Goal: Information Seeking & Learning: Learn about a topic

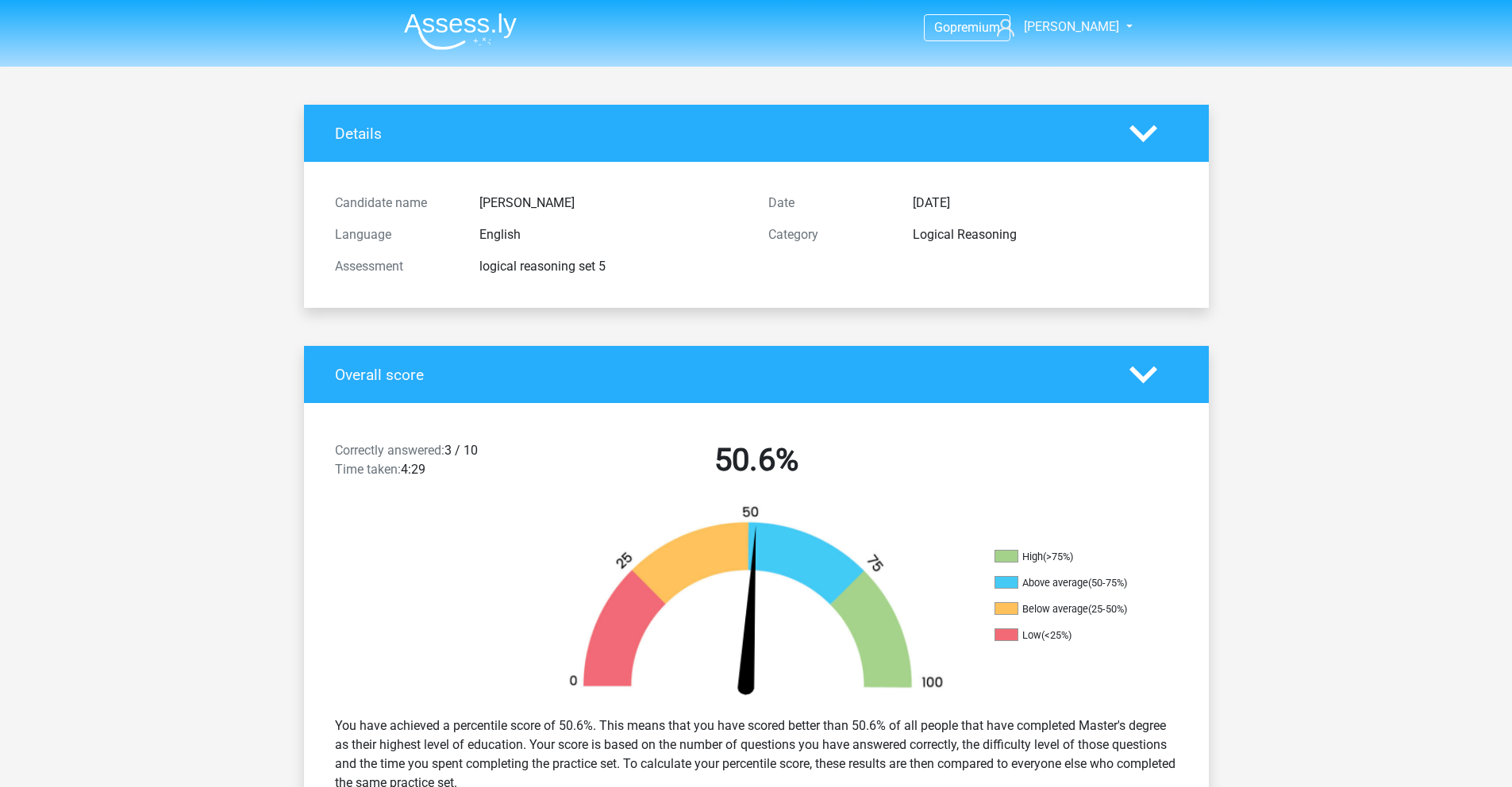
click at [477, 46] on img at bounding box center [460, 31] width 113 height 38
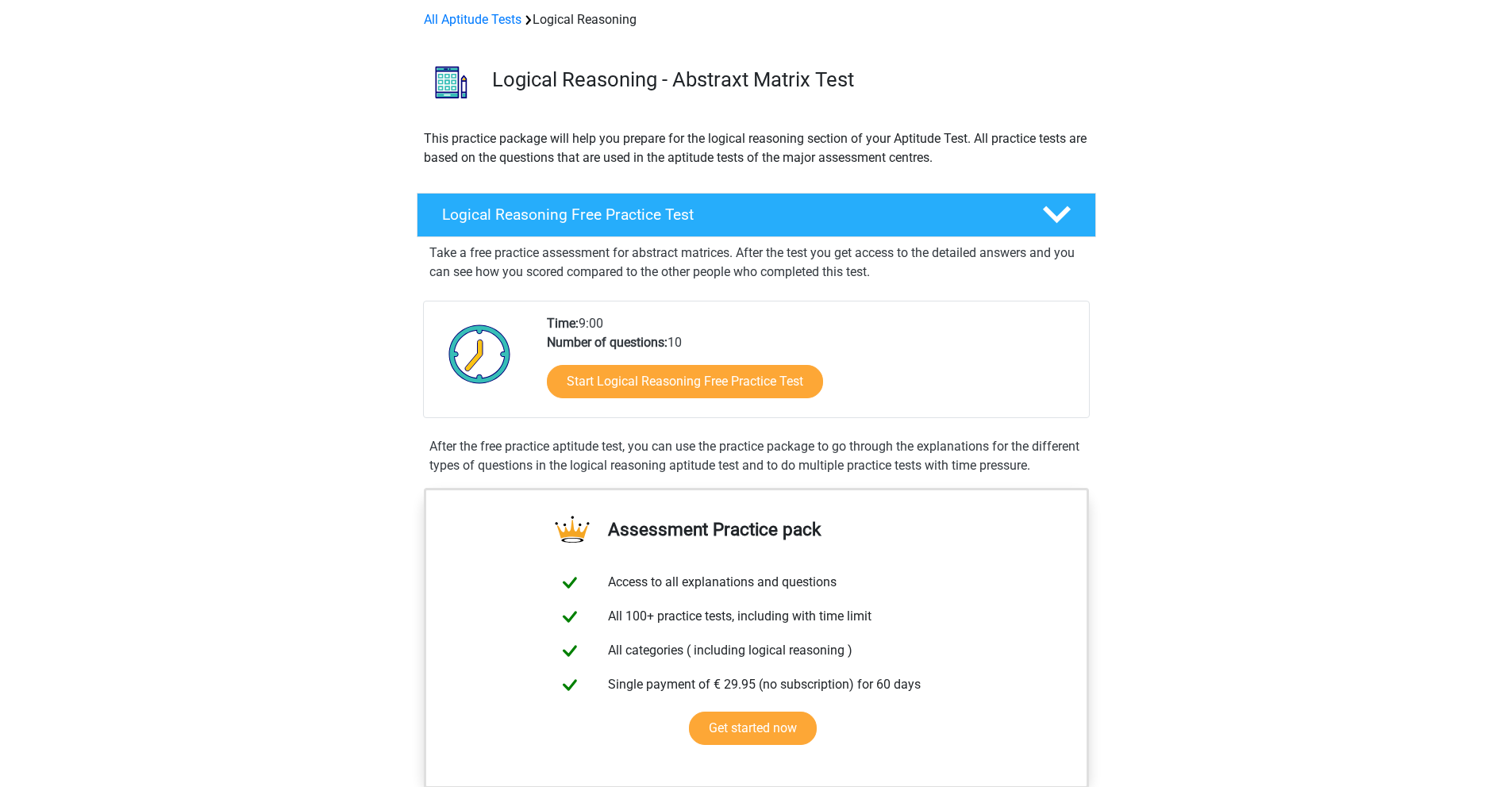
scroll to position [25, 0]
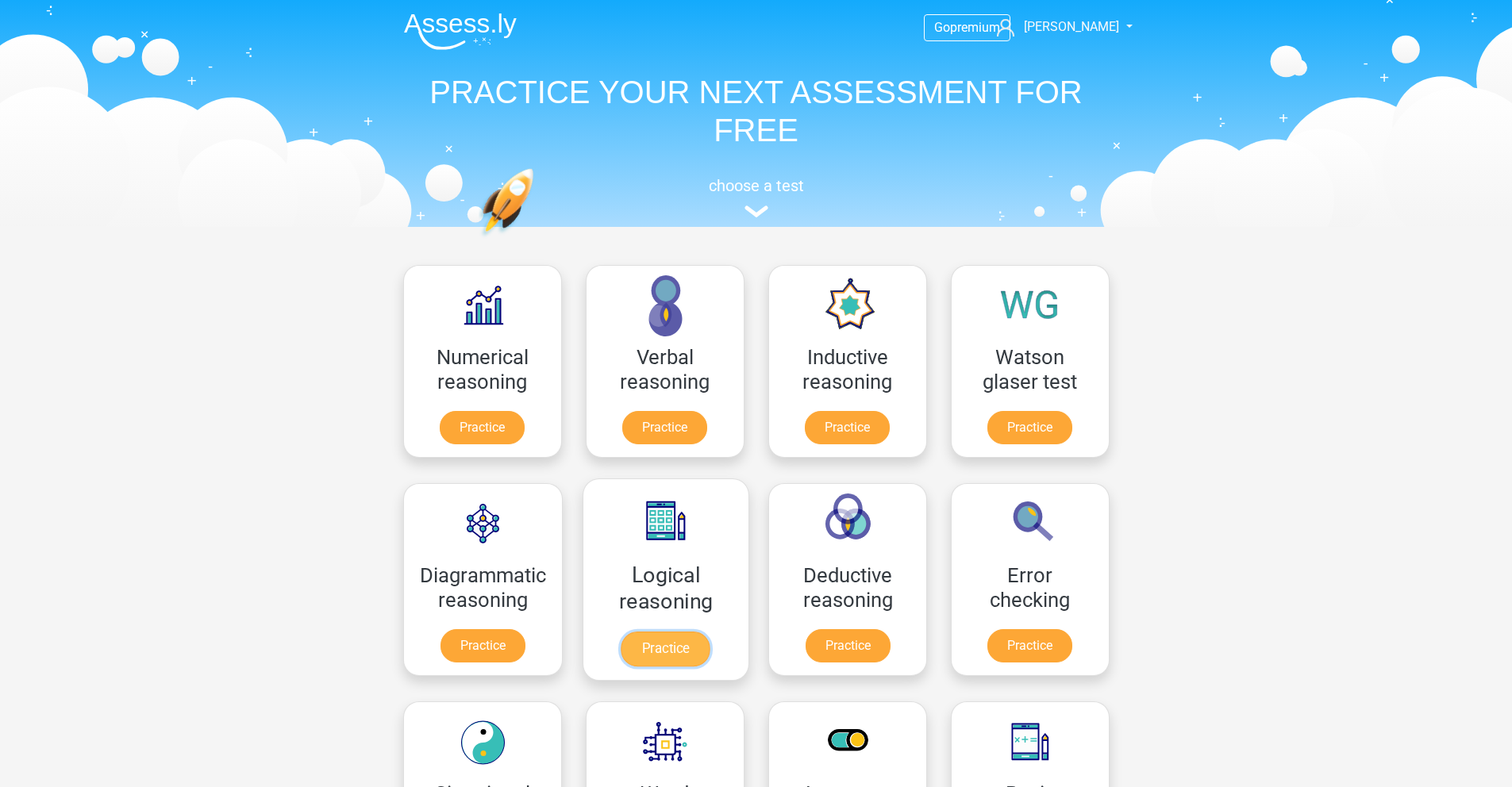
click at [673, 644] on link "Practice" at bounding box center [665, 649] width 89 height 35
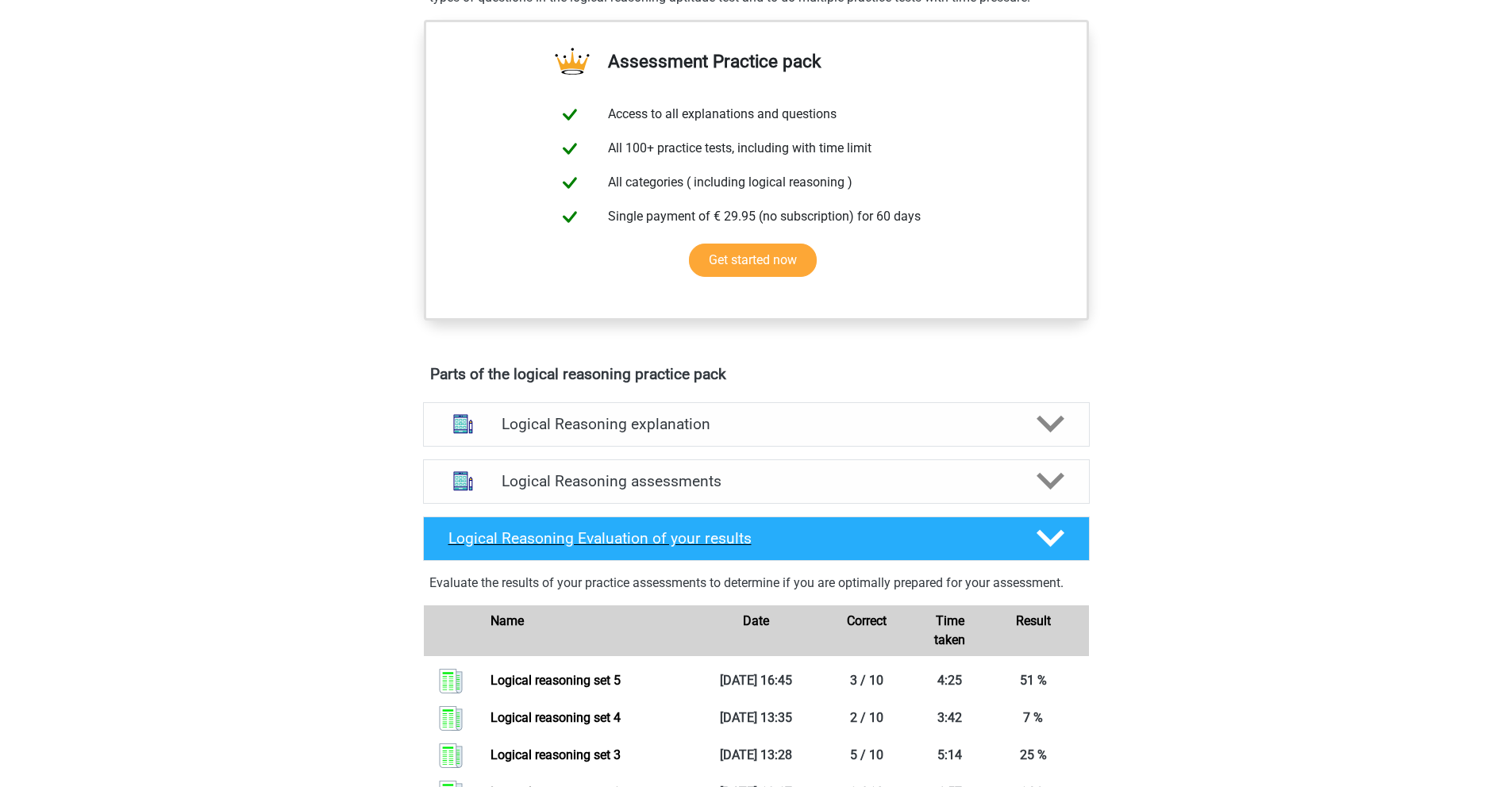
scroll to position [601, 0]
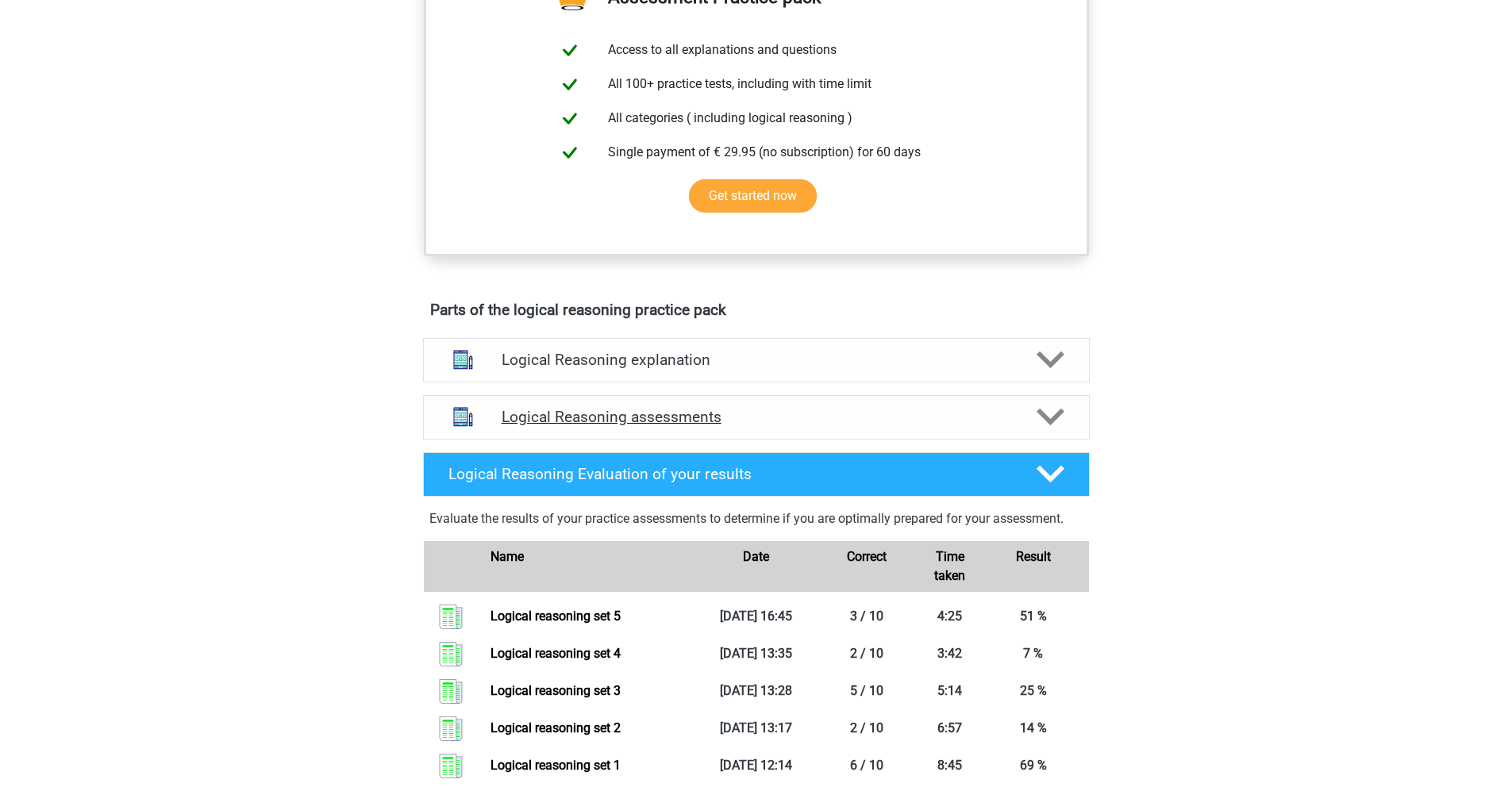
click at [1030, 431] on div at bounding box center [1048, 416] width 53 height 28
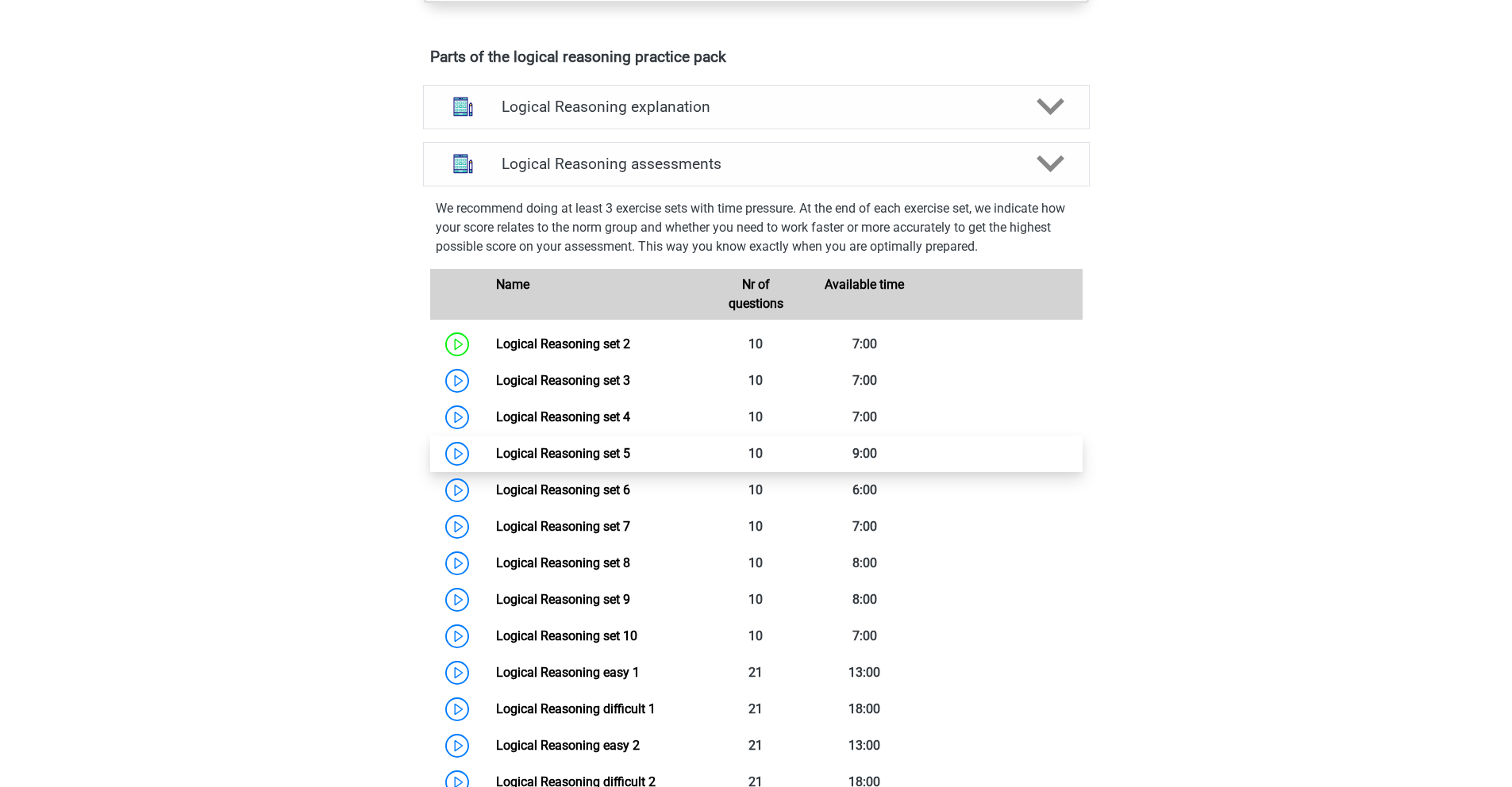
scroll to position [866, 0]
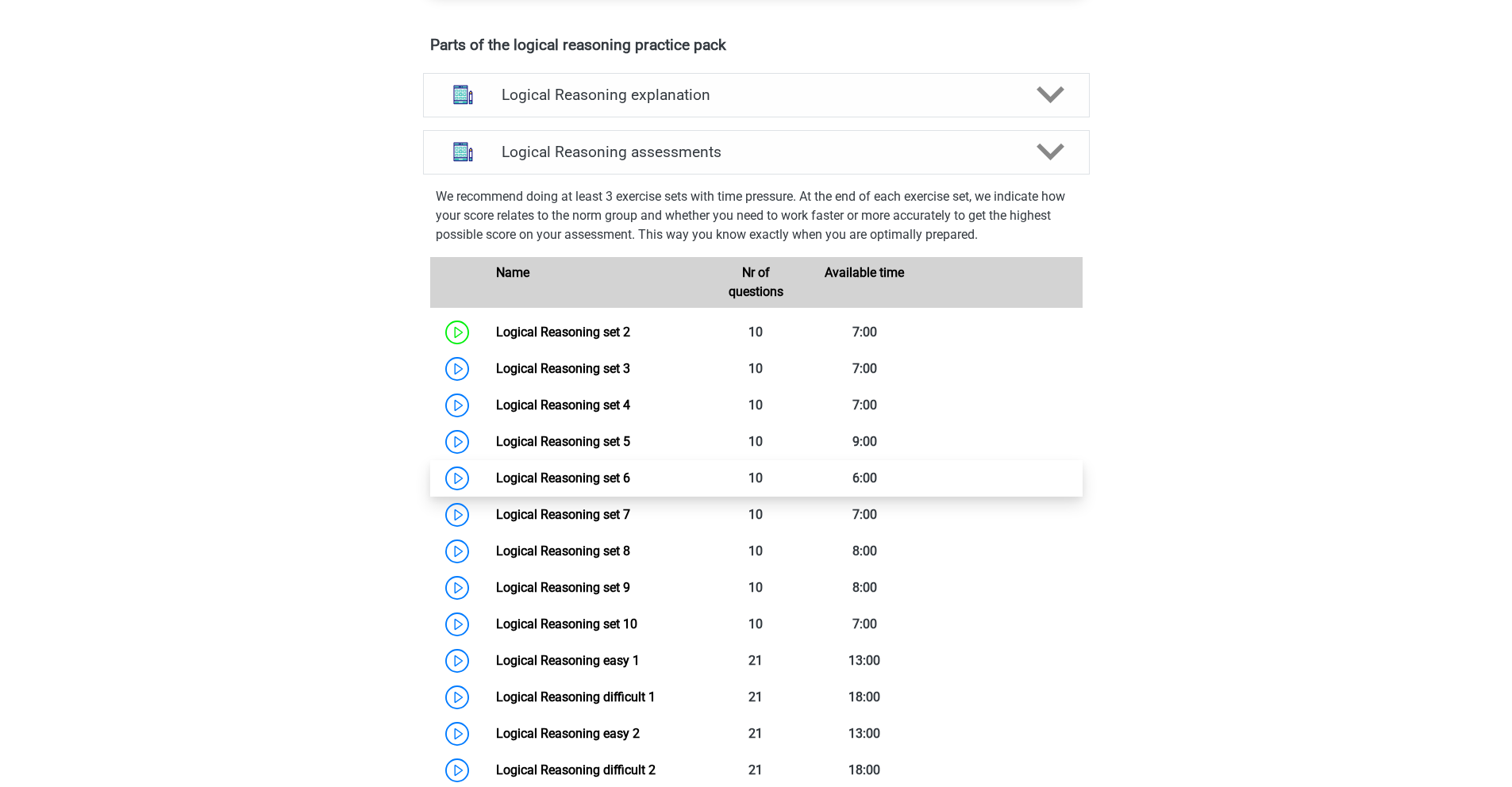
click at [539, 485] on link "Logical Reasoning set 6" at bounding box center [563, 478] width 134 height 15
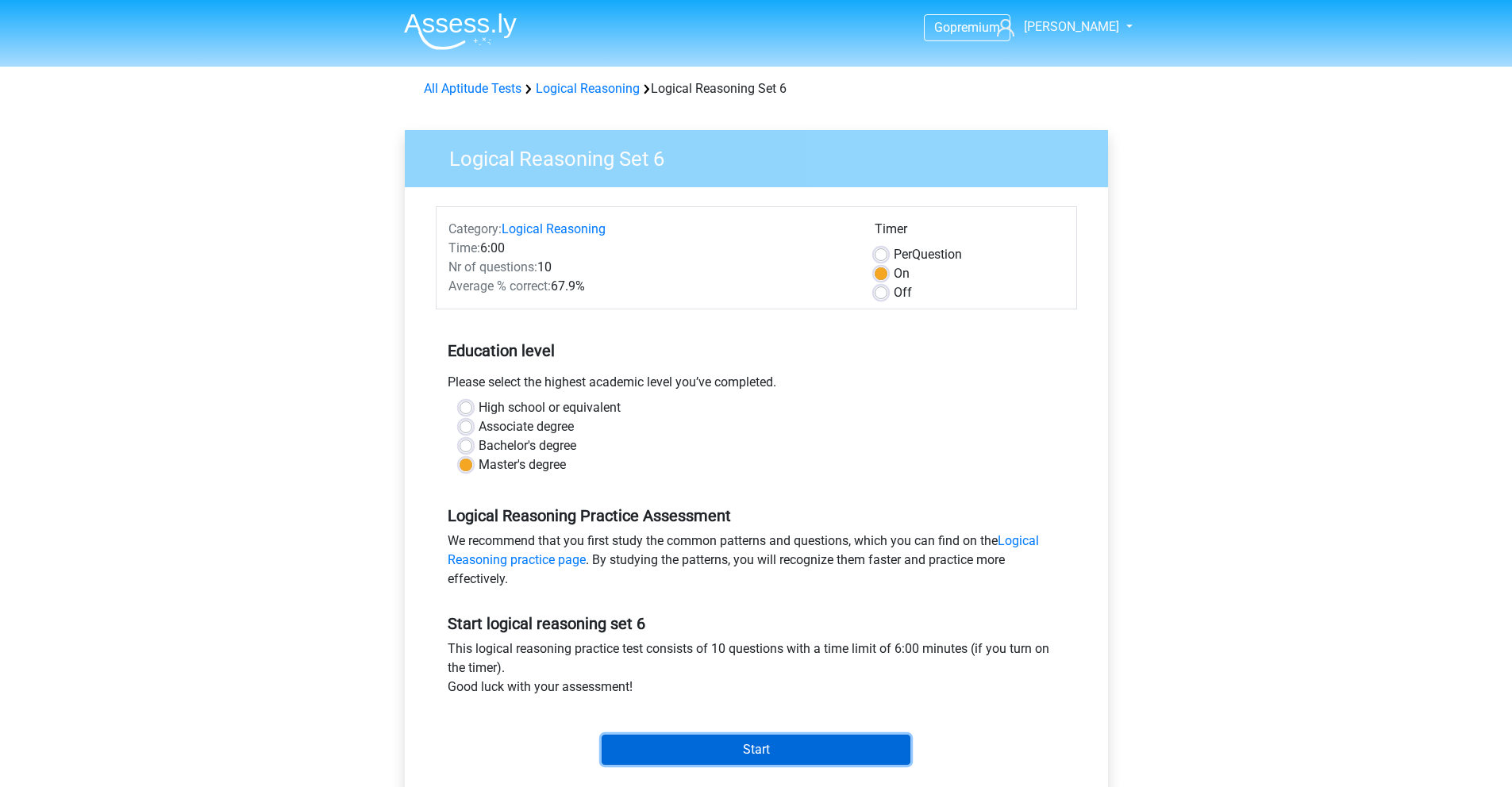
click at [756, 740] on input "Start" at bounding box center [756, 749] width 309 height 30
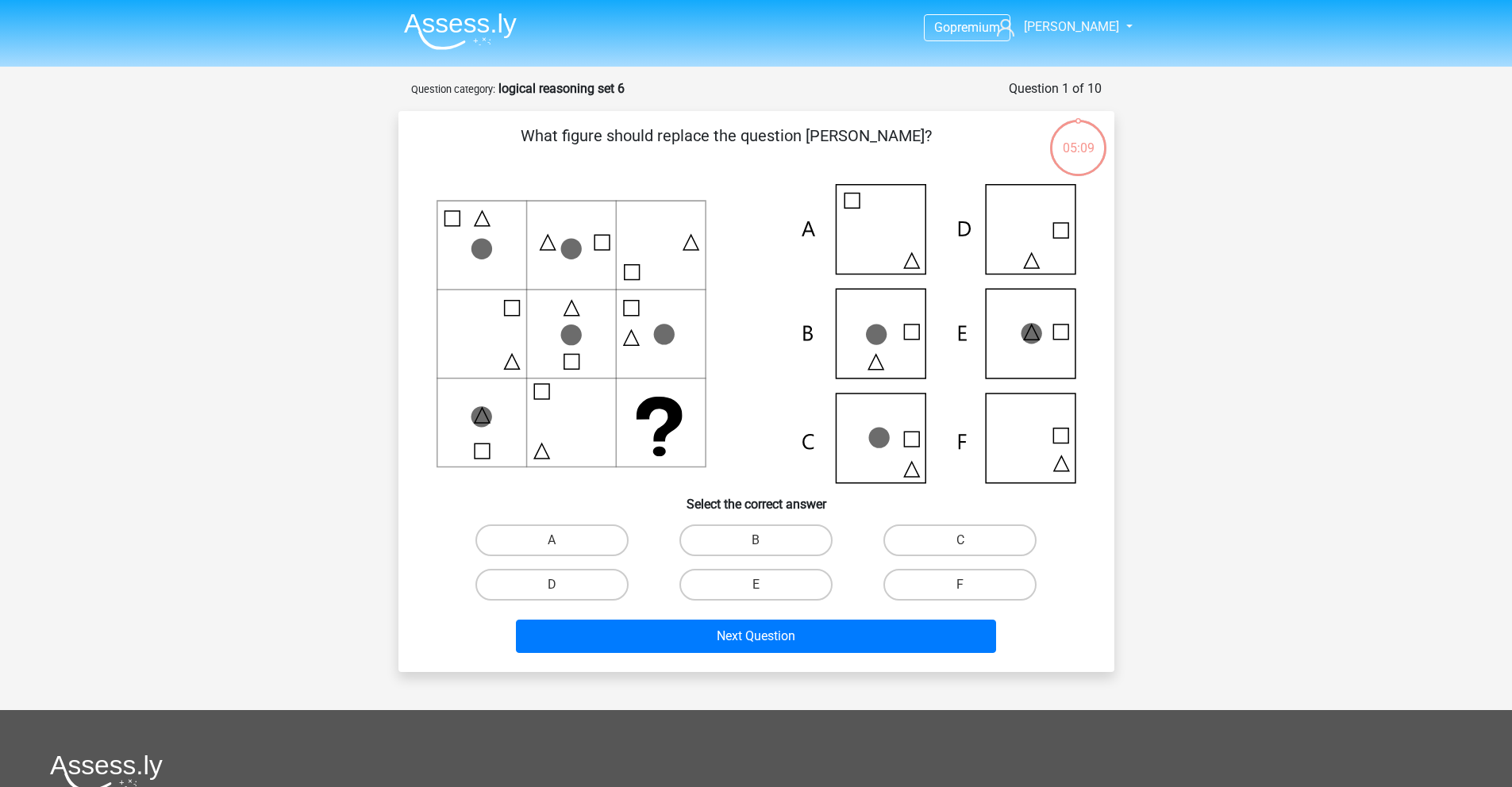
click at [894, 452] on icon at bounding box center [756, 333] width 639 height 299
click at [983, 545] on label "C" at bounding box center [959, 540] width 154 height 32
click at [970, 545] on input "C" at bounding box center [965, 545] width 10 height 10
radio input "true"
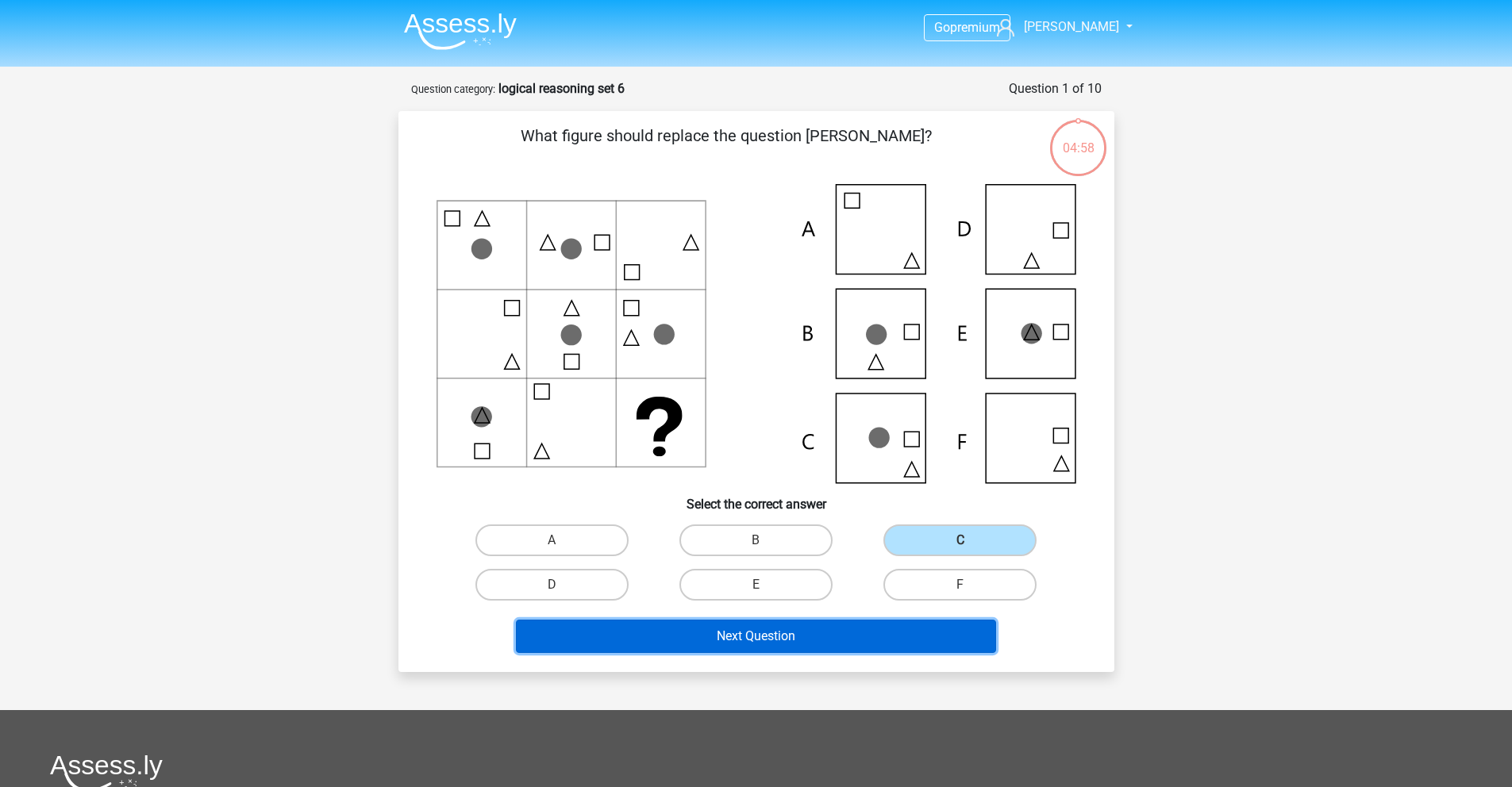
click at [733, 652] on button "Next Question" at bounding box center [756, 636] width 480 height 33
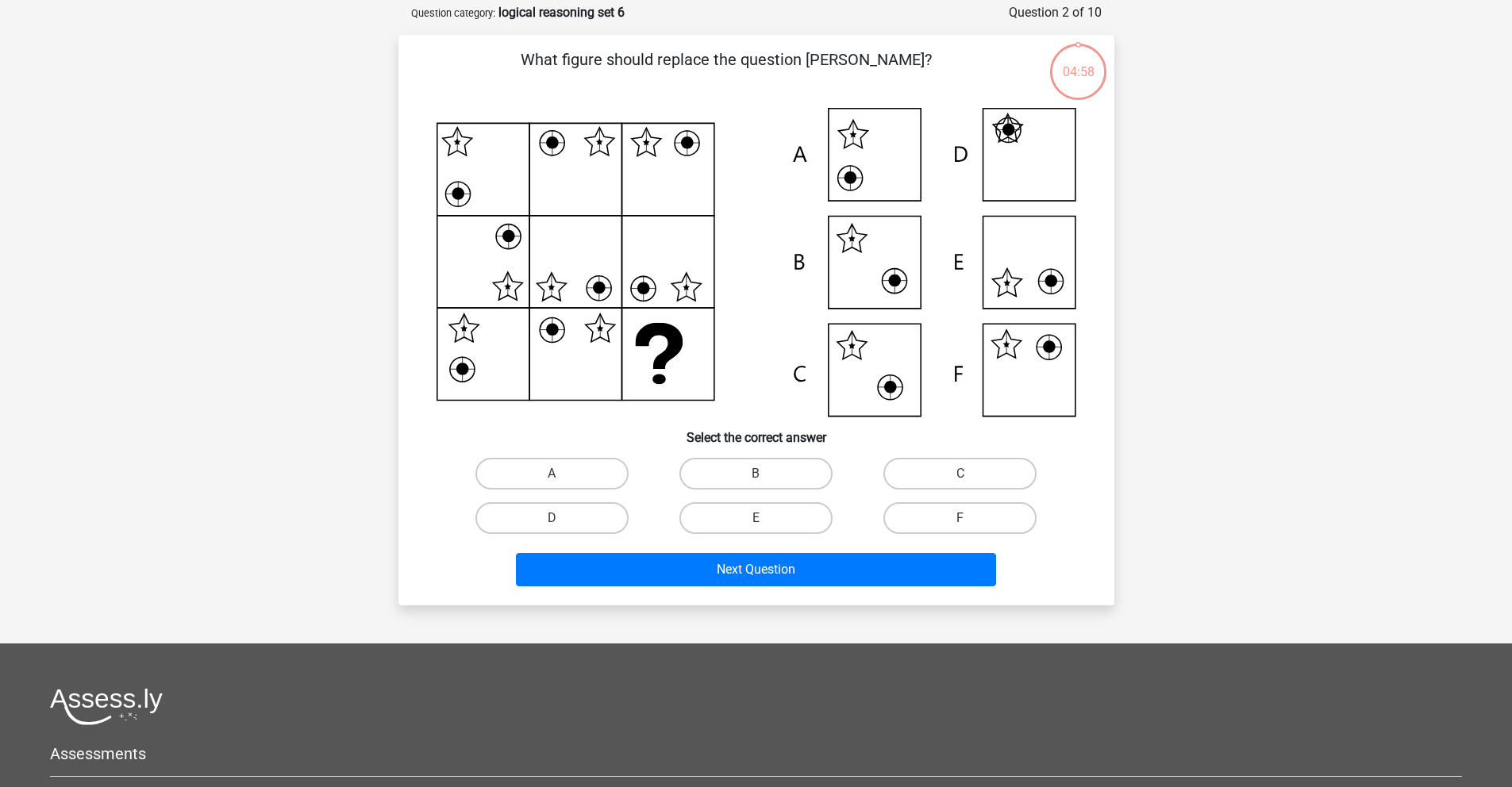
scroll to position [79, 0]
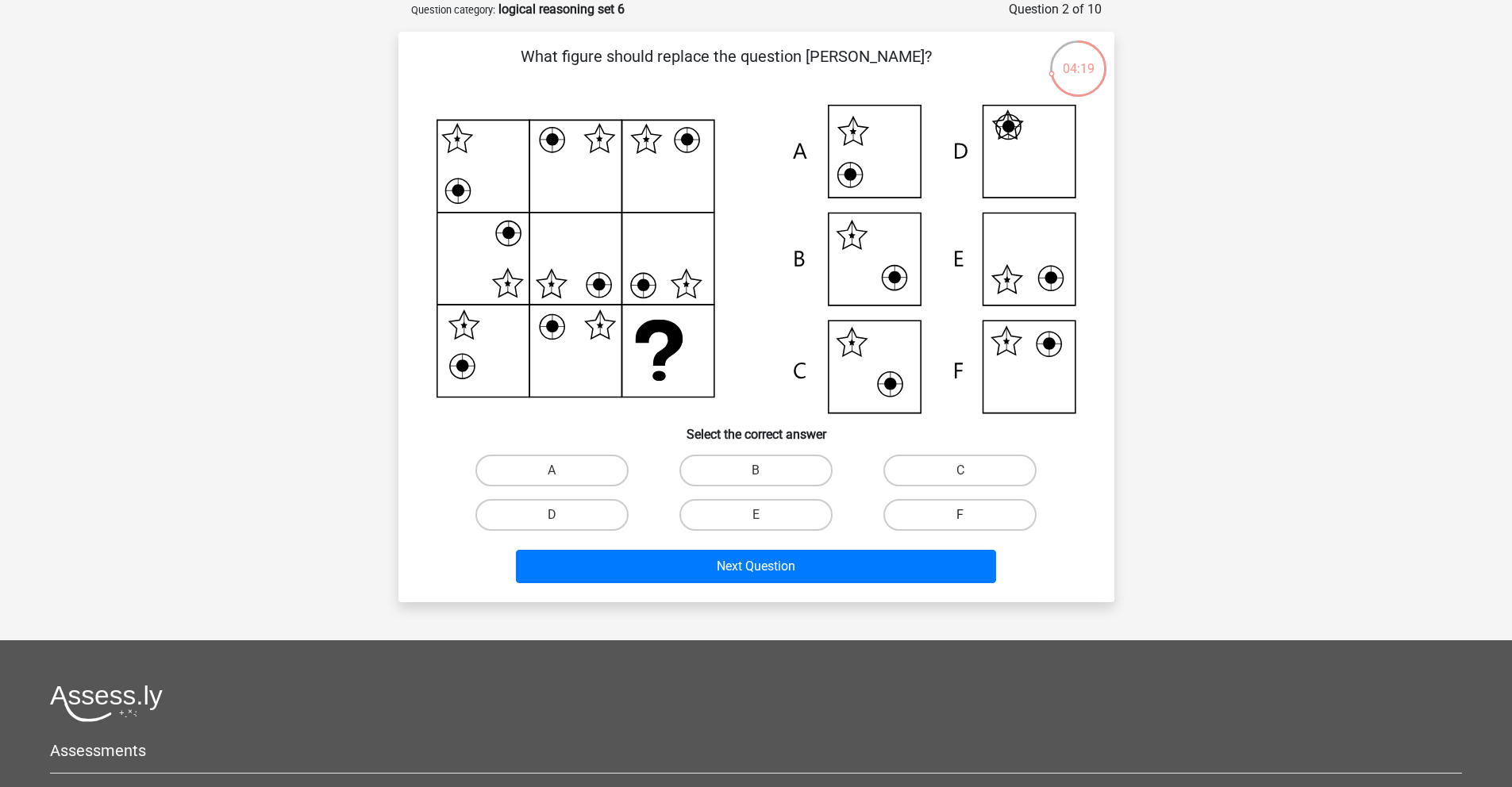
click at [963, 509] on label "F" at bounding box center [959, 515] width 154 height 32
click at [963, 515] on input "F" at bounding box center [965, 519] width 10 height 10
radio input "true"
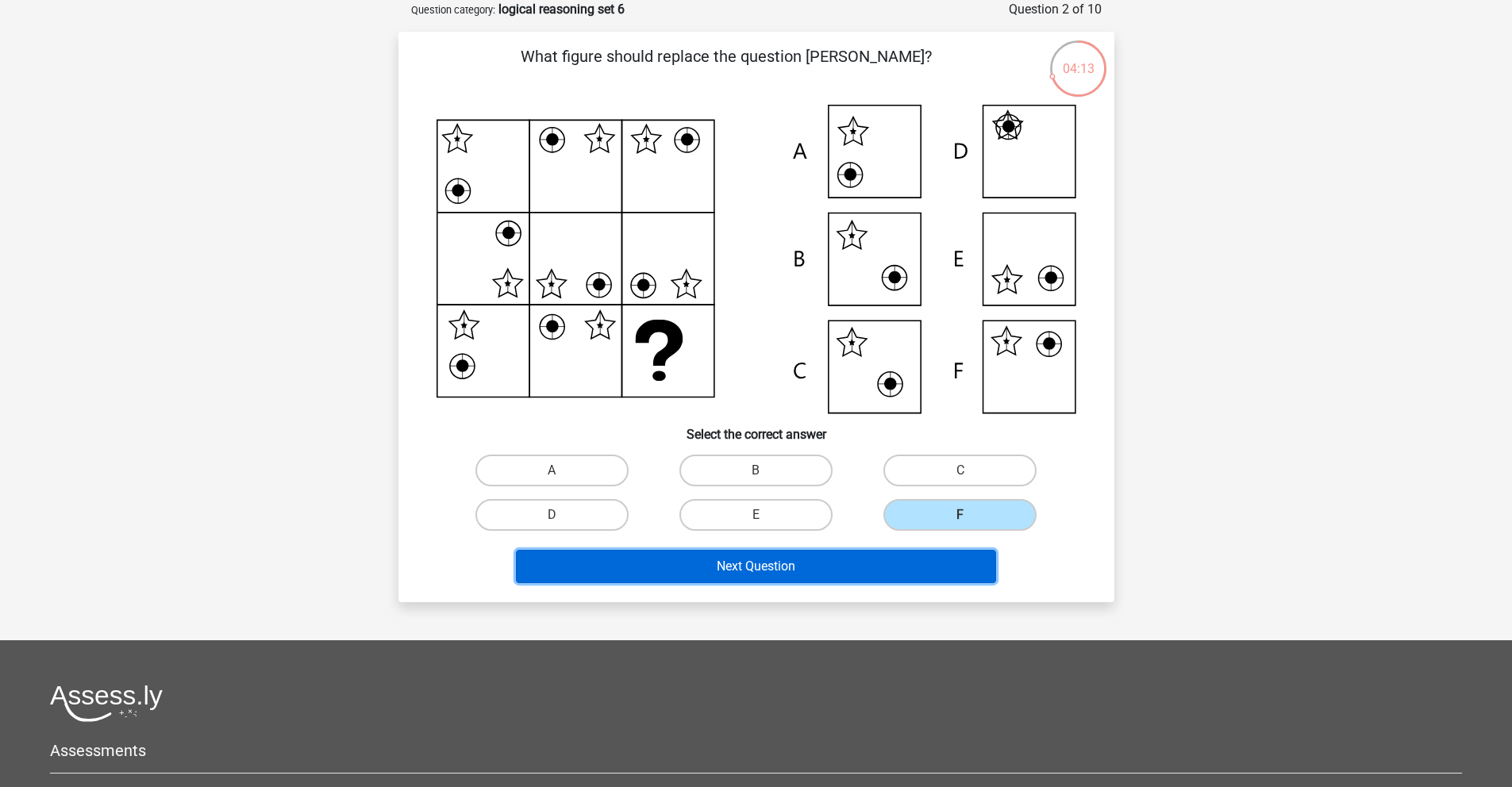
click at [770, 564] on button "Next Question" at bounding box center [756, 566] width 480 height 33
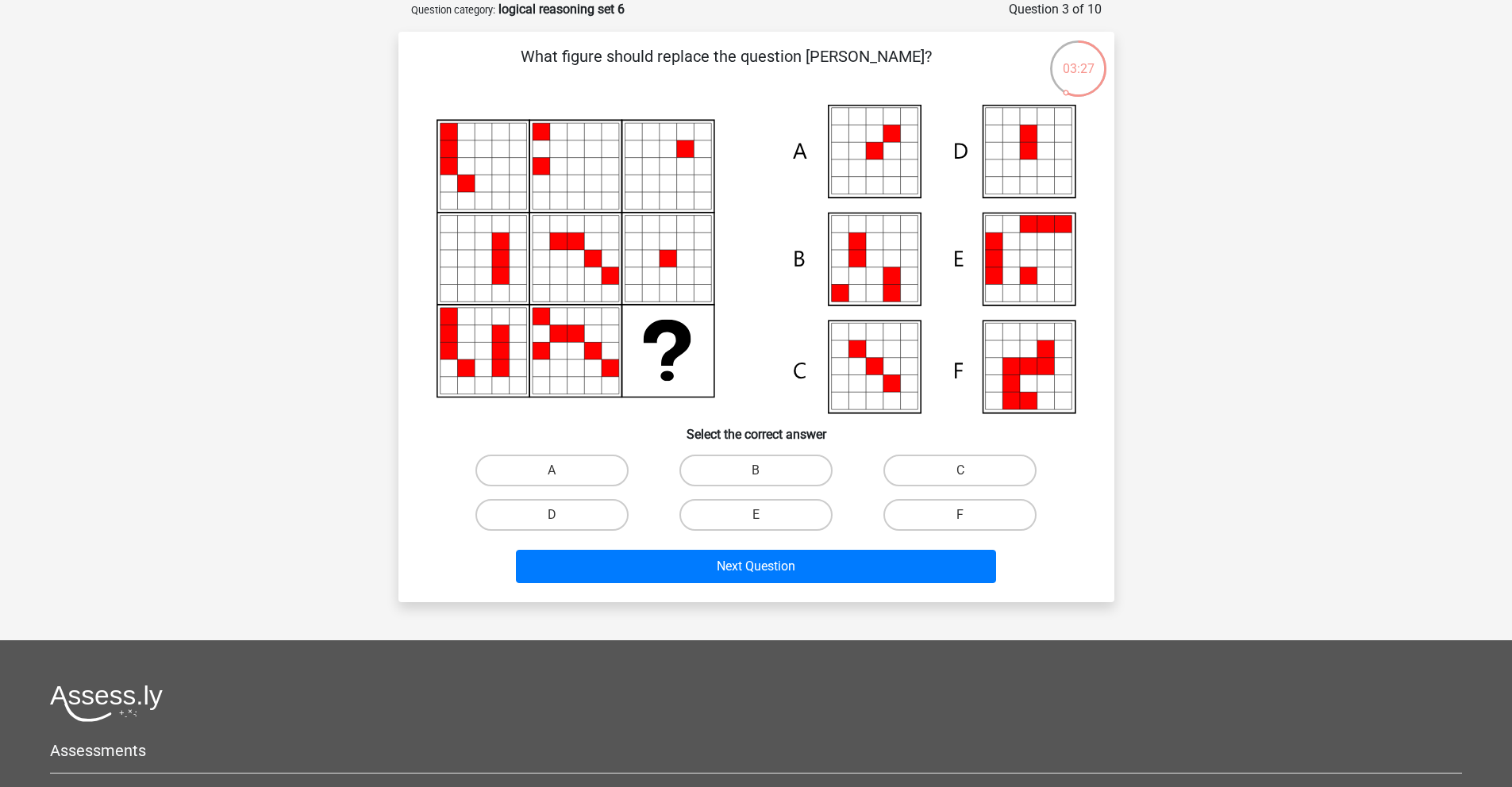
click at [756, 473] on input "B" at bounding box center [760, 475] width 10 height 10
radio input "true"
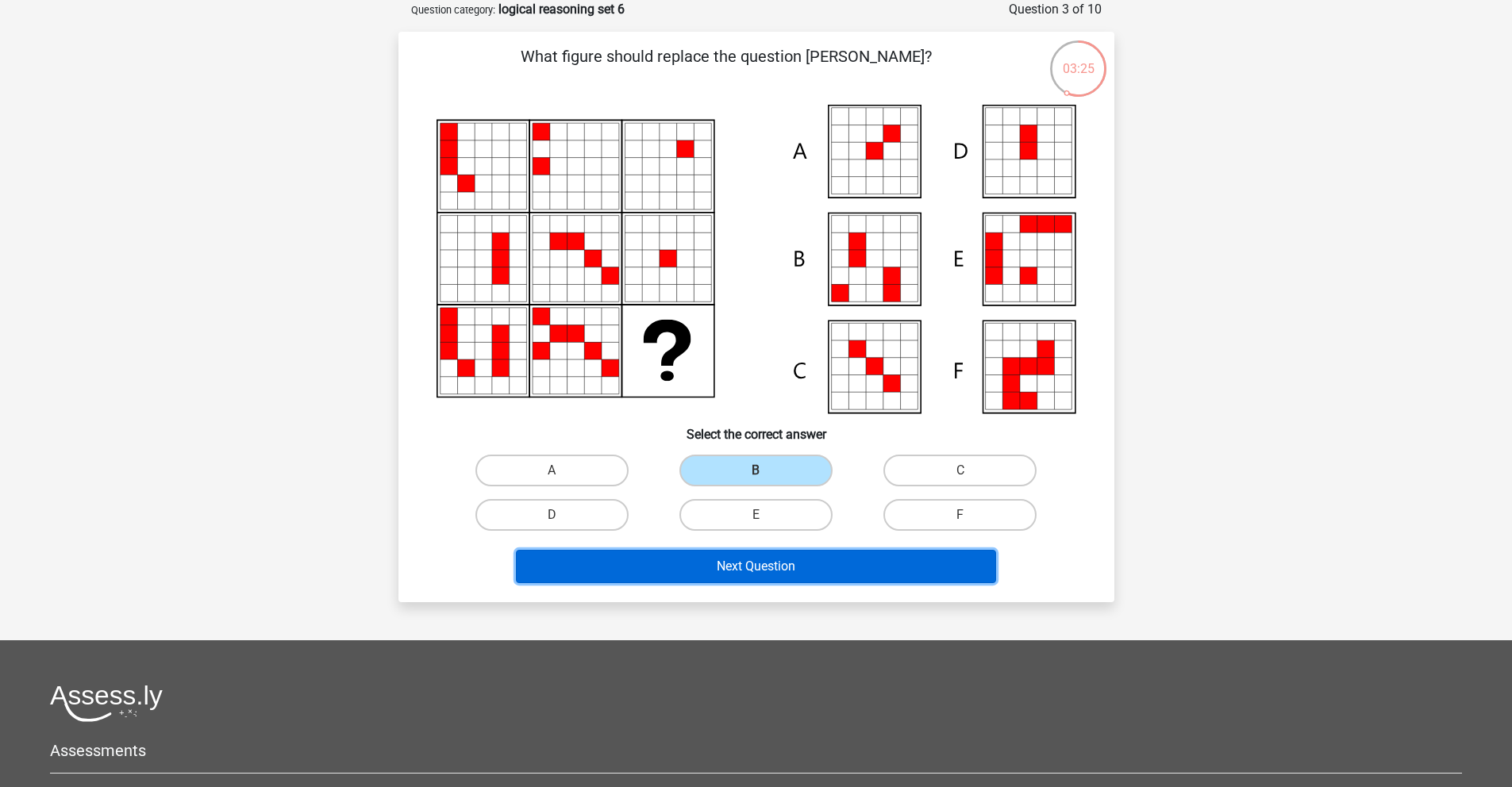
click at [788, 554] on button "Next Question" at bounding box center [756, 566] width 480 height 33
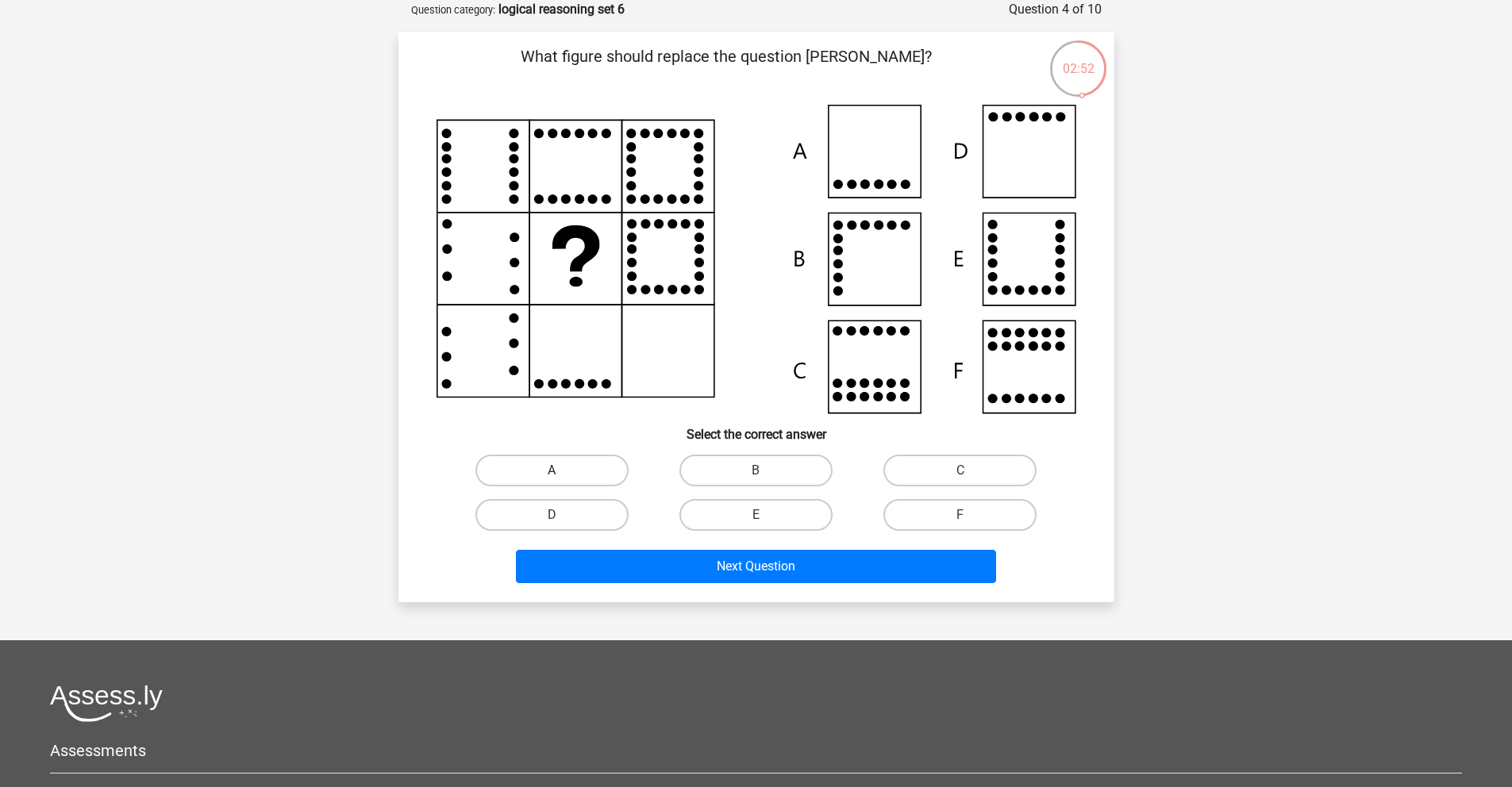
click at [573, 462] on label "A" at bounding box center [552, 470] width 154 height 32
click at [562, 471] on input "A" at bounding box center [556, 475] width 10 height 10
radio input "true"
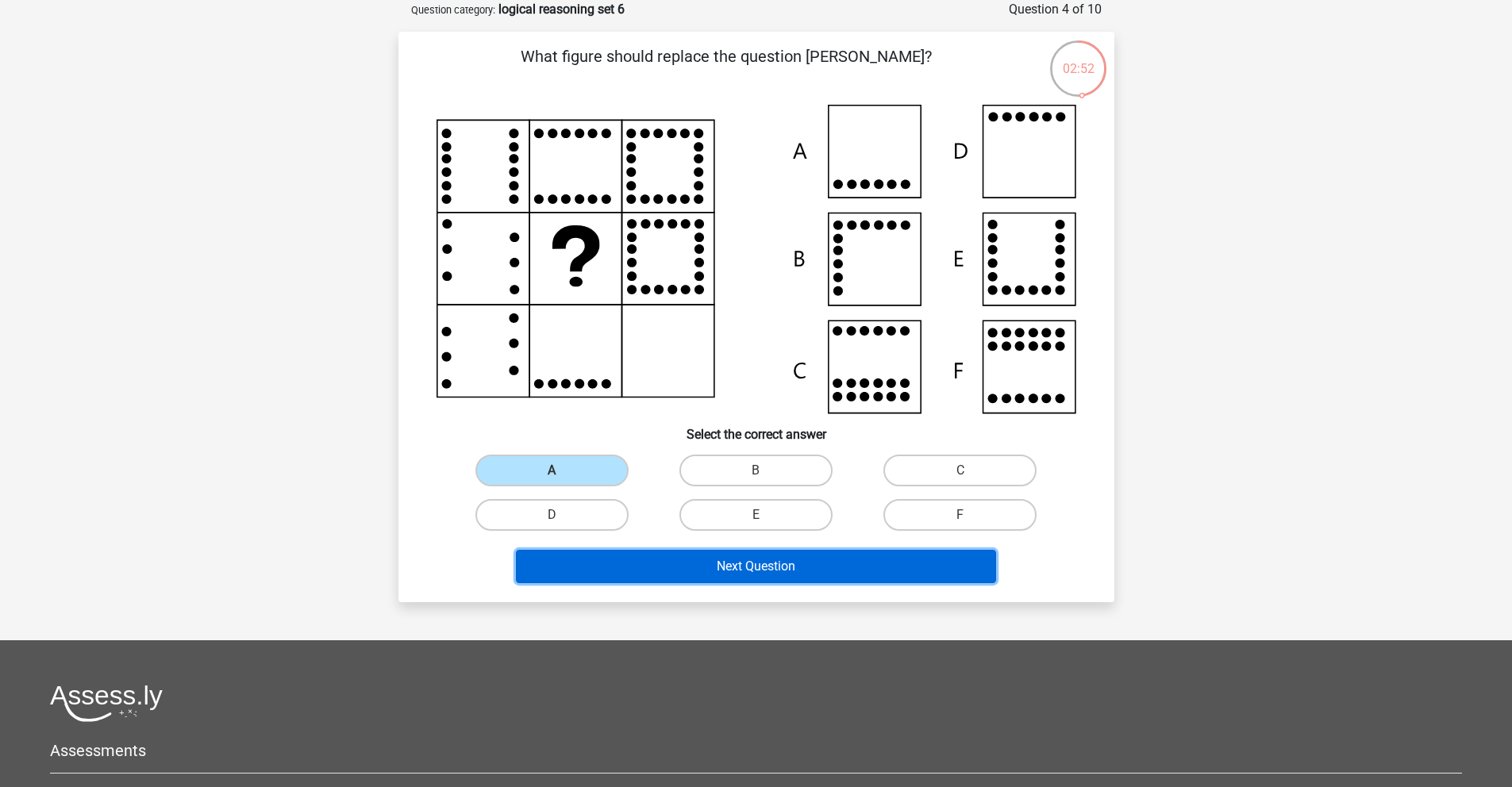
click at [743, 563] on button "Next Question" at bounding box center [756, 566] width 480 height 33
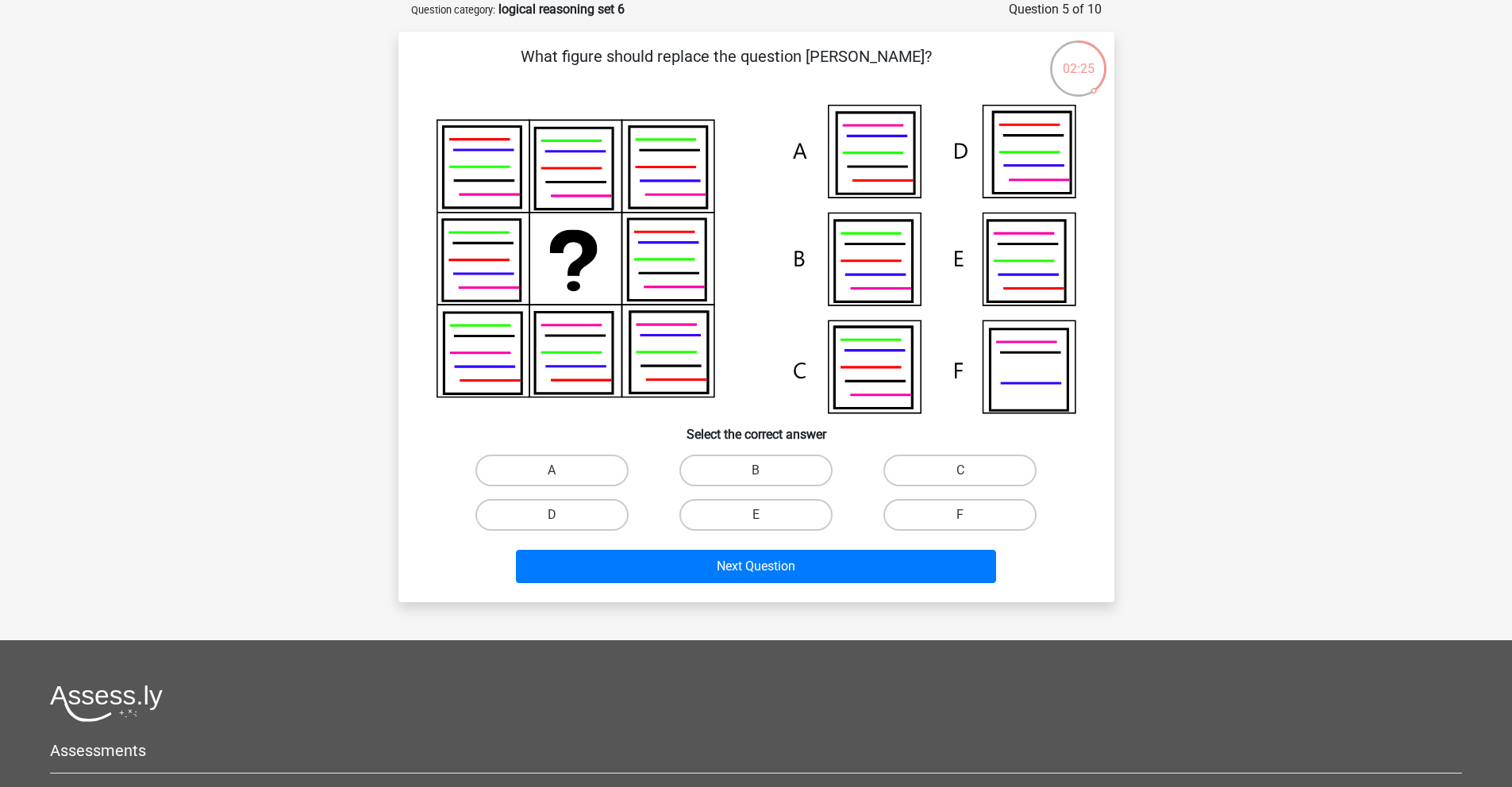
click at [851, 257] on icon at bounding box center [873, 261] width 78 height 81
click at [747, 467] on label "B" at bounding box center [756, 470] width 154 height 32
click at [755, 471] on input "B" at bounding box center [760, 475] width 10 height 10
radio input "true"
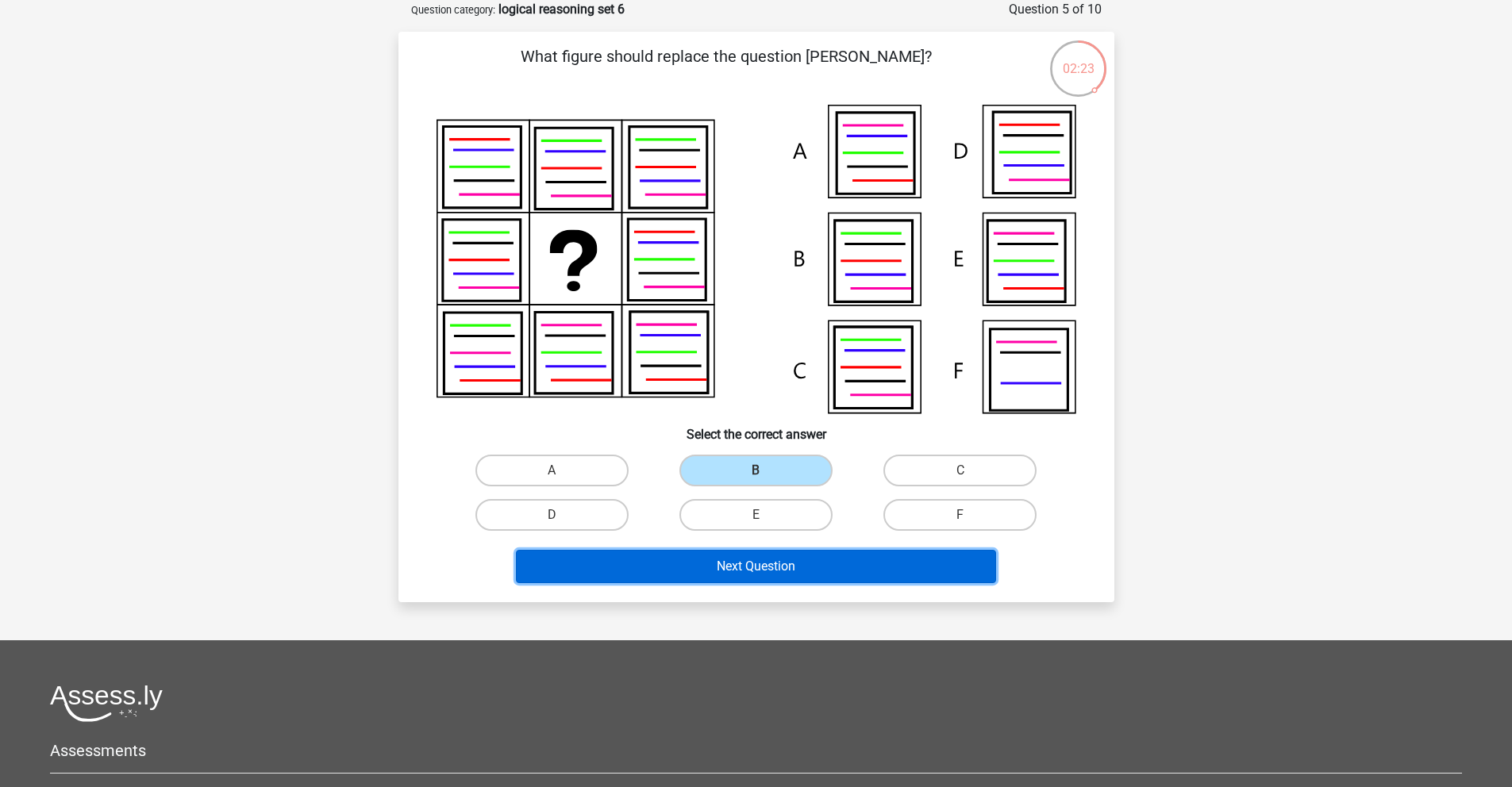
click at [777, 567] on button "Next Question" at bounding box center [756, 566] width 480 height 33
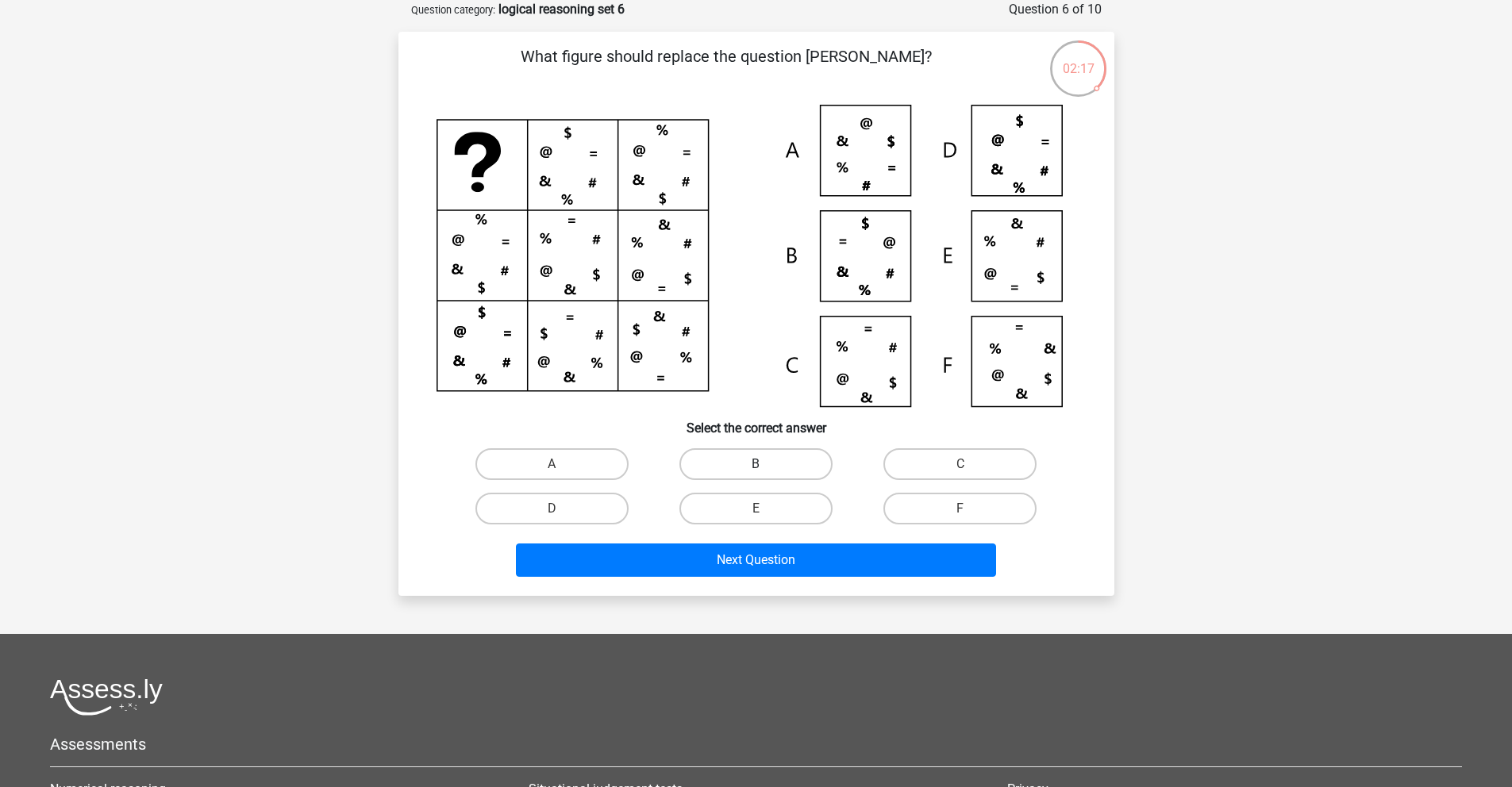
click at [788, 456] on label "B" at bounding box center [756, 463] width 154 height 32
click at [766, 464] on input "B" at bounding box center [760, 469] width 10 height 10
radio input "true"
click at [961, 447] on div "C" at bounding box center [960, 464] width 204 height 44
click at [965, 471] on input "C" at bounding box center [965, 469] width 10 height 10
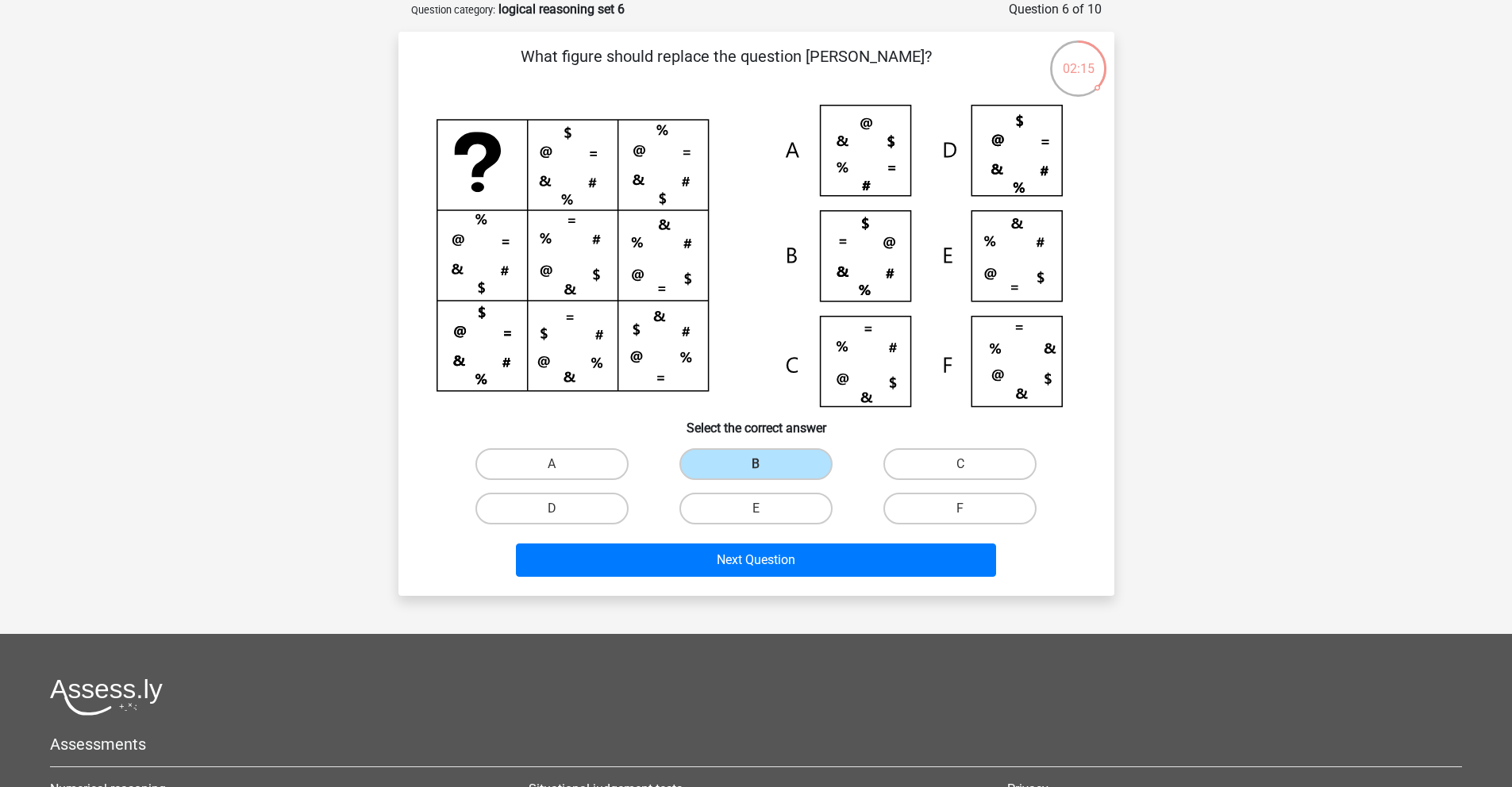
radio input "true"
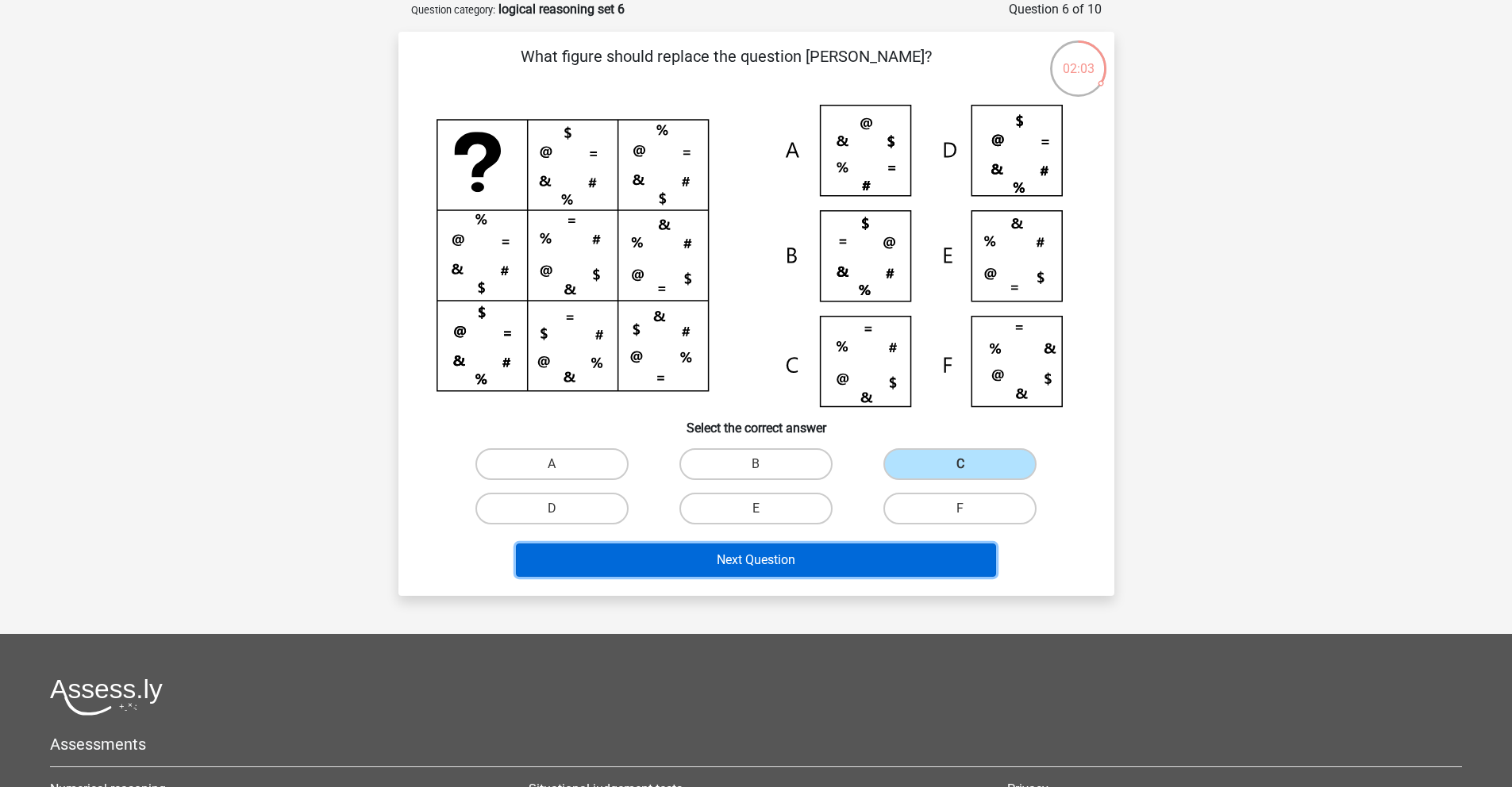
click at [836, 550] on button "Next Question" at bounding box center [756, 560] width 480 height 33
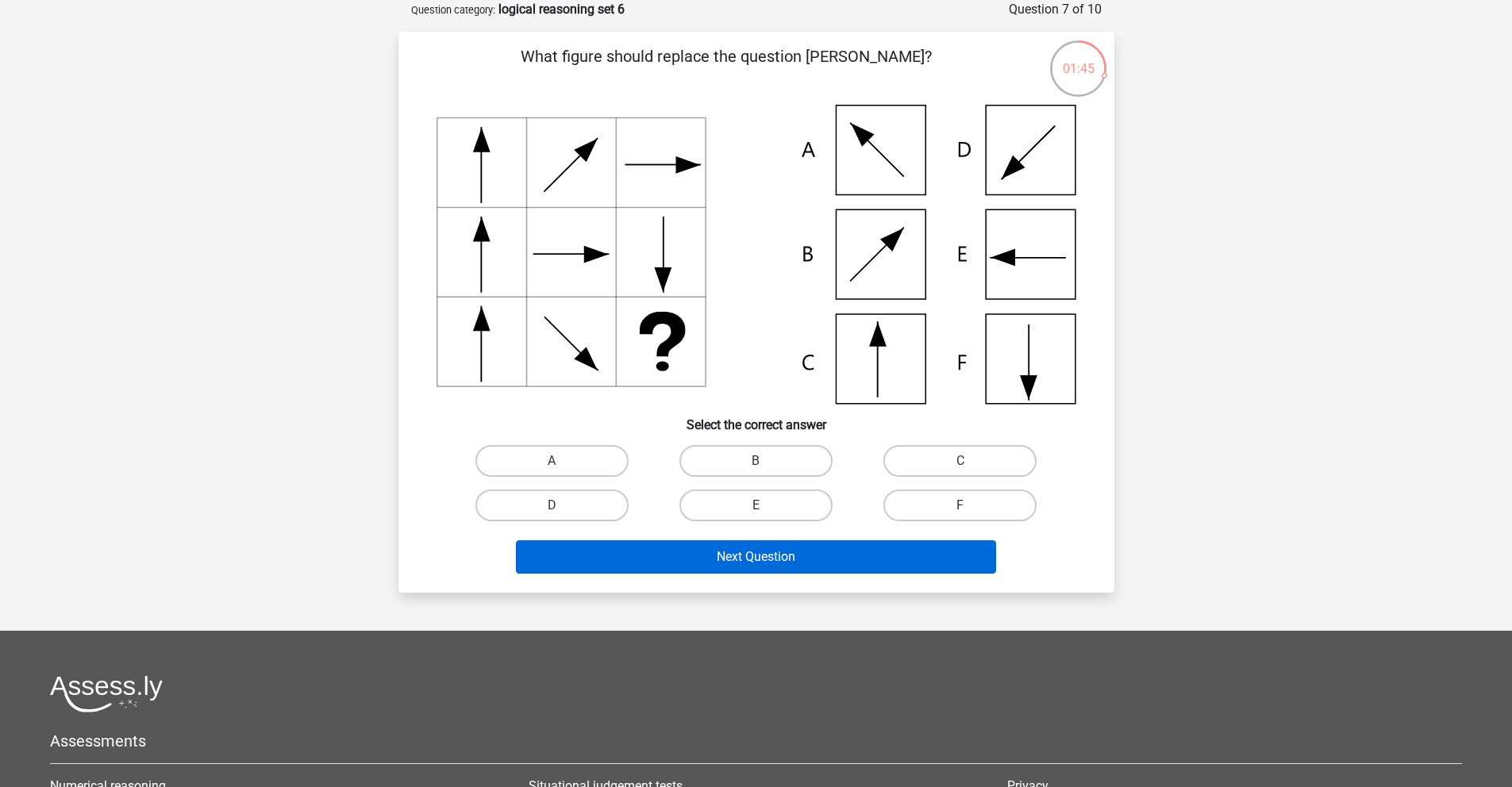
drag, startPoint x: 588, startPoint y: 505, endPoint x: 662, endPoint y: 562, distance: 93.4
click at [589, 508] on label "D" at bounding box center [552, 505] width 154 height 32
click at [562, 508] on input "D" at bounding box center [556, 510] width 10 height 10
radio input "true"
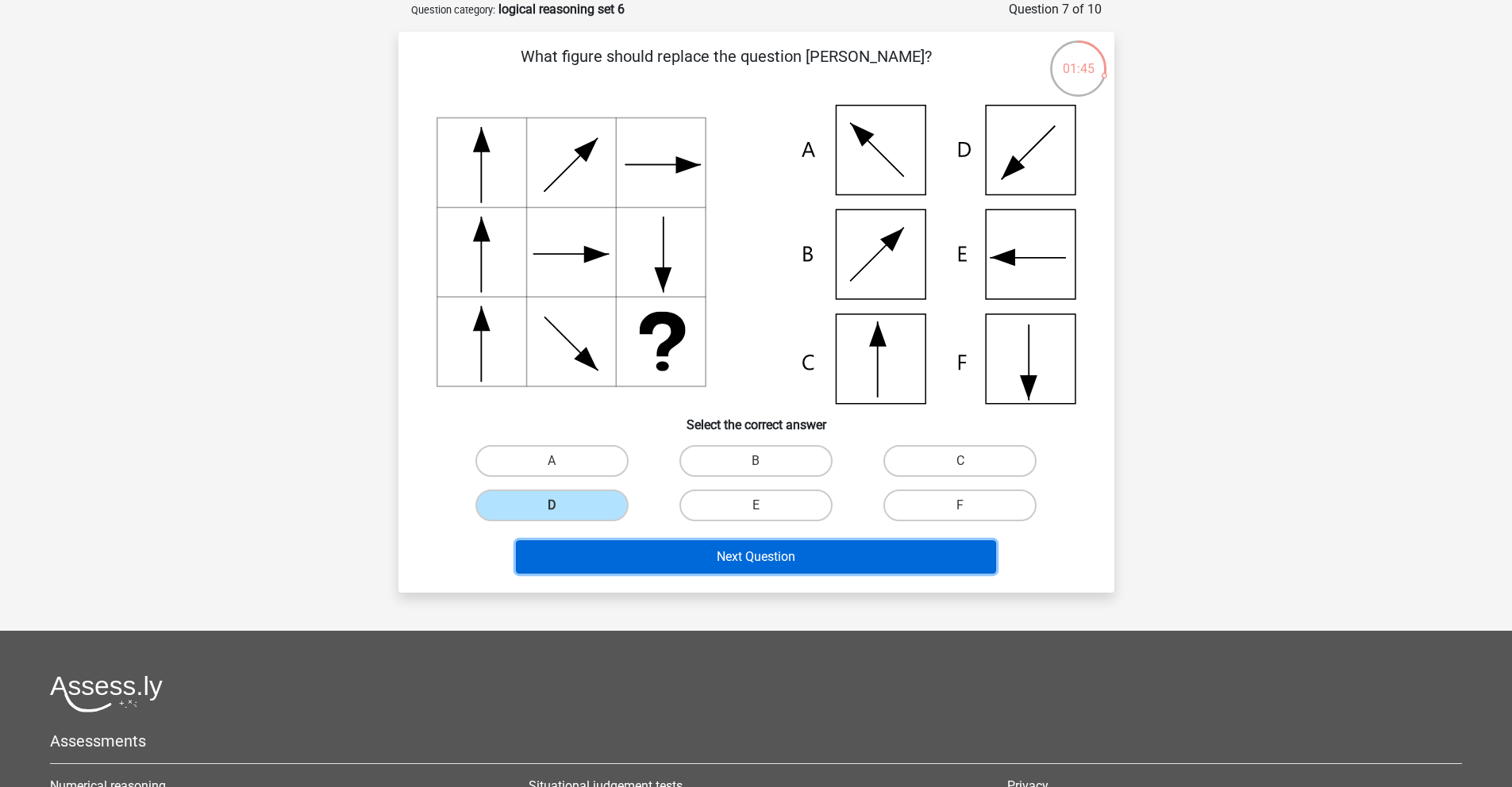
click at [682, 570] on button "Next Question" at bounding box center [756, 557] width 480 height 33
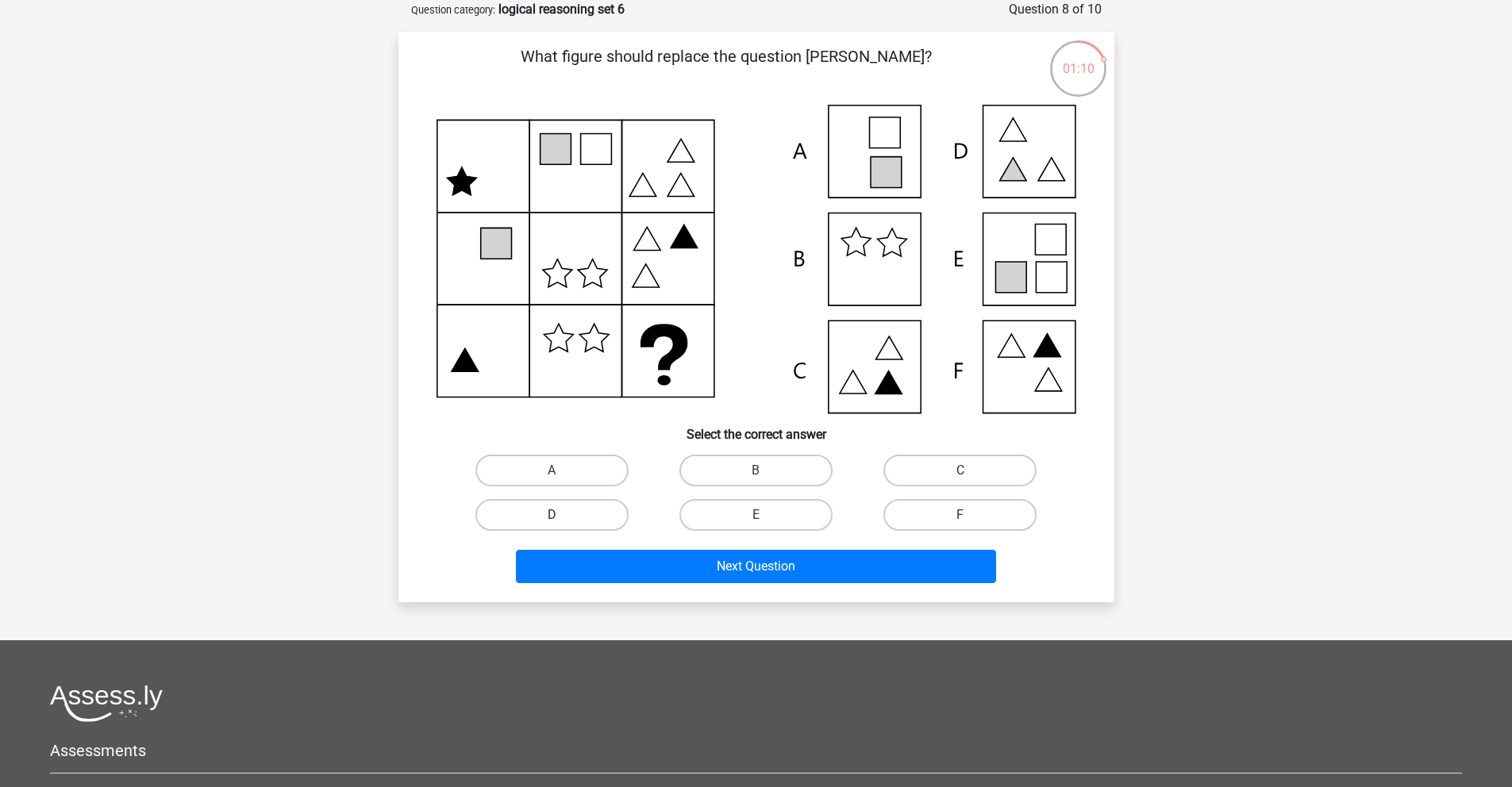
click at [612, 506] on label "D" at bounding box center [552, 515] width 154 height 32
click at [562, 515] on input "D" at bounding box center [556, 519] width 10 height 10
radio input "true"
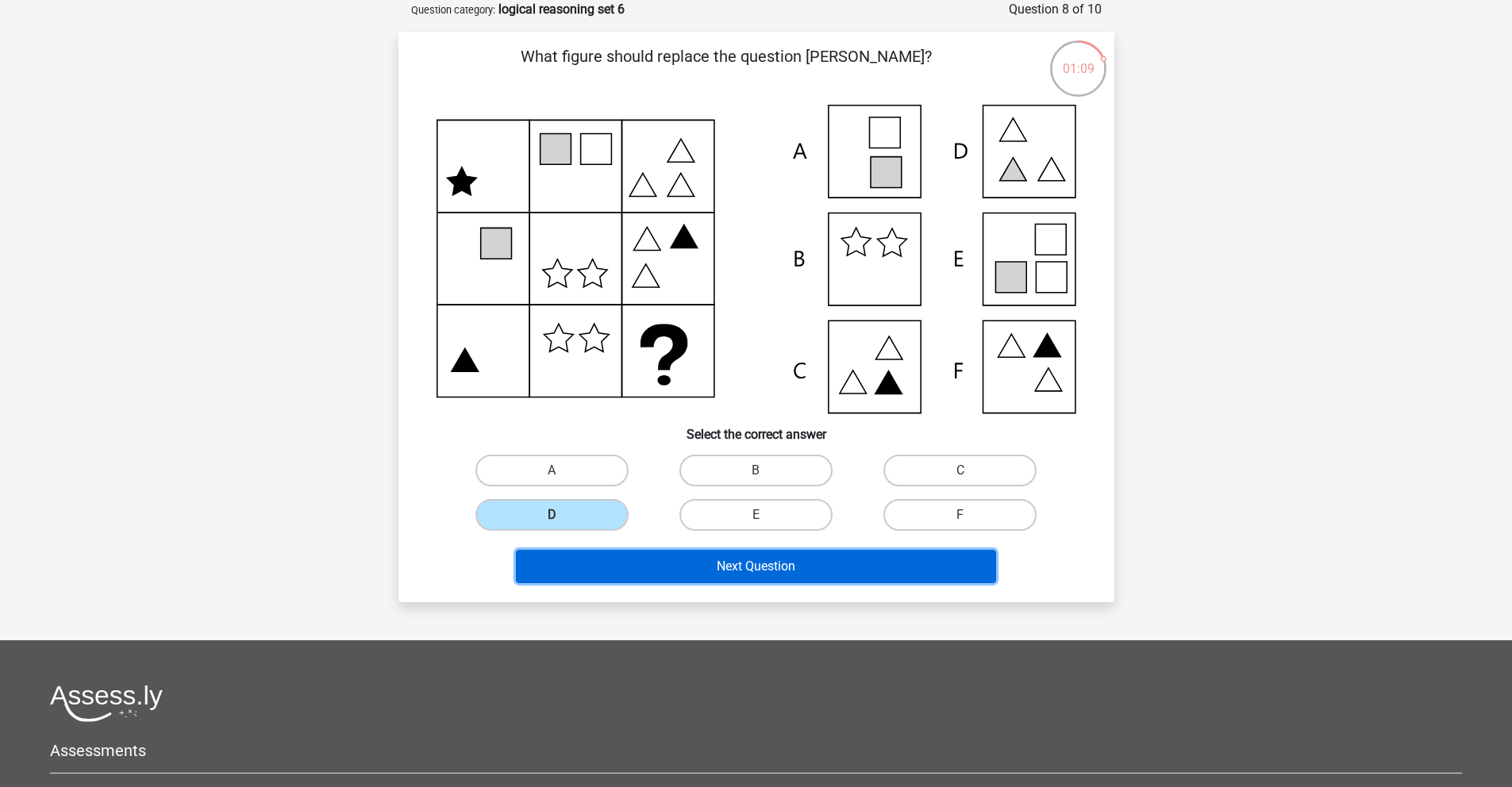
click at [764, 566] on button "Next Question" at bounding box center [756, 566] width 480 height 33
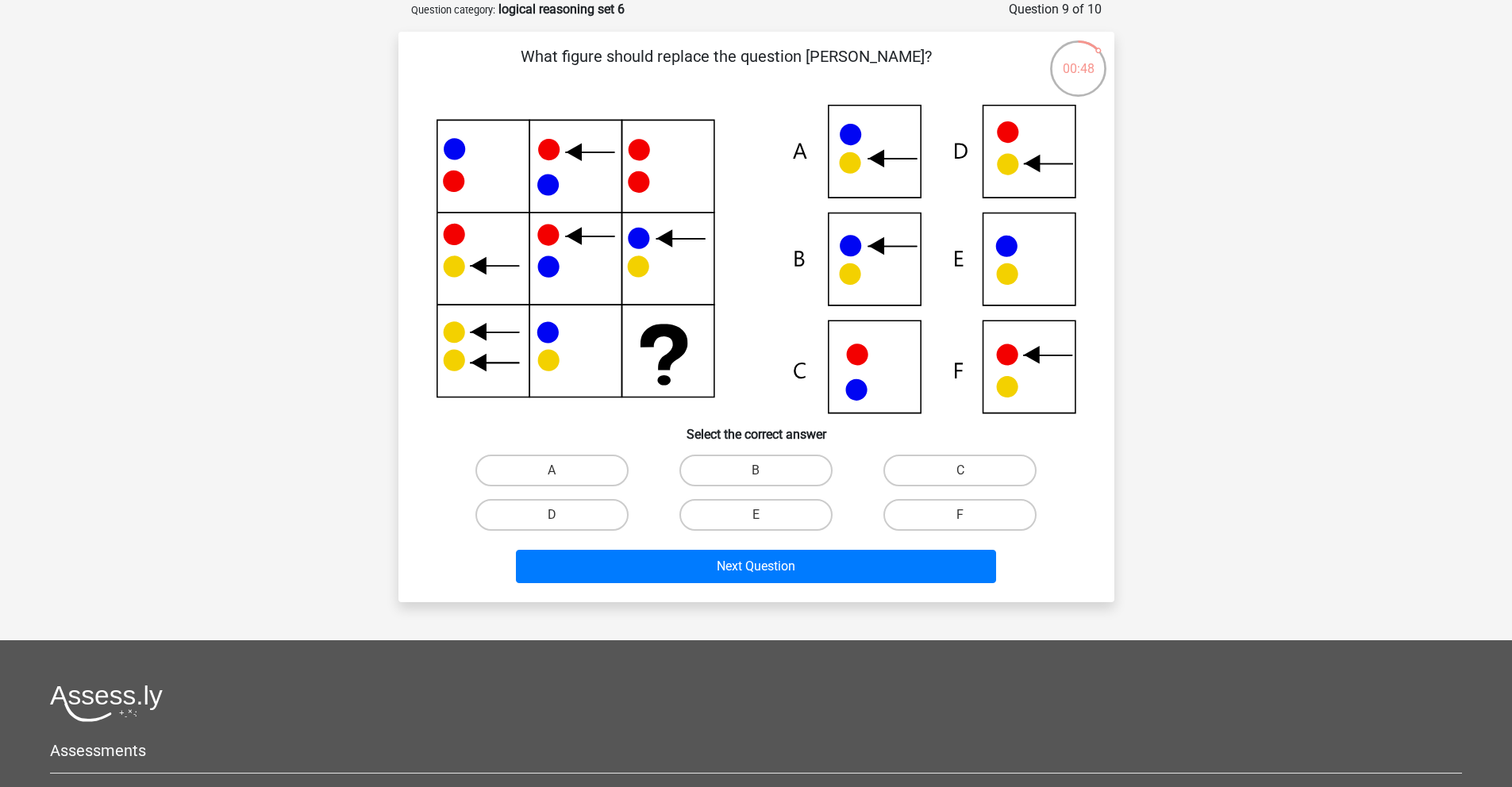
click at [1004, 159] on icon at bounding box center [1007, 165] width 22 height 22
click at [597, 527] on label "D" at bounding box center [552, 515] width 154 height 32
click at [562, 525] on input "D" at bounding box center [556, 519] width 10 height 10
radio input "true"
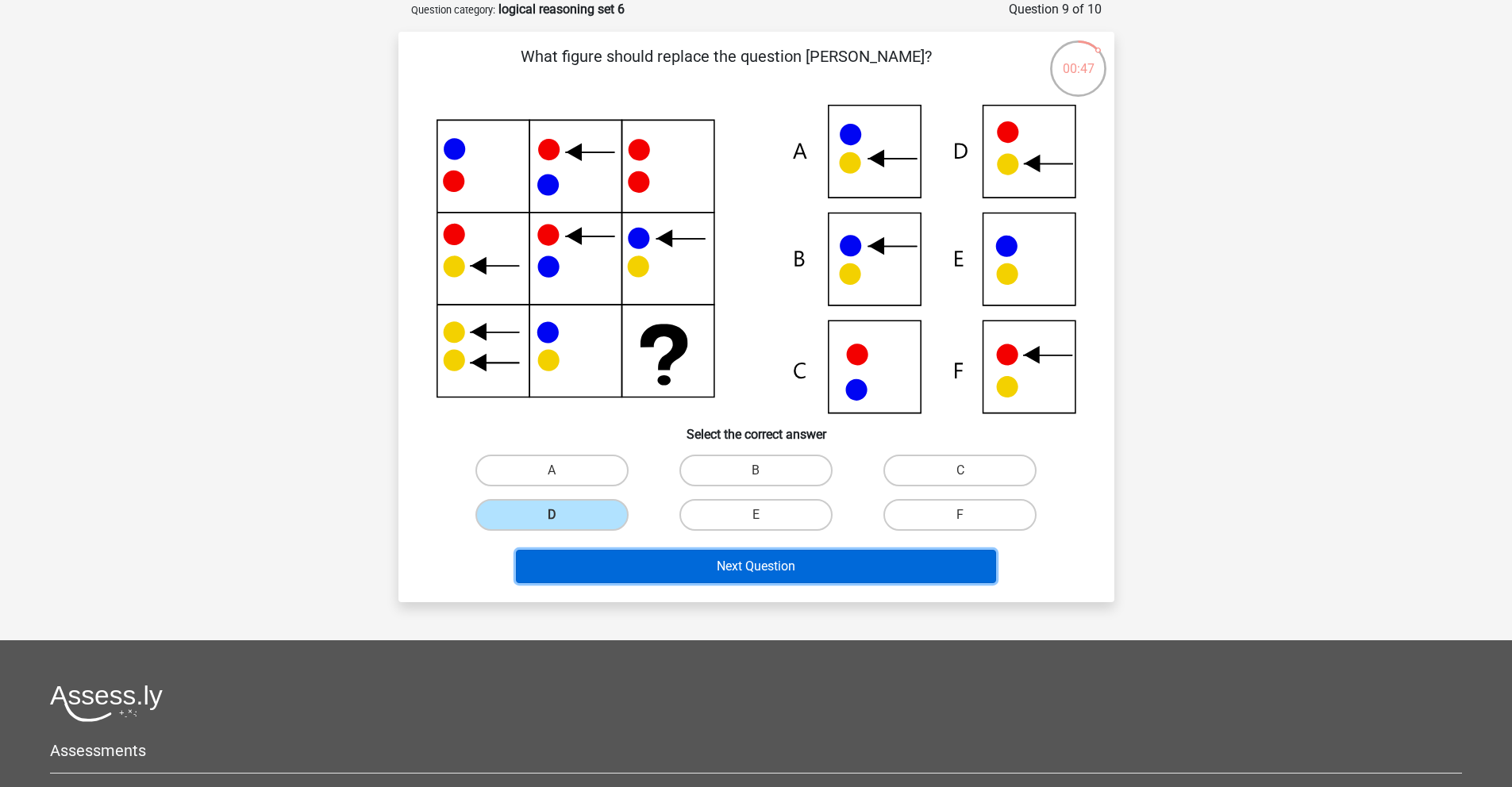
click at [762, 570] on button "Next Question" at bounding box center [756, 566] width 480 height 33
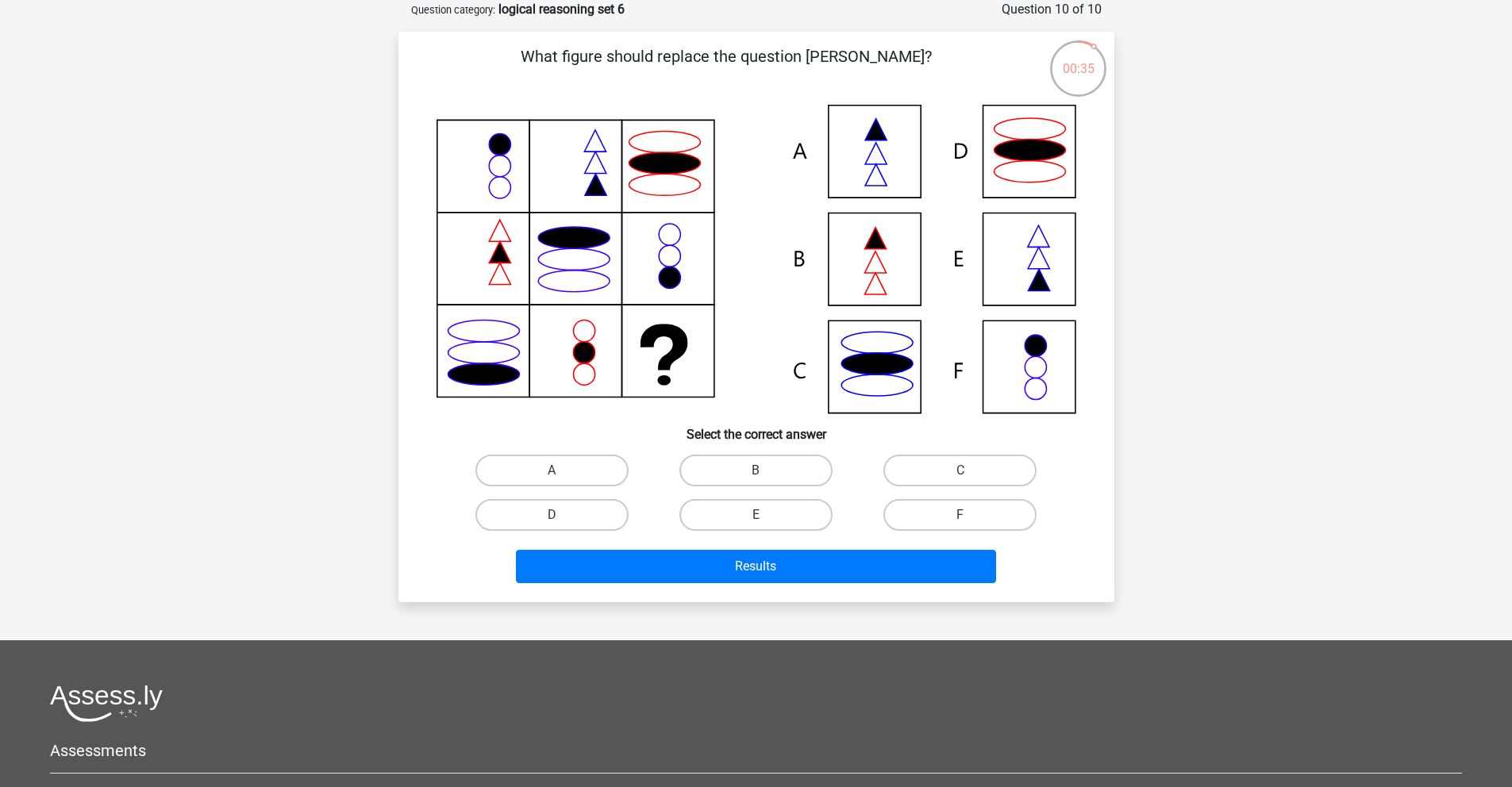
drag, startPoint x: 878, startPoint y: 268, endPoint x: 846, endPoint y: 292, distance: 40.0
click at [878, 268] on icon at bounding box center [756, 259] width 639 height 309
click at [744, 469] on label "B" at bounding box center [756, 470] width 154 height 32
click at [755, 471] on input "B" at bounding box center [760, 475] width 10 height 10
radio input "true"
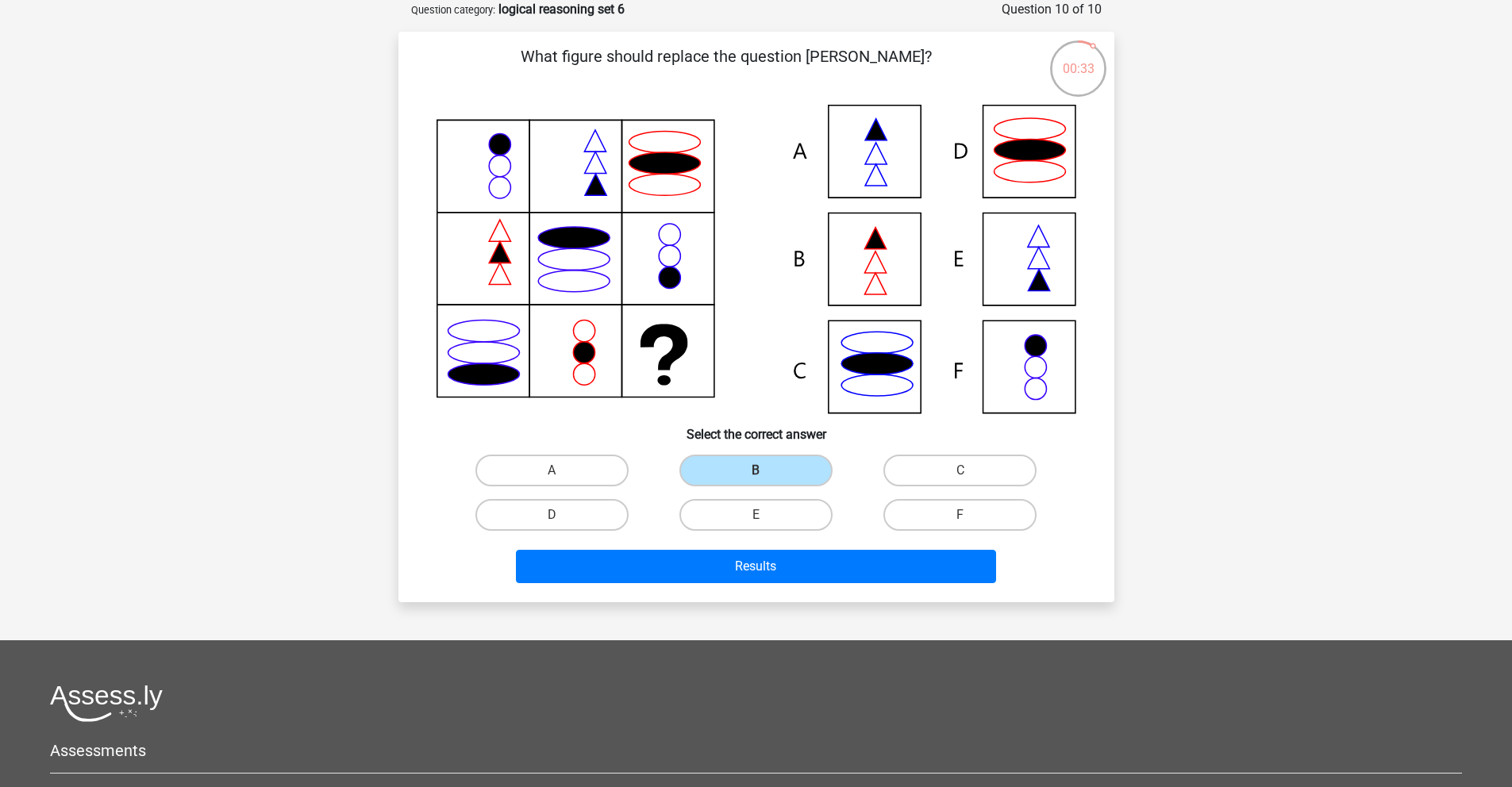
click at [776, 545] on div "Results" at bounding box center [756, 563] width 665 height 52
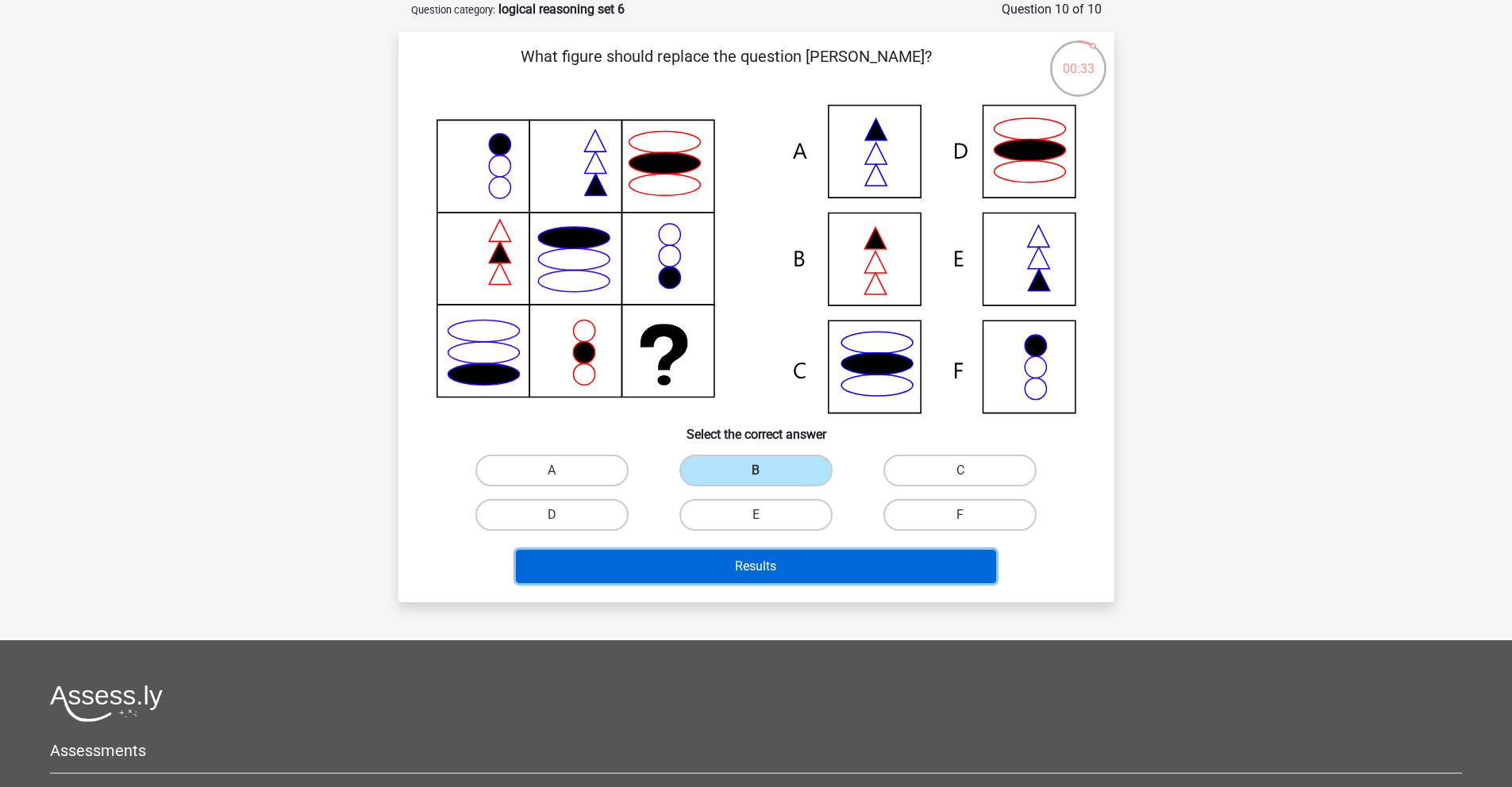
click at [784, 574] on button "Results" at bounding box center [756, 566] width 480 height 33
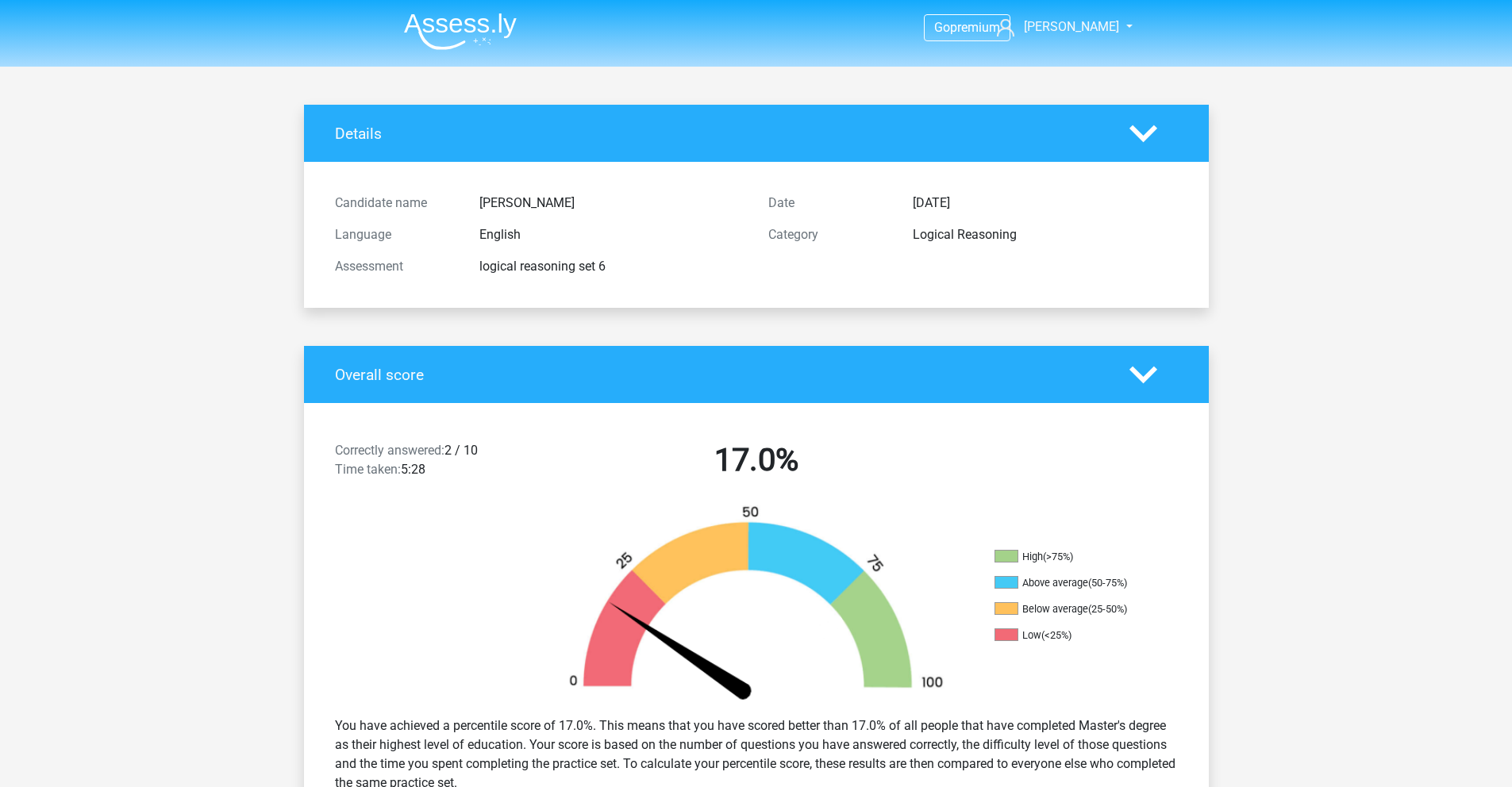
click at [469, 32] on img at bounding box center [460, 31] width 113 height 38
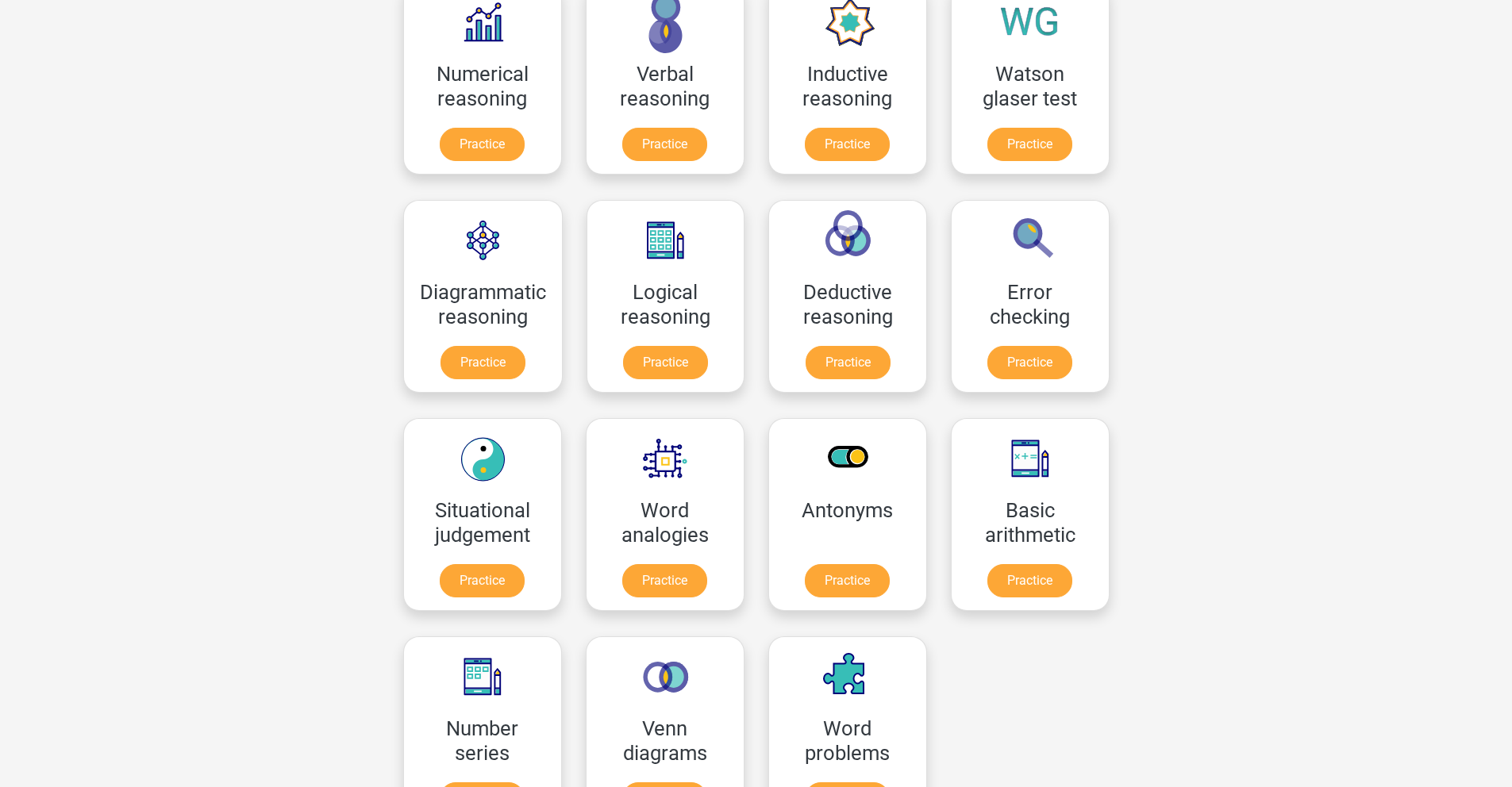
scroll to position [349, 0]
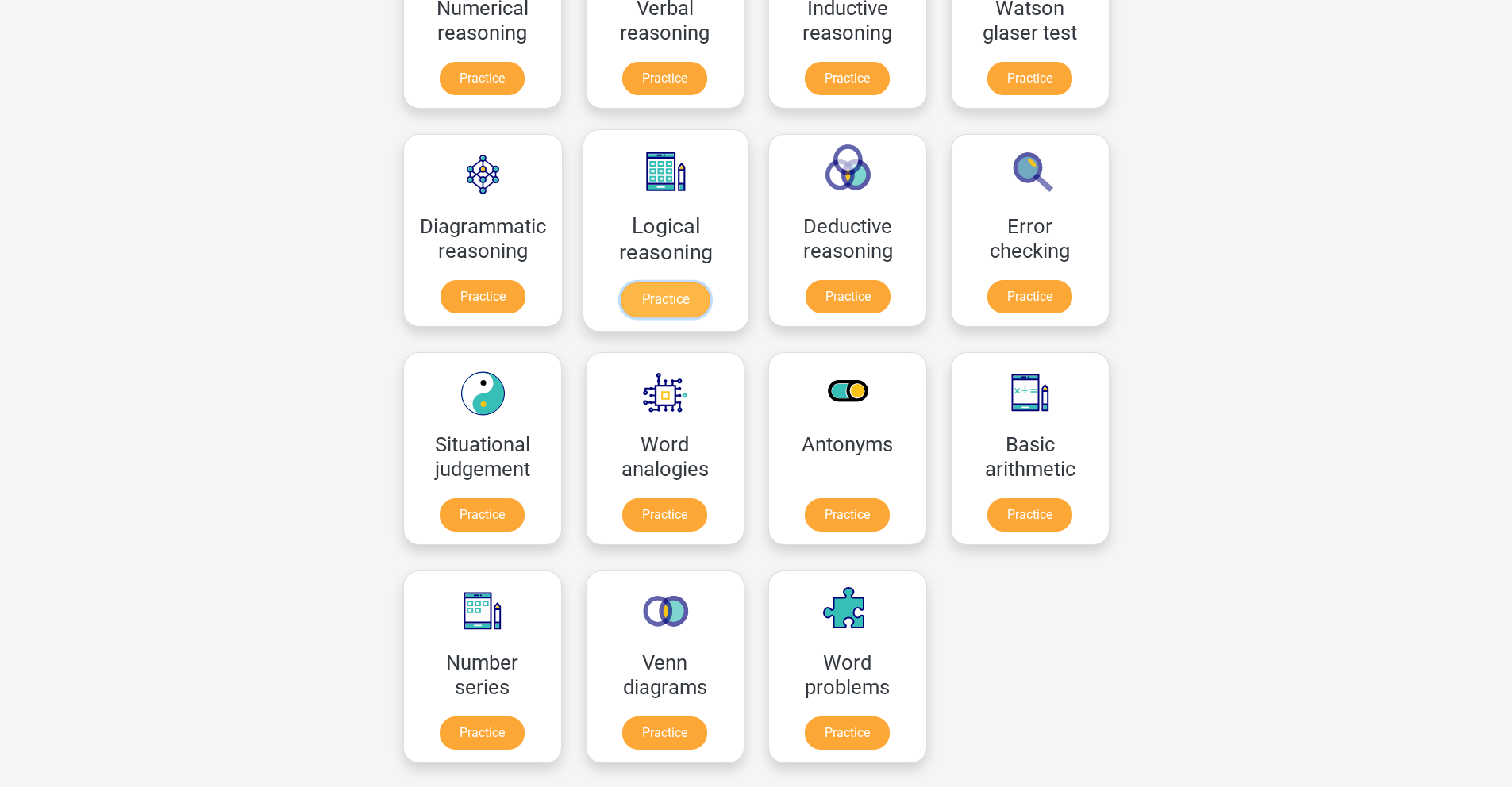
click at [658, 295] on link "Practice" at bounding box center [665, 300] width 89 height 35
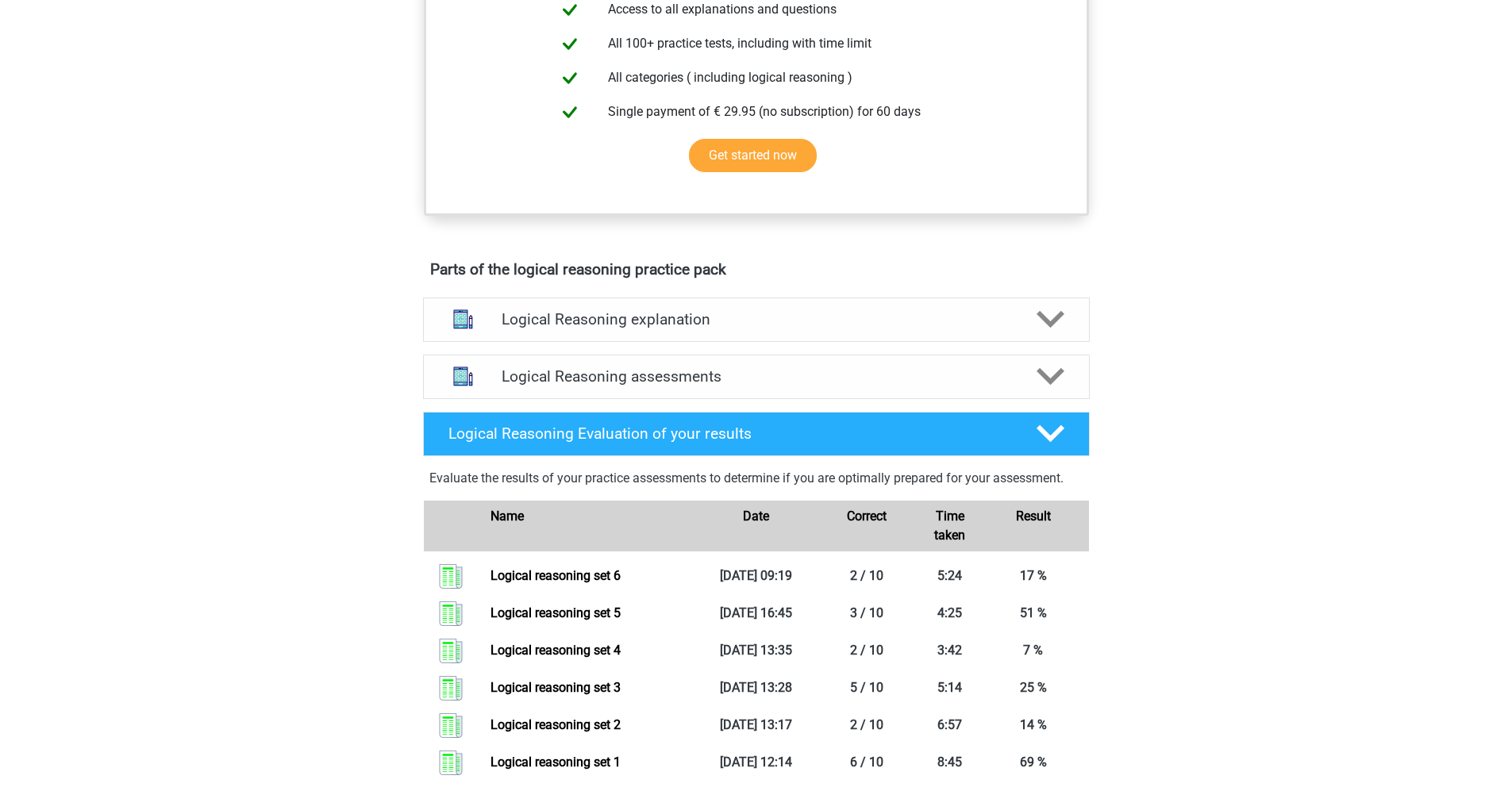
scroll to position [644, 0]
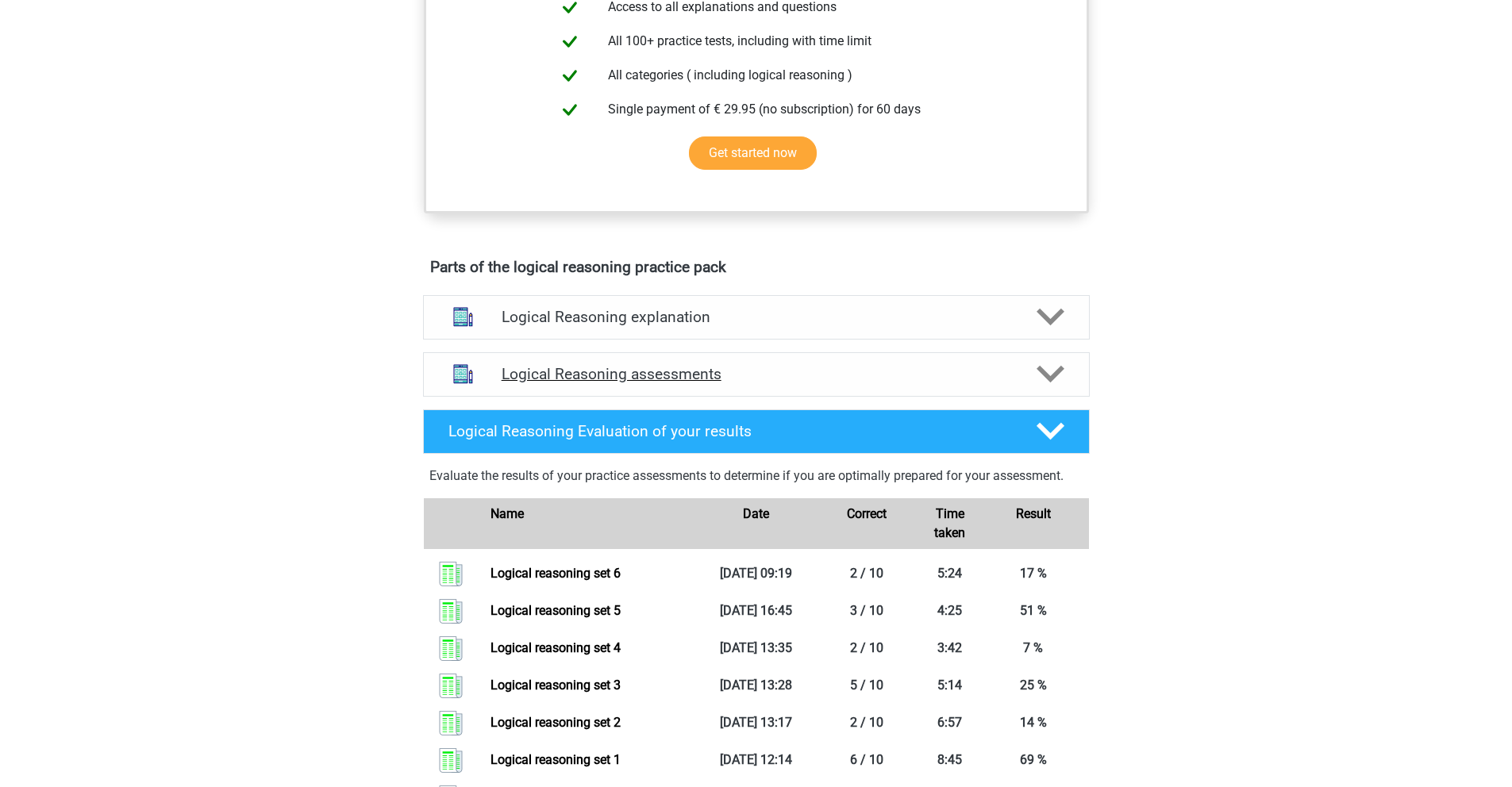
click at [1013, 383] on div "Logical Reasoning assessments" at bounding box center [756, 374] width 533 height 18
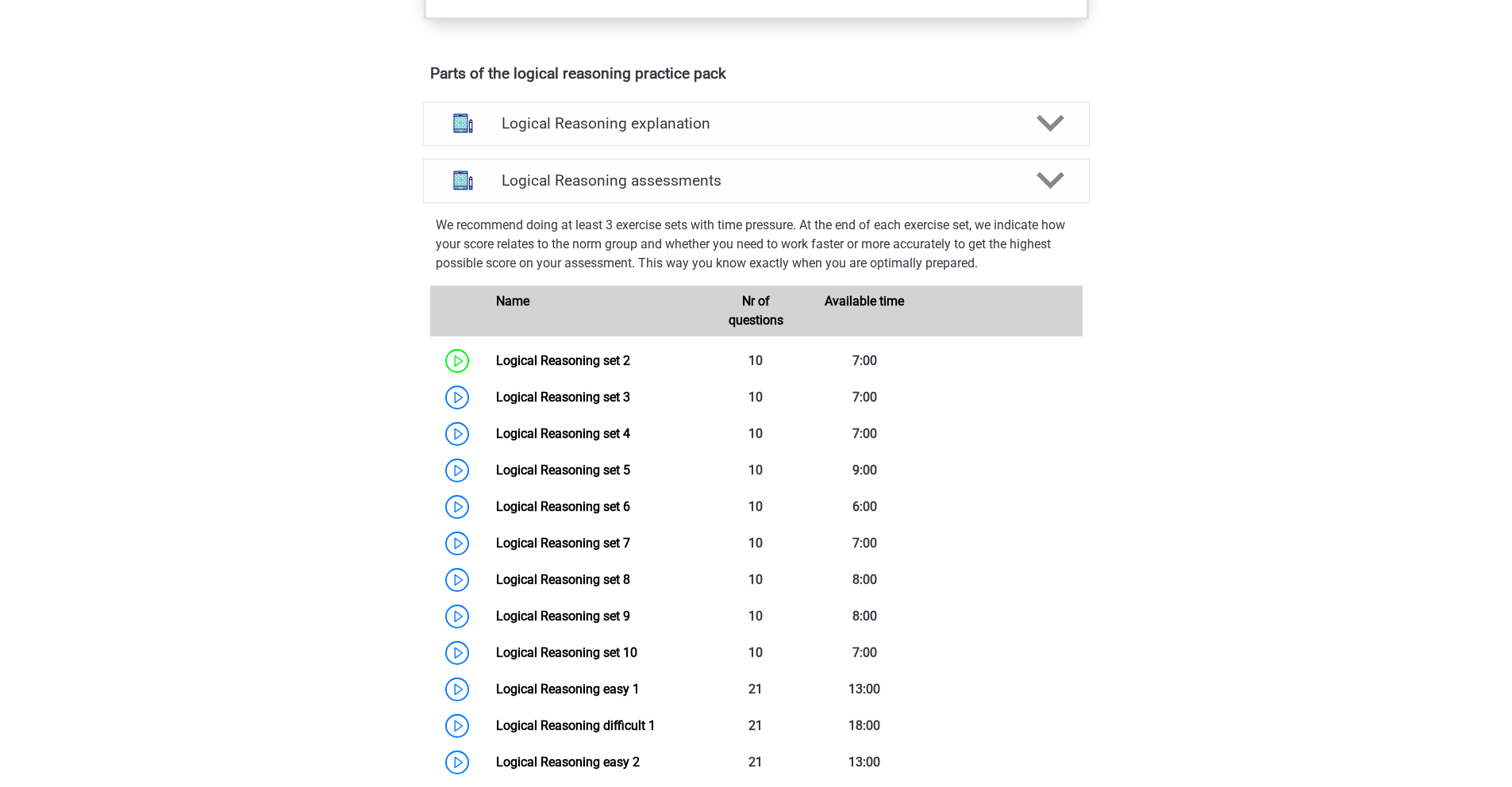
scroll to position [898, 0]
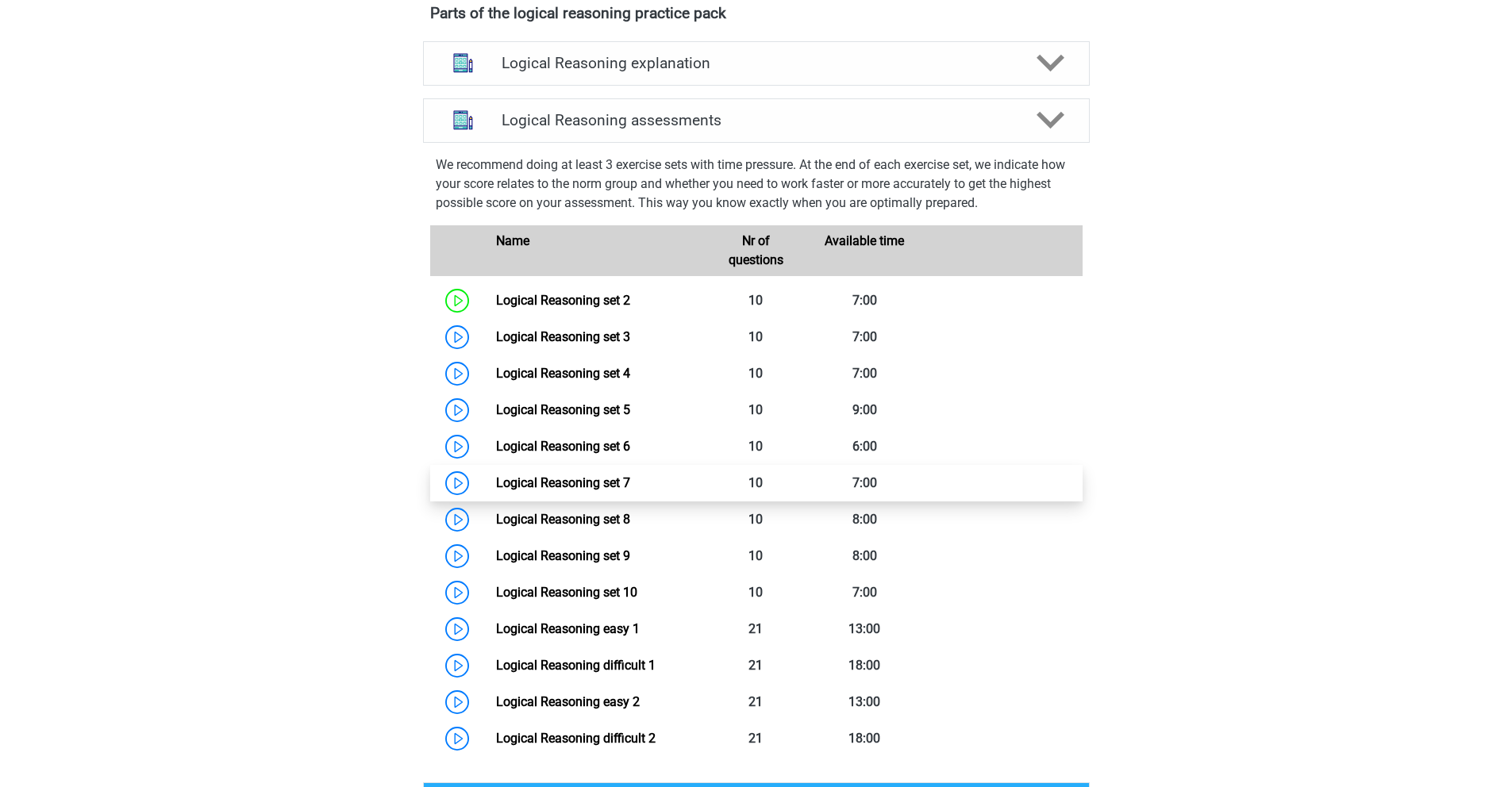
click at [576, 490] on link "Logical Reasoning set 7" at bounding box center [563, 483] width 134 height 15
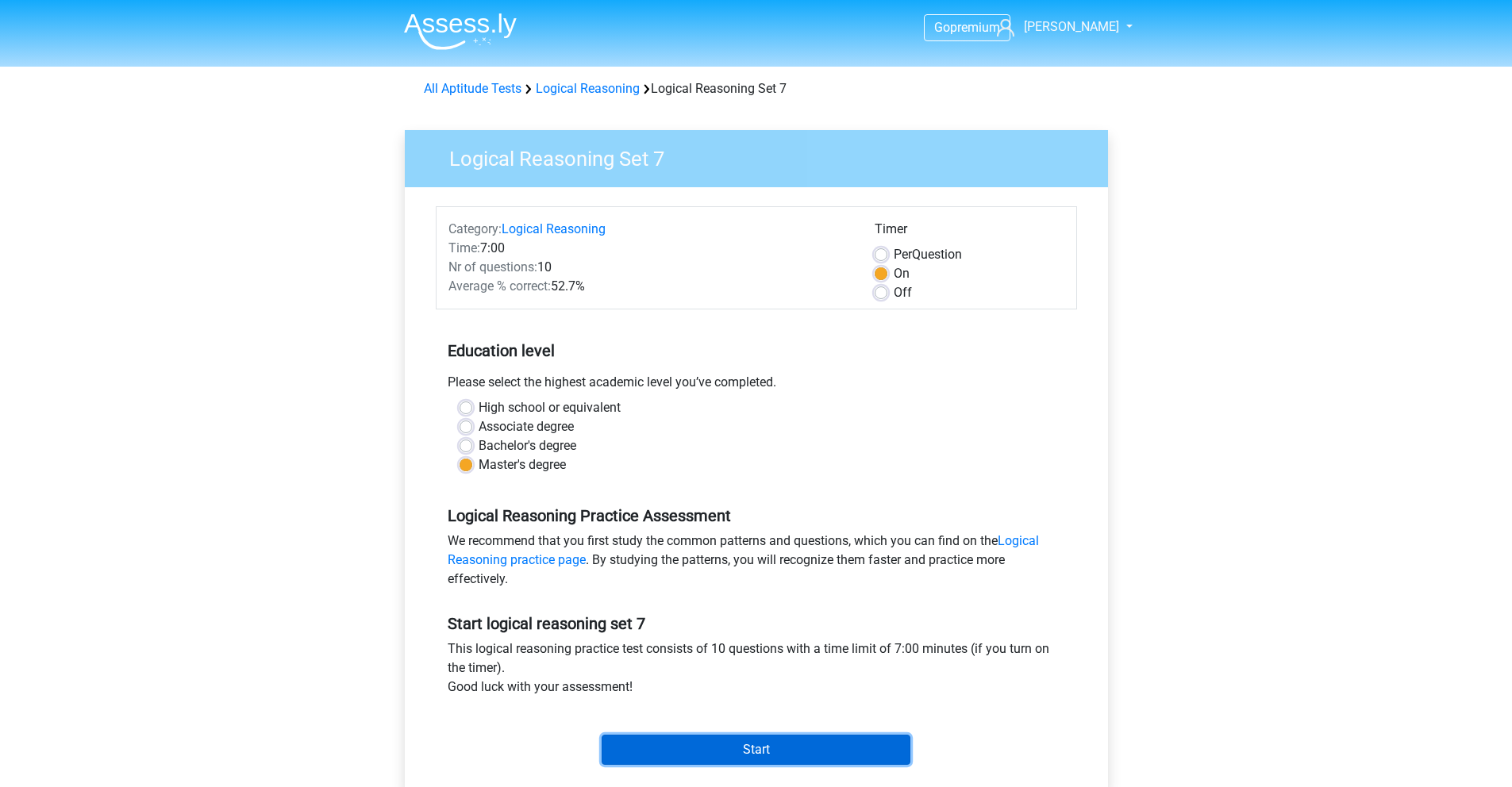
click at [726, 750] on input "Start" at bounding box center [756, 749] width 309 height 30
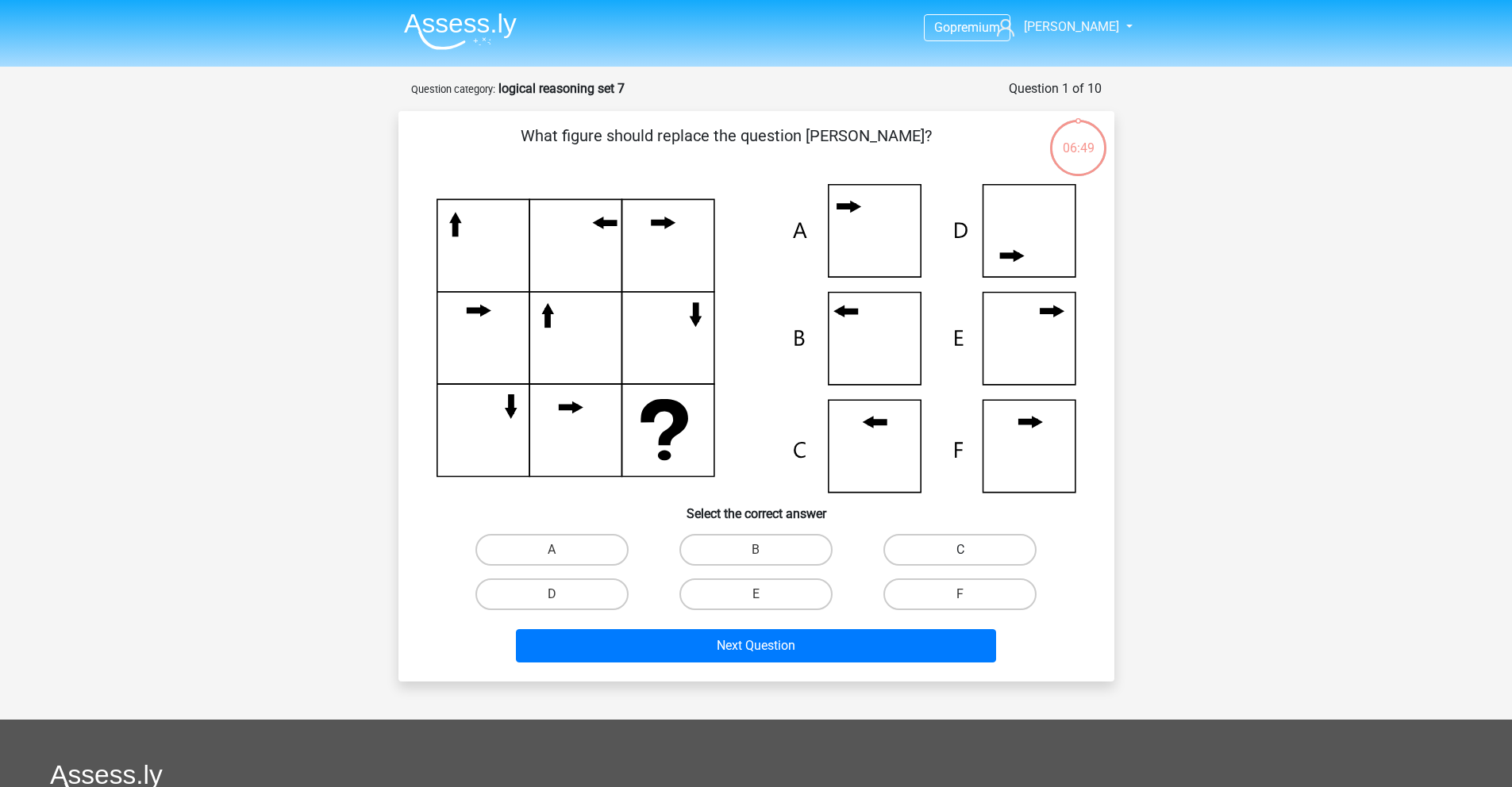
click at [958, 546] on label "C" at bounding box center [959, 550] width 154 height 32
click at [960, 550] on input "C" at bounding box center [965, 554] width 10 height 10
radio input "true"
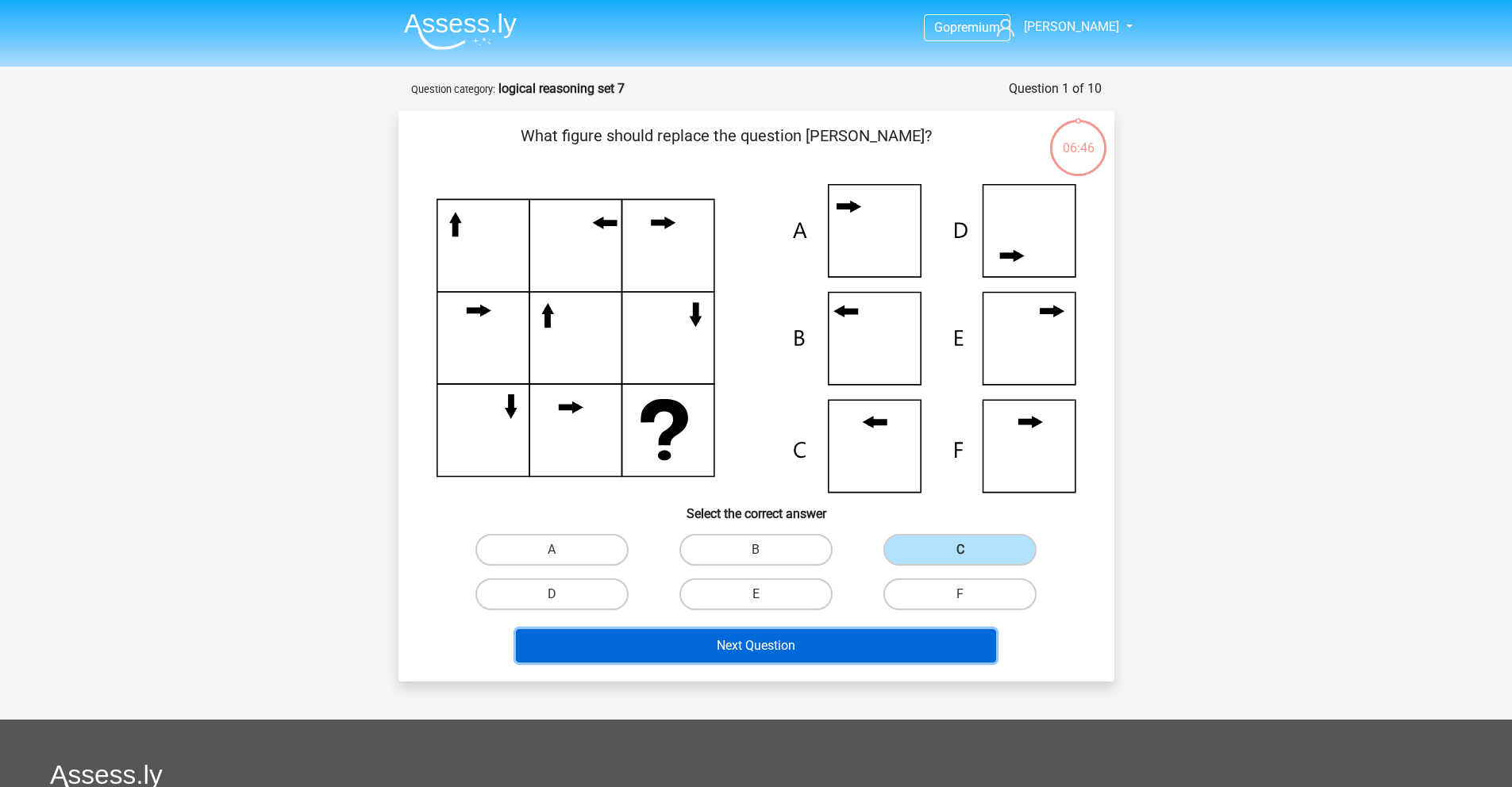
click at [750, 657] on button "Next Question" at bounding box center [756, 645] width 480 height 33
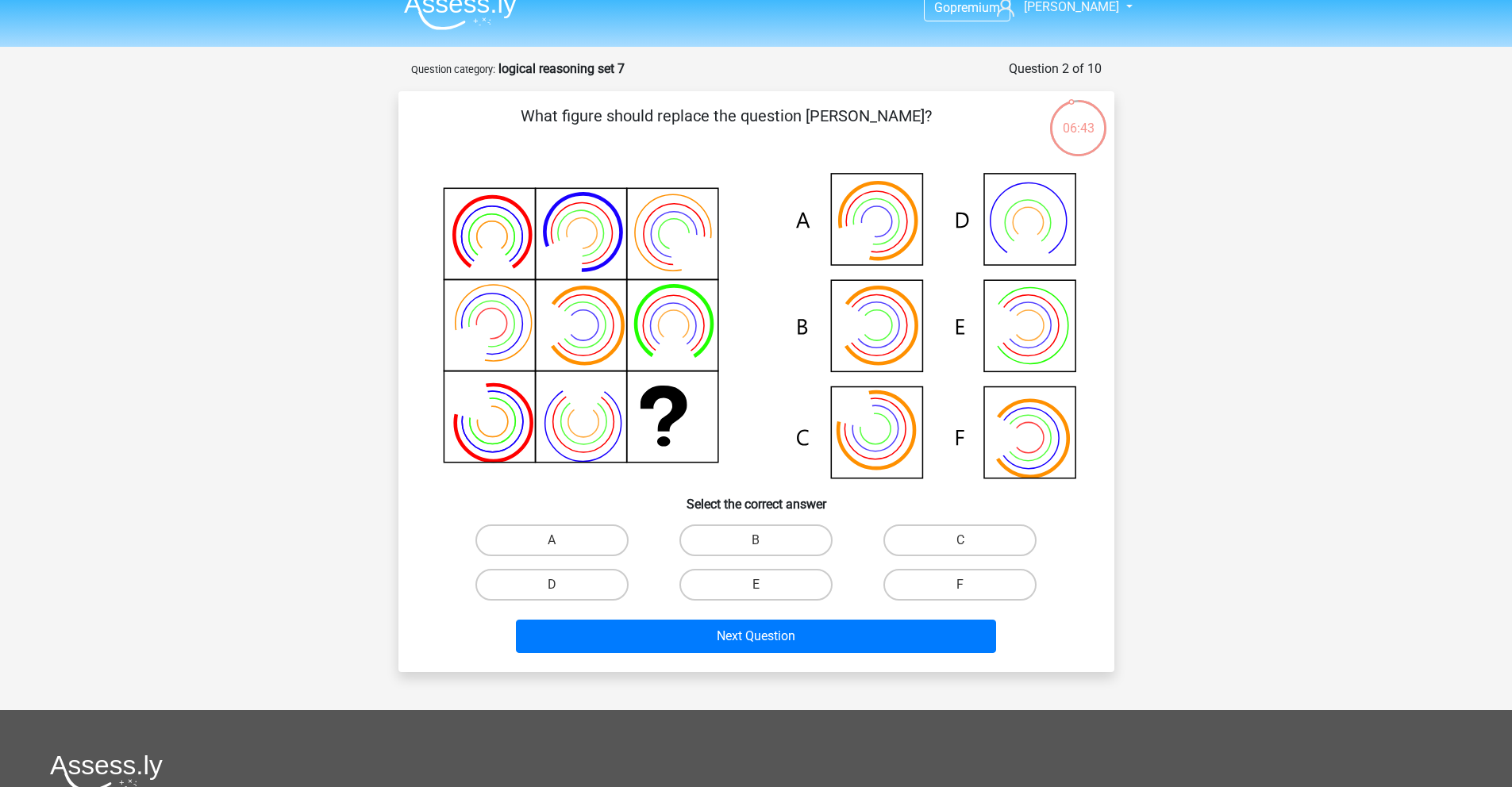
scroll to position [6, 0]
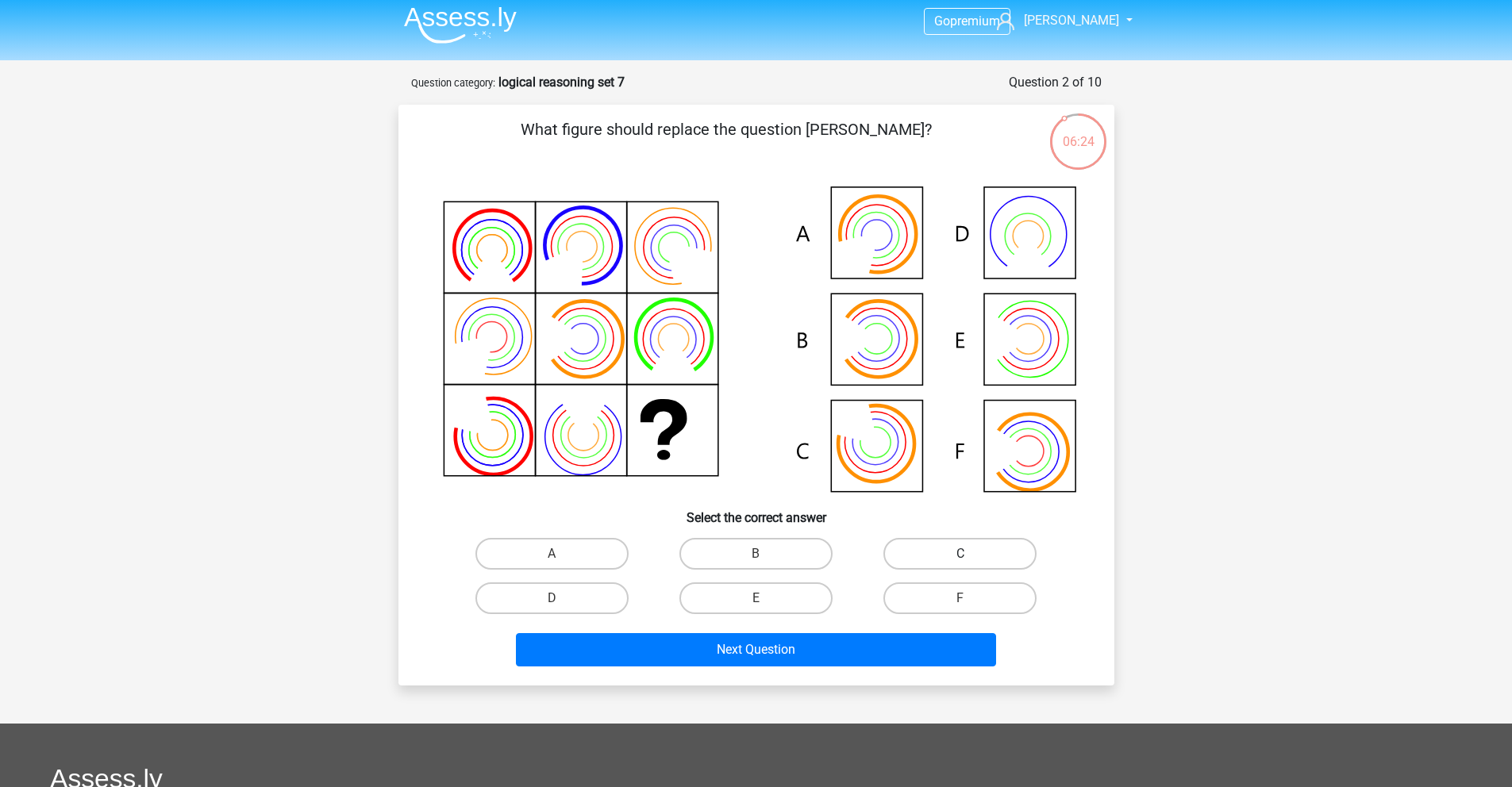
click at [971, 549] on label "C" at bounding box center [959, 553] width 154 height 32
click at [970, 553] on input "C" at bounding box center [965, 558] width 10 height 10
radio input "true"
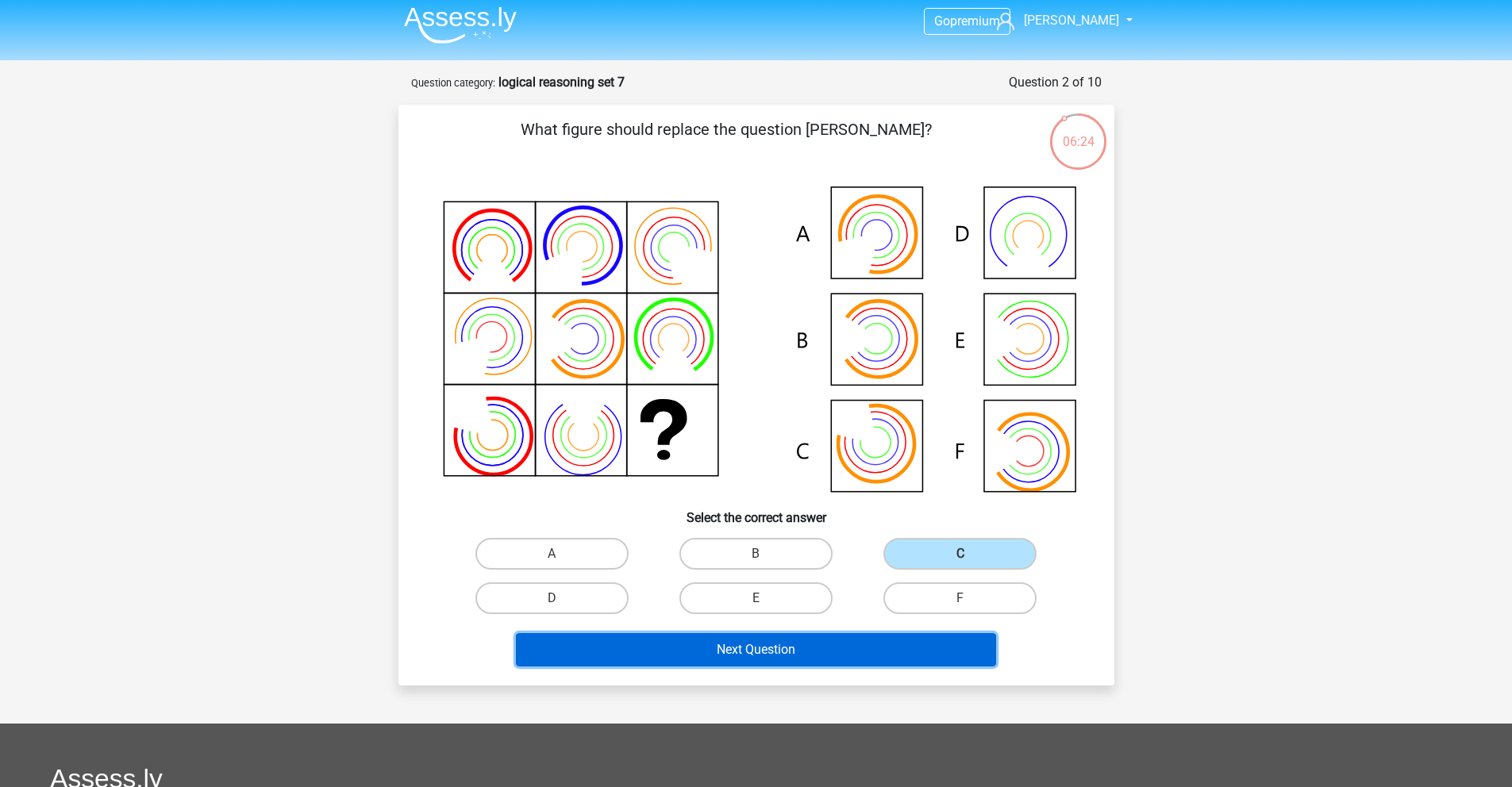
click at [898, 646] on button "Next Question" at bounding box center [756, 650] width 480 height 33
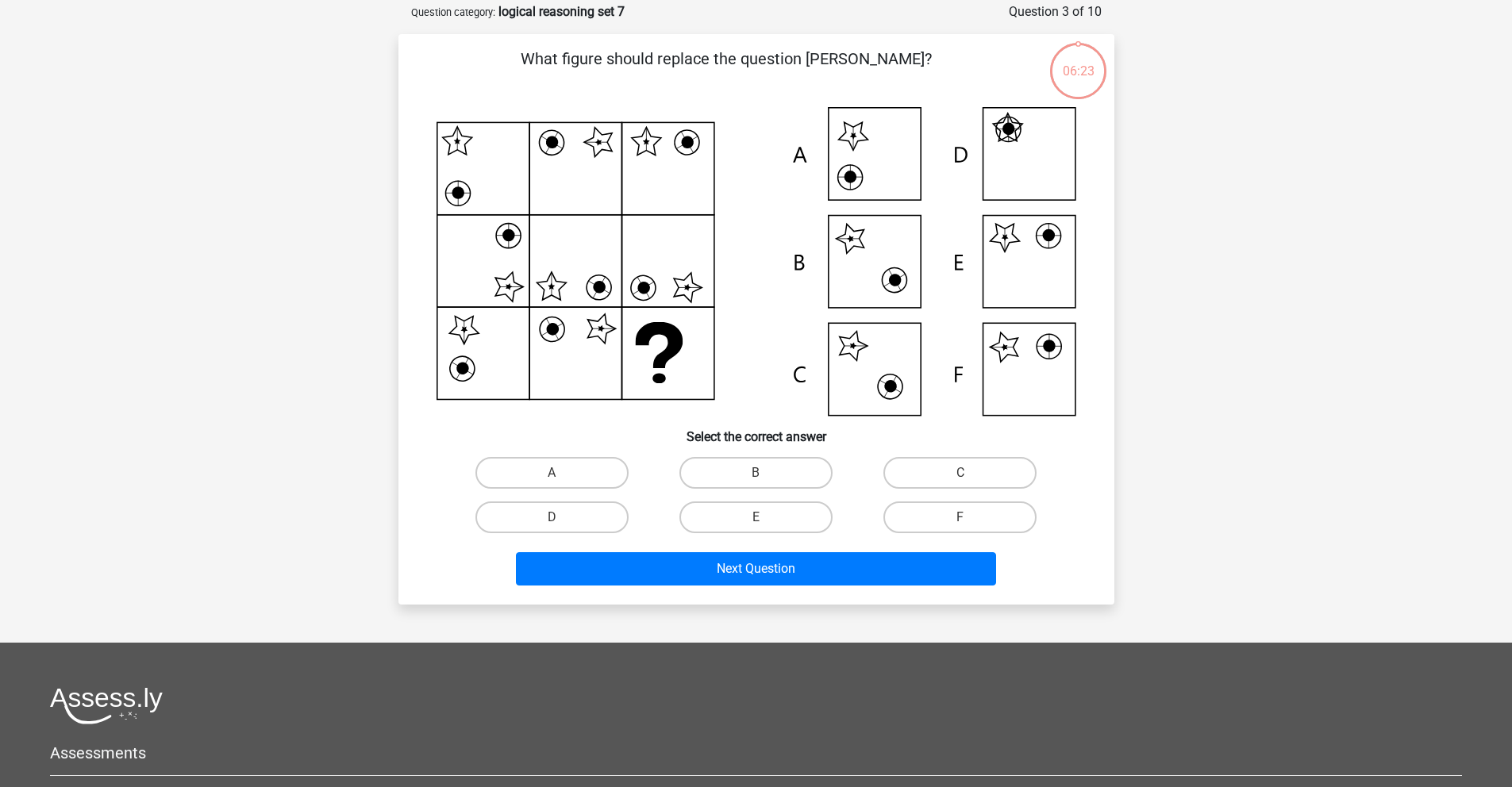
scroll to position [79, 0]
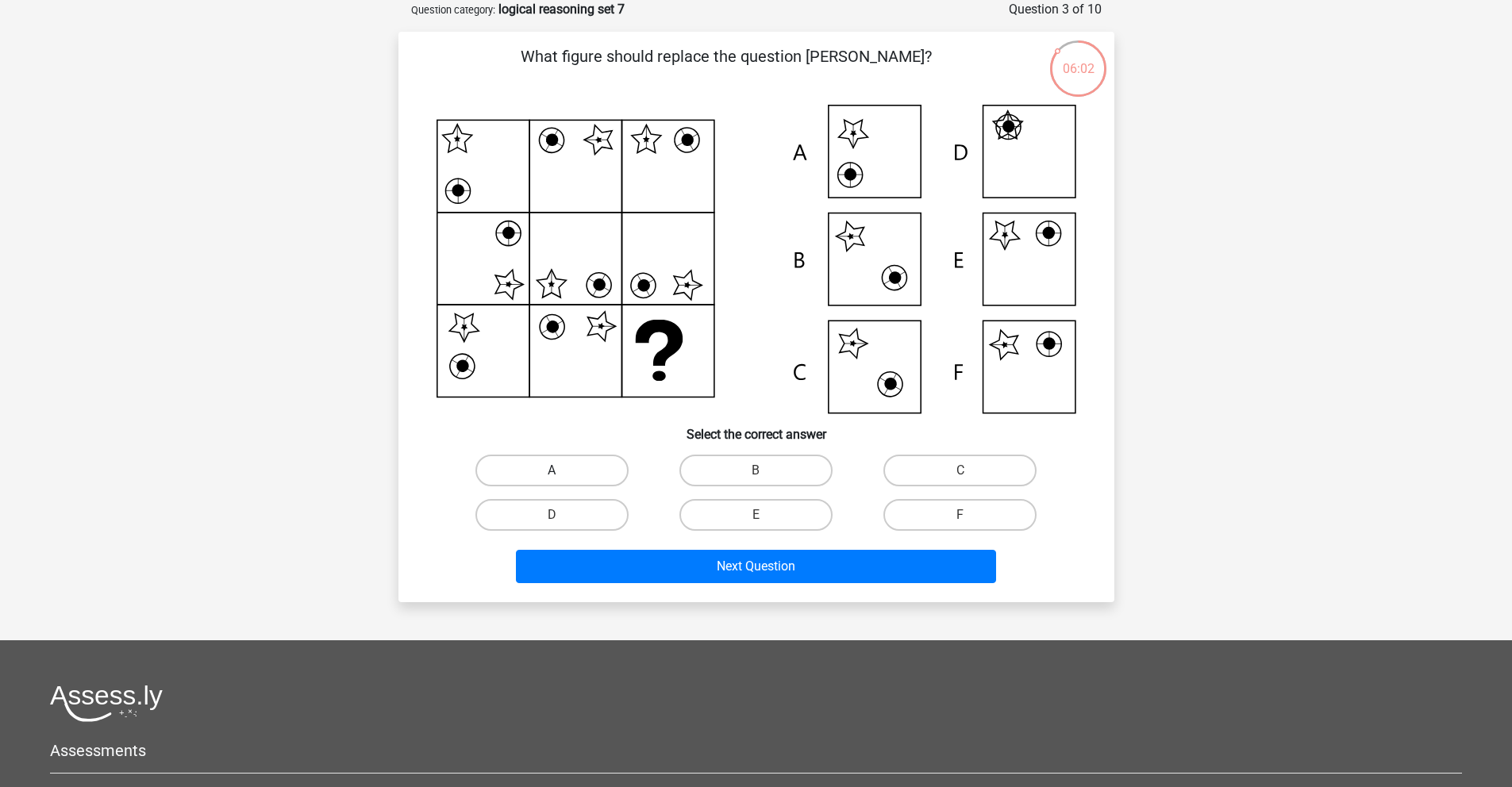
click at [570, 457] on label "A" at bounding box center [552, 470] width 154 height 32
click at [562, 471] on input "A" at bounding box center [556, 475] width 10 height 10
radio input "true"
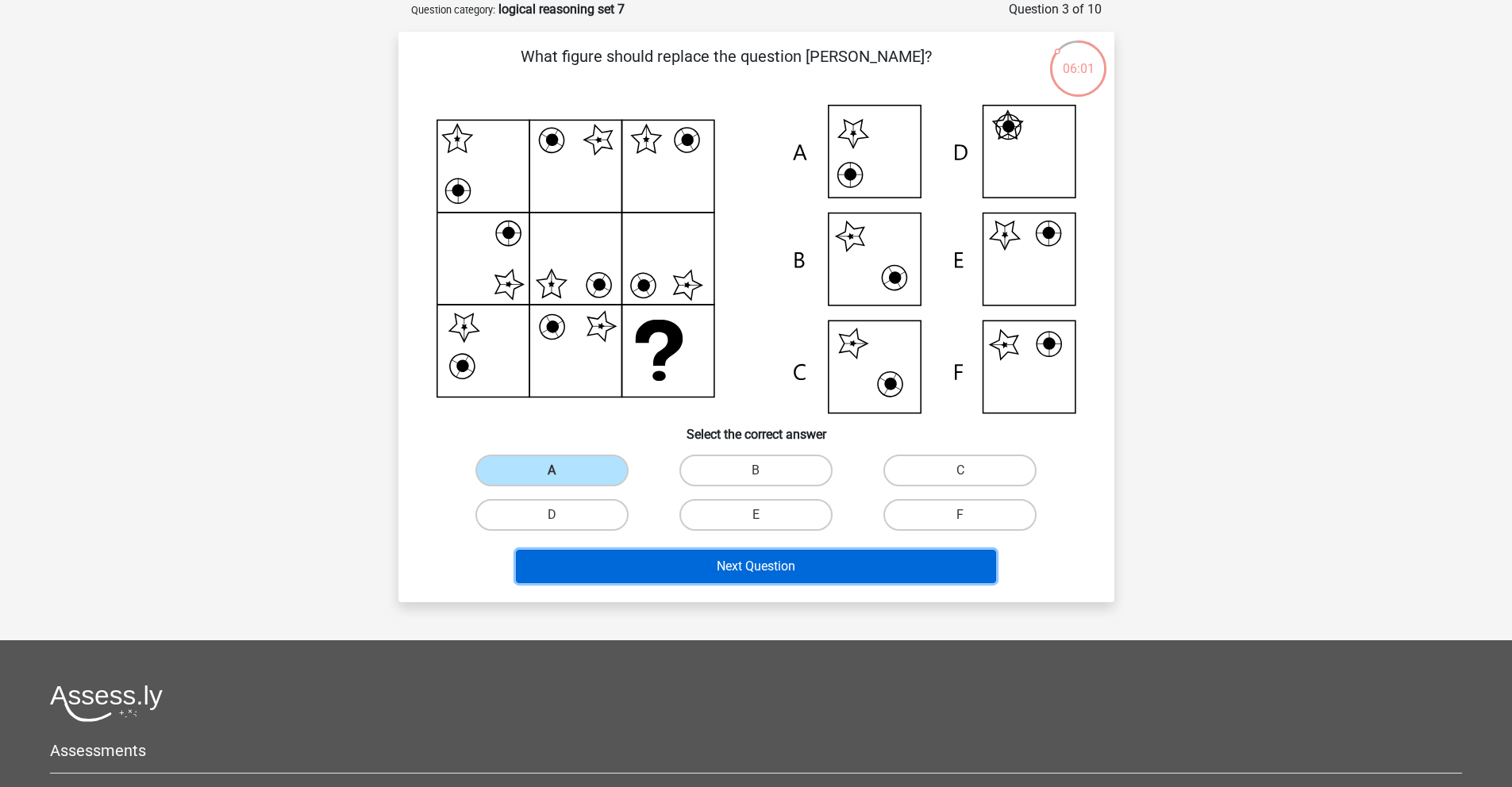
click at [706, 558] on button "Next Question" at bounding box center [756, 566] width 480 height 33
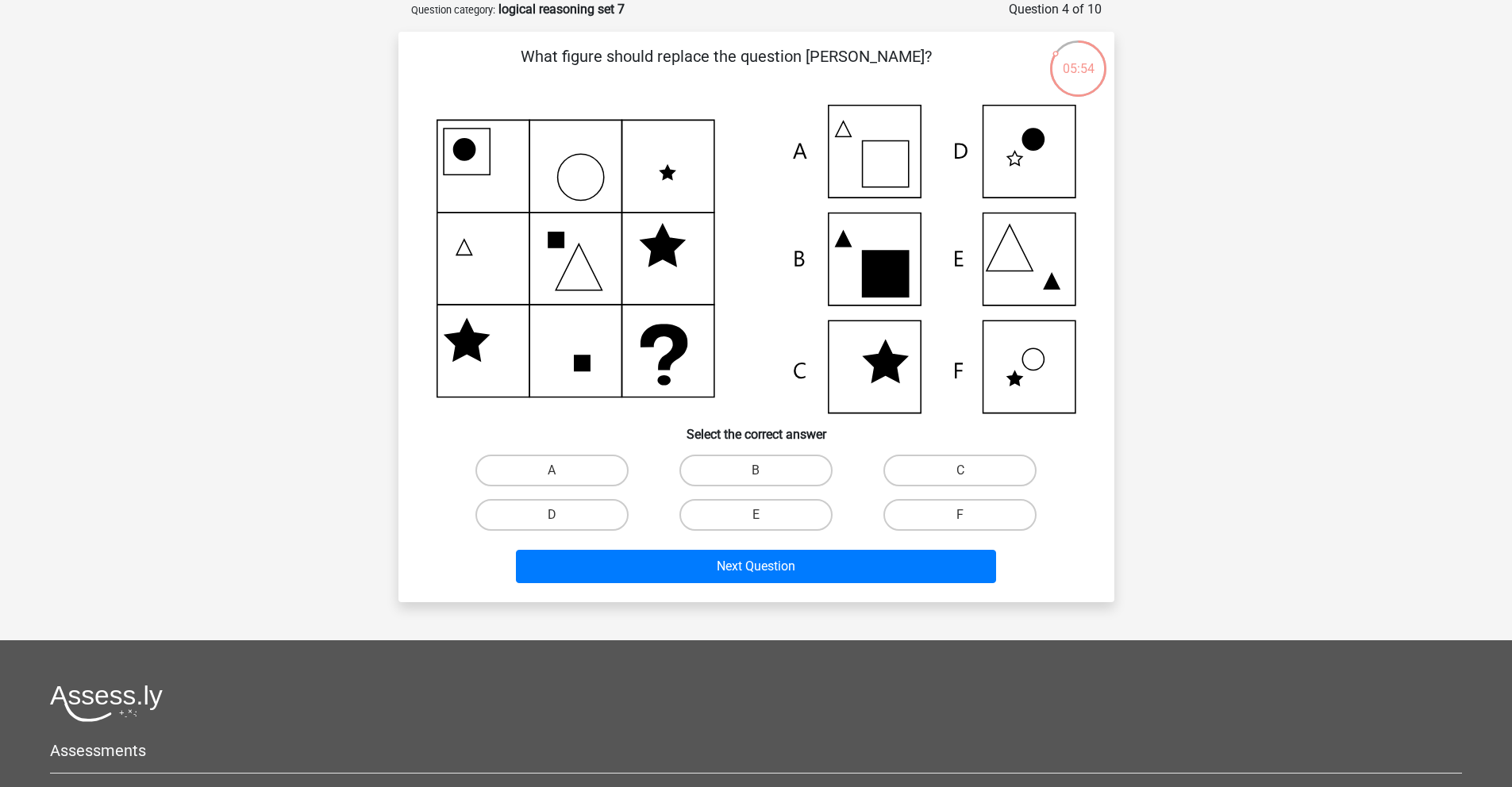
click at [876, 259] on icon at bounding box center [885, 274] width 46 height 46
click at [790, 474] on label "B" at bounding box center [756, 470] width 154 height 32
click at [766, 474] on input "B" at bounding box center [760, 475] width 10 height 10
radio input "true"
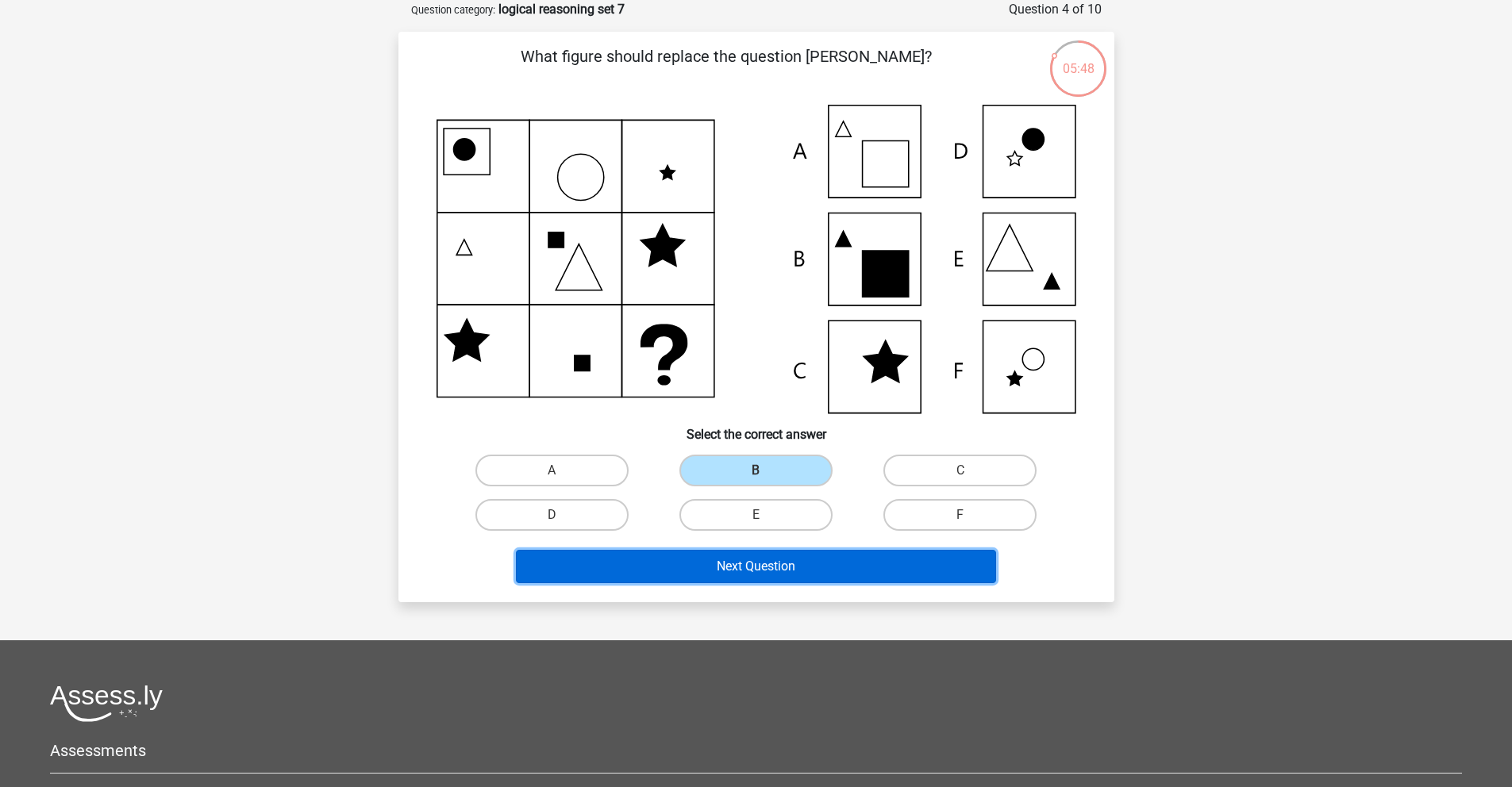
click at [819, 564] on button "Next Question" at bounding box center [756, 566] width 480 height 33
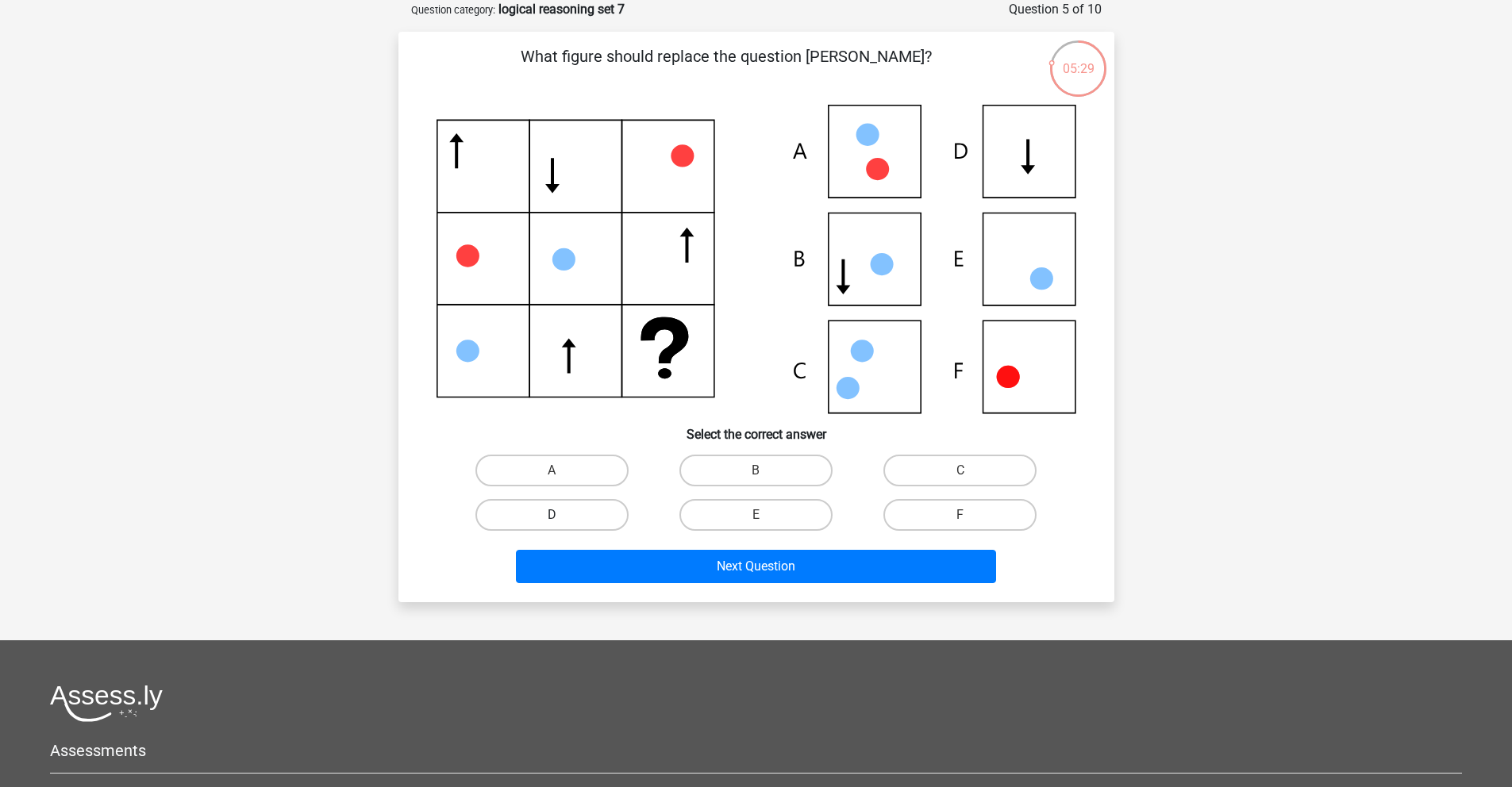
click at [608, 525] on label "D" at bounding box center [552, 515] width 154 height 32
click at [562, 525] on input "D" at bounding box center [556, 519] width 10 height 10
radio input "true"
click at [761, 587] on div "Next Question" at bounding box center [756, 569] width 613 height 40
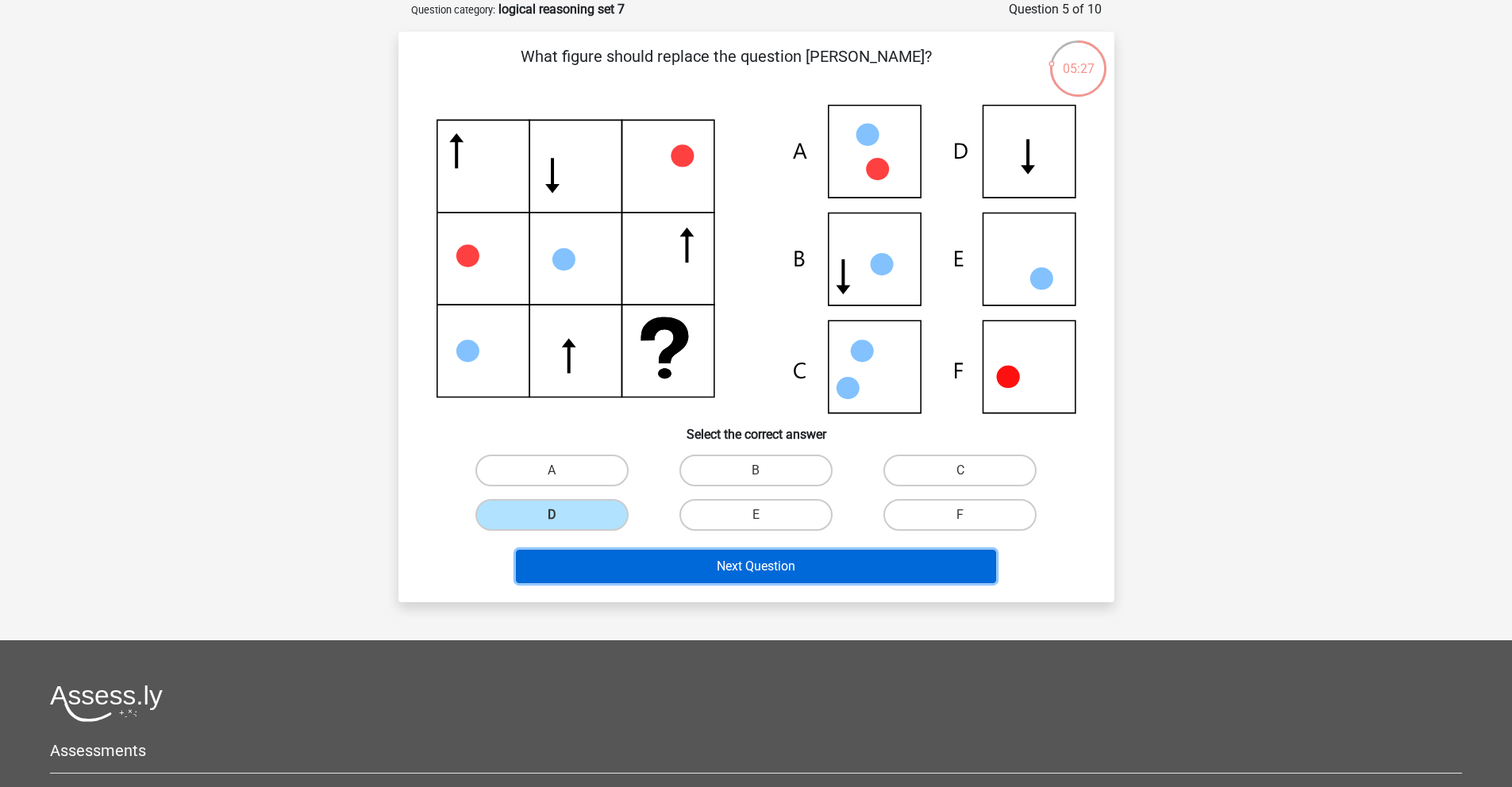
click at [755, 569] on button "Next Question" at bounding box center [756, 566] width 480 height 33
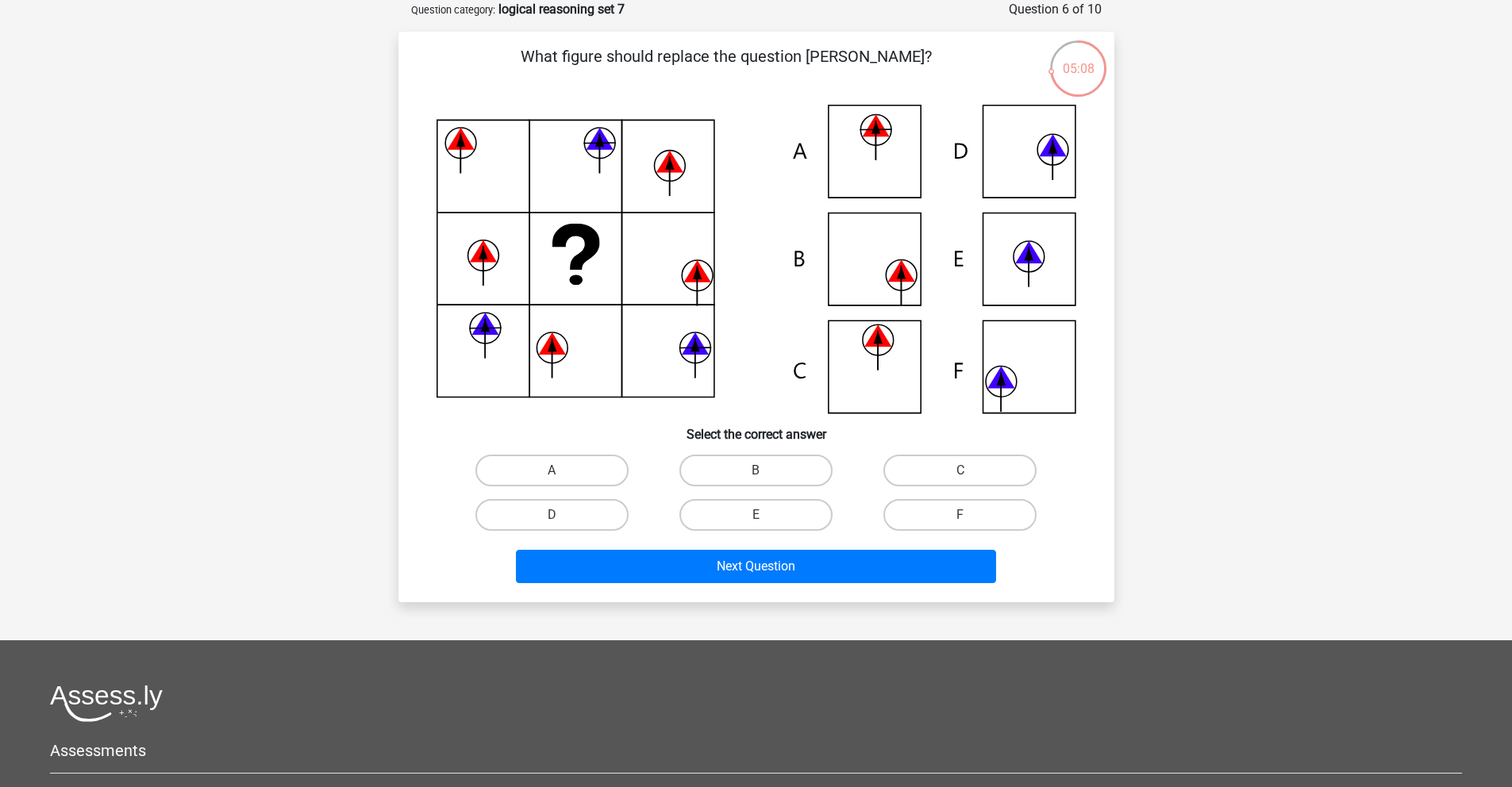
click at [765, 520] on input "E" at bounding box center [760, 519] width 10 height 10
radio input "true"
click at [748, 526] on label "E" at bounding box center [756, 515] width 154 height 32
click at [755, 525] on input "E" at bounding box center [760, 519] width 10 height 10
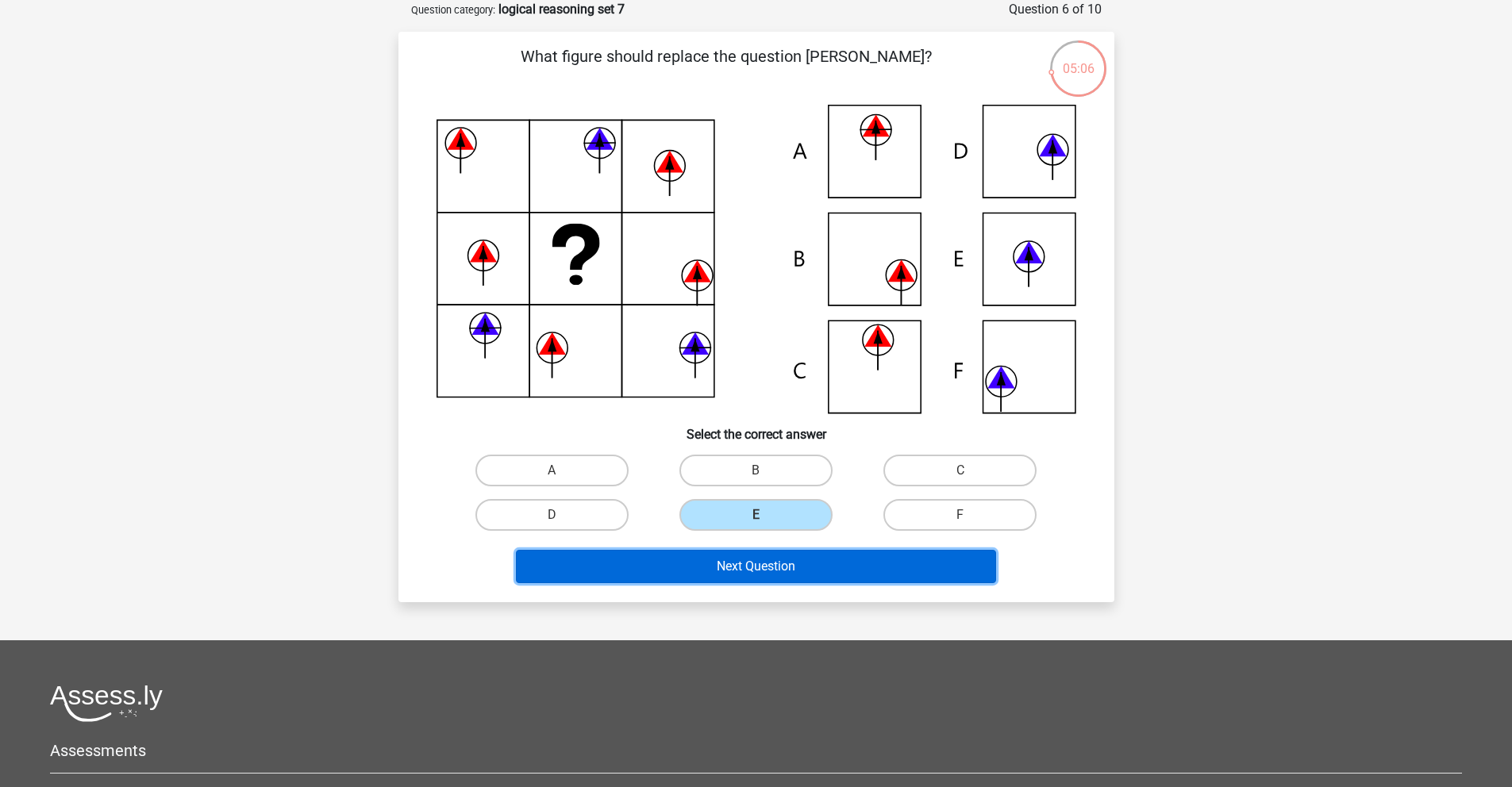
click at [777, 565] on button "Next Question" at bounding box center [756, 566] width 480 height 33
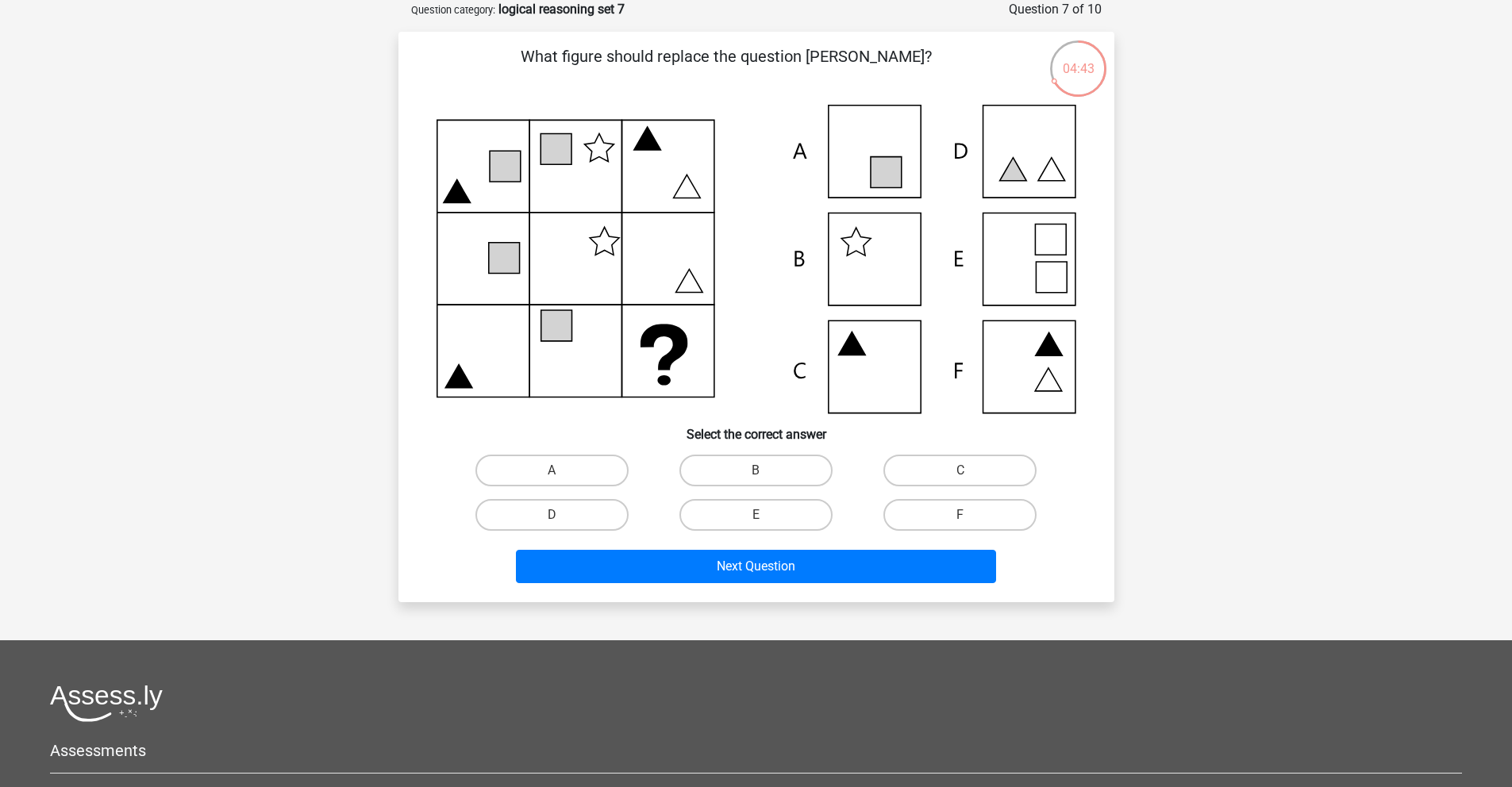
click at [1030, 397] on icon at bounding box center [756, 259] width 639 height 309
click at [937, 516] on label "F" at bounding box center [959, 515] width 154 height 32
click at [960, 516] on input "F" at bounding box center [965, 519] width 10 height 10
radio input "true"
click at [847, 272] on icon at bounding box center [756, 259] width 639 height 309
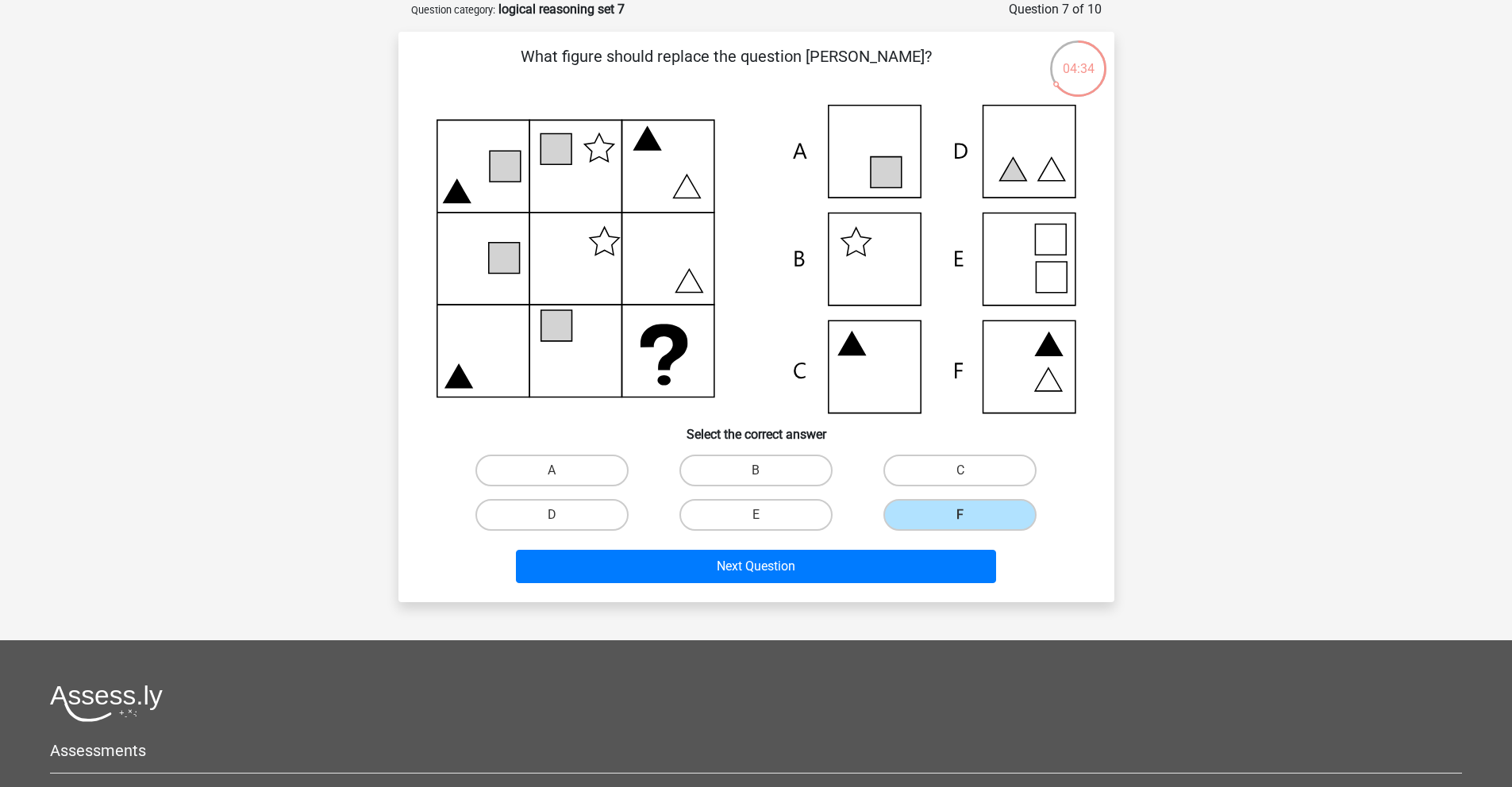
drag, startPoint x: 778, startPoint y: 474, endPoint x: 785, endPoint y: 534, distance: 60.4
click at [778, 474] on label "B" at bounding box center [756, 470] width 154 height 32
click at [766, 474] on input "B" at bounding box center [760, 475] width 10 height 10
radio input "true"
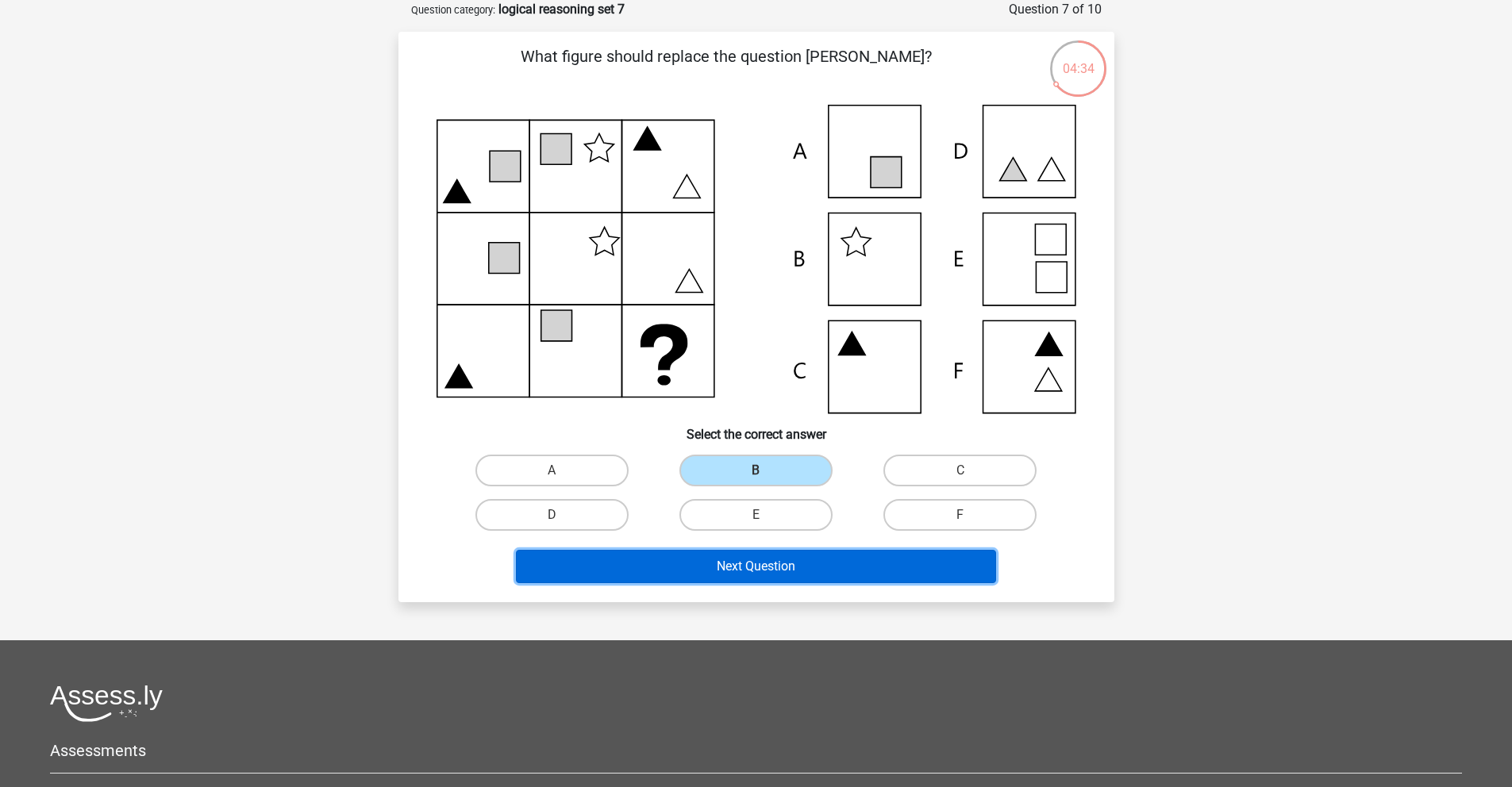
click at [792, 568] on button "Next Question" at bounding box center [756, 566] width 480 height 33
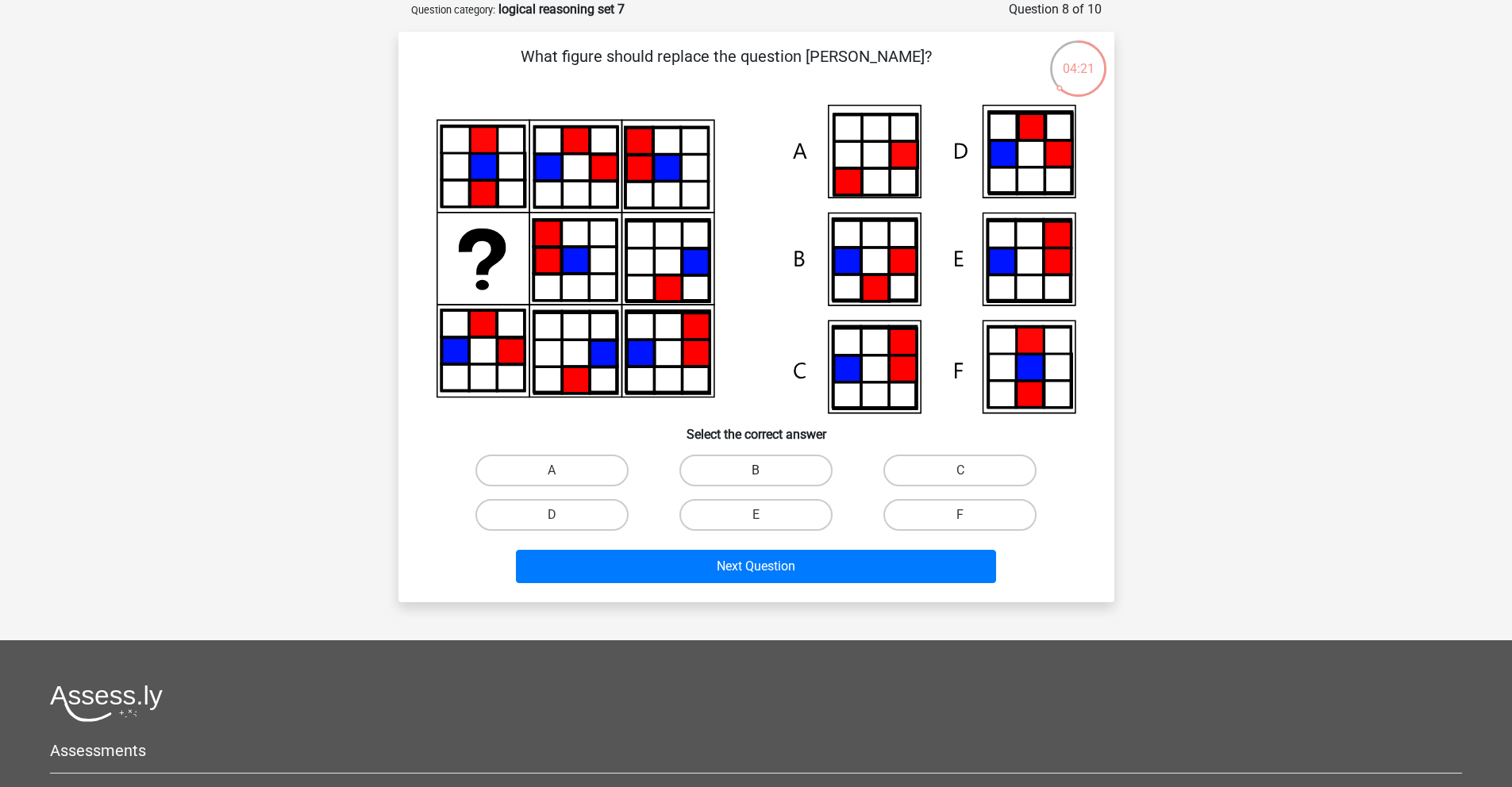
click at [792, 470] on label "B" at bounding box center [756, 470] width 154 height 32
click at [766, 471] on input "B" at bounding box center [760, 475] width 10 height 10
radio input "true"
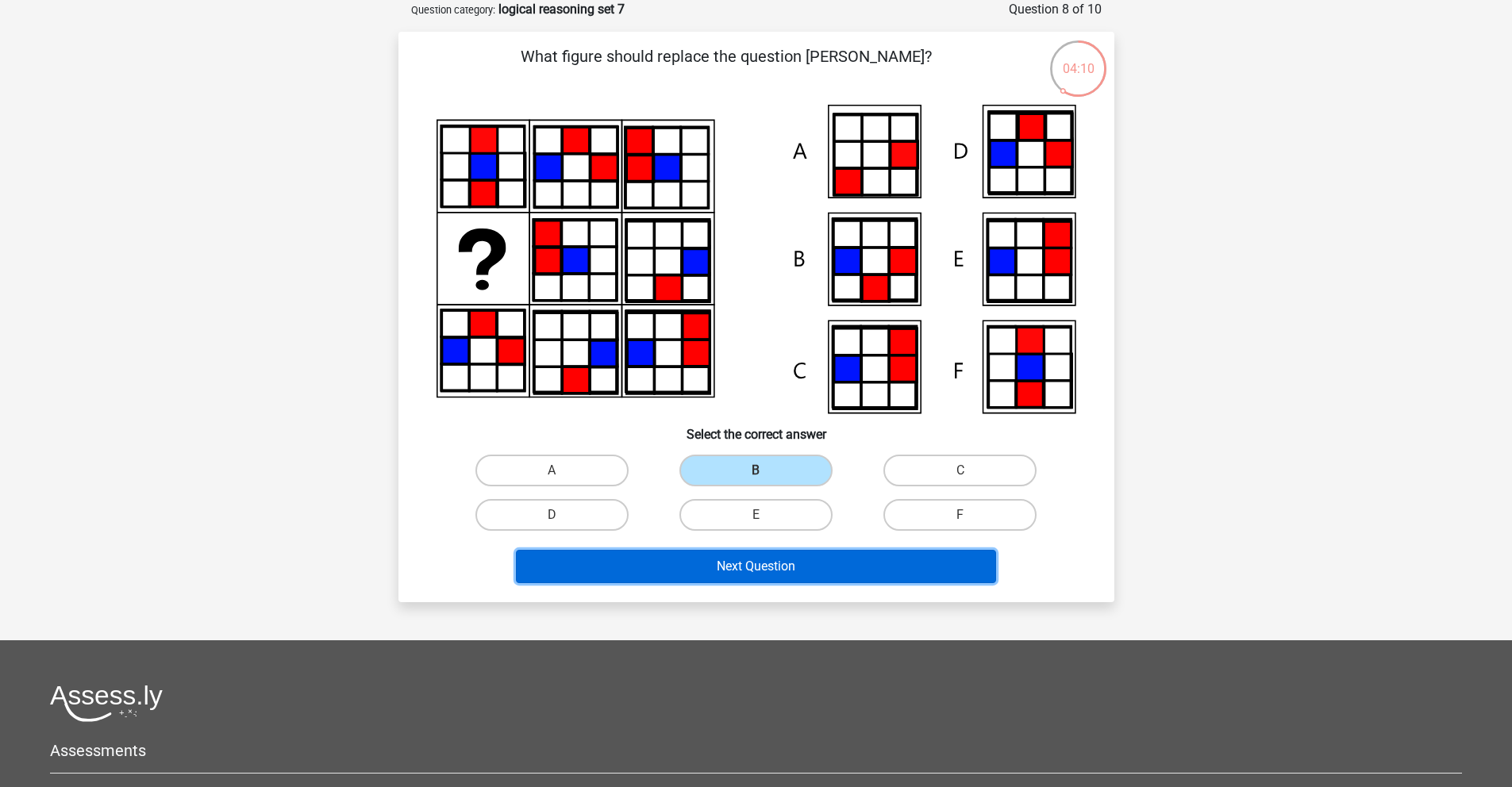
click at [846, 576] on button "Next Question" at bounding box center [756, 566] width 480 height 33
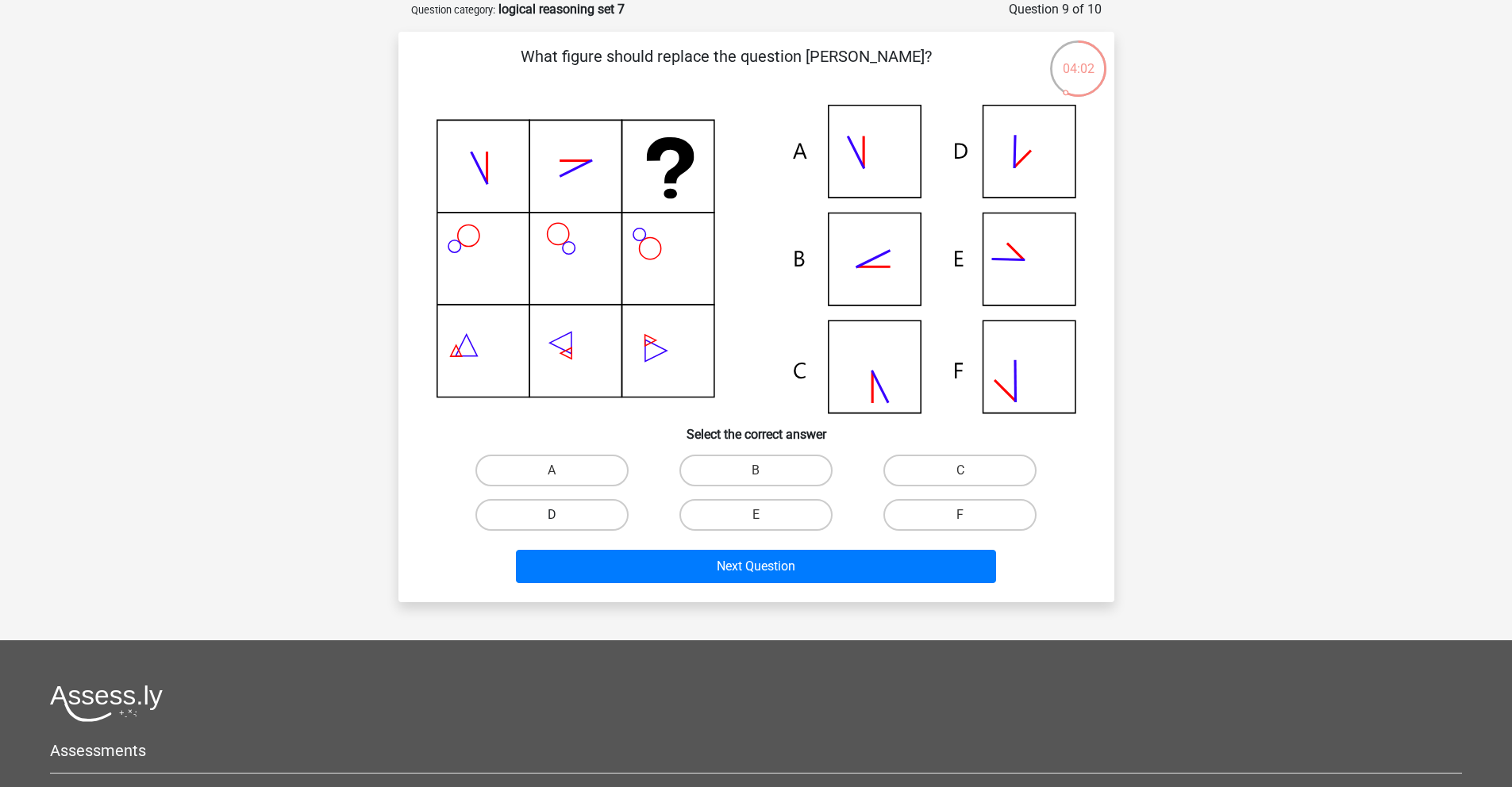
click at [602, 513] on label "D" at bounding box center [552, 515] width 154 height 32
click at [562, 515] on input "D" at bounding box center [556, 519] width 10 height 10
radio input "true"
click at [801, 593] on div "What figure should replace the question mark?" at bounding box center [756, 317] width 716 height 570
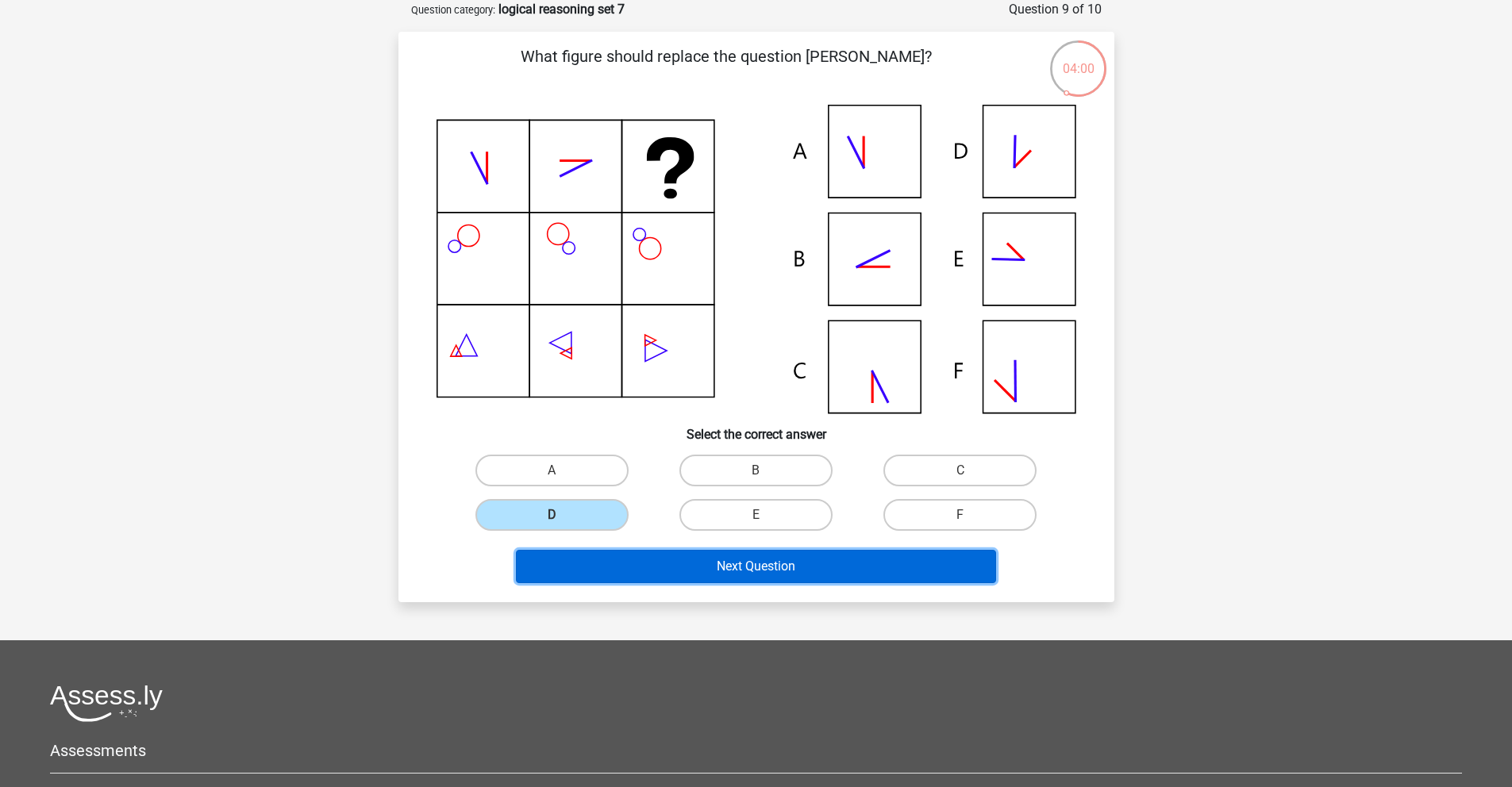
click at [785, 576] on button "Next Question" at bounding box center [756, 566] width 480 height 33
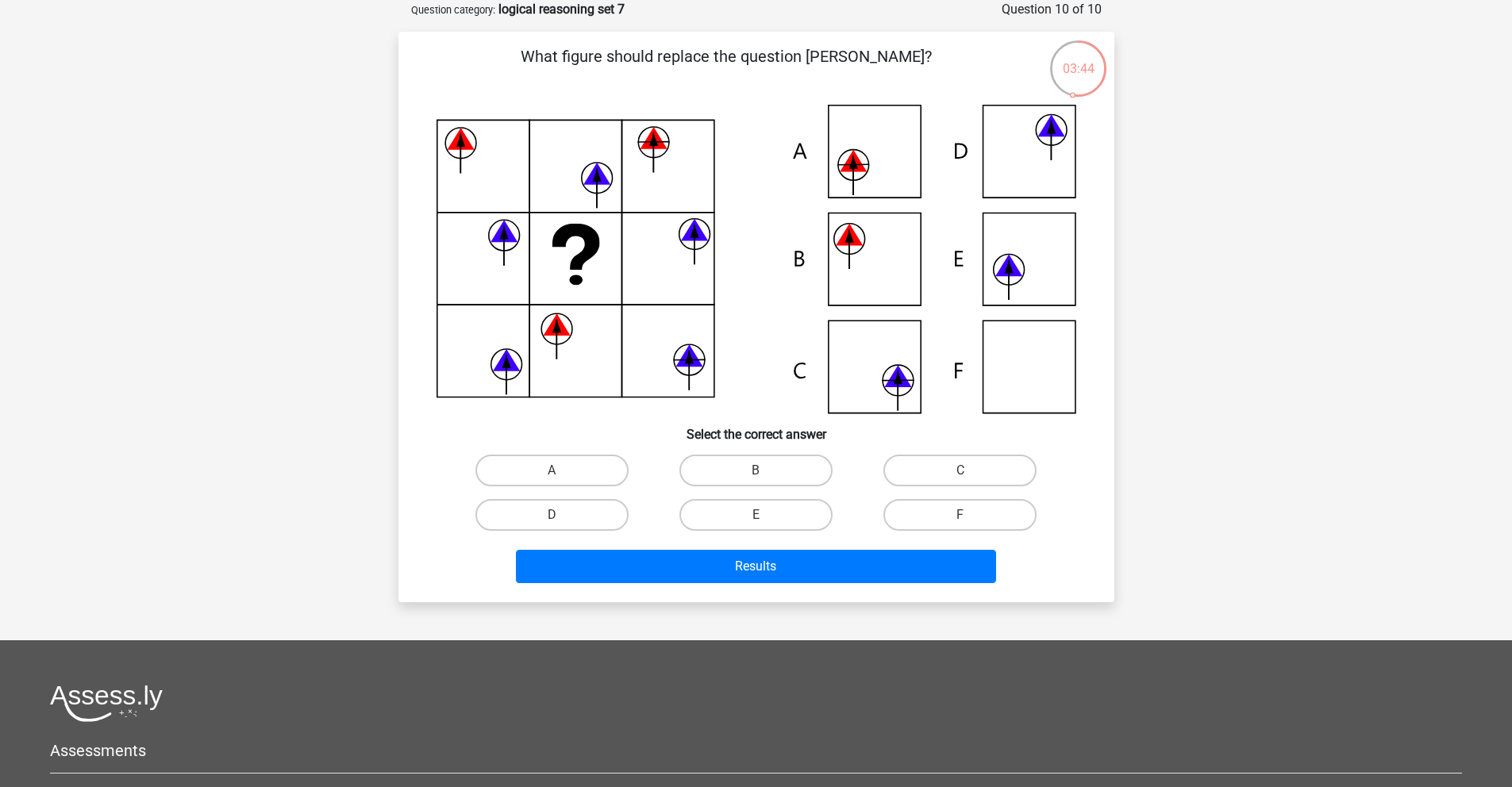
drag, startPoint x: 885, startPoint y: 160, endPoint x: 750, endPoint y: 373, distance: 252.2
click at [884, 161] on icon at bounding box center [756, 259] width 639 height 309
click at [602, 461] on label "A" at bounding box center [552, 470] width 154 height 32
click at [562, 471] on input "A" at bounding box center [556, 475] width 10 height 10
radio input "true"
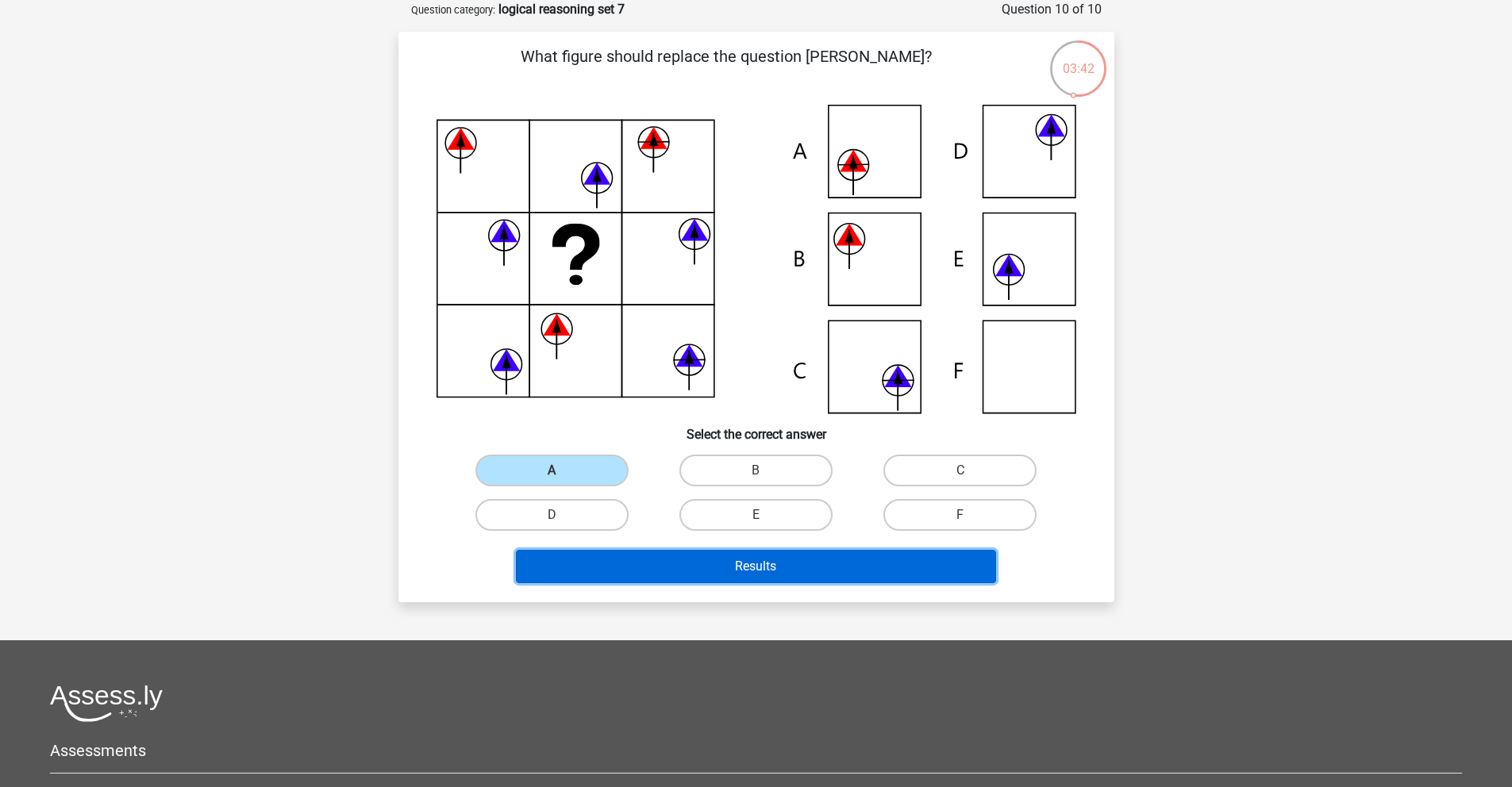
click at [737, 570] on button "Results" at bounding box center [756, 566] width 480 height 33
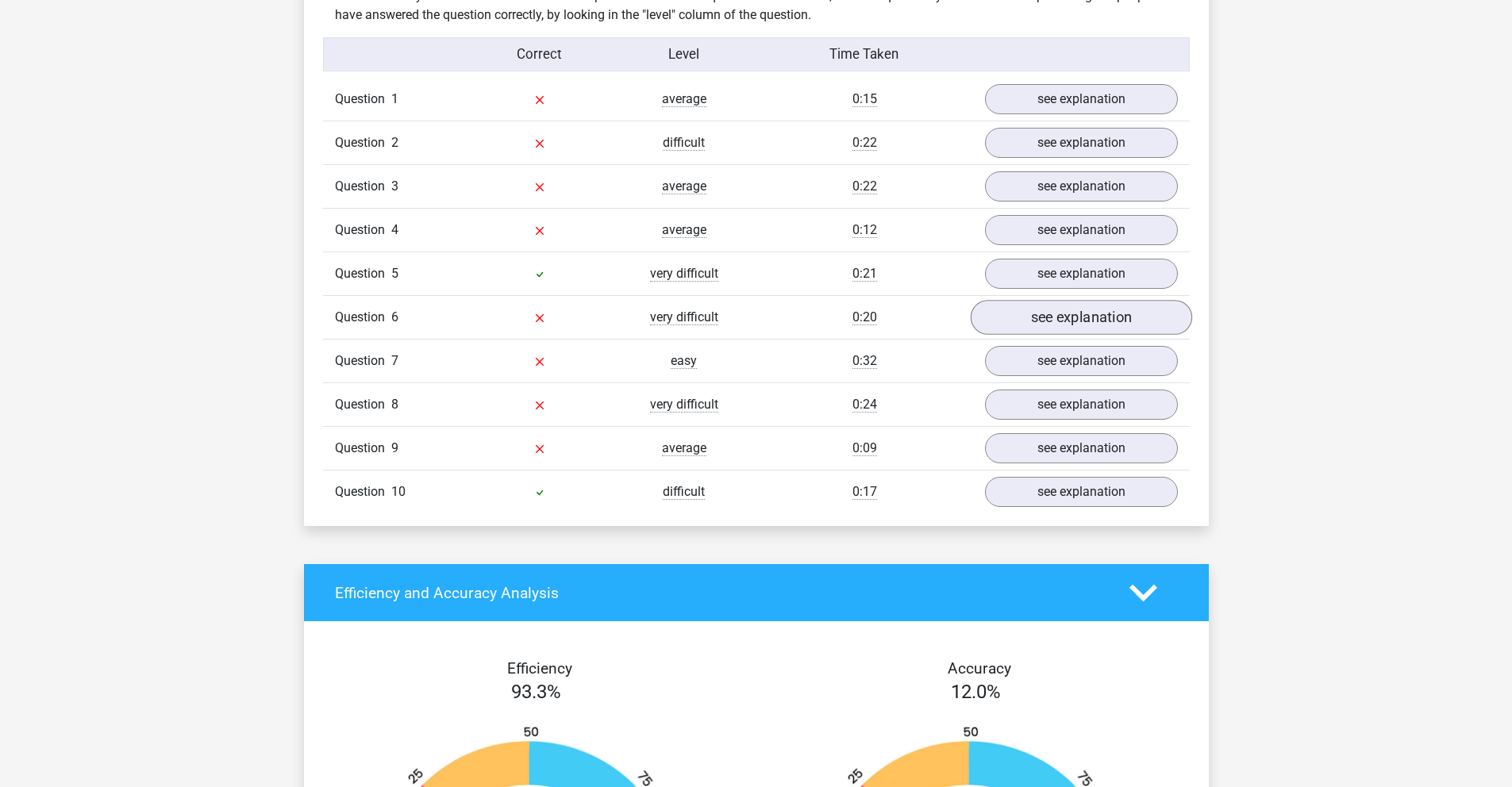
scroll to position [1260, 0]
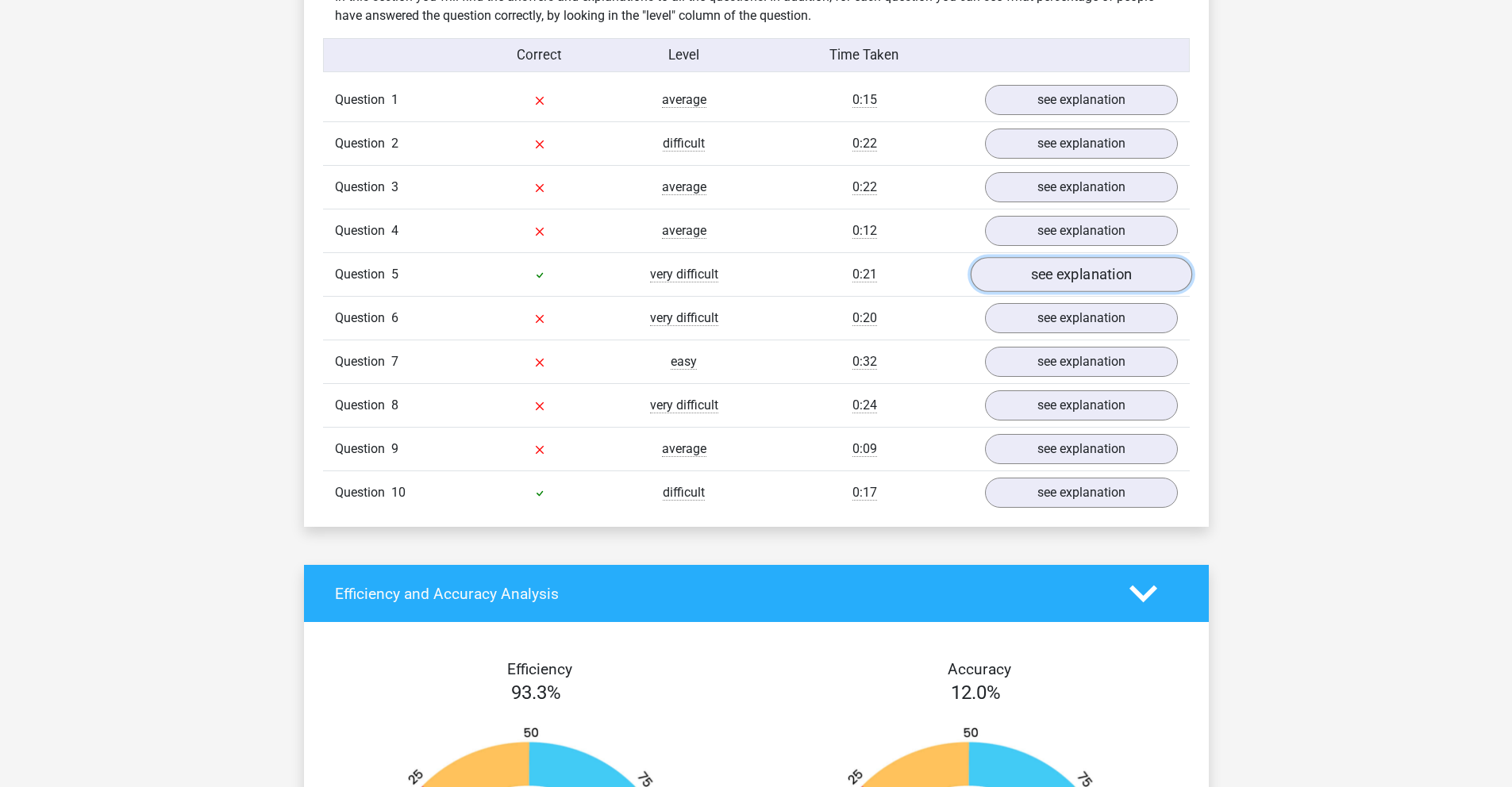
click at [1035, 261] on link "see explanation" at bounding box center [1080, 275] width 222 height 35
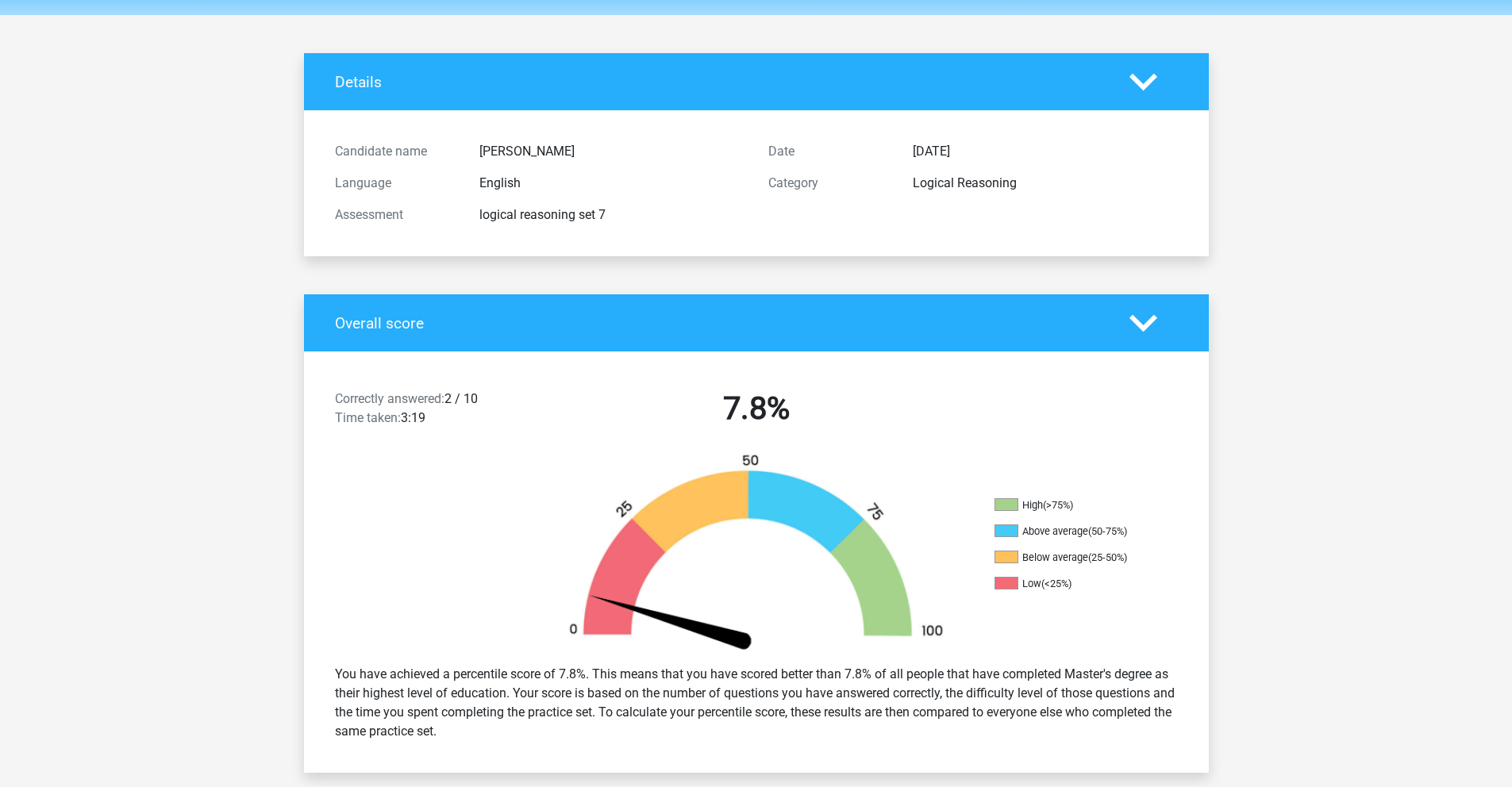
scroll to position [0, 0]
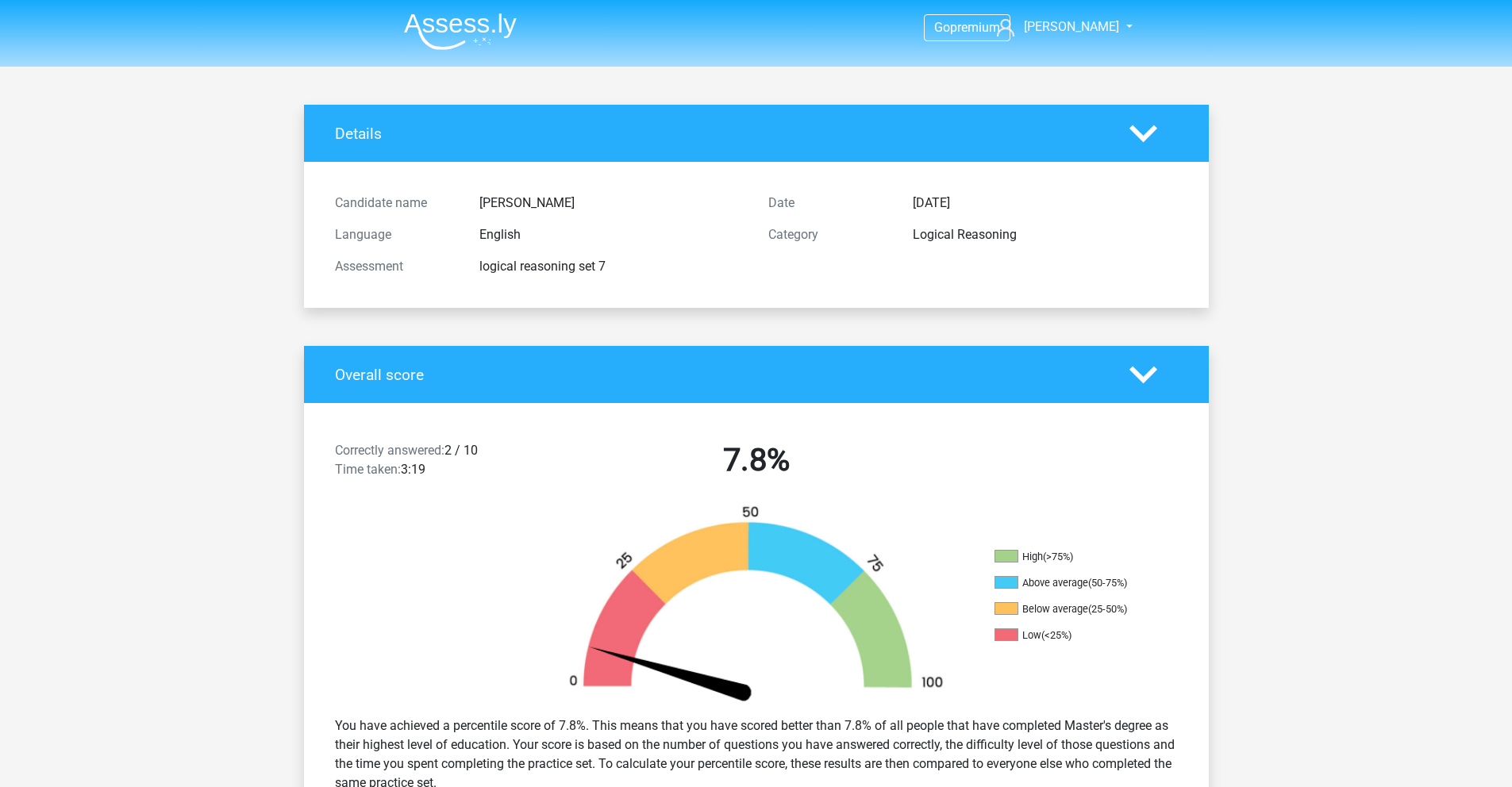
click at [476, 17] on img at bounding box center [460, 31] width 113 height 38
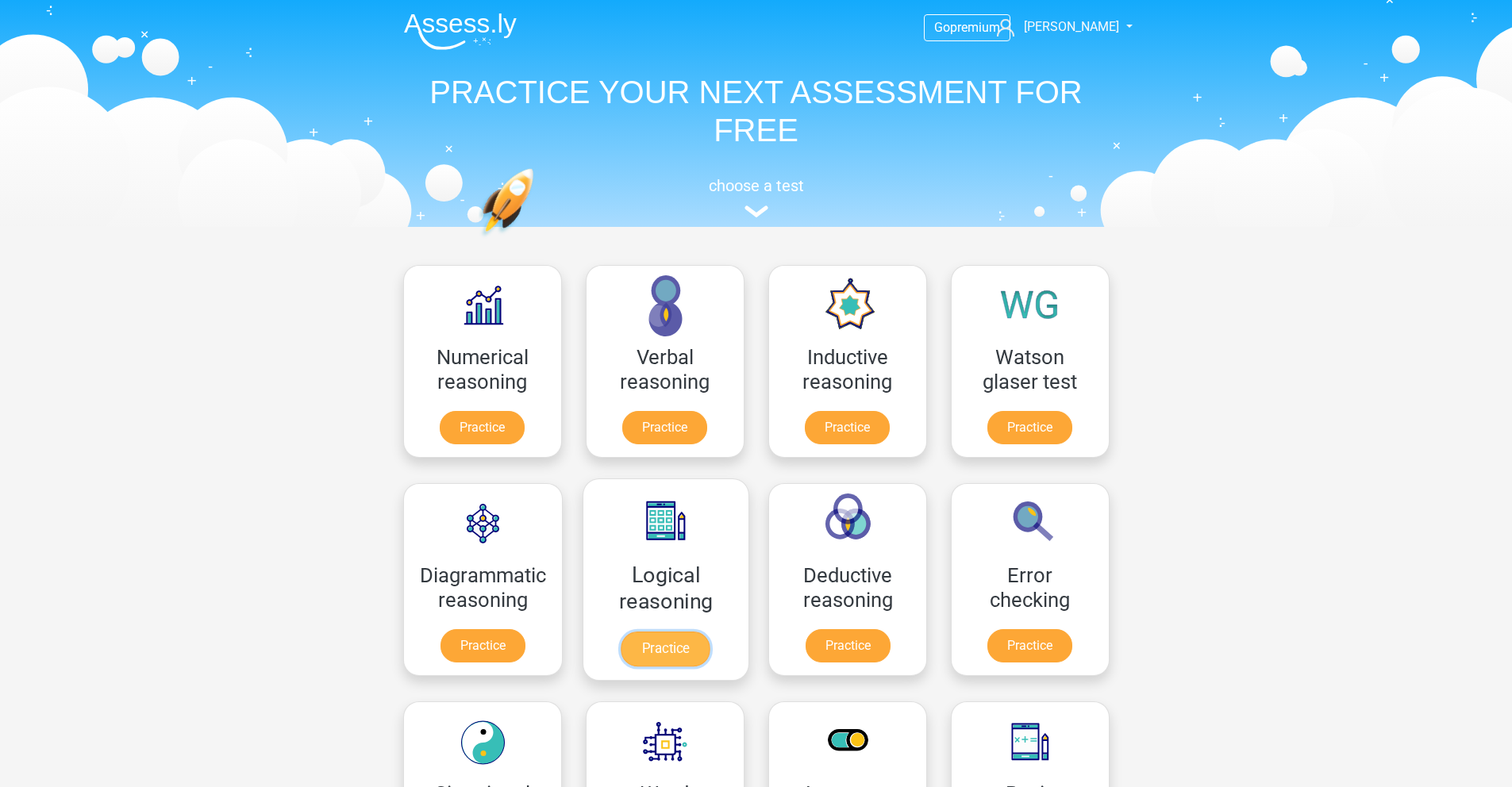
click at [659, 657] on link "Practice" at bounding box center [665, 649] width 89 height 35
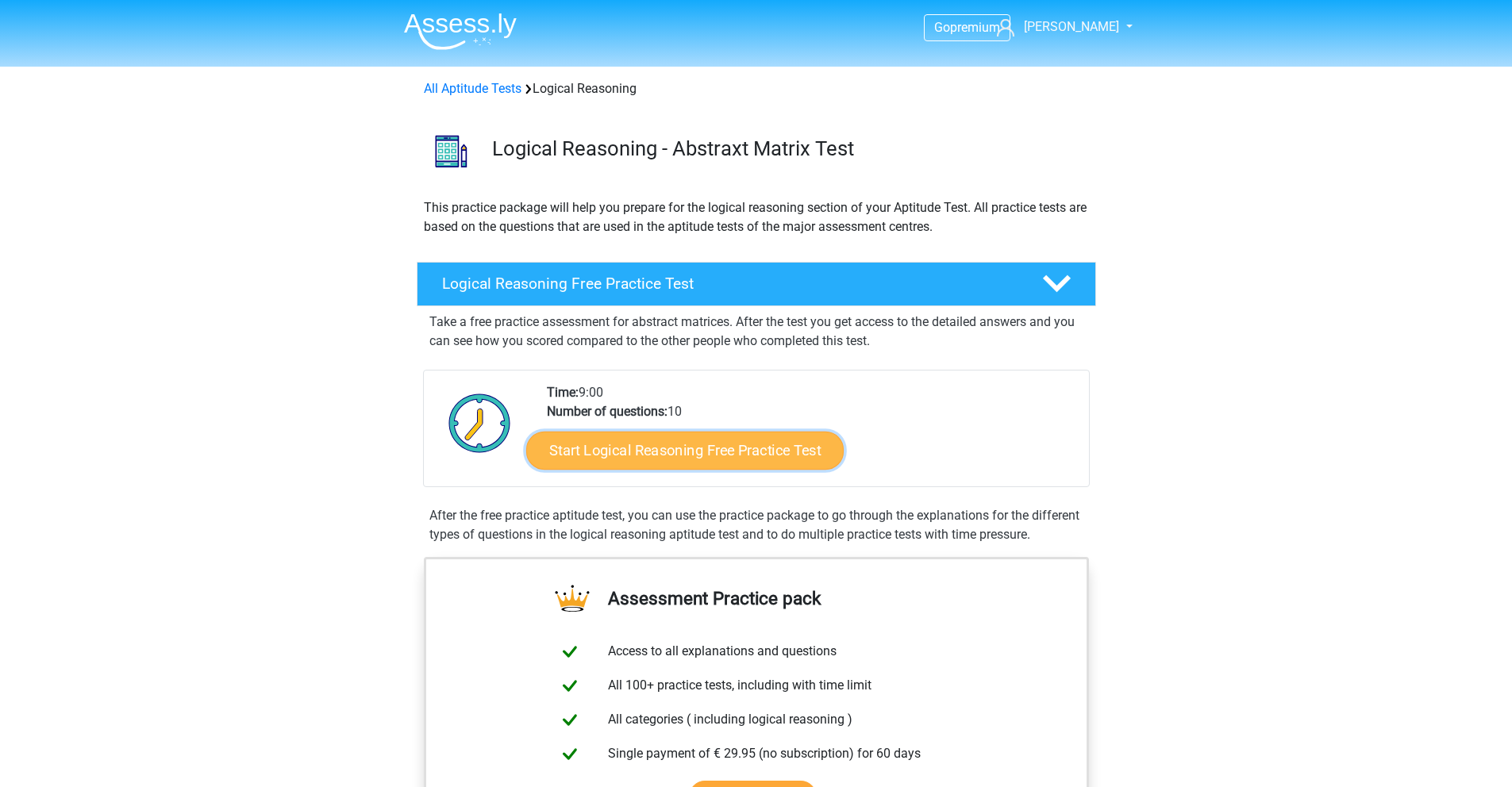
click at [679, 439] on link "Start Logical Reasoning Free Practice Test" at bounding box center [684, 450] width 317 height 38
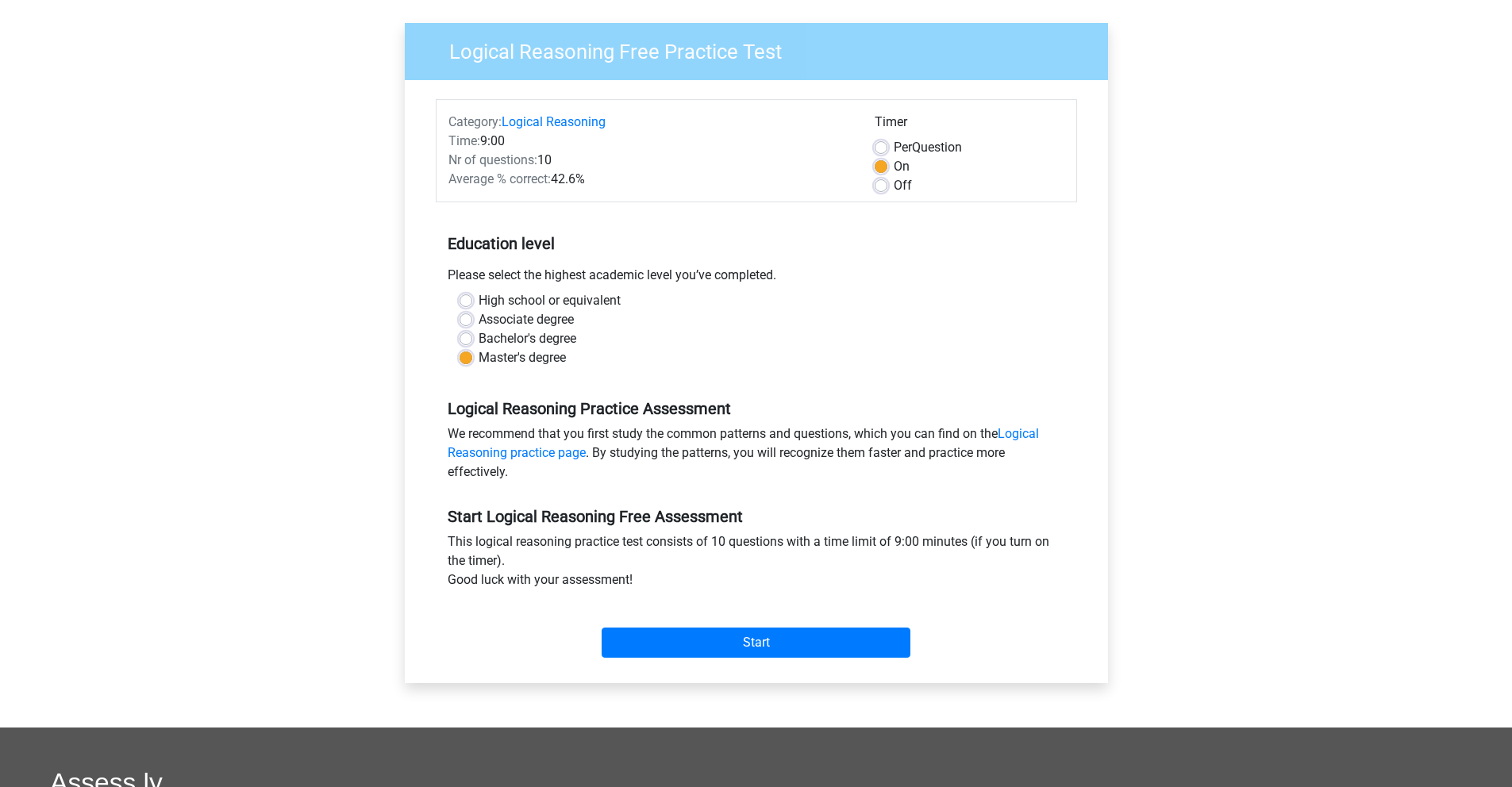
scroll to position [122, 0]
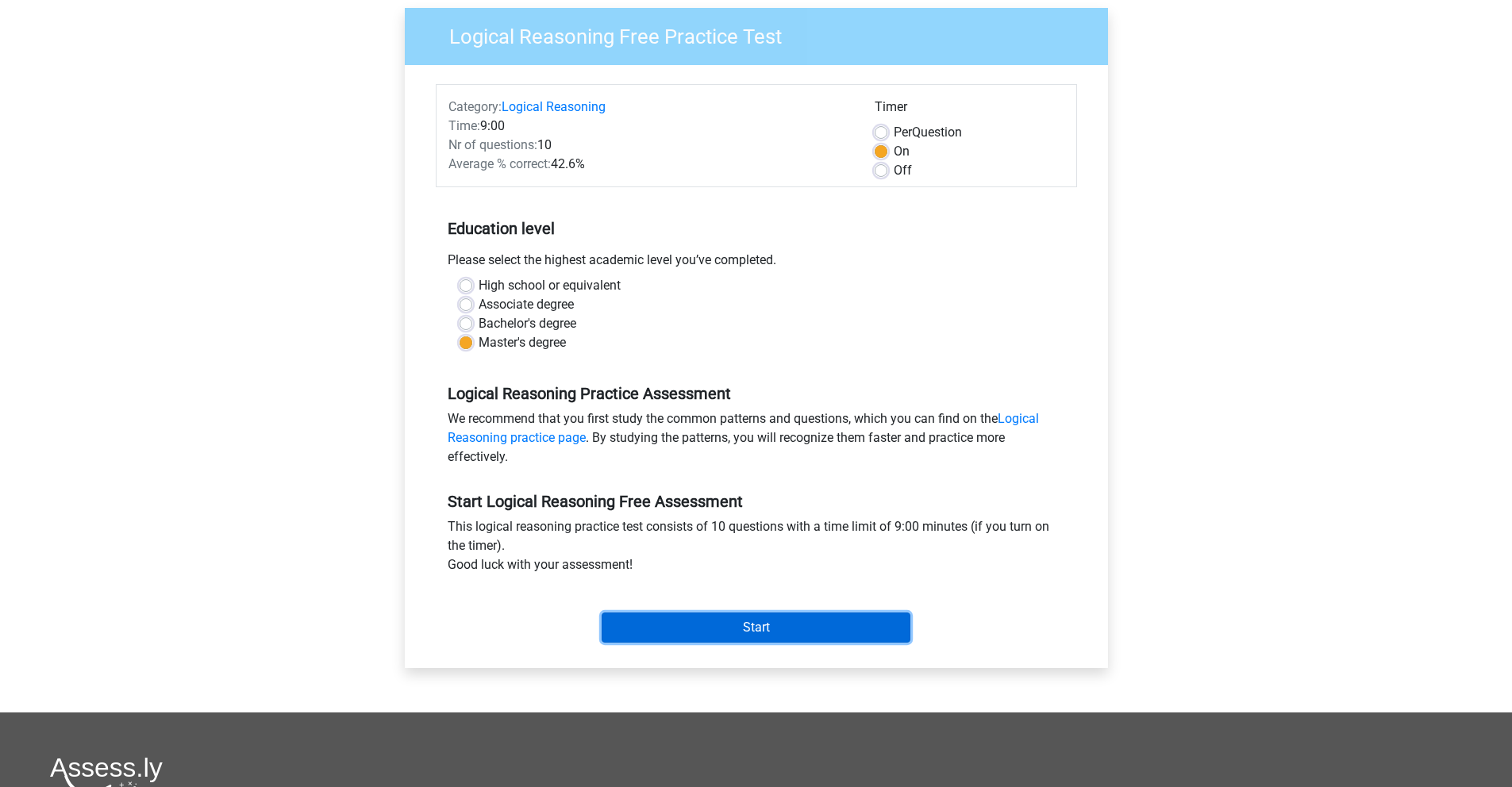
click at [766, 637] on input "Start" at bounding box center [756, 627] width 309 height 30
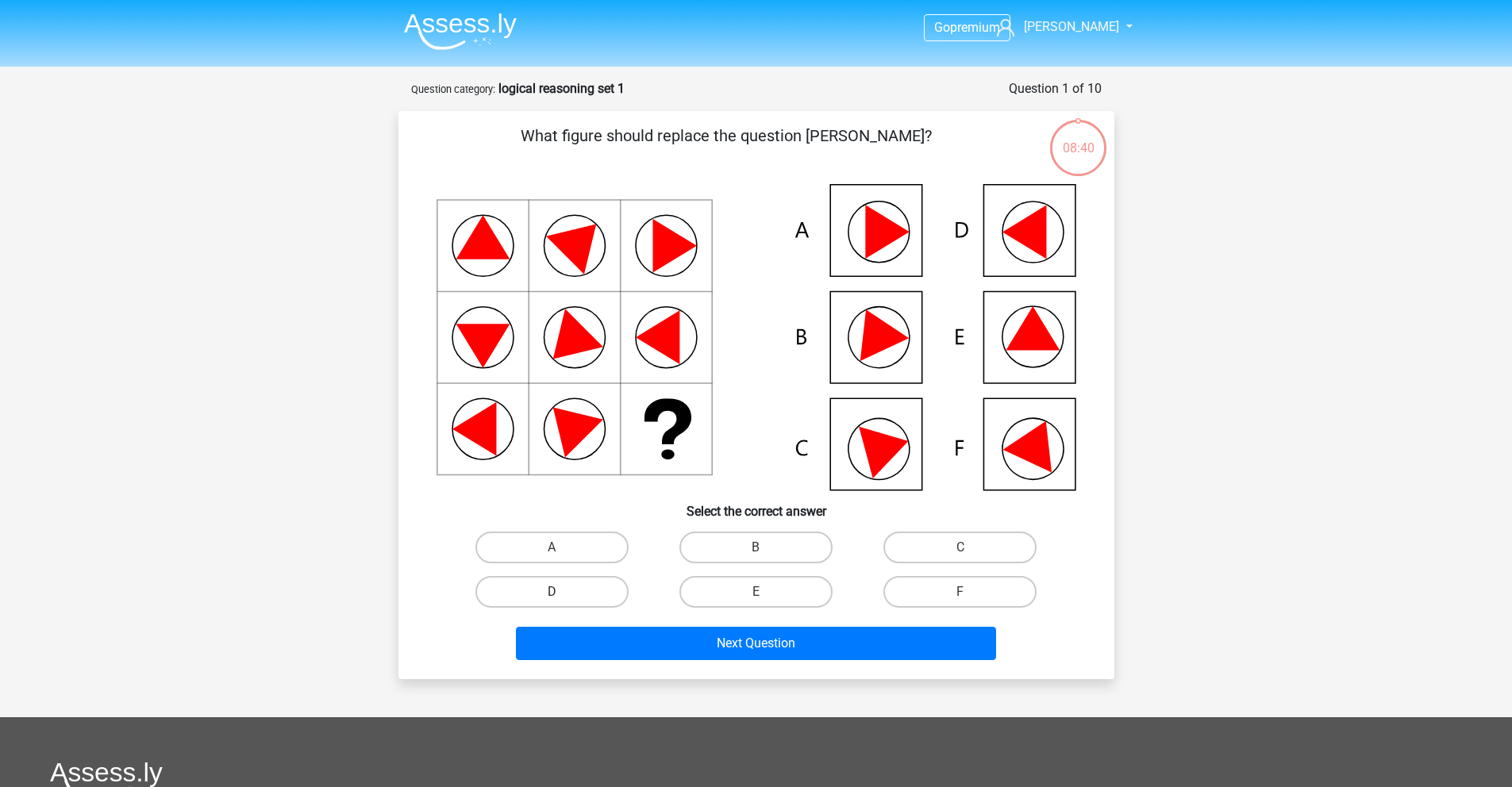
click at [589, 587] on label "D" at bounding box center [552, 591] width 154 height 32
click at [562, 592] on input "D" at bounding box center [556, 597] width 10 height 10
radio input "true"
click at [1024, 462] on icon at bounding box center [756, 336] width 639 height 306
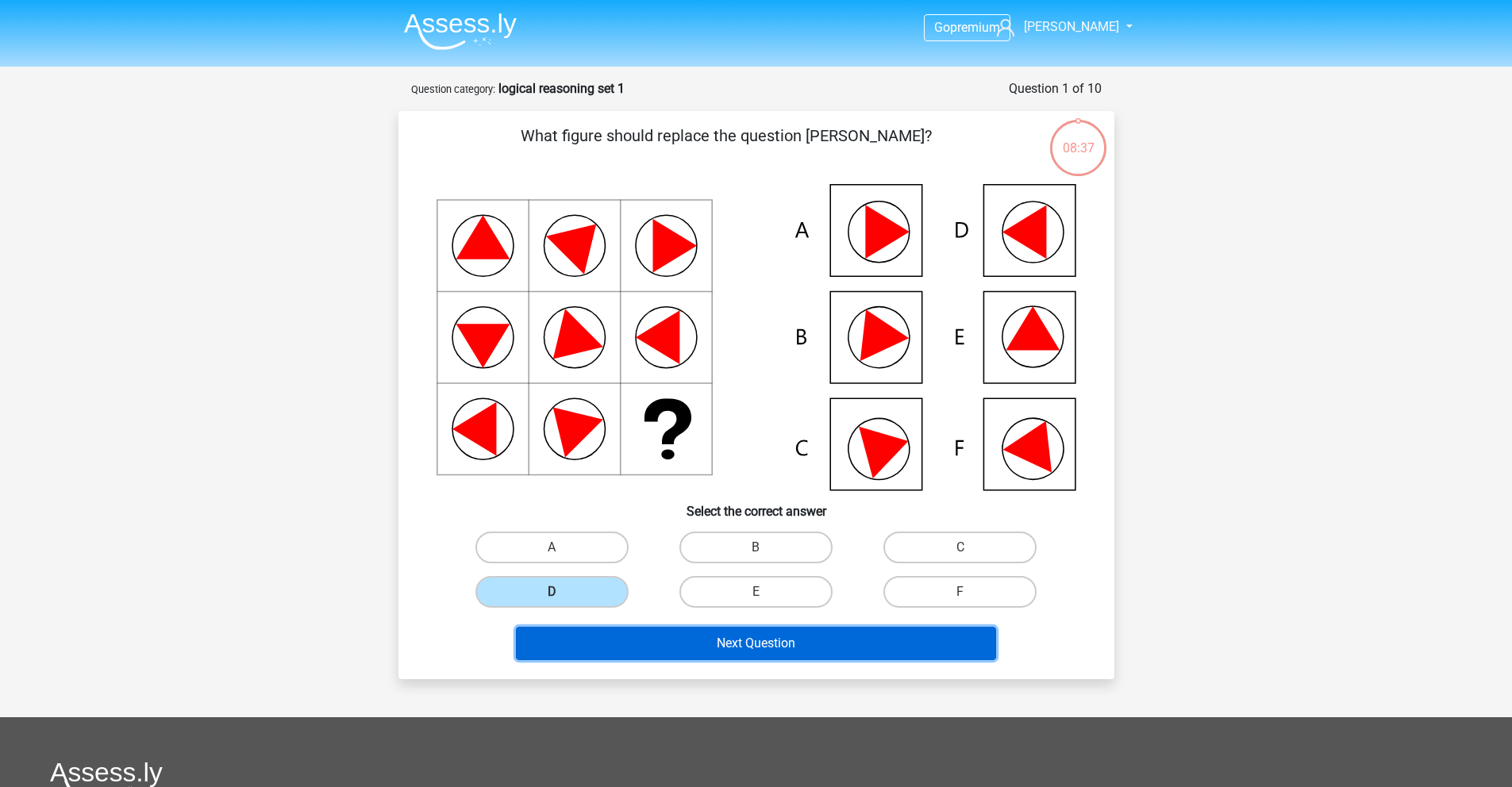
click at [891, 652] on button "Next Question" at bounding box center [756, 644] width 480 height 33
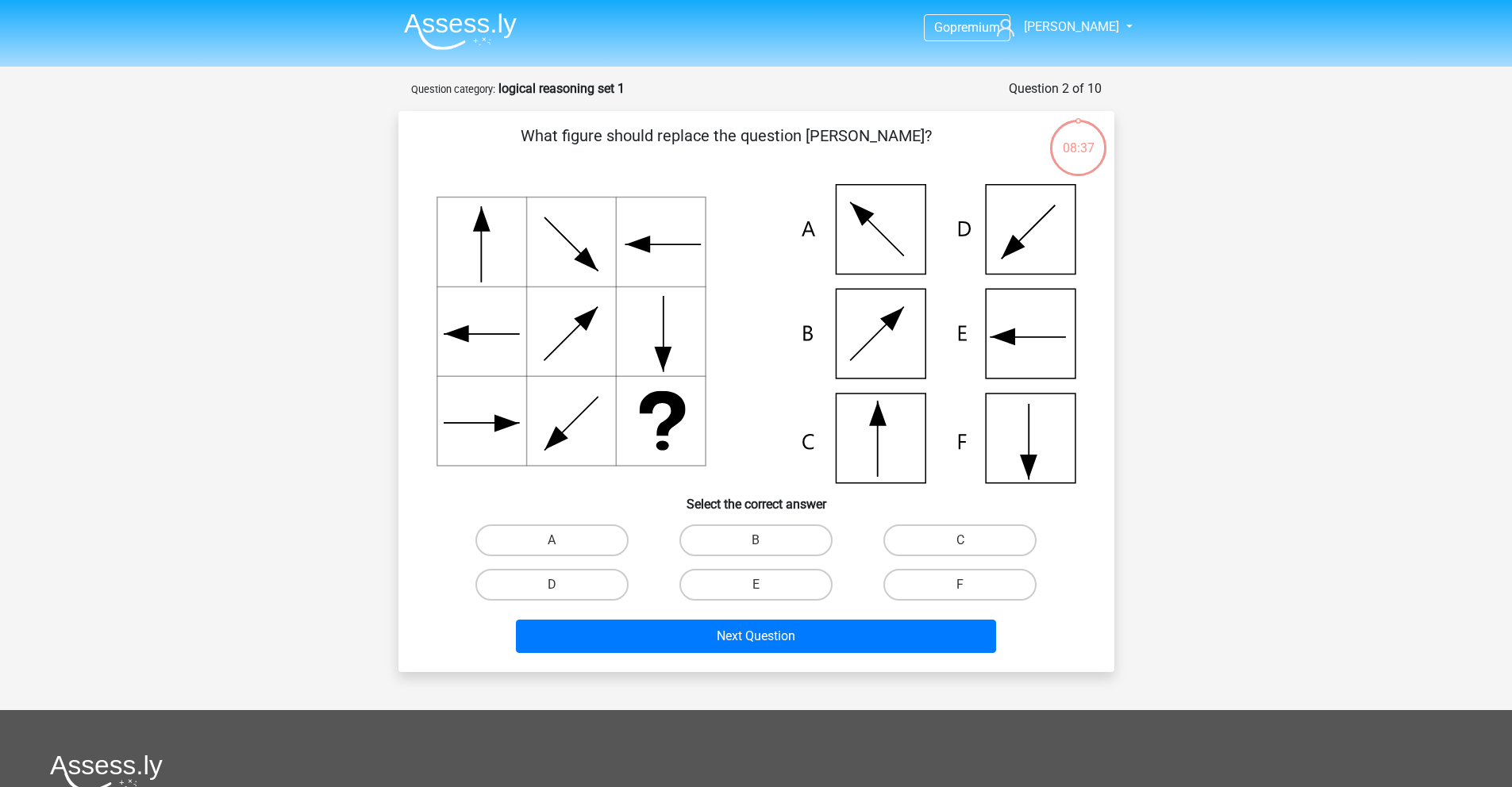
scroll to position [79, 0]
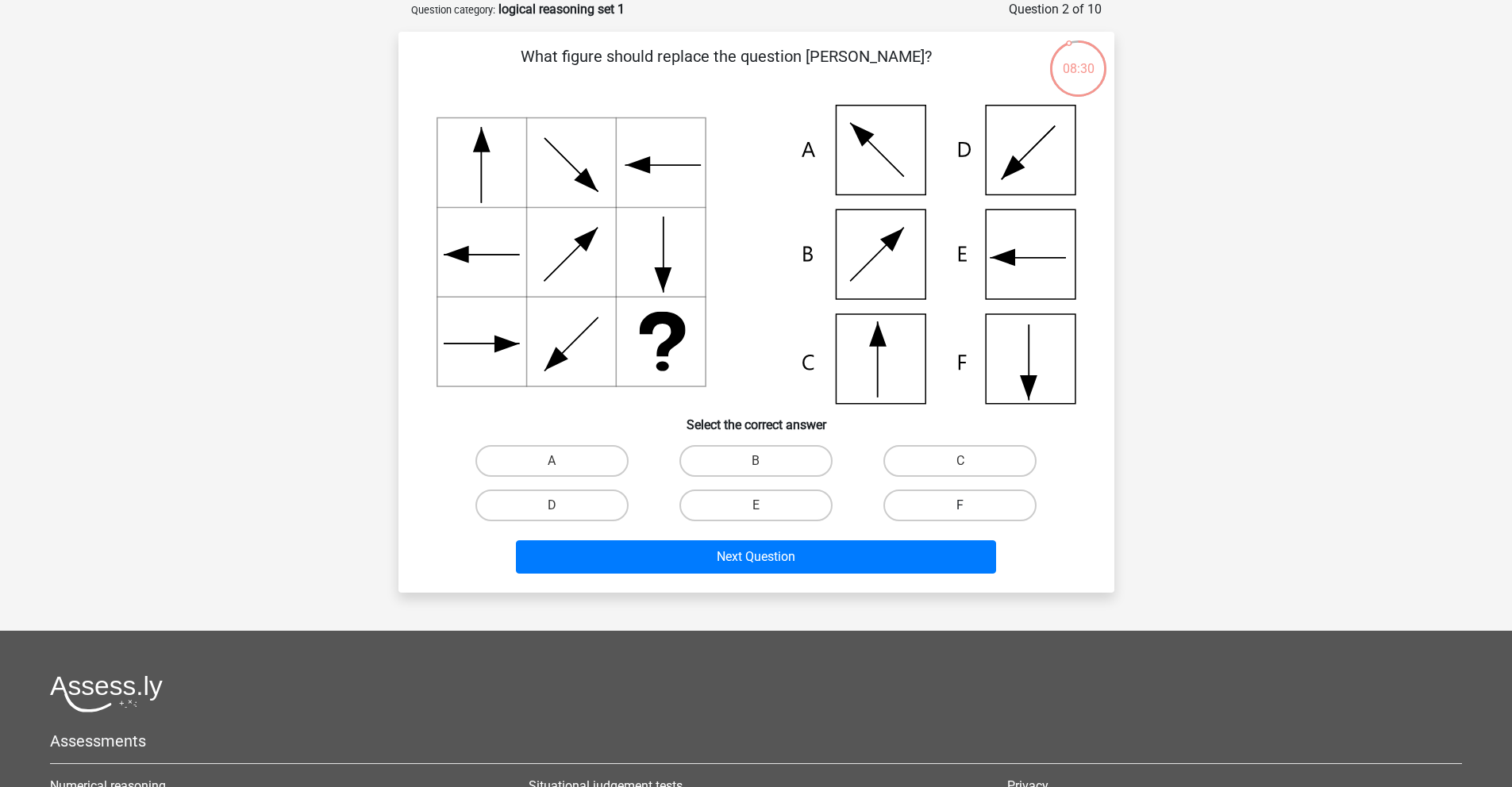
click at [975, 513] on label "F" at bounding box center [959, 505] width 154 height 32
click at [970, 513] on input "F" at bounding box center [965, 510] width 10 height 10
radio input "true"
click at [900, 364] on icon at bounding box center [756, 254] width 639 height 299
click at [972, 462] on label "C" at bounding box center [959, 461] width 154 height 32
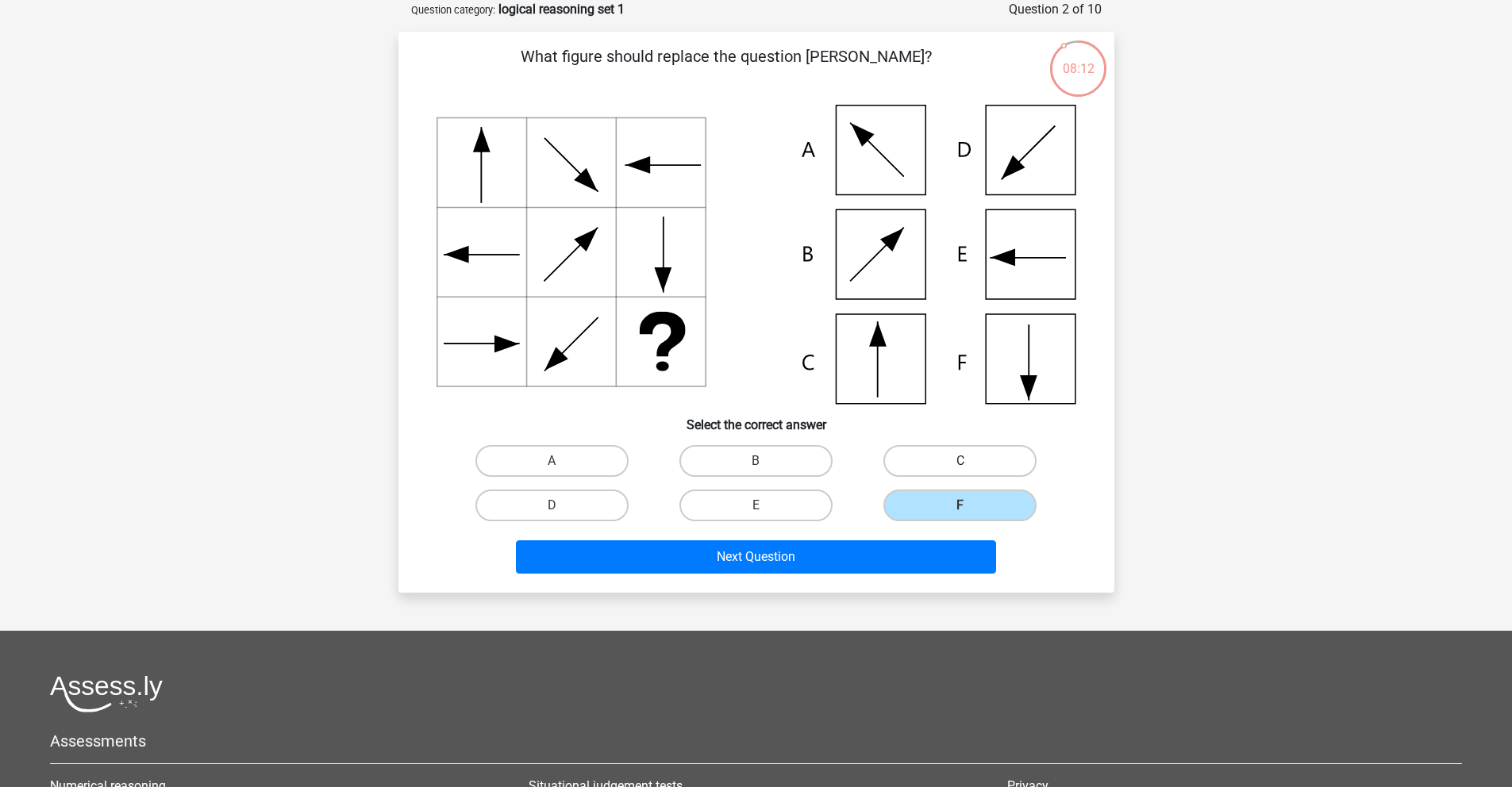
click at [970, 462] on input "C" at bounding box center [965, 465] width 10 height 10
radio input "true"
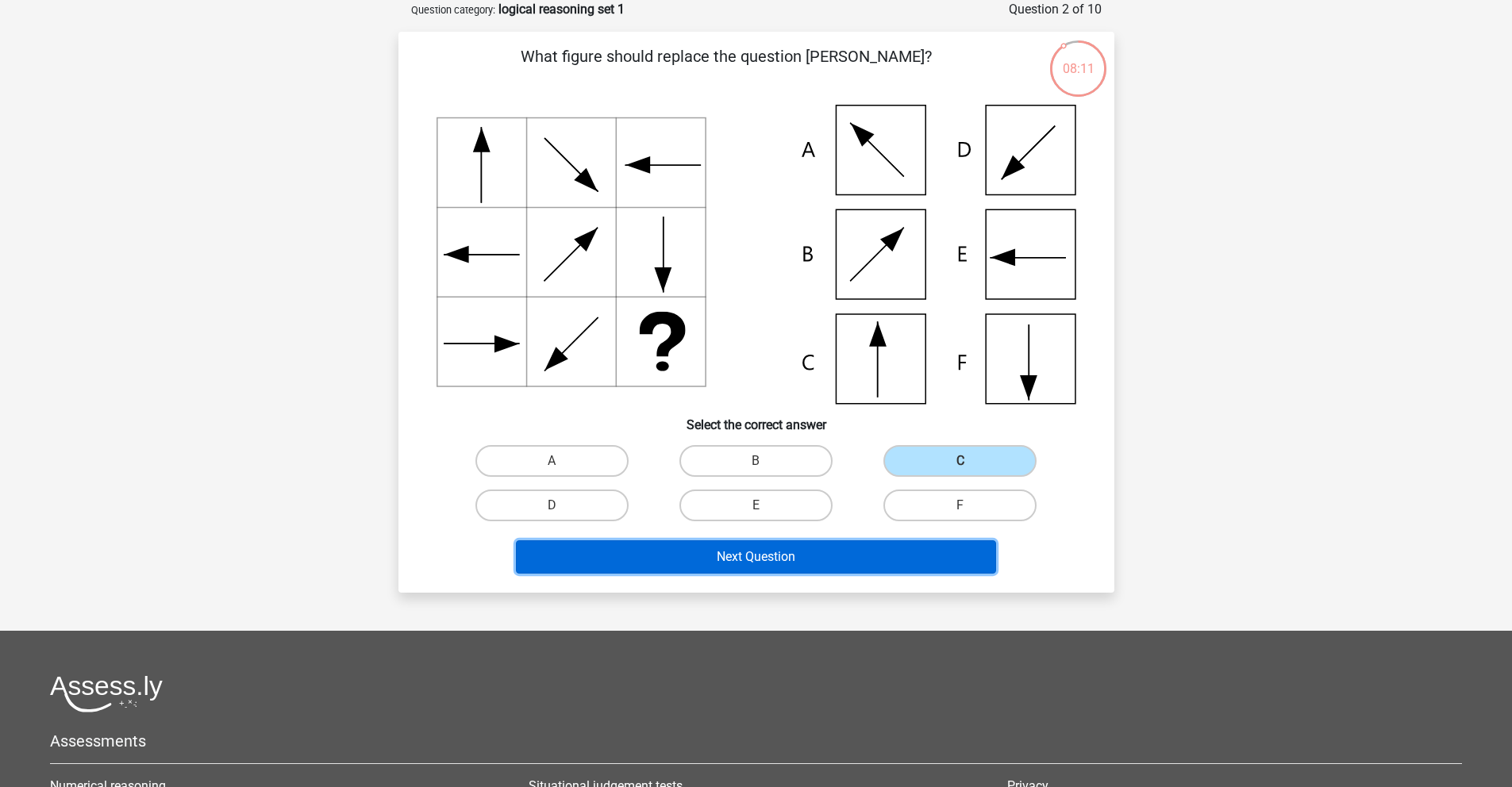
click at [821, 557] on button "Next Question" at bounding box center [756, 557] width 480 height 33
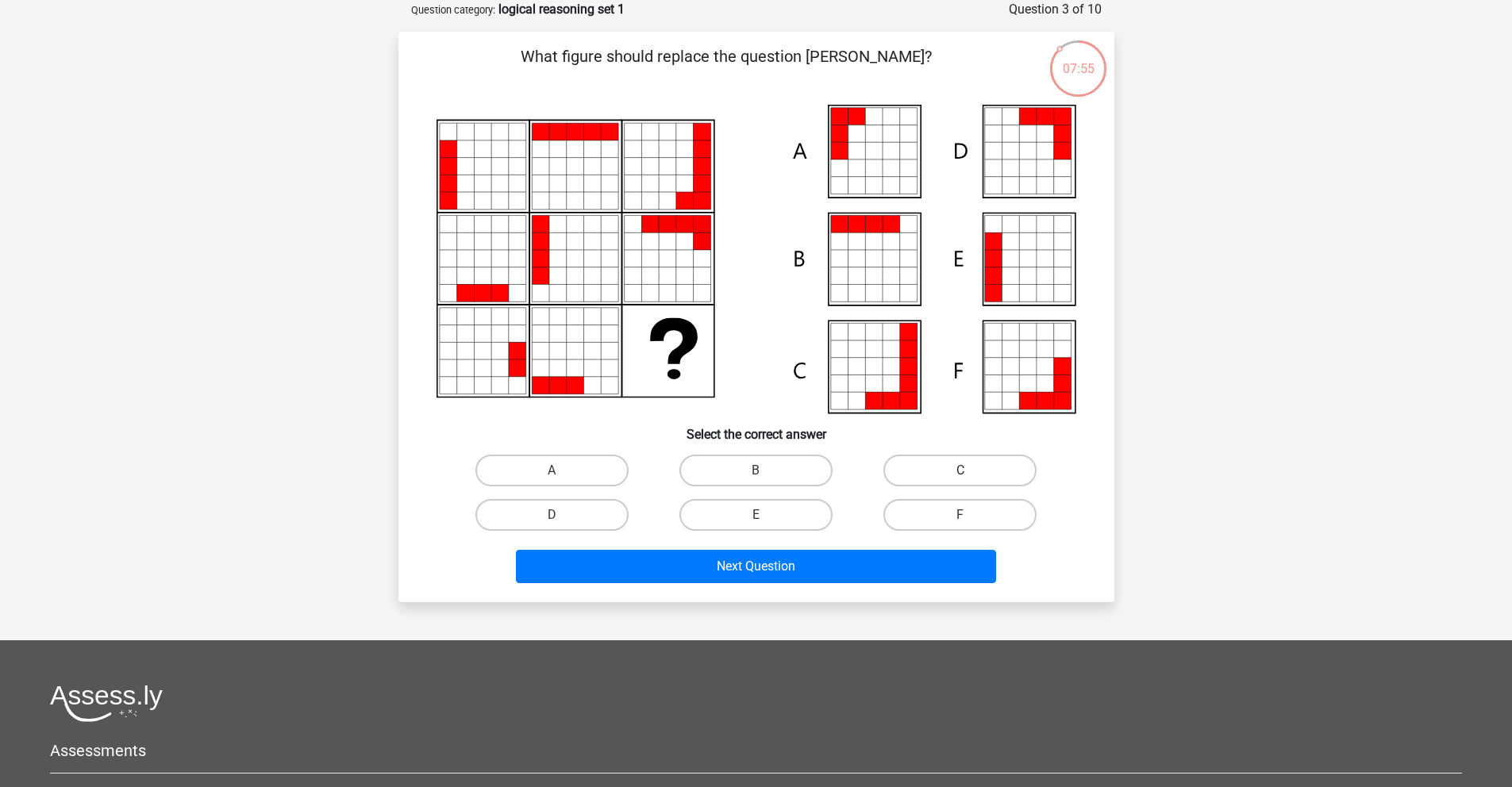
click at [954, 463] on label "C" at bounding box center [959, 470] width 154 height 32
click at [960, 471] on input "C" at bounding box center [965, 475] width 10 height 10
radio input "true"
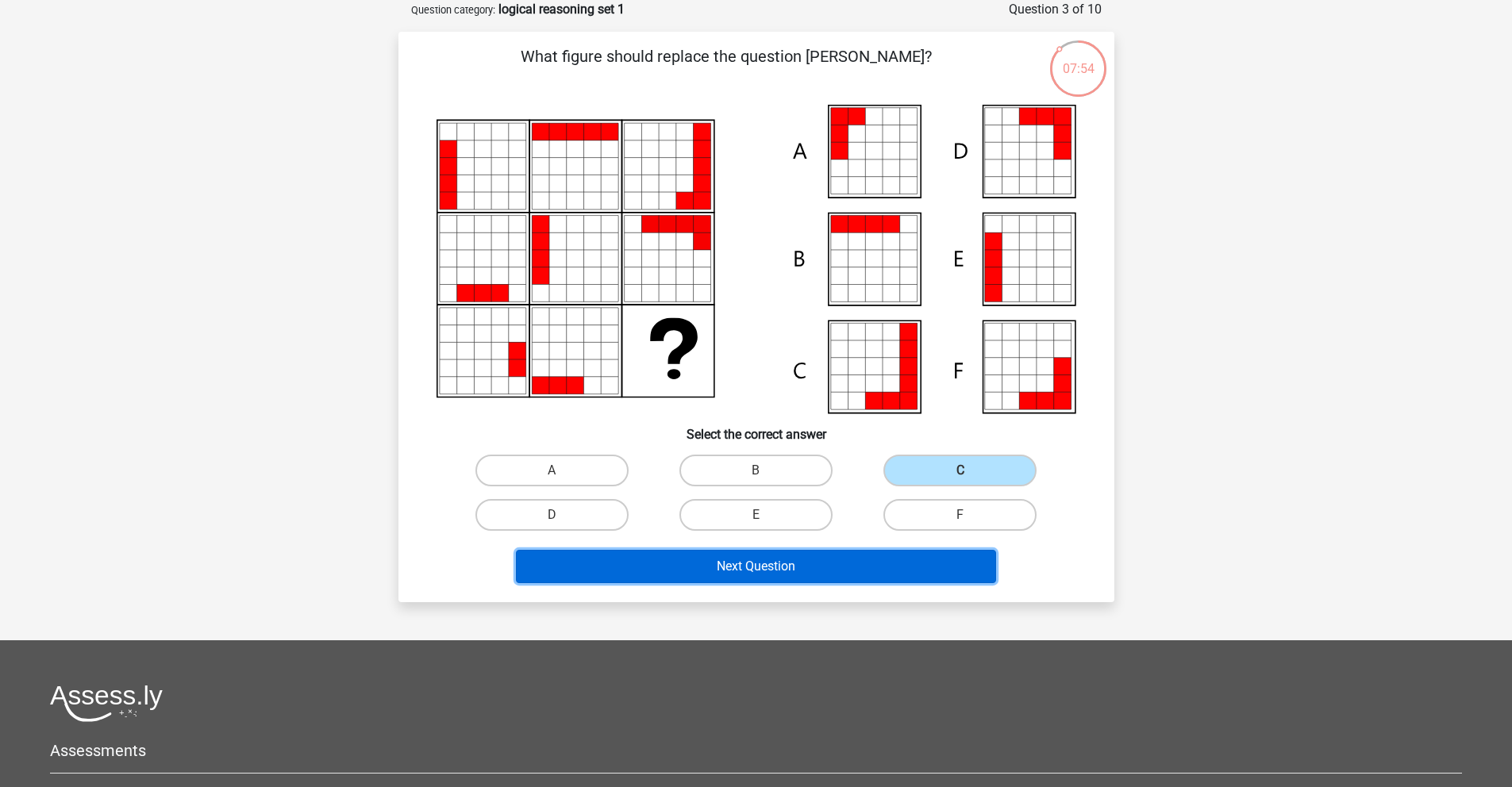
click at [889, 573] on button "Next Question" at bounding box center [756, 566] width 480 height 33
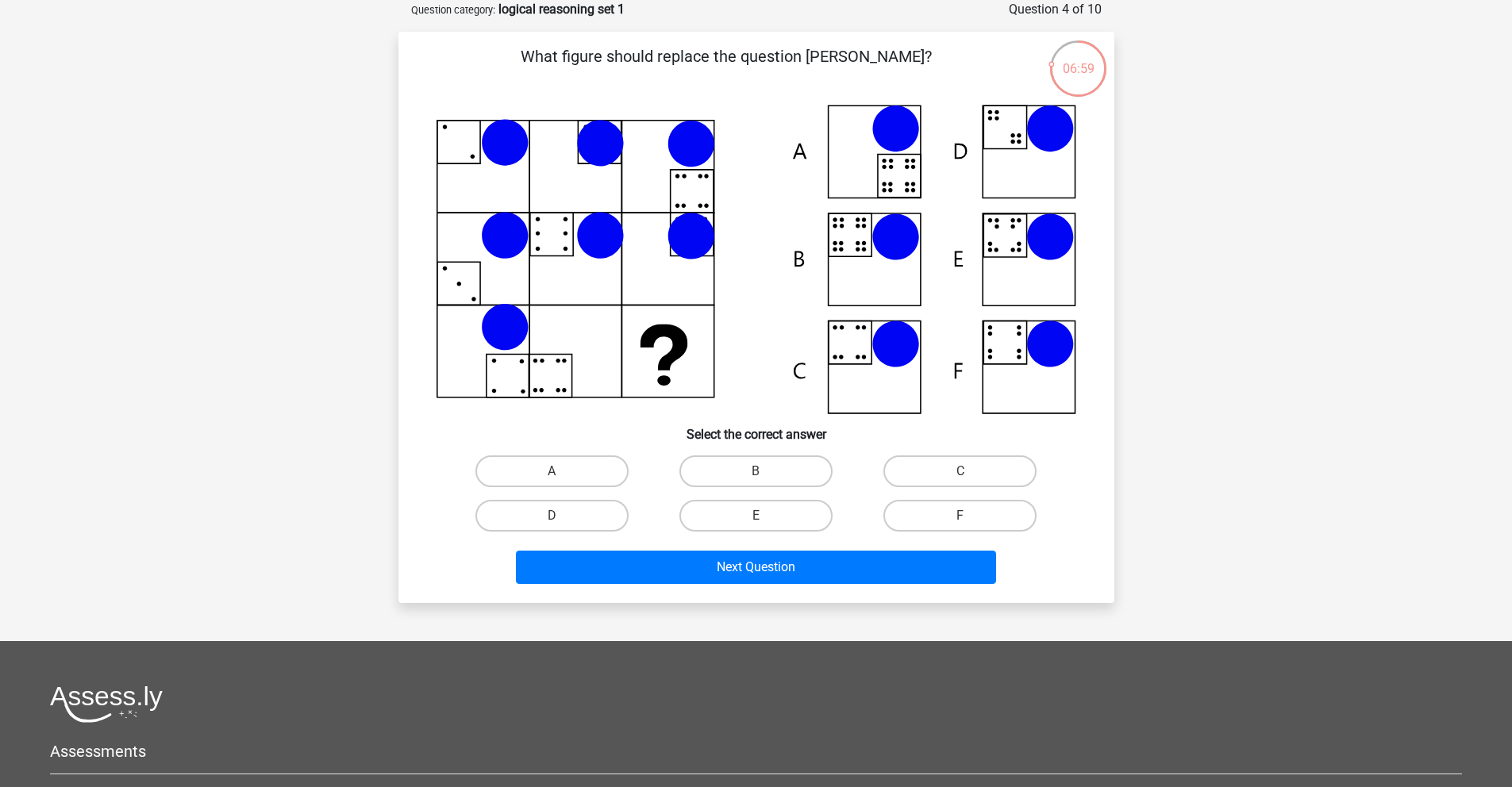
click at [1001, 344] on icon at bounding box center [756, 259] width 639 height 310
click at [946, 513] on label "F" at bounding box center [959, 516] width 154 height 32
click at [960, 516] on input "F" at bounding box center [965, 520] width 10 height 10
radio input "true"
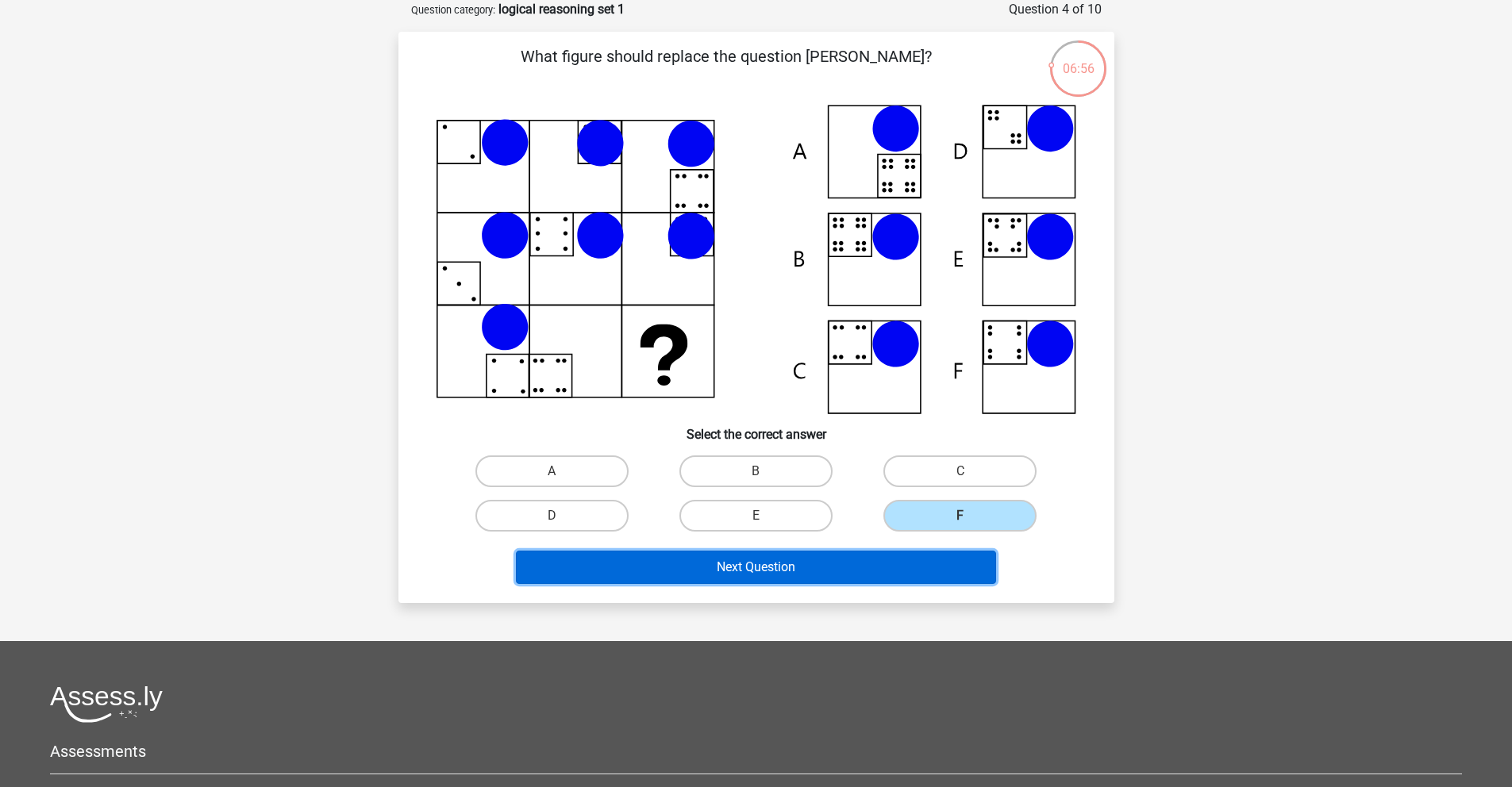
click at [877, 562] on button "Next Question" at bounding box center [756, 567] width 480 height 33
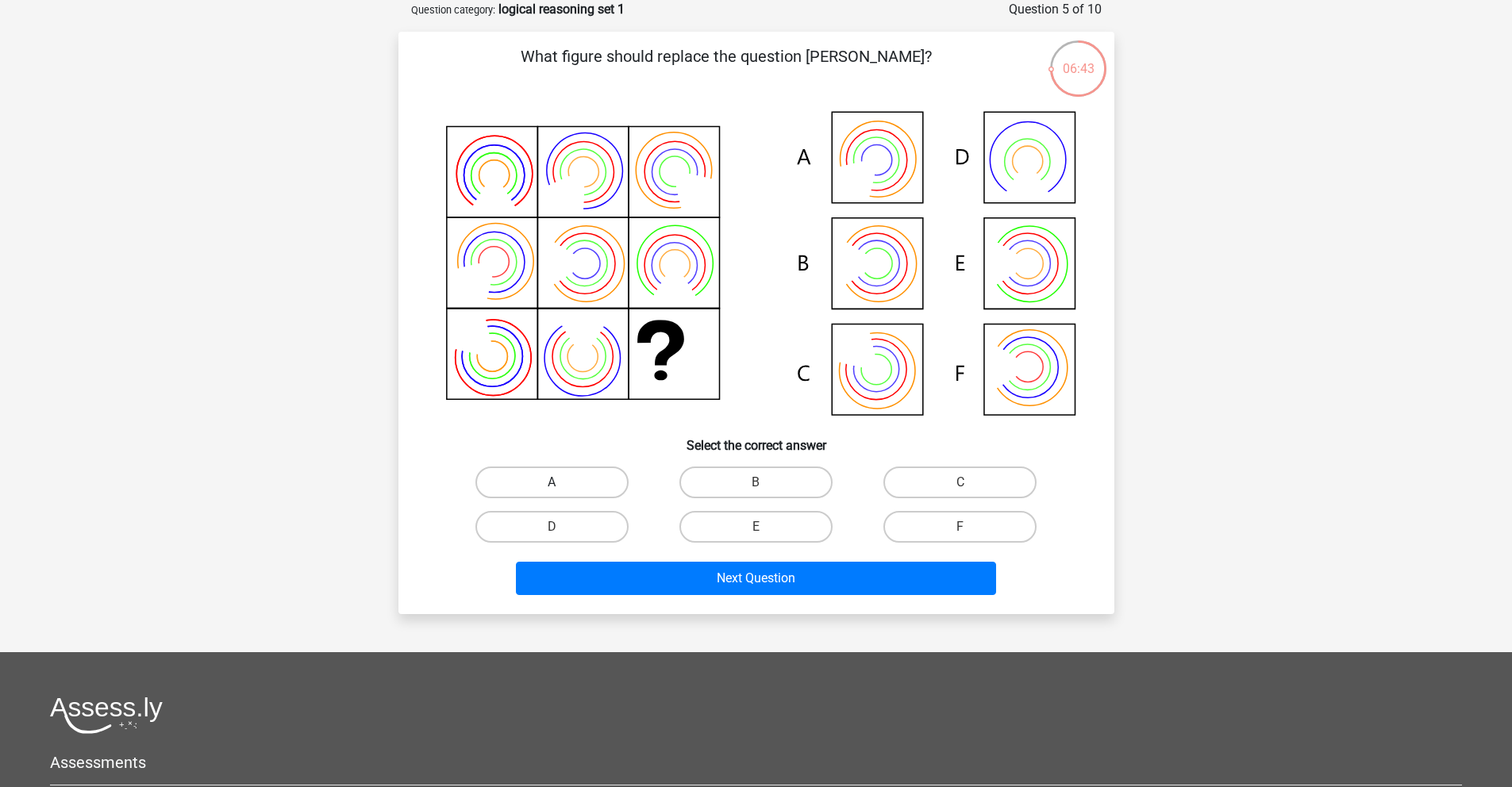
click at [592, 467] on label "A" at bounding box center [552, 482] width 154 height 32
click at [562, 483] on input "A" at bounding box center [556, 487] width 10 height 10
radio input "true"
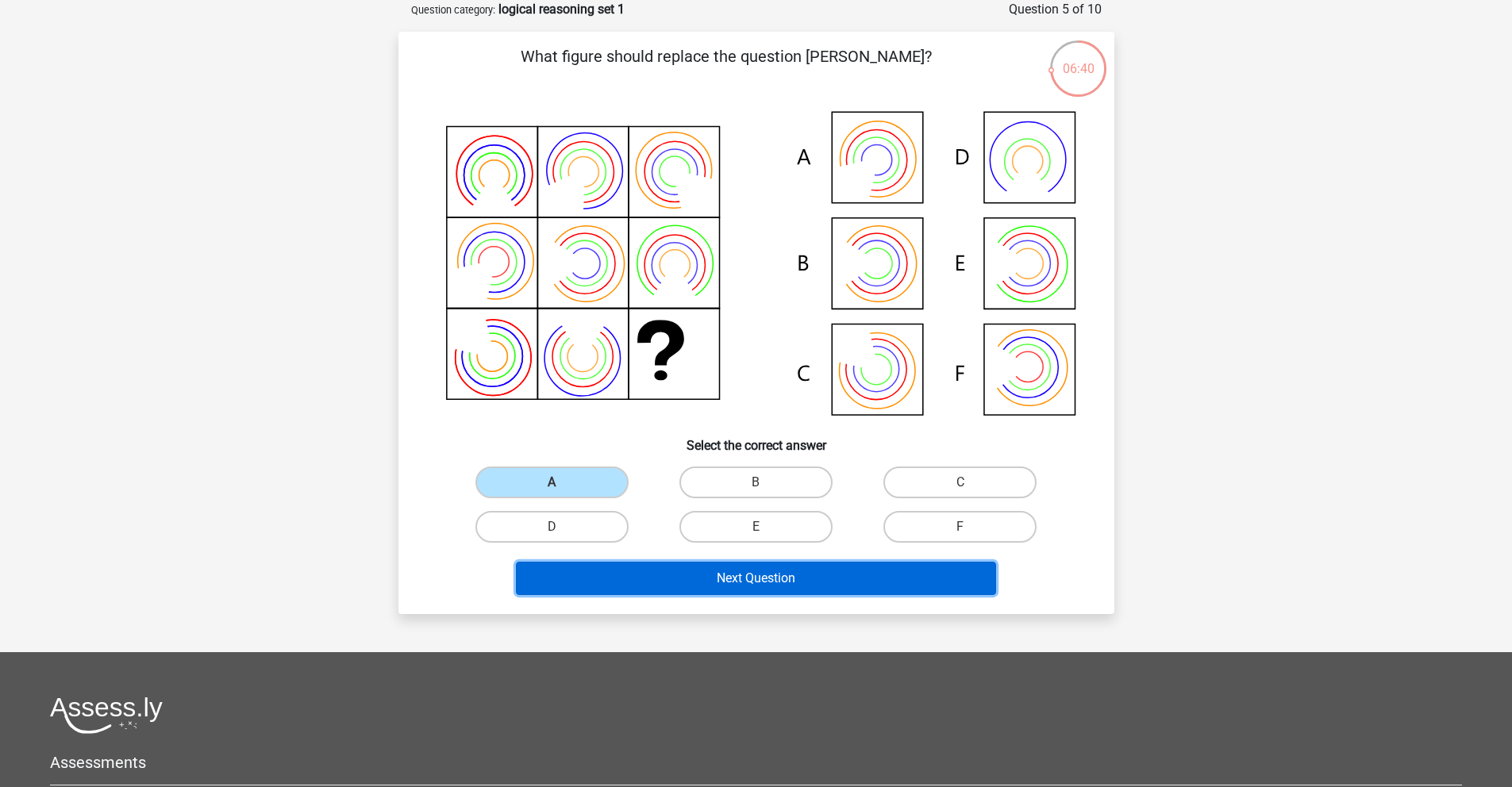
click at [762, 588] on button "Next Question" at bounding box center [756, 578] width 480 height 33
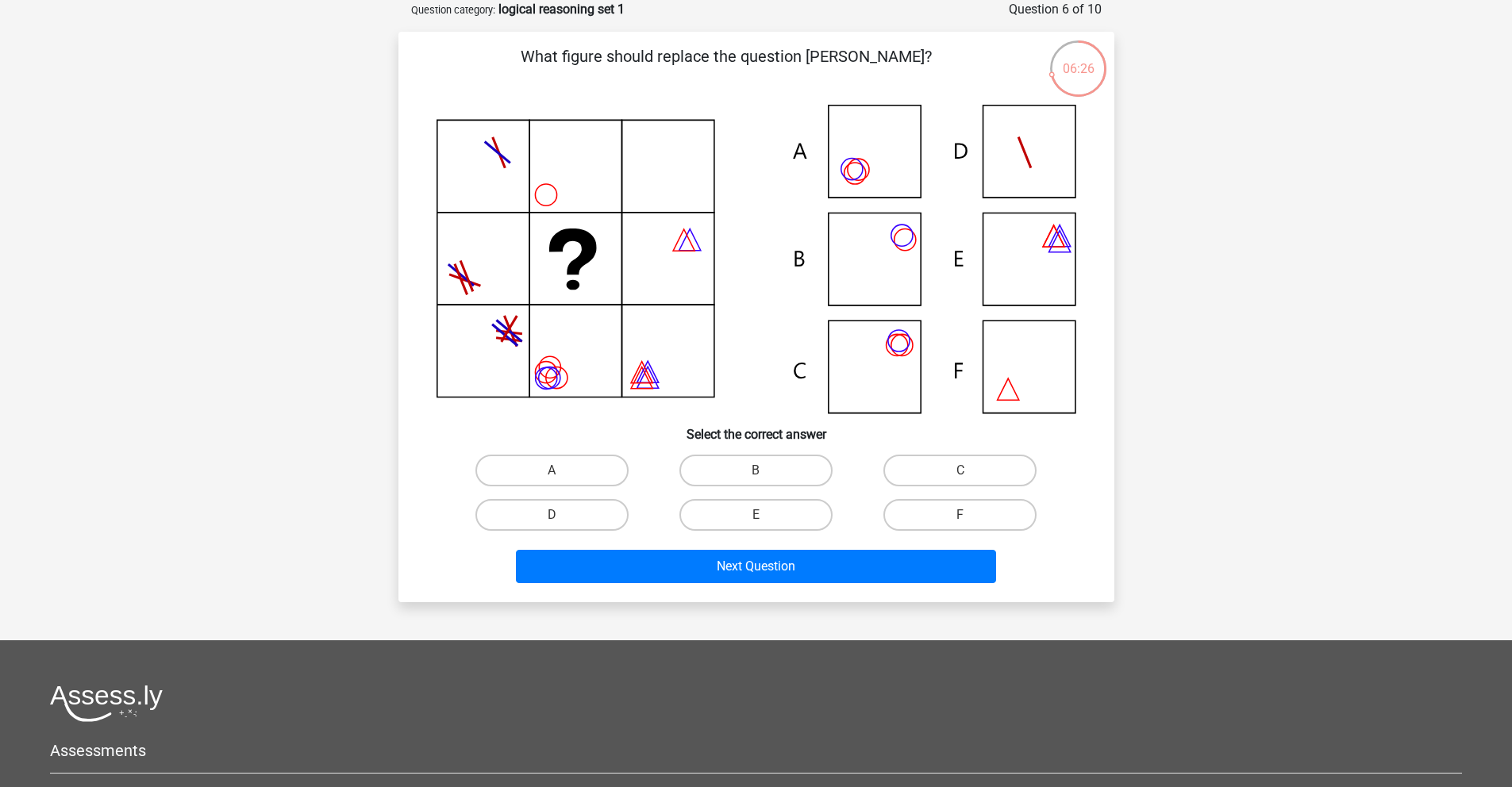
click at [876, 165] on icon at bounding box center [756, 259] width 639 height 309
drag, startPoint x: 563, startPoint y: 473, endPoint x: 701, endPoint y: 551, distance: 158.5
click at [563, 473] on label "A" at bounding box center [552, 470] width 154 height 32
click at [562, 473] on input "A" at bounding box center [556, 475] width 10 height 10
radio input "true"
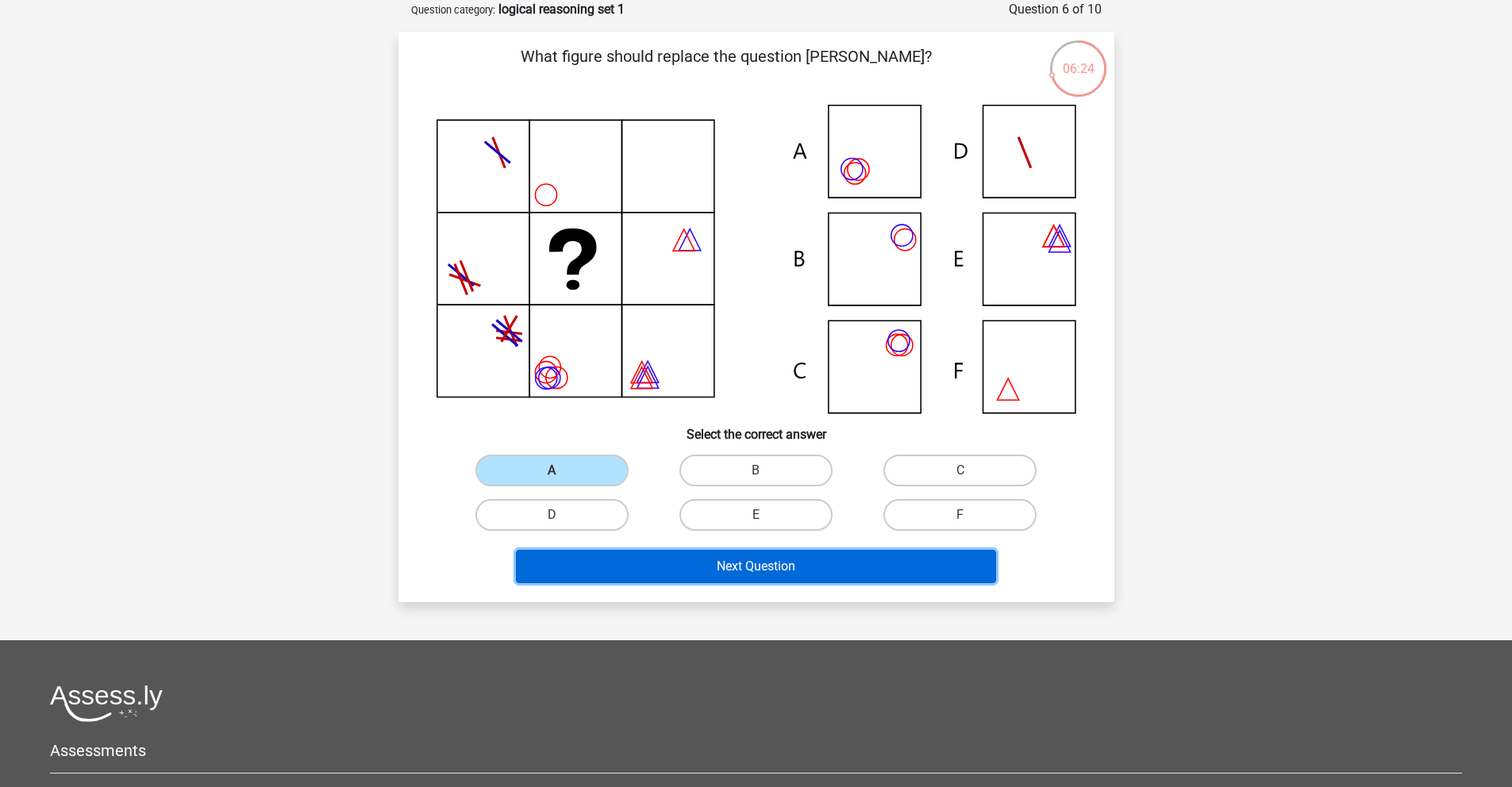
click at [715, 561] on button "Next Question" at bounding box center [756, 566] width 480 height 33
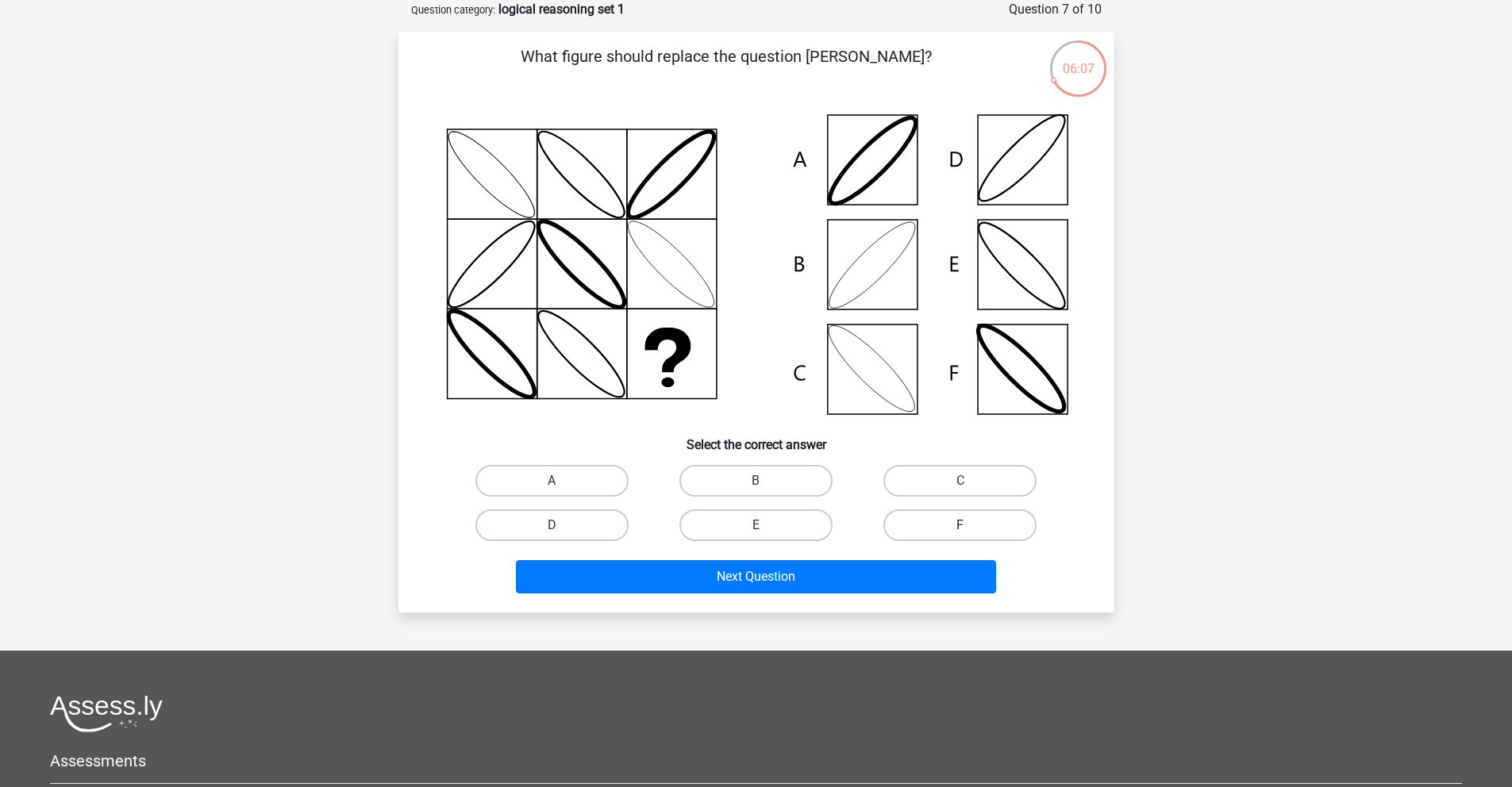
click at [940, 519] on label "F" at bounding box center [959, 525] width 154 height 32
click at [960, 525] on input "F" at bounding box center [965, 530] width 10 height 10
radio input "true"
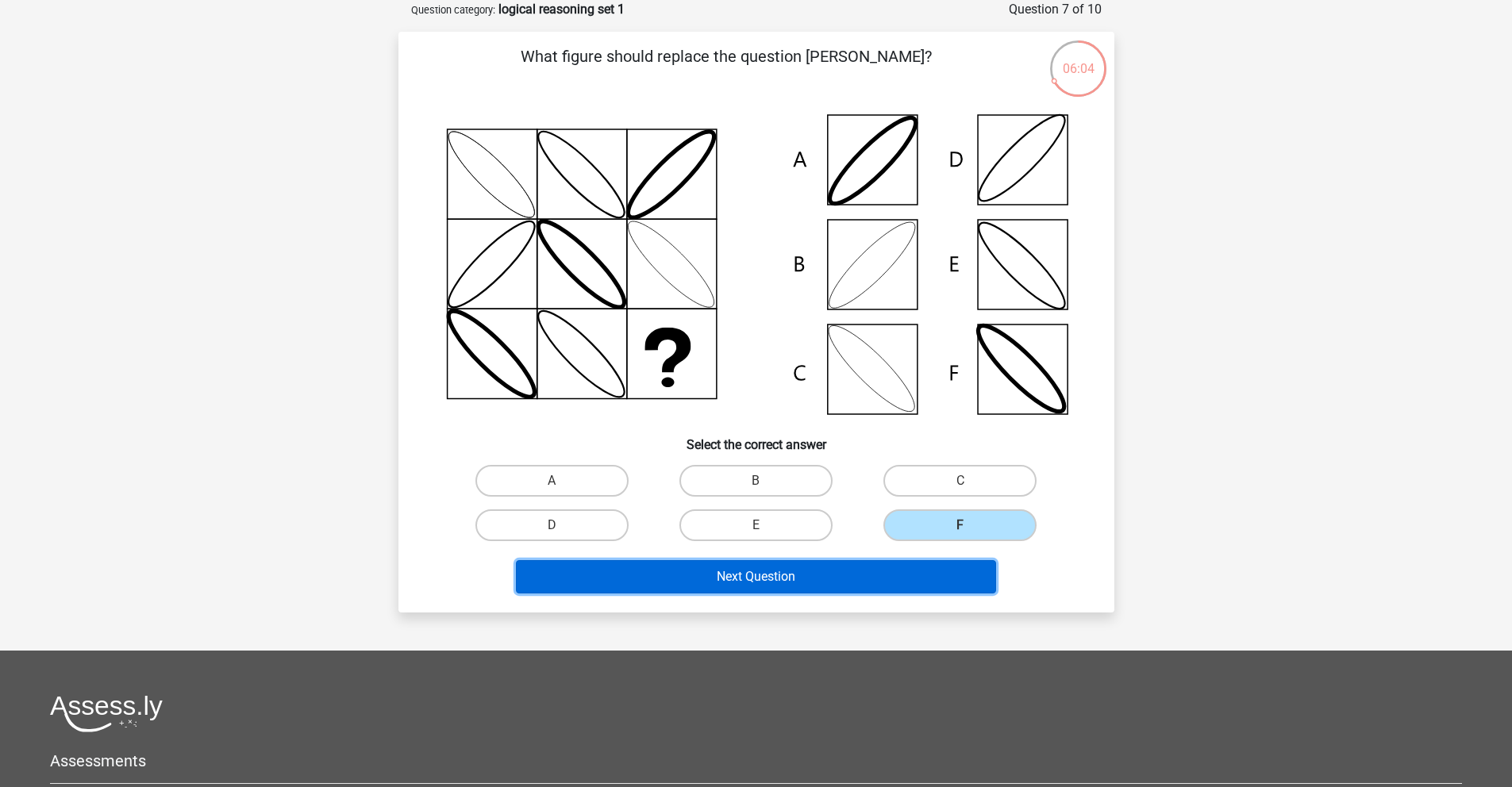
click at [809, 582] on button "Next Question" at bounding box center [756, 576] width 480 height 33
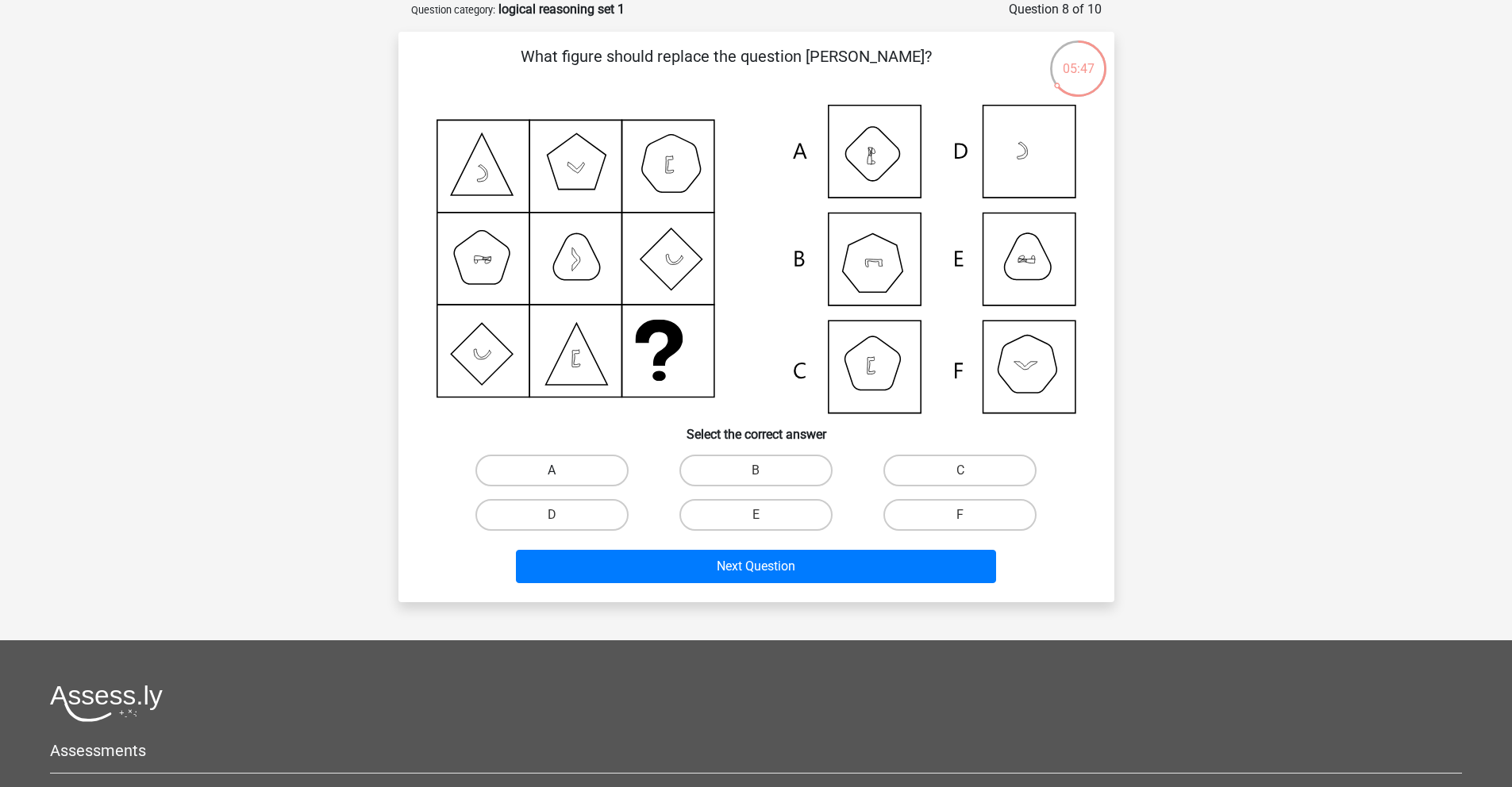
click at [573, 478] on label "A" at bounding box center [552, 470] width 154 height 32
click at [562, 478] on input "A" at bounding box center [556, 475] width 10 height 10
radio input "true"
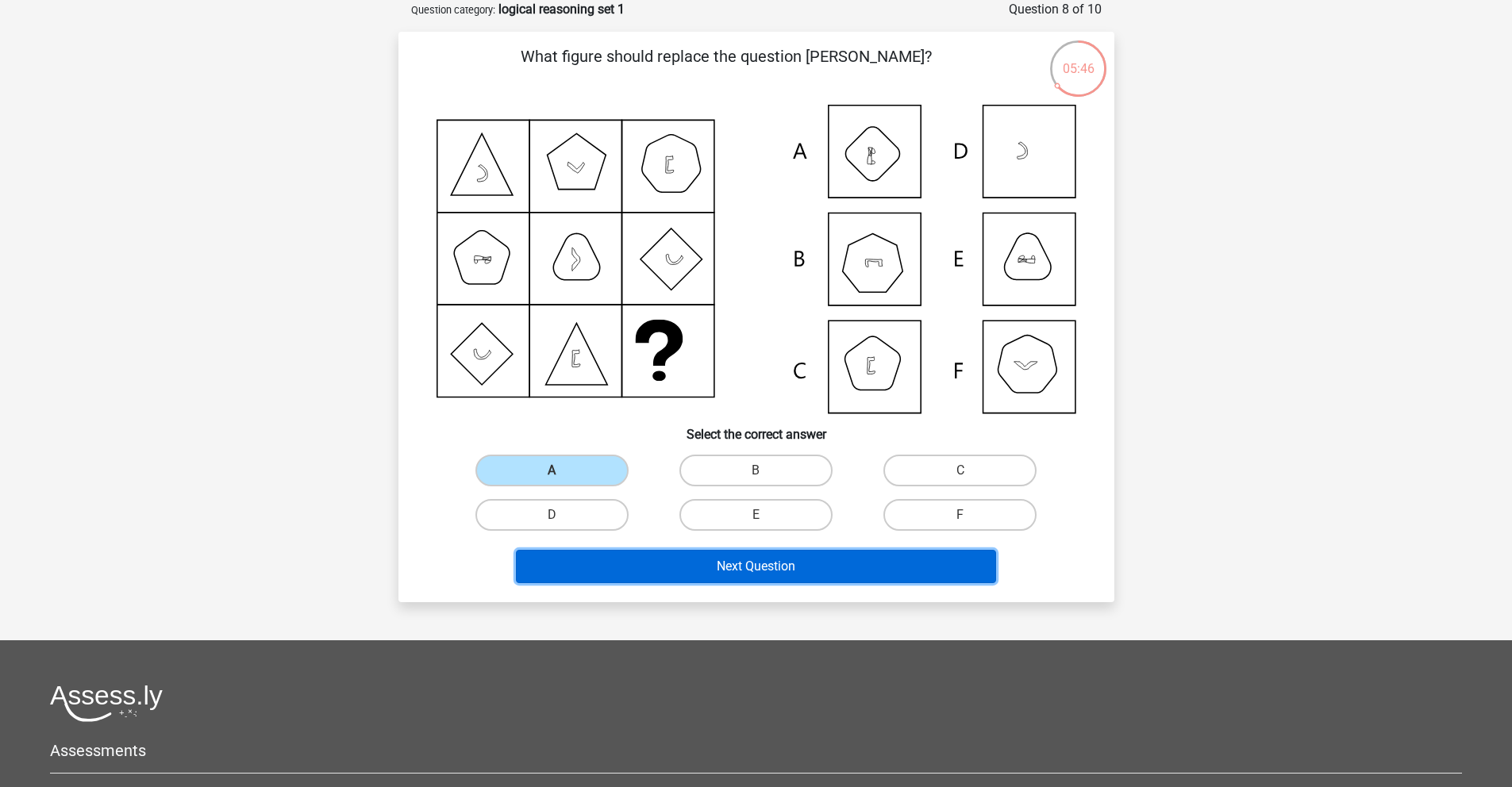
click at [778, 581] on button "Next Question" at bounding box center [756, 566] width 480 height 33
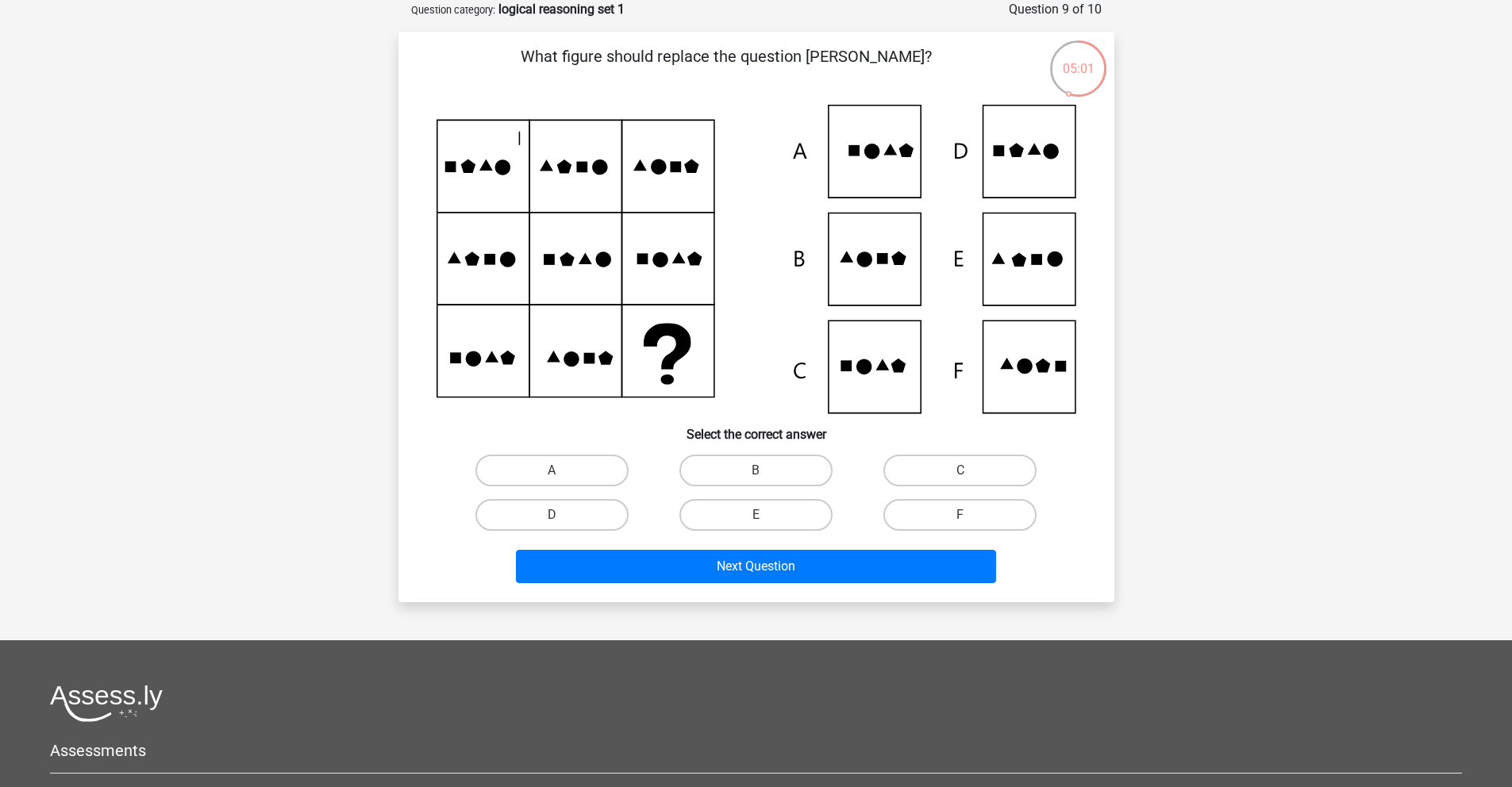
click at [1027, 277] on icon at bounding box center [756, 259] width 639 height 309
click at [769, 516] on label "E" at bounding box center [756, 515] width 154 height 32
click at [766, 516] on input "E" at bounding box center [760, 519] width 10 height 10
radio input "true"
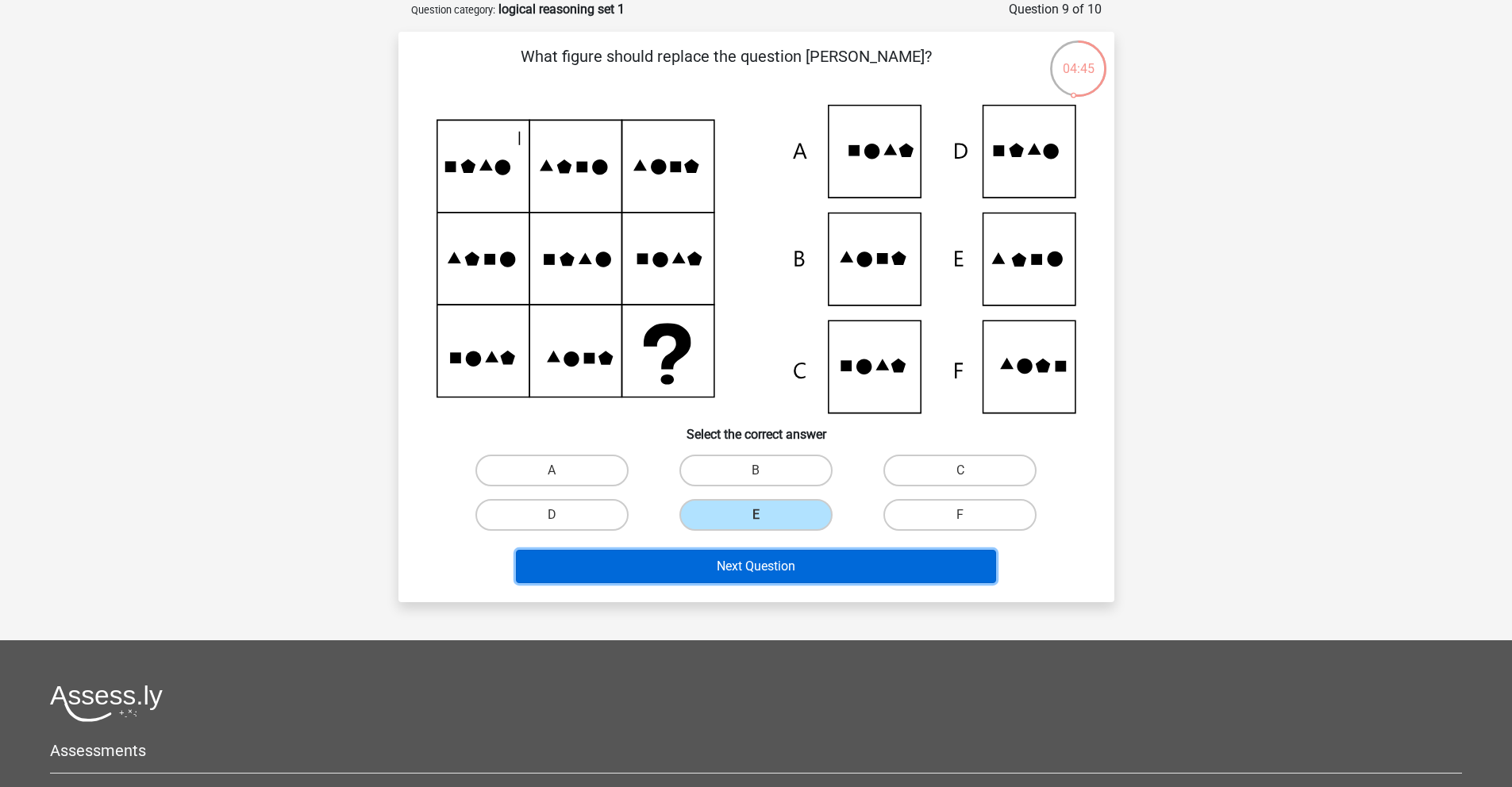
click at [802, 576] on button "Next Question" at bounding box center [756, 566] width 480 height 33
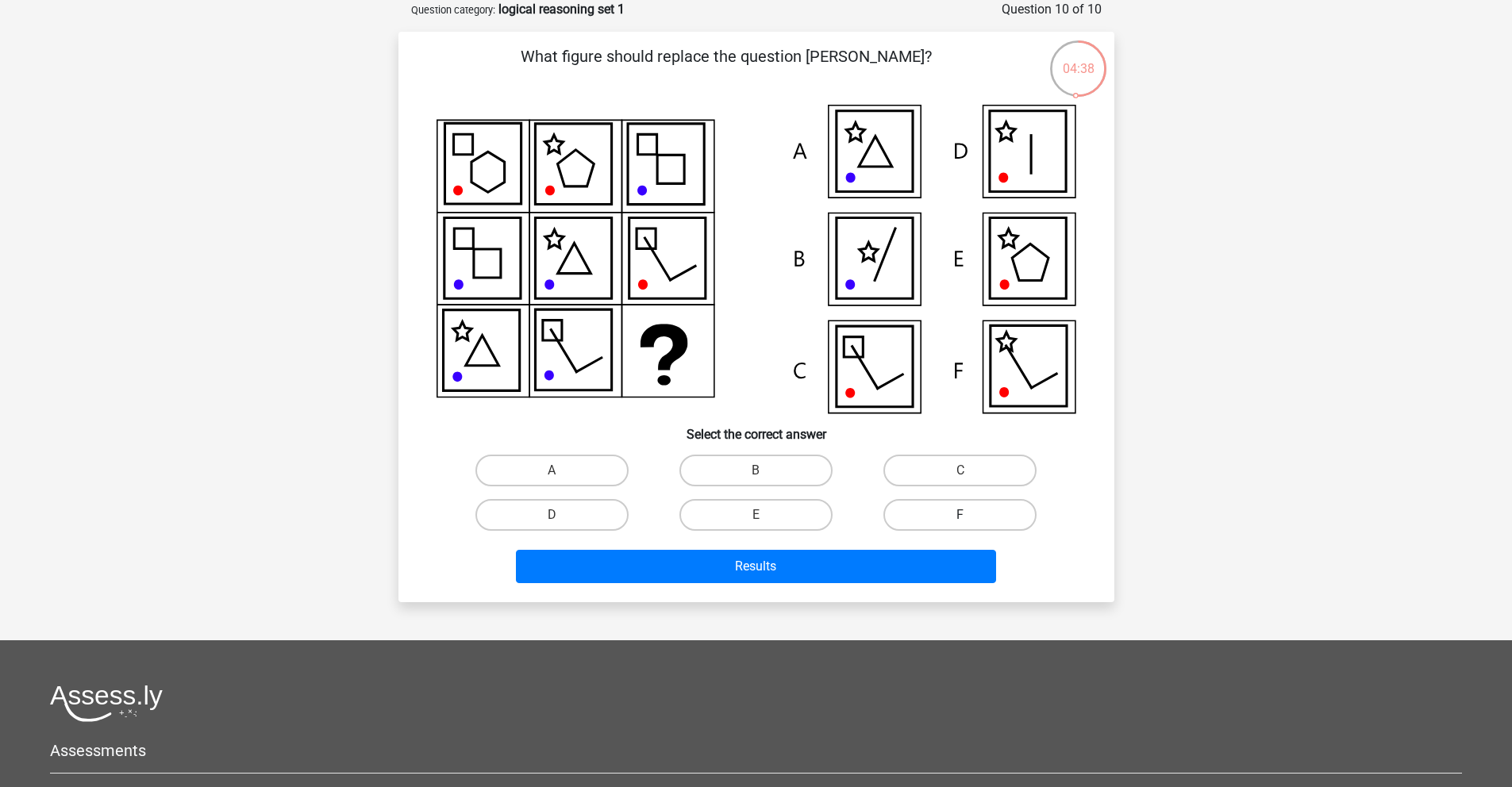
click at [952, 512] on label "F" at bounding box center [959, 515] width 154 height 32
click at [960, 515] on input "F" at bounding box center [965, 519] width 10 height 10
radio input "true"
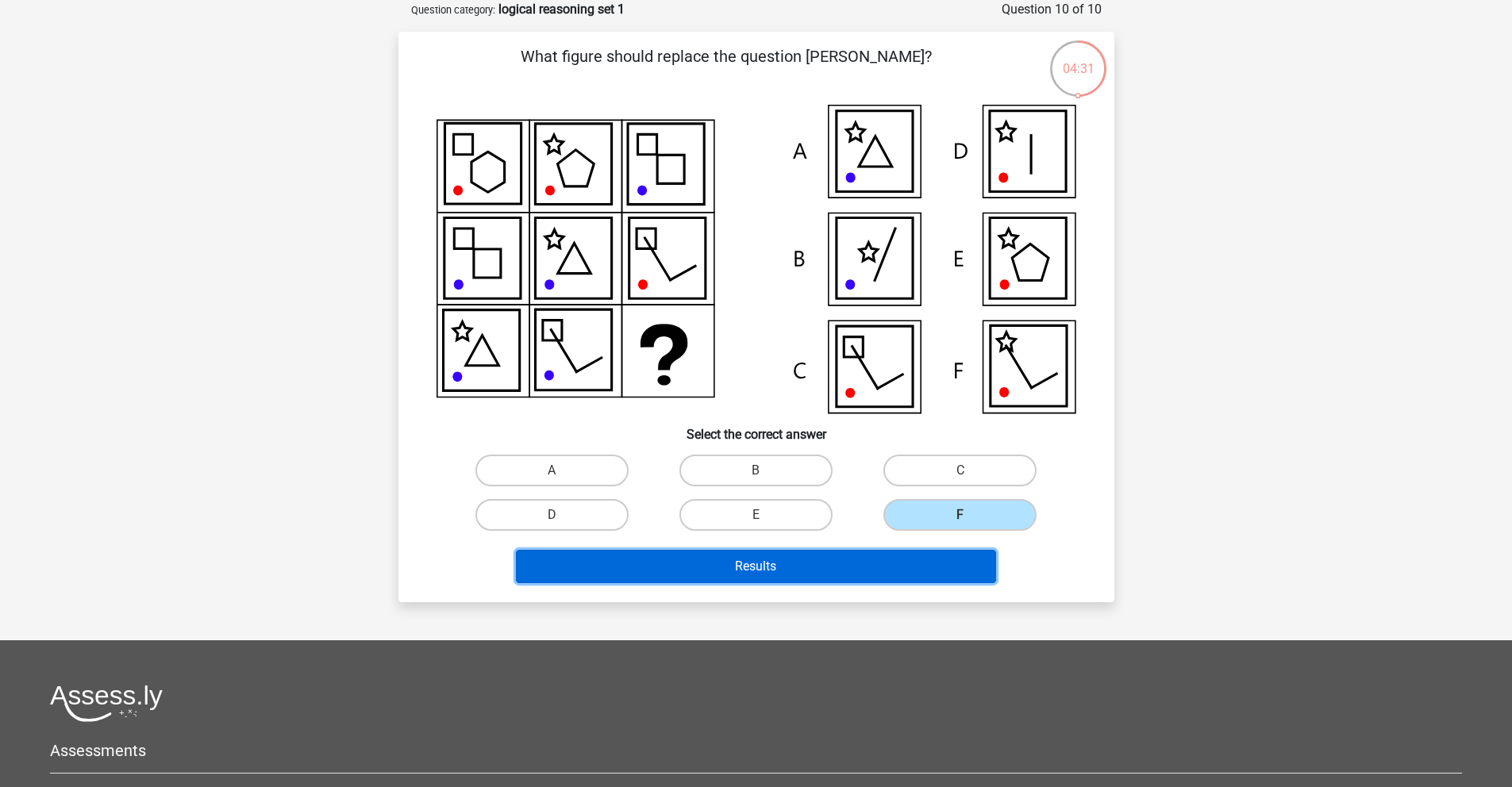
click at [888, 556] on button "Results" at bounding box center [756, 566] width 480 height 33
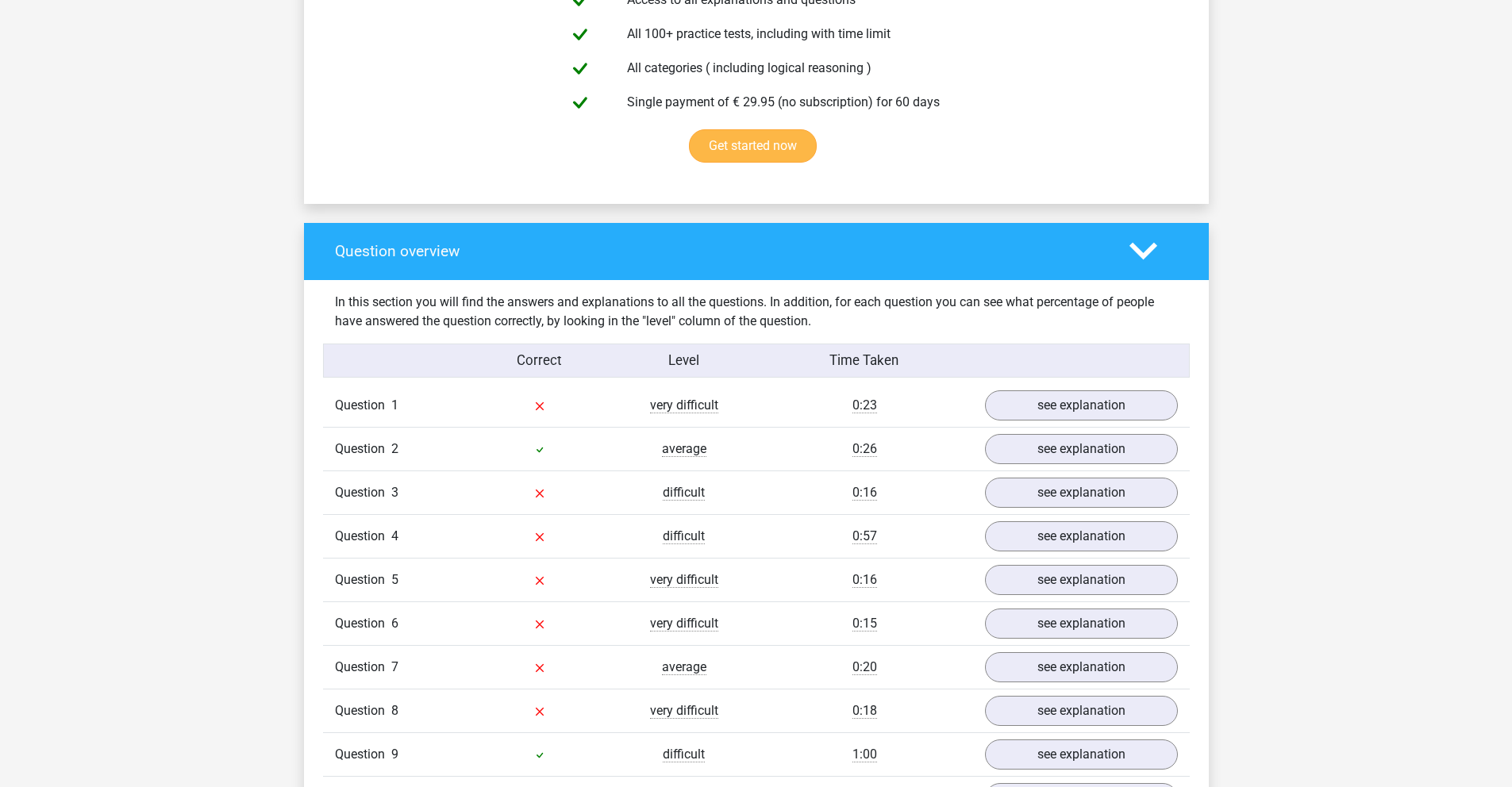
scroll to position [1163, 0]
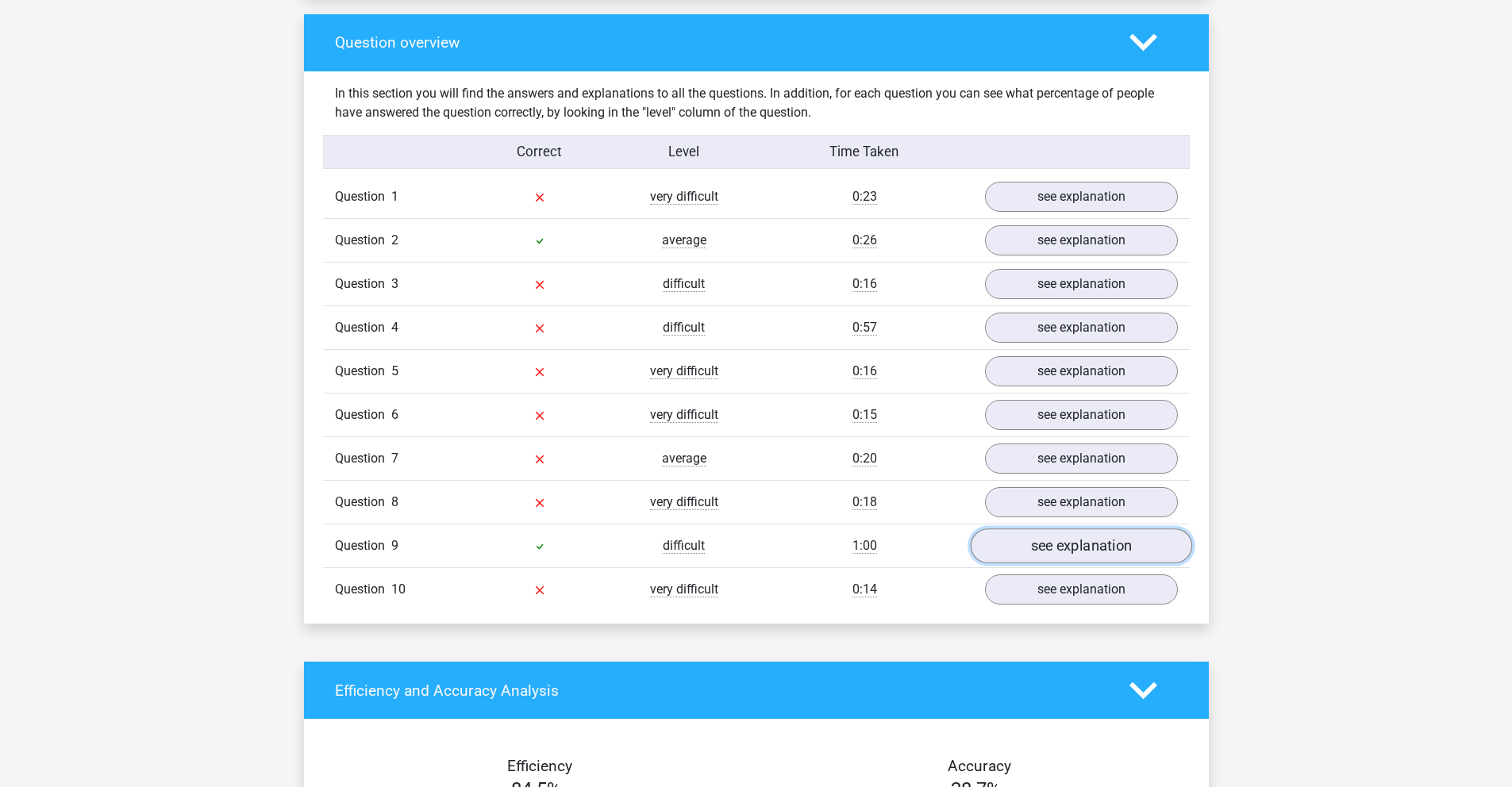
click at [1100, 546] on link "see explanation" at bounding box center [1080, 546] width 222 height 35
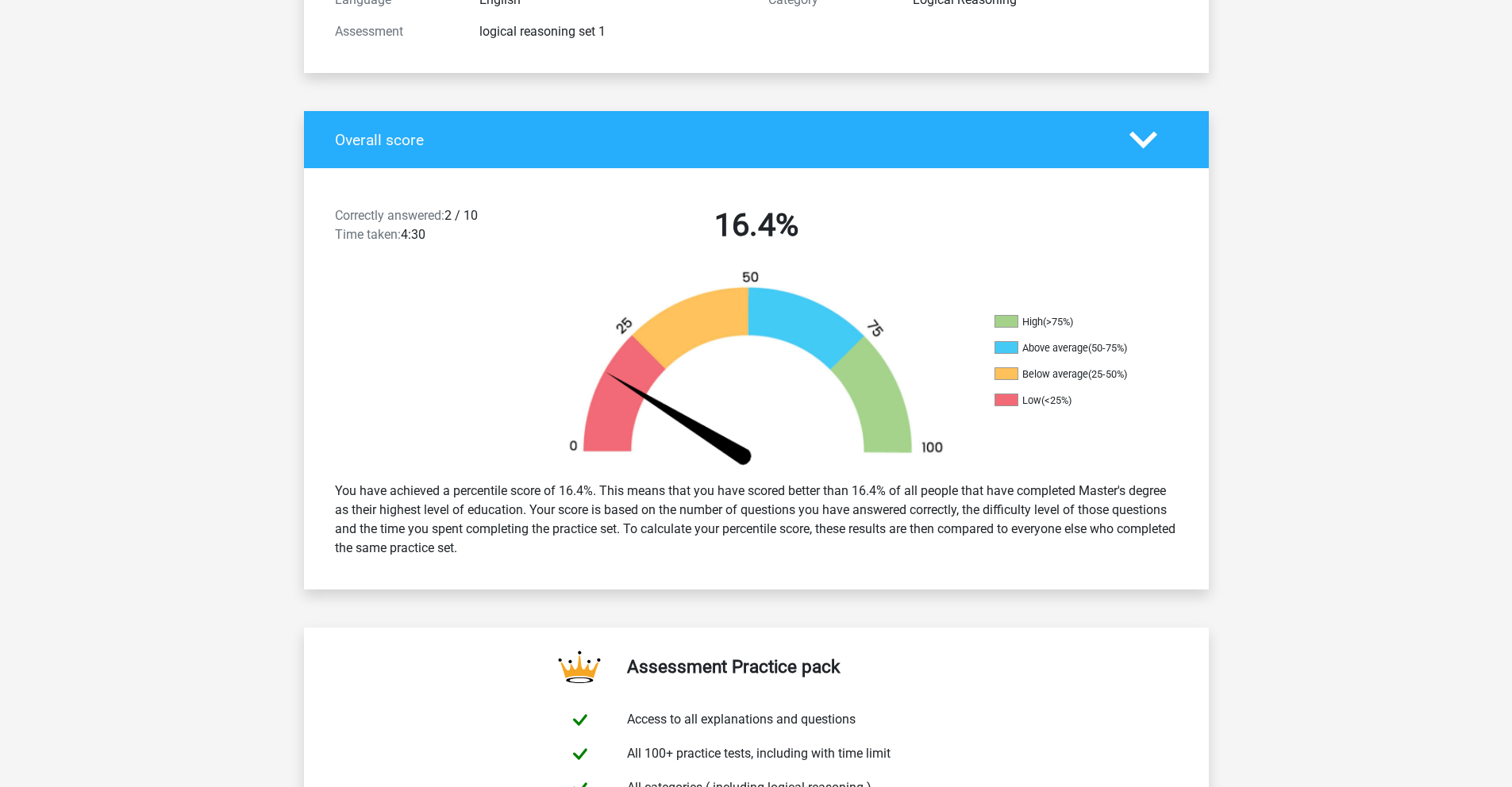
scroll to position [0, 0]
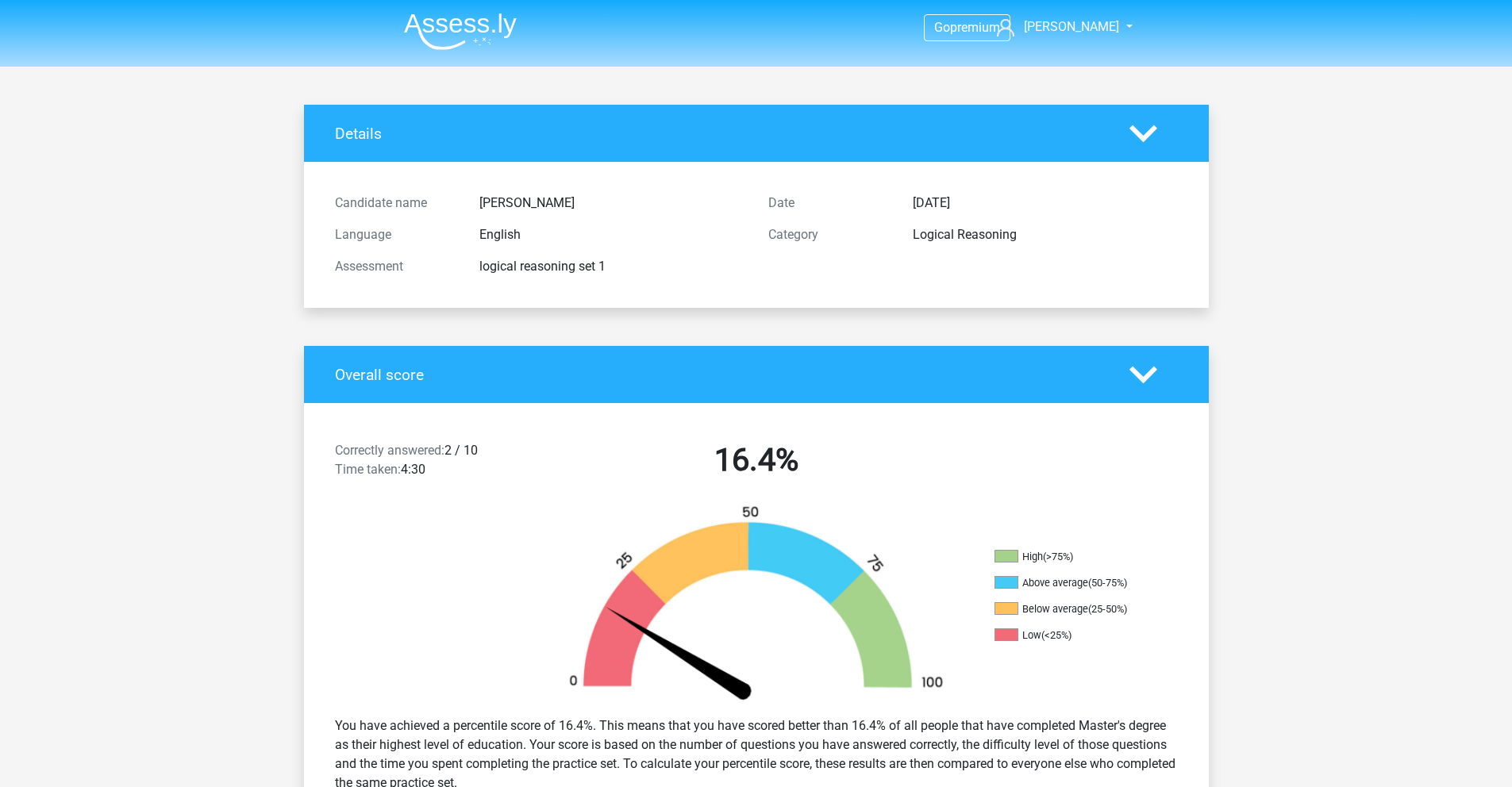
click at [449, 33] on img at bounding box center [460, 31] width 113 height 38
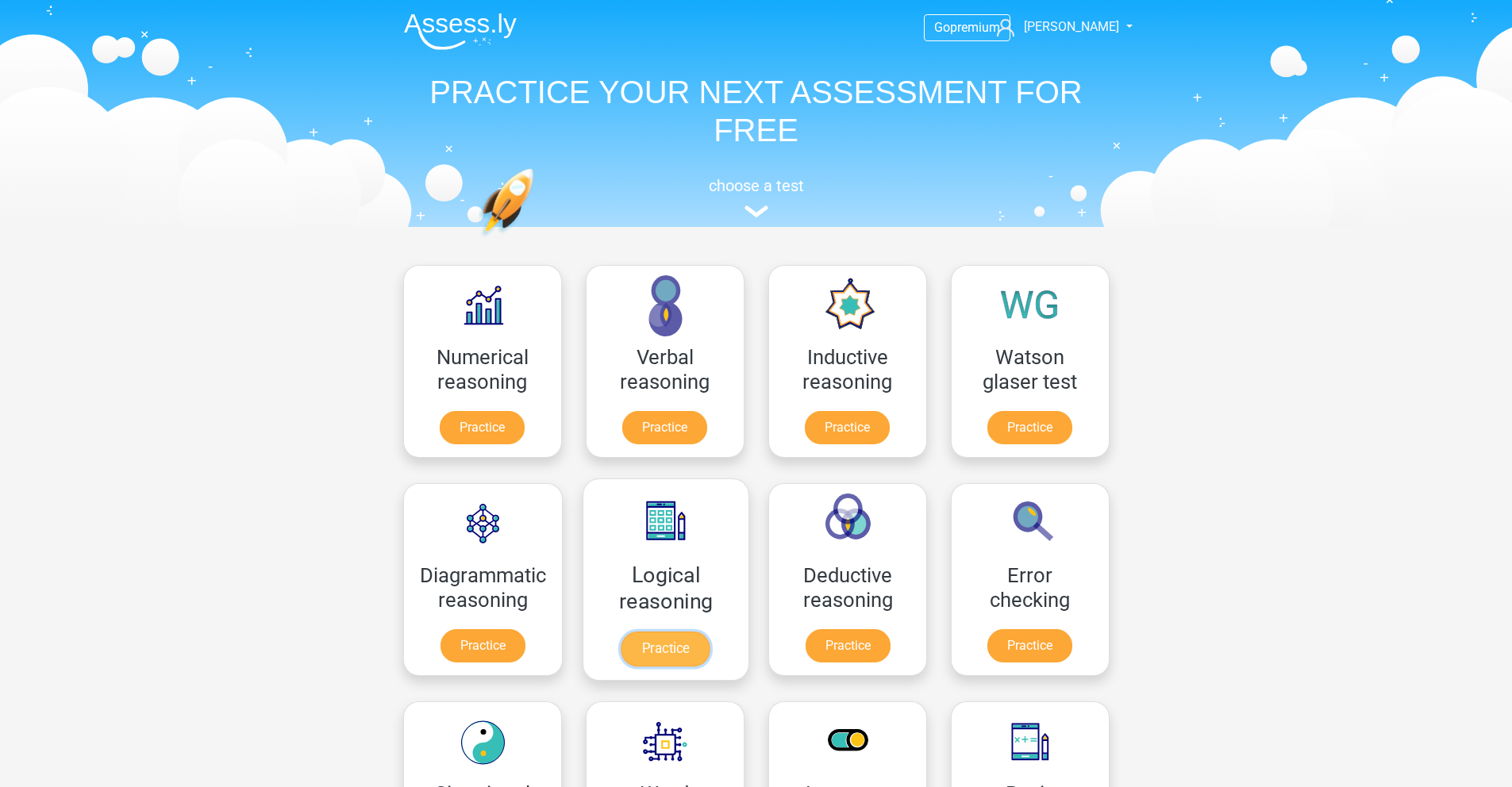
click at [677, 638] on link "Practice" at bounding box center [665, 649] width 89 height 35
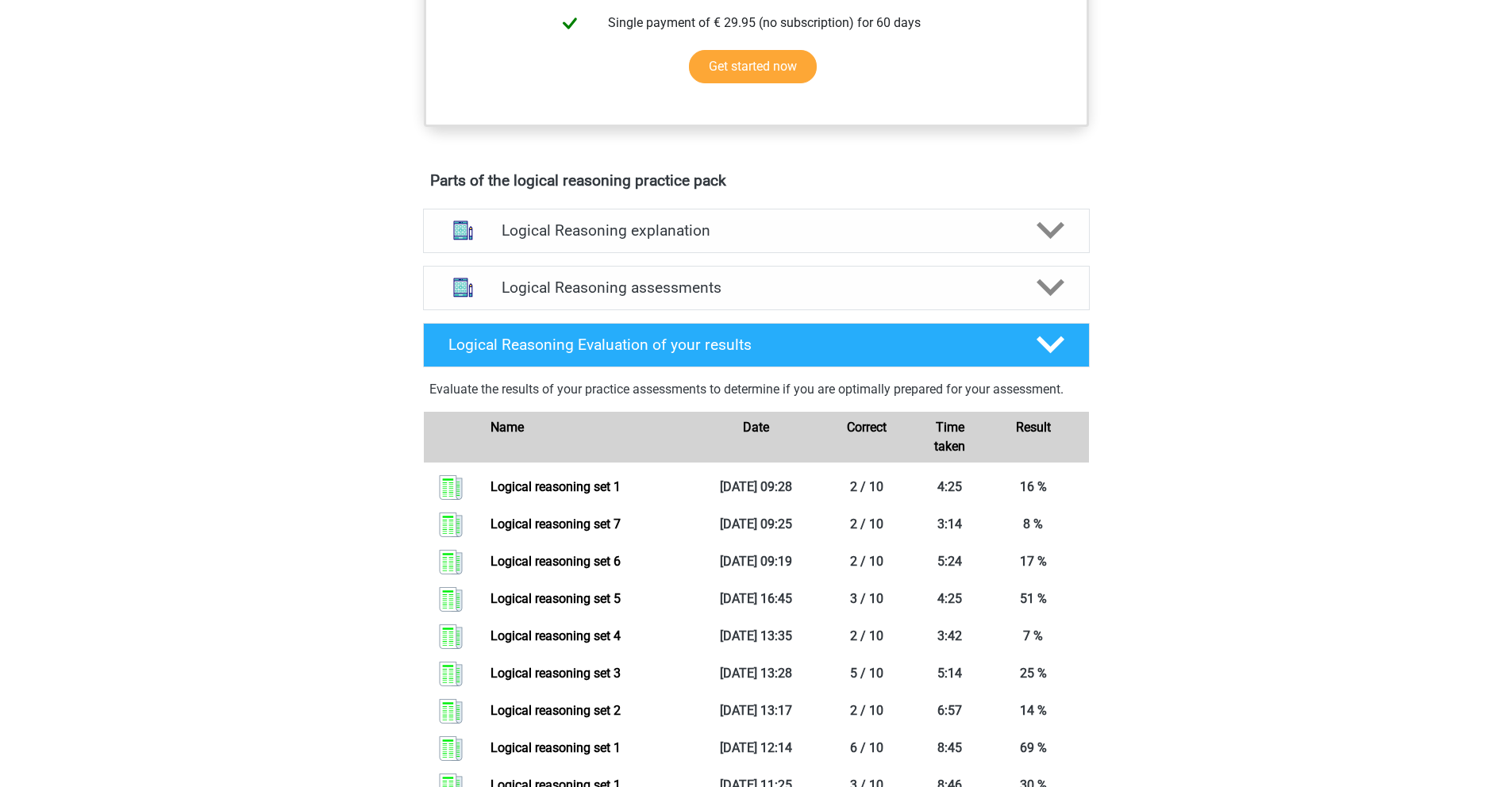
scroll to position [563, 0]
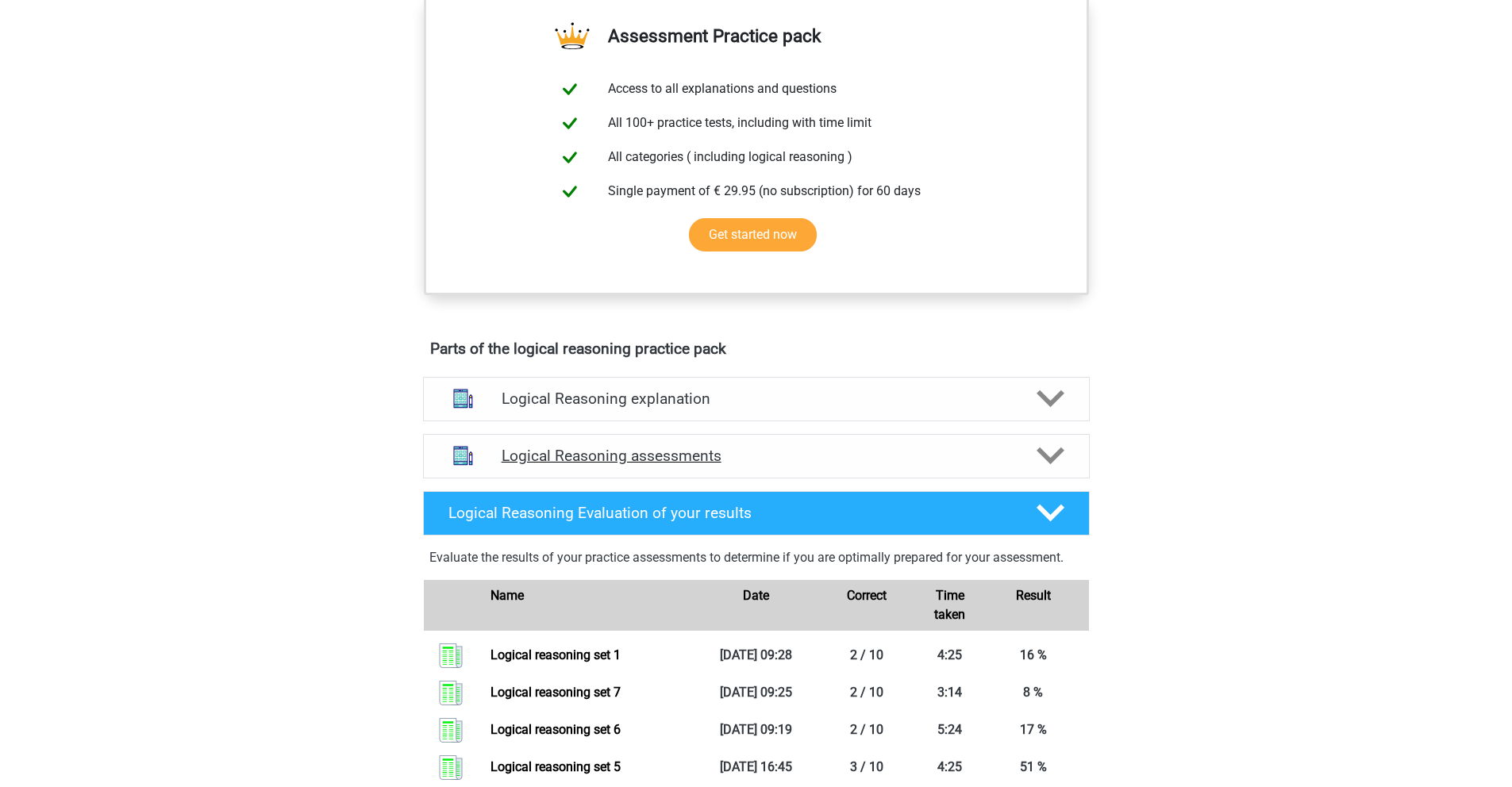
click at [801, 478] on div "Logical Reasoning assessments" at bounding box center [756, 456] width 667 height 44
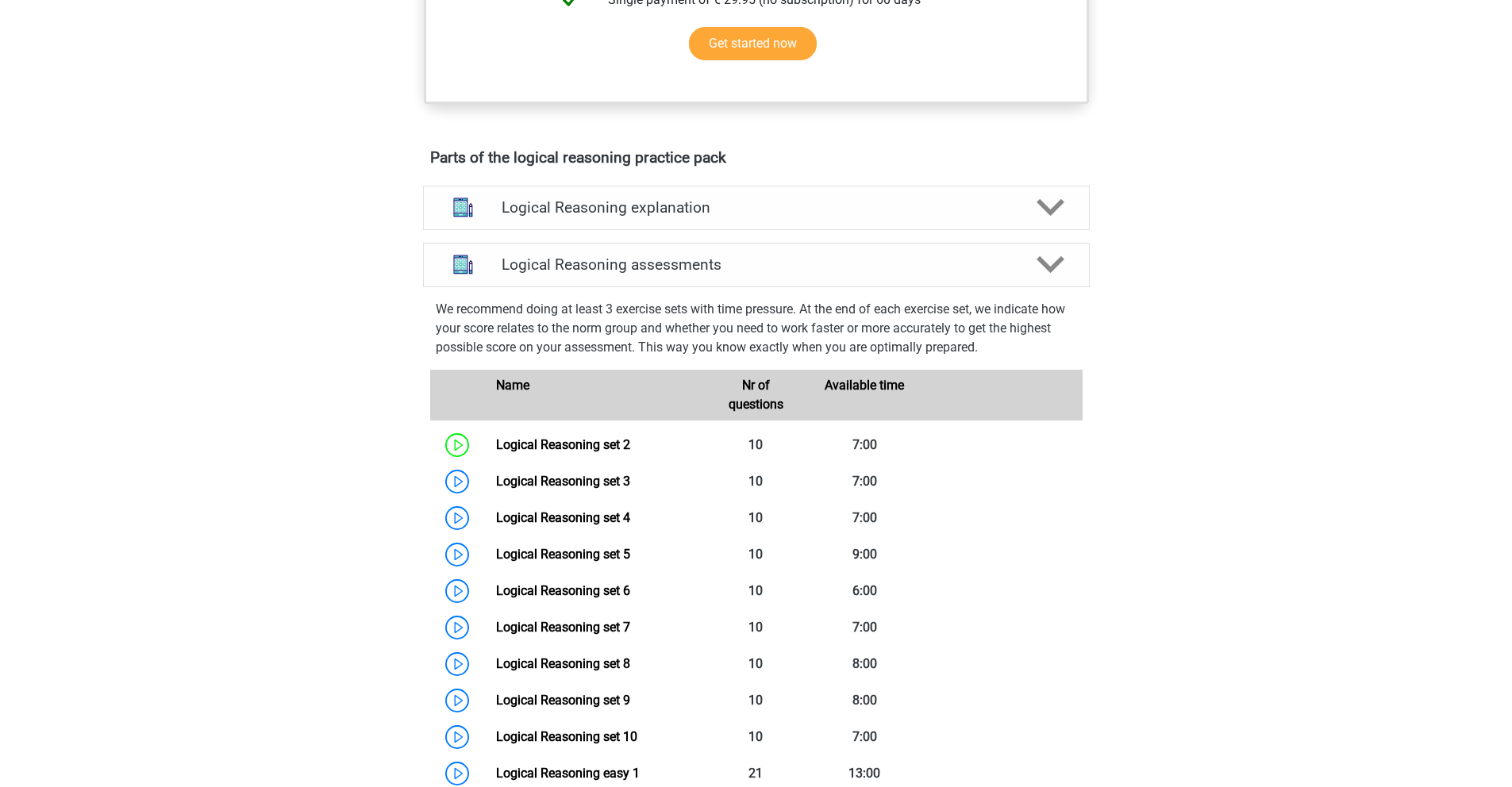
scroll to position [848, 0]
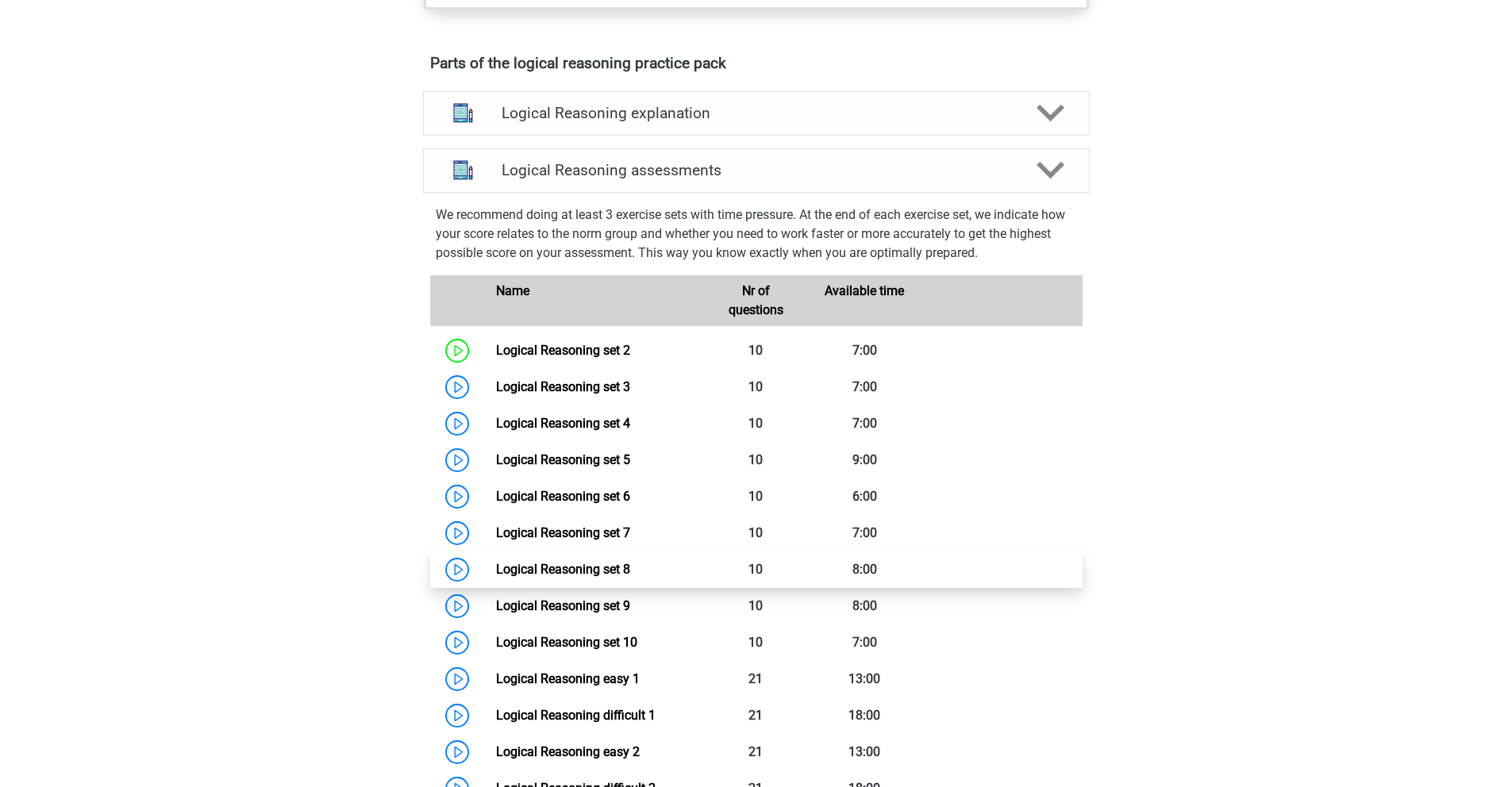
click at [560, 576] on link "Logical Reasoning set 8" at bounding box center [563, 569] width 134 height 15
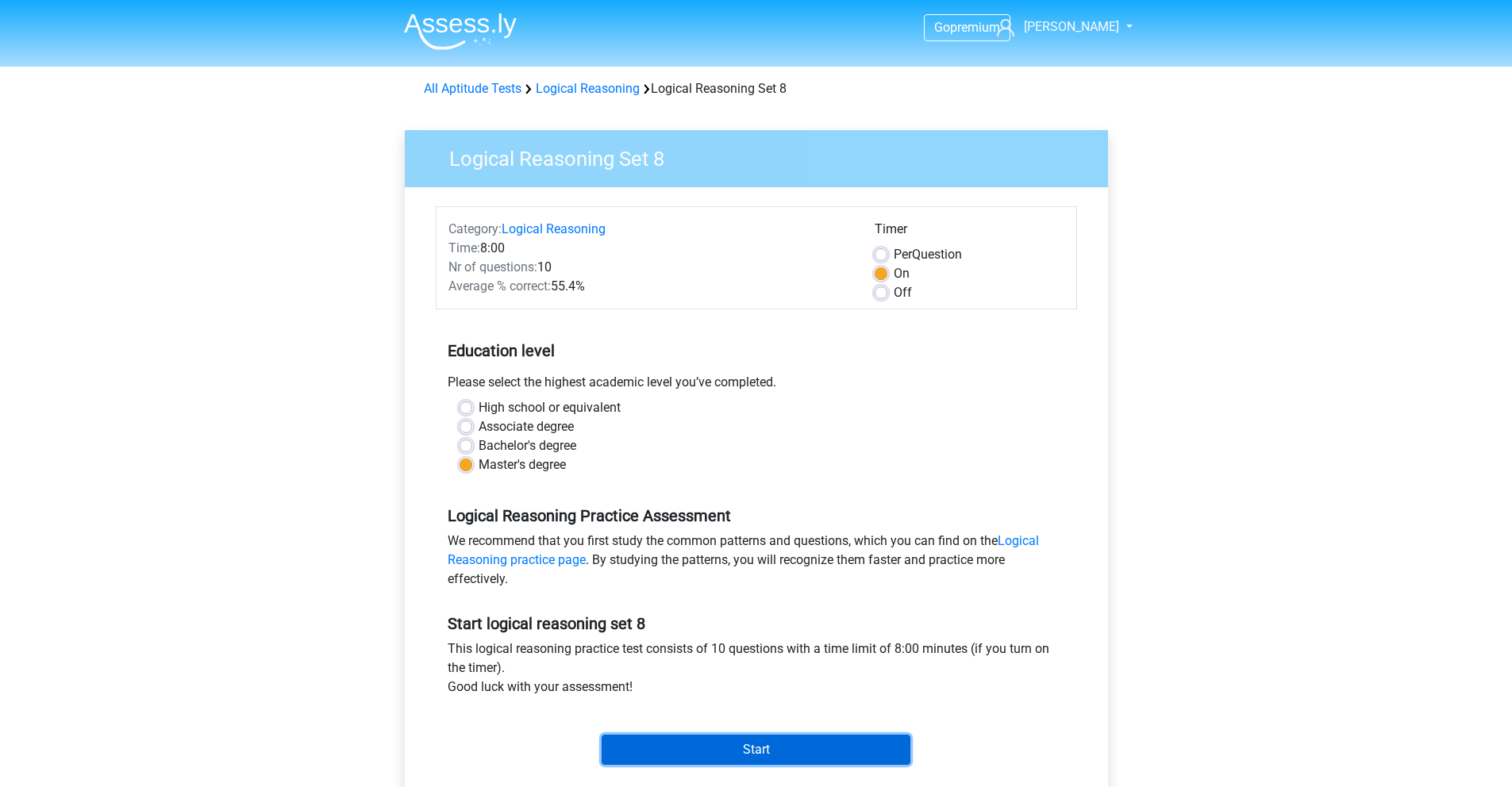
click at [750, 747] on input "Start" at bounding box center [756, 749] width 309 height 30
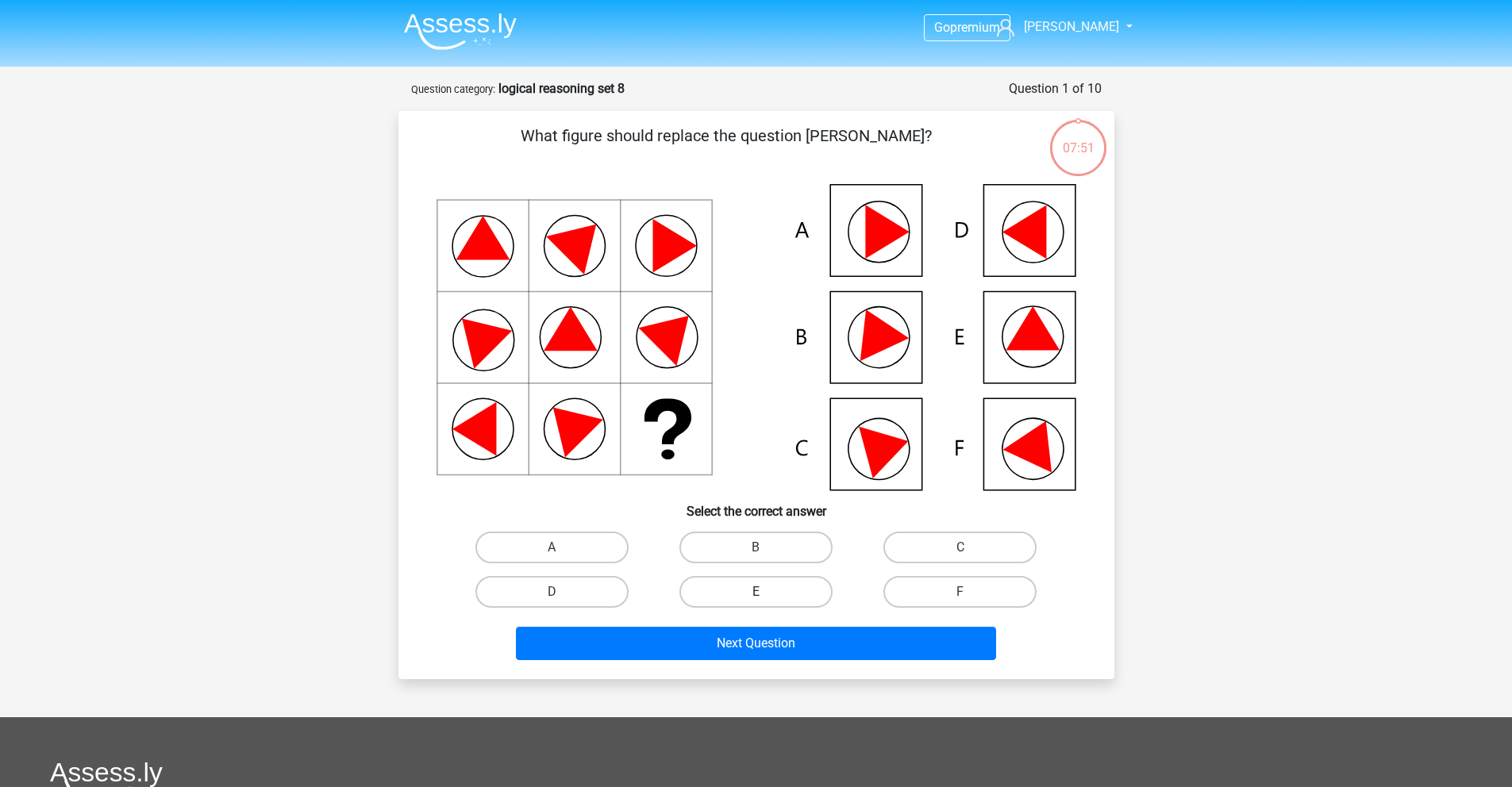
click at [768, 602] on label "E" at bounding box center [756, 591] width 154 height 32
click at [766, 602] on input "E" at bounding box center [760, 597] width 10 height 10
radio input "true"
click at [814, 686] on div "Go premium Daria R daria.rogozhnikova@gmail.com" at bounding box center [756, 568] width 1512 height 1136
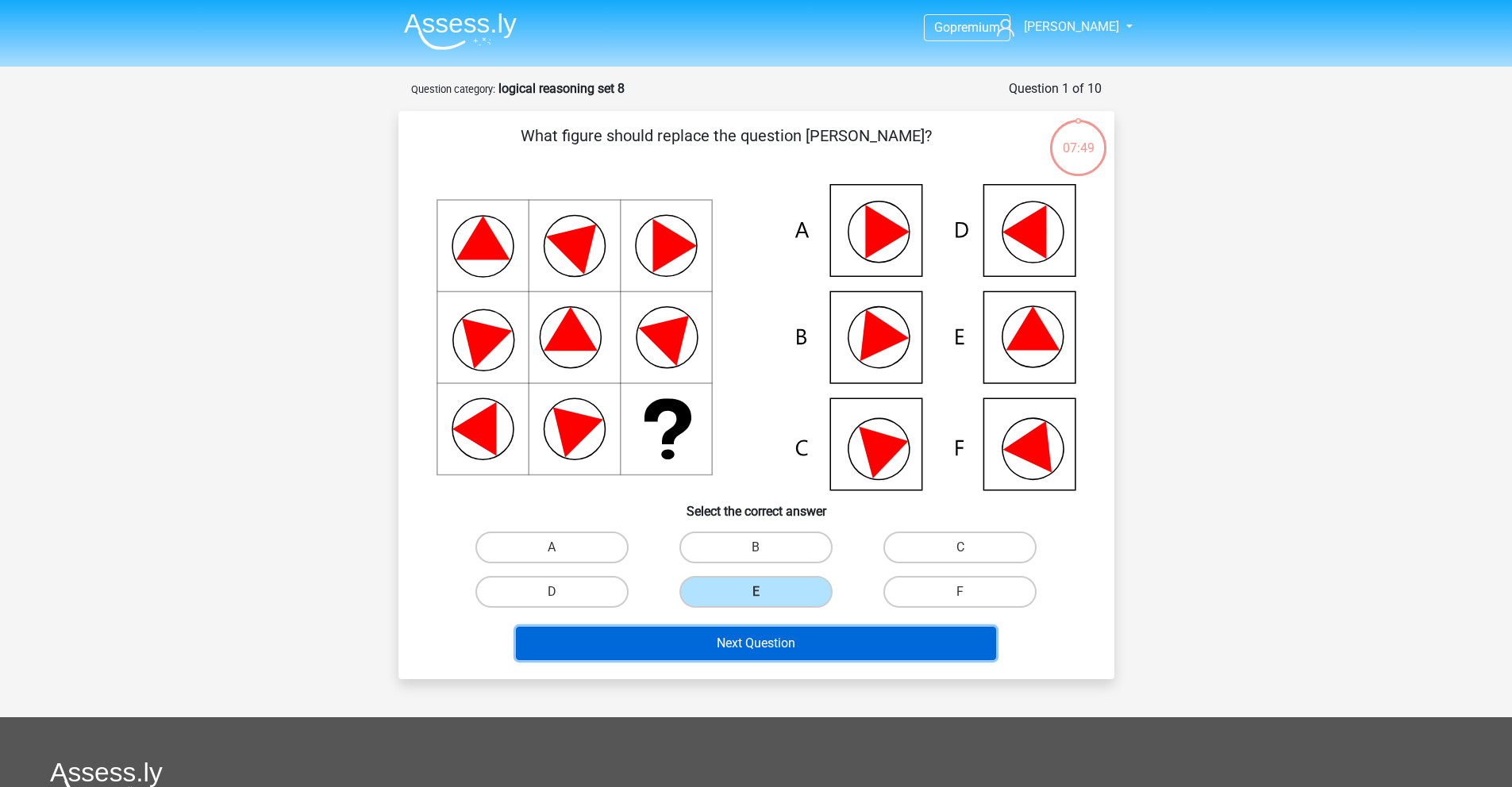
click at [809, 651] on button "Next Question" at bounding box center [756, 644] width 480 height 33
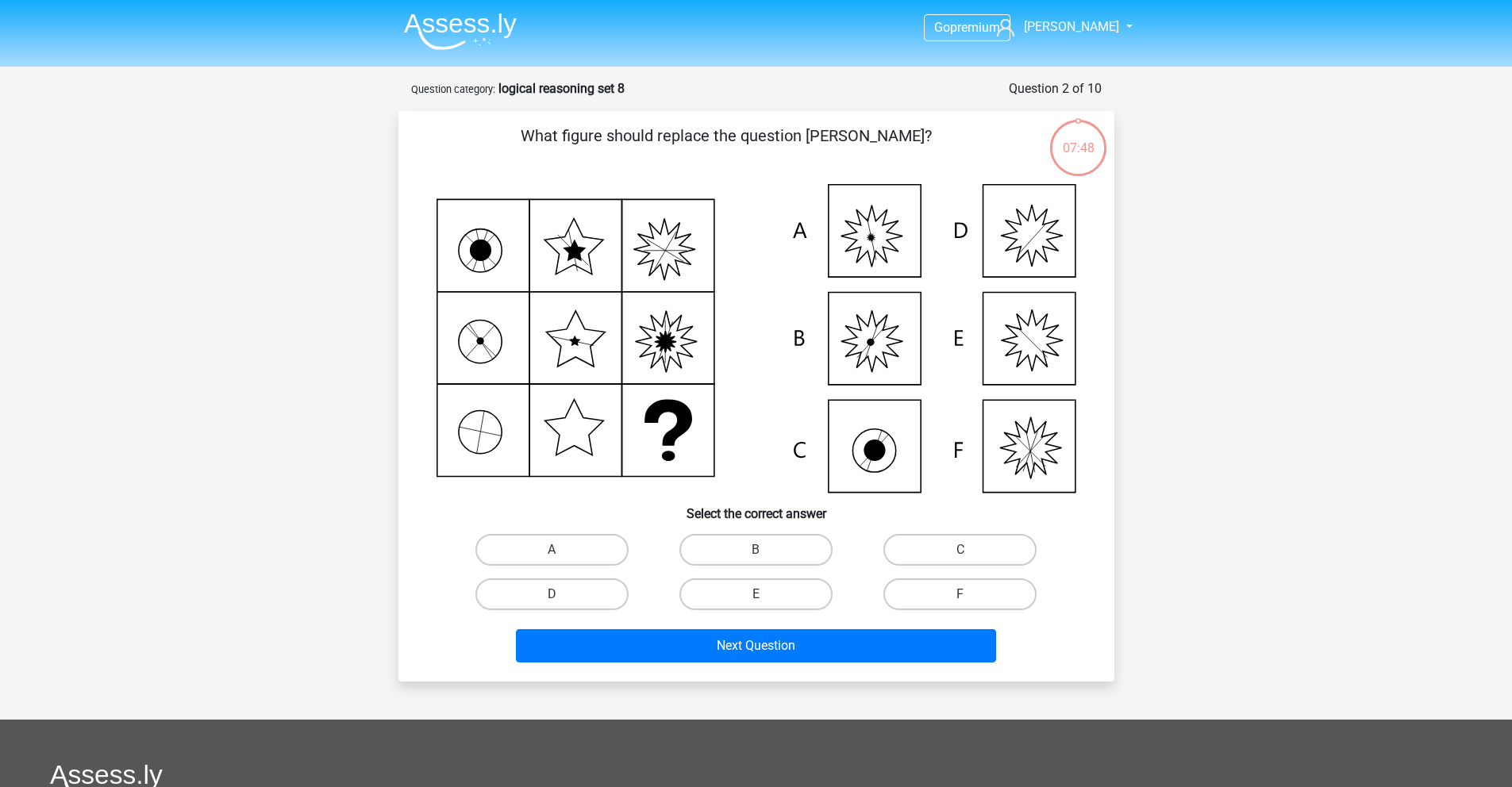
scroll to position [79, 0]
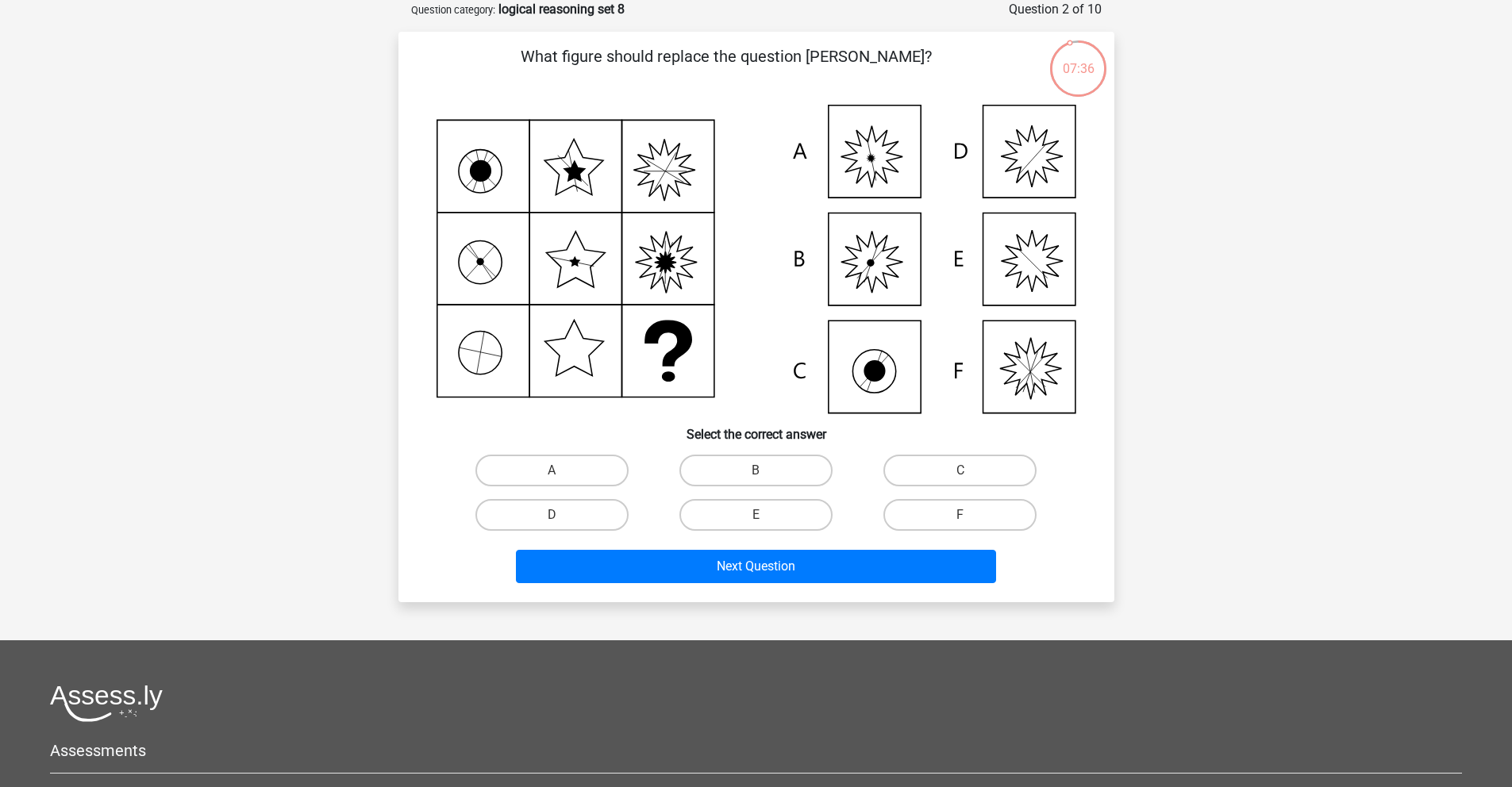
click at [888, 256] on icon at bounding box center [756, 259] width 639 height 309
click at [804, 463] on label "B" at bounding box center [756, 470] width 154 height 32
click at [766, 471] on input "B" at bounding box center [760, 475] width 10 height 10
radio input "true"
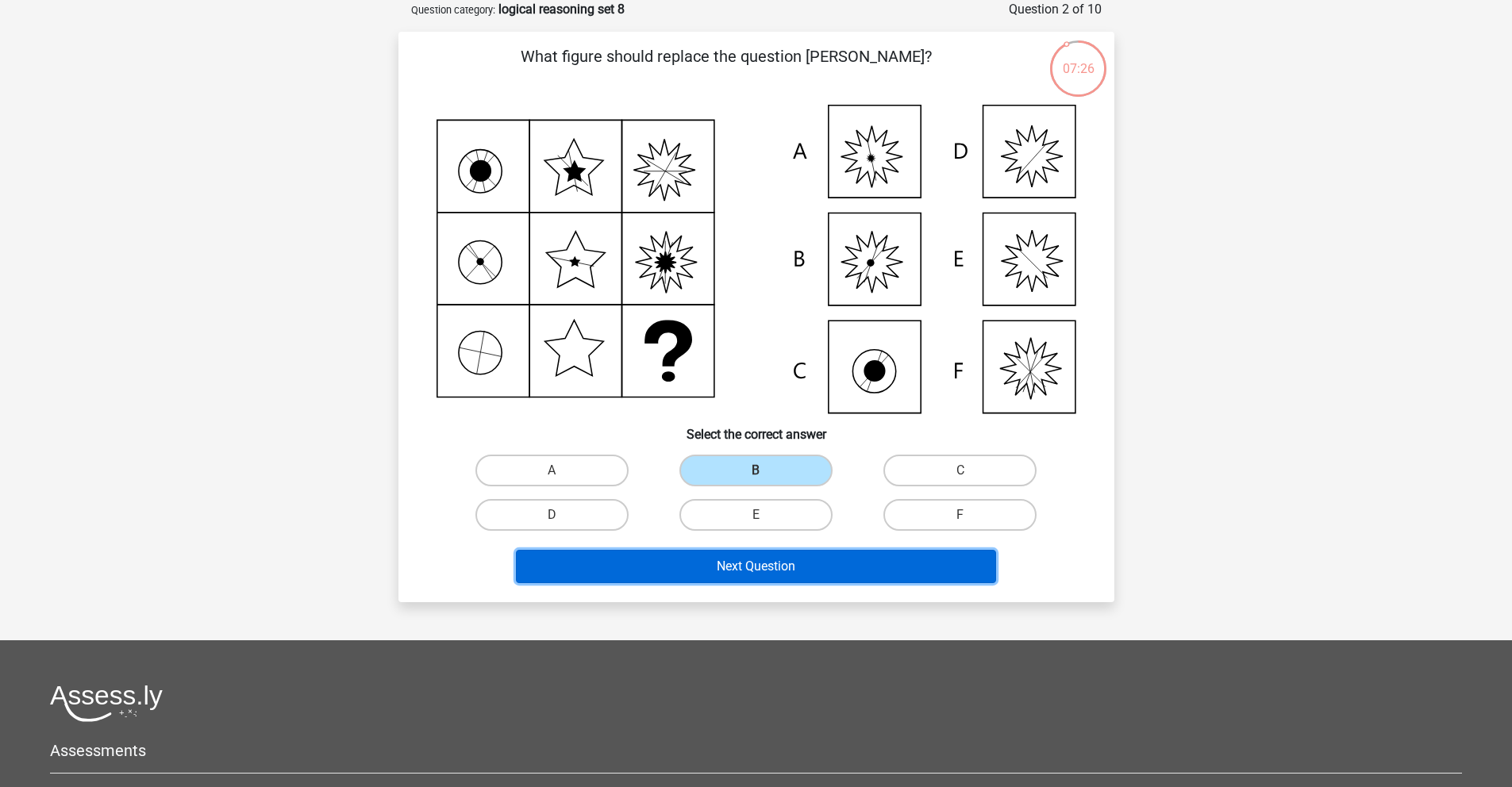
click at [757, 553] on button "Next Question" at bounding box center [756, 566] width 480 height 33
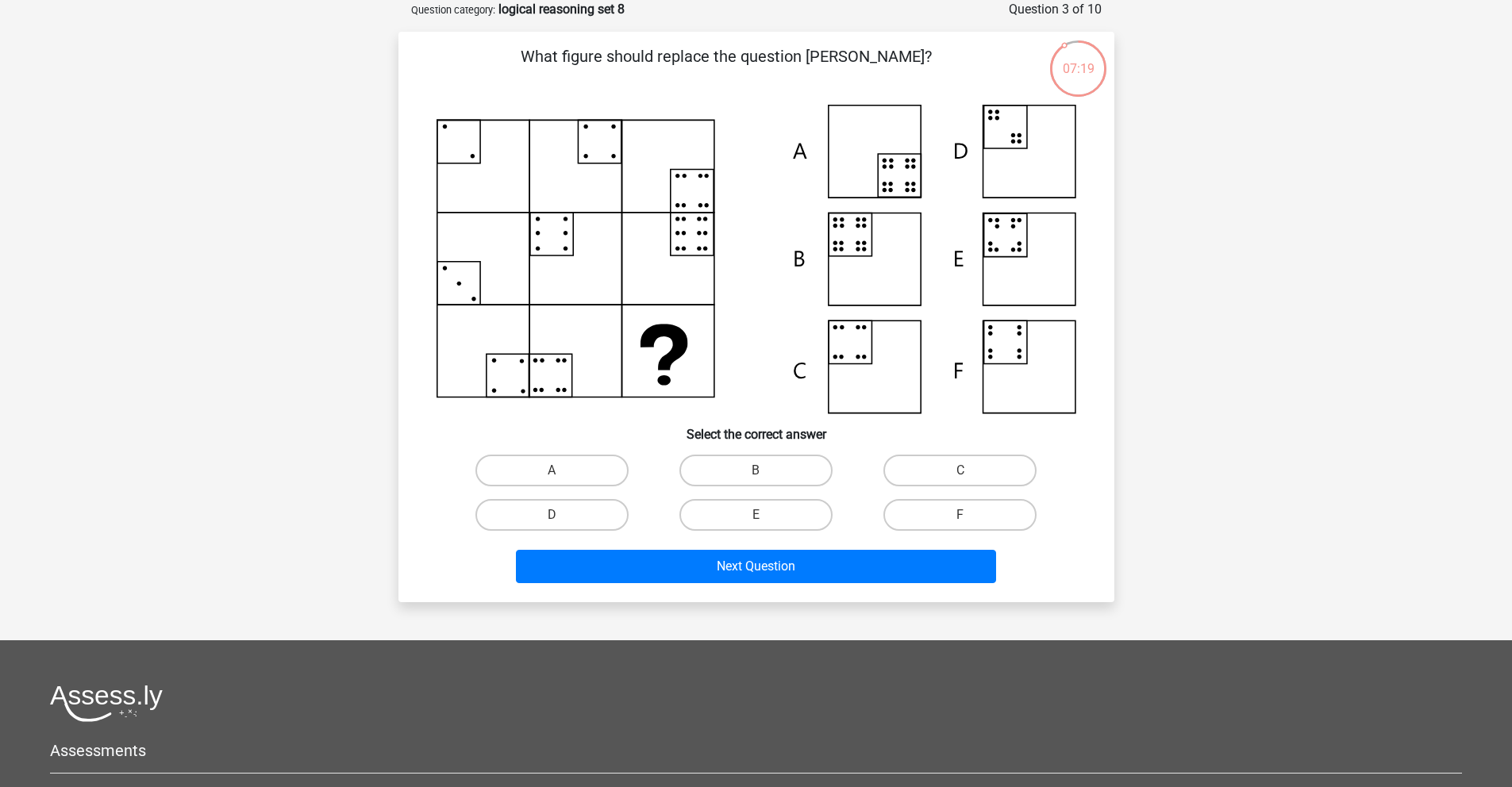
drag, startPoint x: 1047, startPoint y: 379, endPoint x: 1040, endPoint y: 384, distance: 8.6
click at [1047, 379] on icon at bounding box center [756, 259] width 639 height 309
click at [975, 509] on label "F" at bounding box center [959, 515] width 154 height 32
click at [970, 515] on input "F" at bounding box center [965, 519] width 10 height 10
radio input "true"
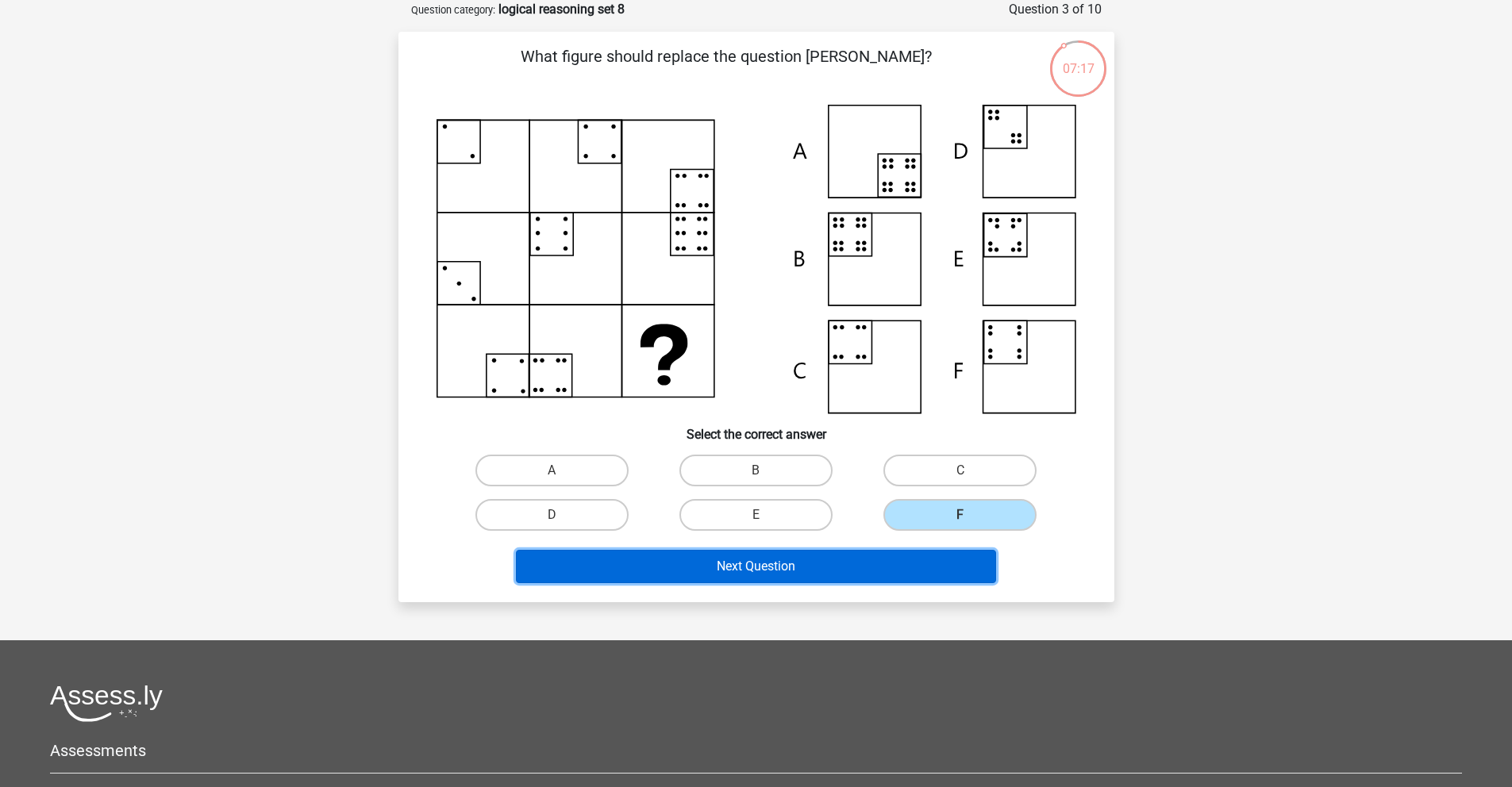
click at [908, 572] on button "Next Question" at bounding box center [756, 566] width 480 height 33
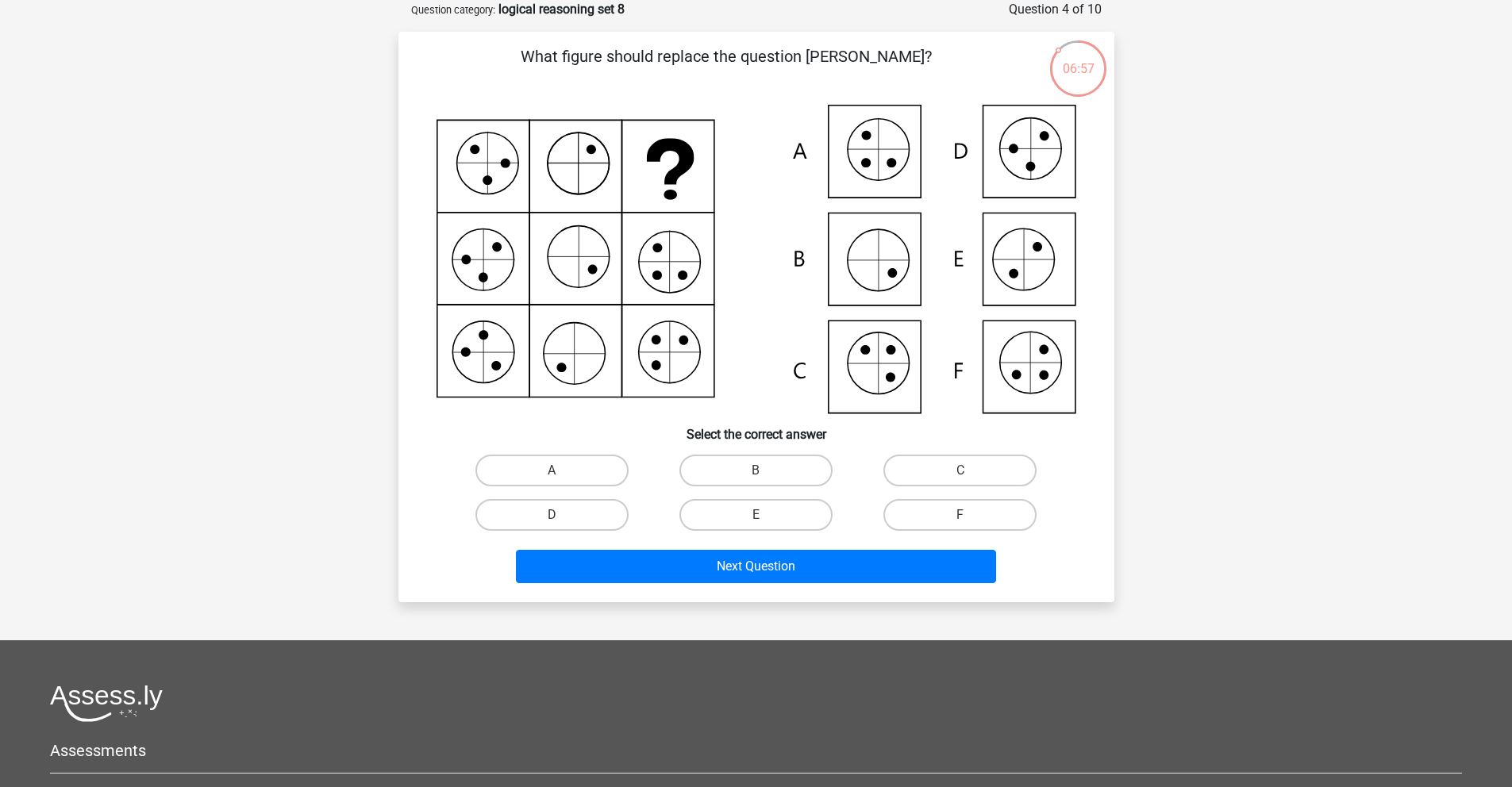
click at [898, 169] on icon at bounding box center [756, 259] width 639 height 309
click at [962, 468] on label "C" at bounding box center [959, 470] width 154 height 32
click at [962, 471] on input "C" at bounding box center [965, 475] width 10 height 10
radio input "true"
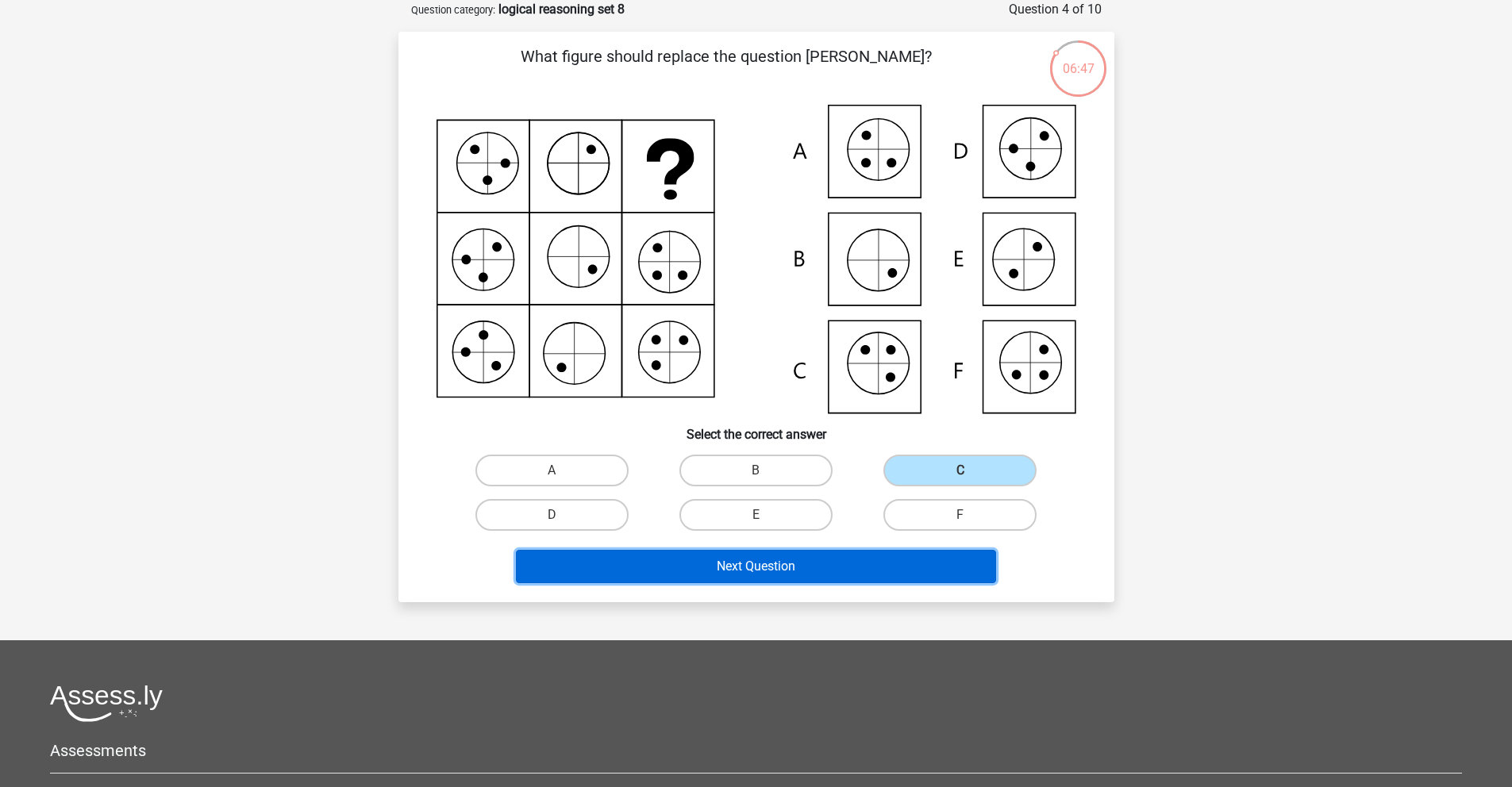
click at [789, 568] on button "Next Question" at bounding box center [756, 566] width 480 height 33
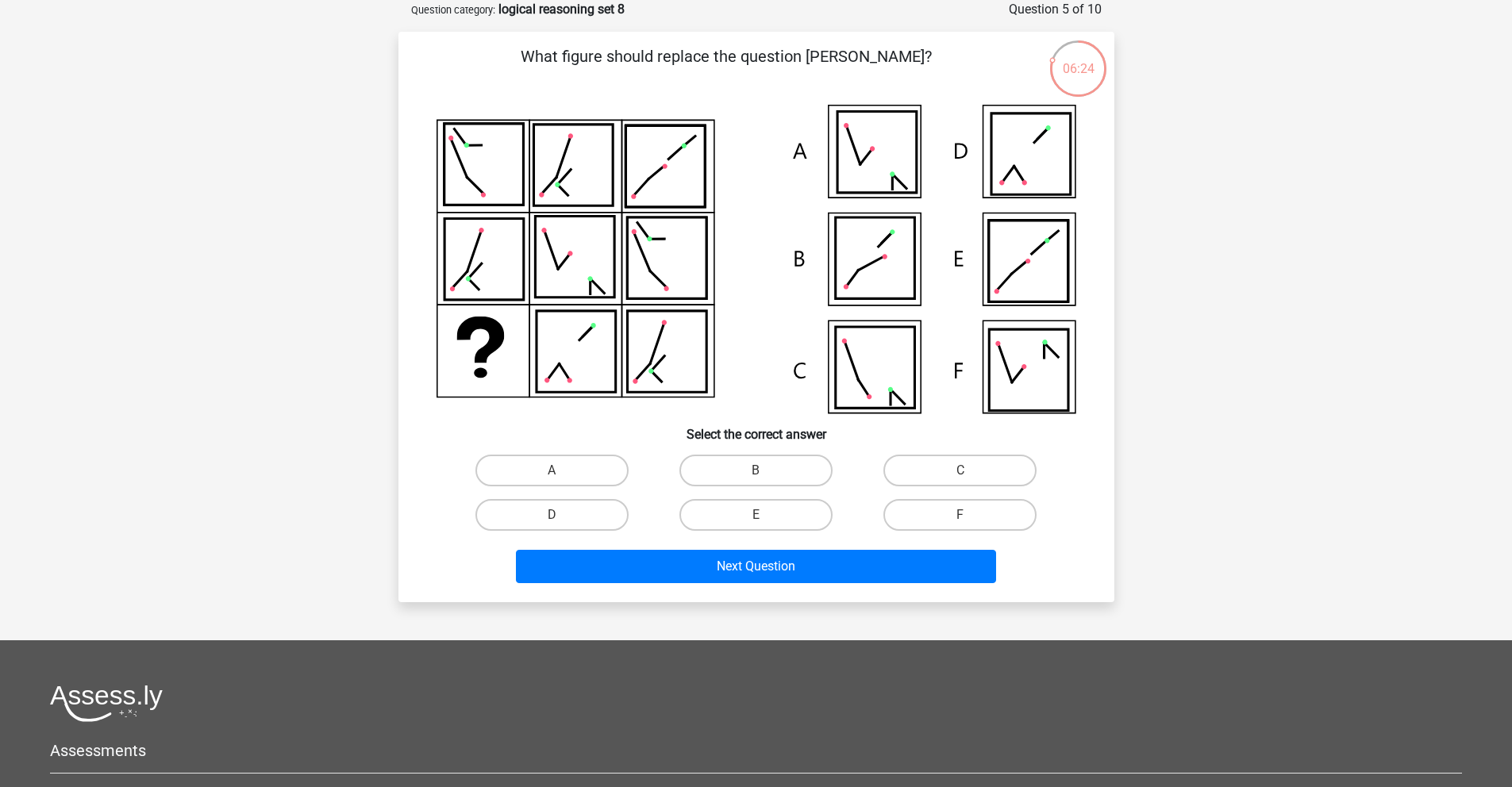
click at [849, 385] on icon at bounding box center [875, 367] width 79 height 81
click at [957, 468] on label "C" at bounding box center [959, 470] width 154 height 32
click at [960, 471] on input "C" at bounding box center [965, 475] width 10 height 10
radio input "true"
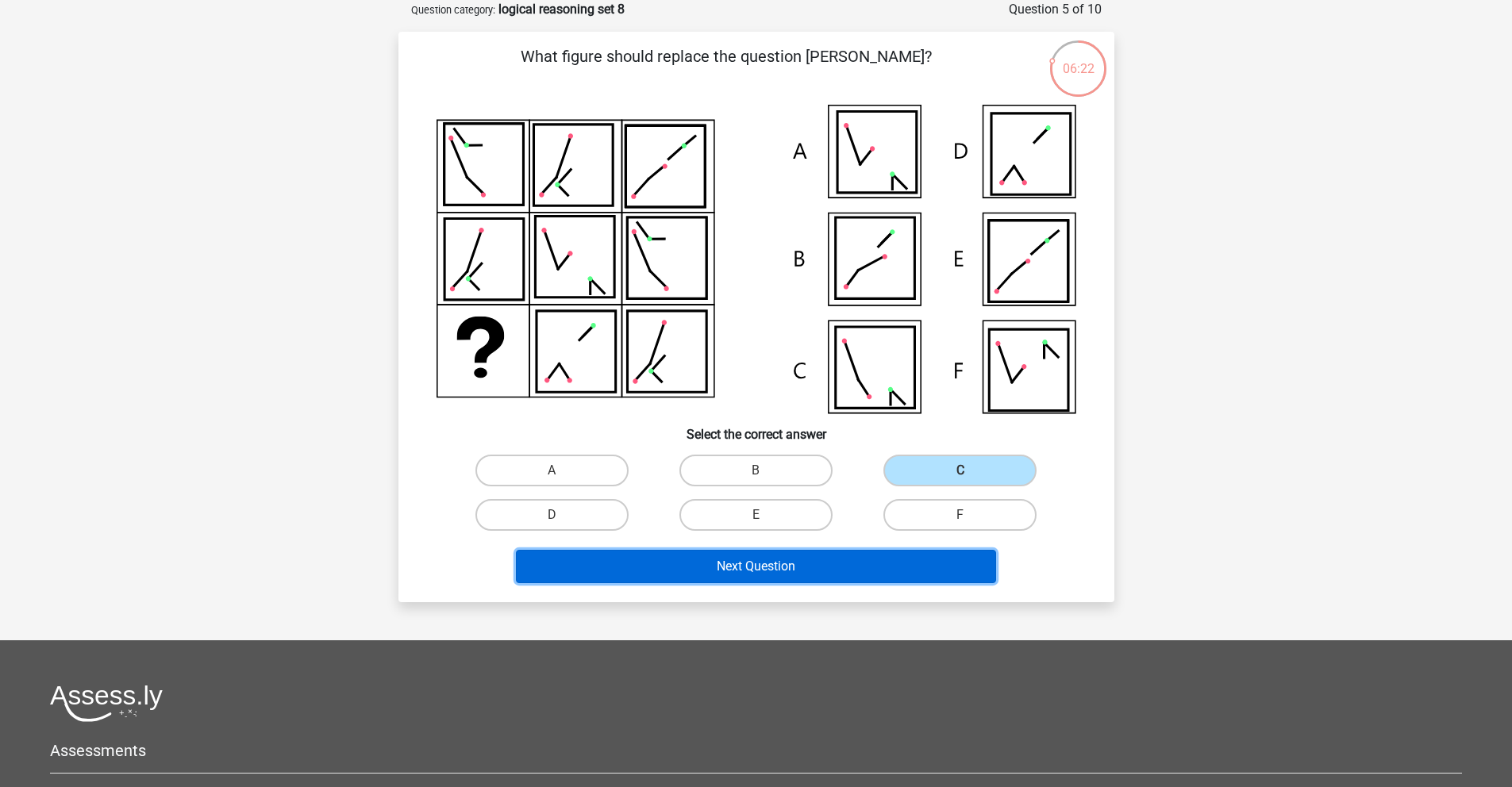
click at [874, 578] on button "Next Question" at bounding box center [756, 566] width 480 height 33
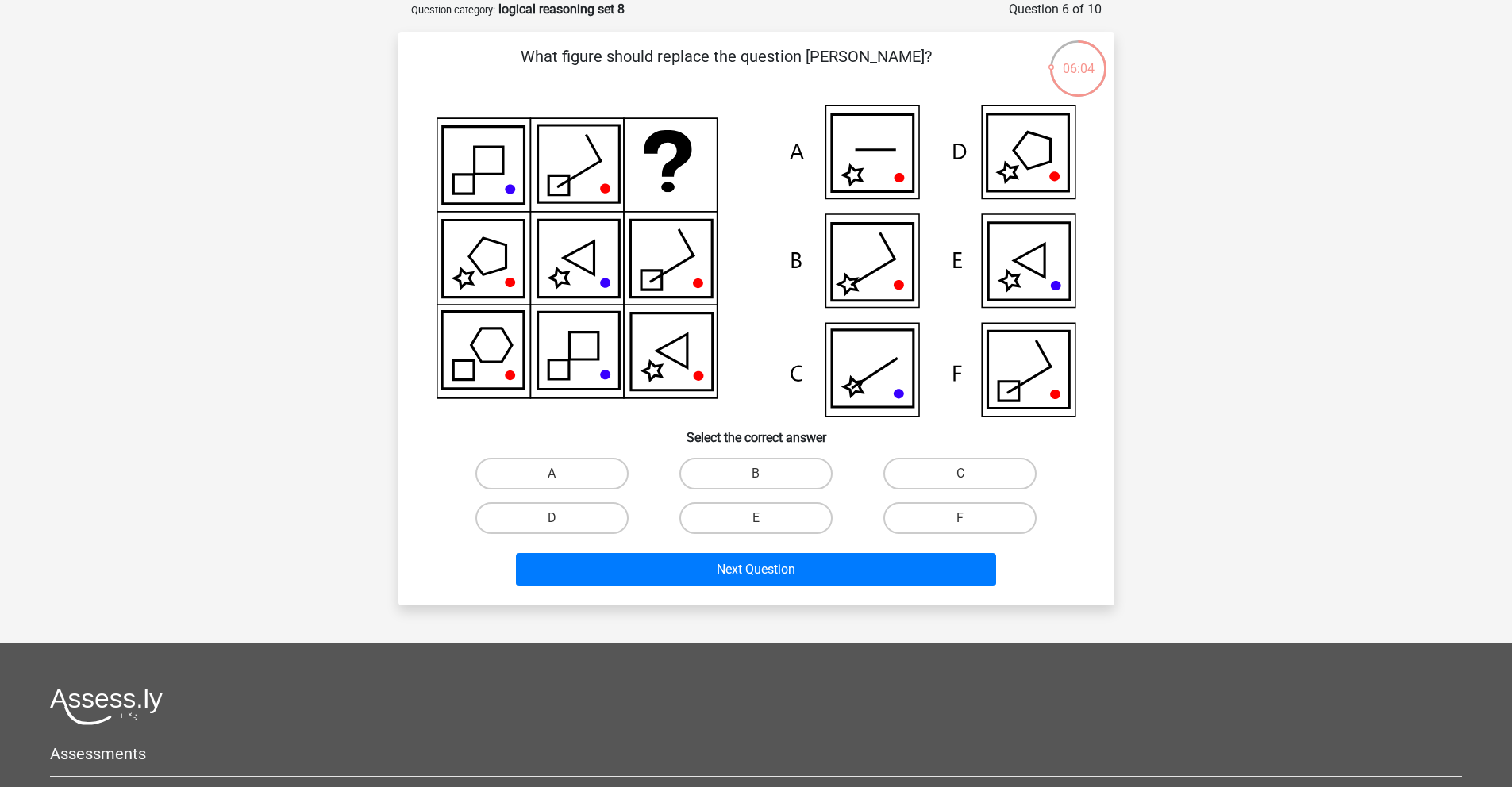
click at [1038, 292] on icon at bounding box center [1028, 261] width 82 height 77
click at [755, 520] on input "E" at bounding box center [760, 522] width 10 height 10
radio input "true"
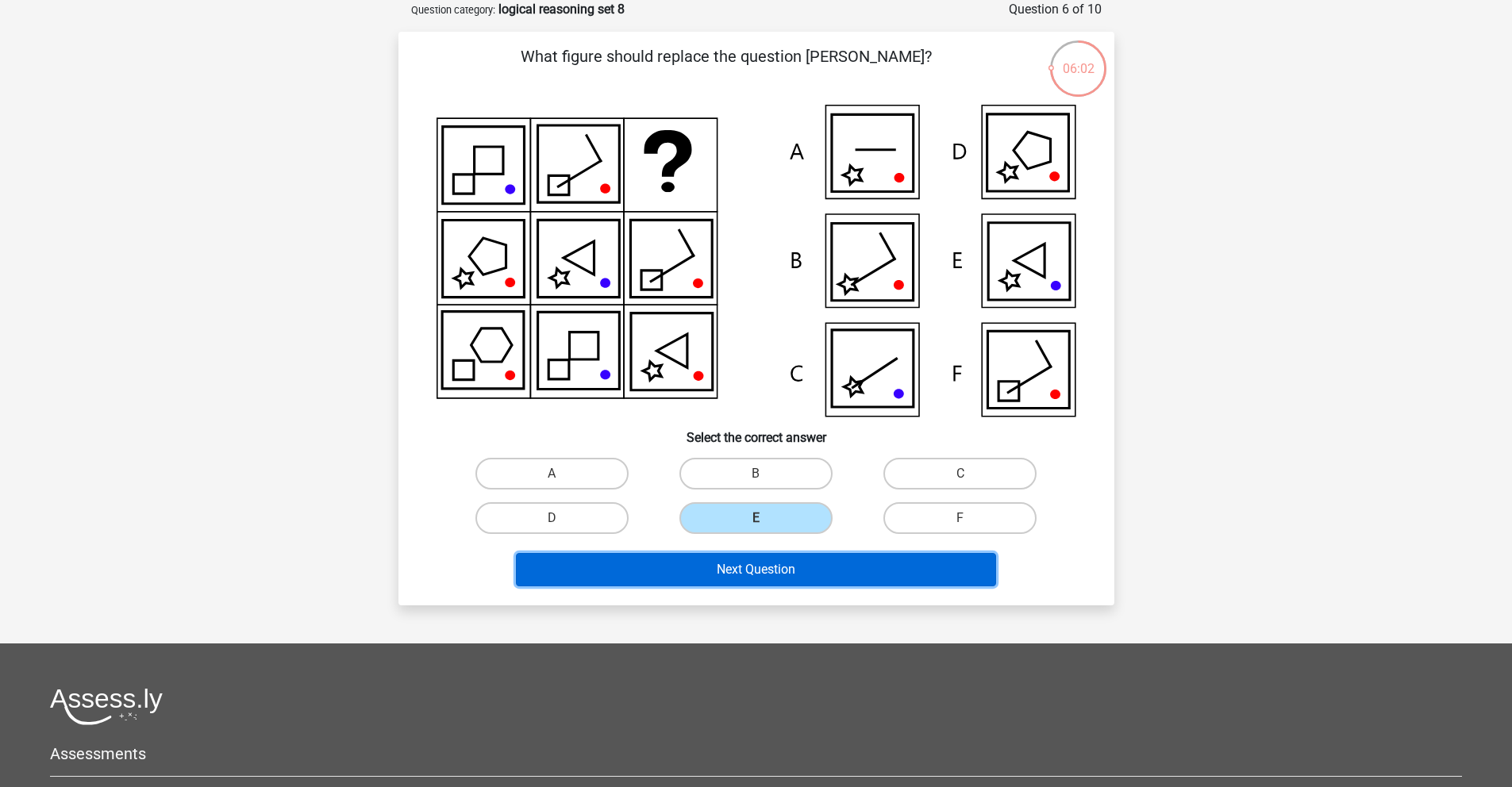
click at [747, 565] on button "Next Question" at bounding box center [756, 569] width 480 height 33
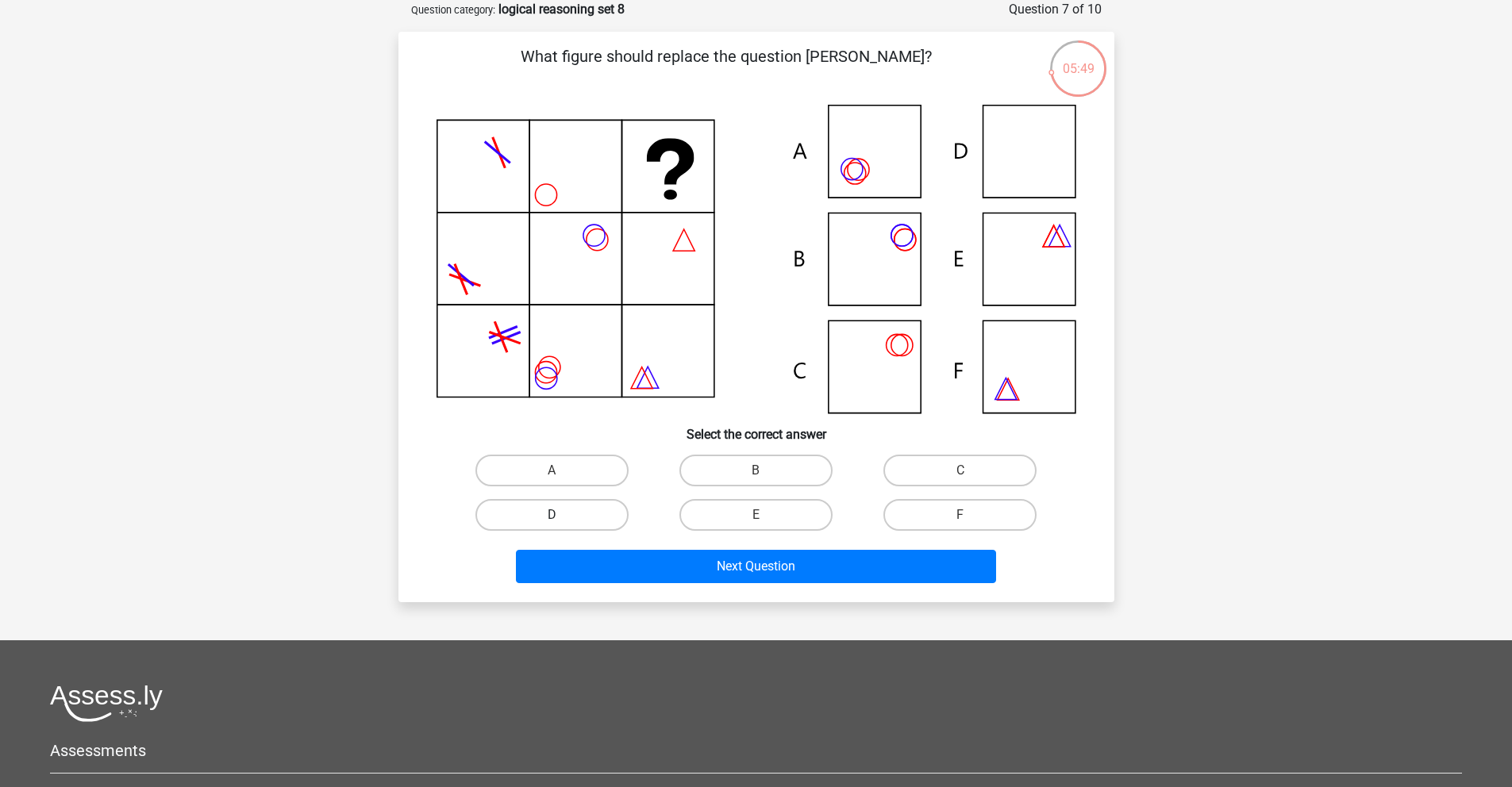
click at [590, 517] on label "D" at bounding box center [552, 515] width 154 height 32
click at [562, 517] on input "D" at bounding box center [556, 519] width 10 height 10
radio input "true"
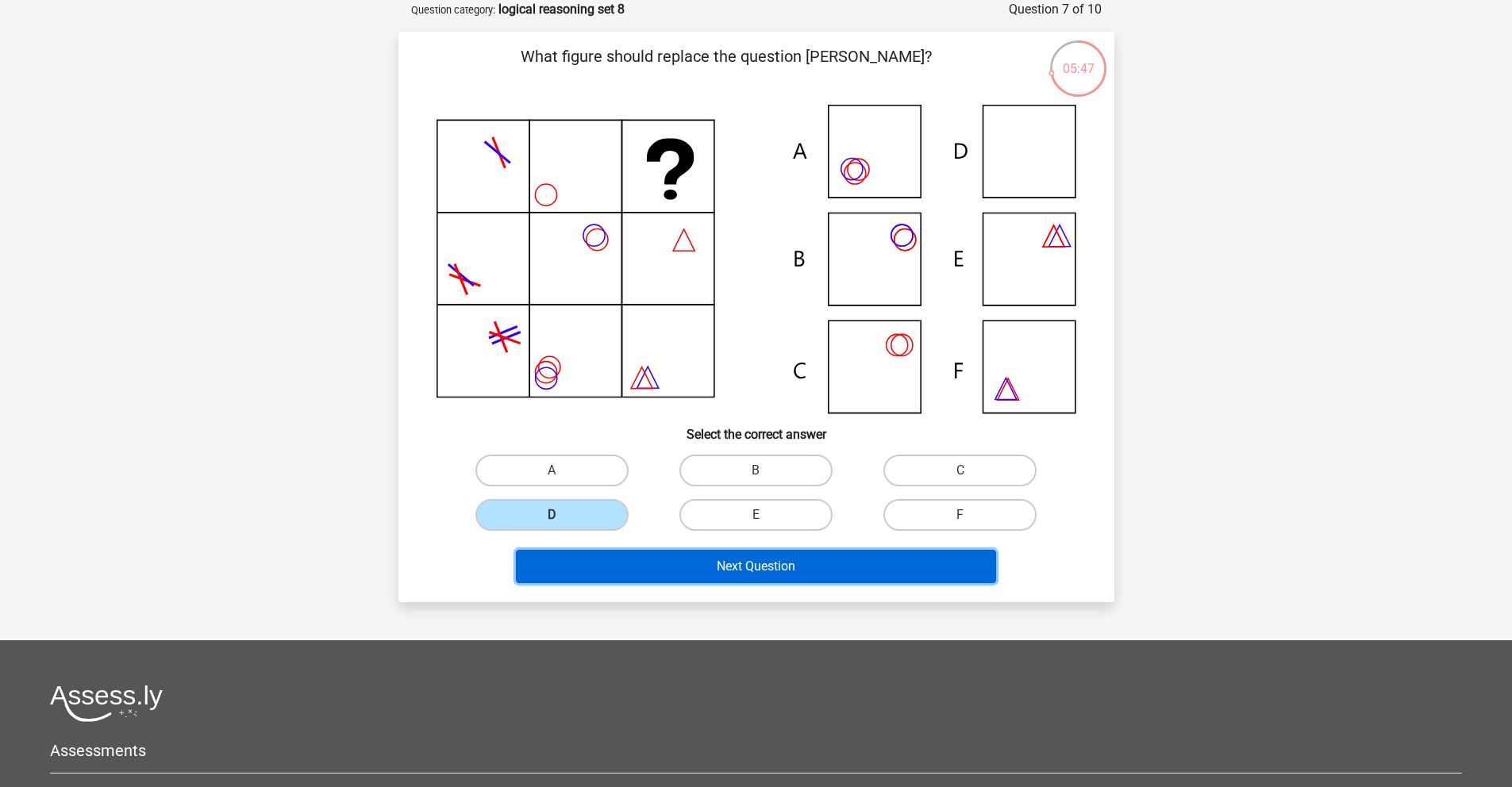
click at [719, 570] on button "Next Question" at bounding box center [756, 566] width 480 height 33
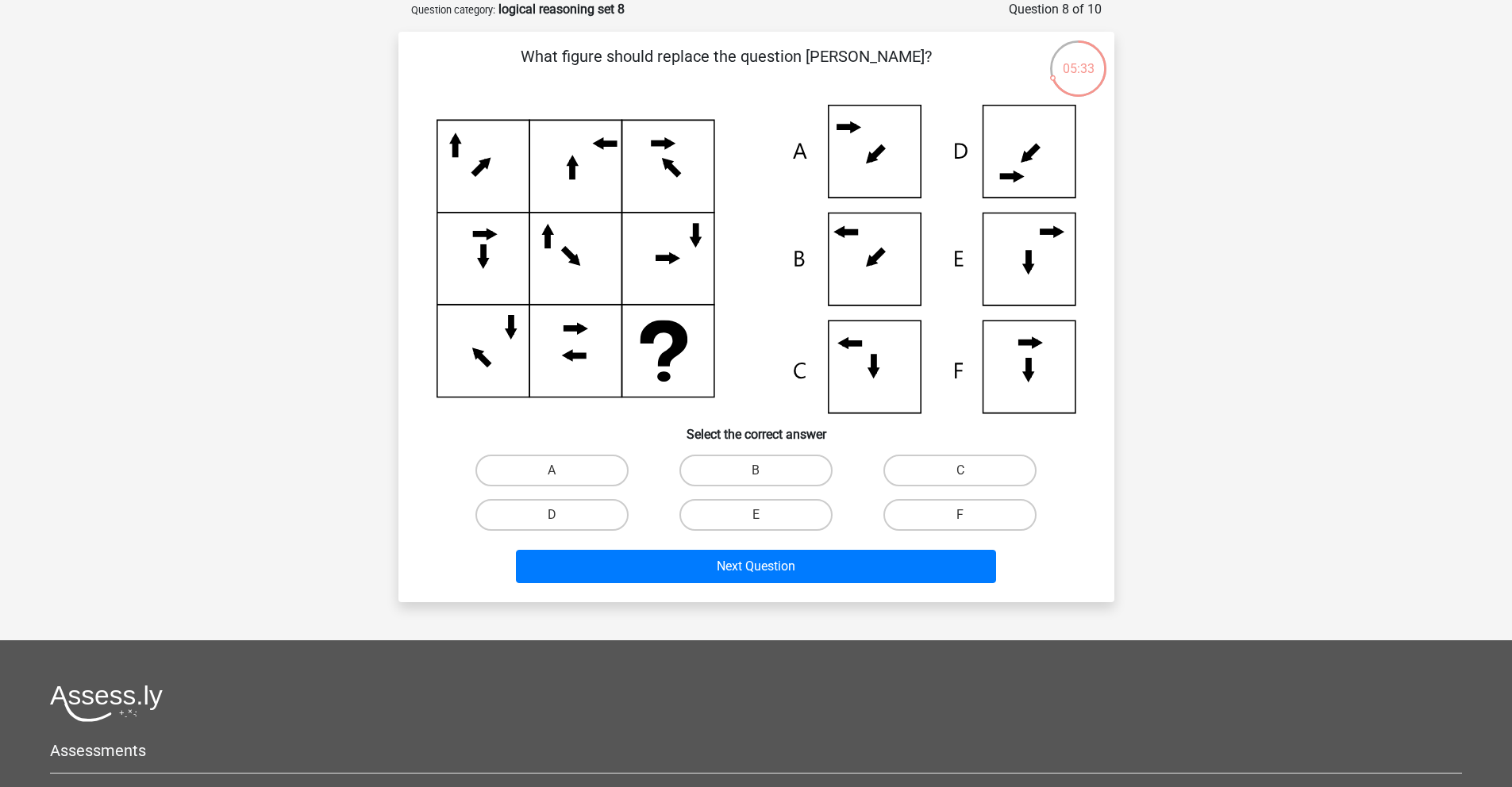
click at [892, 291] on icon at bounding box center [756, 259] width 639 height 309
click at [763, 477] on input "B" at bounding box center [760, 475] width 10 height 10
radio input "true"
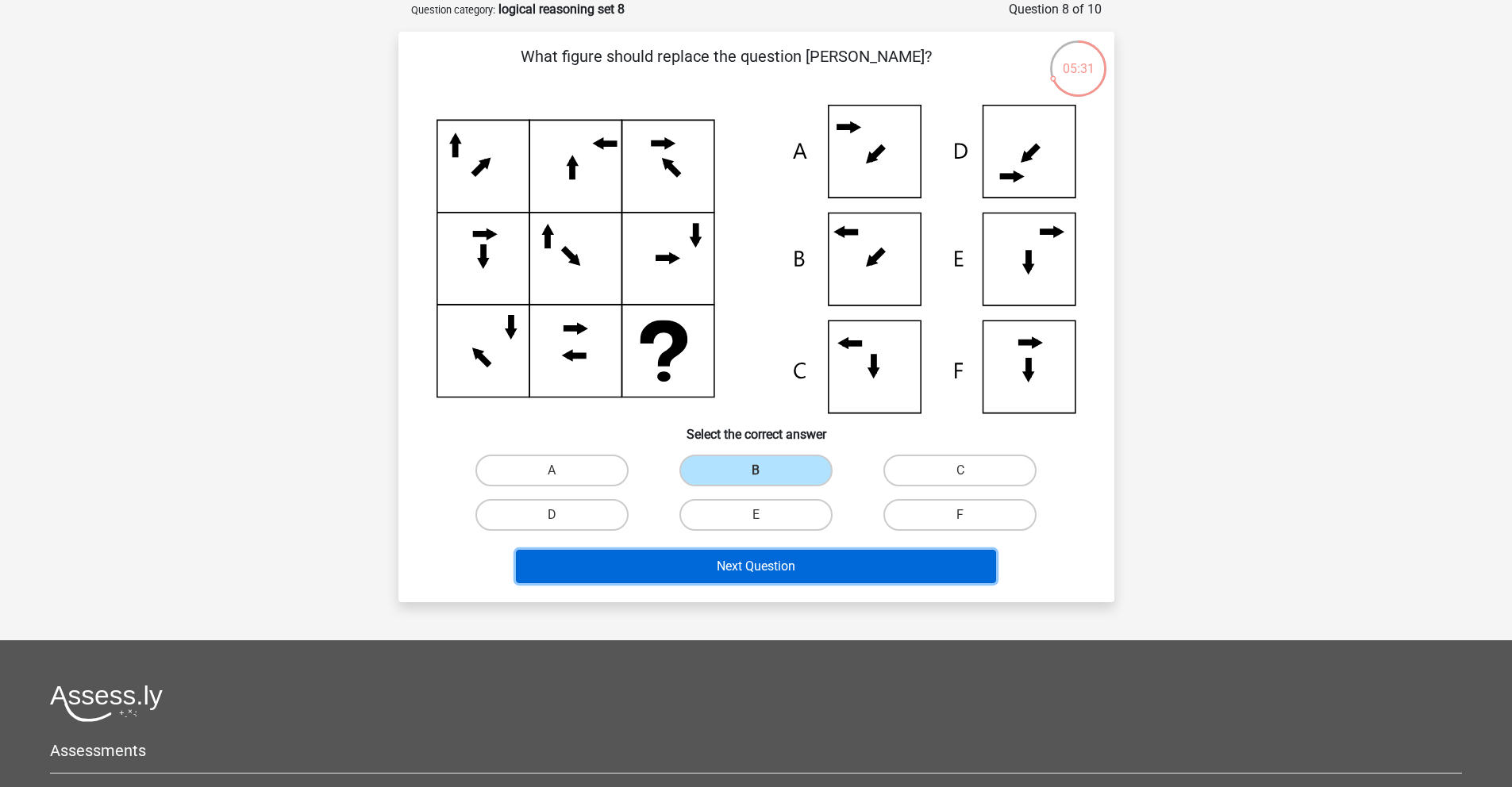
click at [793, 569] on button "Next Question" at bounding box center [756, 566] width 480 height 33
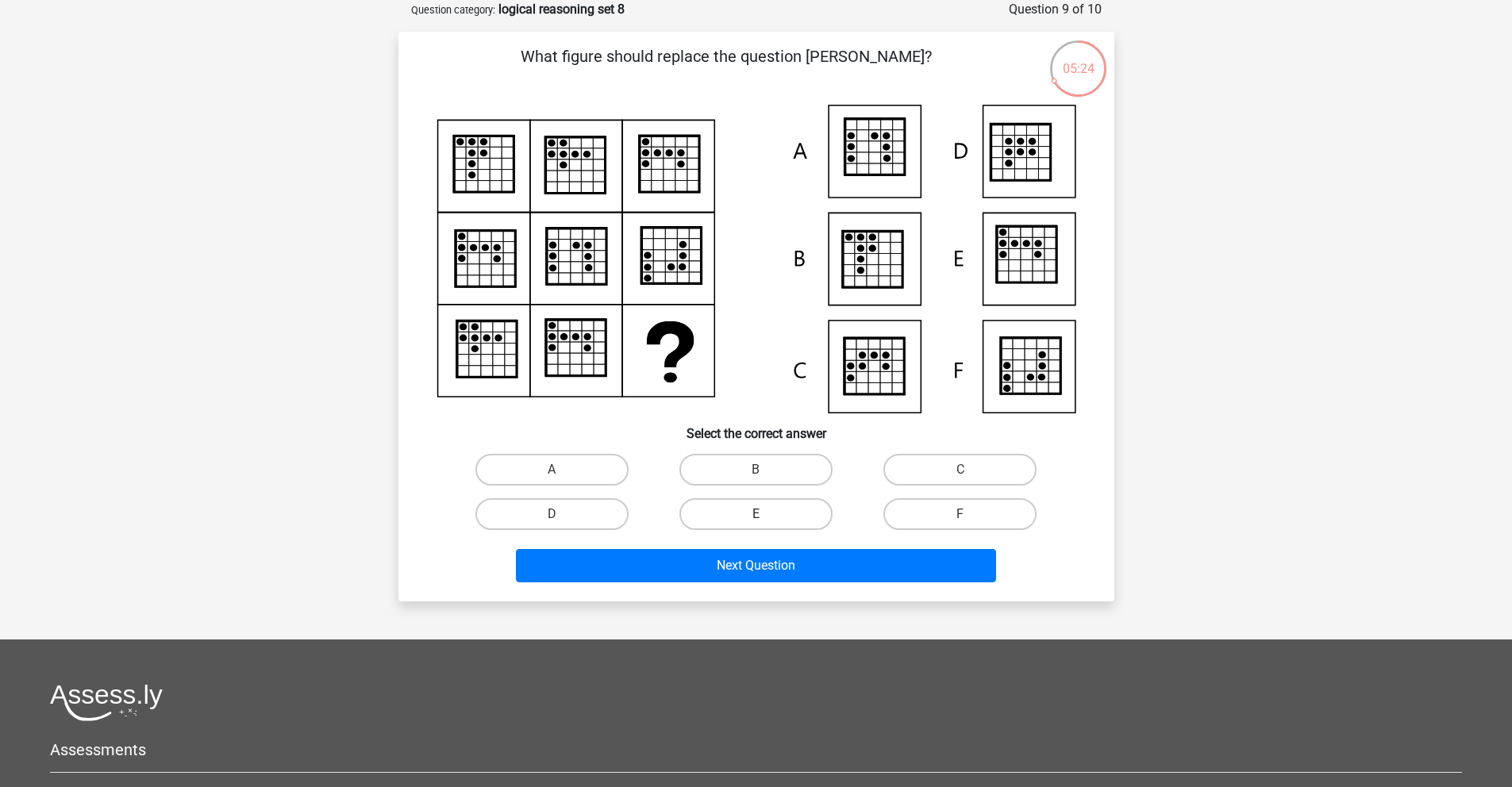
click at [777, 518] on label "E" at bounding box center [756, 514] width 154 height 32
click at [766, 518] on input "E" at bounding box center [760, 519] width 10 height 10
radio input "true"
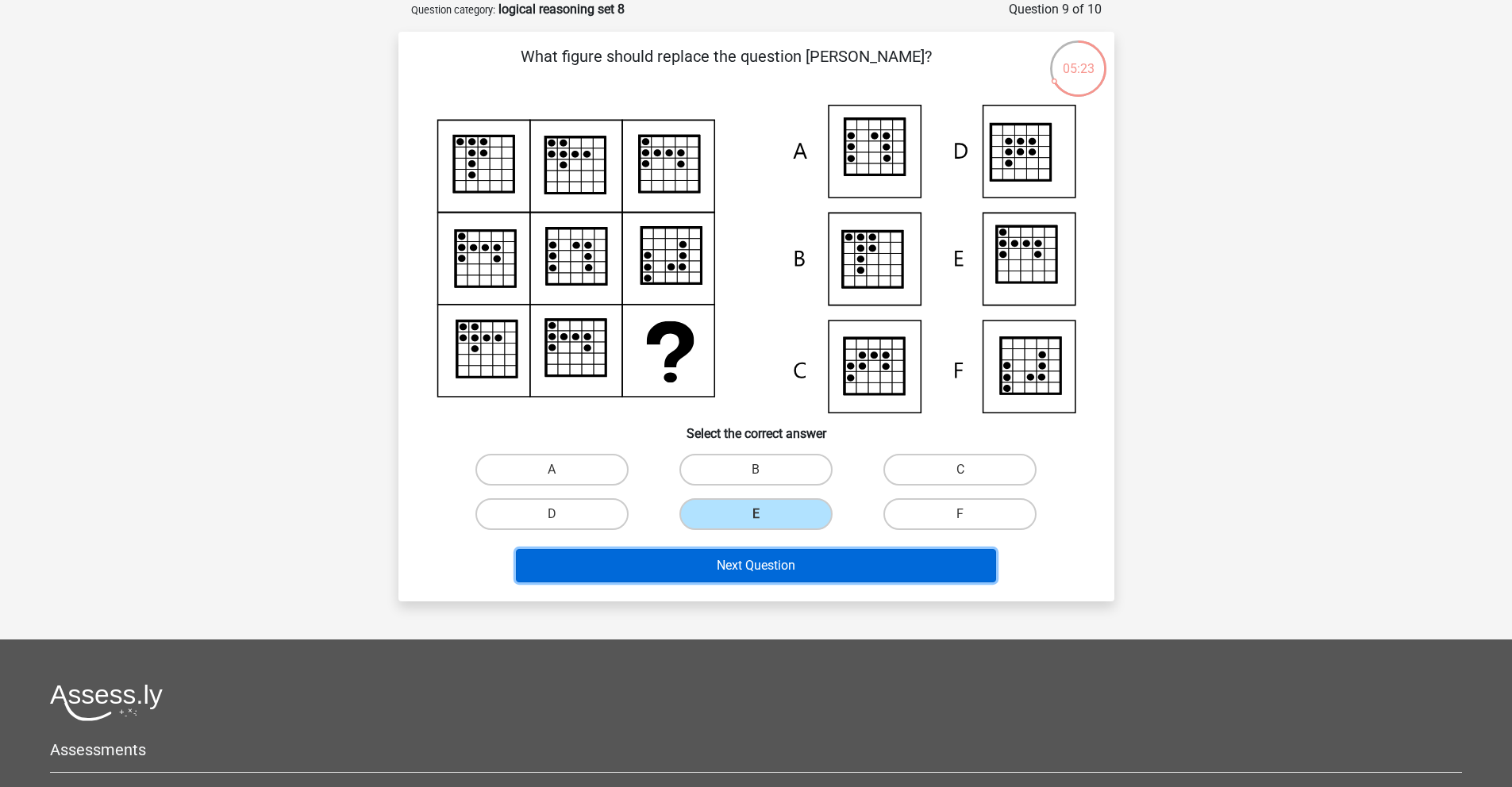
click at [794, 565] on button "Next Question" at bounding box center [756, 565] width 480 height 33
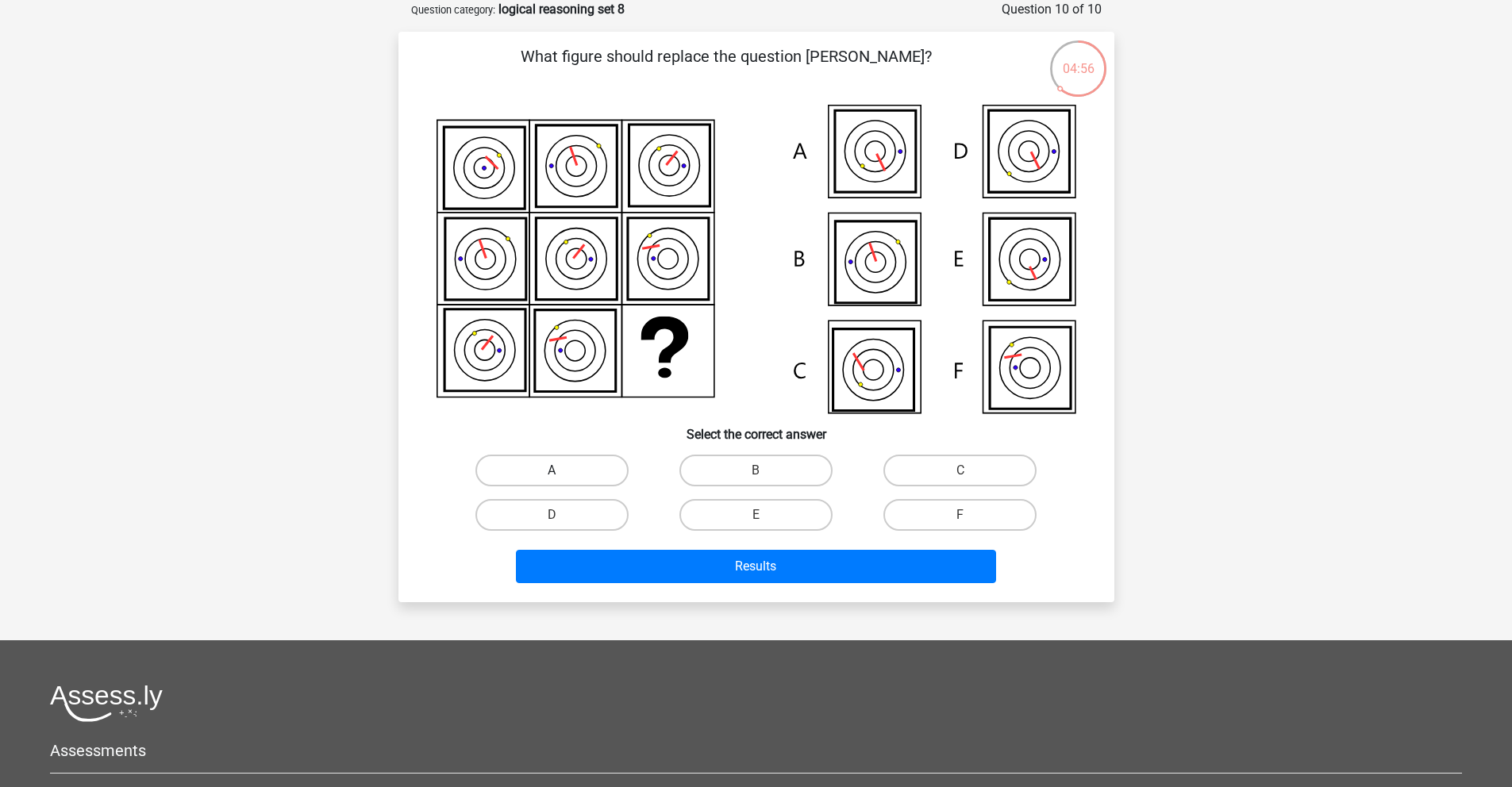
click at [570, 484] on label "A" at bounding box center [552, 470] width 154 height 32
click at [562, 481] on input "A" at bounding box center [556, 475] width 10 height 10
radio input "true"
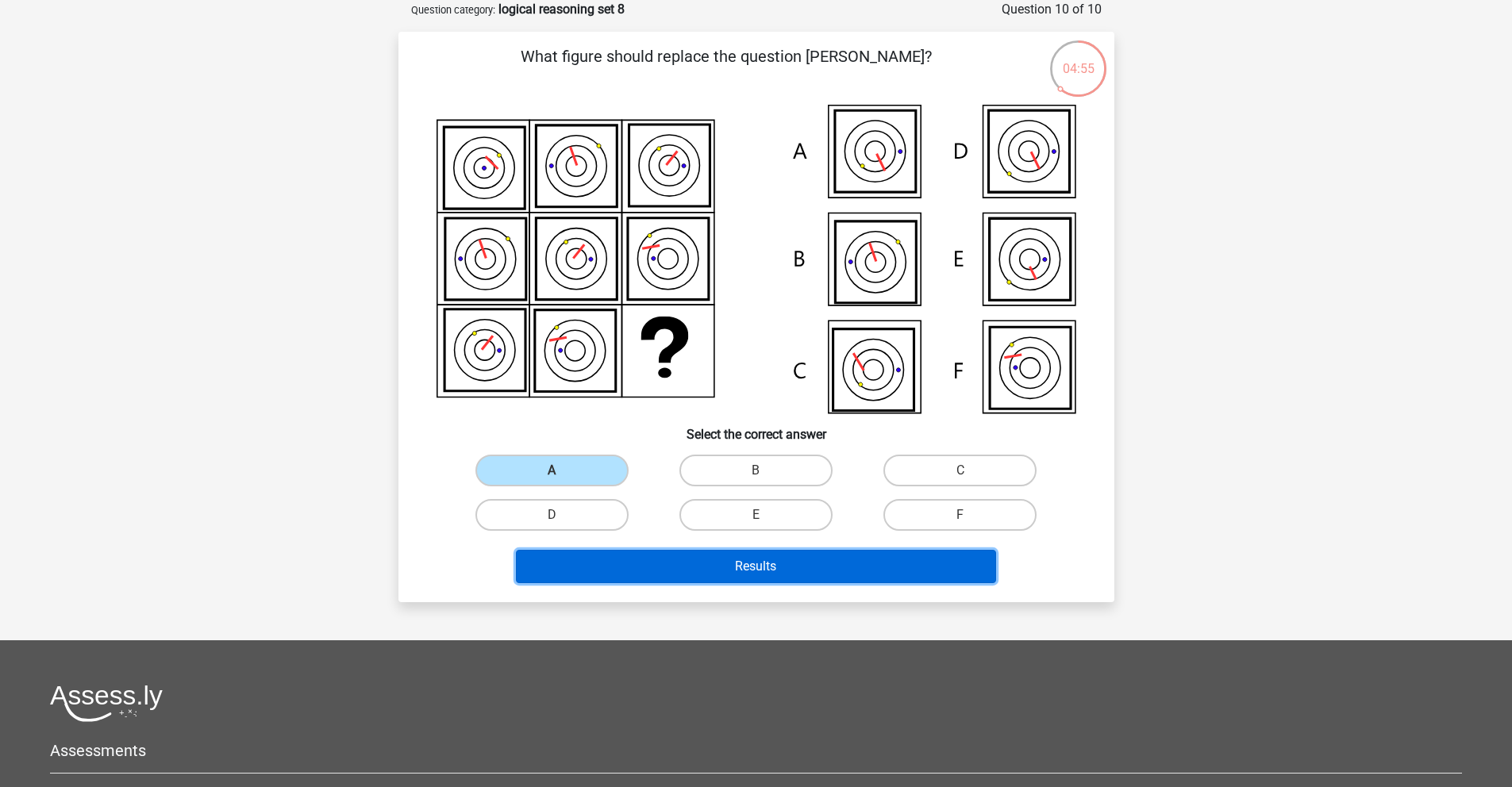
click at [682, 553] on button "Results" at bounding box center [756, 566] width 480 height 33
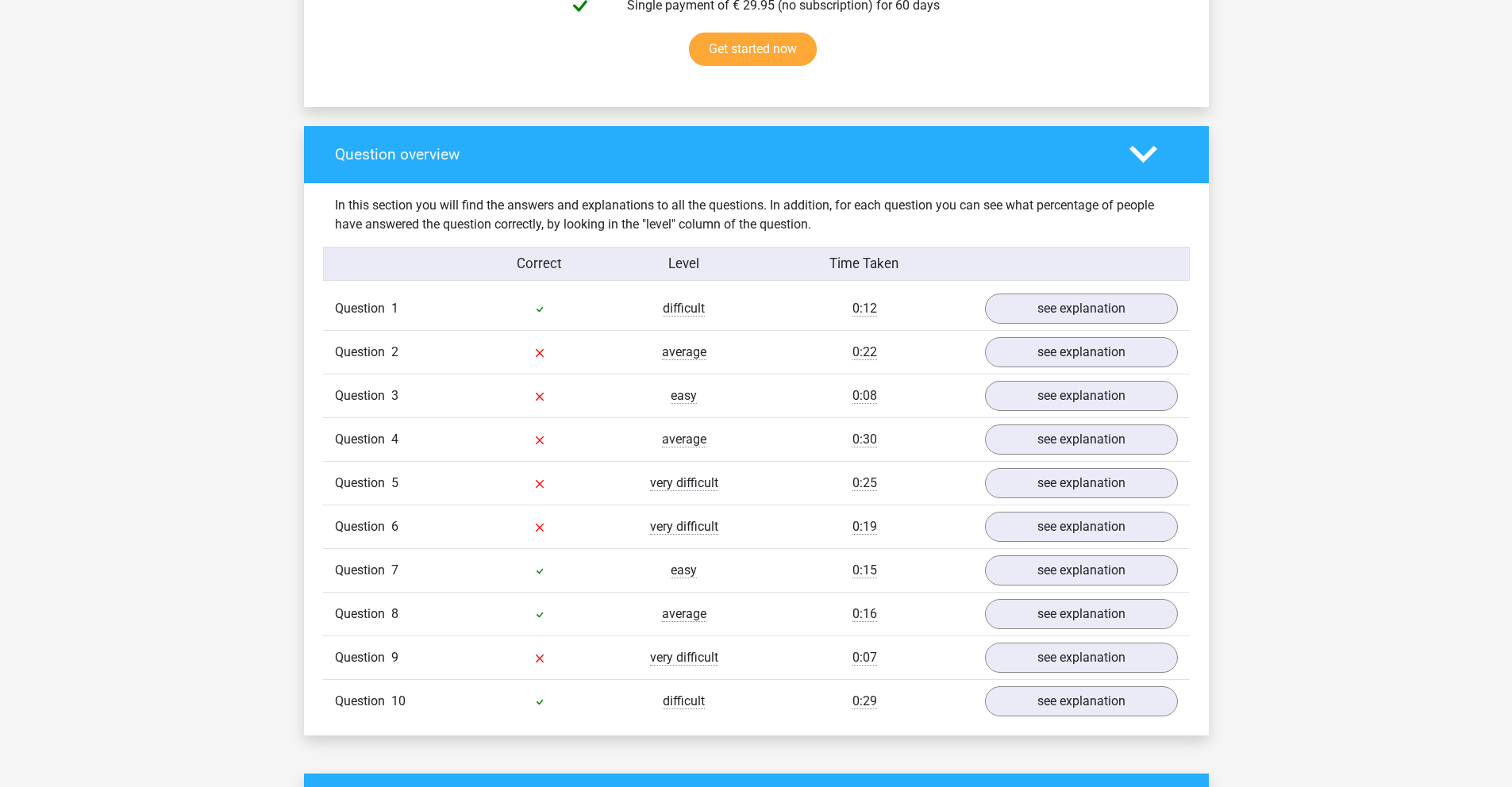
scroll to position [1055, 0]
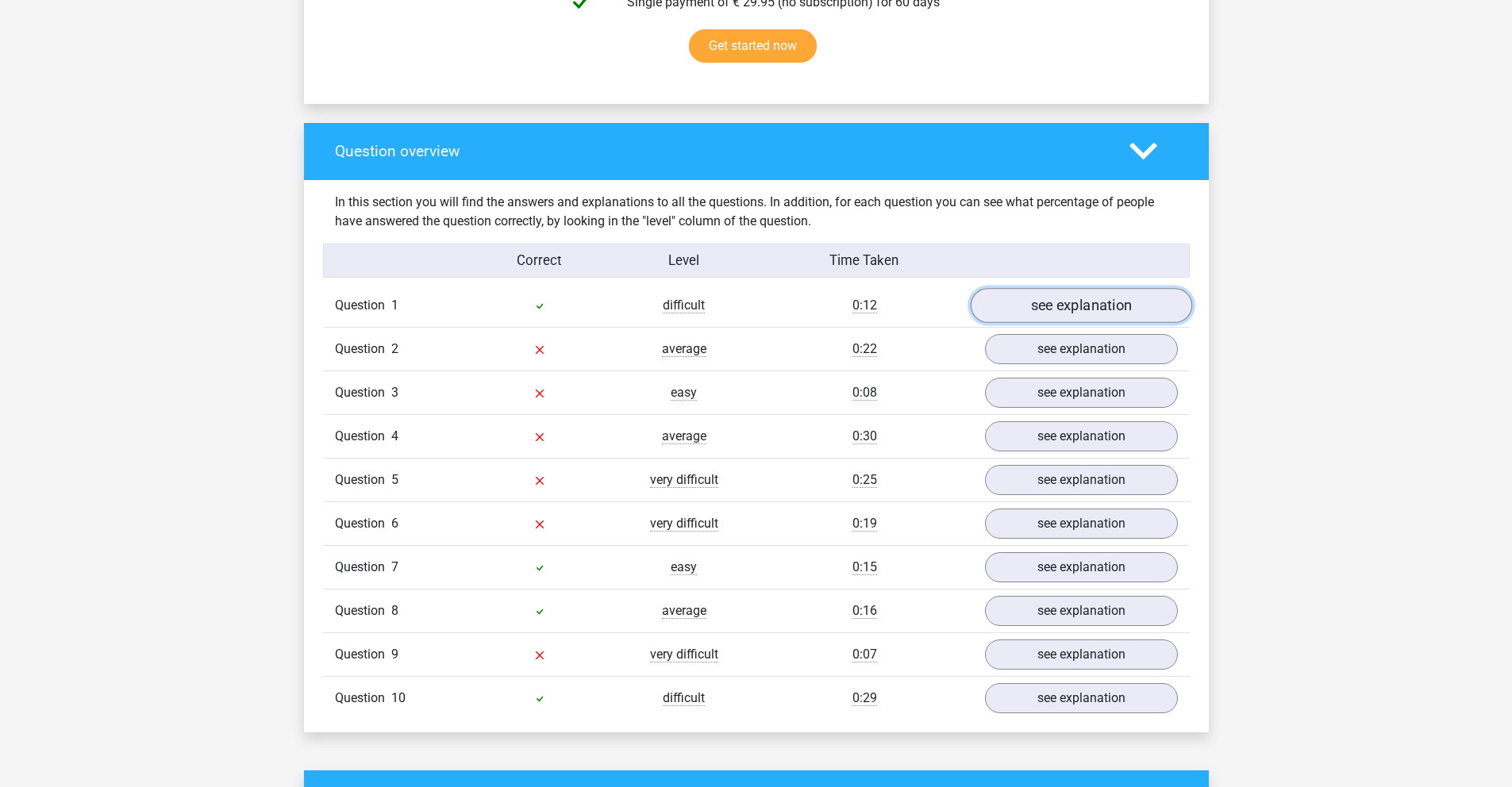
click at [1069, 315] on link "see explanation" at bounding box center [1080, 305] width 222 height 35
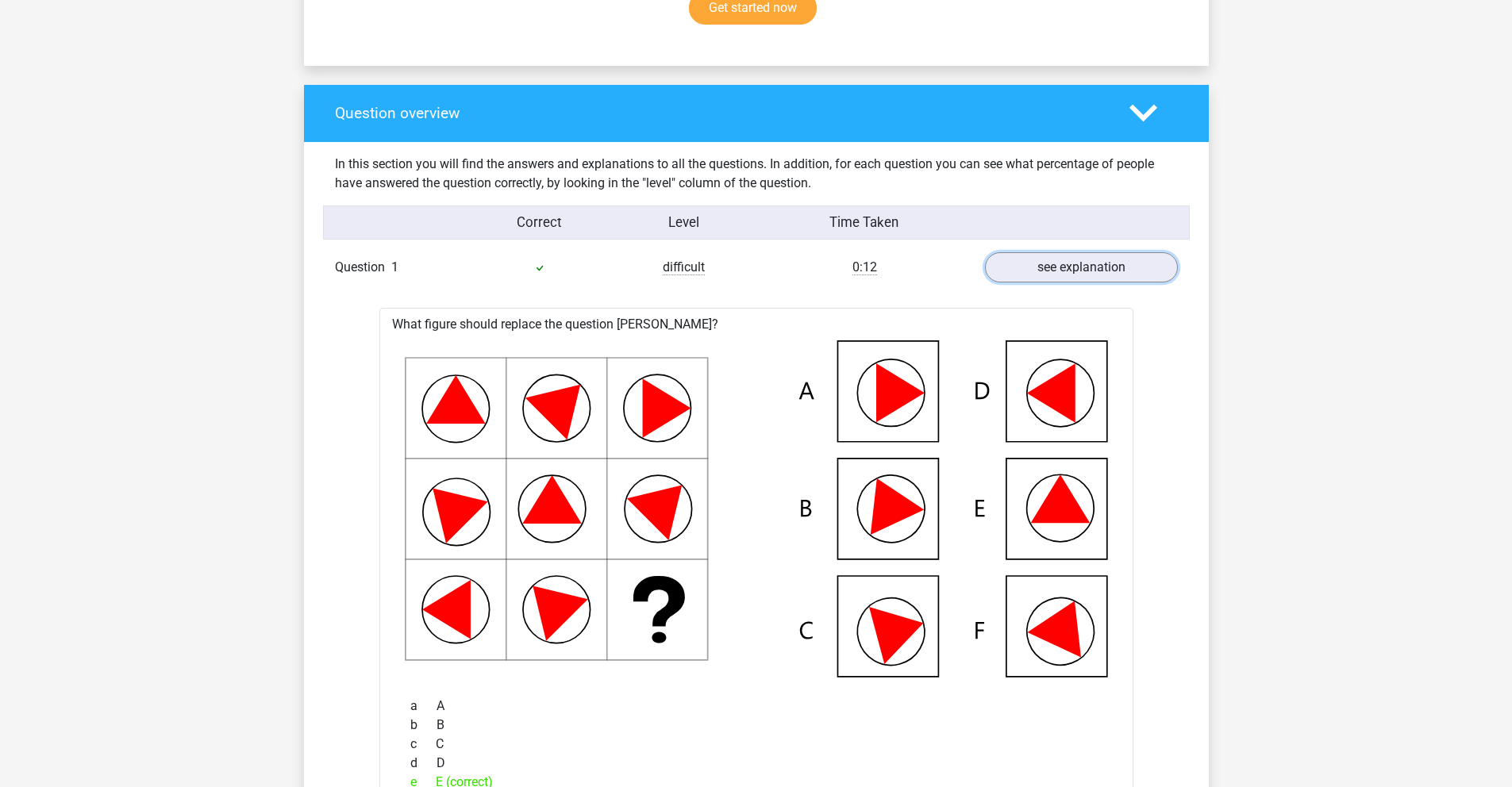
scroll to position [0, 0]
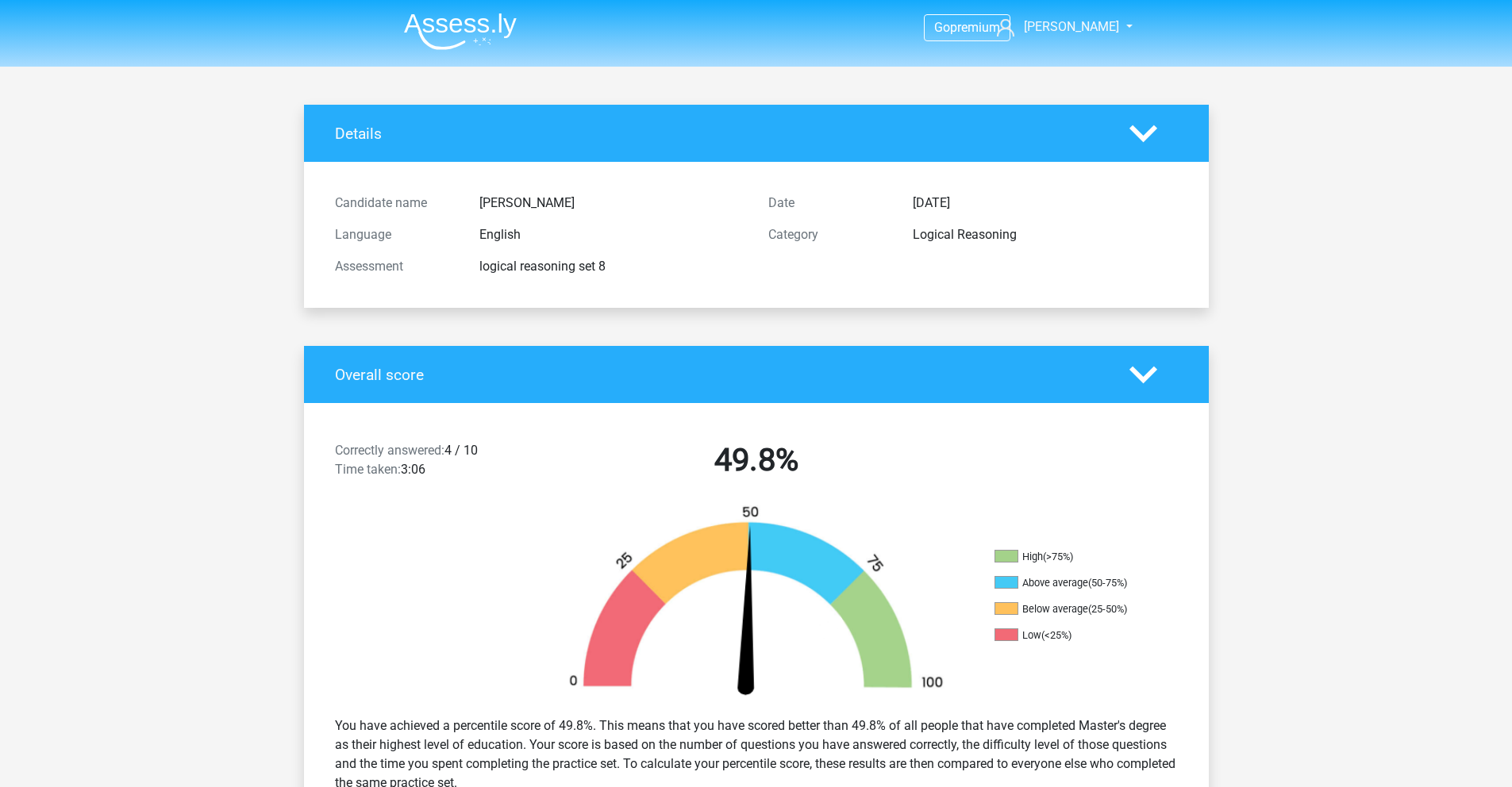
click at [477, 57] on header "Go premium Daria R [EMAIL_ADDRESS][DOMAIN_NAME]" at bounding box center [756, 33] width 1512 height 66
click at [451, 33] on img at bounding box center [460, 31] width 113 height 38
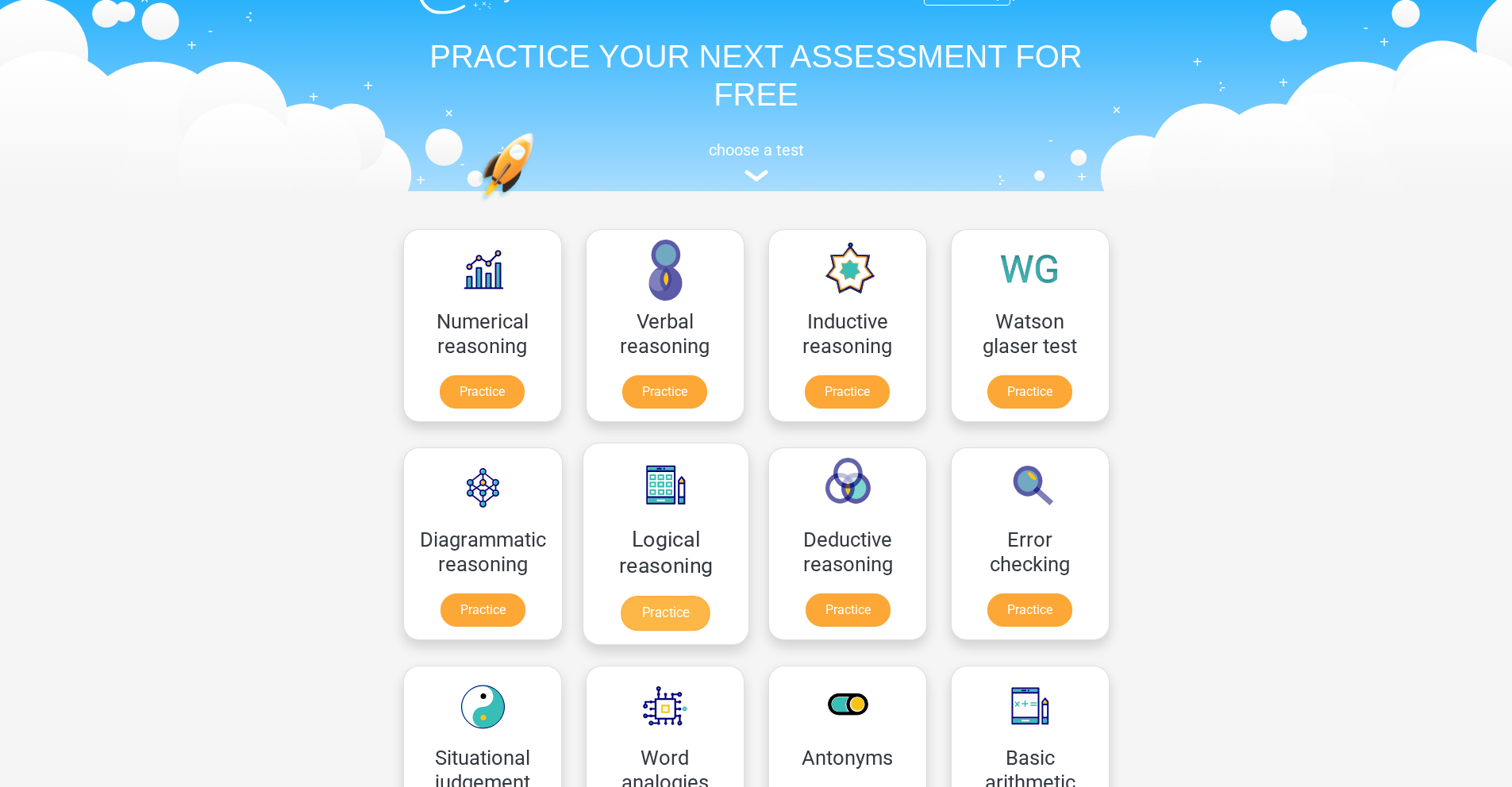
scroll to position [38, 0]
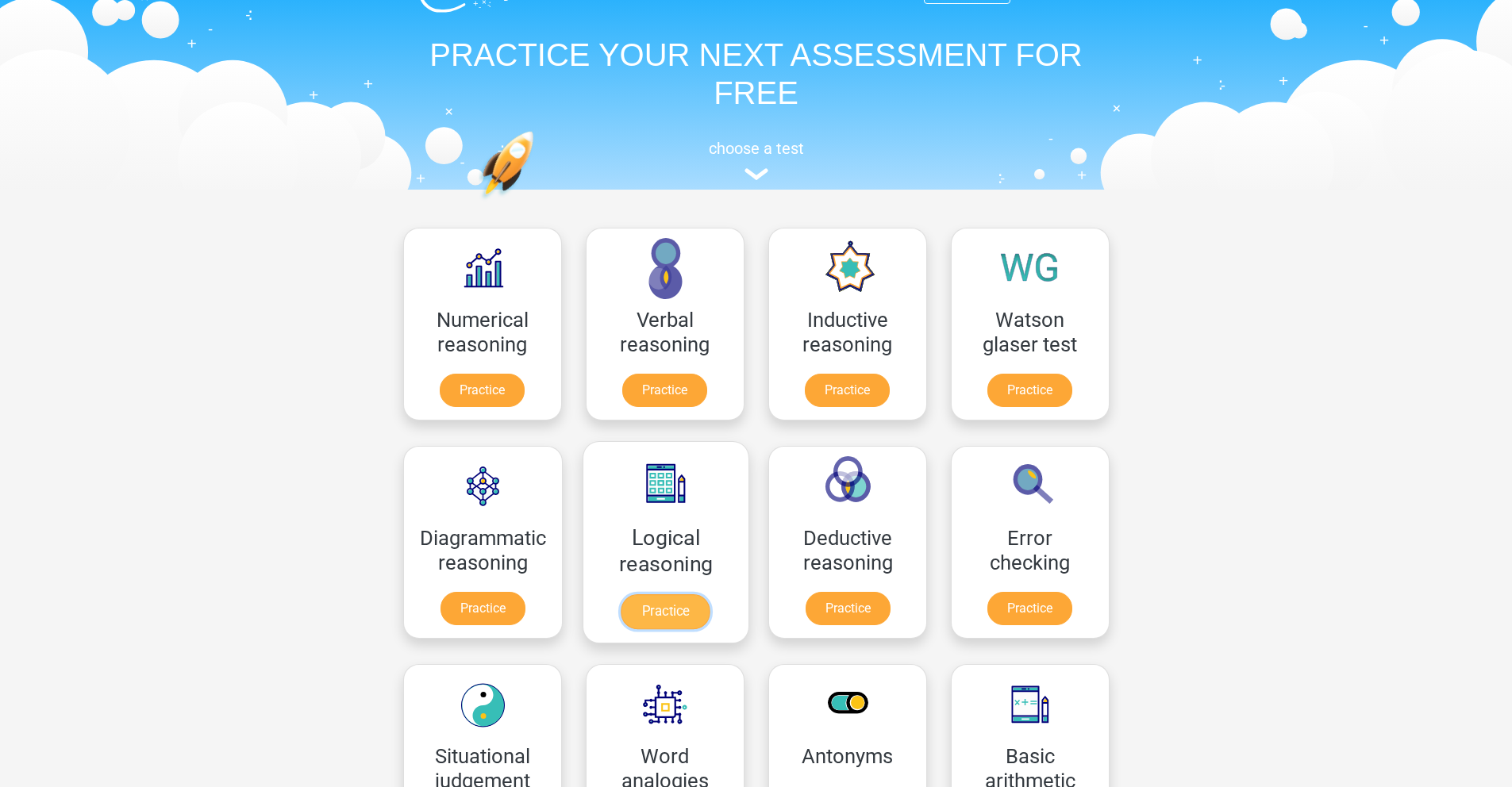
click at [656, 616] on link "Practice" at bounding box center [665, 611] width 89 height 35
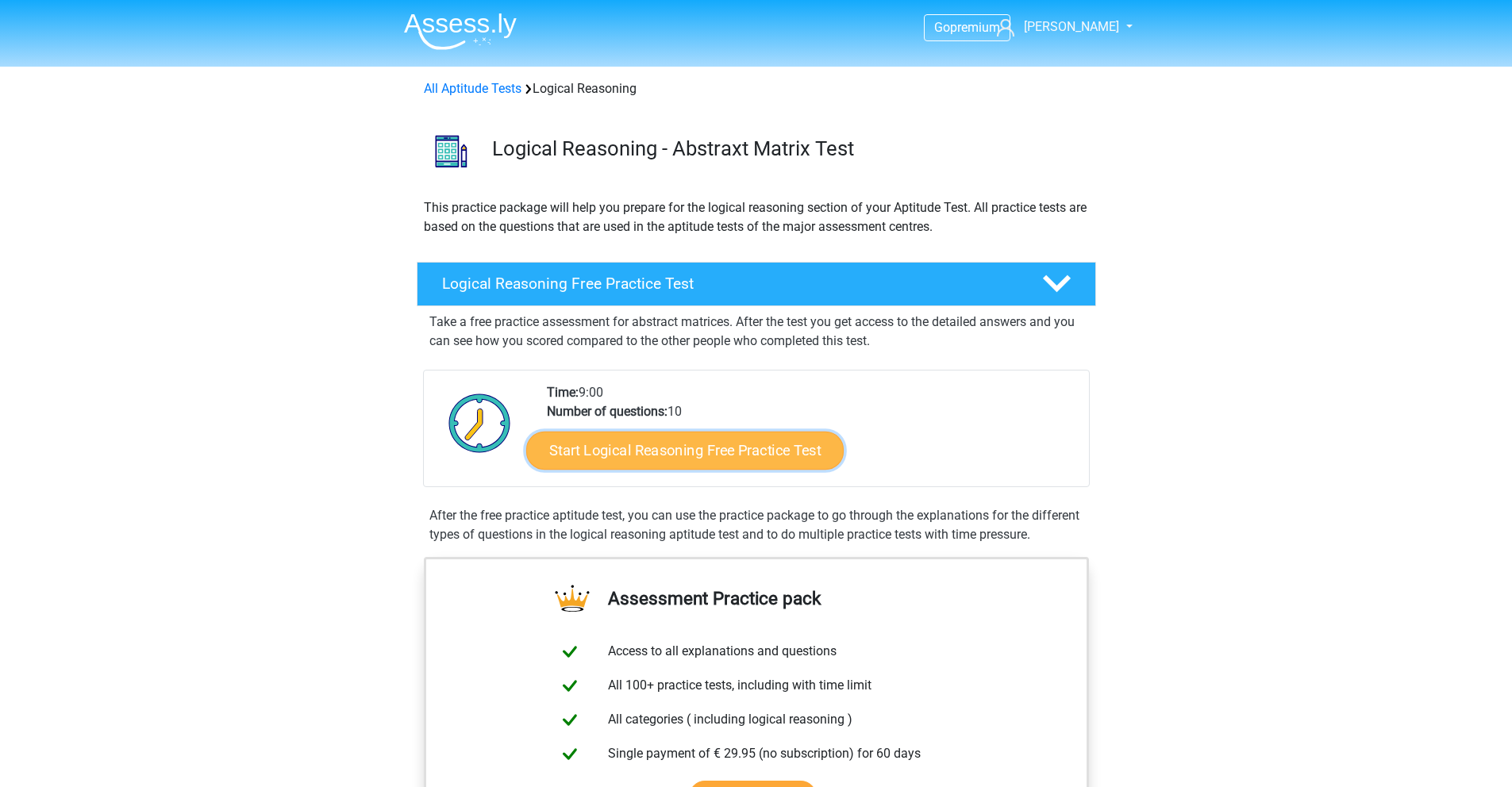
click at [761, 452] on link "Start Logical Reasoning Free Practice Test" at bounding box center [684, 450] width 317 height 38
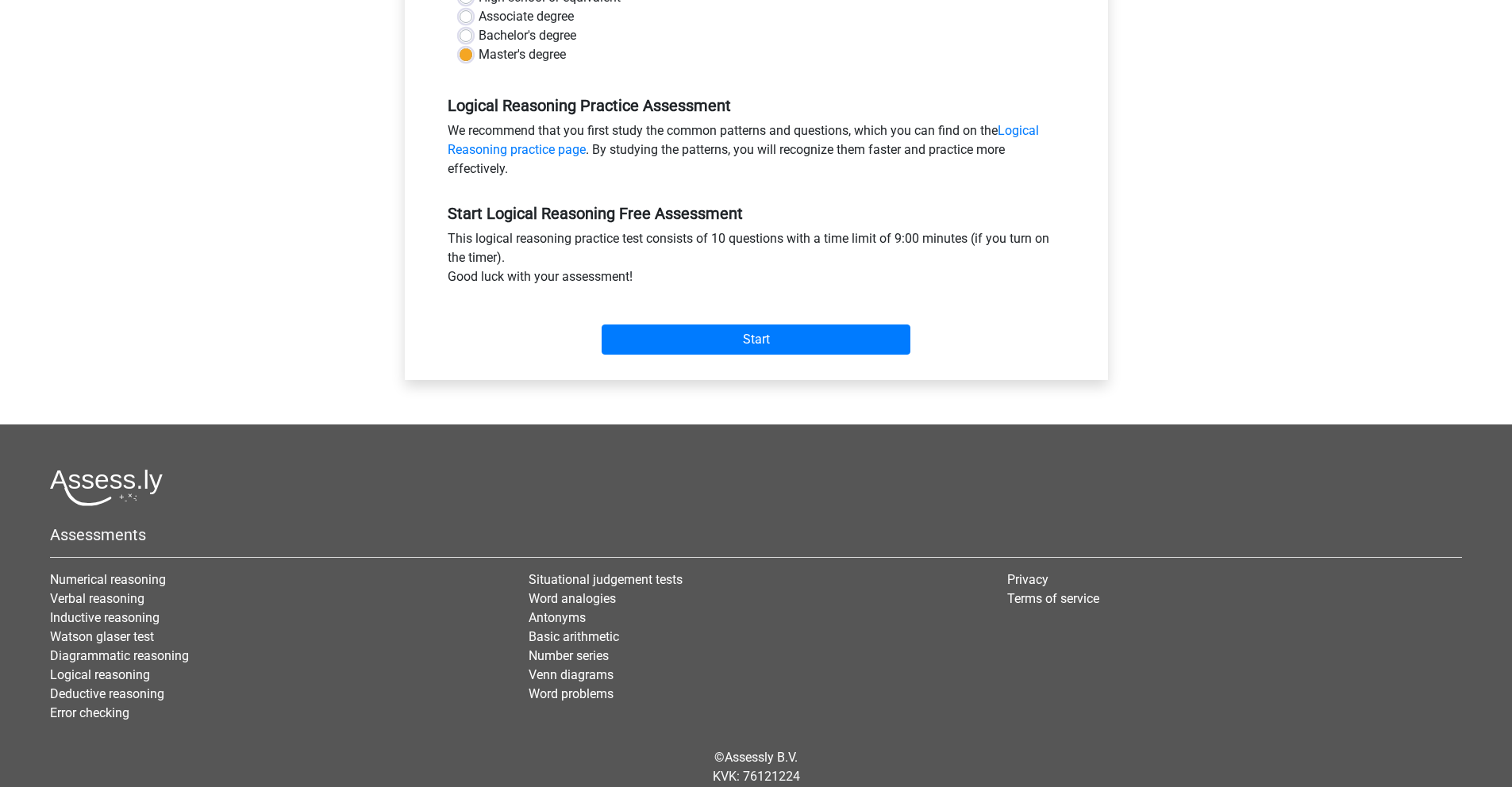
scroll to position [466, 0]
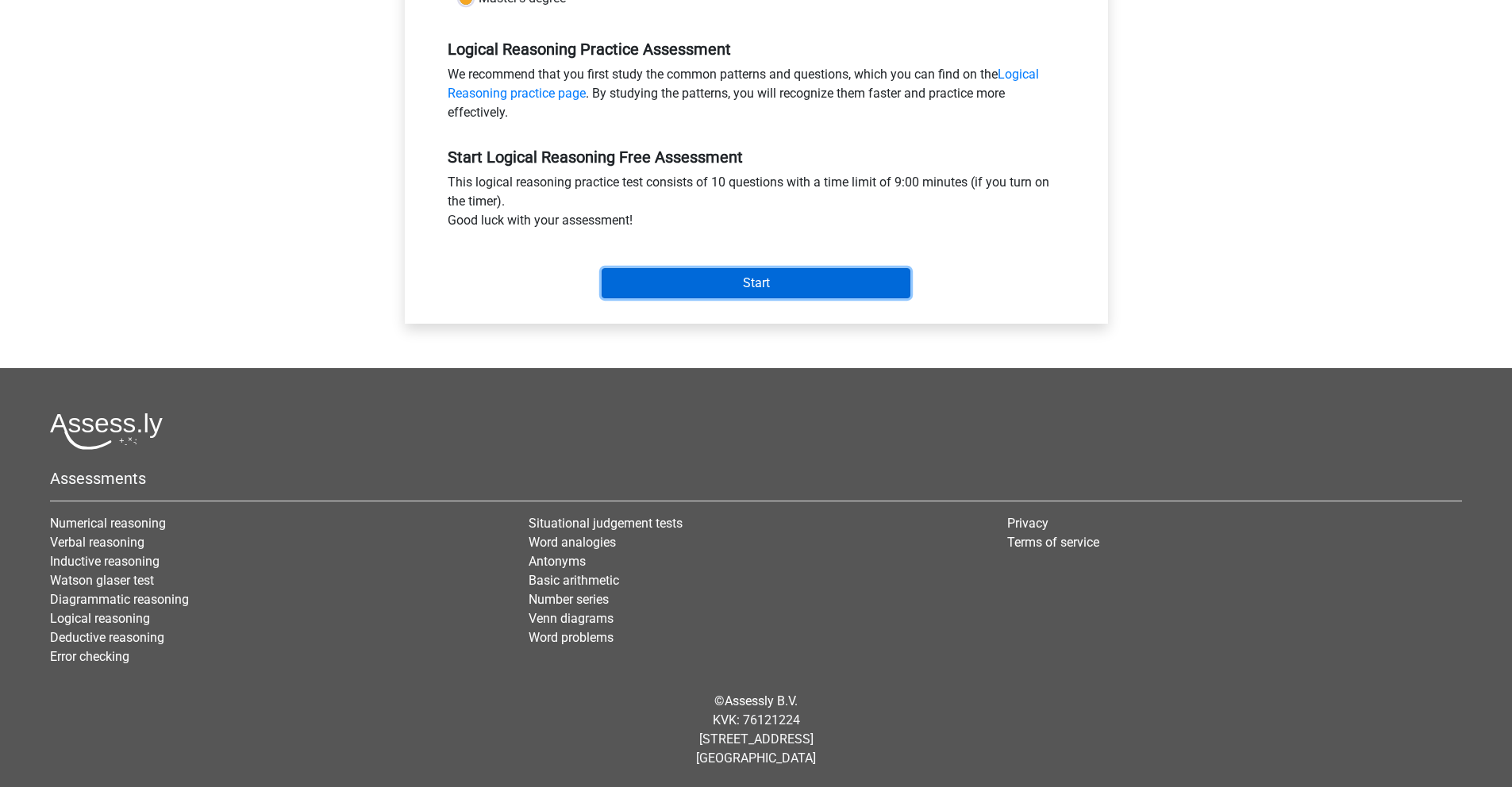
click at [762, 279] on input "Start" at bounding box center [756, 283] width 309 height 30
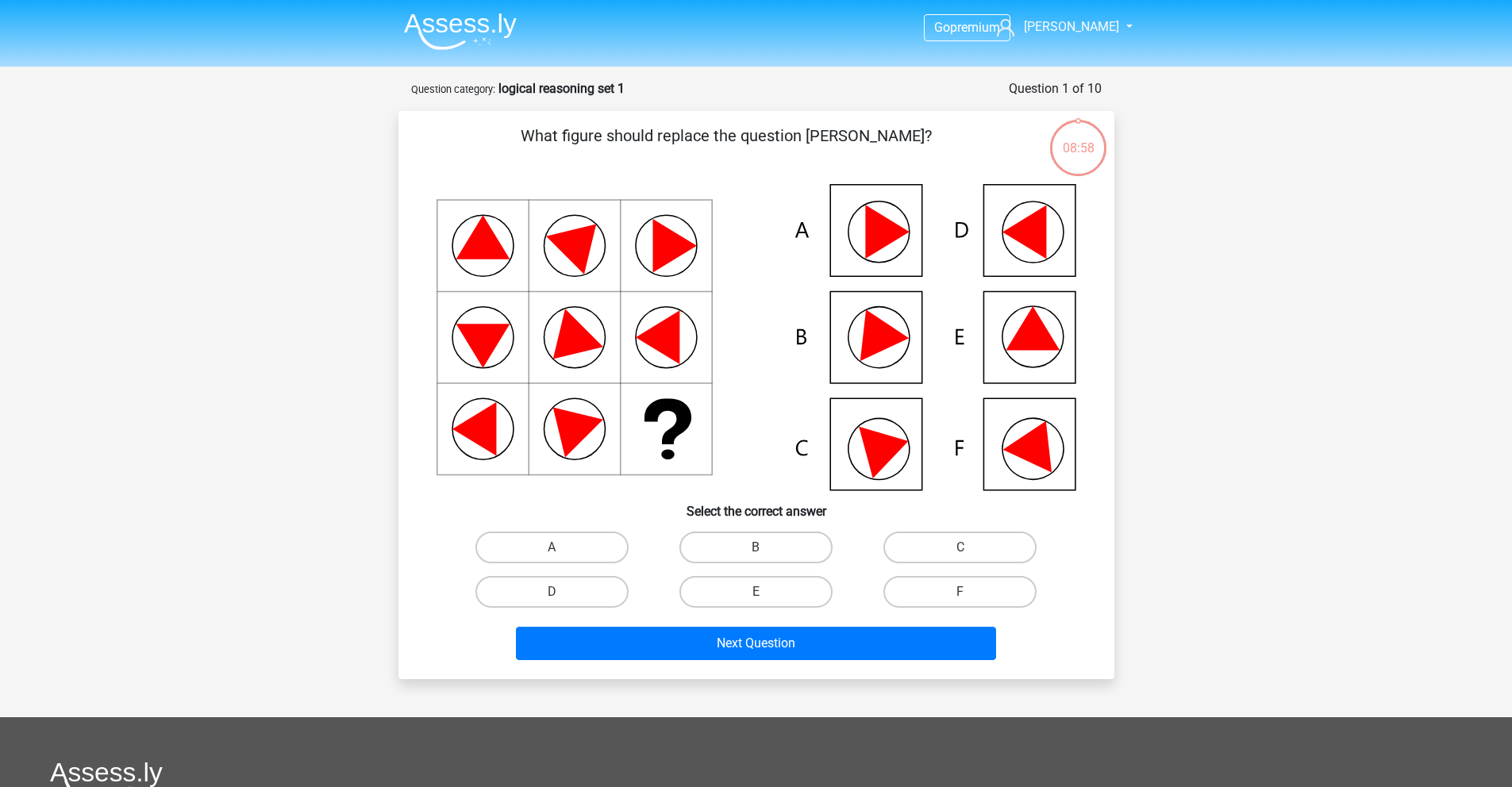
click at [453, 40] on img at bounding box center [460, 31] width 113 height 38
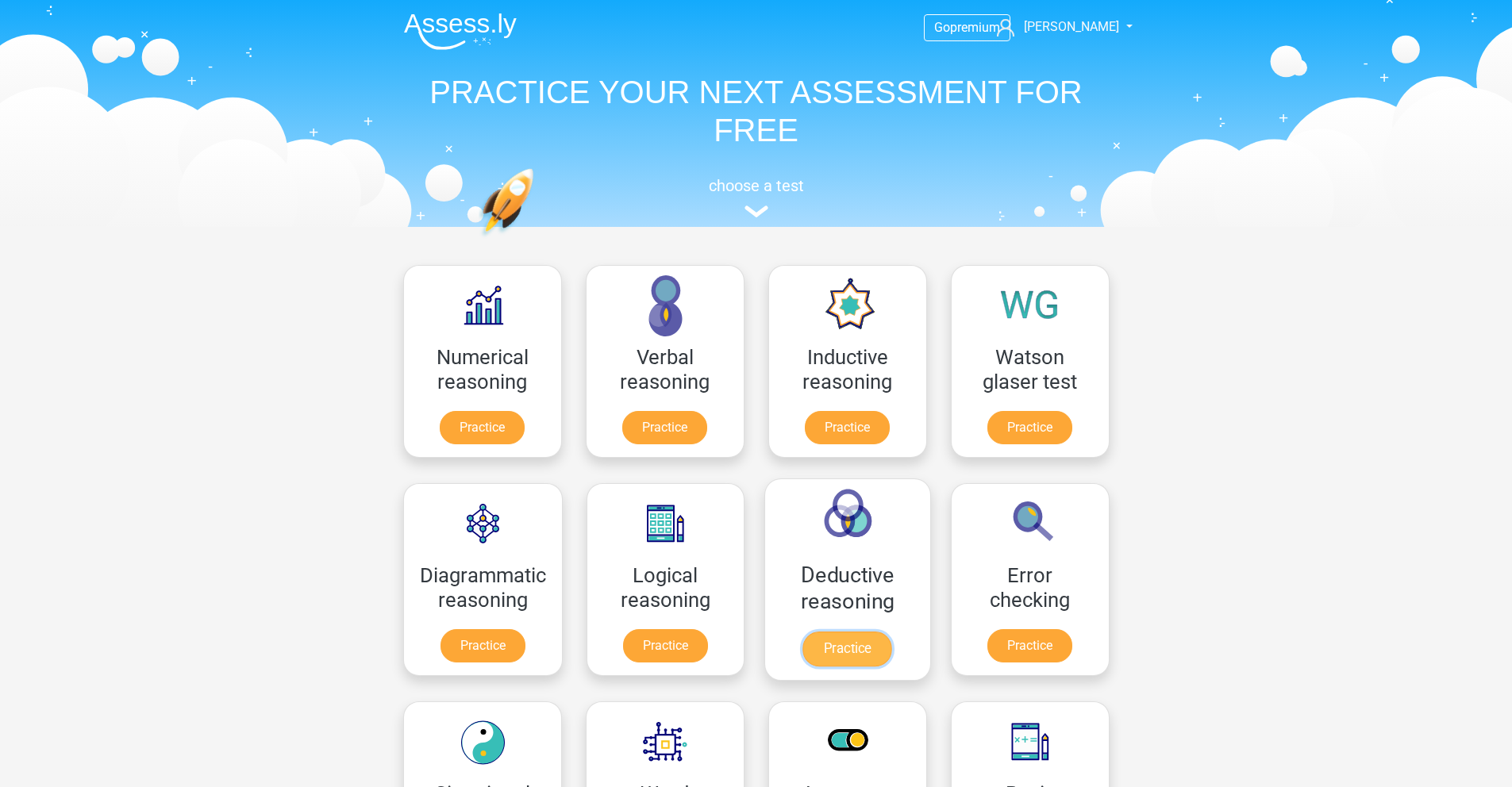
click at [863, 662] on link "Practice" at bounding box center [847, 649] width 89 height 35
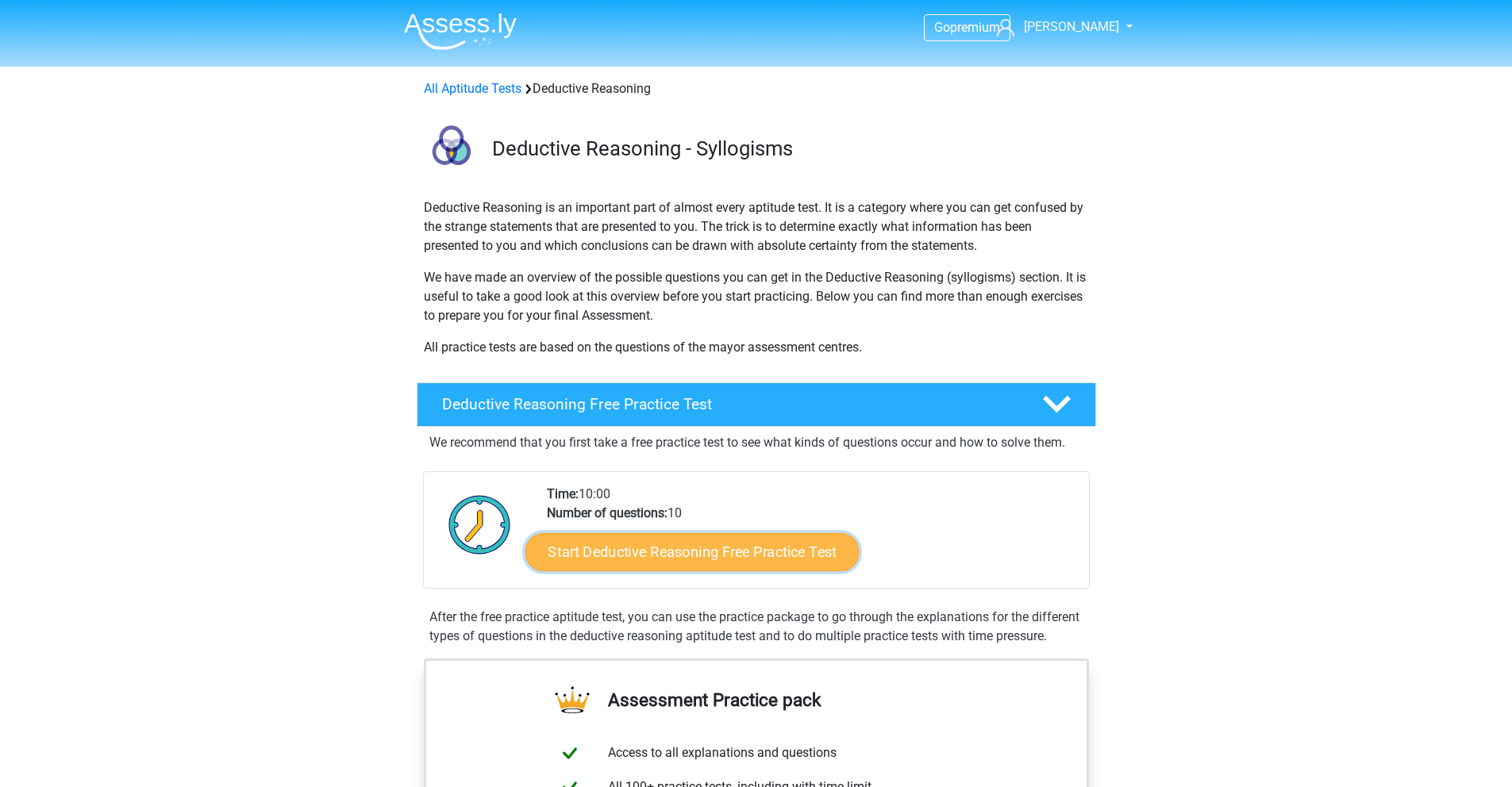
click at [692, 538] on link "Start Deductive Reasoning Free Practice Test" at bounding box center [691, 551] width 334 height 38
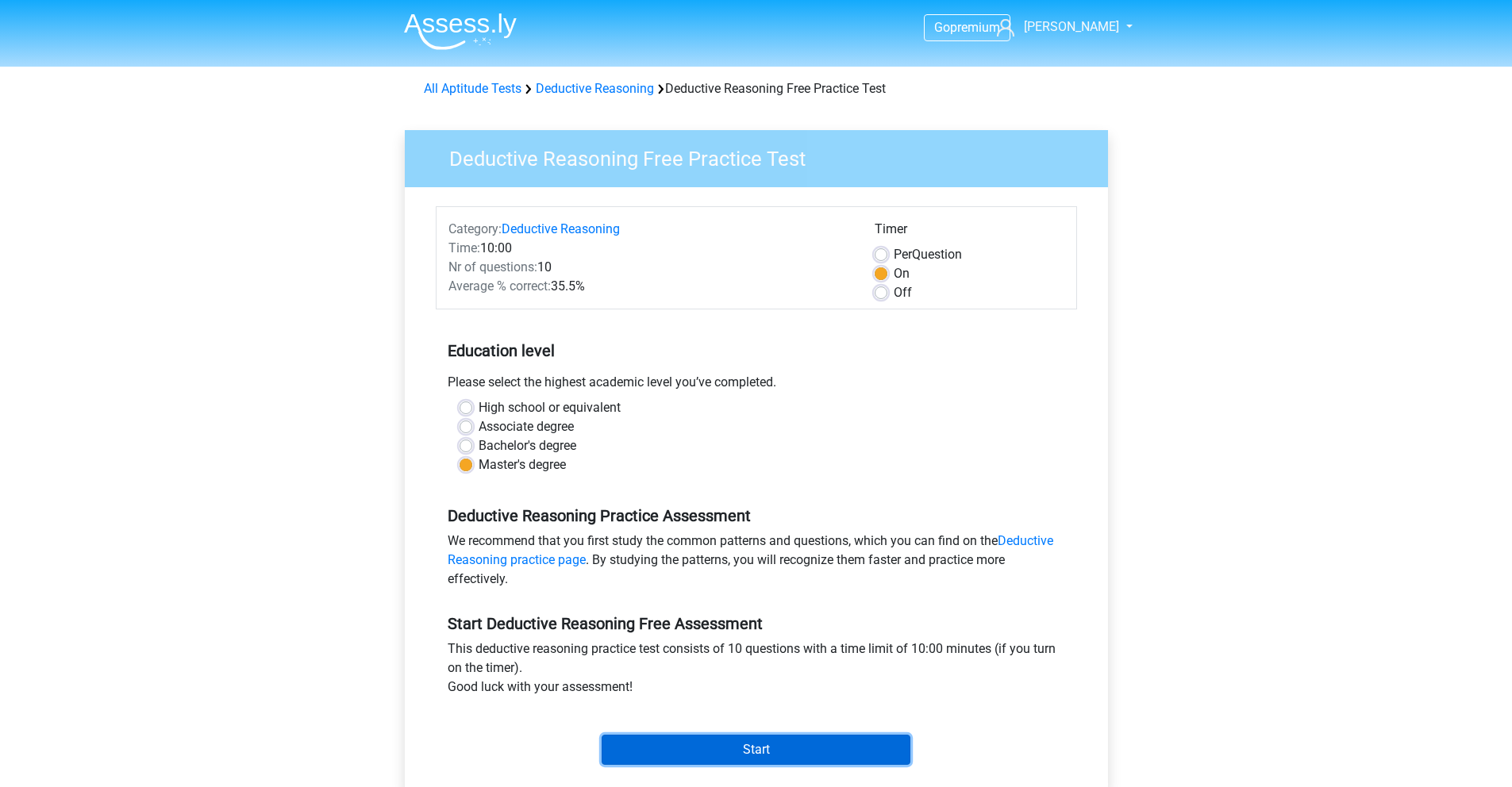
click at [722, 760] on input "Start" at bounding box center [756, 749] width 309 height 30
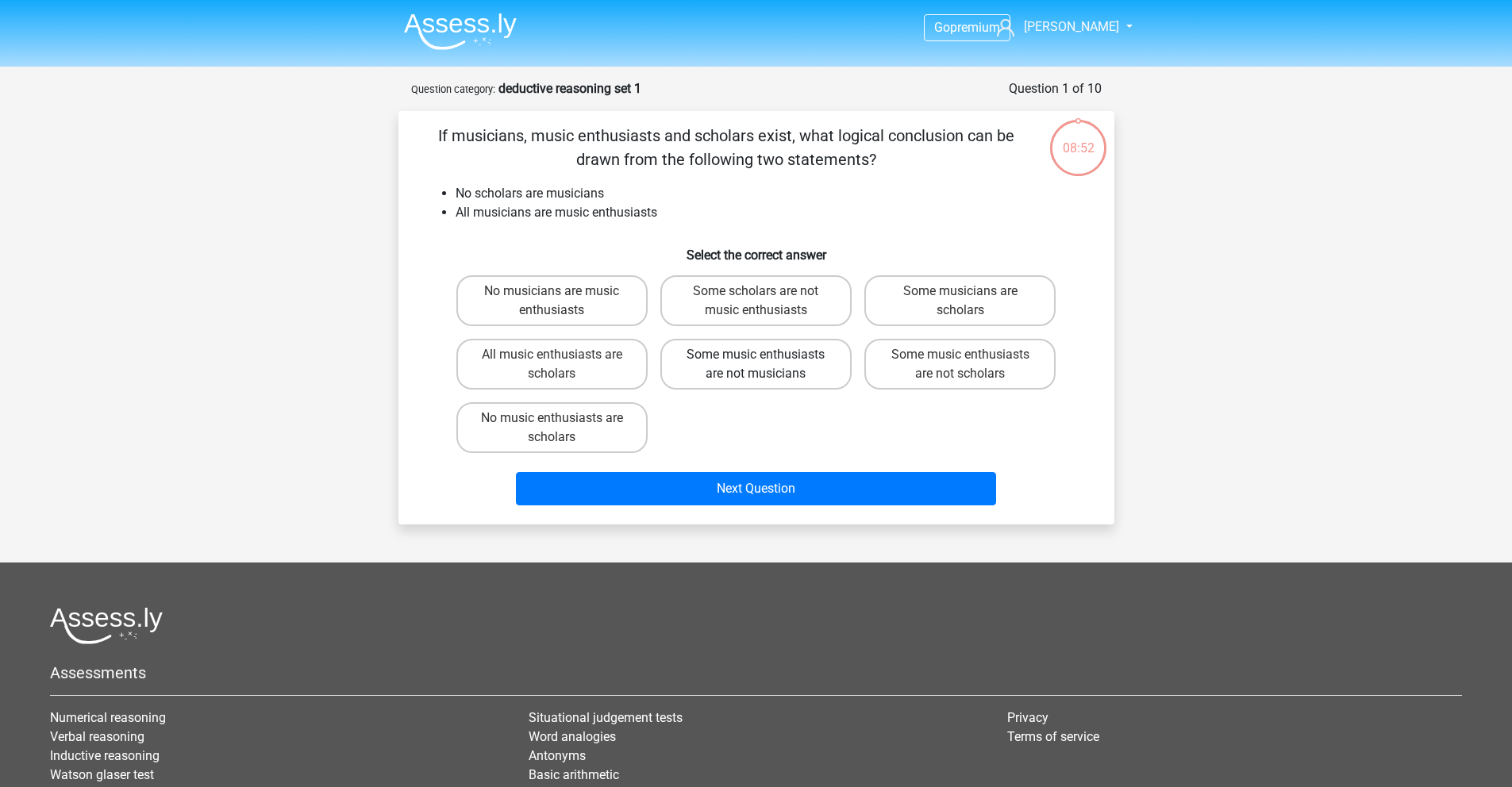
click at [712, 372] on label "Some music enthusiasts are not musicians" at bounding box center [756, 363] width 191 height 51
click at [755, 365] on input "Some music enthusiasts are not musicians" at bounding box center [760, 359] width 10 height 10
radio input "true"
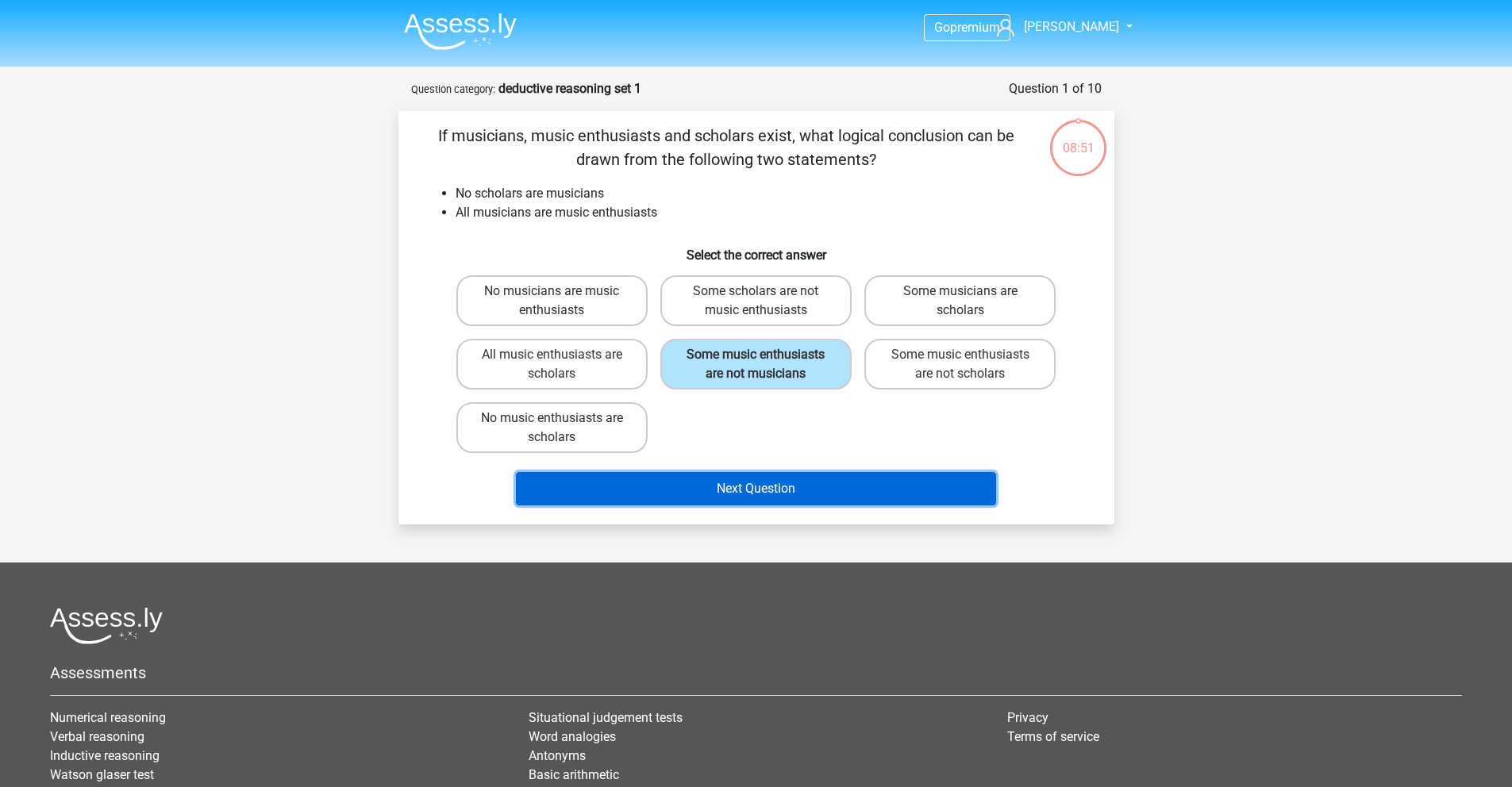
click at [779, 476] on button "Next Question" at bounding box center [756, 488] width 480 height 33
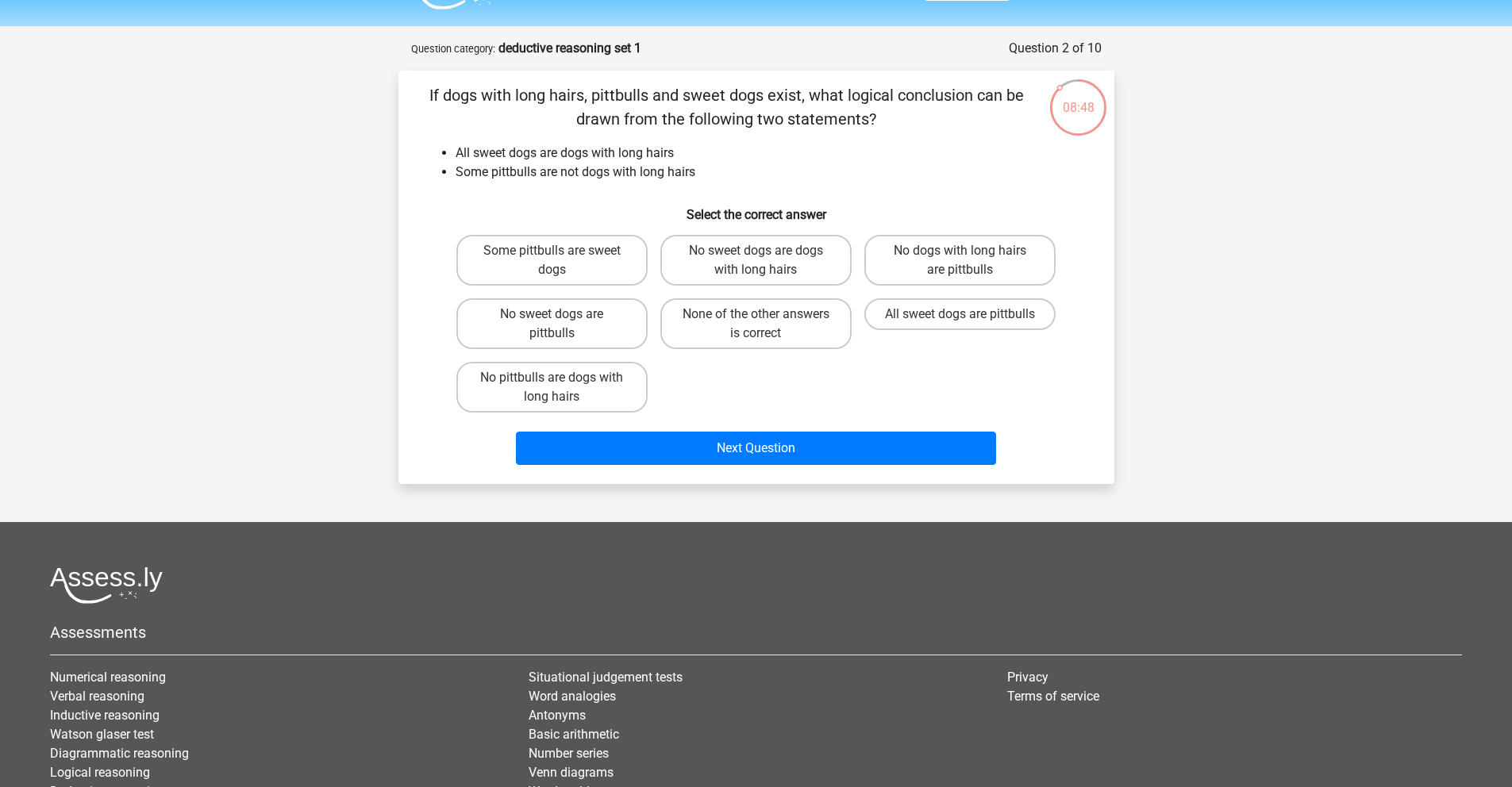
scroll to position [38, 0]
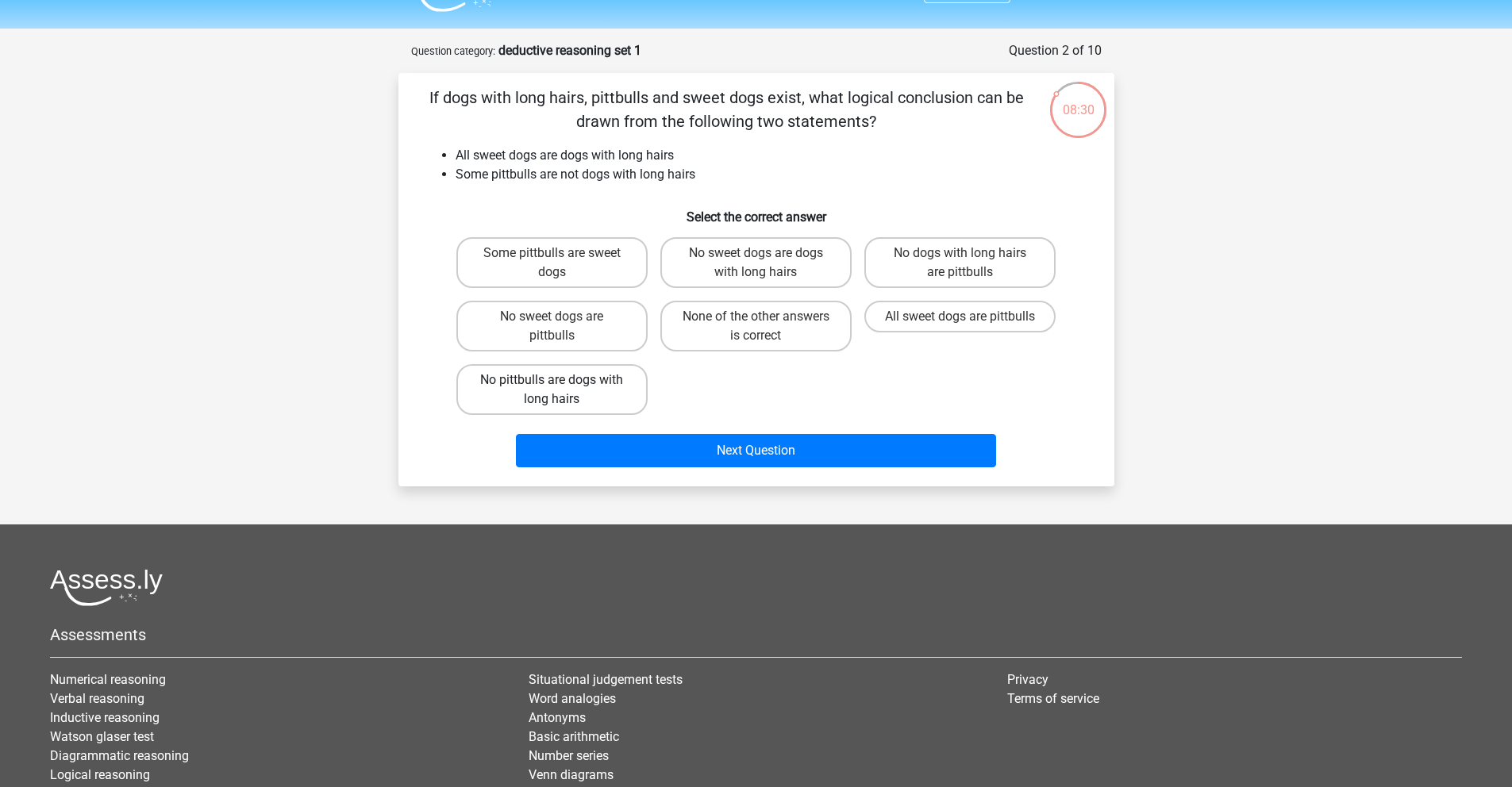
click at [574, 382] on label "No pittbulls are dogs with long hairs" at bounding box center [552, 389] width 191 height 51
click at [562, 382] on input "No pittbulls are dogs with long hairs" at bounding box center [556, 384] width 10 height 10
radio input "true"
click at [832, 467] on div "Next Question" at bounding box center [756, 453] width 613 height 40
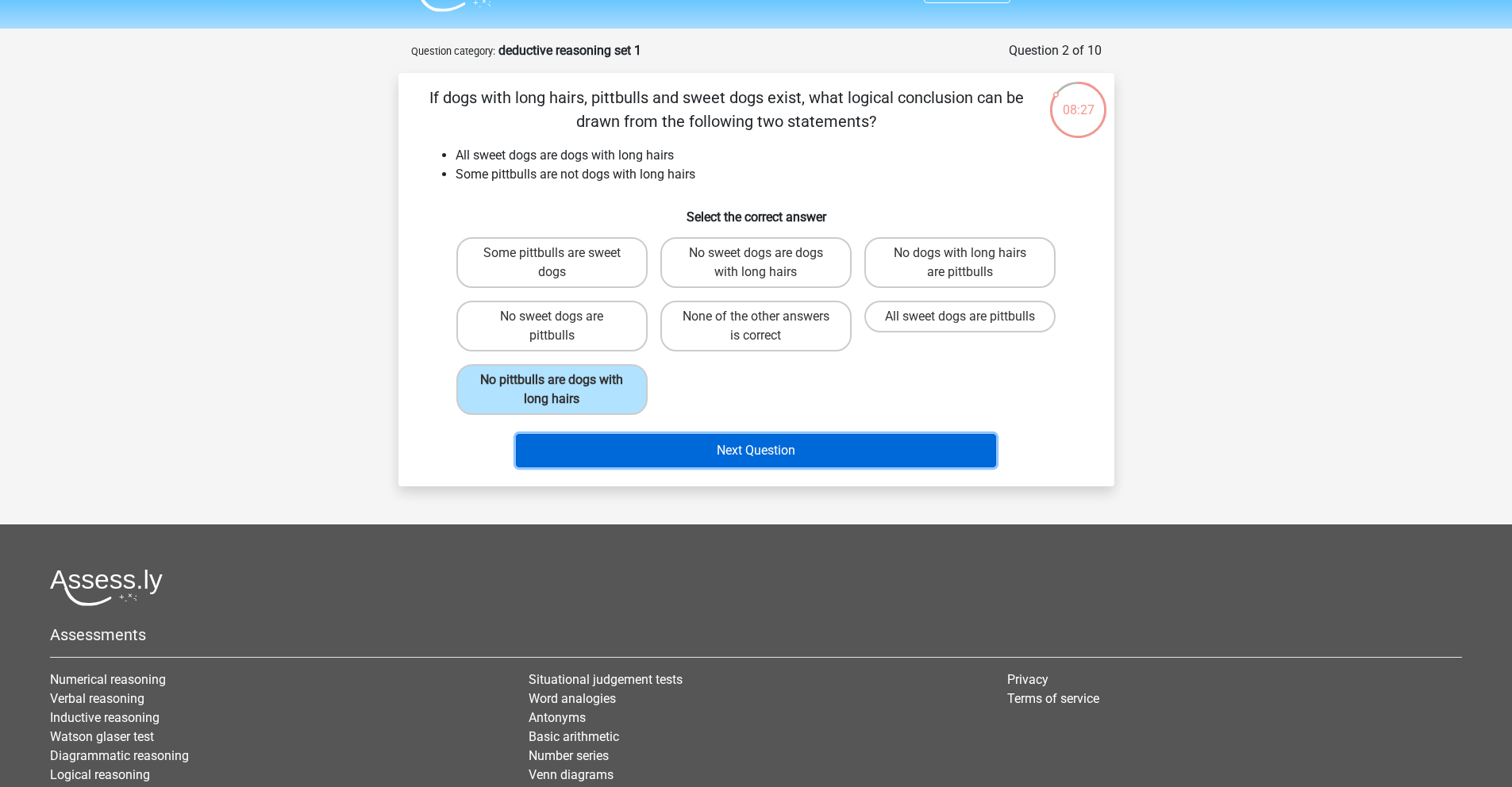
click at [819, 463] on button "Next Question" at bounding box center [756, 451] width 480 height 33
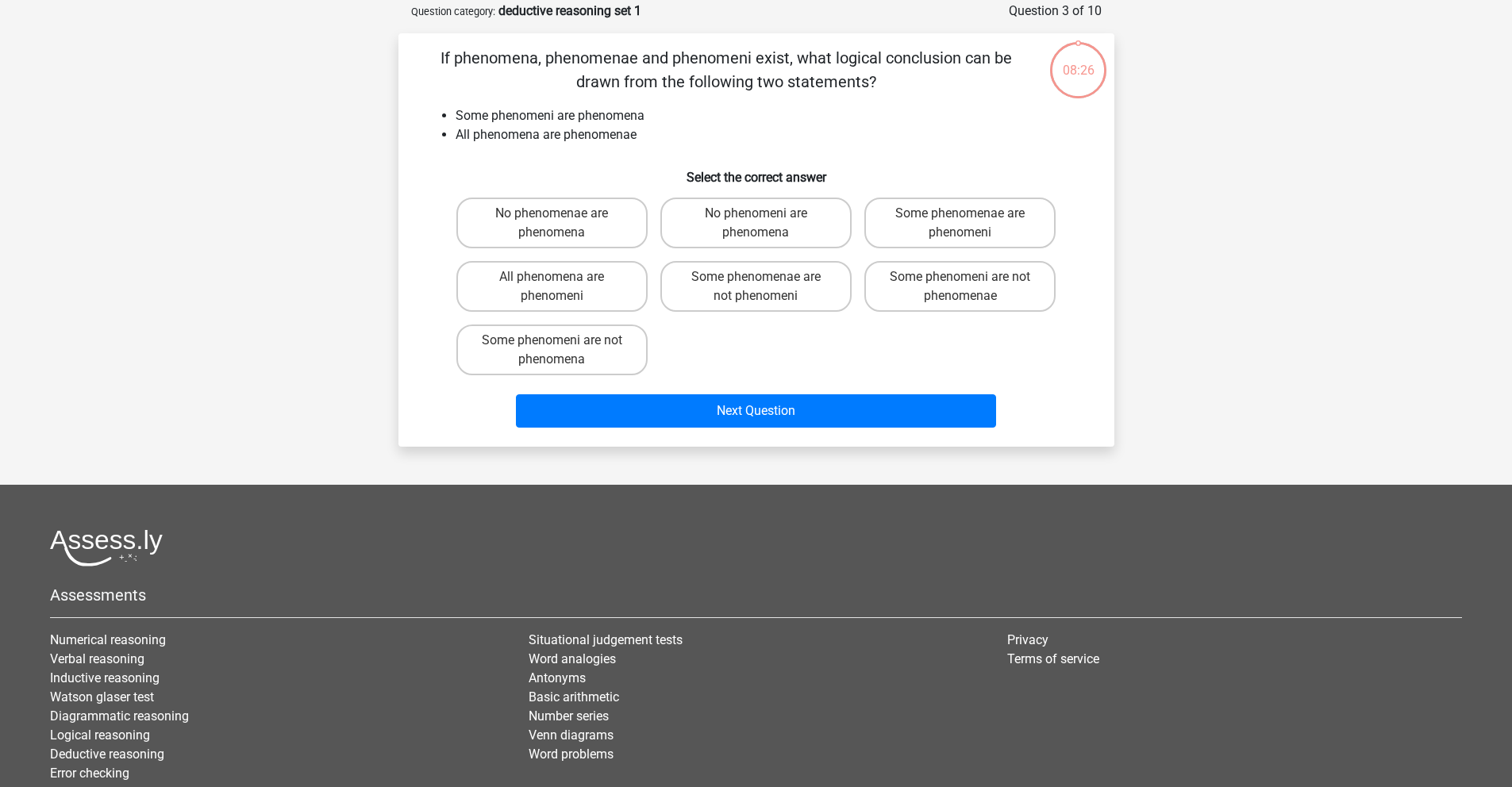
scroll to position [79, 0]
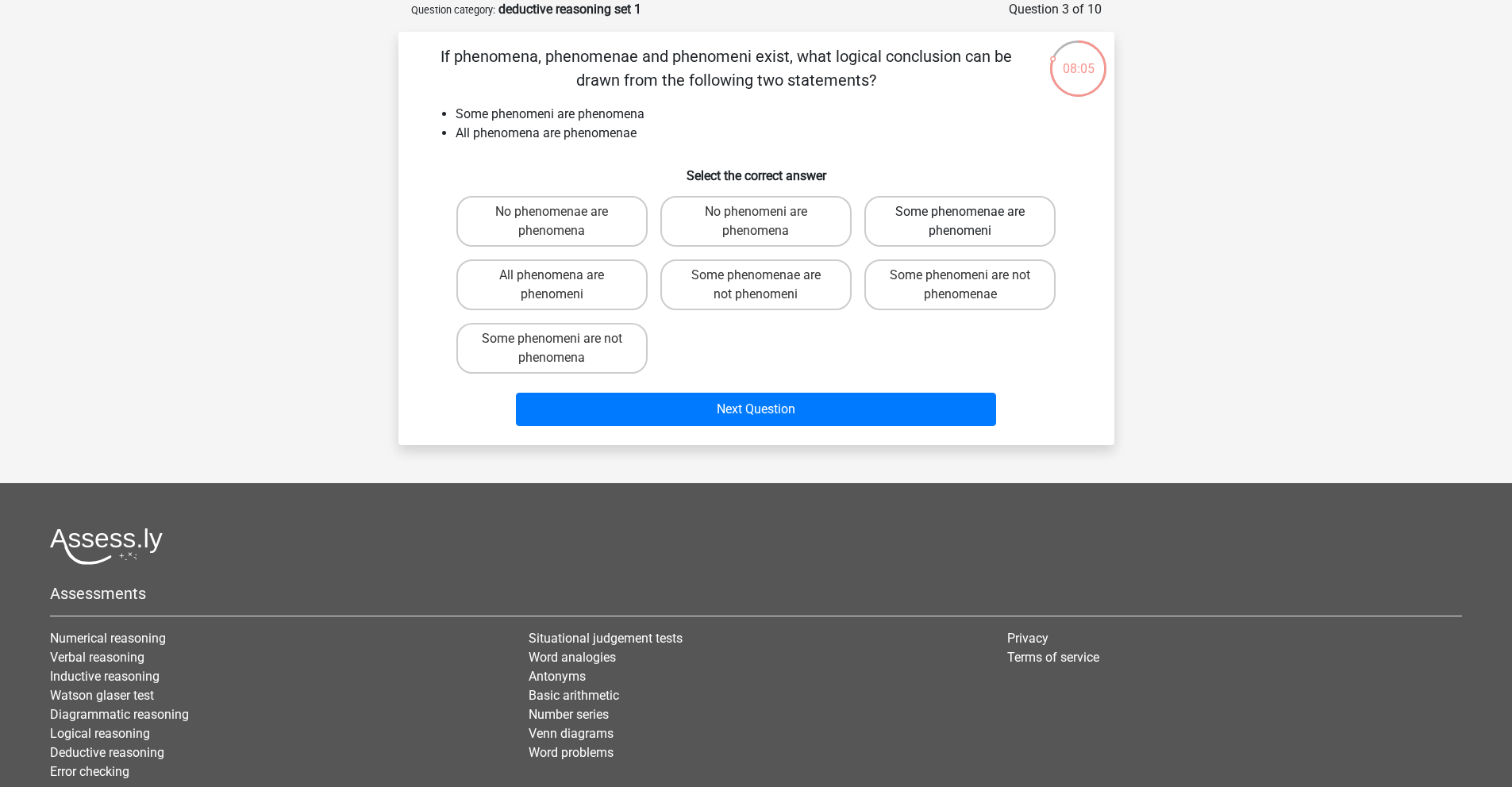
click at [914, 224] on label "Some phenomenae are phenomeni" at bounding box center [960, 221] width 191 height 51
click at [960, 222] on input "Some phenomenae are phenomeni" at bounding box center [965, 216] width 10 height 10
radio input "true"
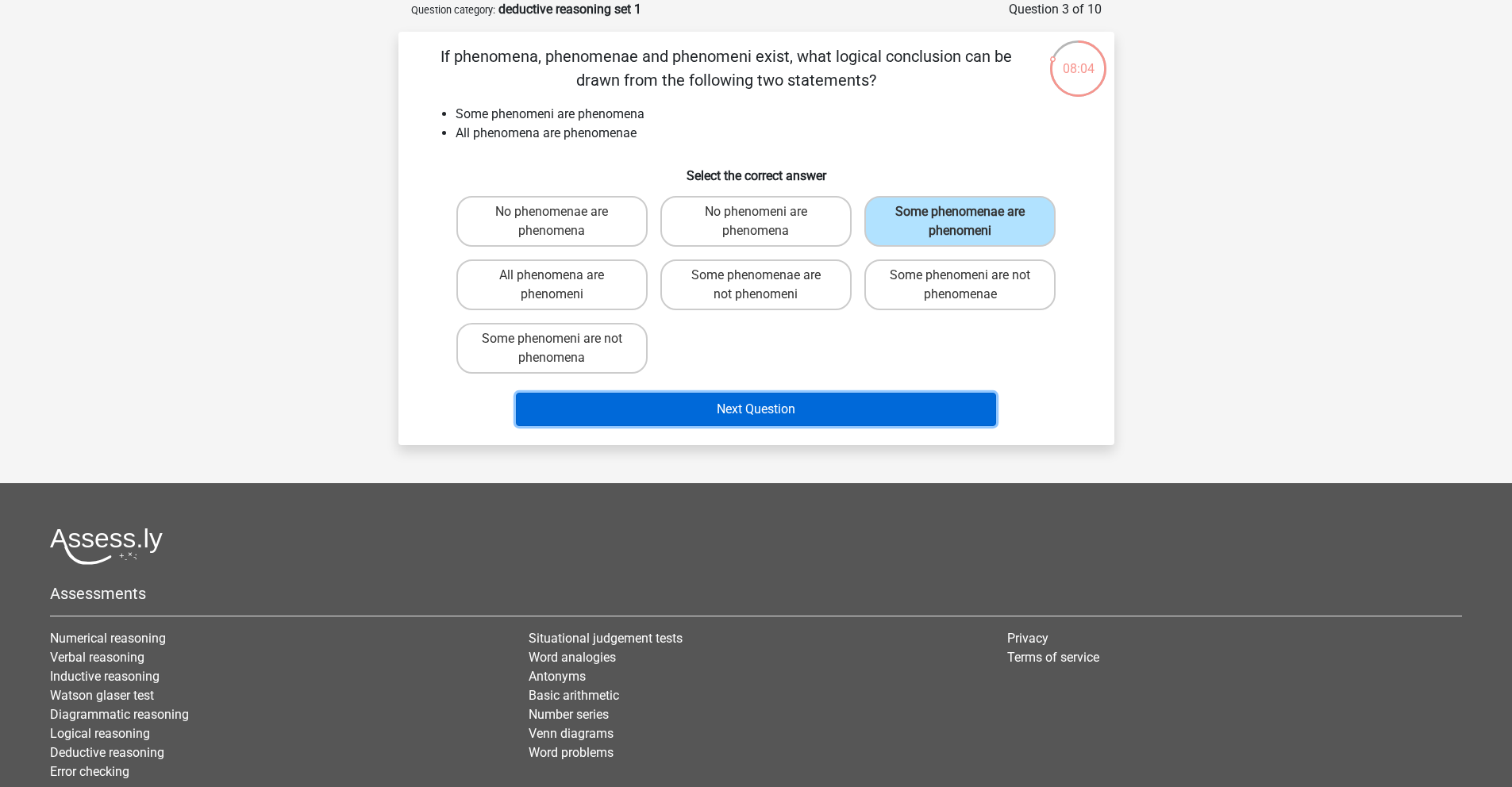
click at [713, 419] on button "Next Question" at bounding box center [756, 409] width 480 height 33
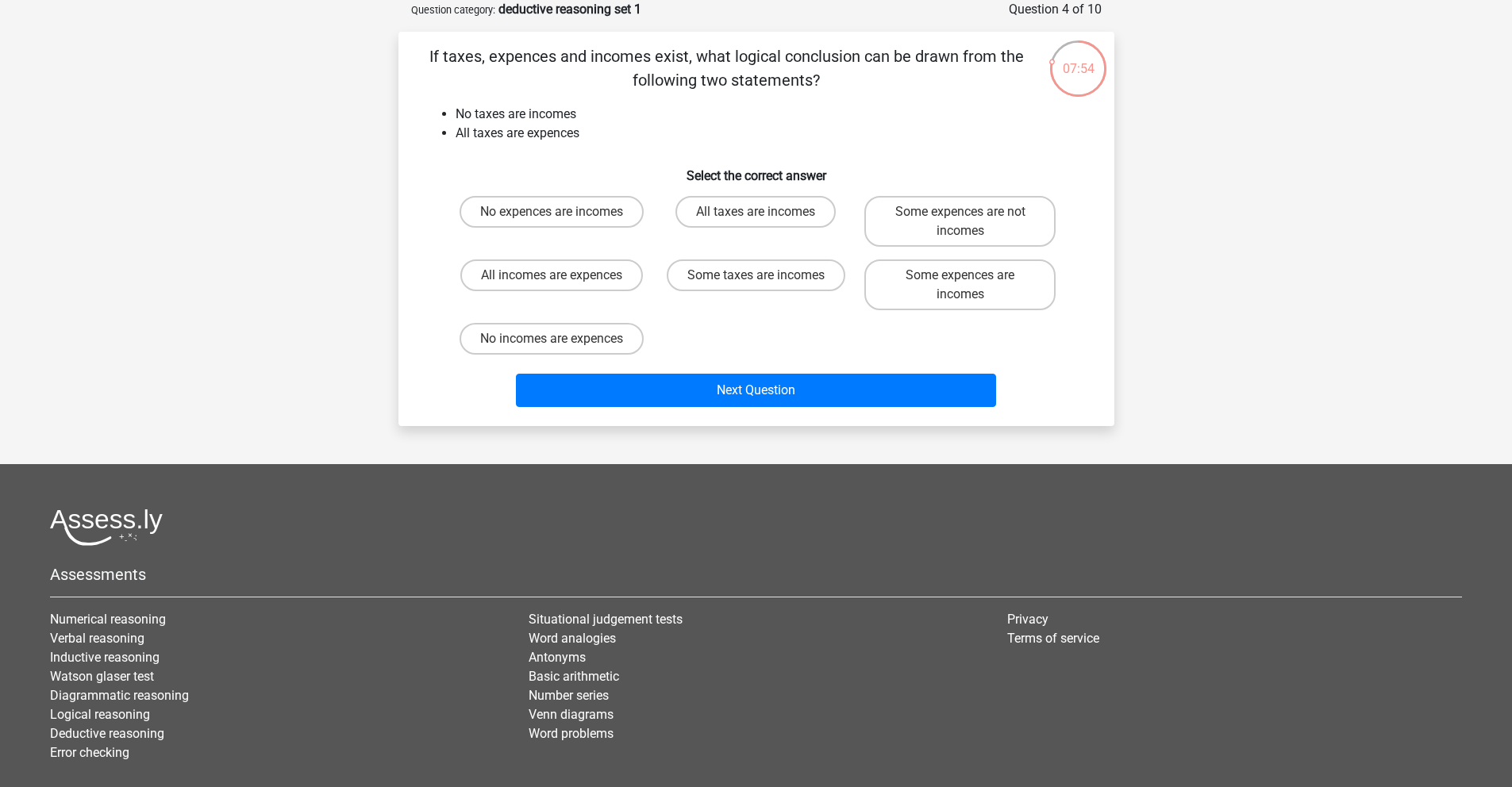
click at [556, 220] on input "No expences are incomes" at bounding box center [556, 216] width 10 height 10
radio input "true"
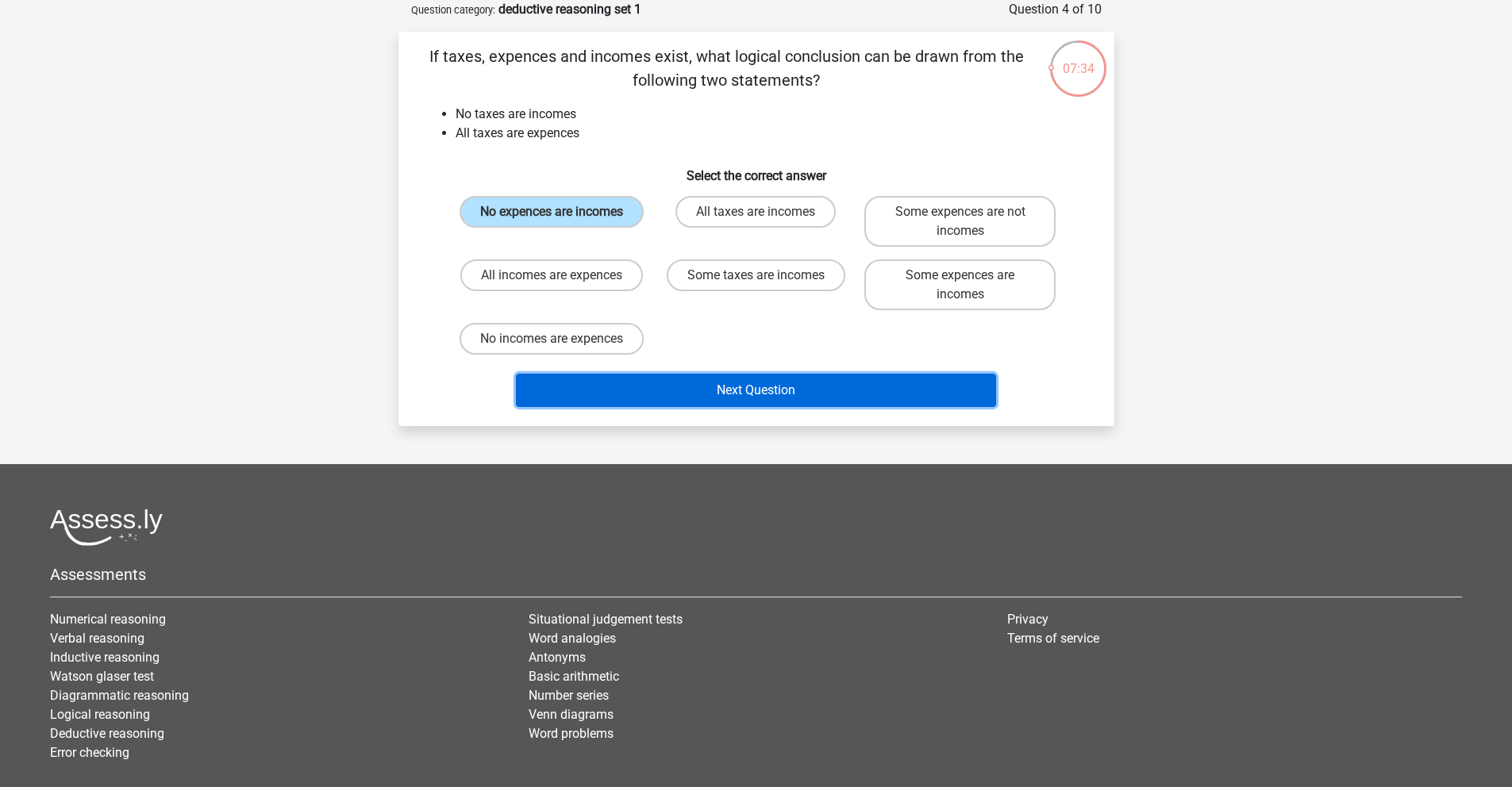
click at [701, 398] on button "Next Question" at bounding box center [756, 390] width 480 height 33
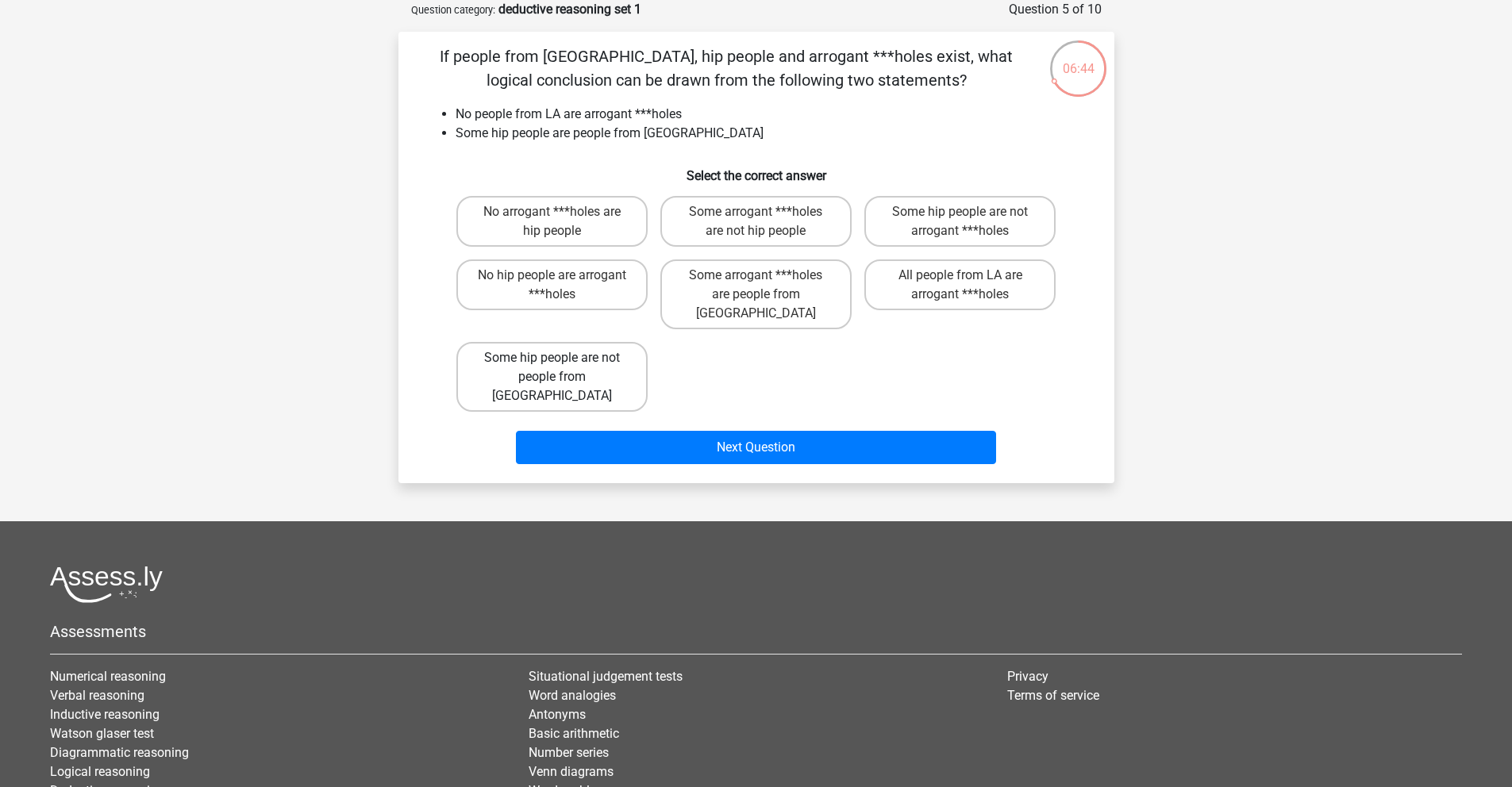
click at [600, 363] on label "Some hip people are not people from [GEOGRAPHIC_DATA]" at bounding box center [552, 377] width 191 height 70
click at [562, 363] on input "Some hip people are not people from [GEOGRAPHIC_DATA]" at bounding box center [556, 362] width 10 height 10
radio input "true"
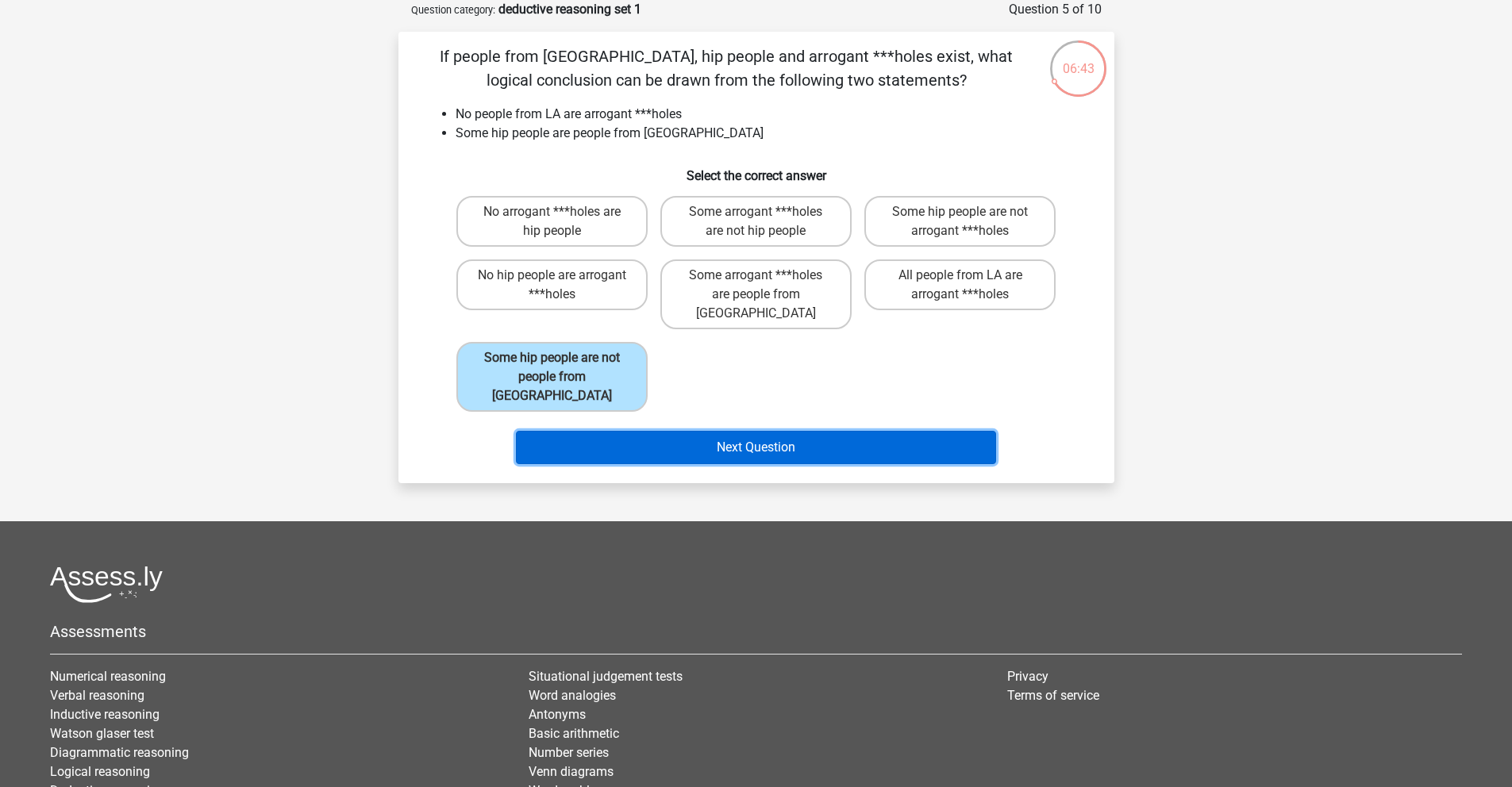
click at [681, 431] on button "Next Question" at bounding box center [756, 448] width 480 height 33
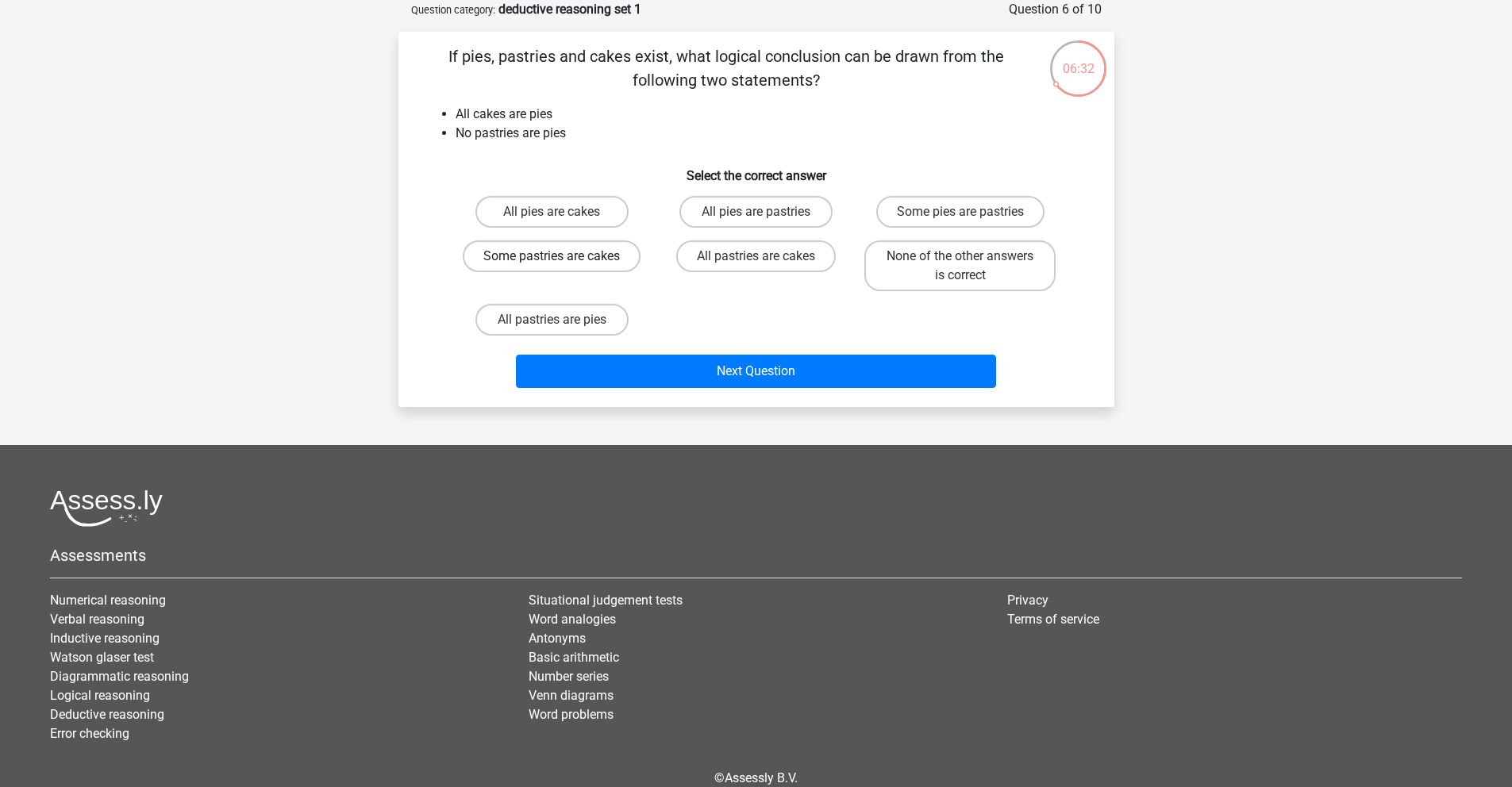
click at [611, 266] on label "Some pastries are cakes" at bounding box center [551, 256] width 178 height 32
click at [562, 266] on input "Some pastries are cakes" at bounding box center [556, 261] width 10 height 10
radio input "true"
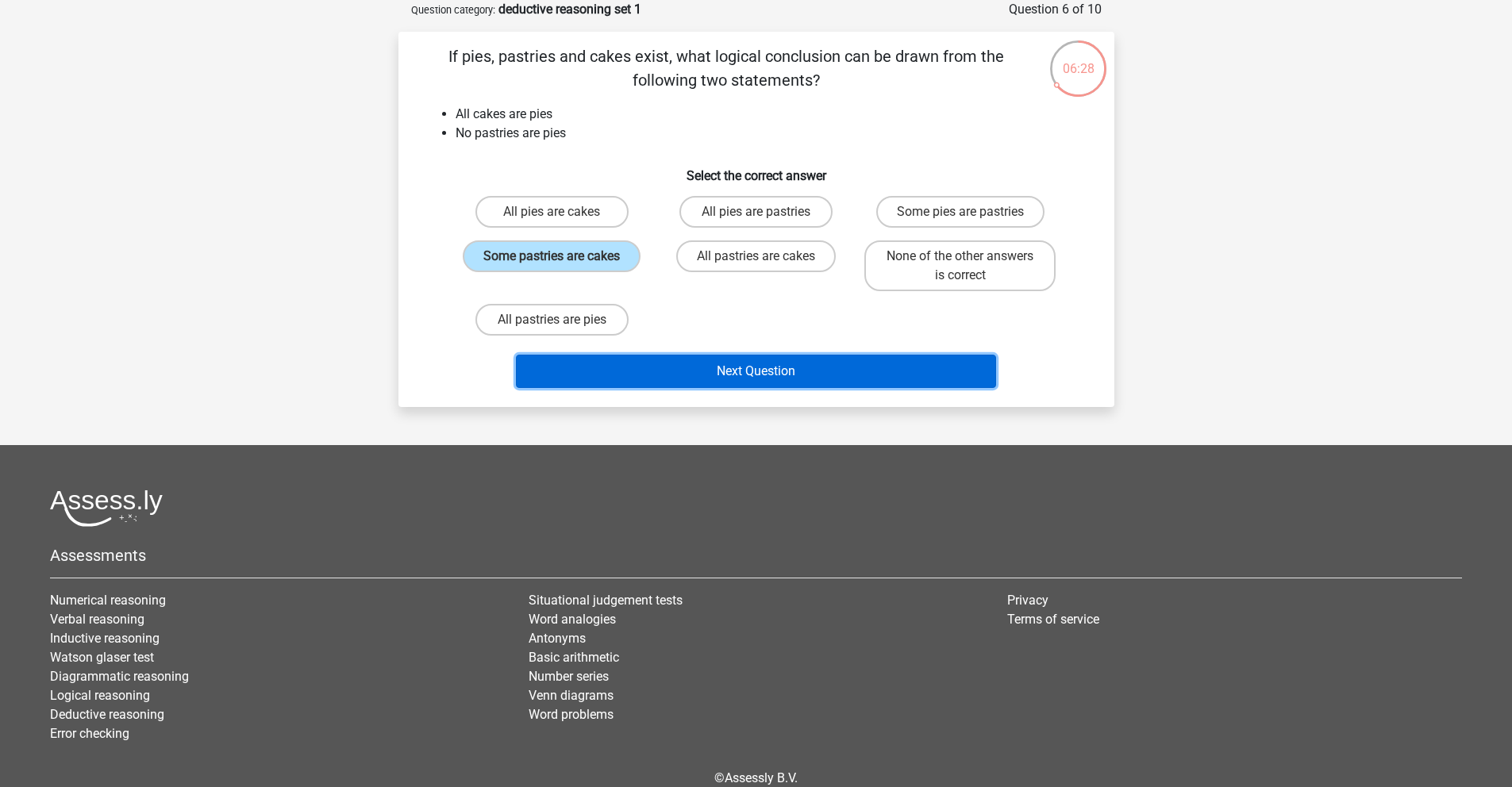
click at [773, 364] on button "Next Question" at bounding box center [756, 371] width 480 height 33
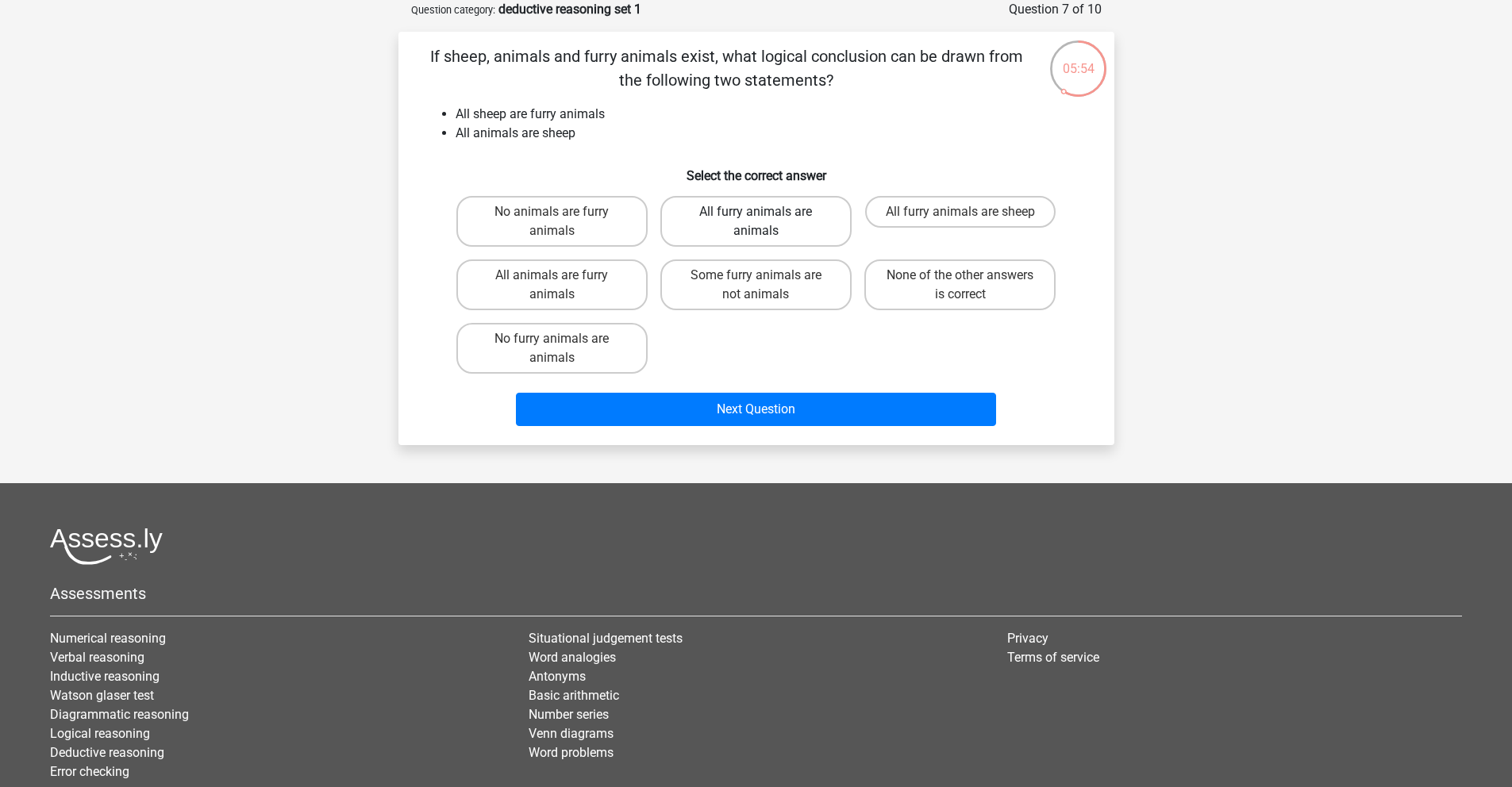
click at [706, 225] on label "All furry animals are animals" at bounding box center [756, 221] width 191 height 51
click at [755, 222] on input "All furry animals are animals" at bounding box center [760, 216] width 10 height 10
radio input "true"
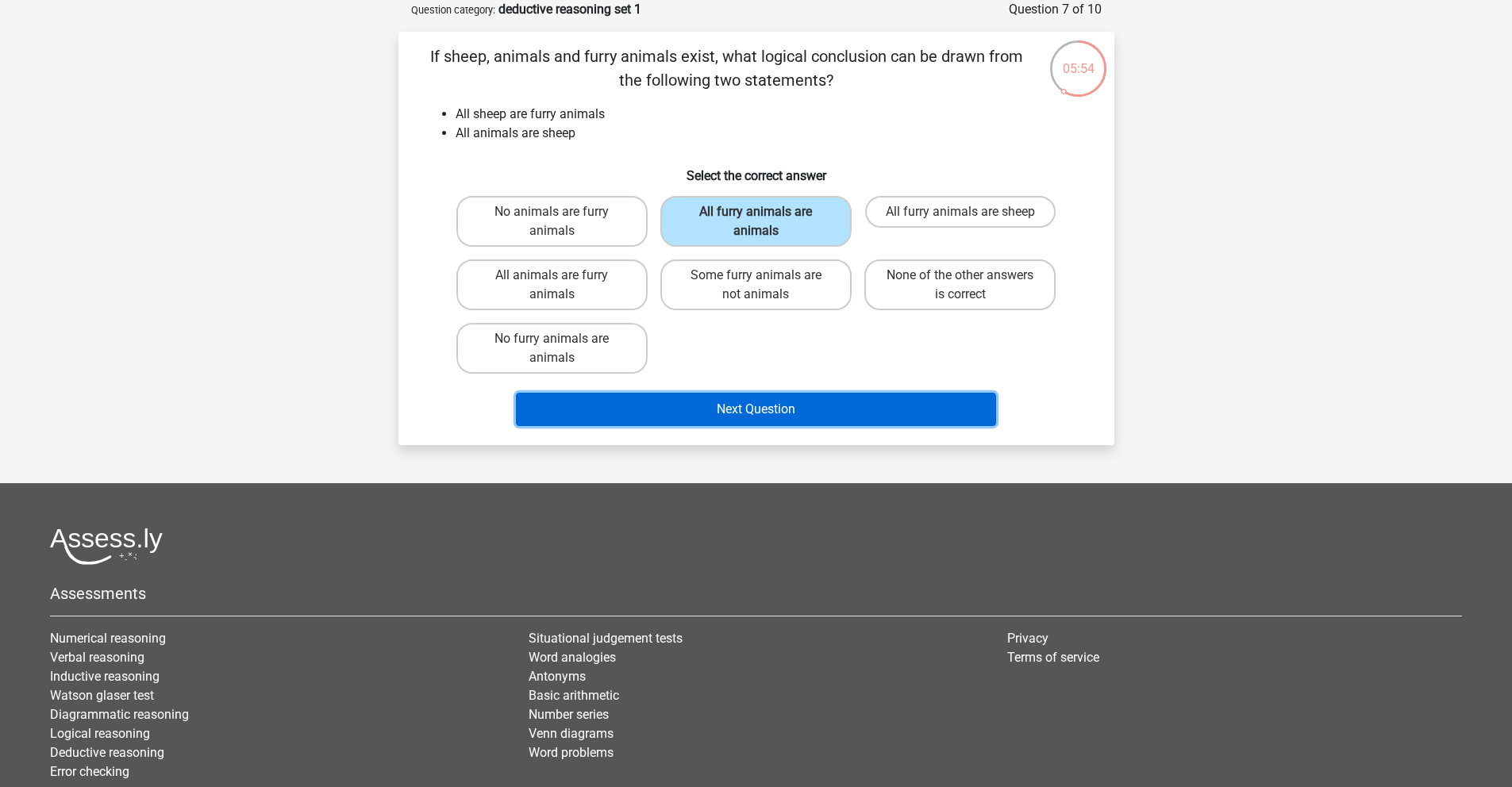
click at [777, 400] on button "Next Question" at bounding box center [756, 409] width 480 height 33
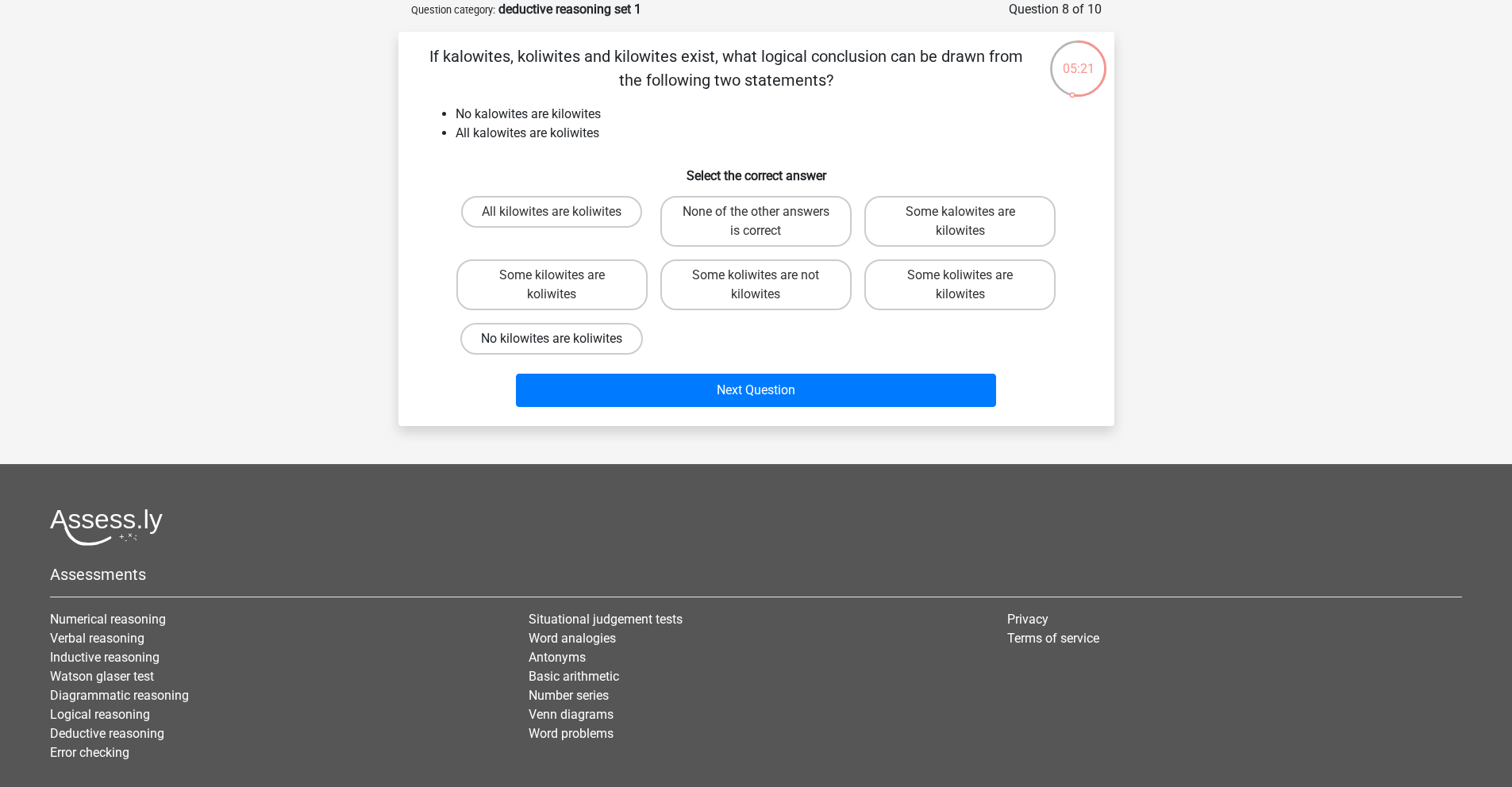
click at [628, 344] on label "No kilowites are koliwites" at bounding box center [551, 338] width 182 height 32
click at [562, 344] on input "No kilowites are koliwites" at bounding box center [556, 343] width 10 height 10
radio input "true"
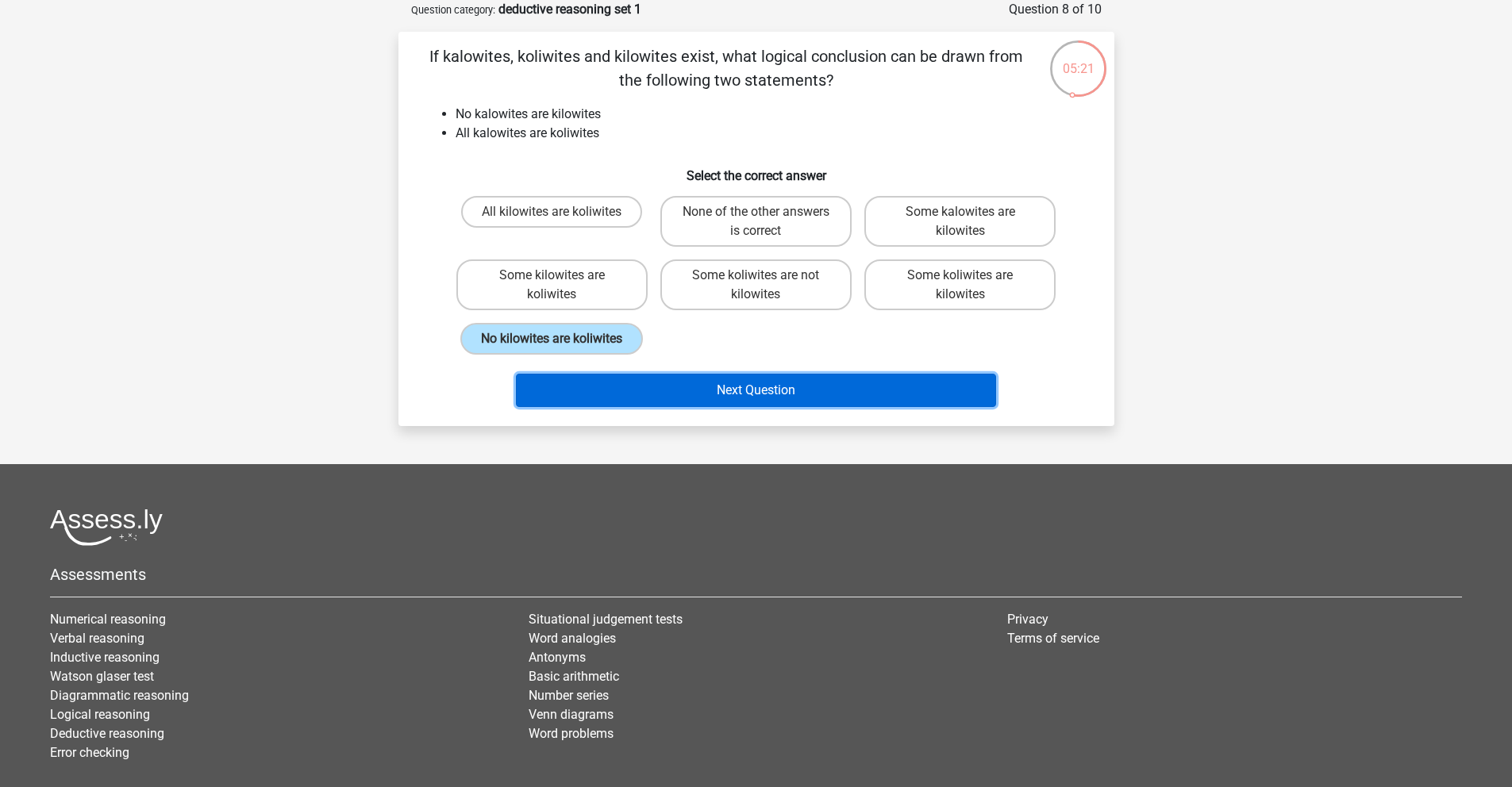
click at [791, 384] on button "Next Question" at bounding box center [756, 390] width 480 height 33
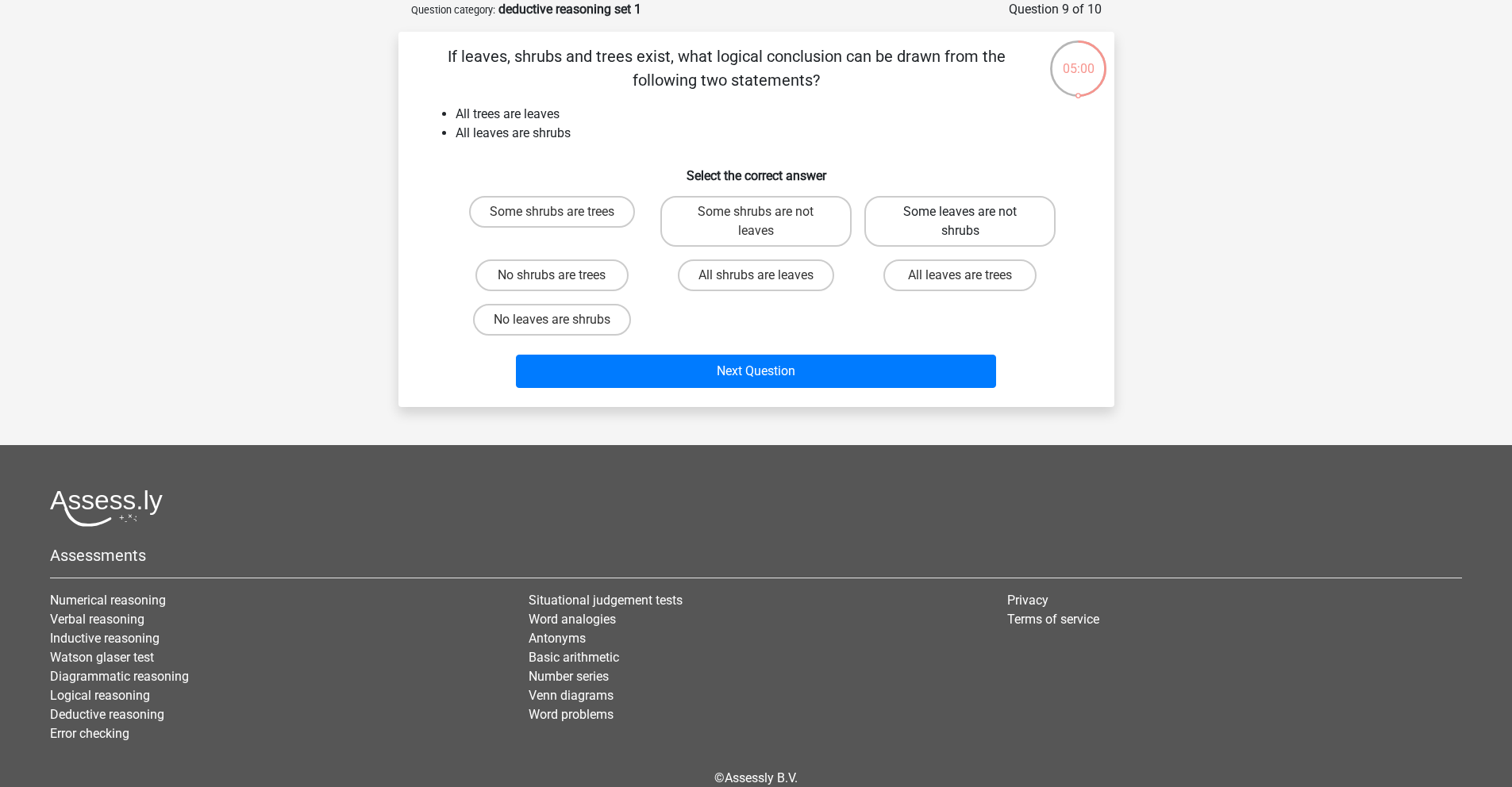
click at [943, 228] on label "Some leaves are not shrubs" at bounding box center [960, 221] width 191 height 51
click at [960, 222] on input "Some leaves are not shrubs" at bounding box center [965, 216] width 10 height 10
radio input "true"
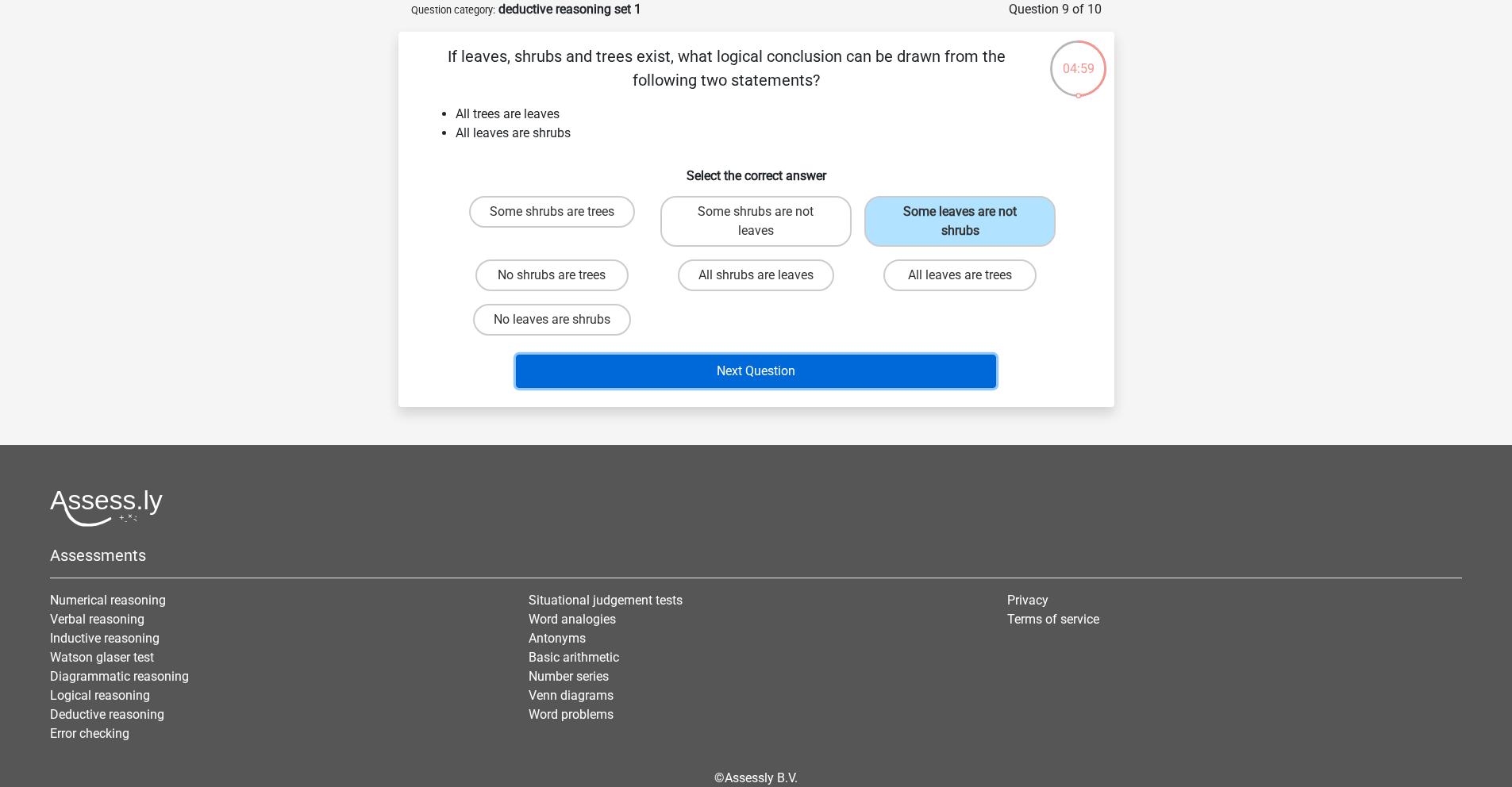
click at [741, 377] on button "Next Question" at bounding box center [756, 371] width 480 height 33
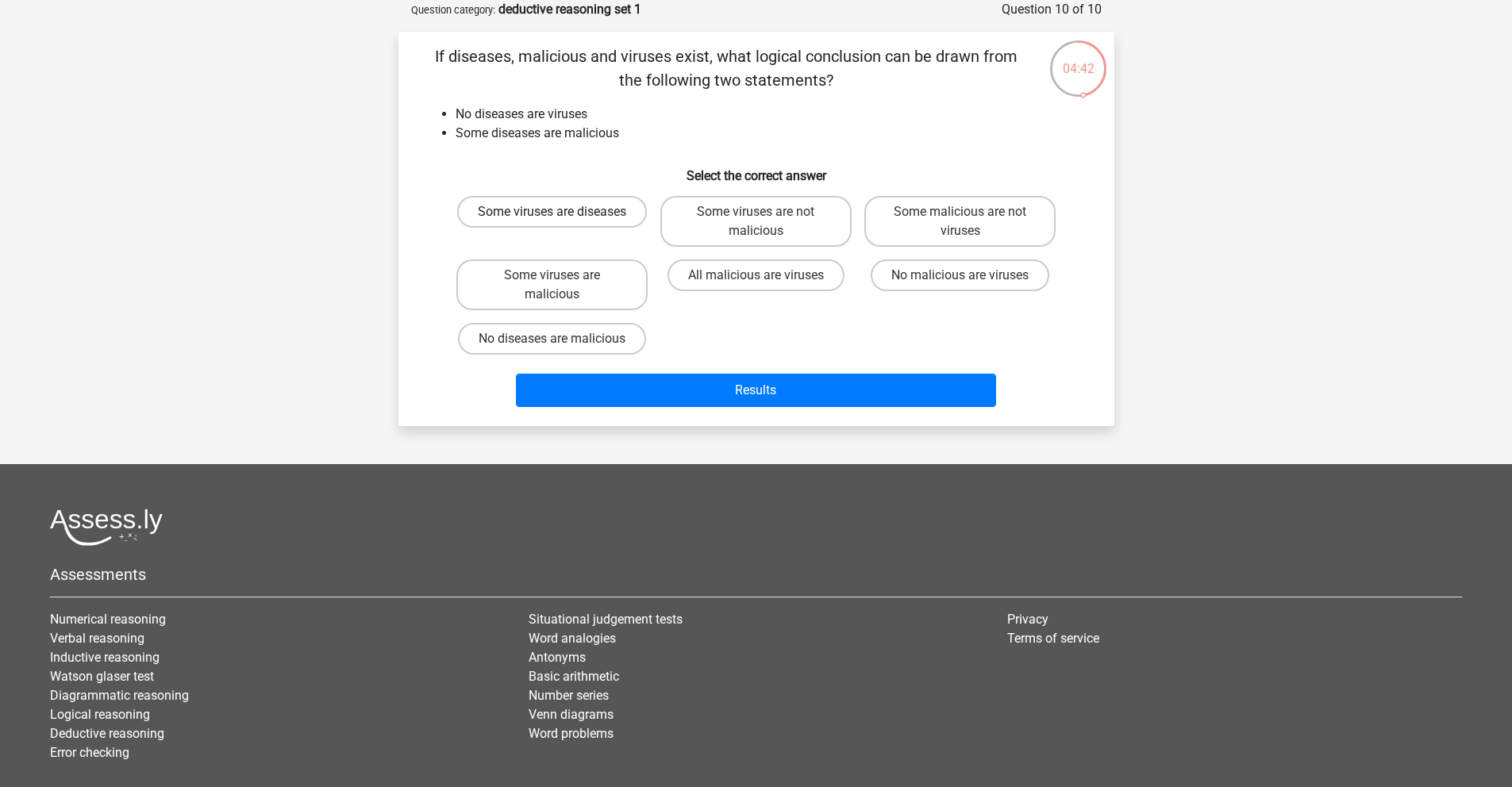
click at [593, 220] on label "Some viruses are diseases" at bounding box center [552, 211] width 189 height 32
click at [562, 220] on input "Some viruses are diseases" at bounding box center [556, 216] width 10 height 10
radio input "true"
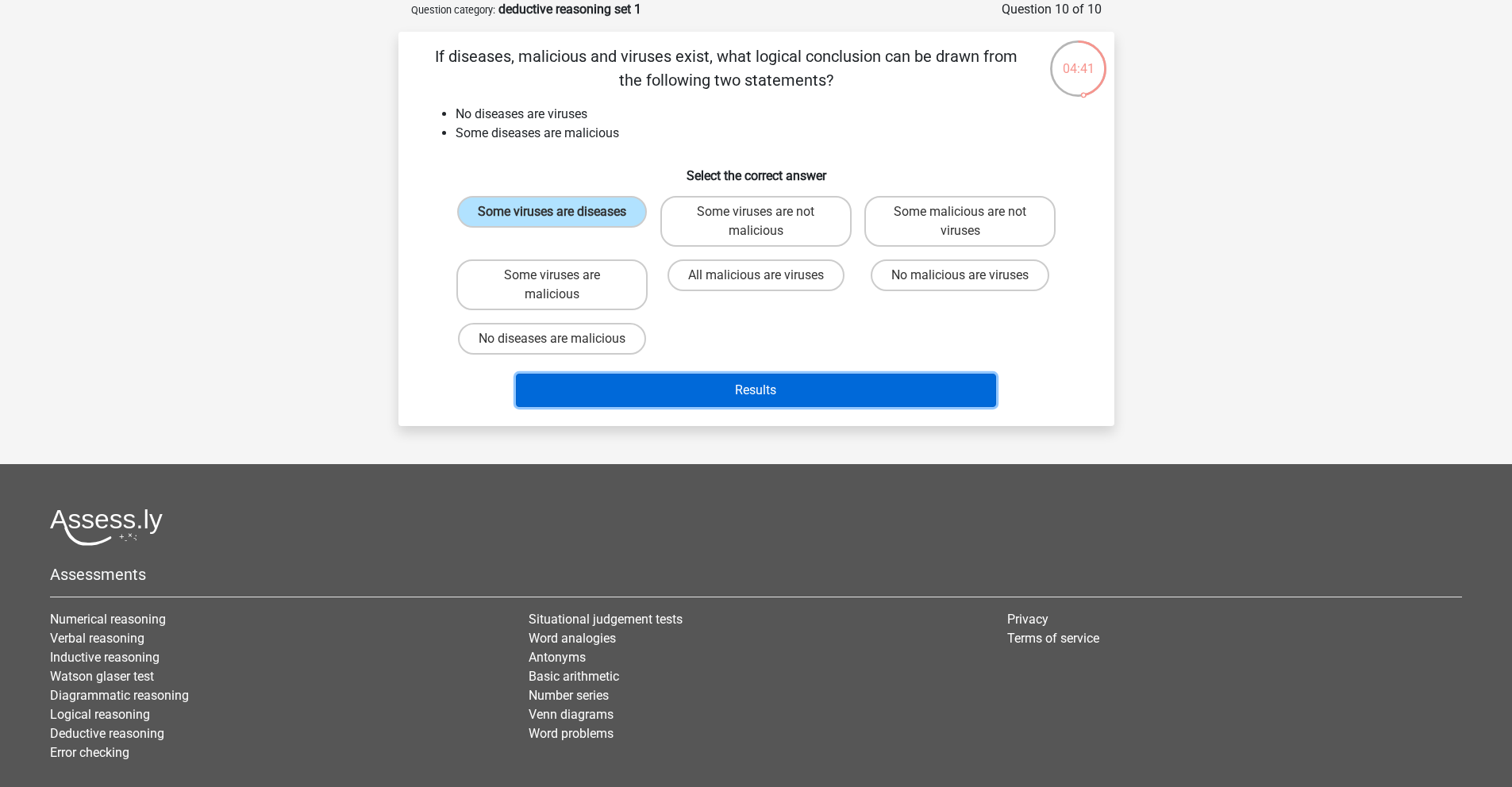
click at [702, 391] on button "Results" at bounding box center [756, 390] width 480 height 33
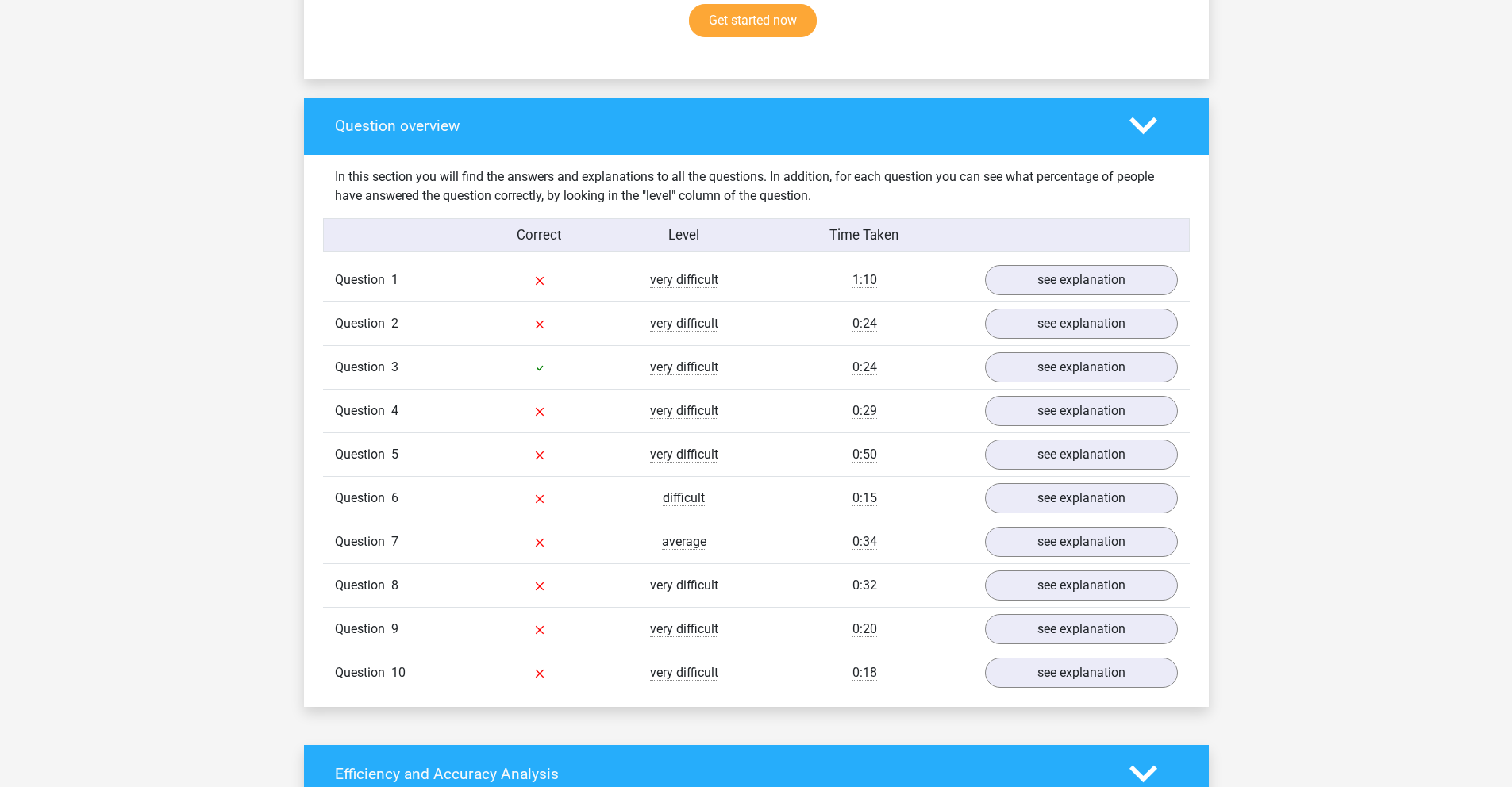
scroll to position [1125, 0]
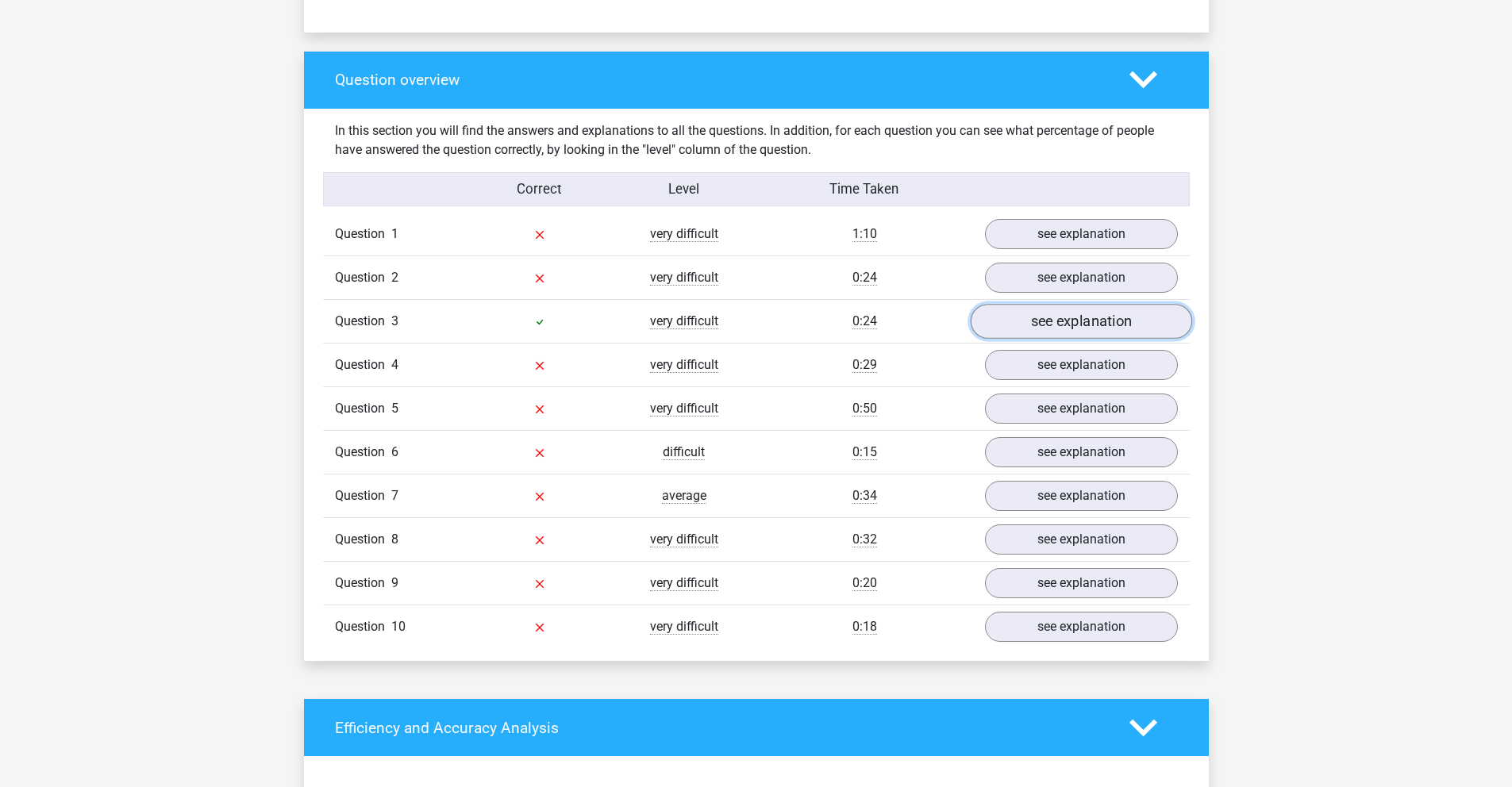
click at [1075, 328] on link "see explanation" at bounding box center [1080, 321] width 222 height 35
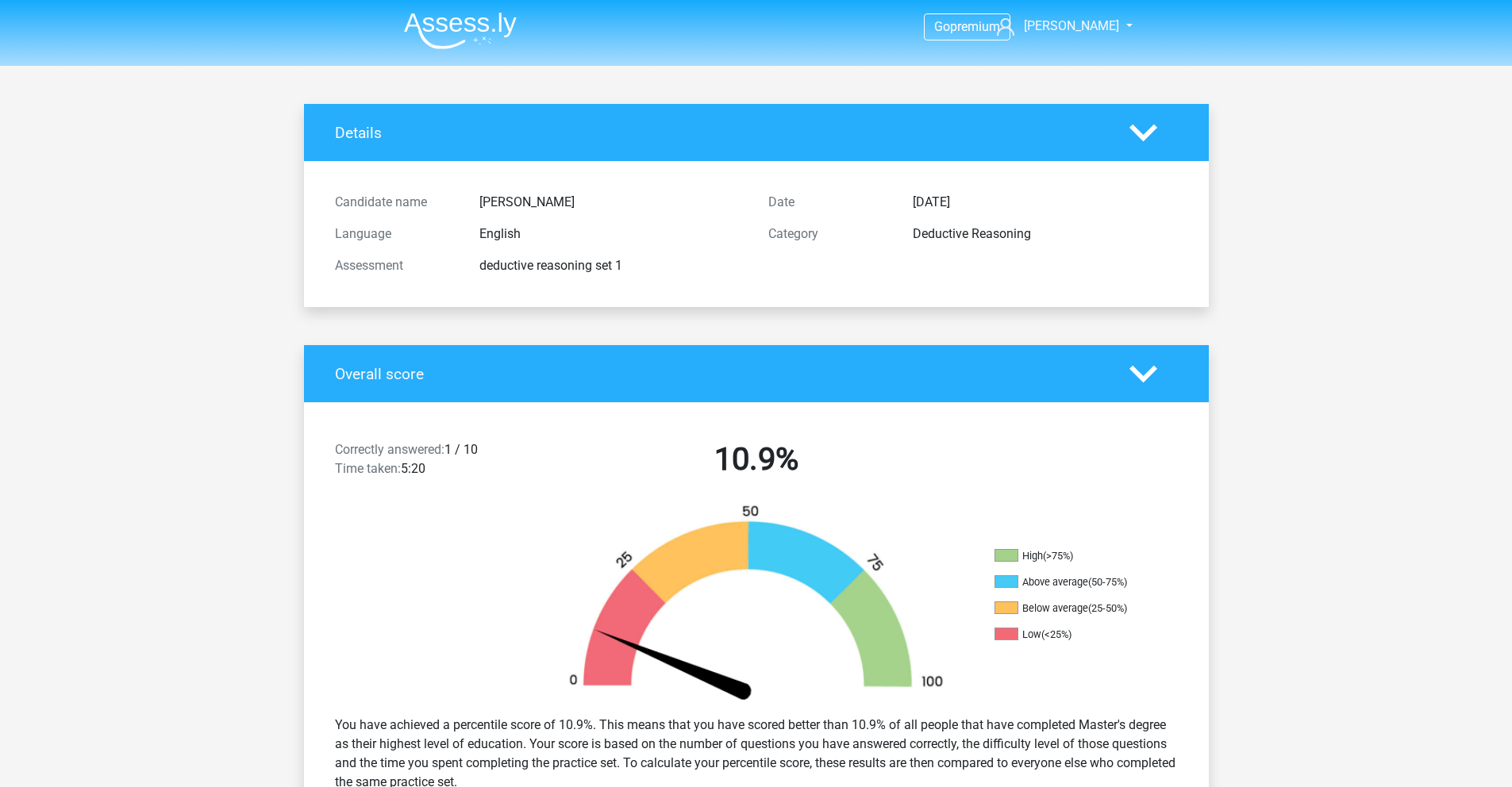
scroll to position [0, 0]
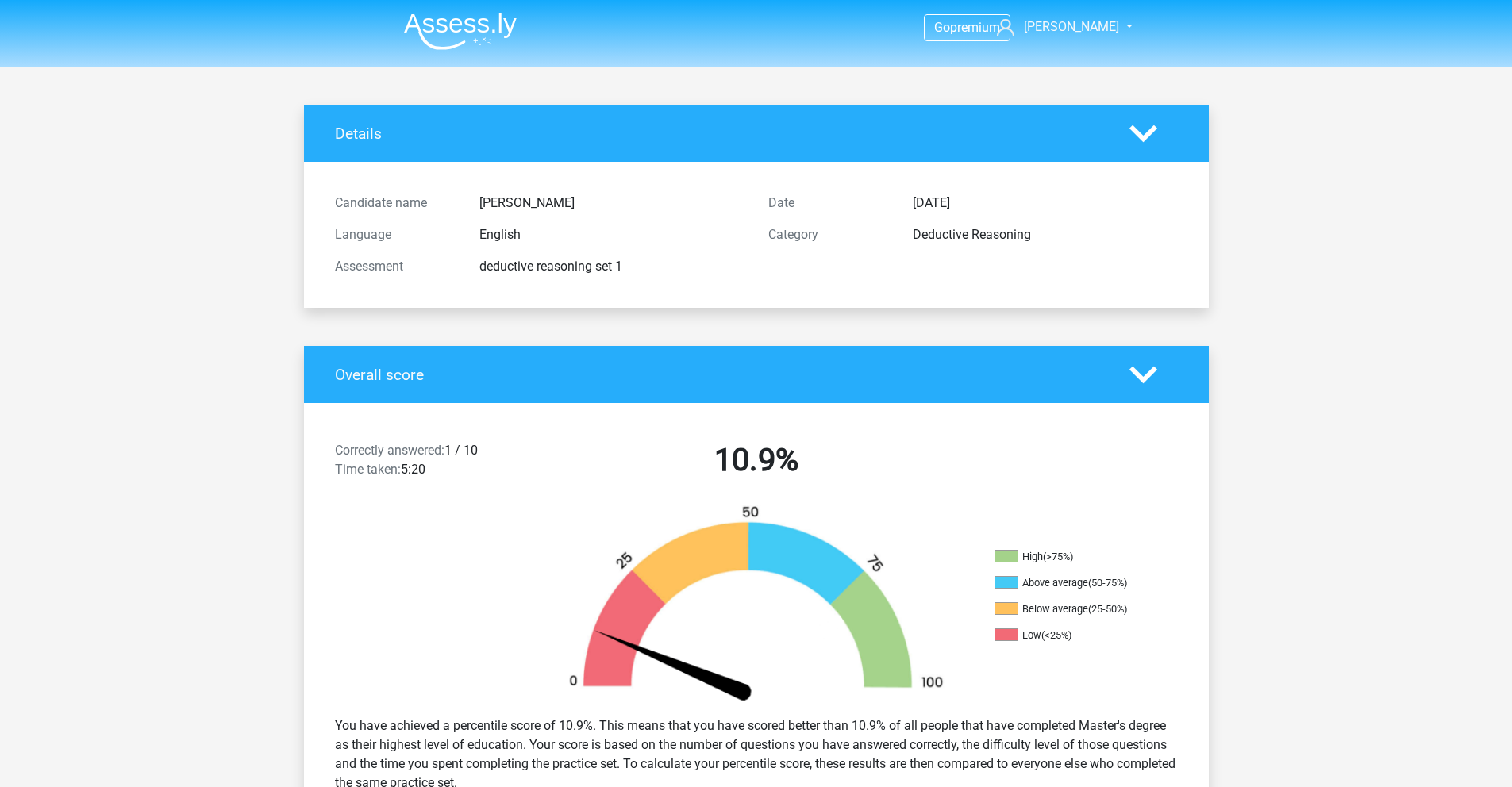
click at [493, 43] on img at bounding box center [460, 31] width 113 height 38
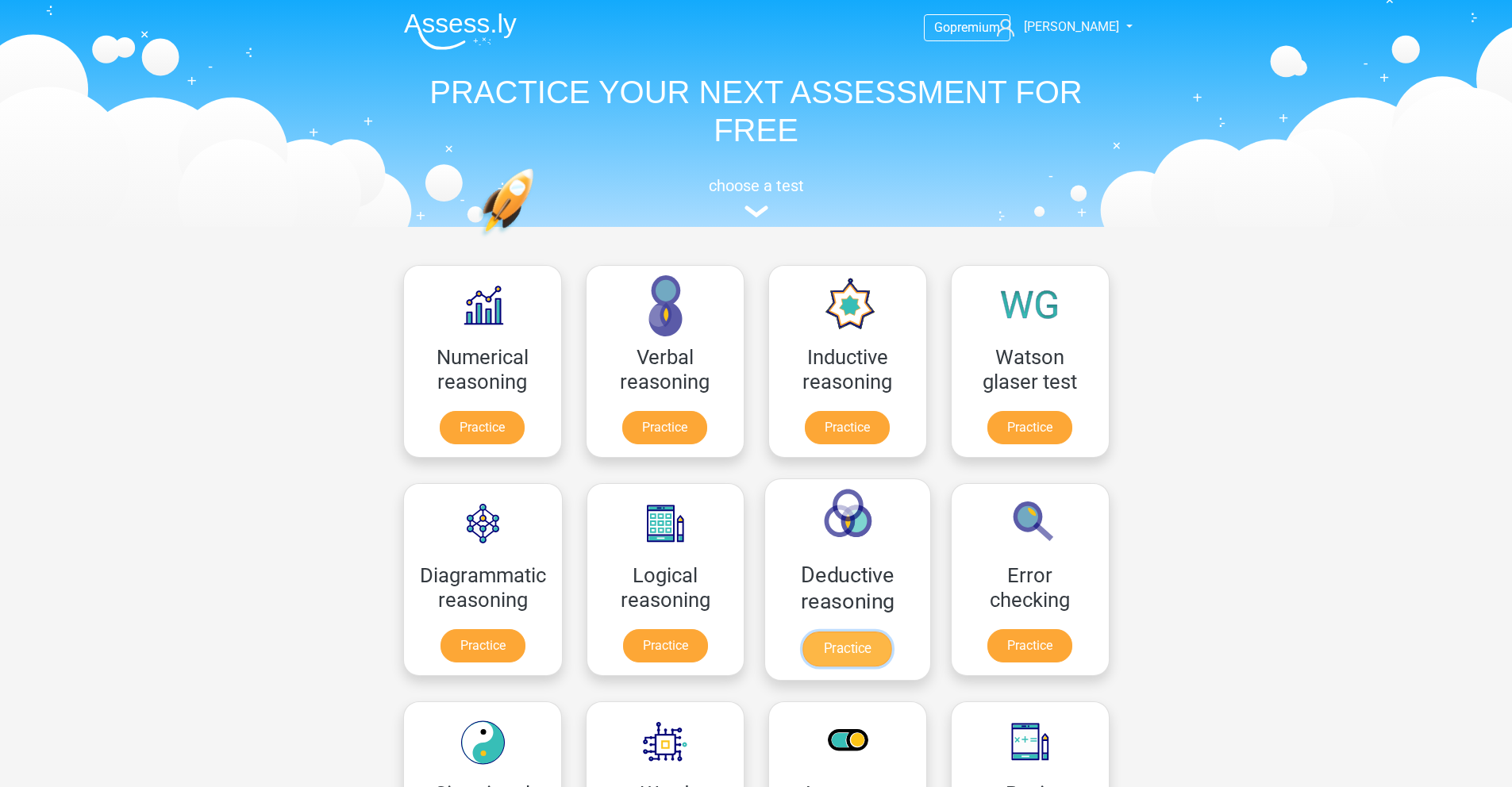
click at [841, 656] on link "Practice" at bounding box center [847, 649] width 89 height 35
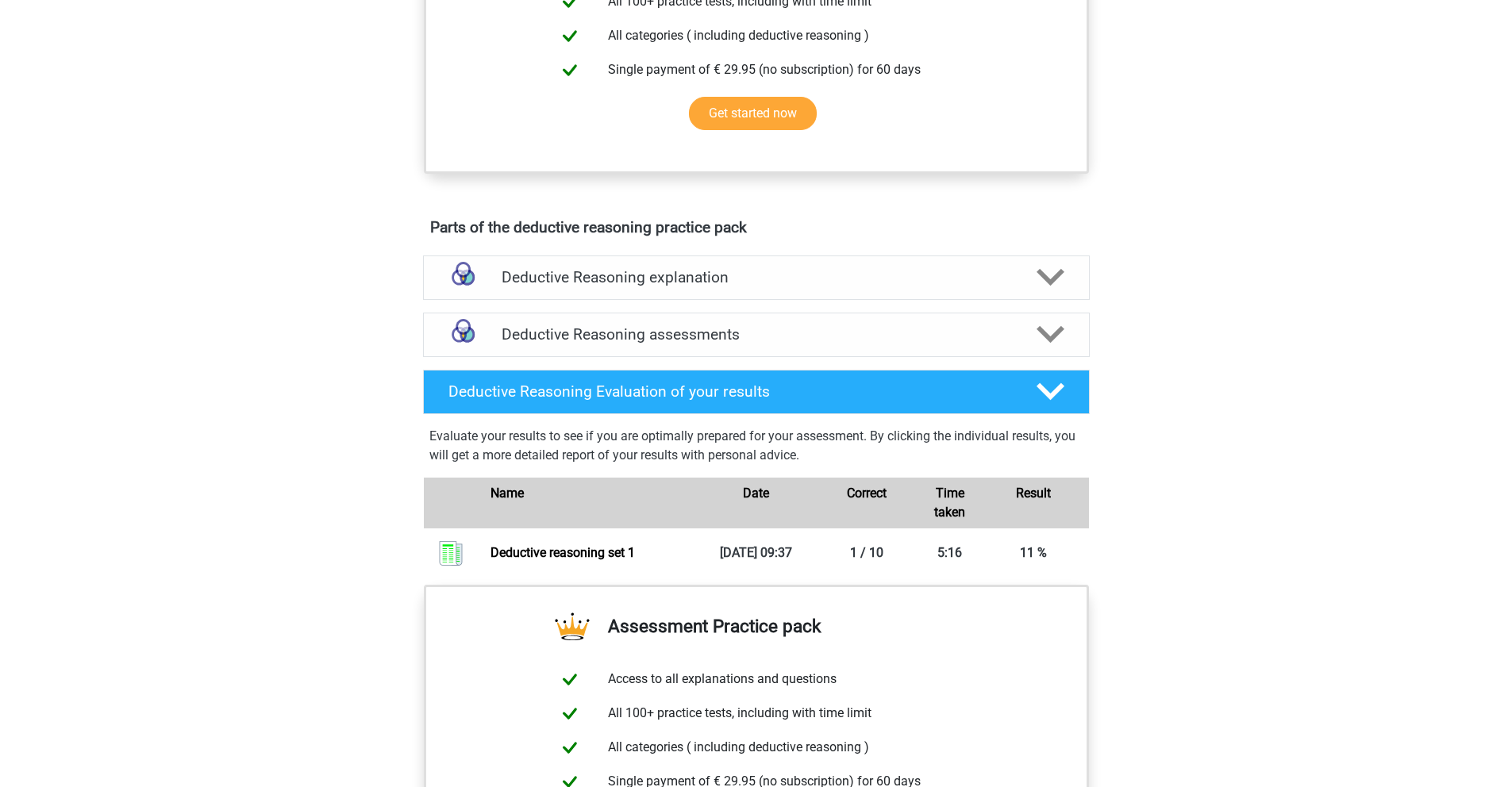
scroll to position [868, 0]
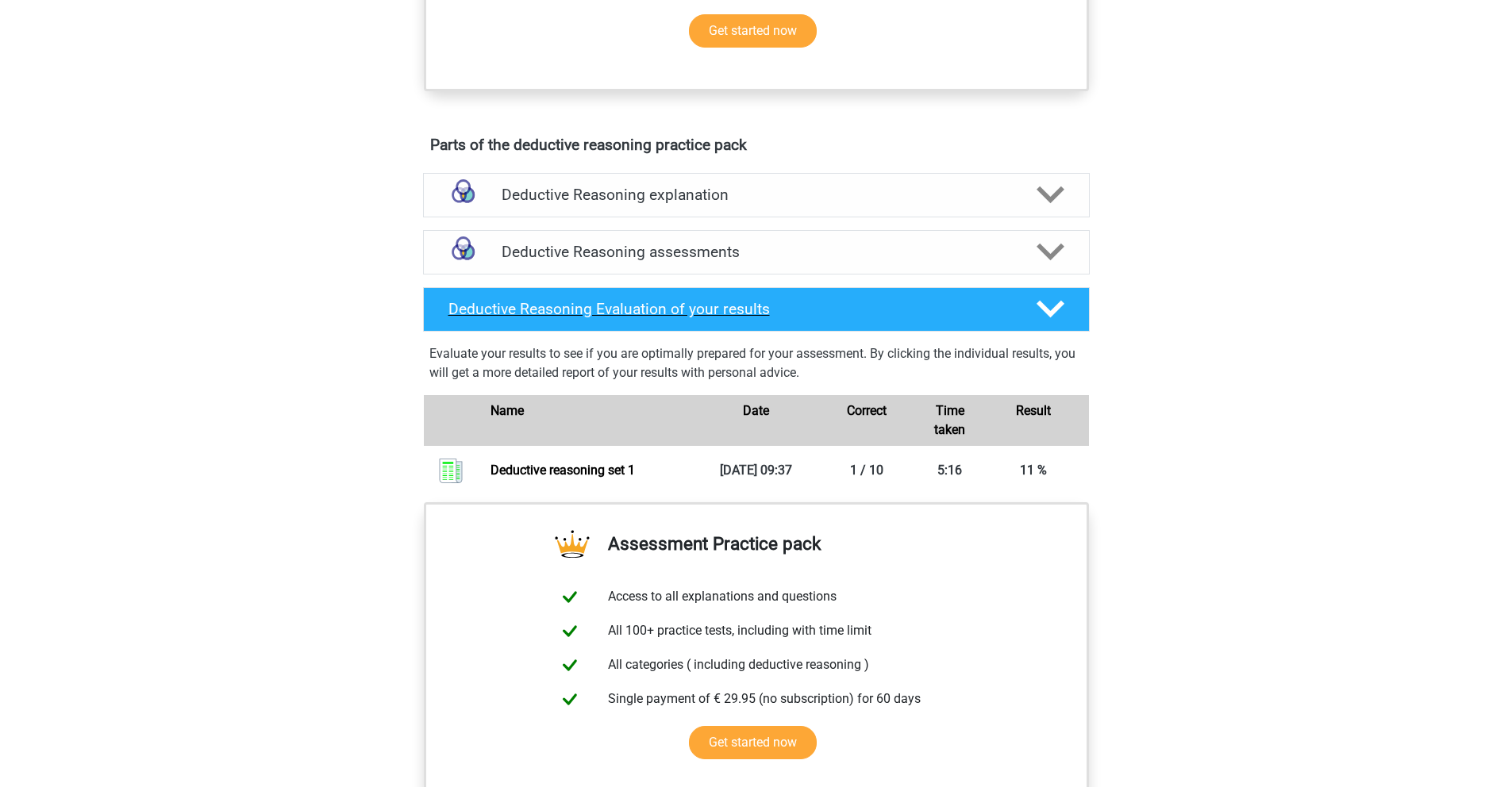
click at [1061, 323] on icon at bounding box center [1050, 309] width 28 height 28
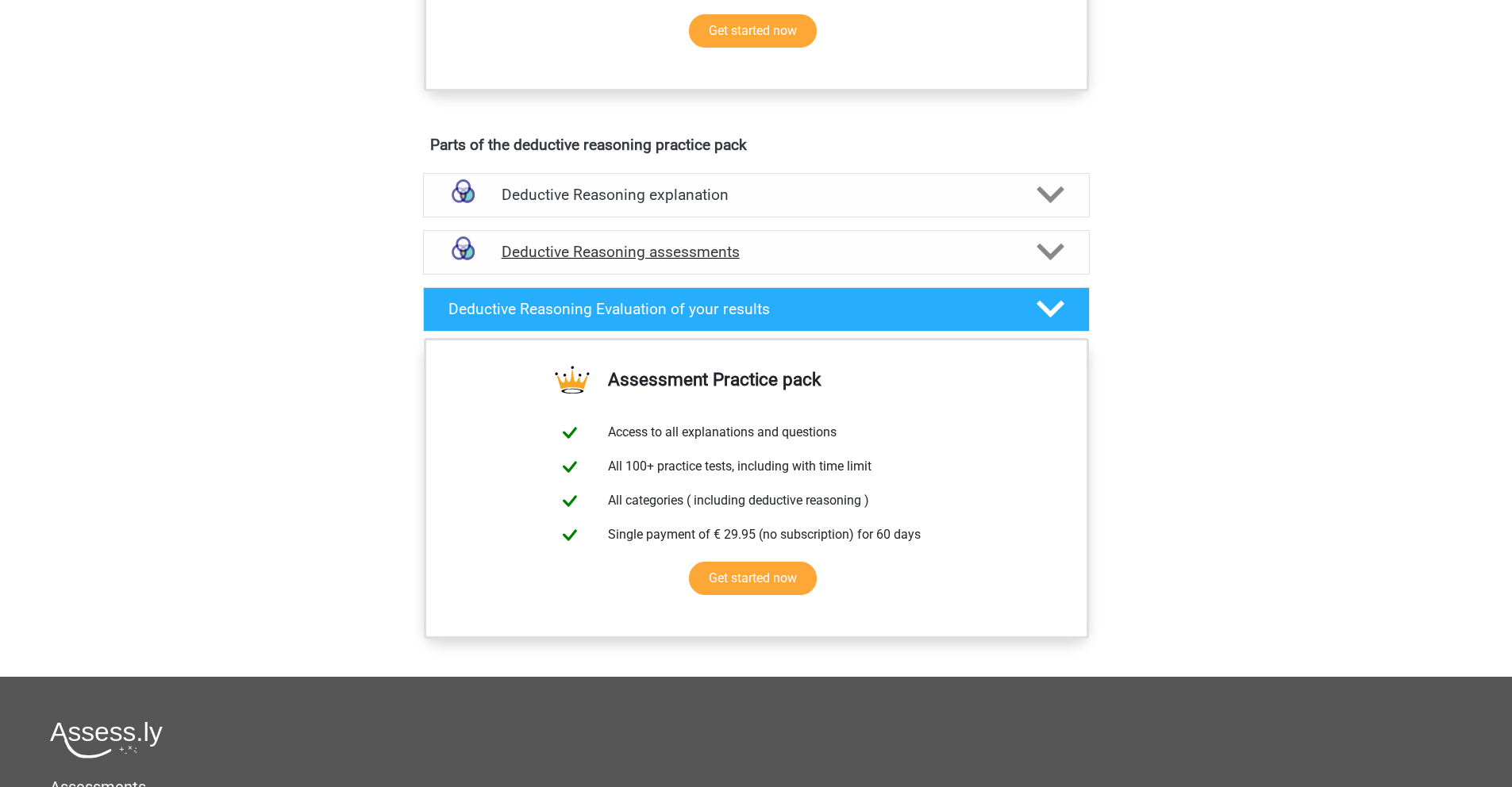
click at [1048, 266] on icon at bounding box center [1050, 252] width 28 height 28
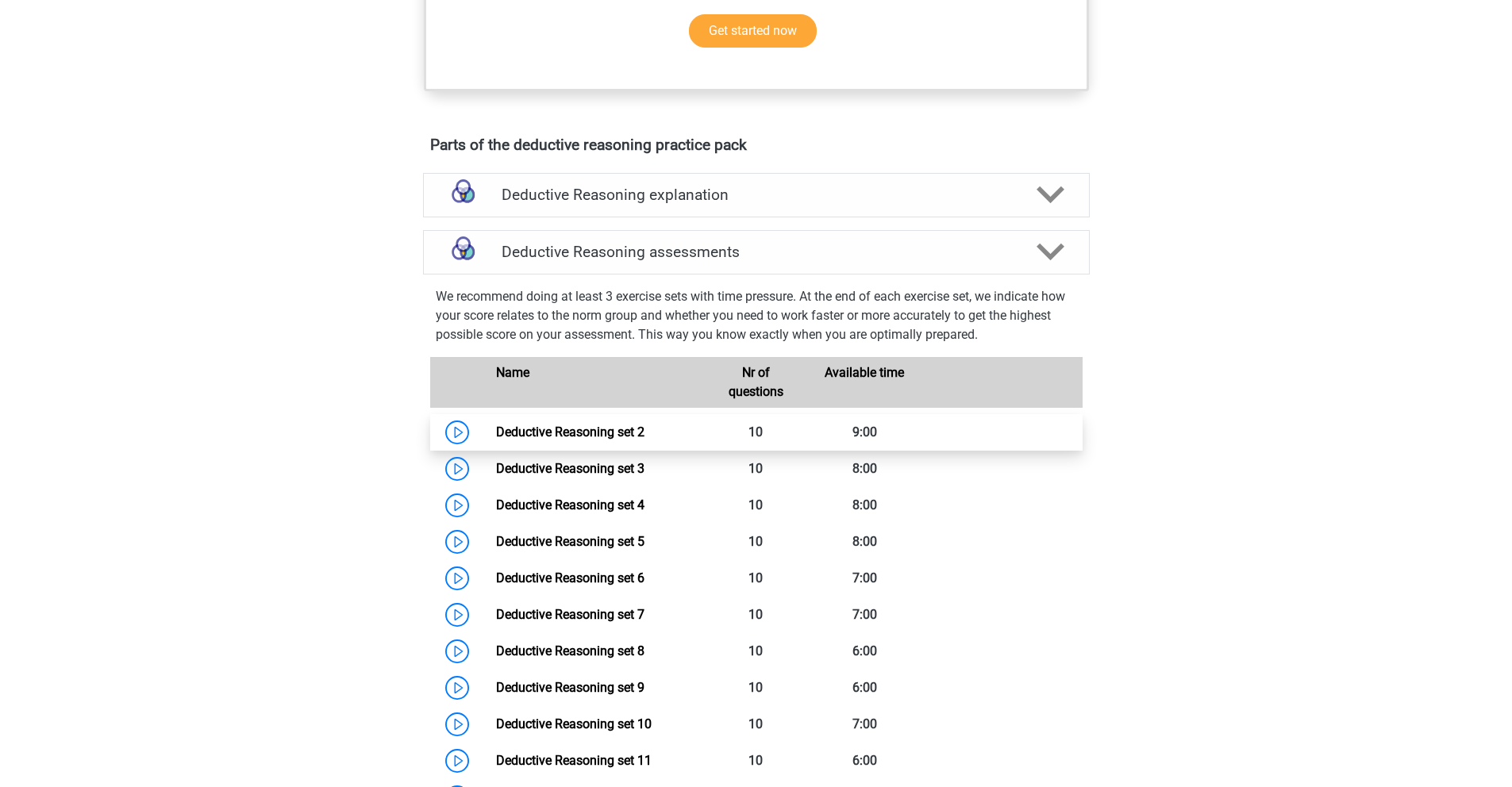
click at [586, 439] on link "Deductive Reasoning set 2" at bounding box center [569, 432] width 148 height 15
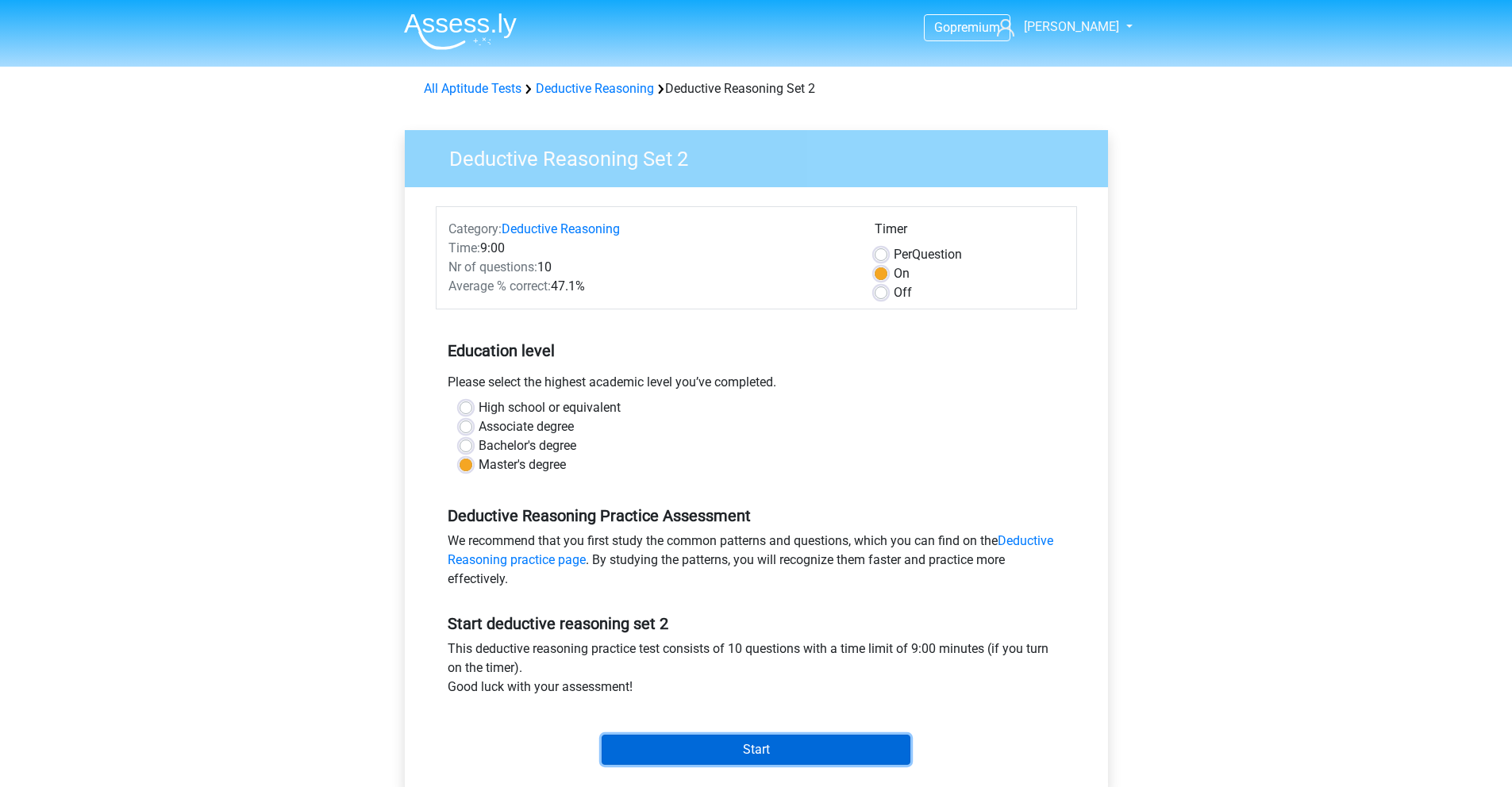
click at [726, 762] on input "Start" at bounding box center [756, 749] width 309 height 30
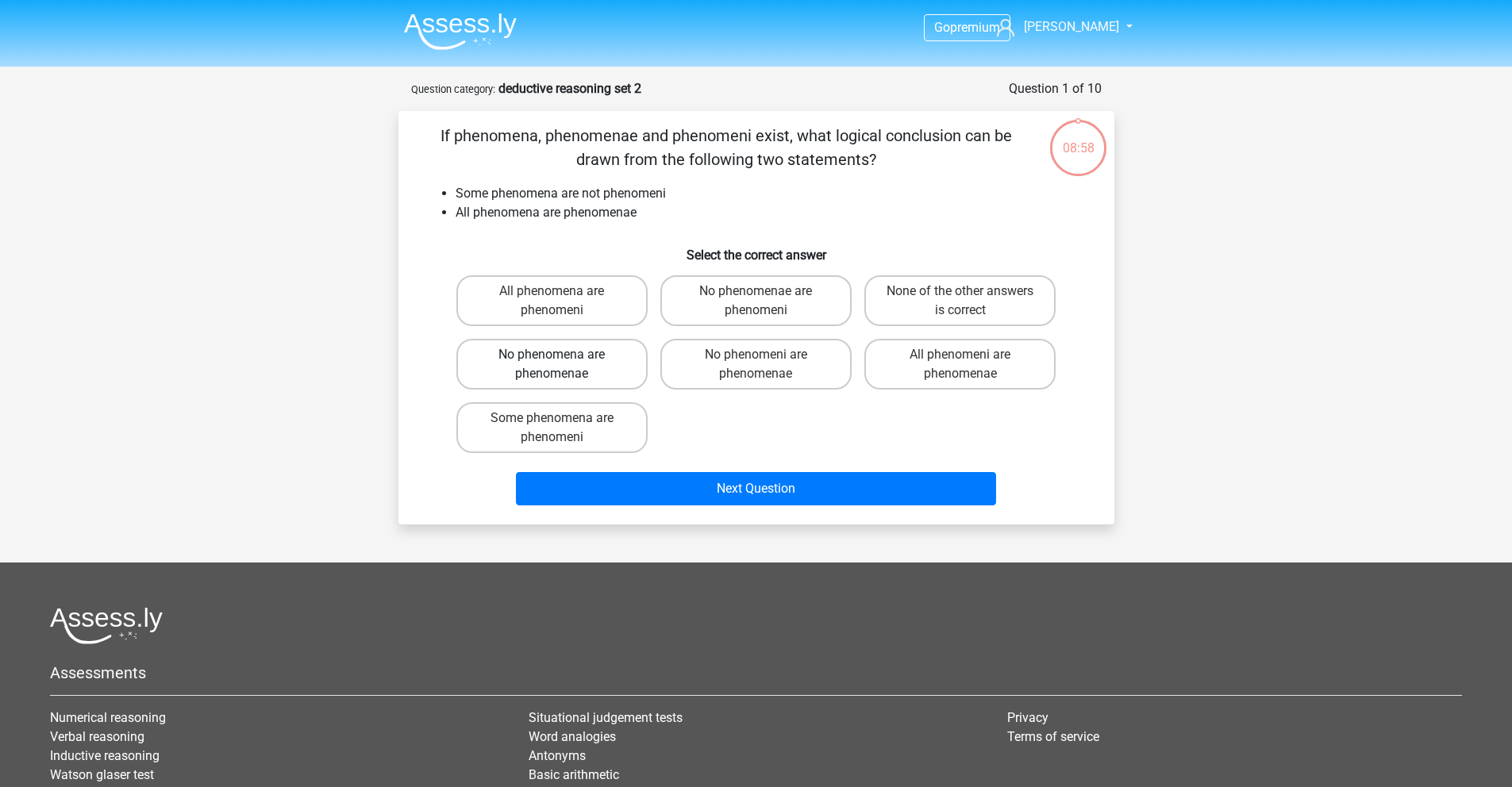
click at [604, 361] on label "No phenomena are phenomenae" at bounding box center [552, 363] width 191 height 51
click at [562, 361] on input "No phenomena are phenomenae" at bounding box center [556, 359] width 10 height 10
radio input "true"
click at [584, 435] on label "Some phenomena are phenomeni" at bounding box center [552, 427] width 191 height 51
click at [562, 428] on input "Some phenomena are phenomeni" at bounding box center [556, 423] width 10 height 10
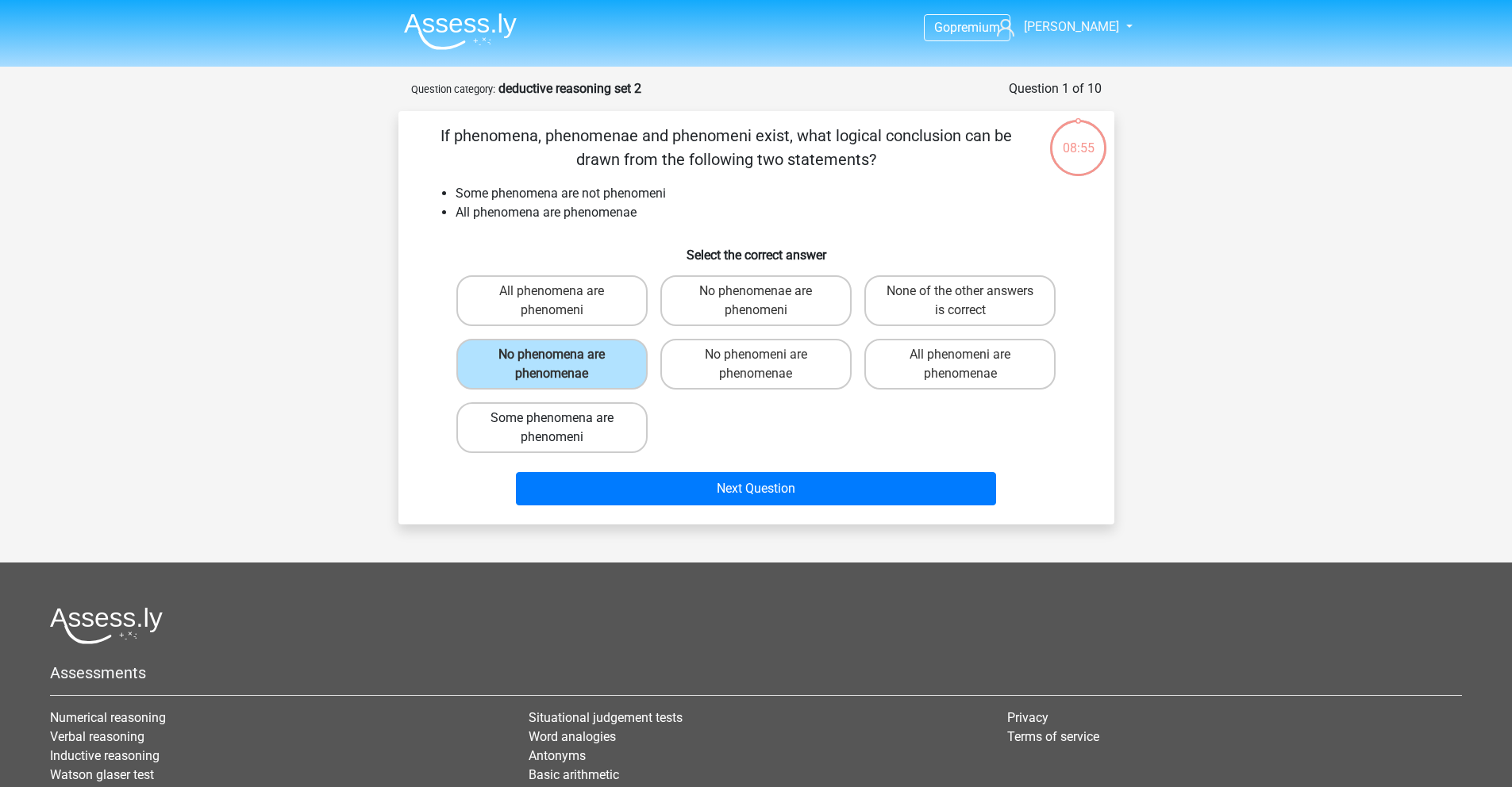
radio input "true"
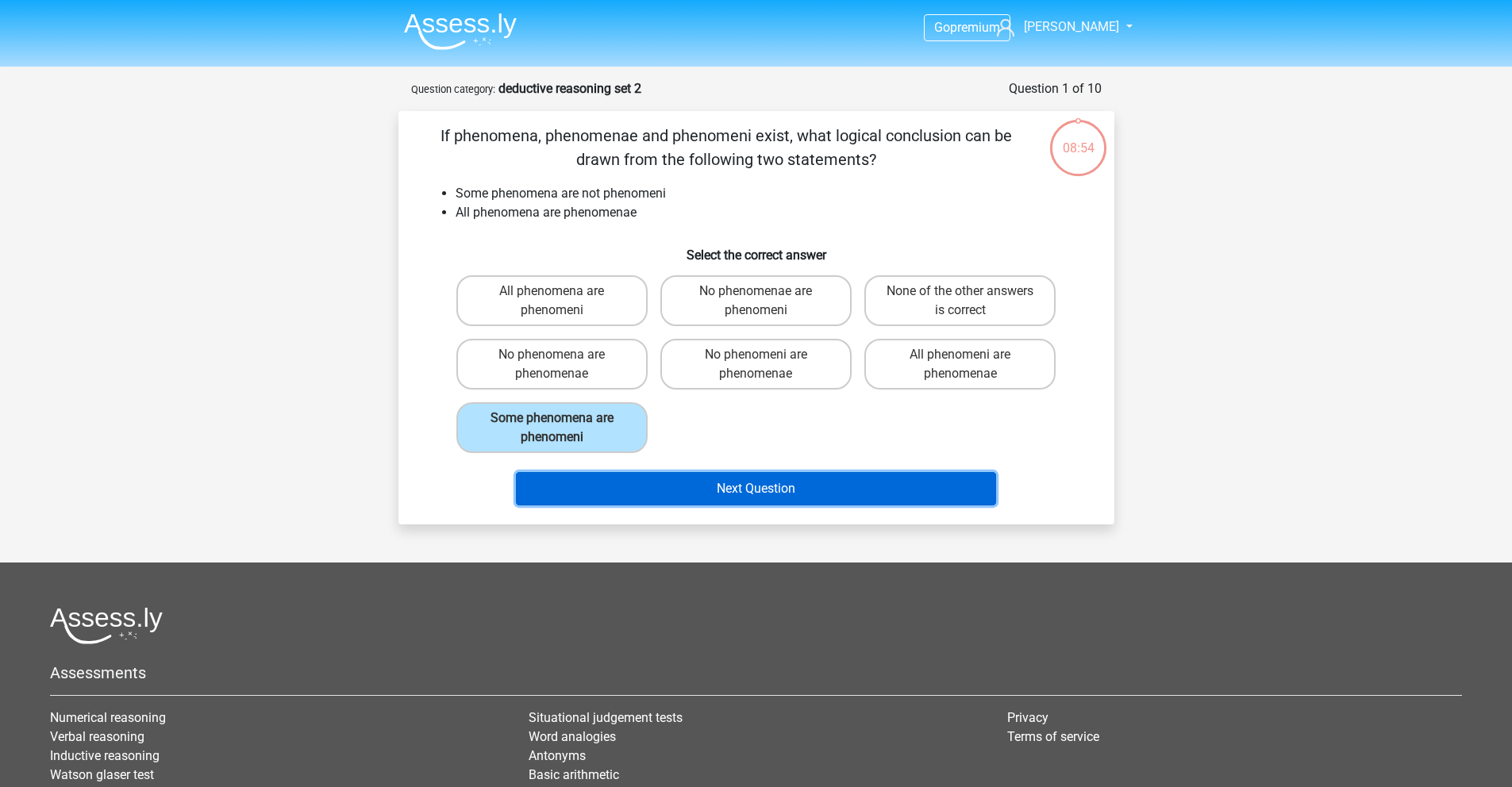
click at [750, 487] on button "Next Question" at bounding box center [756, 488] width 480 height 33
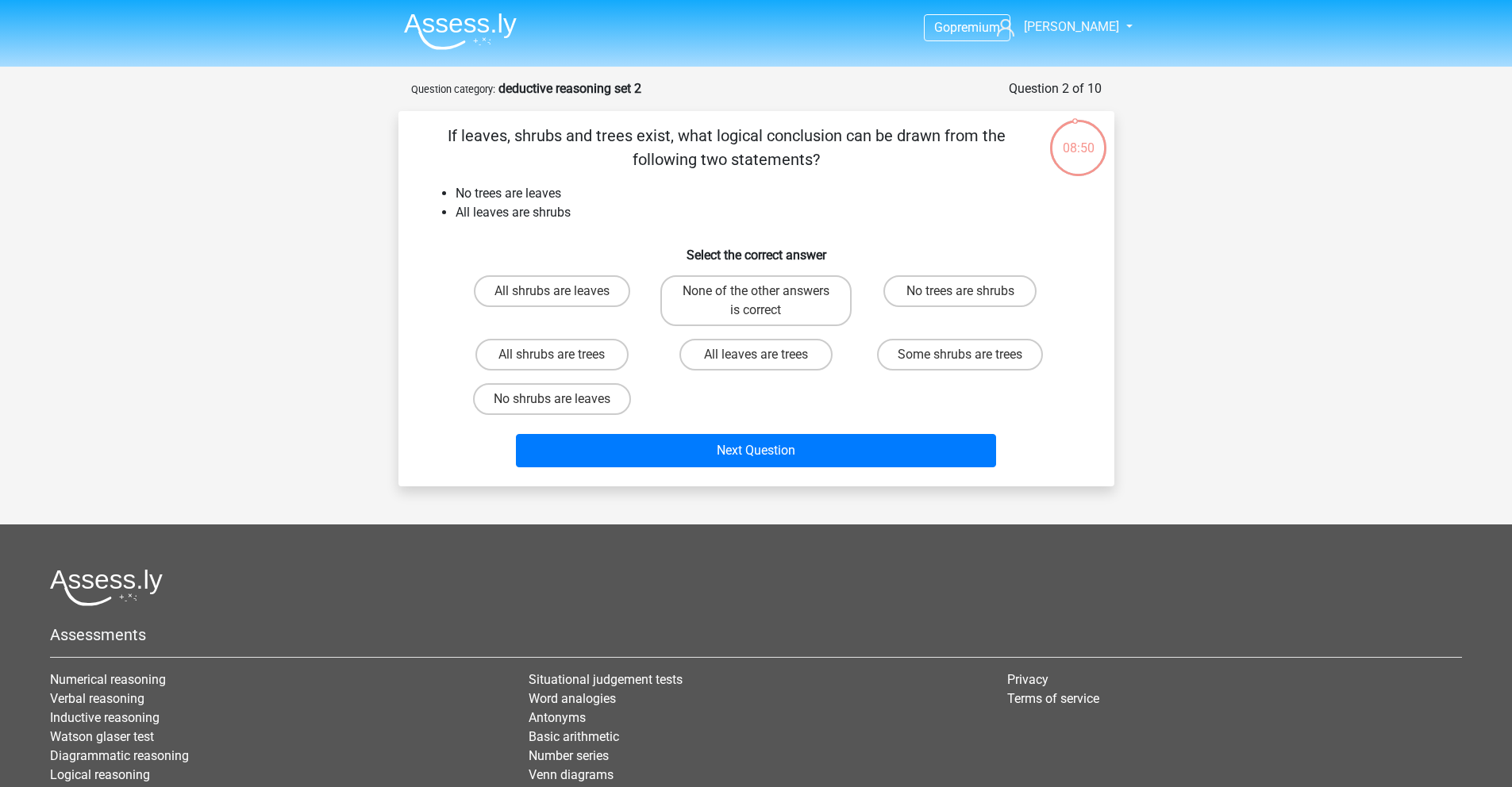
click at [460, 20] on img at bounding box center [460, 31] width 113 height 38
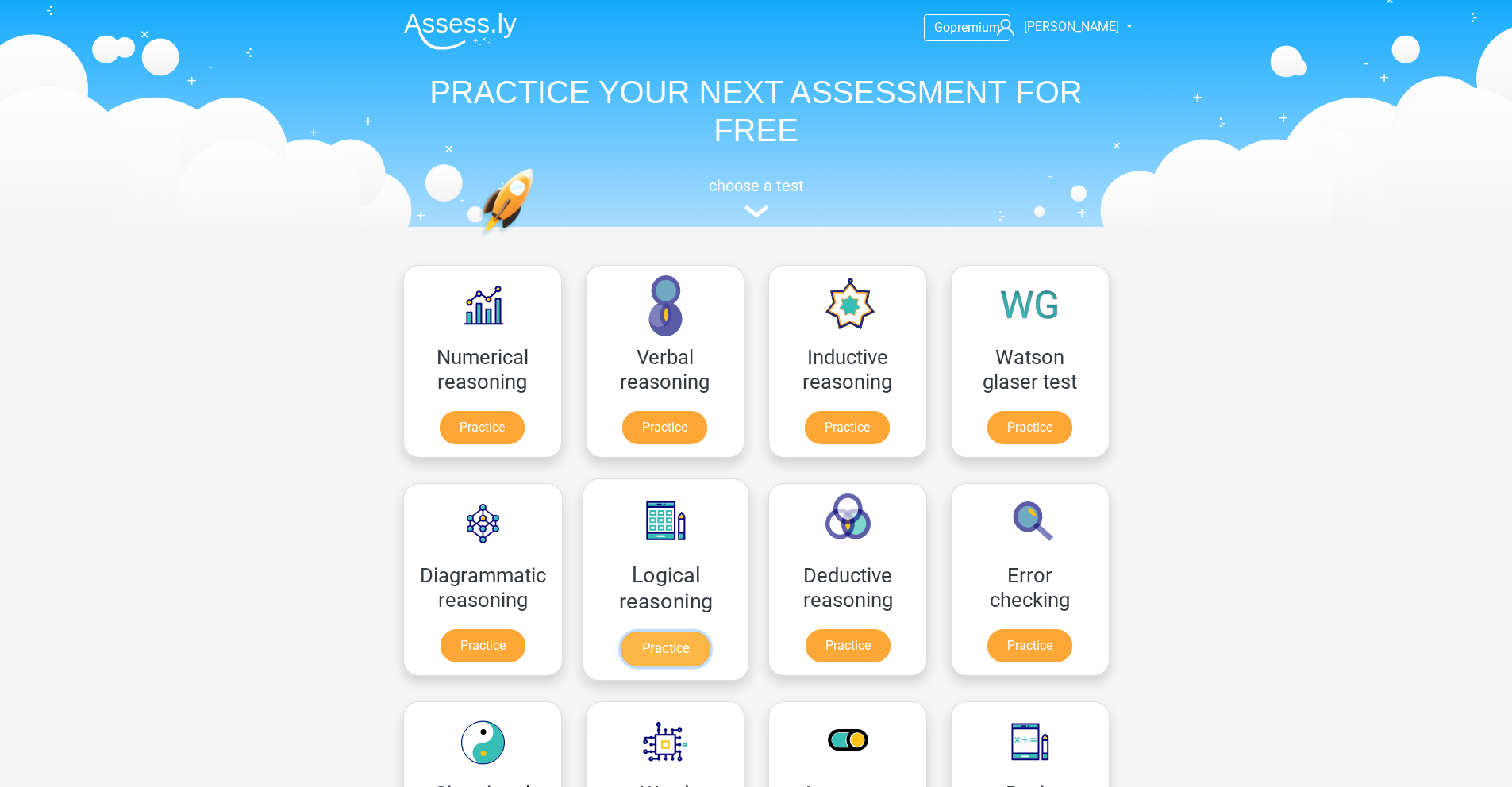
click at [676, 645] on link "Practice" at bounding box center [665, 649] width 89 height 35
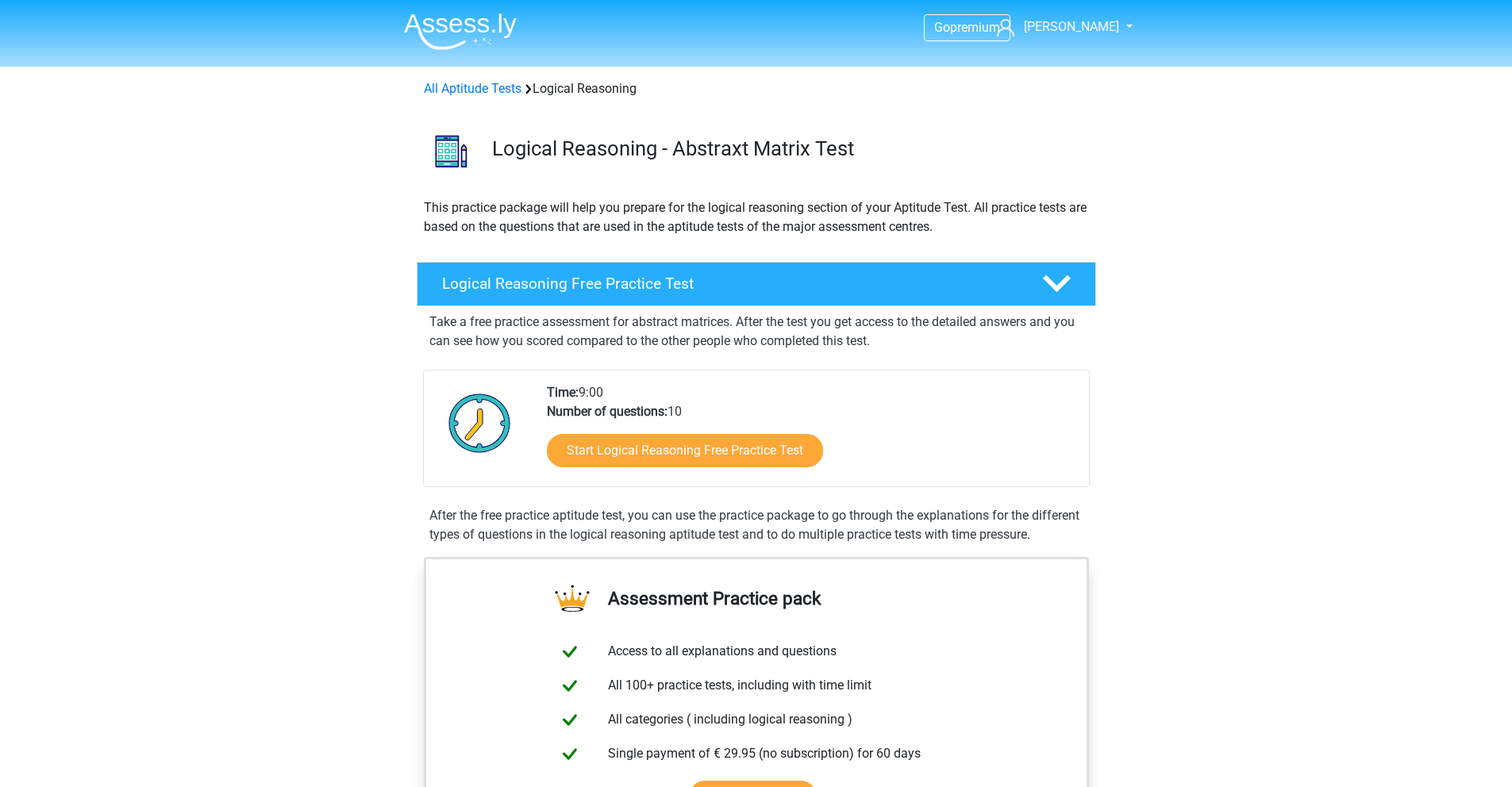
click at [434, 37] on img at bounding box center [460, 31] width 113 height 38
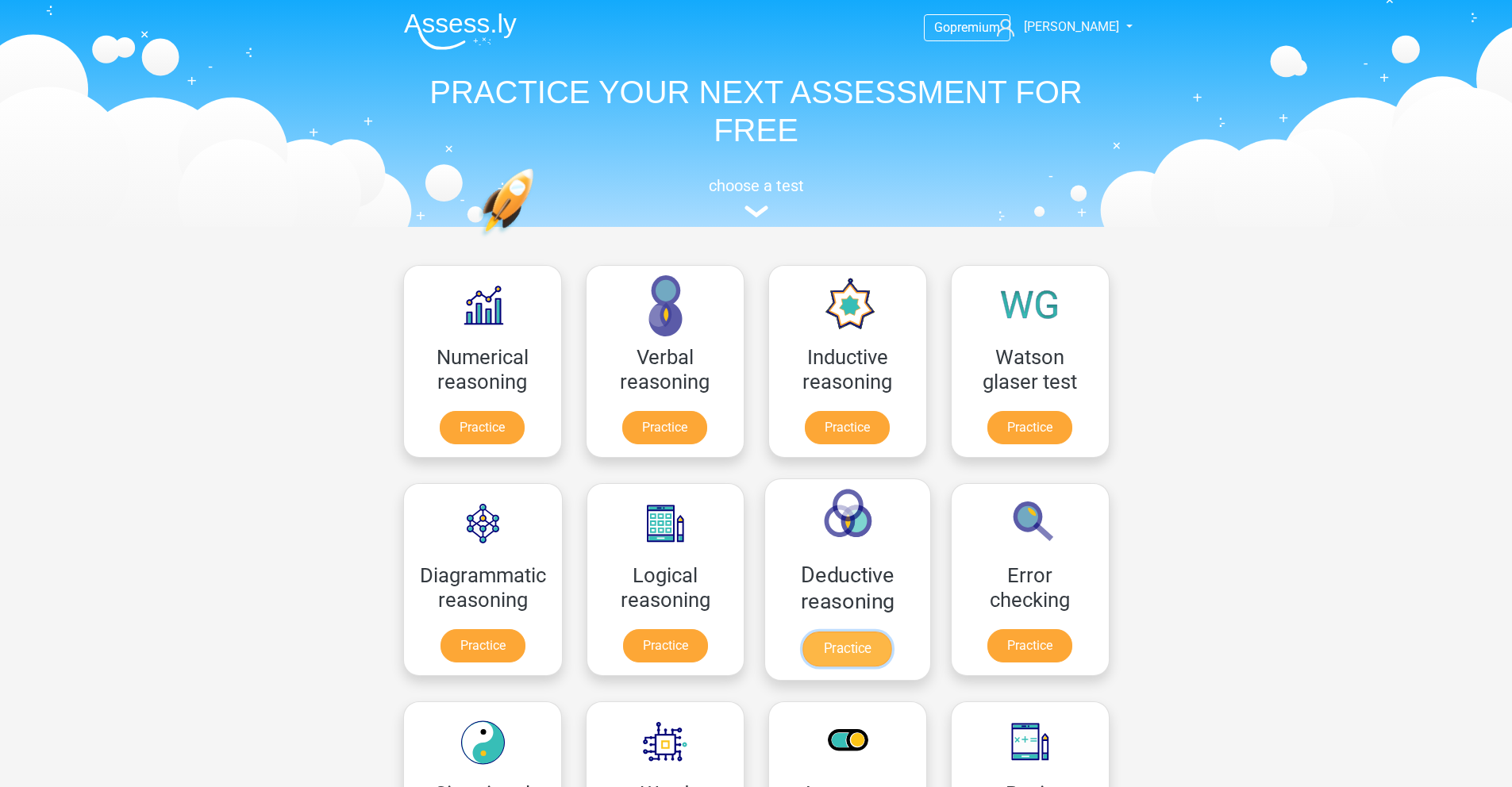
click at [847, 641] on link "Practice" at bounding box center [847, 649] width 89 height 35
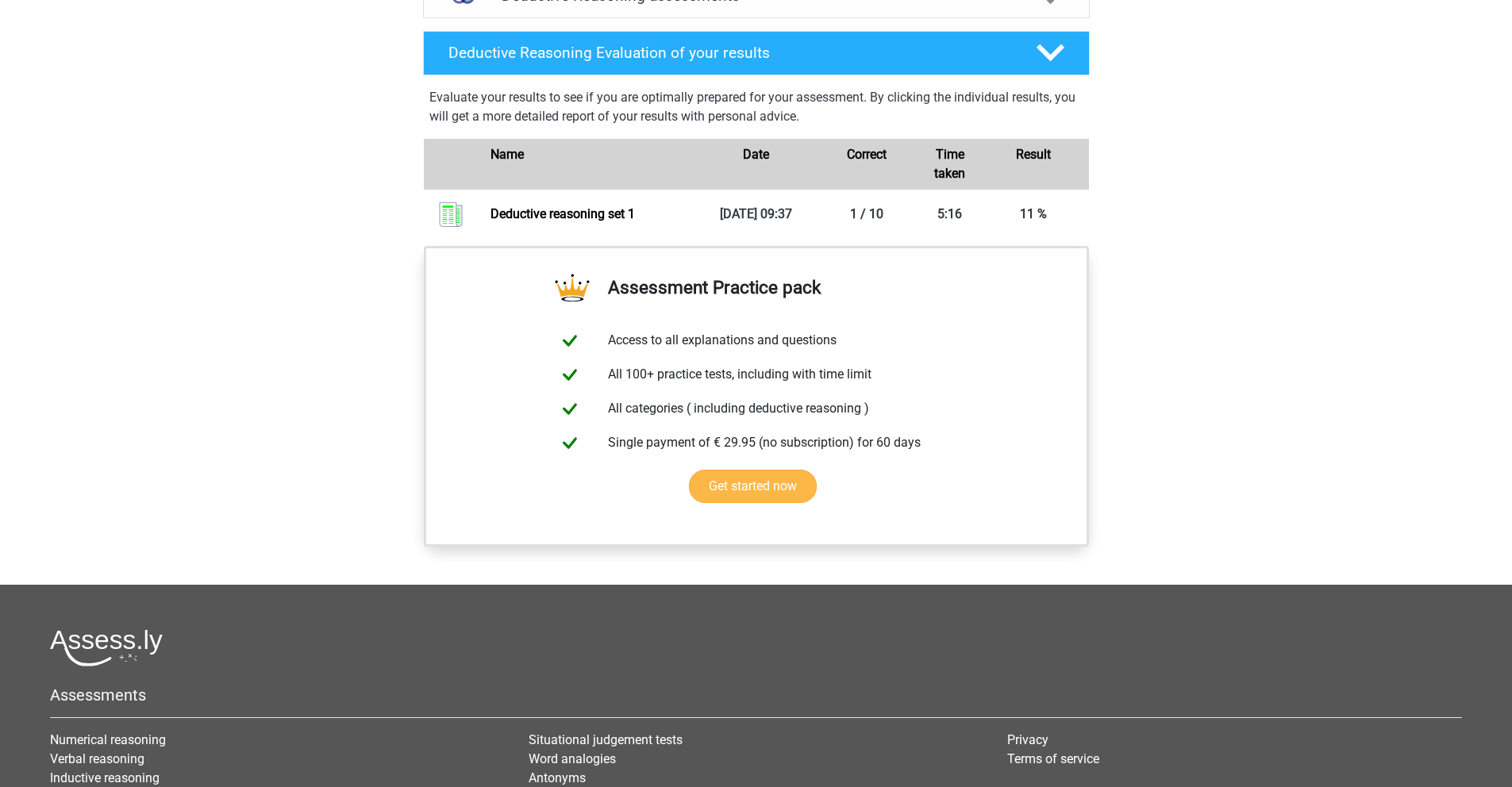
scroll to position [764, 0]
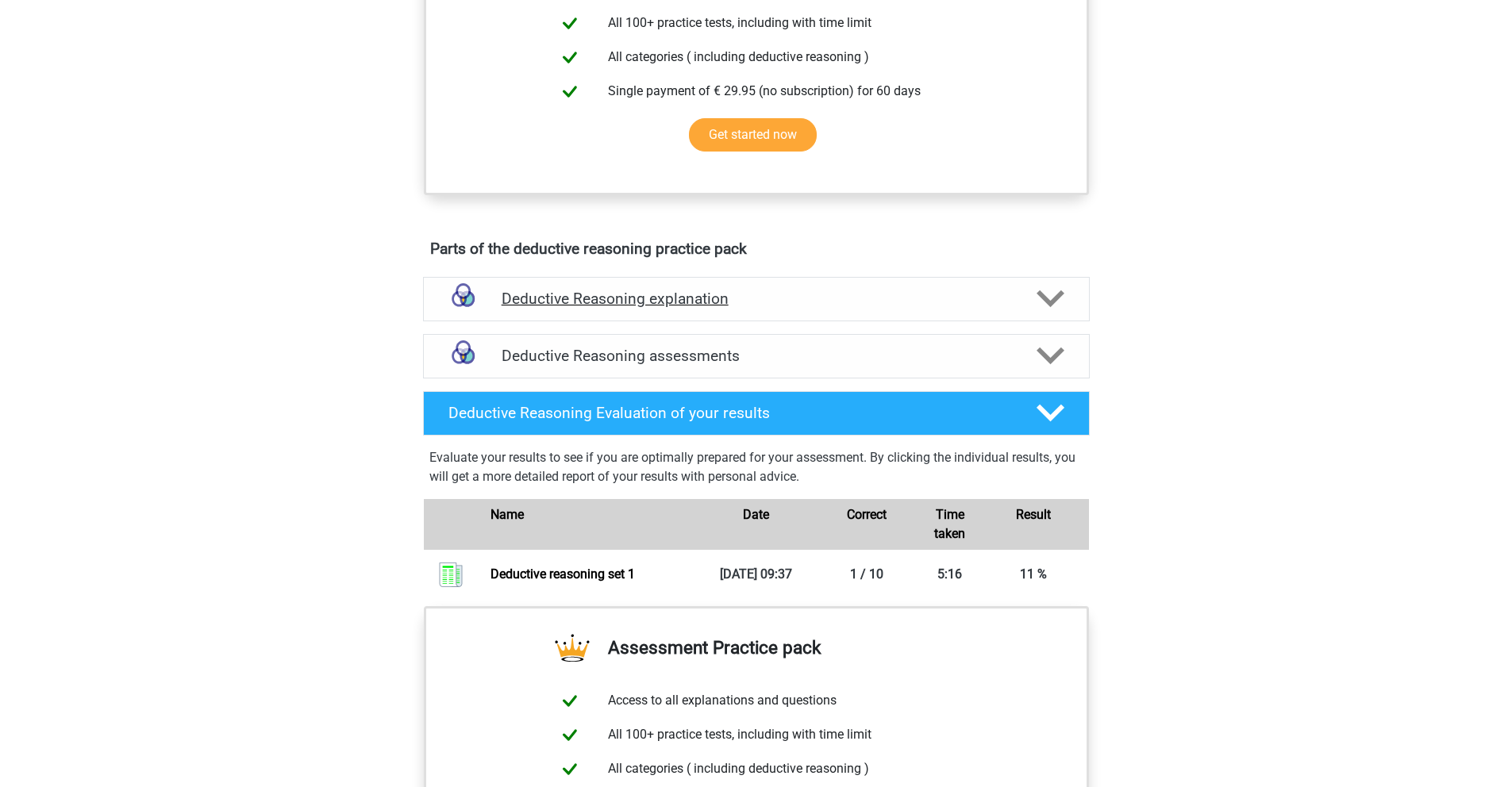
click at [952, 303] on div "Deductive Reasoning explanation" at bounding box center [756, 299] width 667 height 44
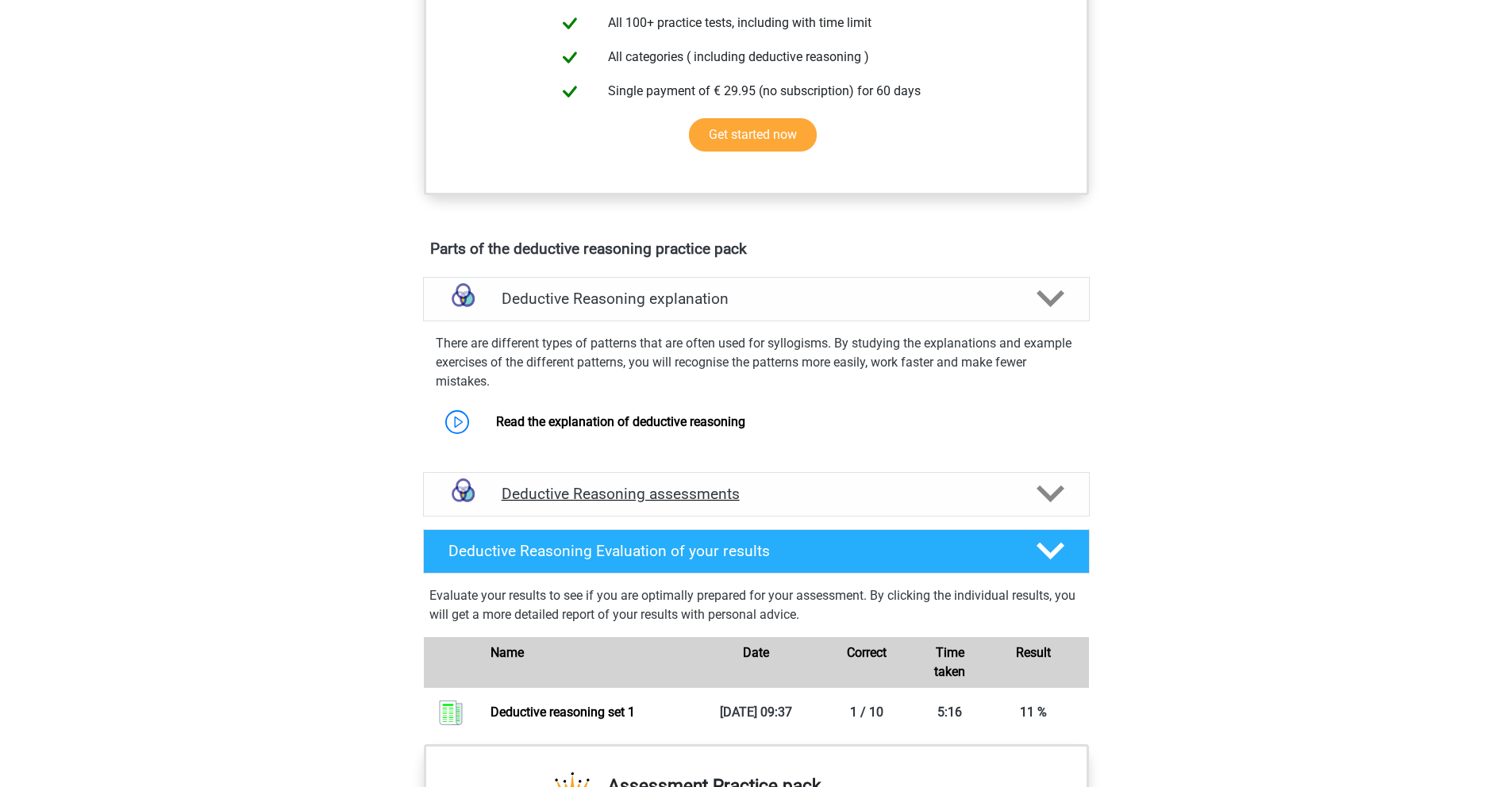
click at [1006, 503] on h4 "Deductive Reasoning assessments" at bounding box center [756, 494] width 510 height 18
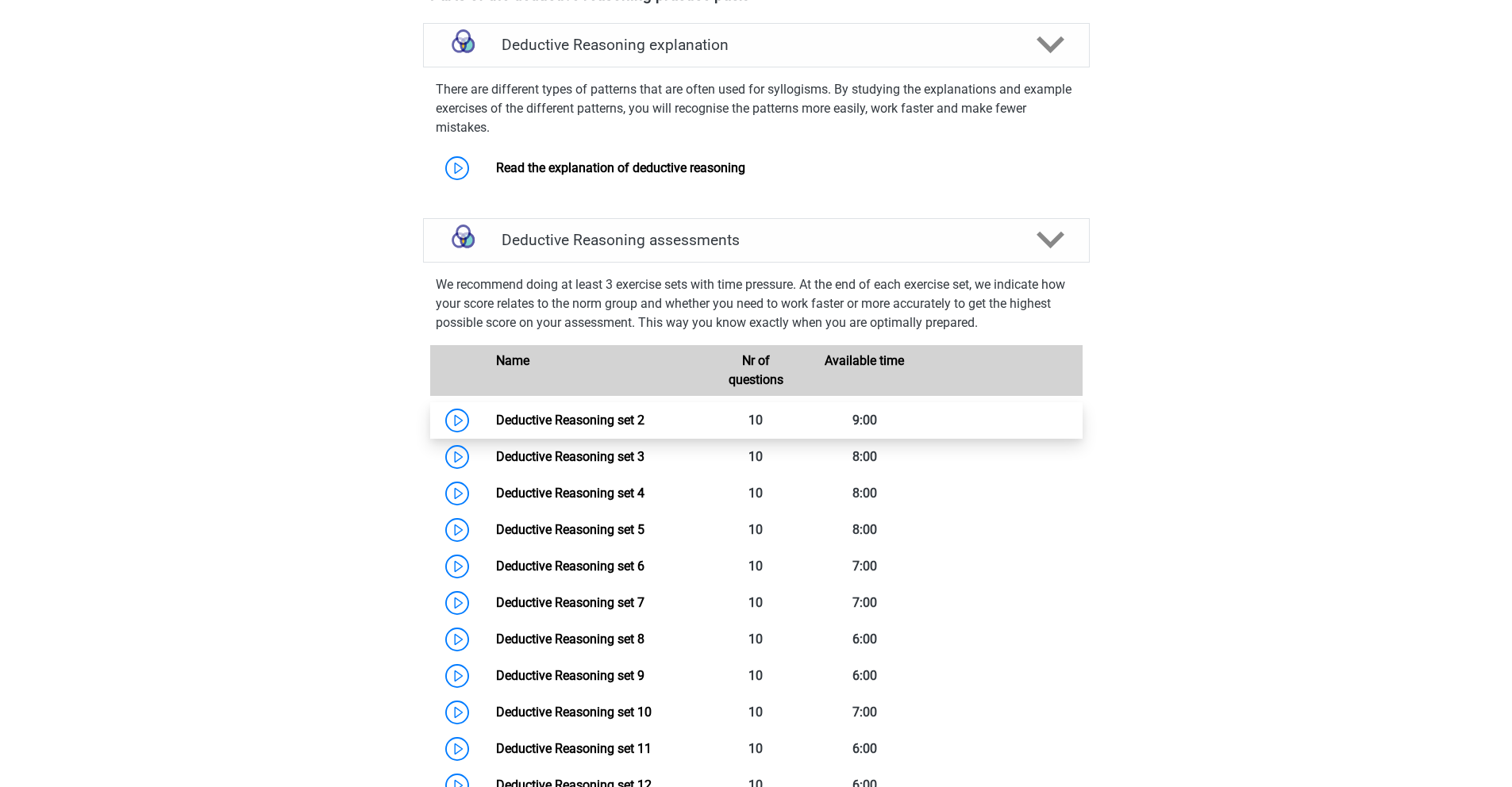
scroll to position [1026, 0]
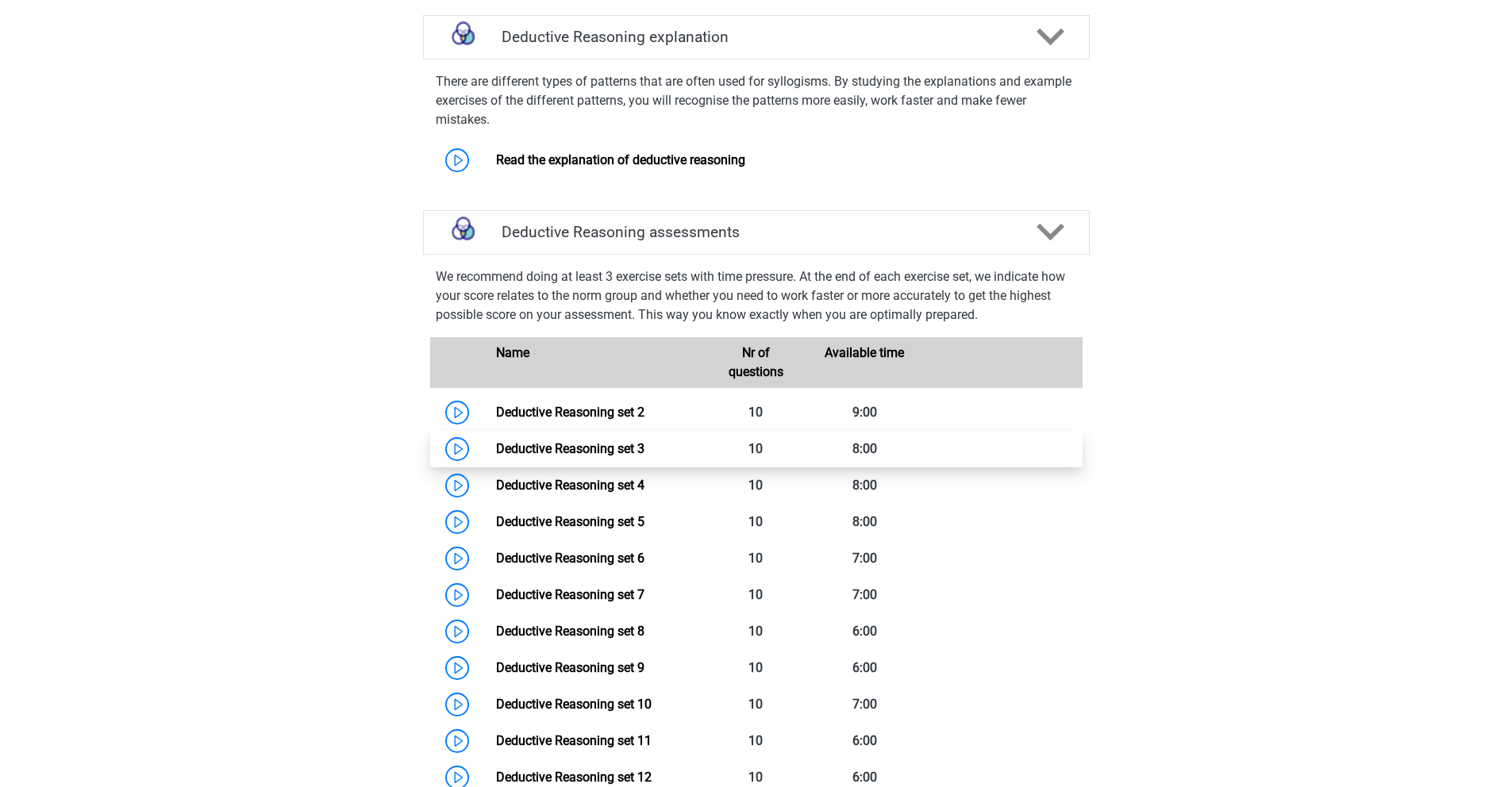
click at [590, 456] on link "Deductive Reasoning set 3" at bounding box center [569, 449] width 148 height 15
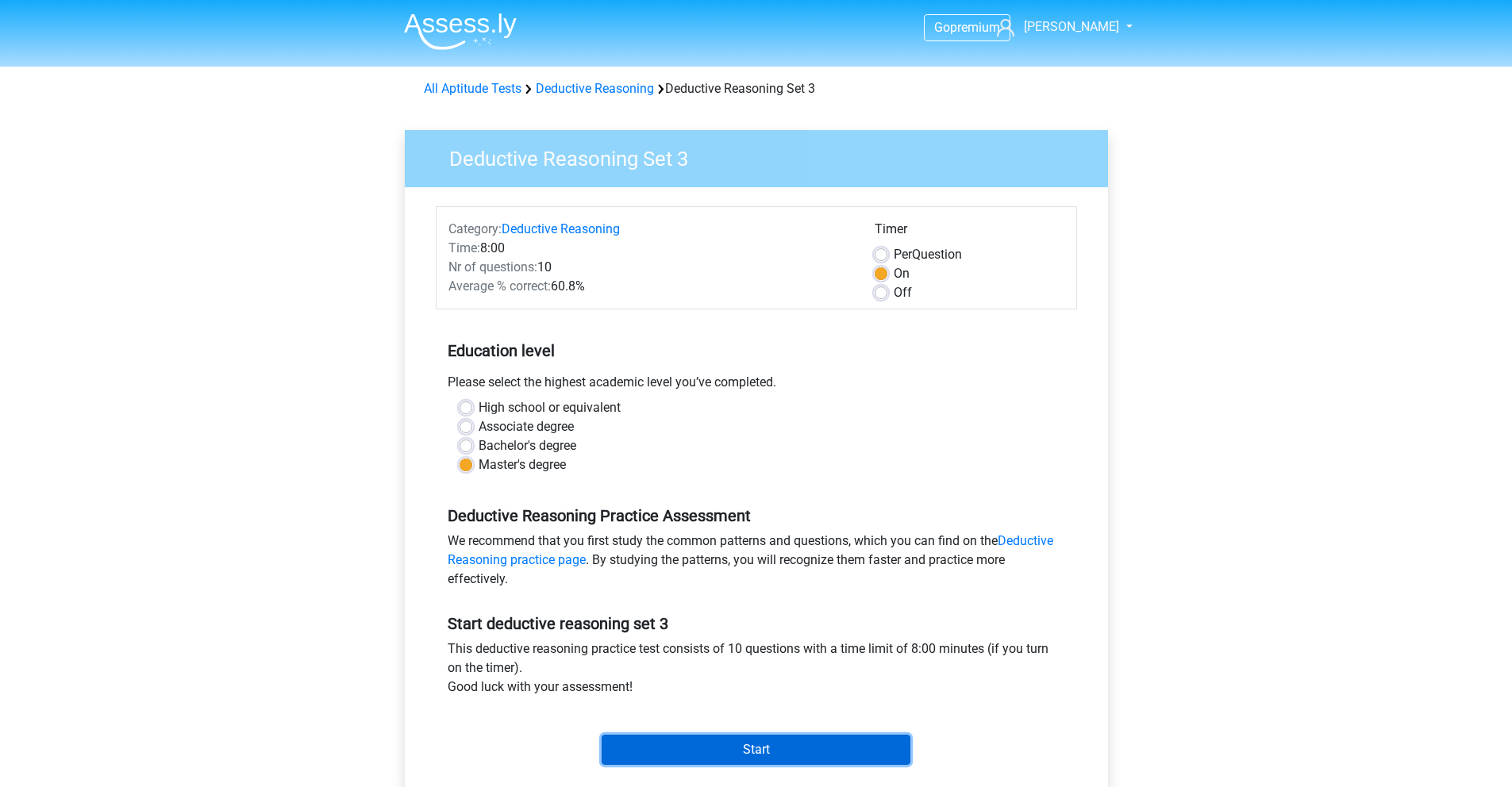
click at [681, 740] on input "Start" at bounding box center [756, 749] width 309 height 30
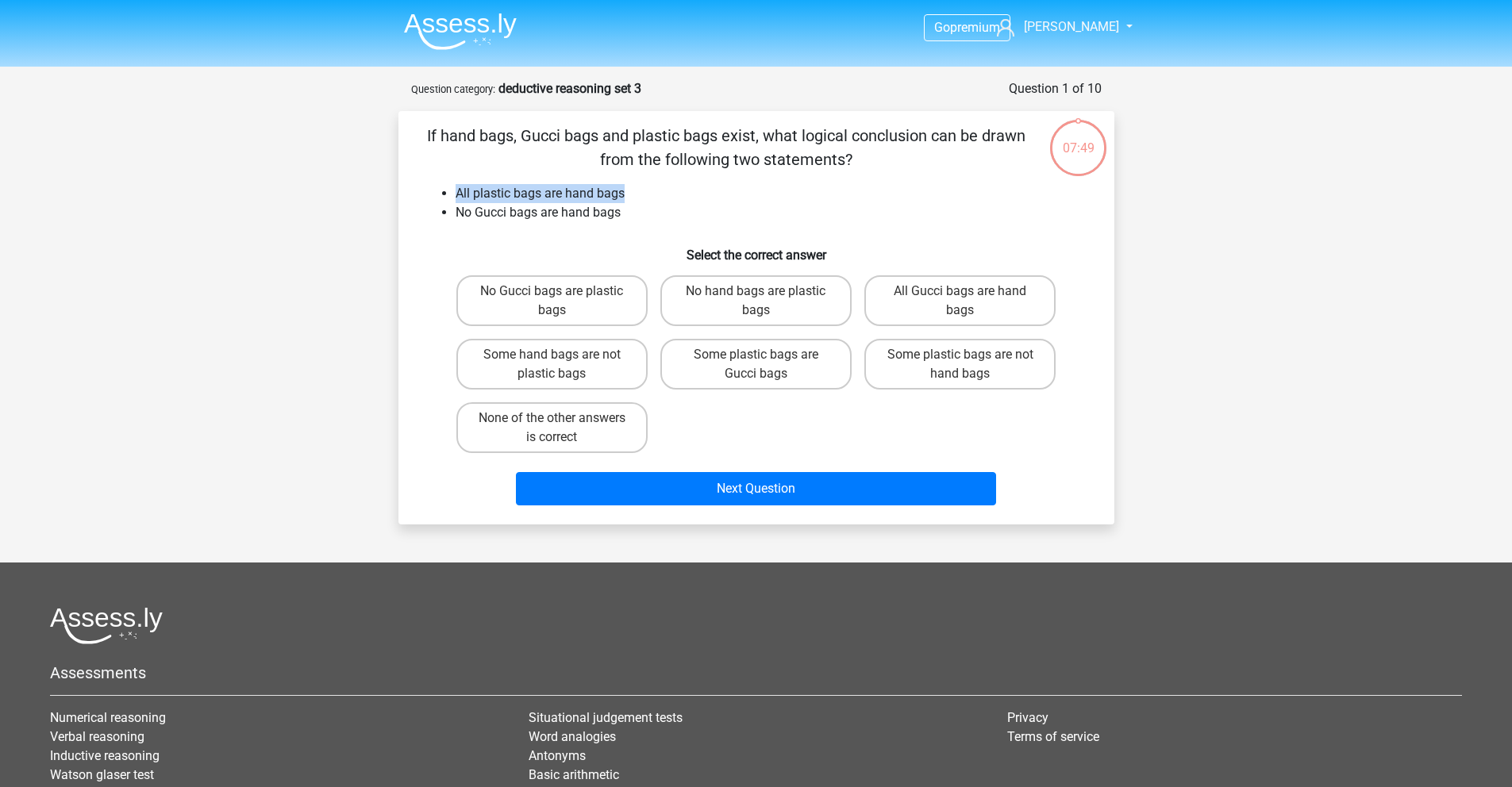
drag, startPoint x: 653, startPoint y: 200, endPoint x: 455, endPoint y: 199, distance: 198.0
click at [455, 199] on li "All plastic bags are hand bags" at bounding box center [772, 193] width 634 height 19
click at [615, 365] on label "Some hand bags are not plastic bags" at bounding box center [552, 363] width 191 height 51
click at [562, 365] on input "Some hand bags are not plastic bags" at bounding box center [556, 359] width 10 height 10
radio input "true"
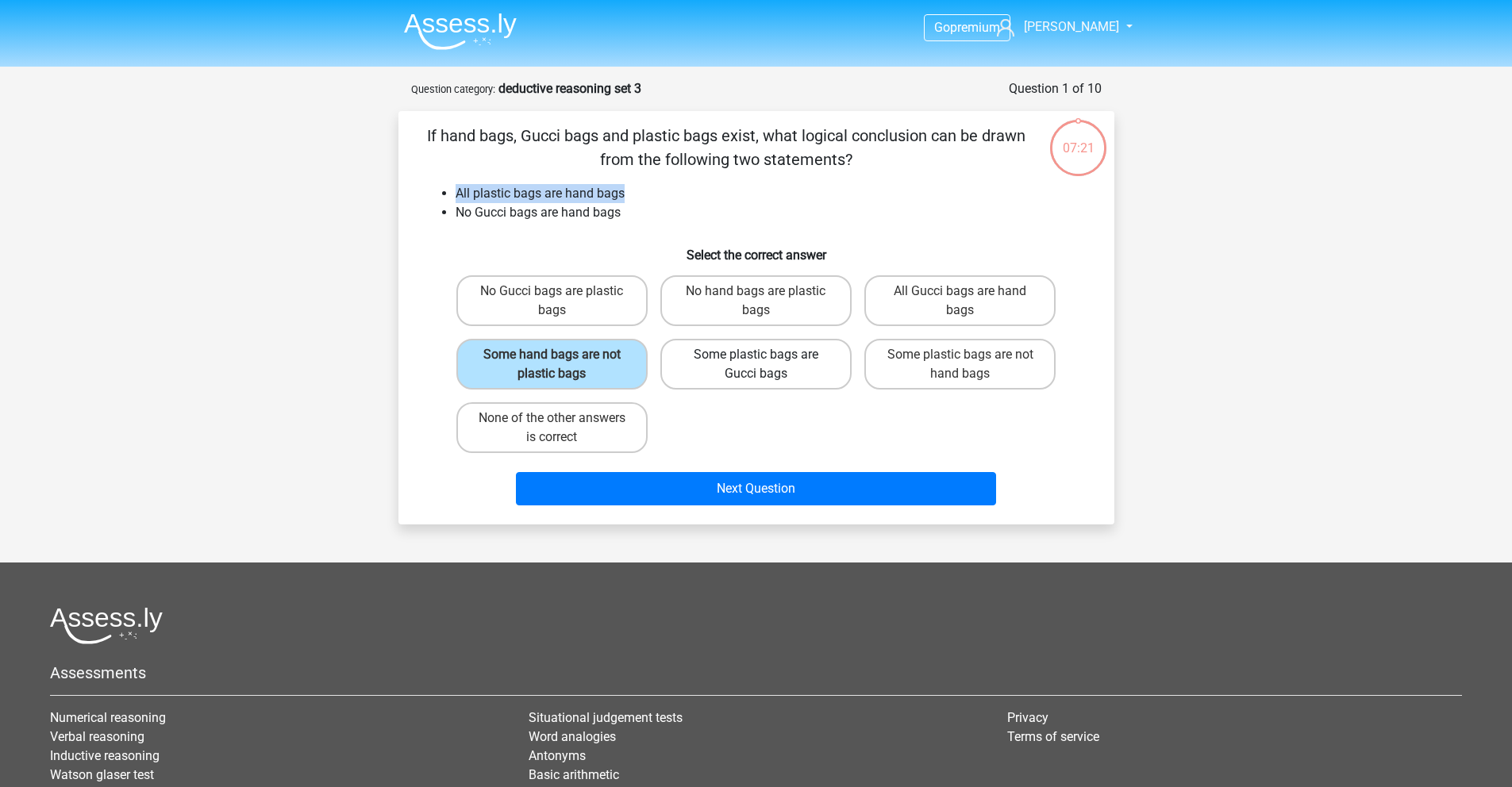
click at [775, 381] on label "Some plastic bags are Gucci bags" at bounding box center [756, 363] width 191 height 51
click at [766, 365] on input "Some plastic bags are Gucci bags" at bounding box center [760, 359] width 10 height 10
radio input "true"
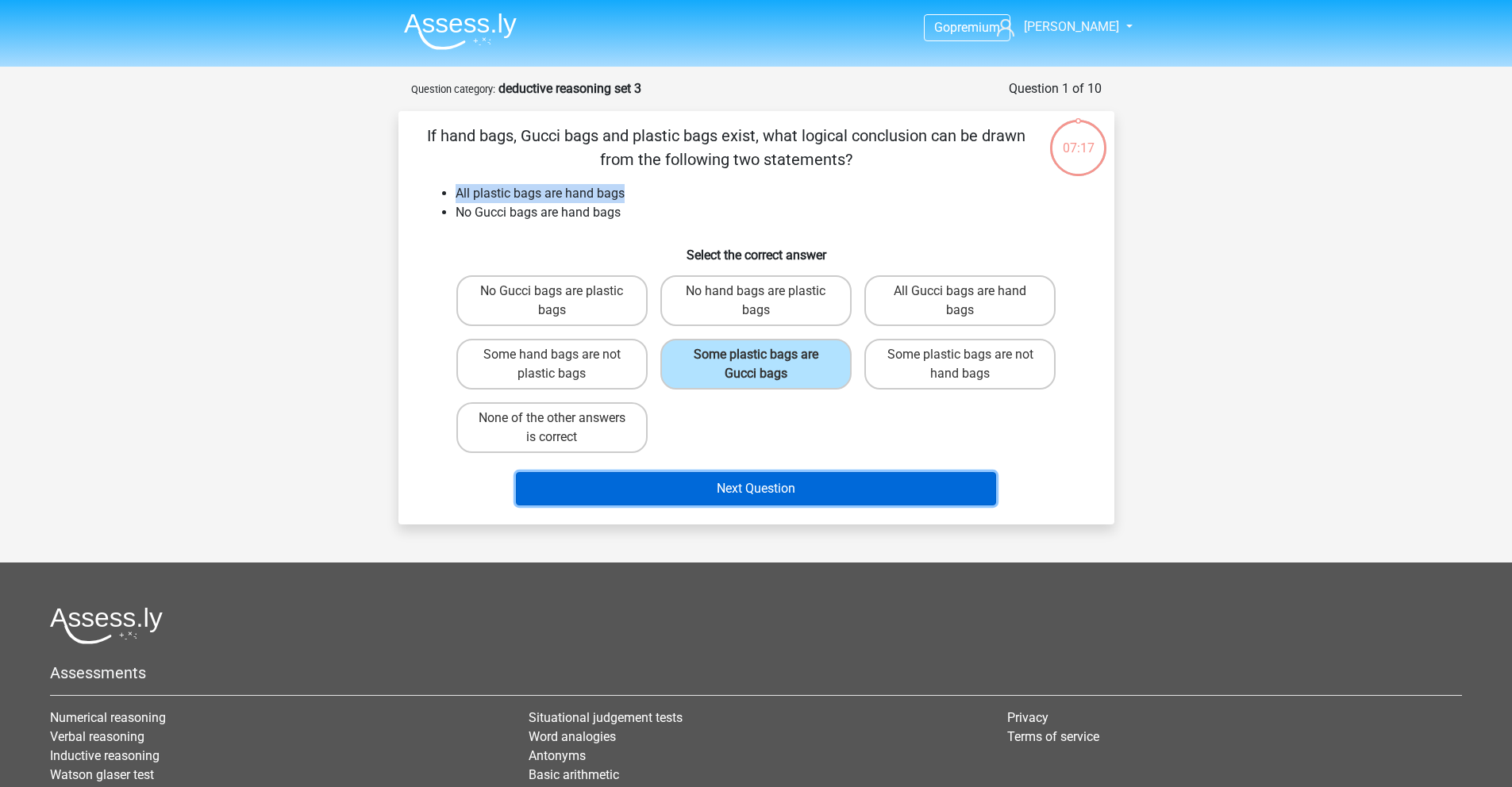
click at [755, 497] on button "Next Question" at bounding box center [756, 488] width 480 height 33
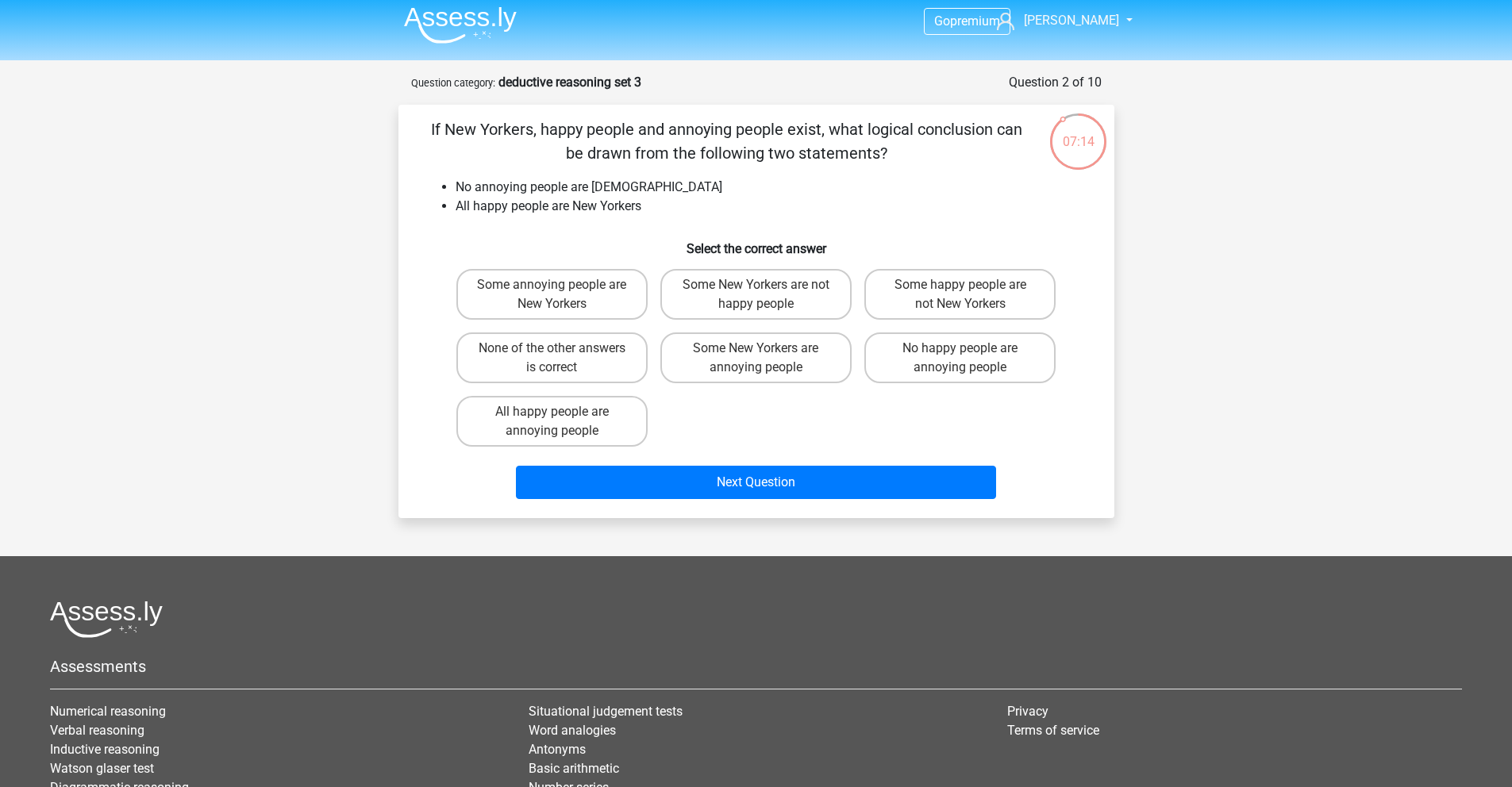
scroll to position [5, 0]
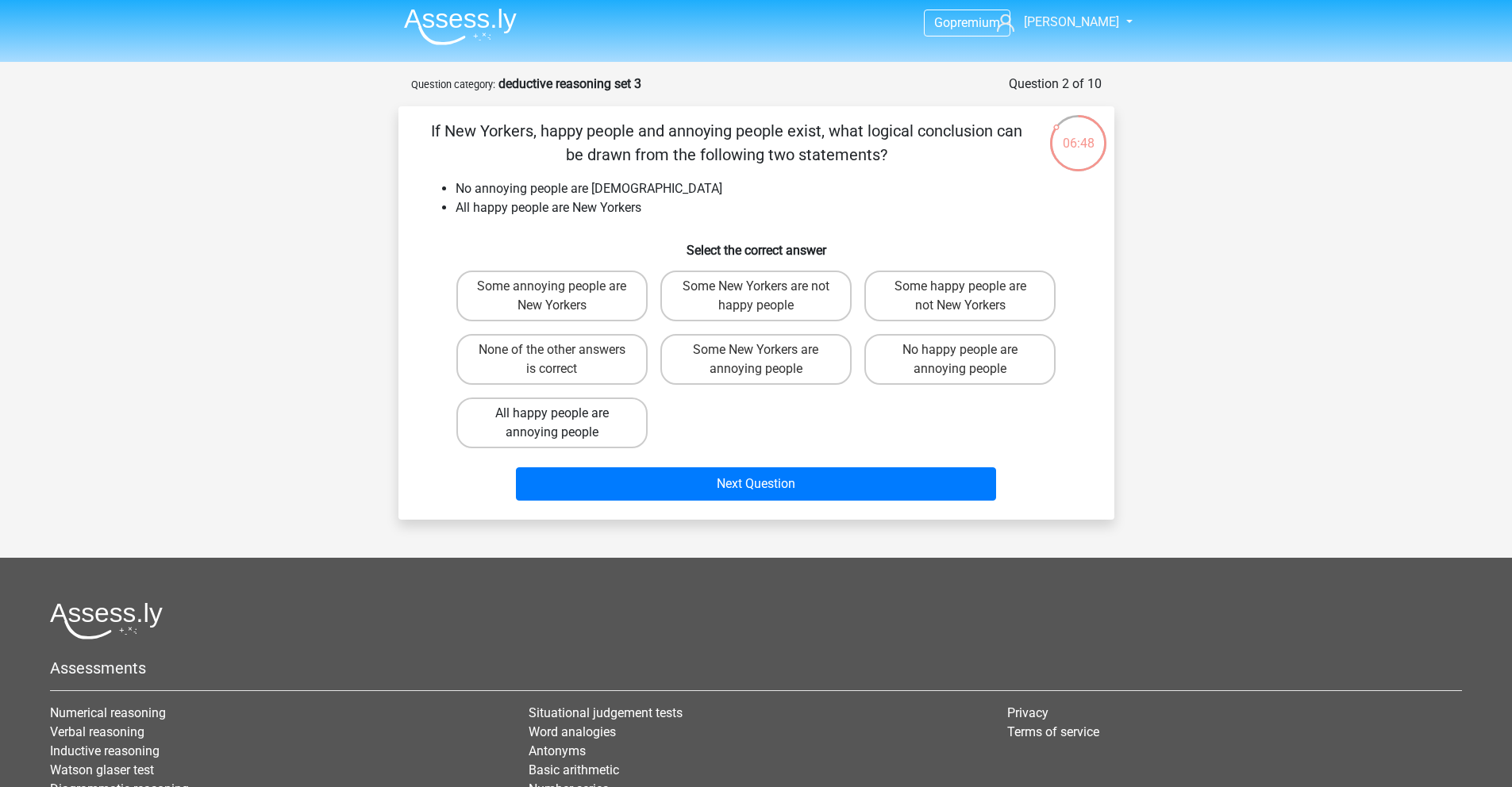
click at [584, 422] on label "All happy people are annoying people" at bounding box center [552, 422] width 191 height 51
click at [562, 422] on input "All happy people are annoying people" at bounding box center [556, 418] width 10 height 10
radio input "true"
click at [1009, 371] on label "No happy people are annoying people" at bounding box center [960, 359] width 191 height 51
click at [970, 360] on input "No happy people are annoying people" at bounding box center [965, 355] width 10 height 10
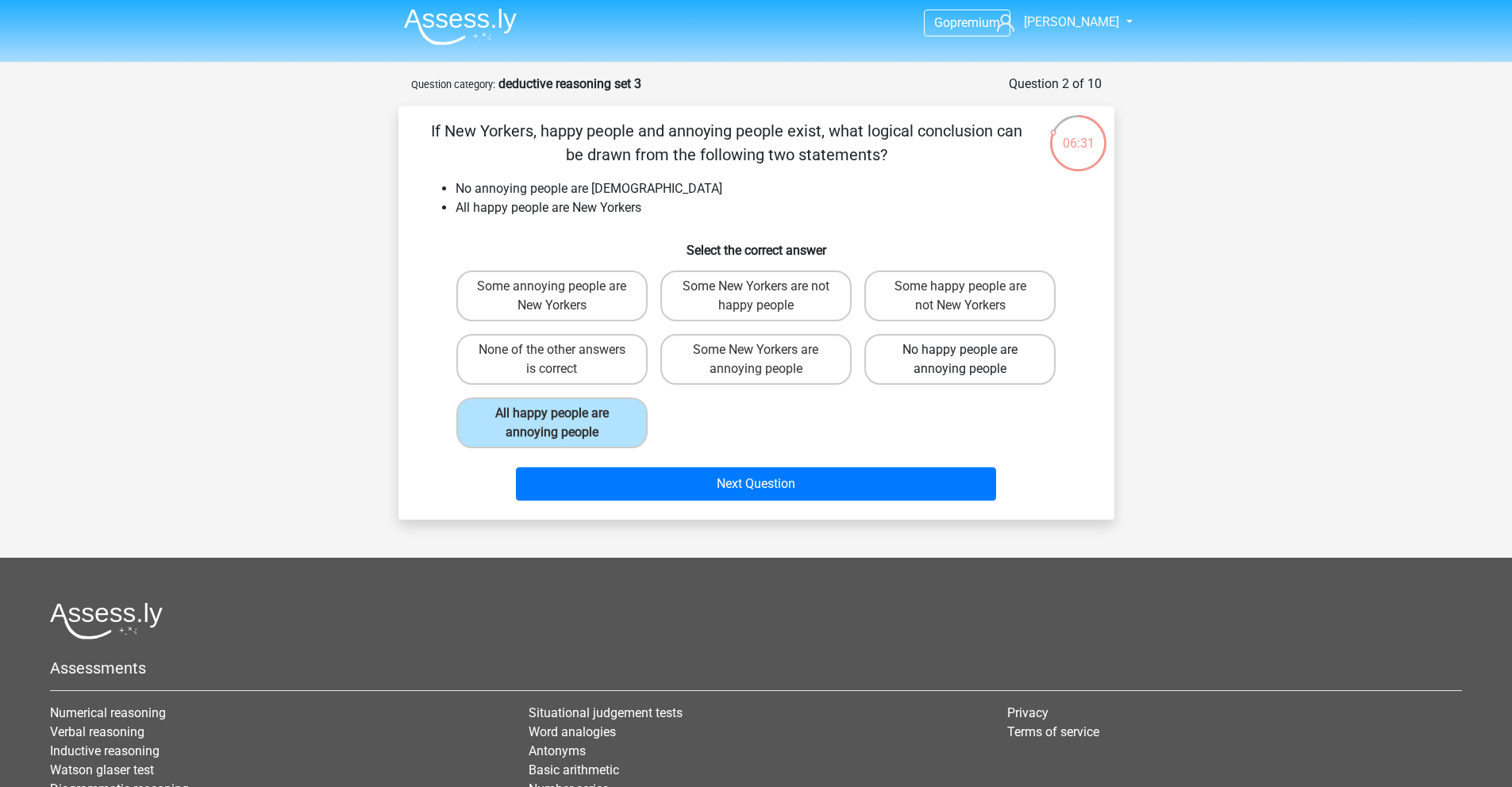
radio input "true"
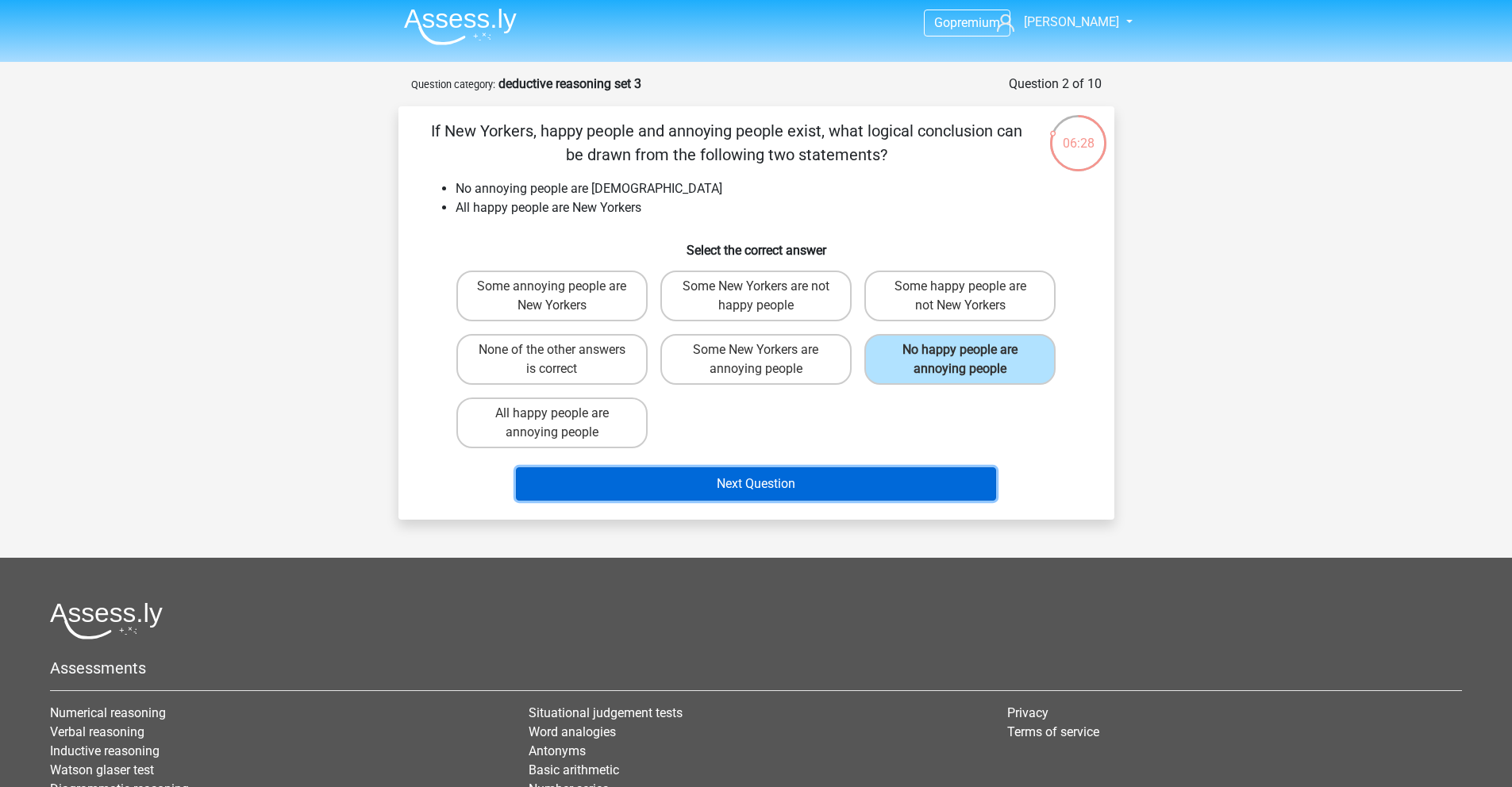
click at [788, 479] on button "Next Question" at bounding box center [756, 484] width 480 height 33
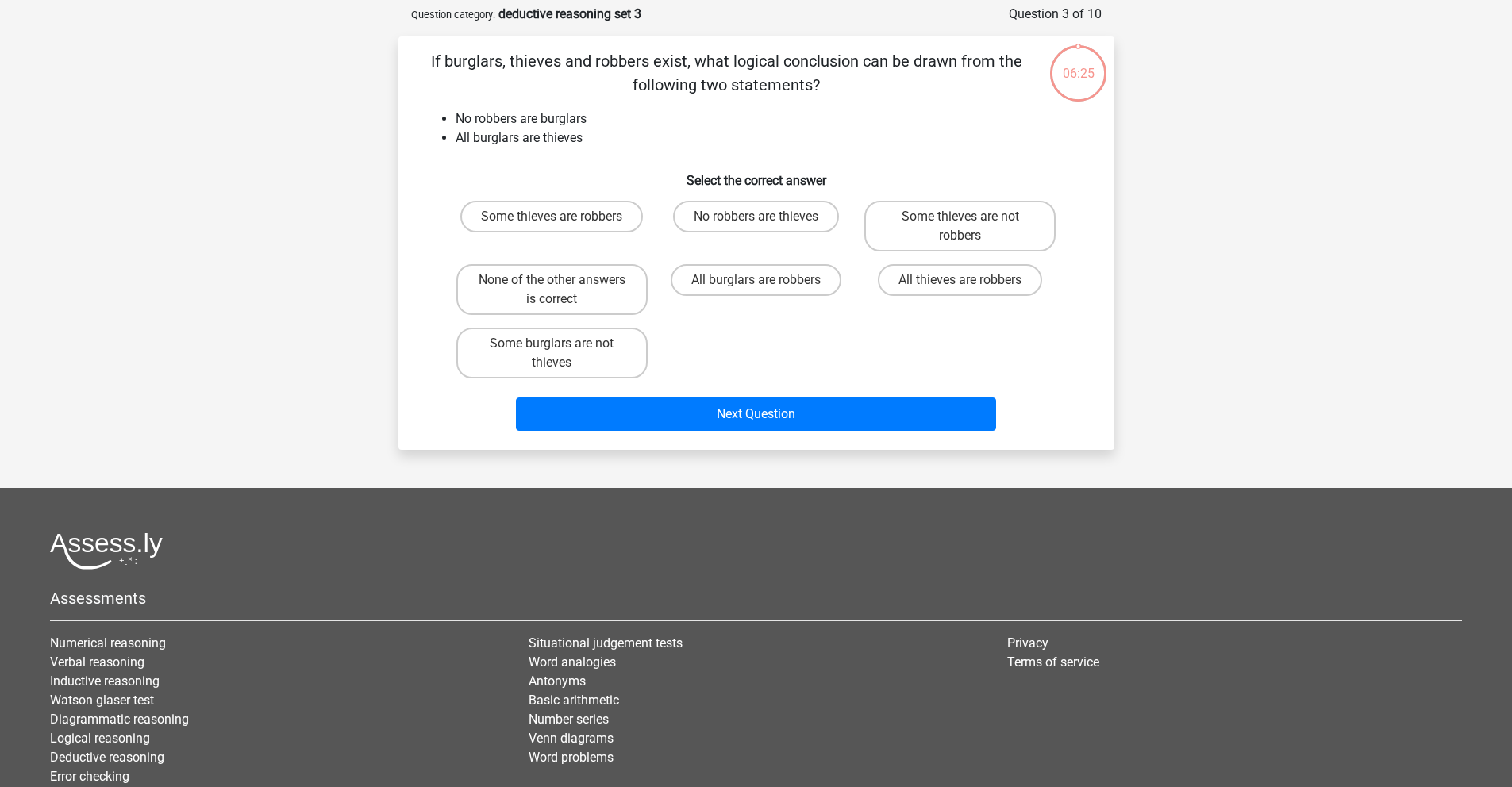
scroll to position [79, 0]
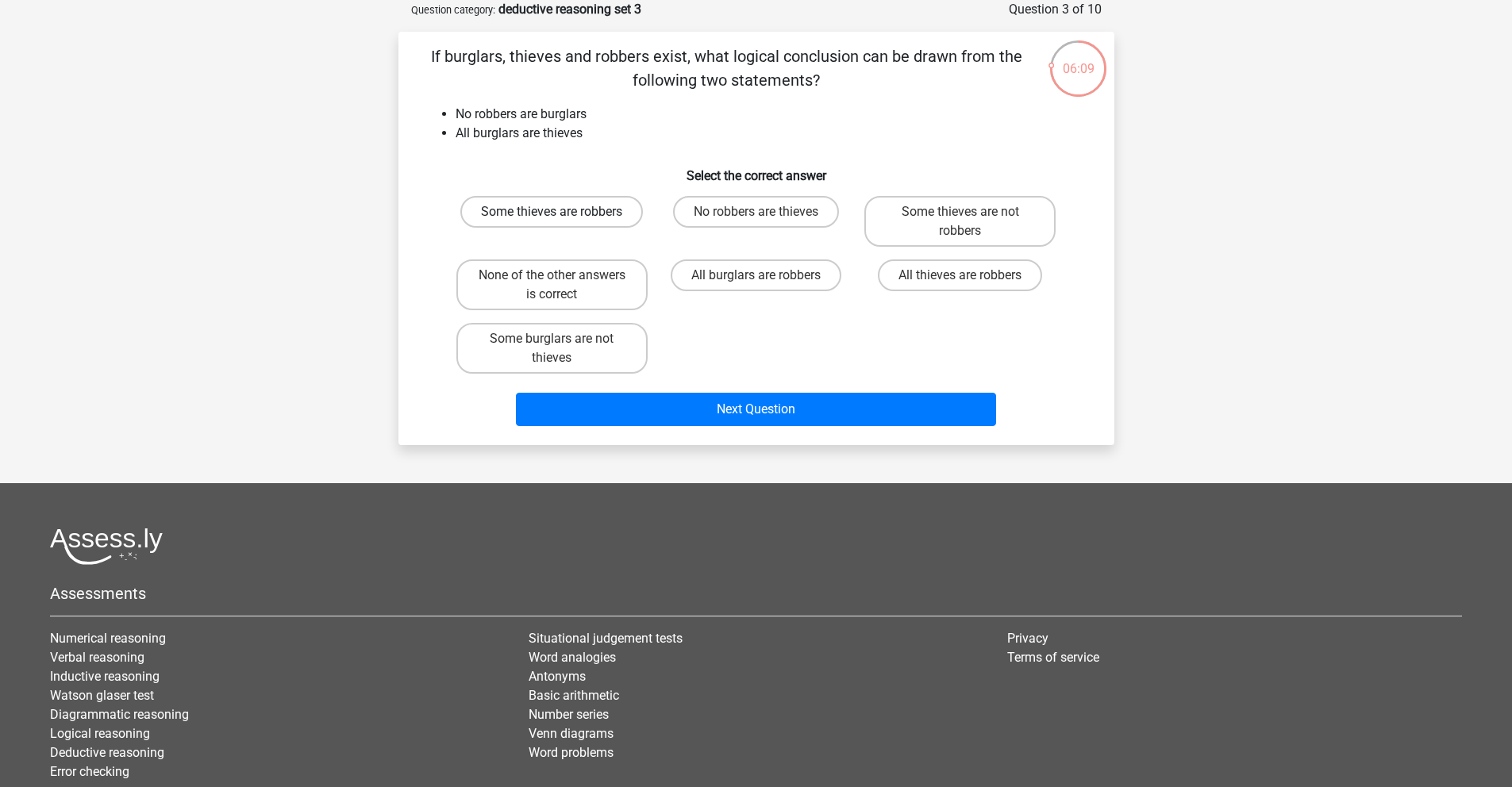
click at [608, 222] on label "Some thieves are robbers" at bounding box center [551, 211] width 182 height 32
click at [562, 222] on input "Some thieves are robbers" at bounding box center [556, 216] width 10 height 10
radio input "true"
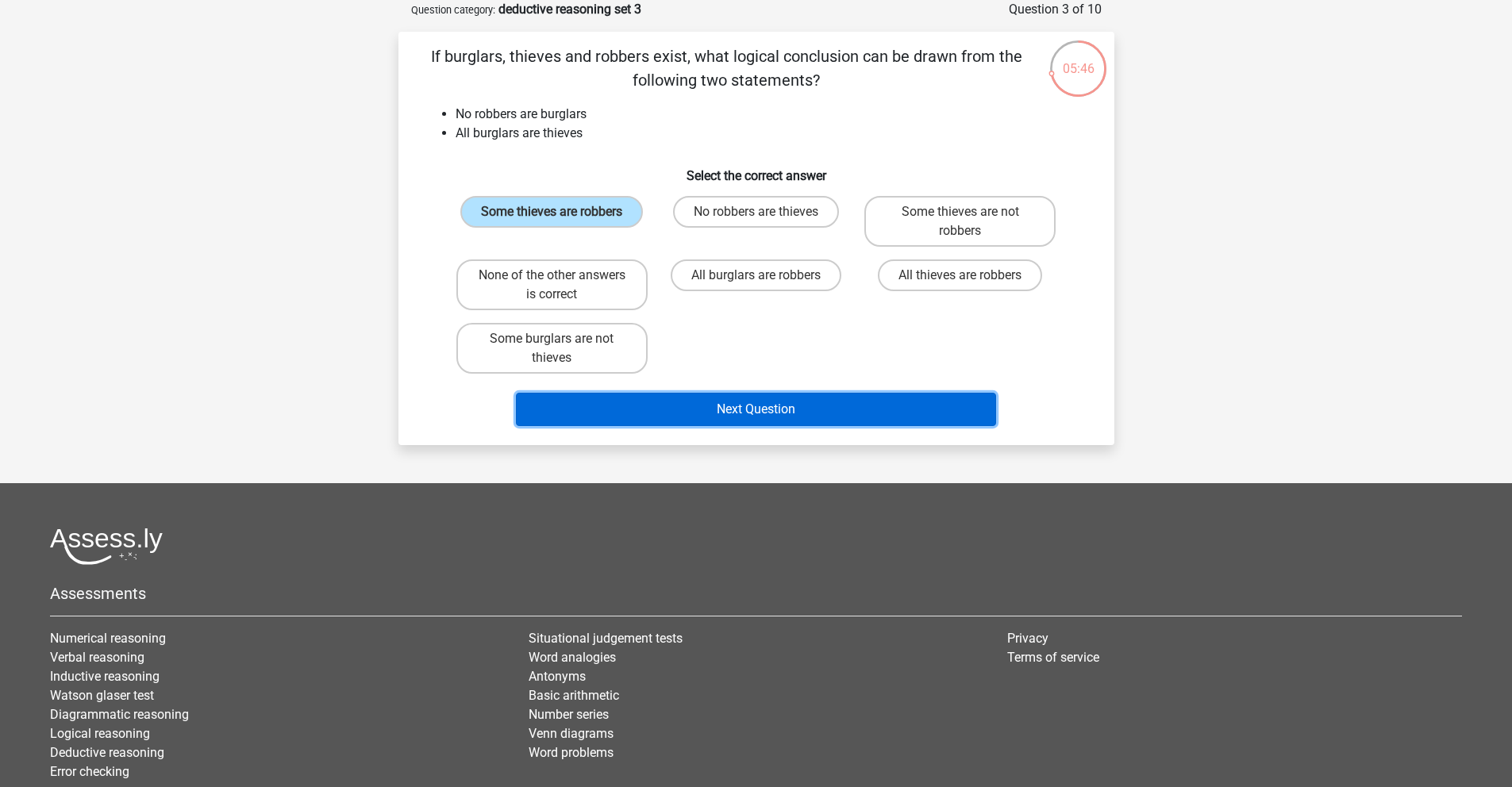
click at [716, 416] on button "Next Question" at bounding box center [756, 409] width 480 height 33
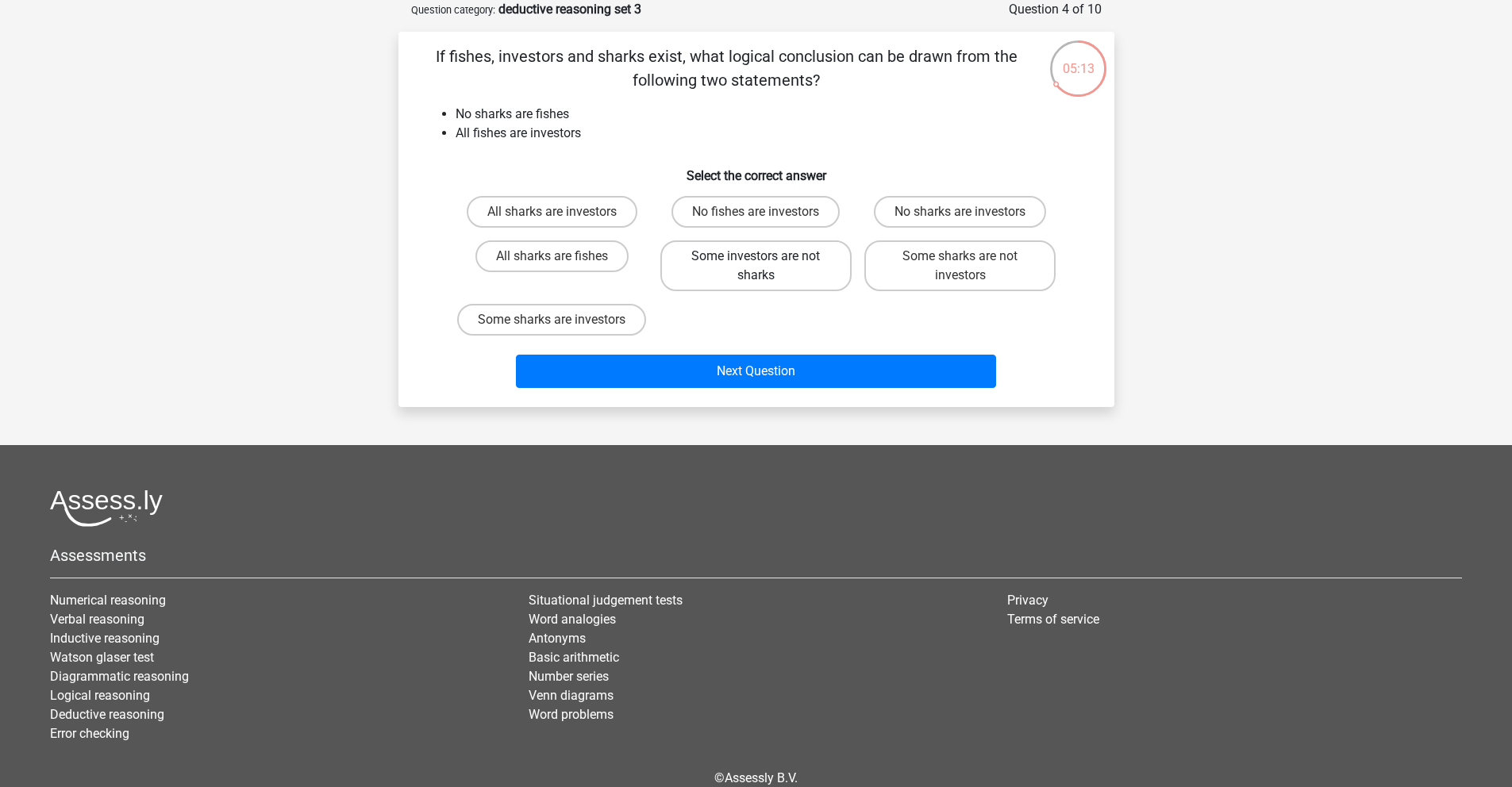
click at [764, 275] on label "Some investors are not sharks" at bounding box center [756, 265] width 191 height 51
click at [764, 267] on input "Some investors are not sharks" at bounding box center [760, 261] width 10 height 10
radio input "true"
click at [934, 214] on label "No sharks are investors" at bounding box center [959, 211] width 172 height 32
click at [960, 214] on input "No sharks are investors" at bounding box center [965, 216] width 10 height 10
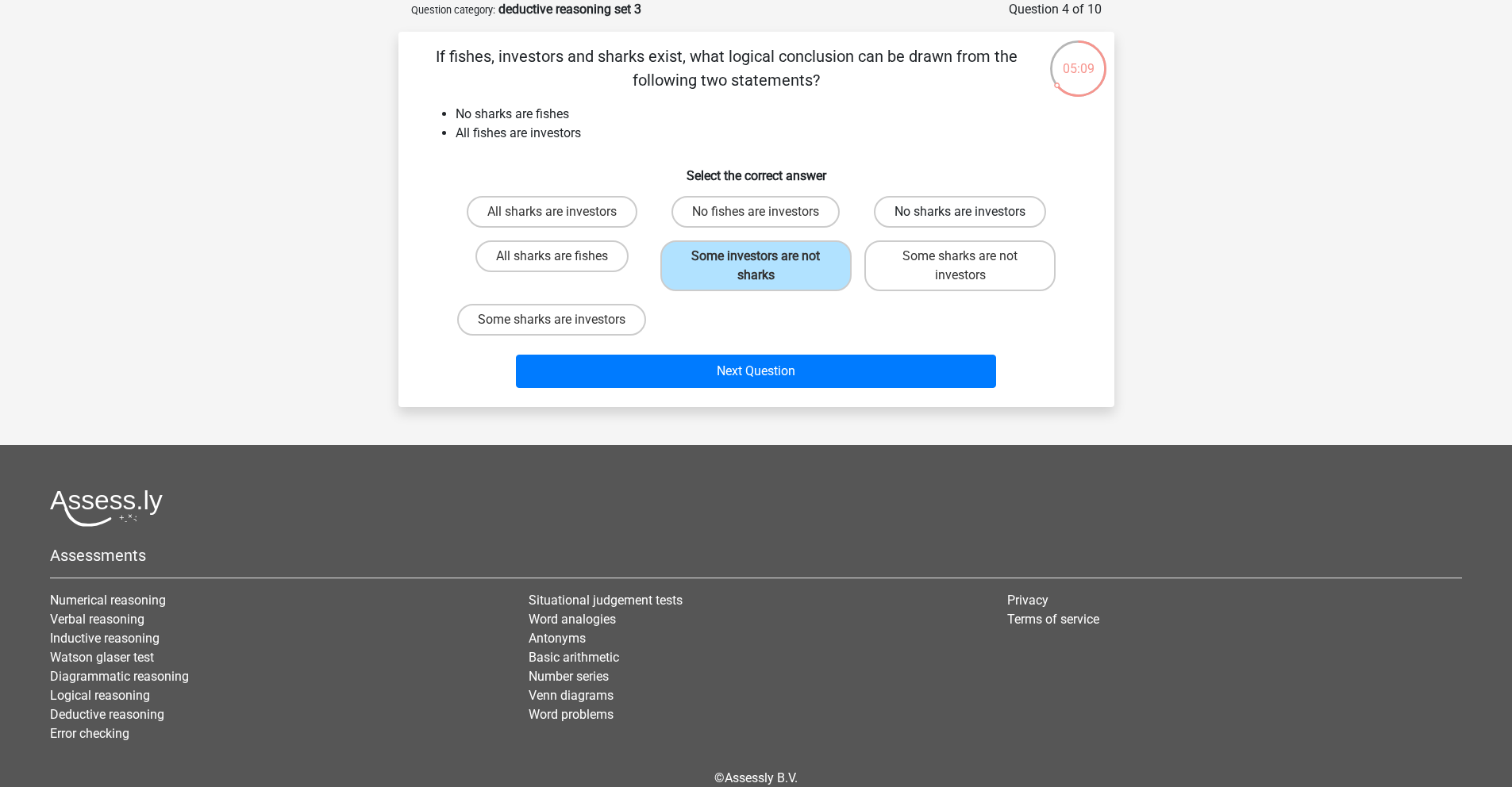
radio input "true"
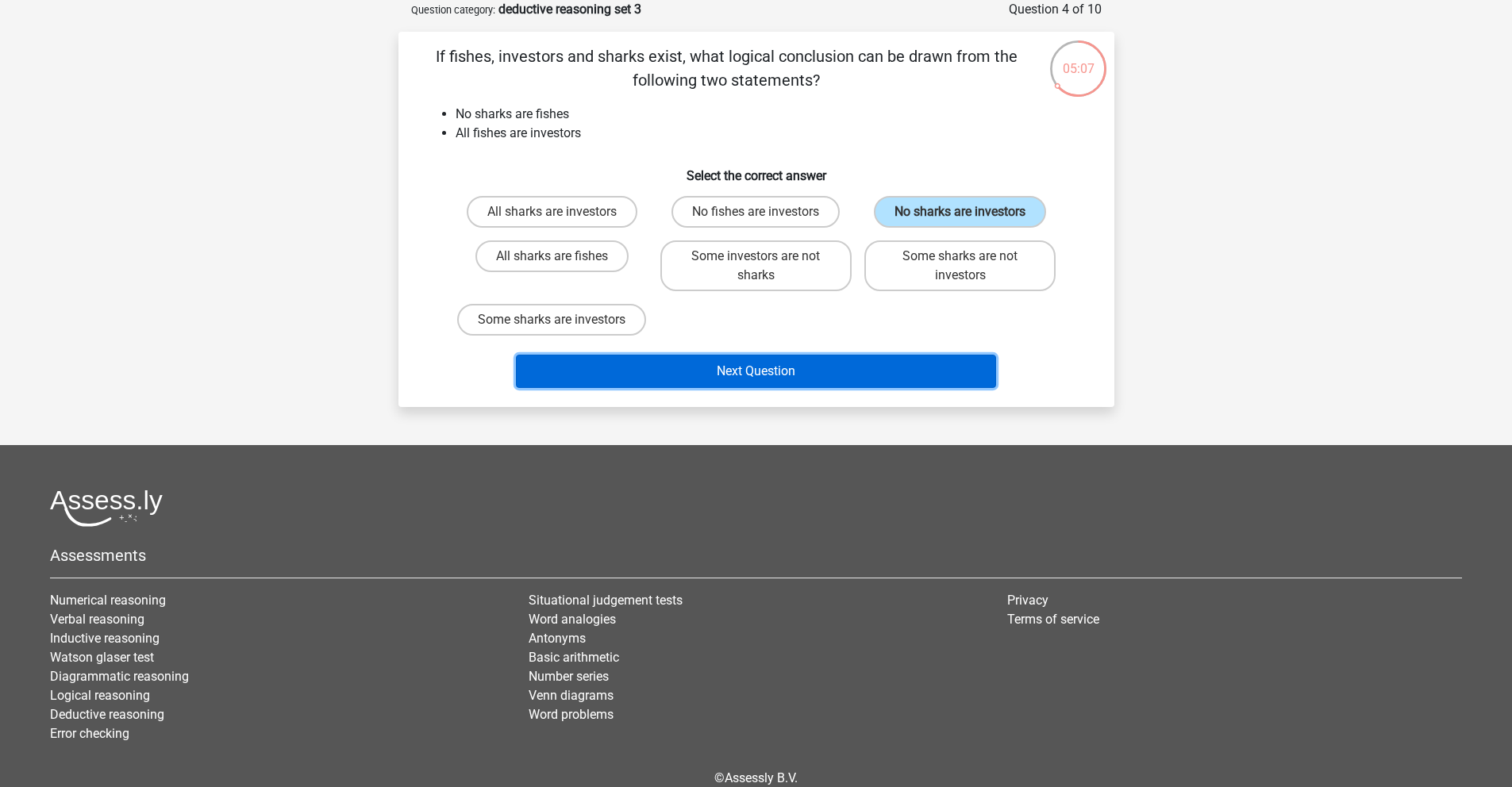
click at [821, 371] on button "Next Question" at bounding box center [756, 371] width 480 height 33
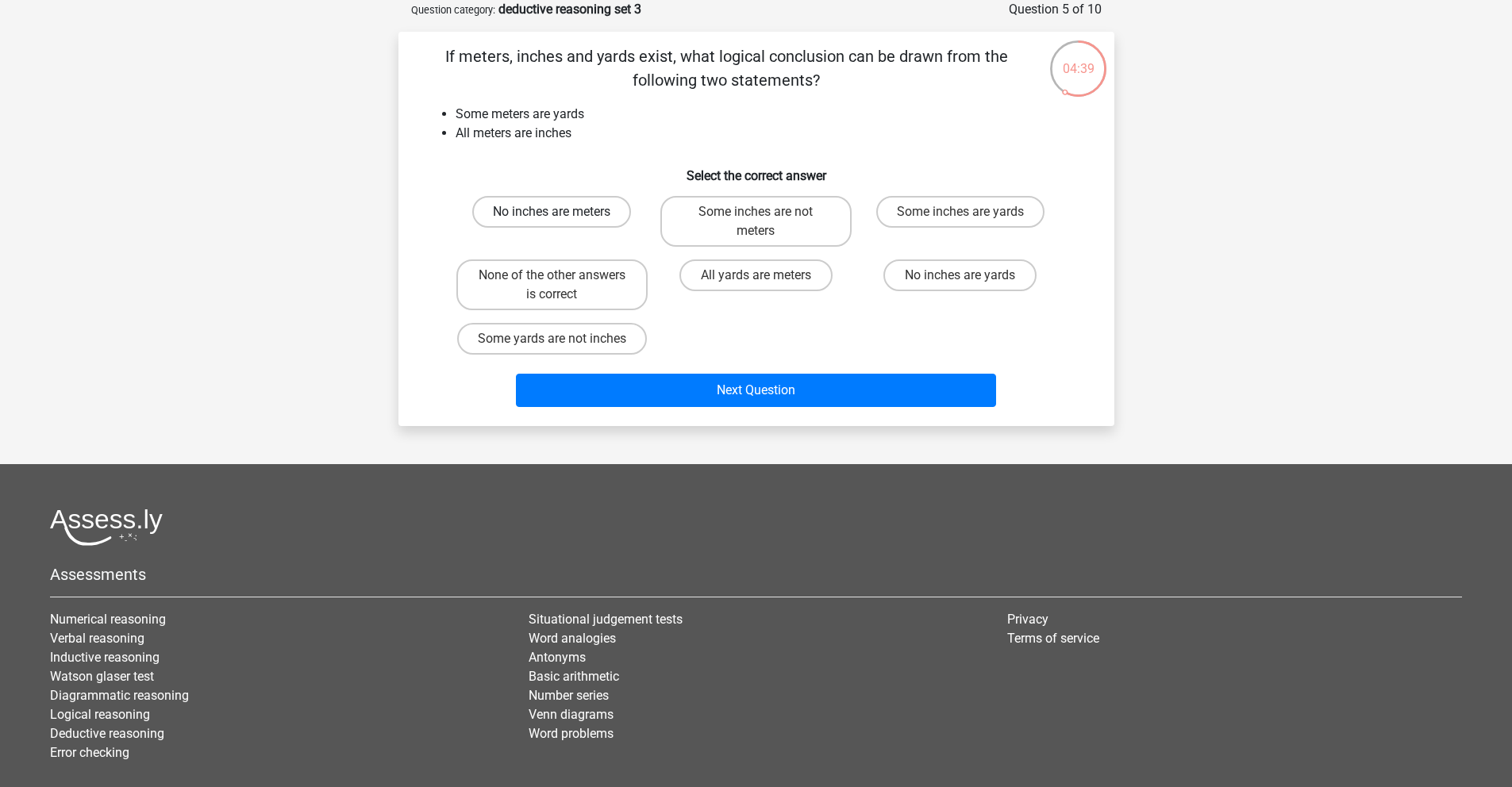
click at [593, 223] on label "No inches are meters" at bounding box center [551, 211] width 159 height 32
click at [562, 222] on input "No inches are meters" at bounding box center [556, 216] width 10 height 10
radio input "true"
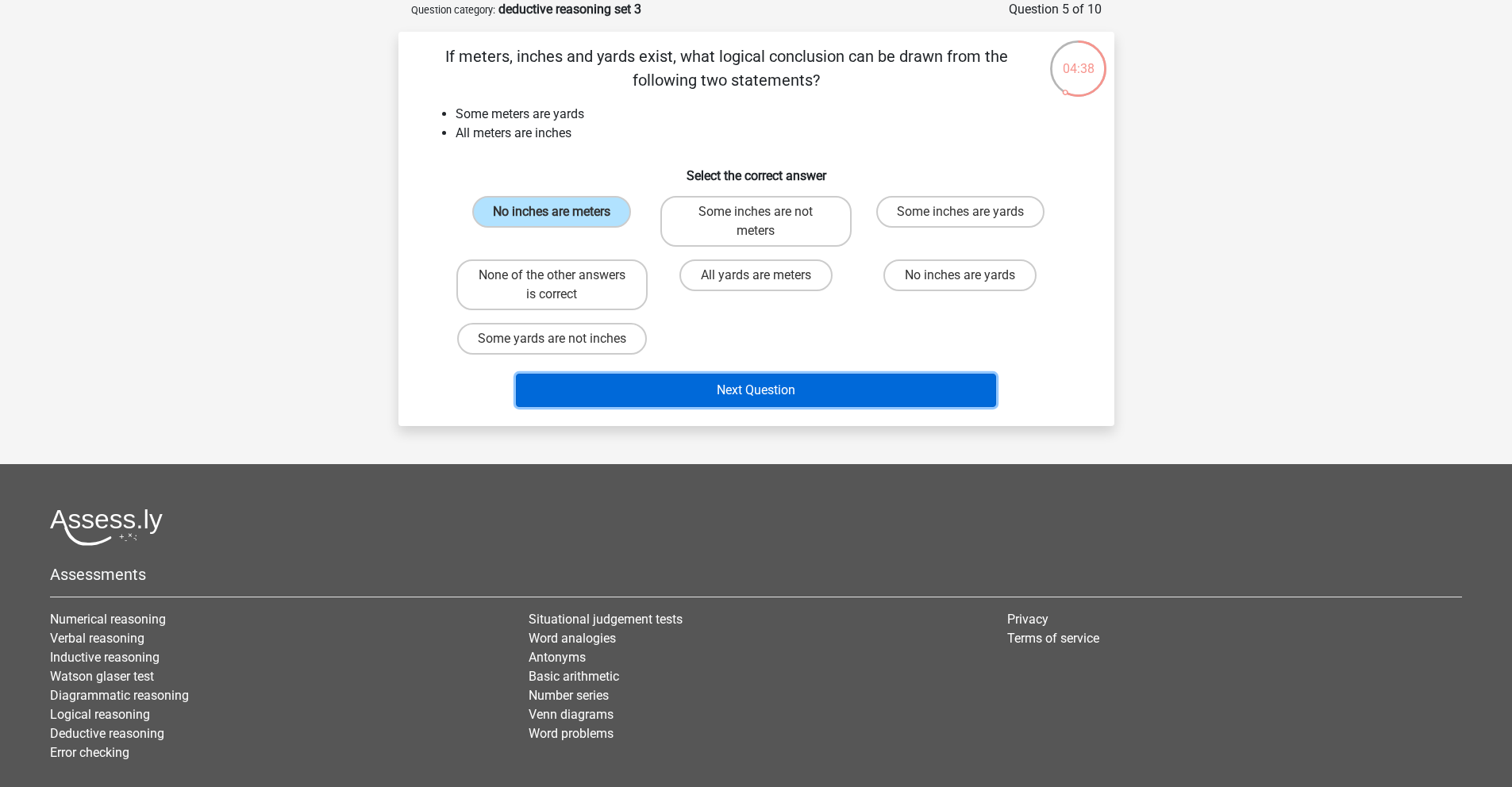
click at [742, 378] on button "Next Question" at bounding box center [756, 390] width 480 height 33
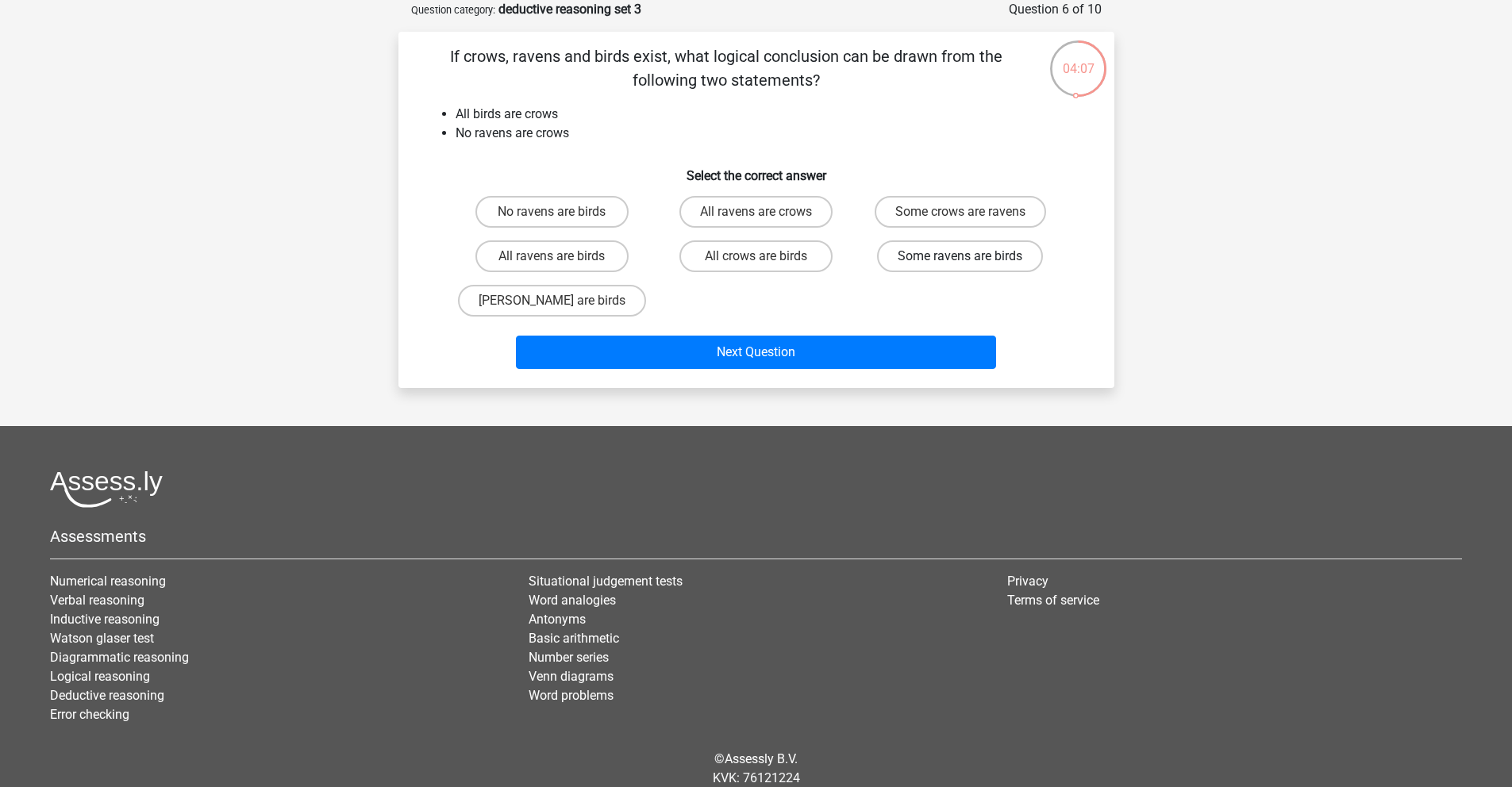
click at [929, 257] on label "Some ravens are birds" at bounding box center [959, 256] width 166 height 32
click at [960, 257] on input "Some ravens are birds" at bounding box center [965, 261] width 10 height 10
radio input "true"
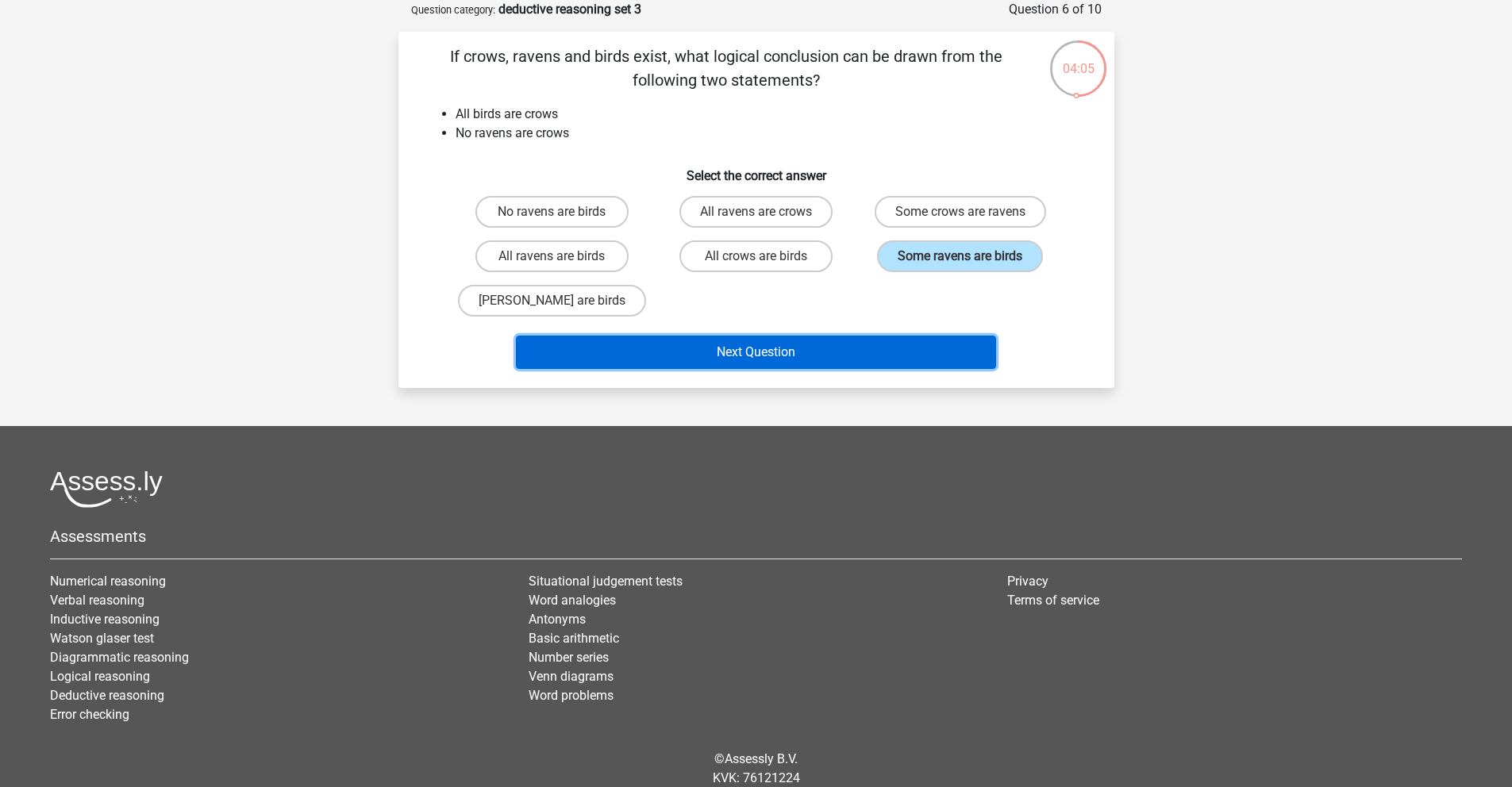
click at [773, 361] on button "Next Question" at bounding box center [756, 352] width 480 height 33
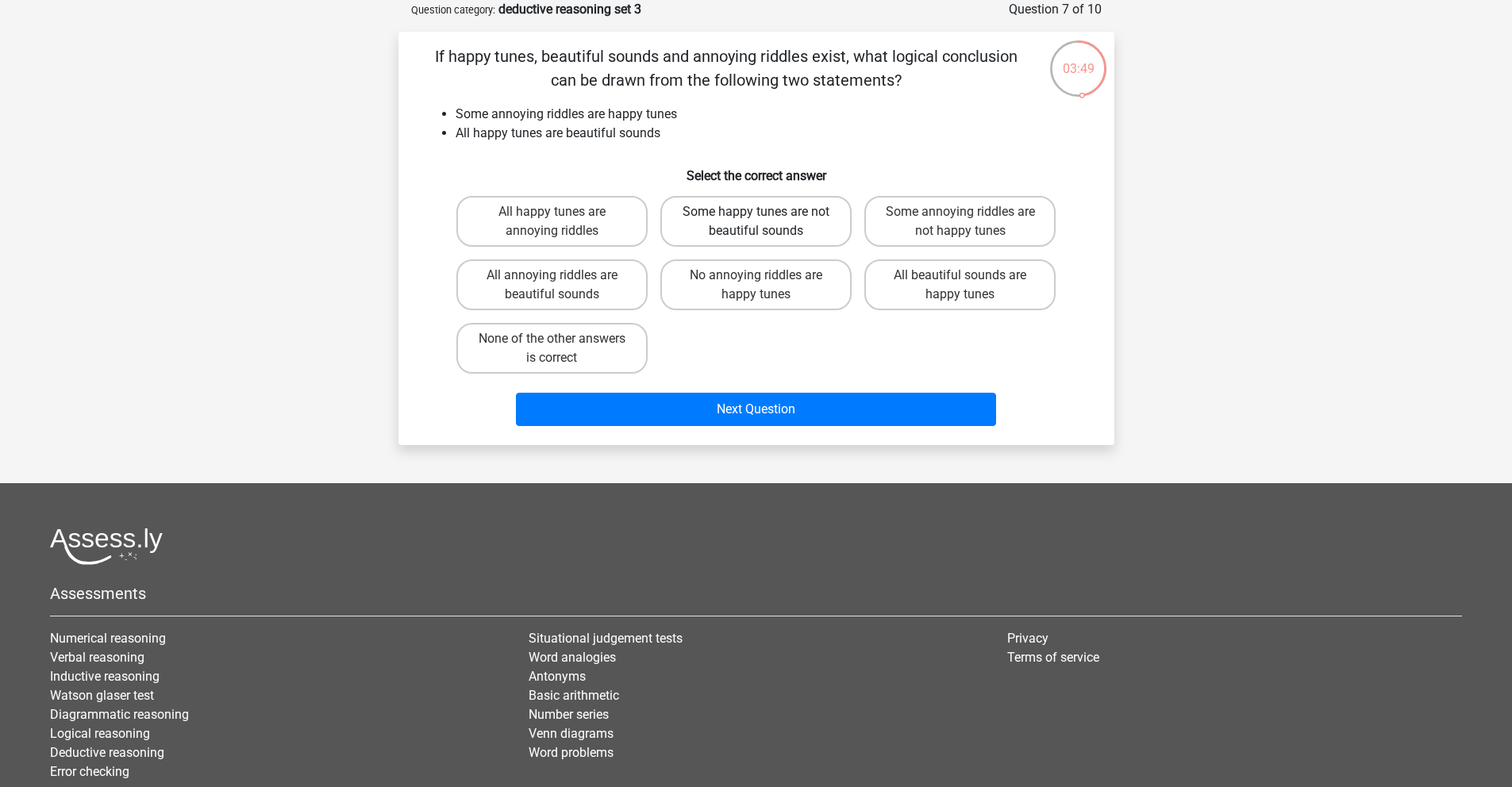
click at [726, 234] on label "Some happy tunes are not beautiful sounds" at bounding box center [756, 221] width 191 height 51
click at [755, 222] on input "Some happy tunes are not beautiful sounds" at bounding box center [760, 216] width 10 height 10
radio input "true"
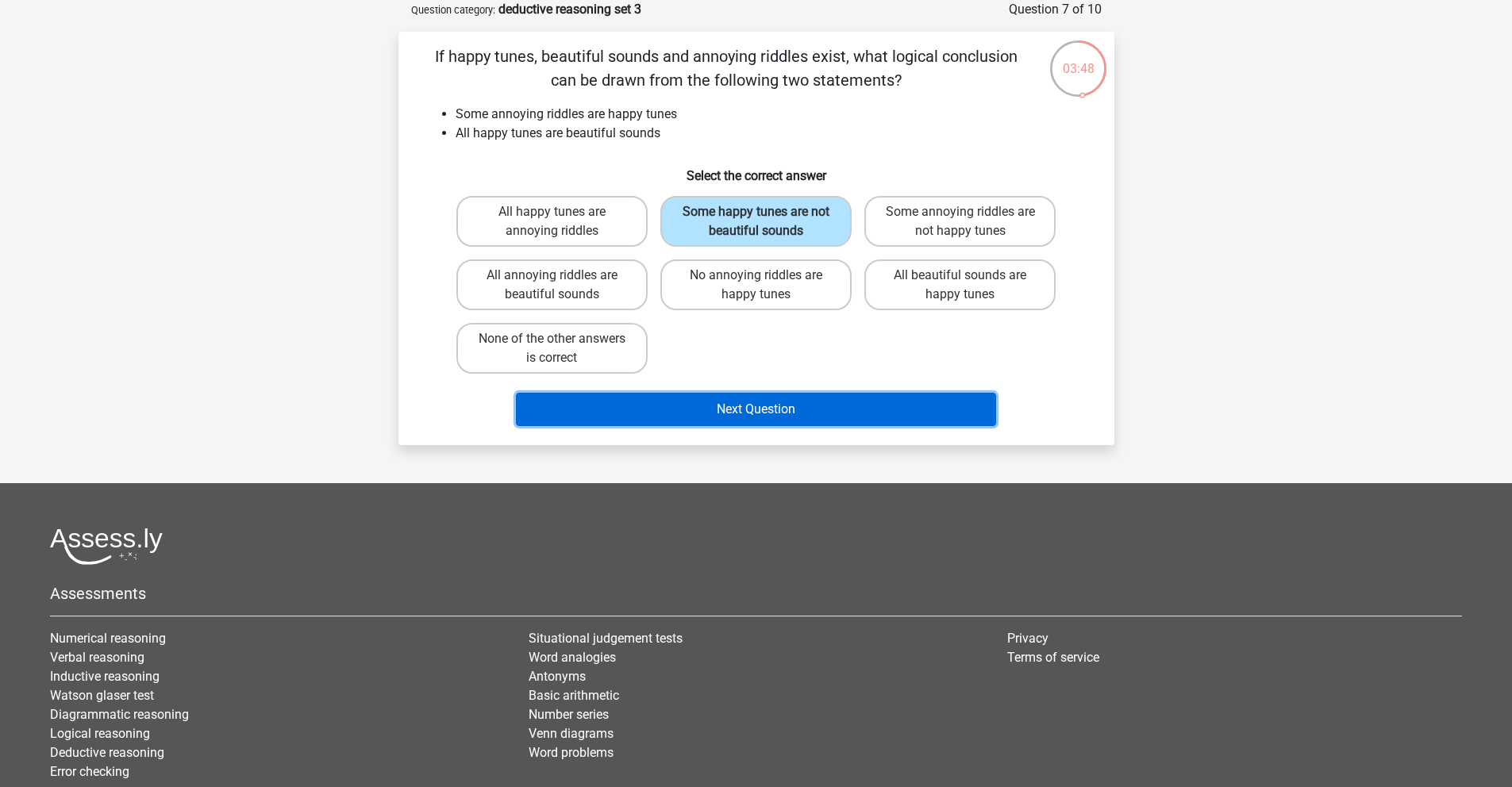
click at [785, 425] on button "Next Question" at bounding box center [756, 409] width 480 height 33
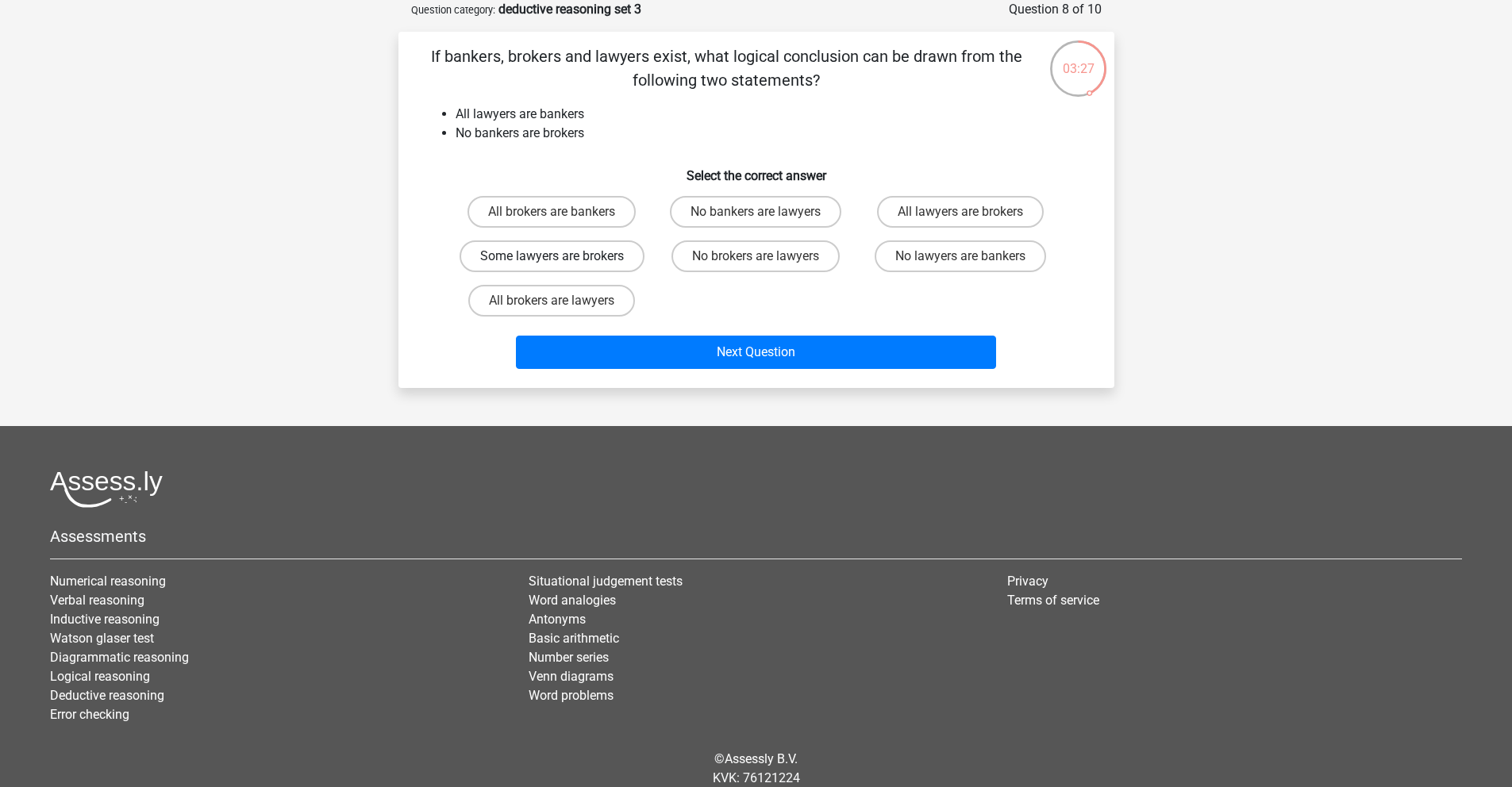
click at [628, 264] on label "Some lawyers are brokers" at bounding box center [552, 256] width 185 height 32
click at [562, 264] on input "Some lawyers are brokers" at bounding box center [556, 261] width 10 height 10
radio input "true"
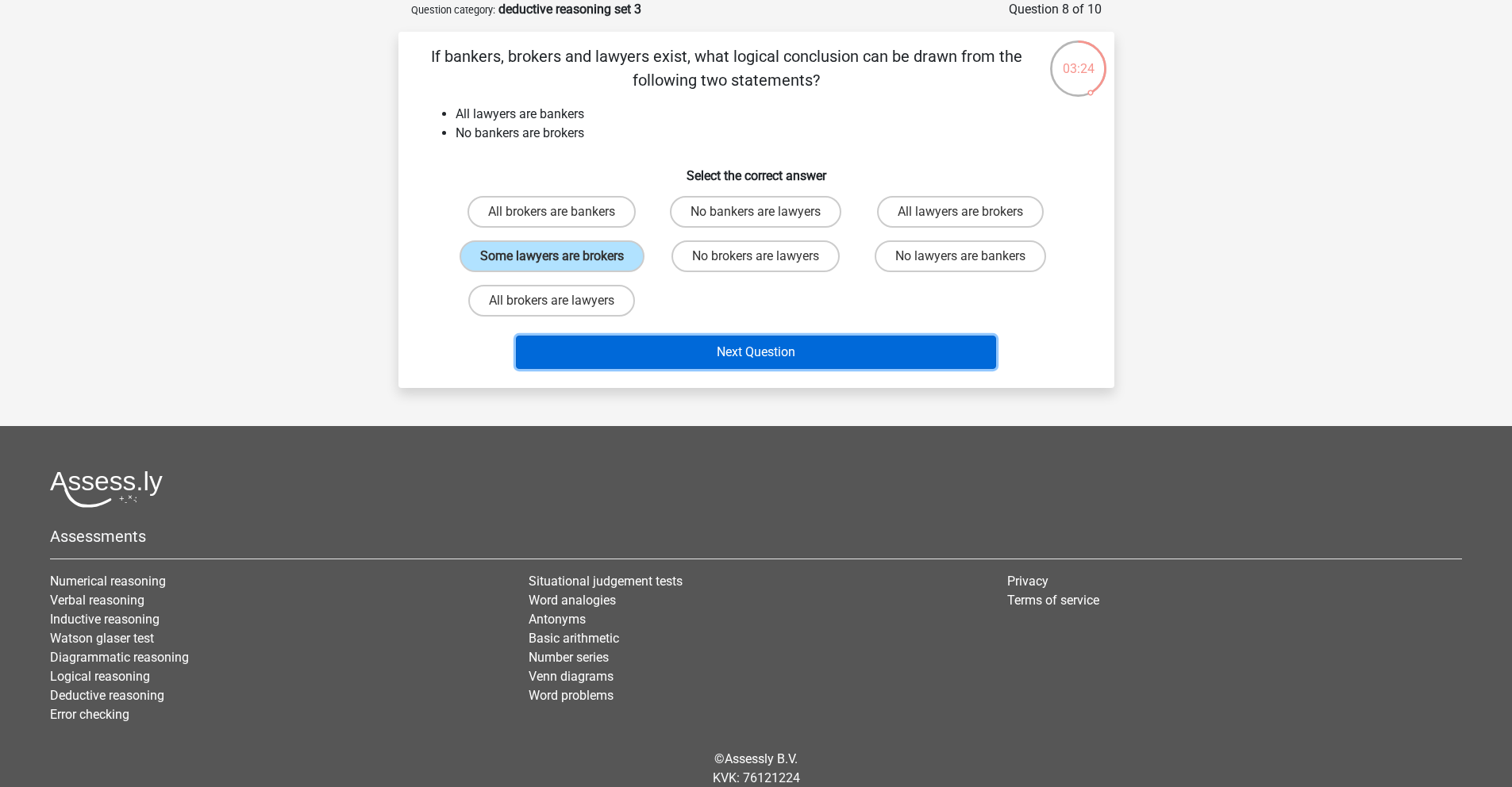
click at [819, 367] on button "Next Question" at bounding box center [756, 352] width 480 height 33
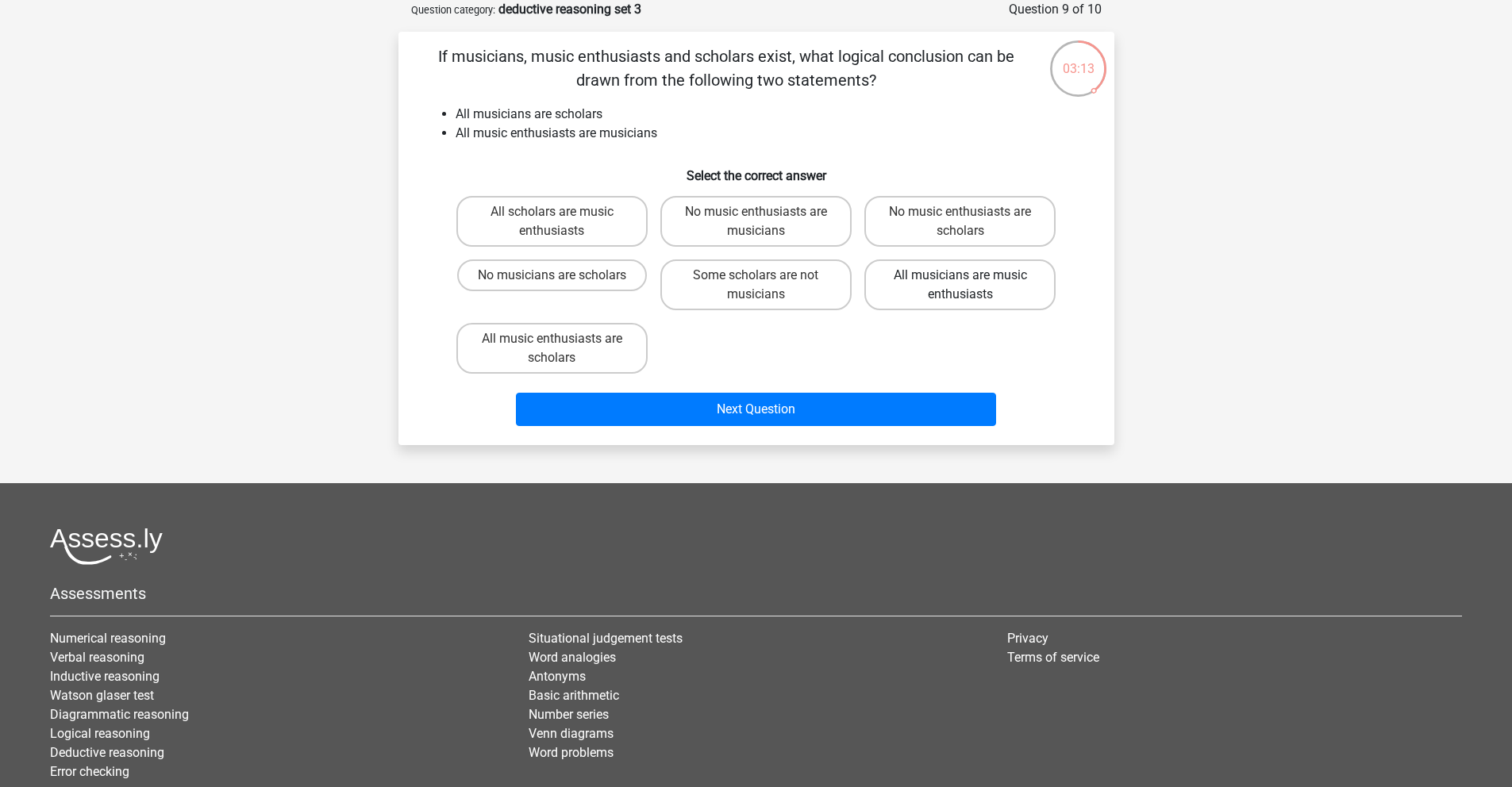
click at [901, 302] on label "All musicians are music enthusiasts" at bounding box center [960, 284] width 191 height 51
click at [960, 286] on input "All musicians are music enthusiasts" at bounding box center [965, 279] width 10 height 10
radio input "true"
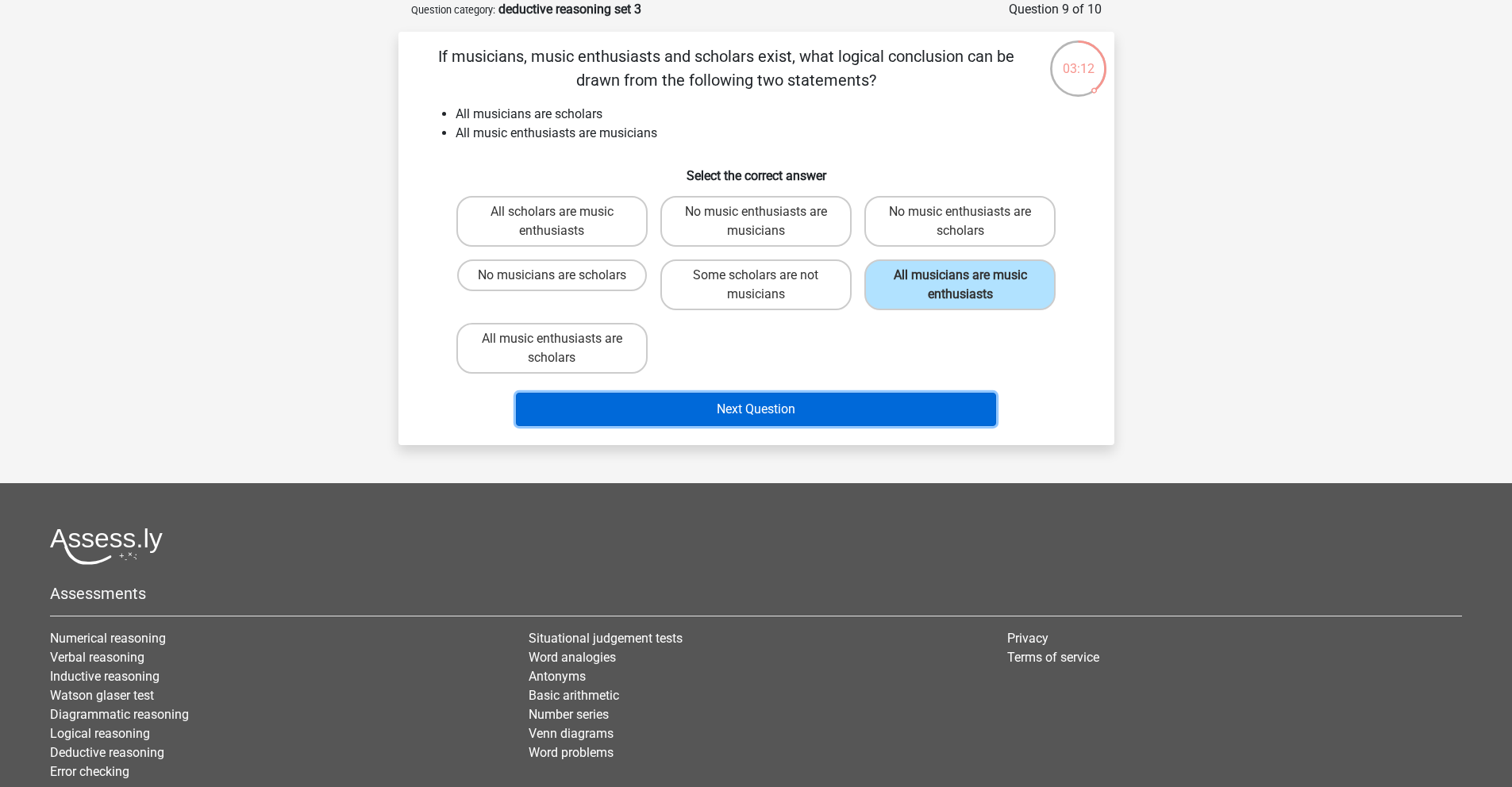
click at [834, 407] on button "Next Question" at bounding box center [756, 409] width 480 height 33
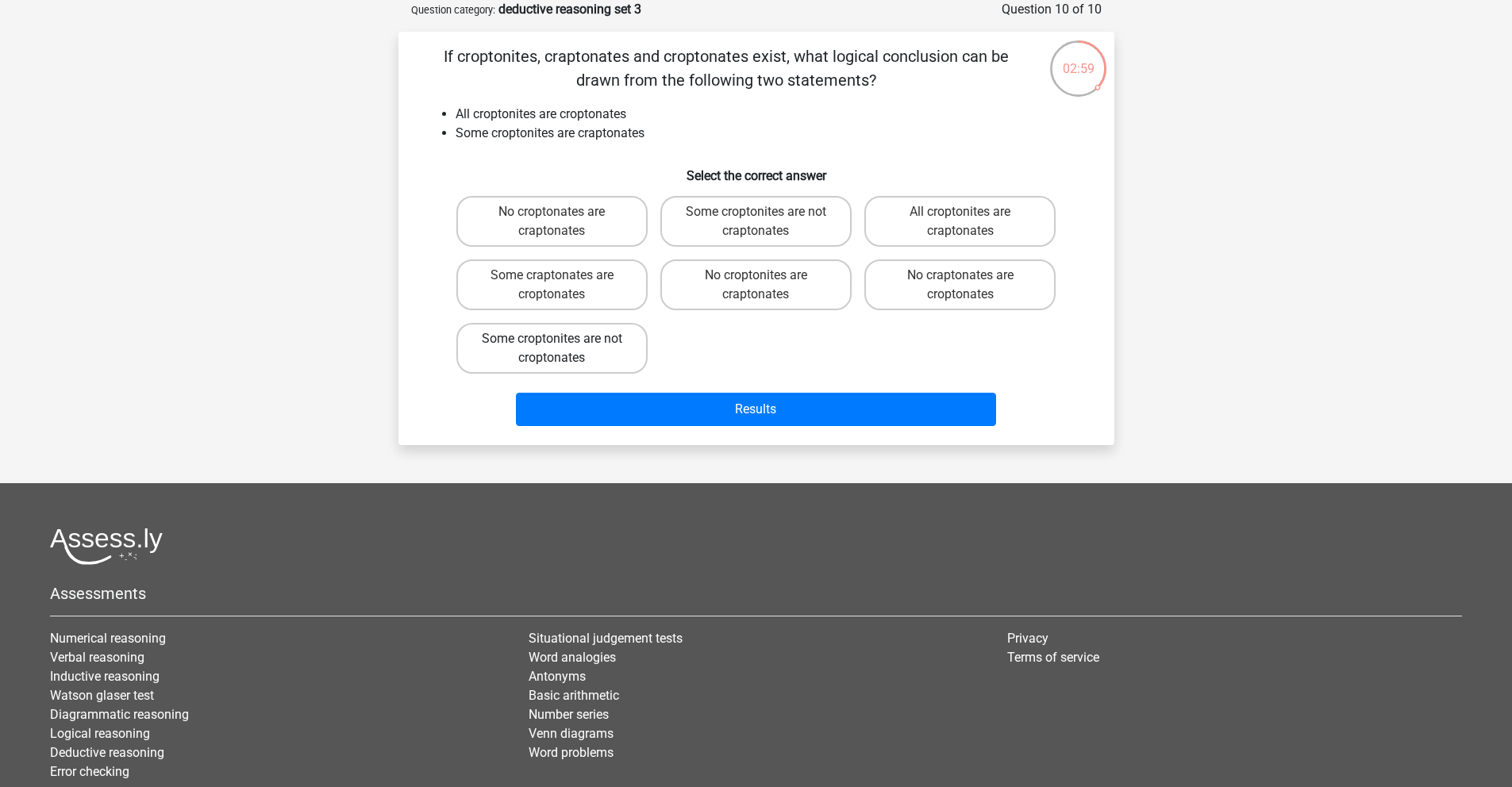
click at [581, 339] on label "Some croptonites are not croptonates" at bounding box center [552, 348] width 191 height 51
click at [562, 339] on input "Some croptonites are not croptonates" at bounding box center [556, 343] width 10 height 10
radio input "true"
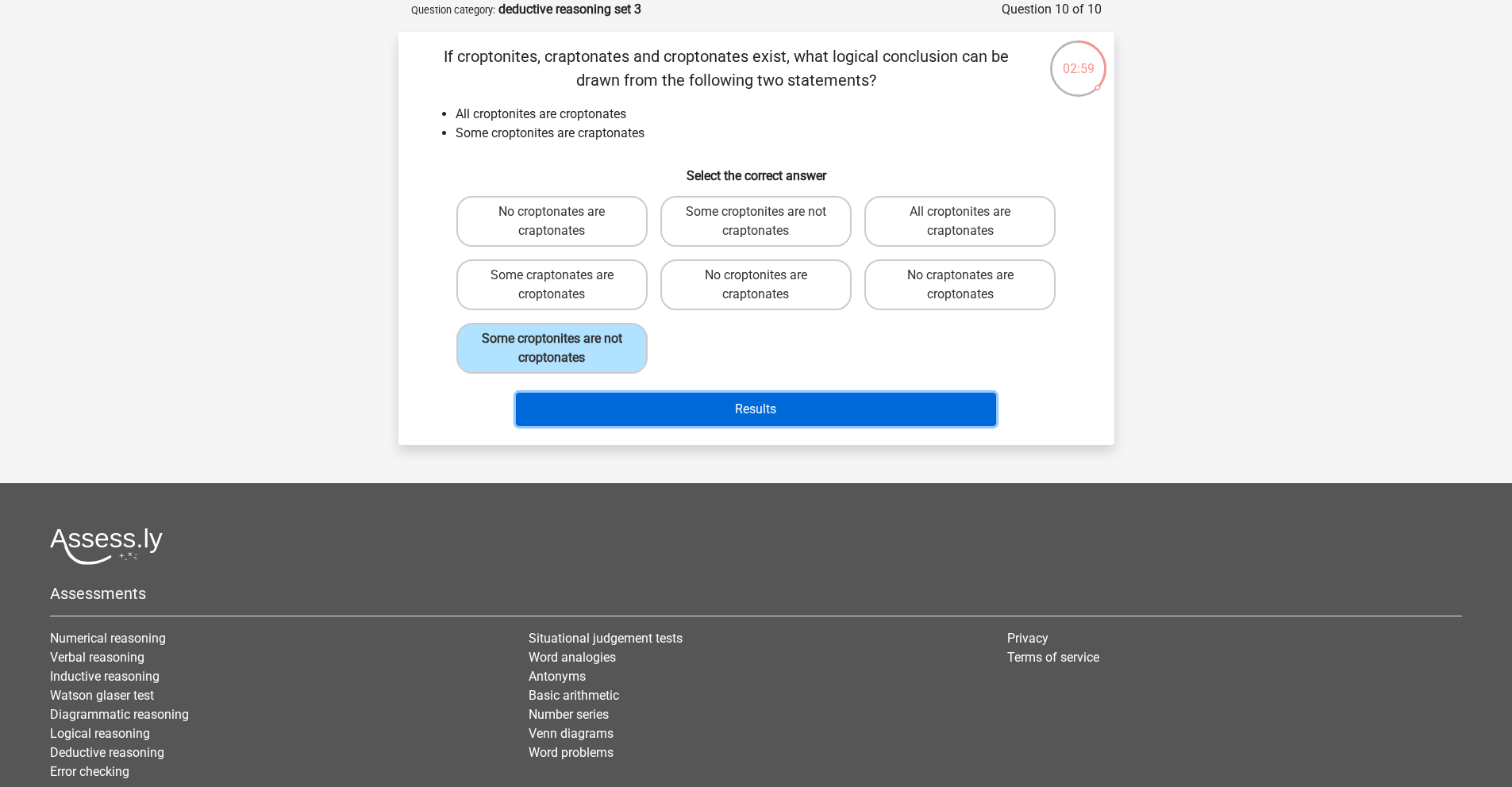
click at [756, 405] on button "Results" at bounding box center [756, 409] width 480 height 33
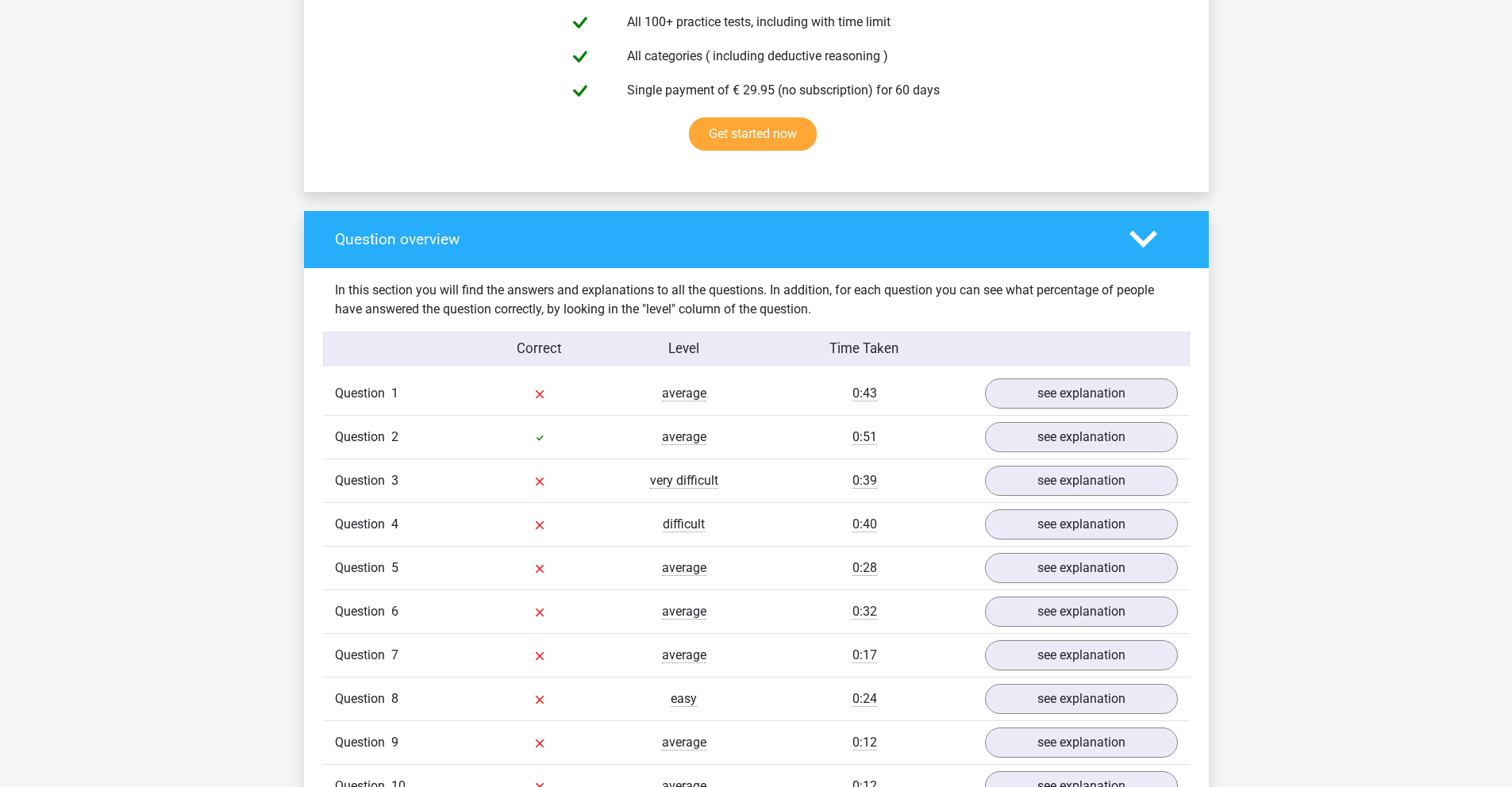
scroll to position [951, 0]
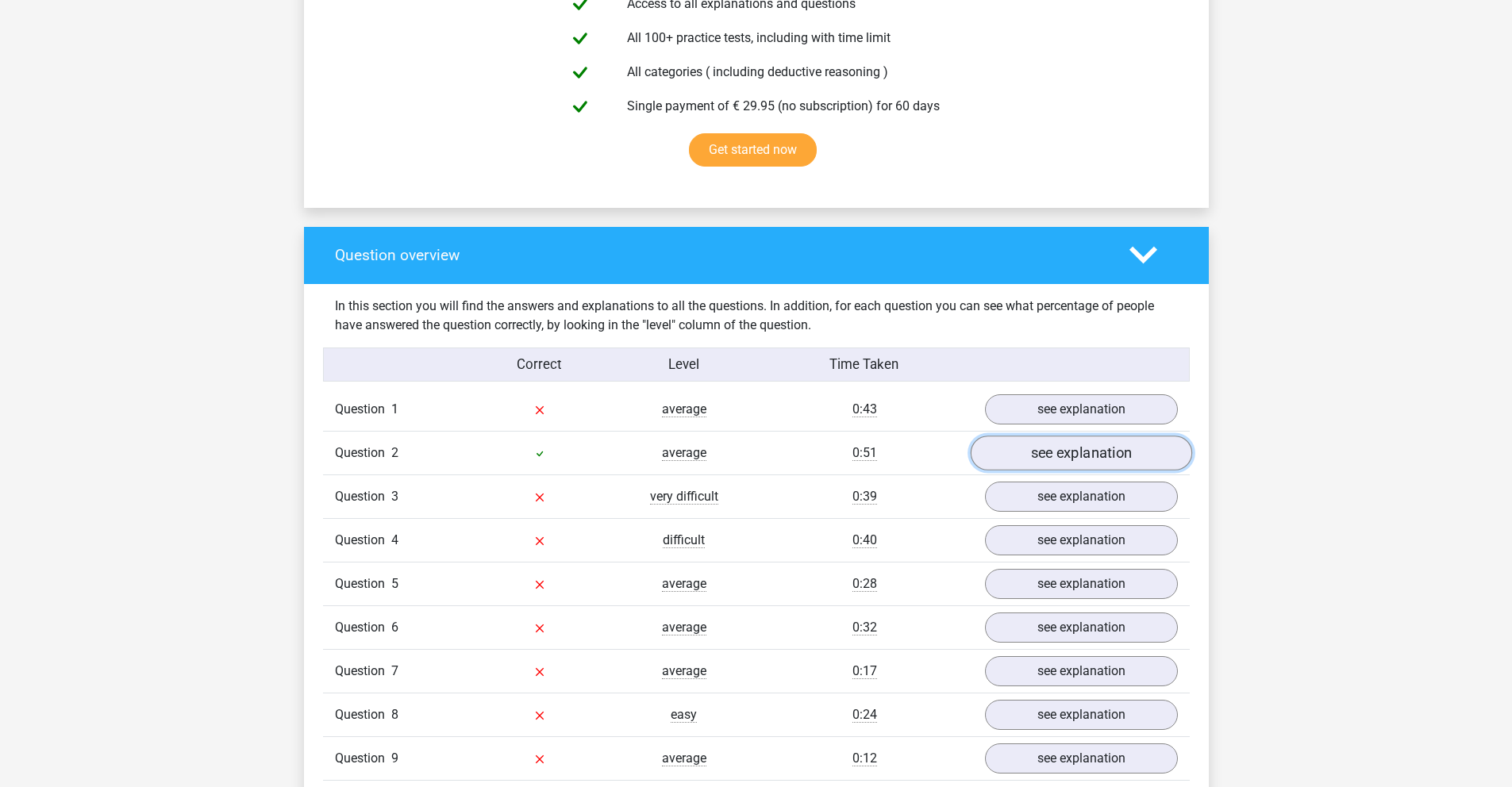
click at [1073, 448] on link "see explanation" at bounding box center [1080, 453] width 222 height 35
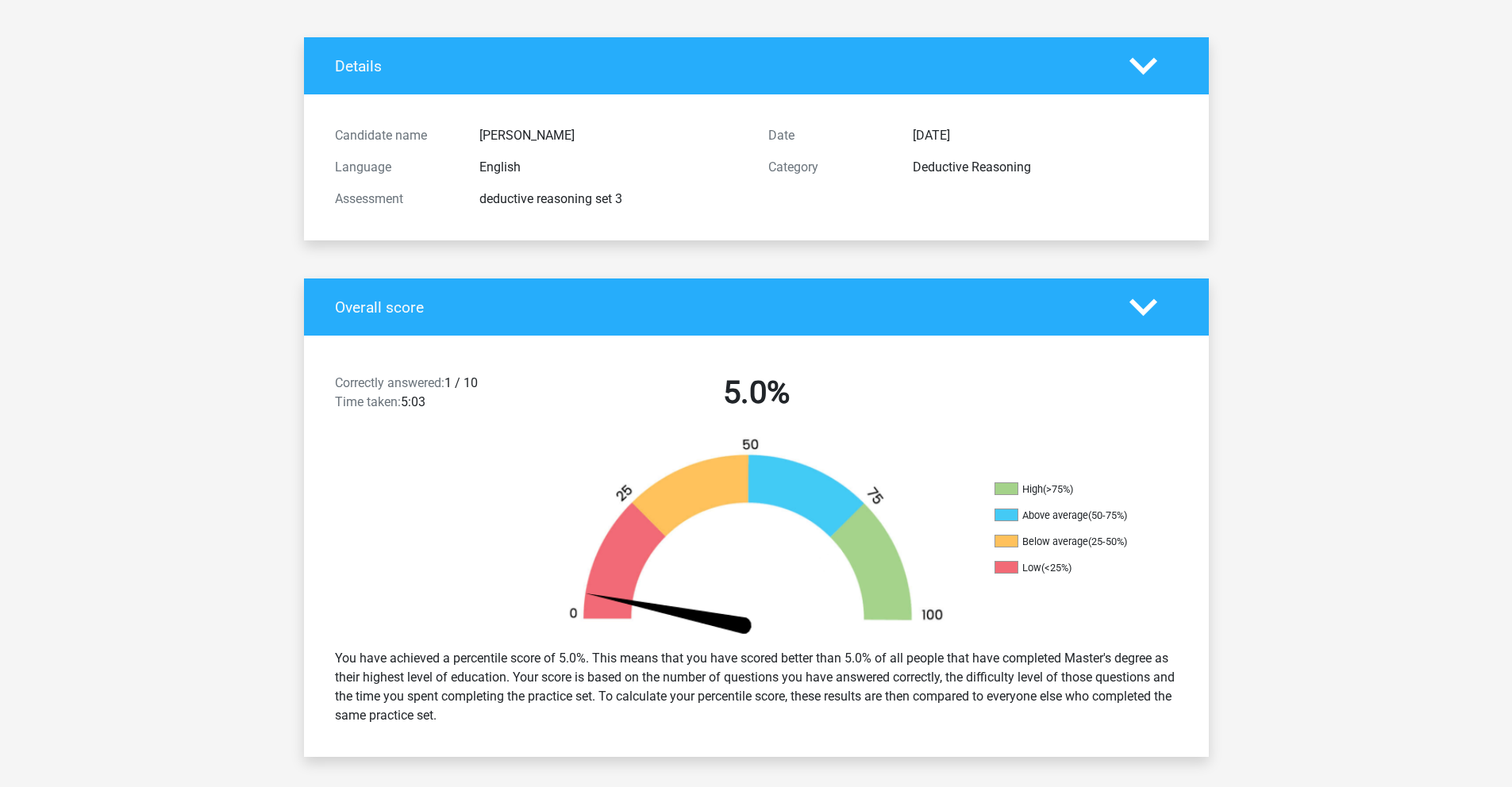
scroll to position [0, 0]
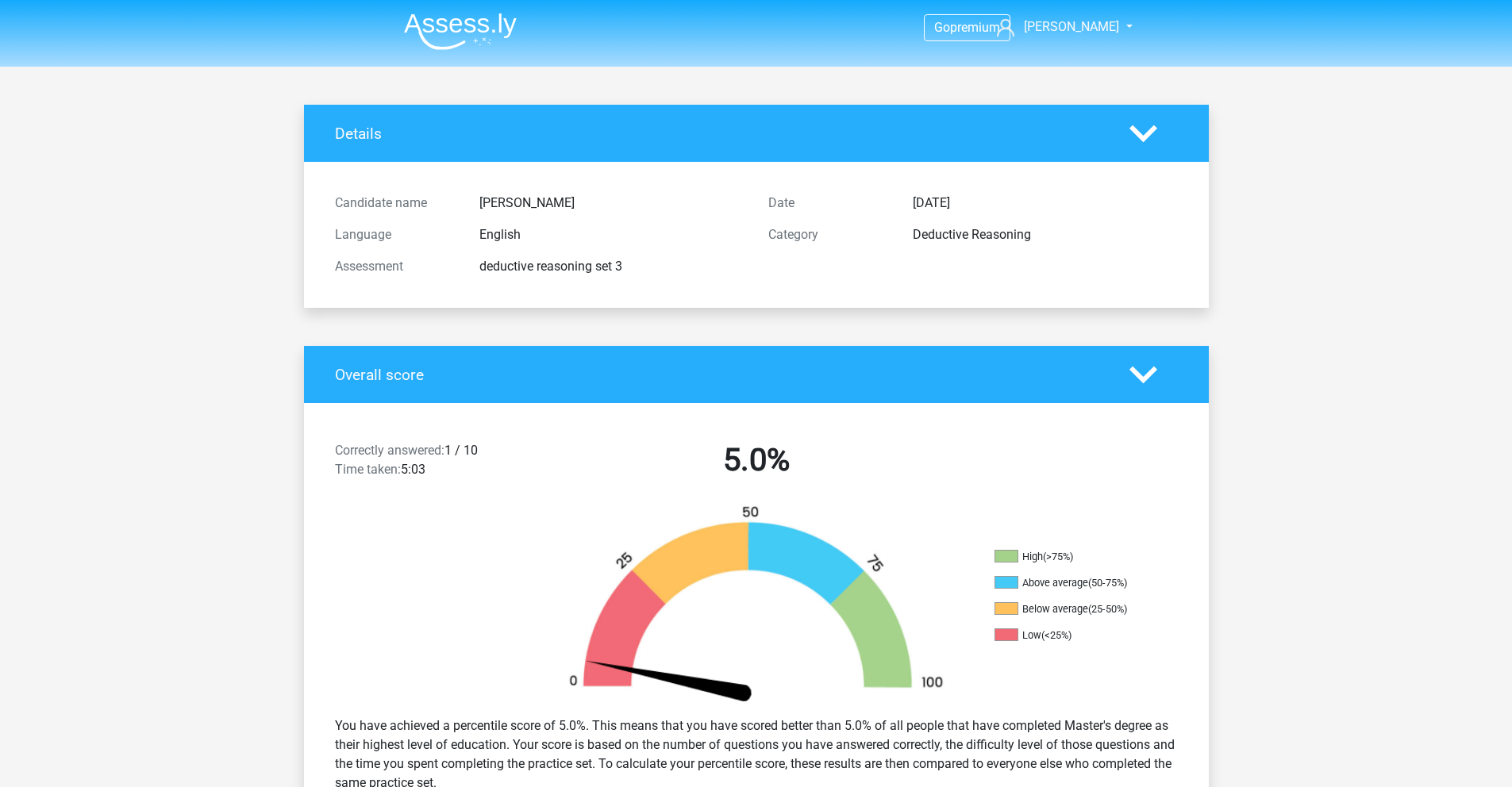
click at [441, 35] on img at bounding box center [460, 31] width 113 height 38
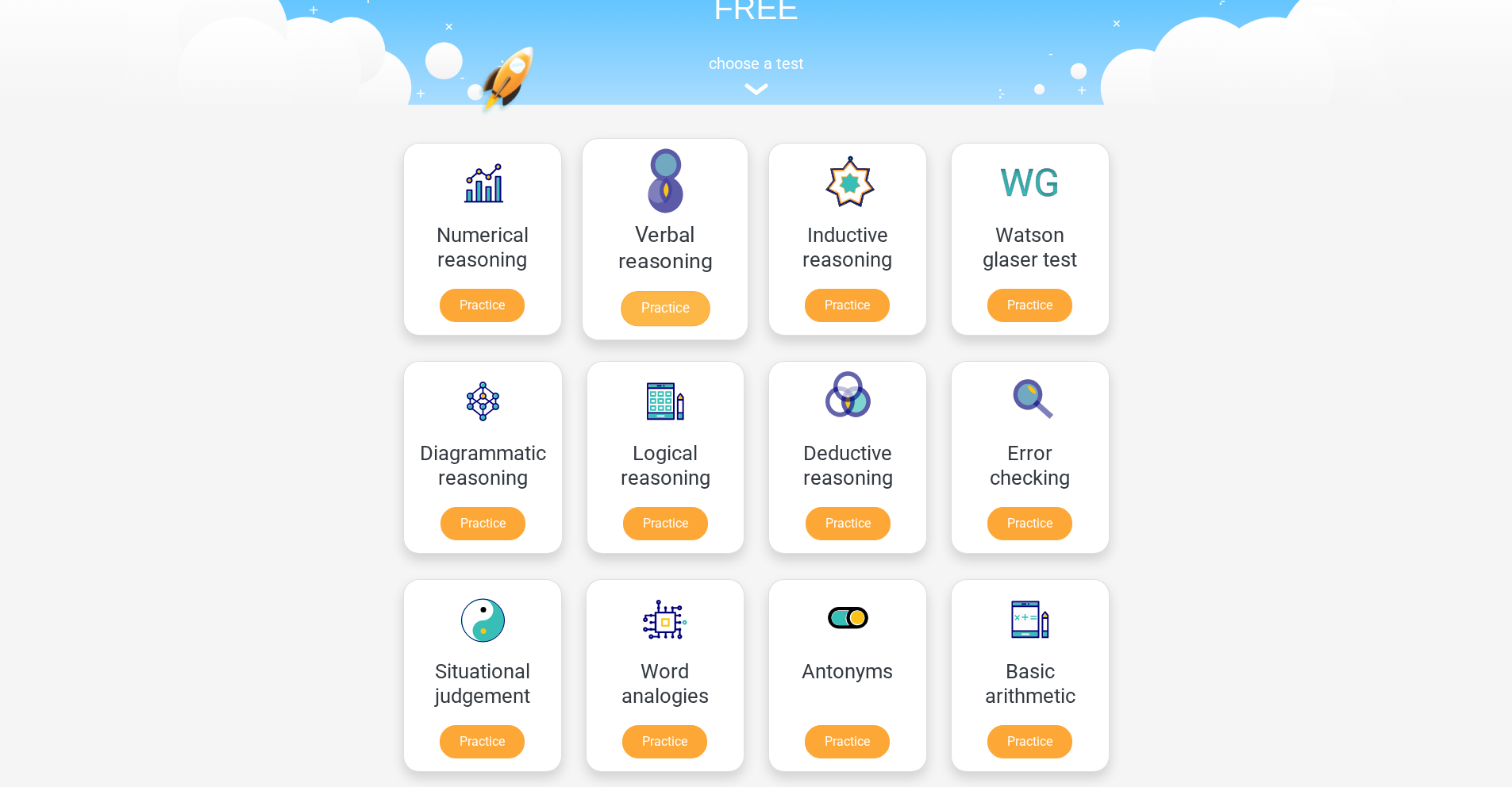
scroll to position [168, 0]
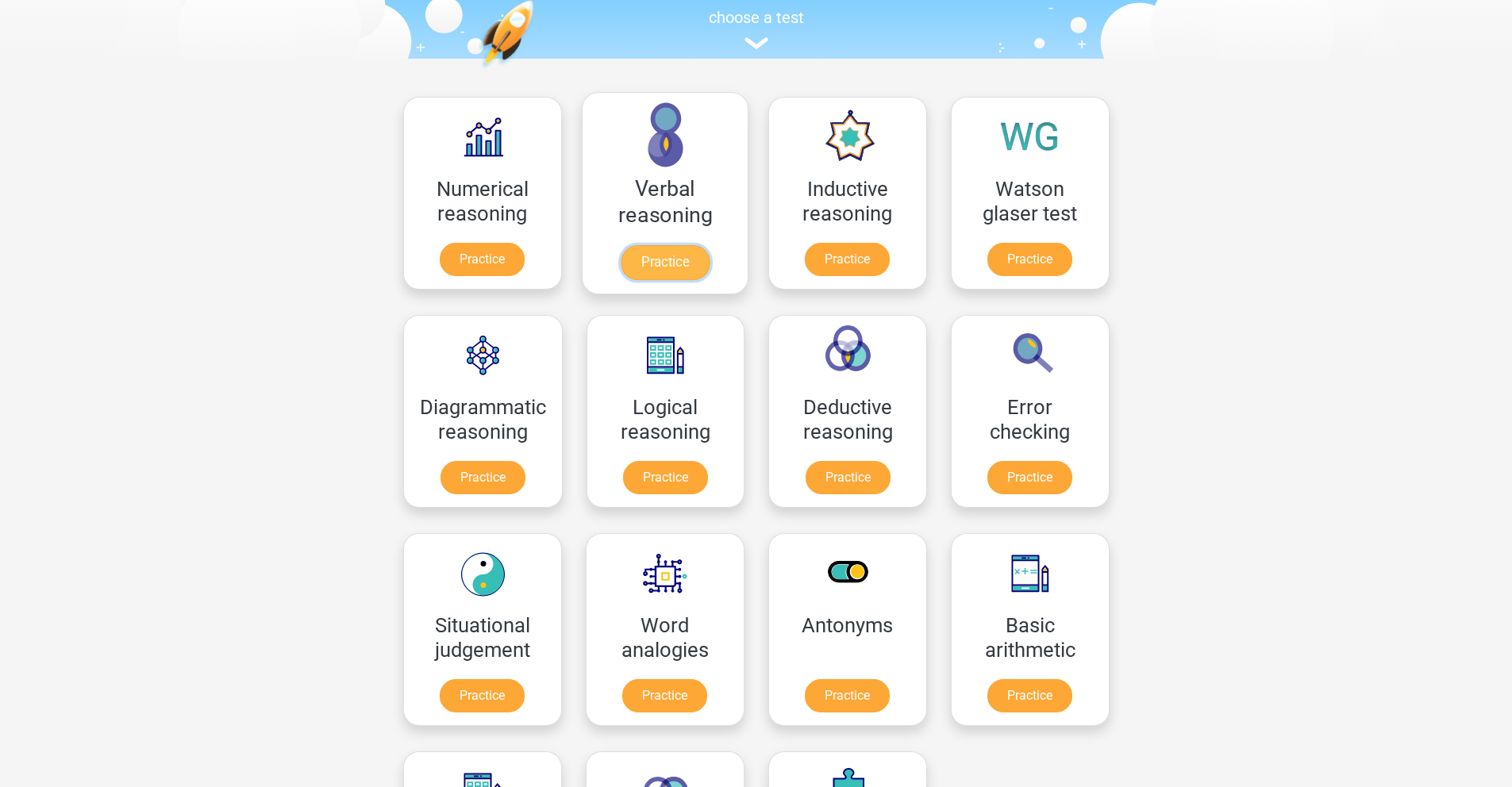
click at [646, 276] on link "Practice" at bounding box center [664, 263] width 89 height 35
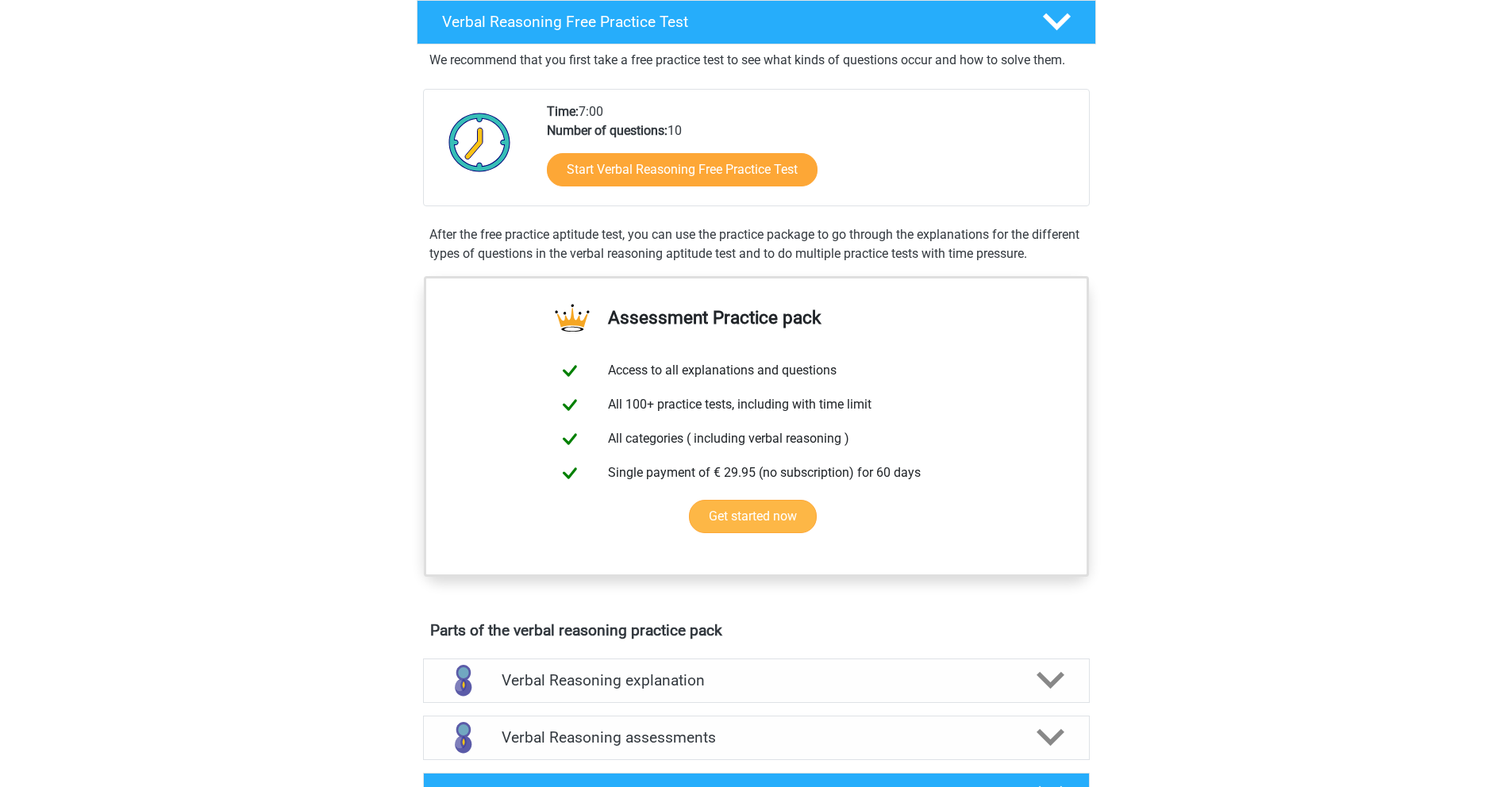
scroll to position [801, 0]
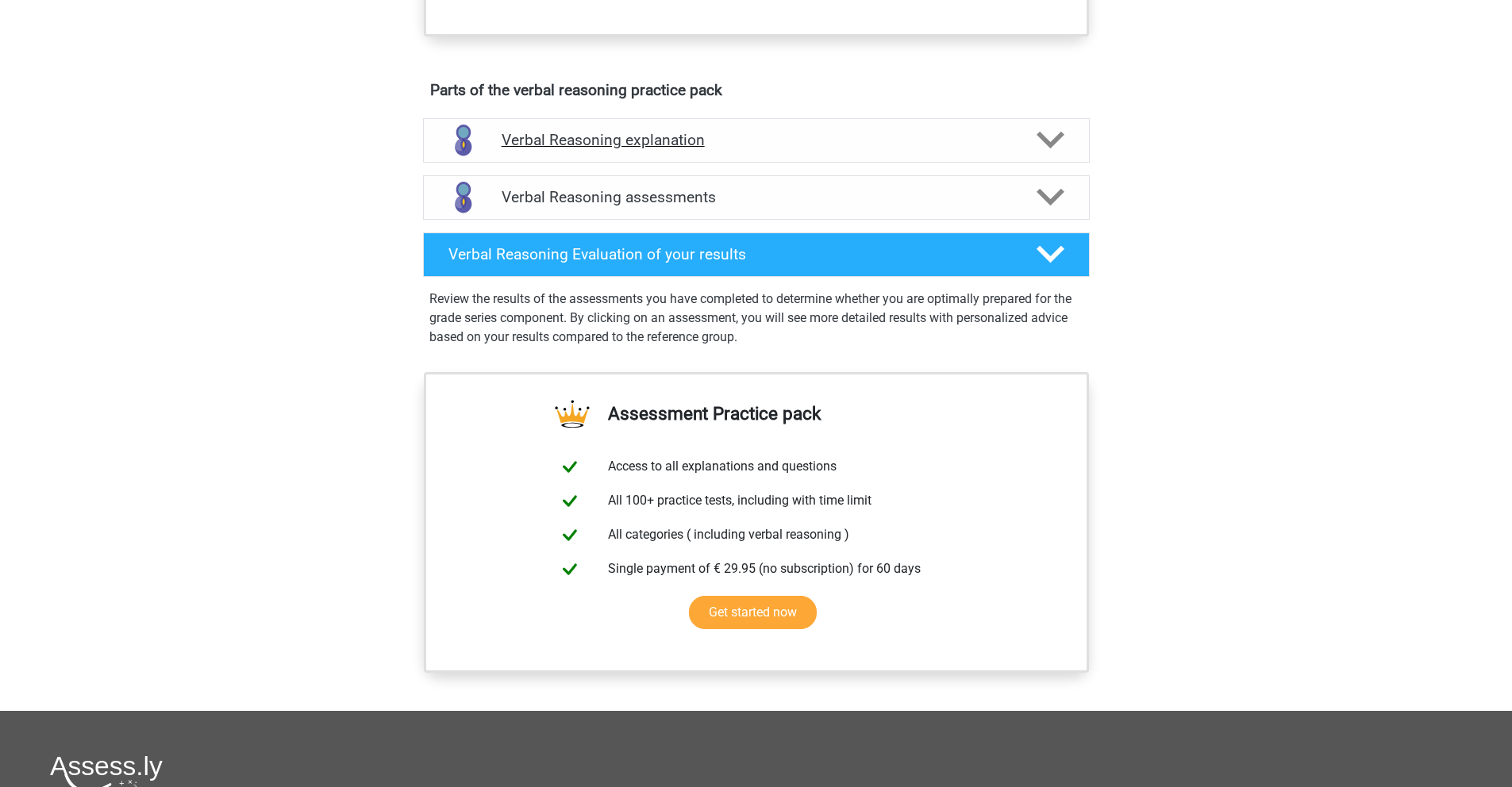
click at [784, 149] on h4 "Verbal Reasoning explanation" at bounding box center [756, 140] width 510 height 18
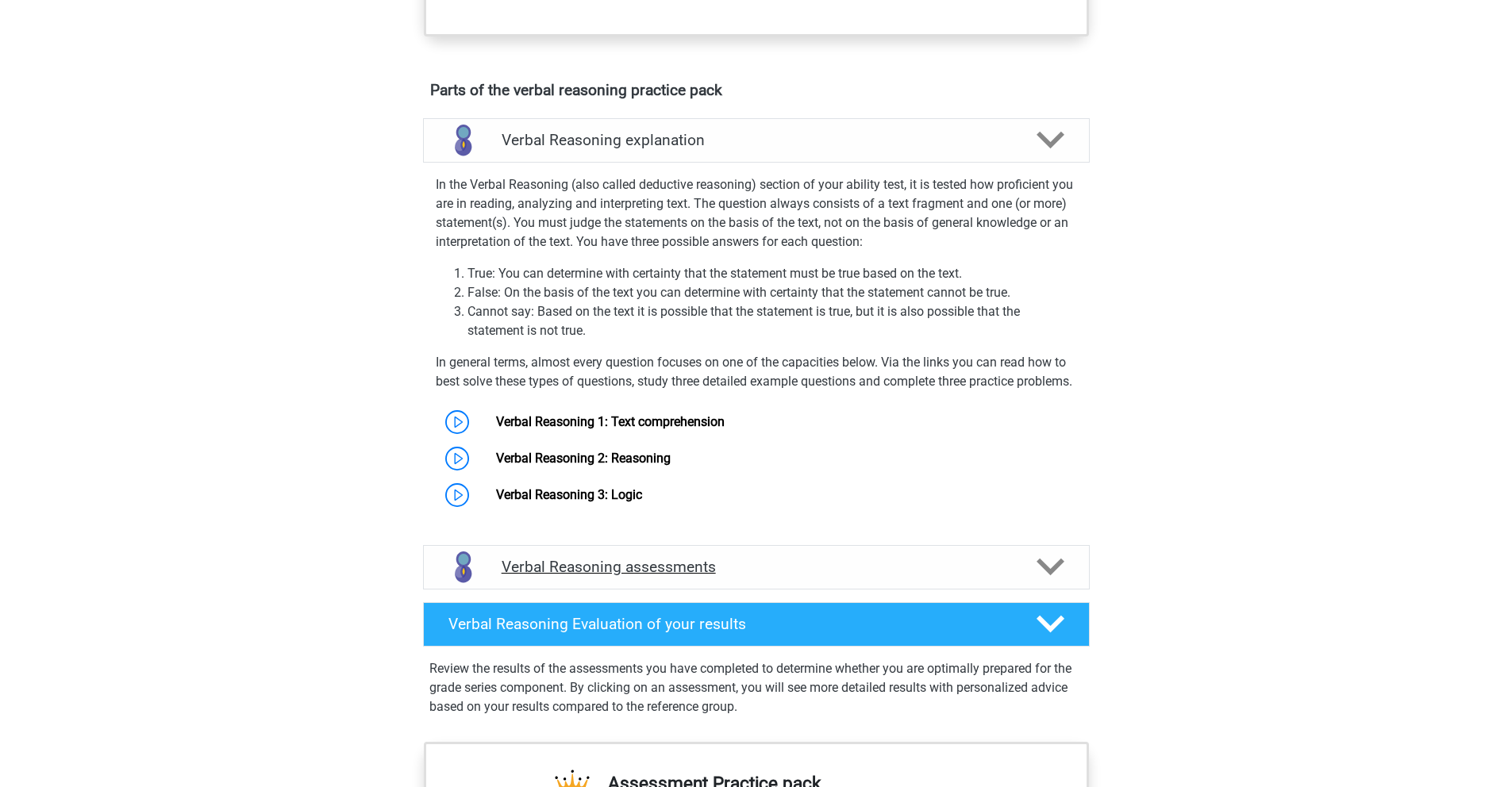
click at [814, 589] on div "Verbal Reasoning assessments" at bounding box center [756, 567] width 667 height 44
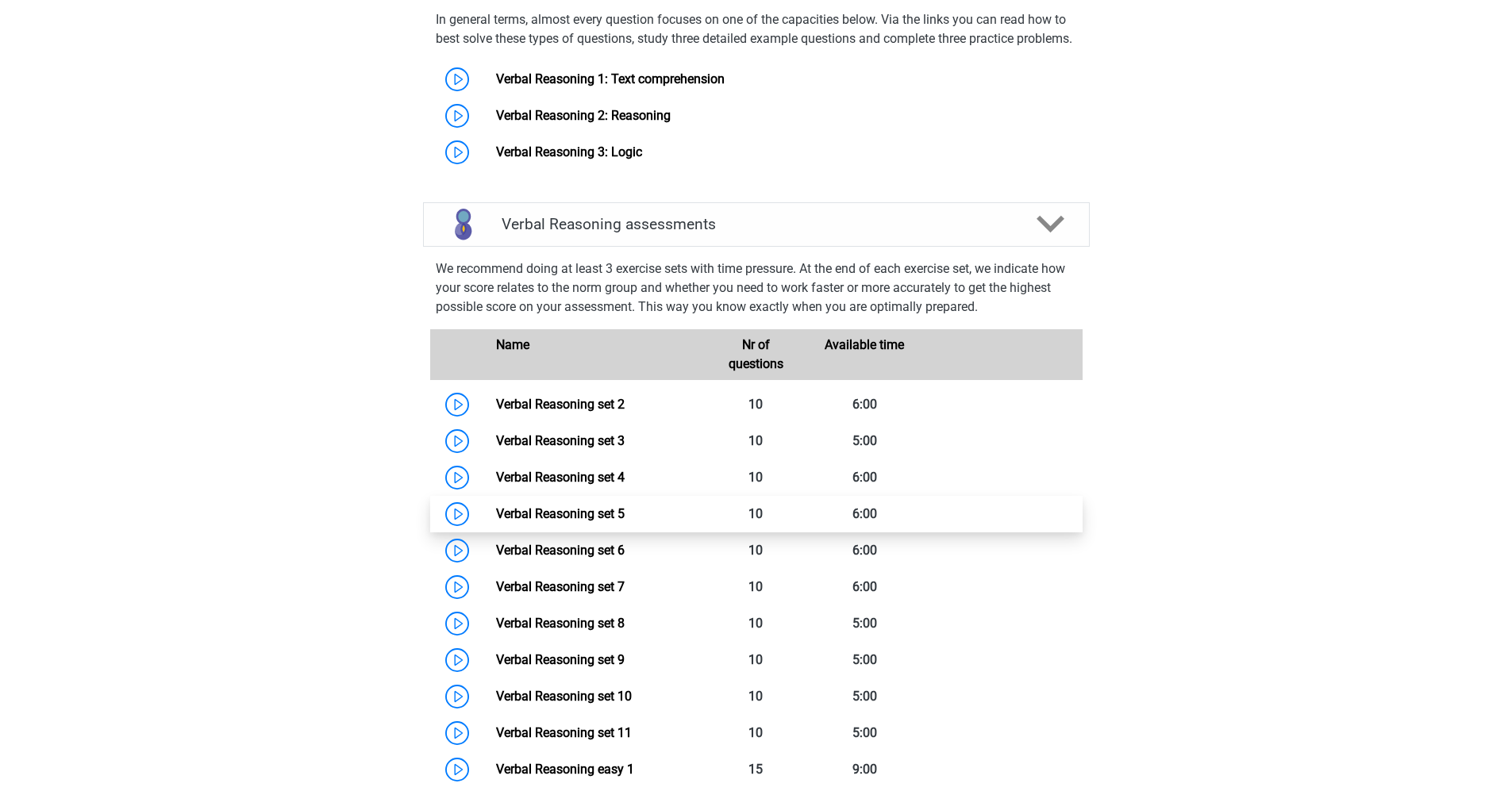
scroll to position [1261, 0]
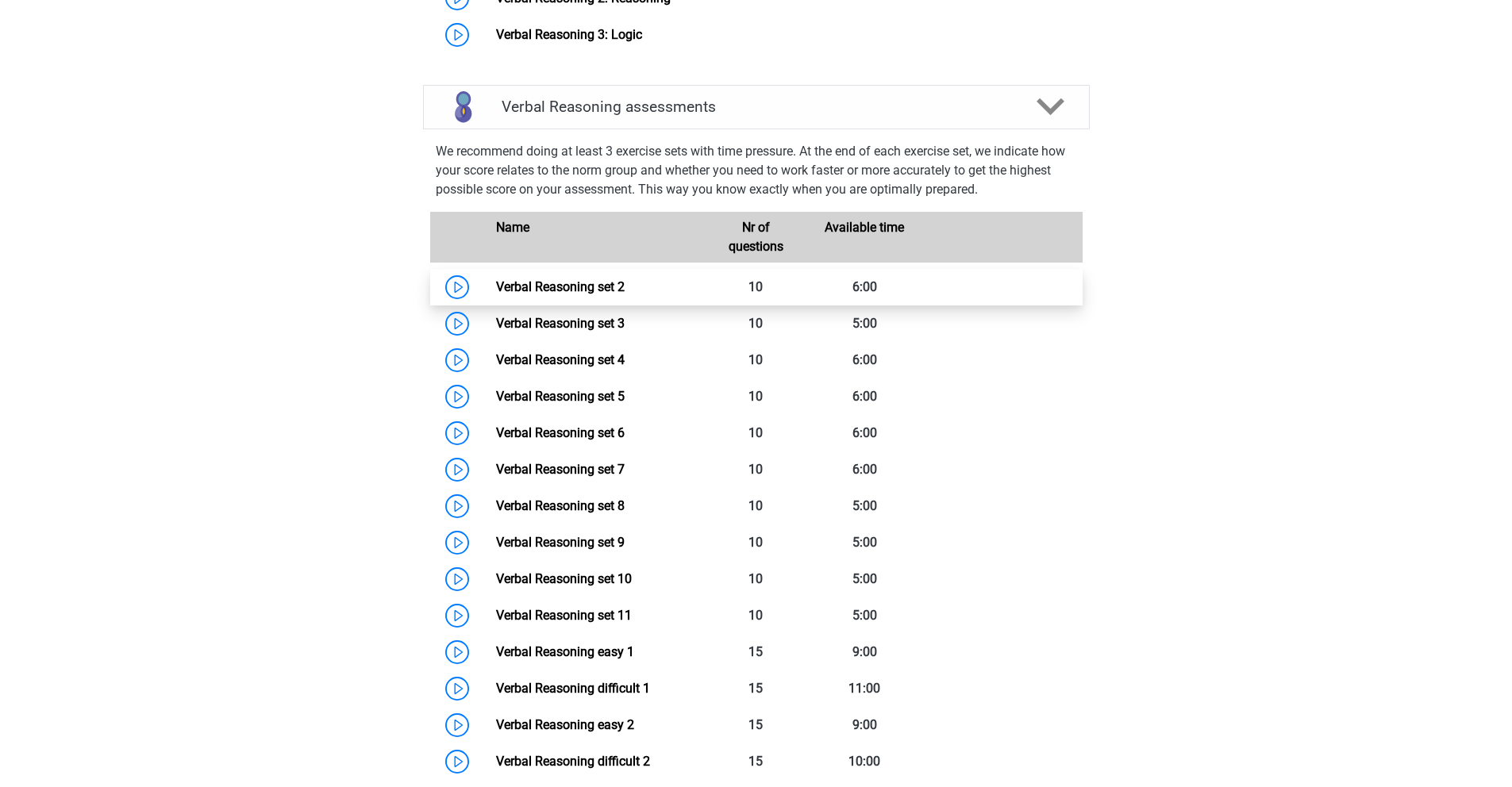
click at [581, 294] on link "Verbal Reasoning set 2" at bounding box center [560, 287] width 129 height 15
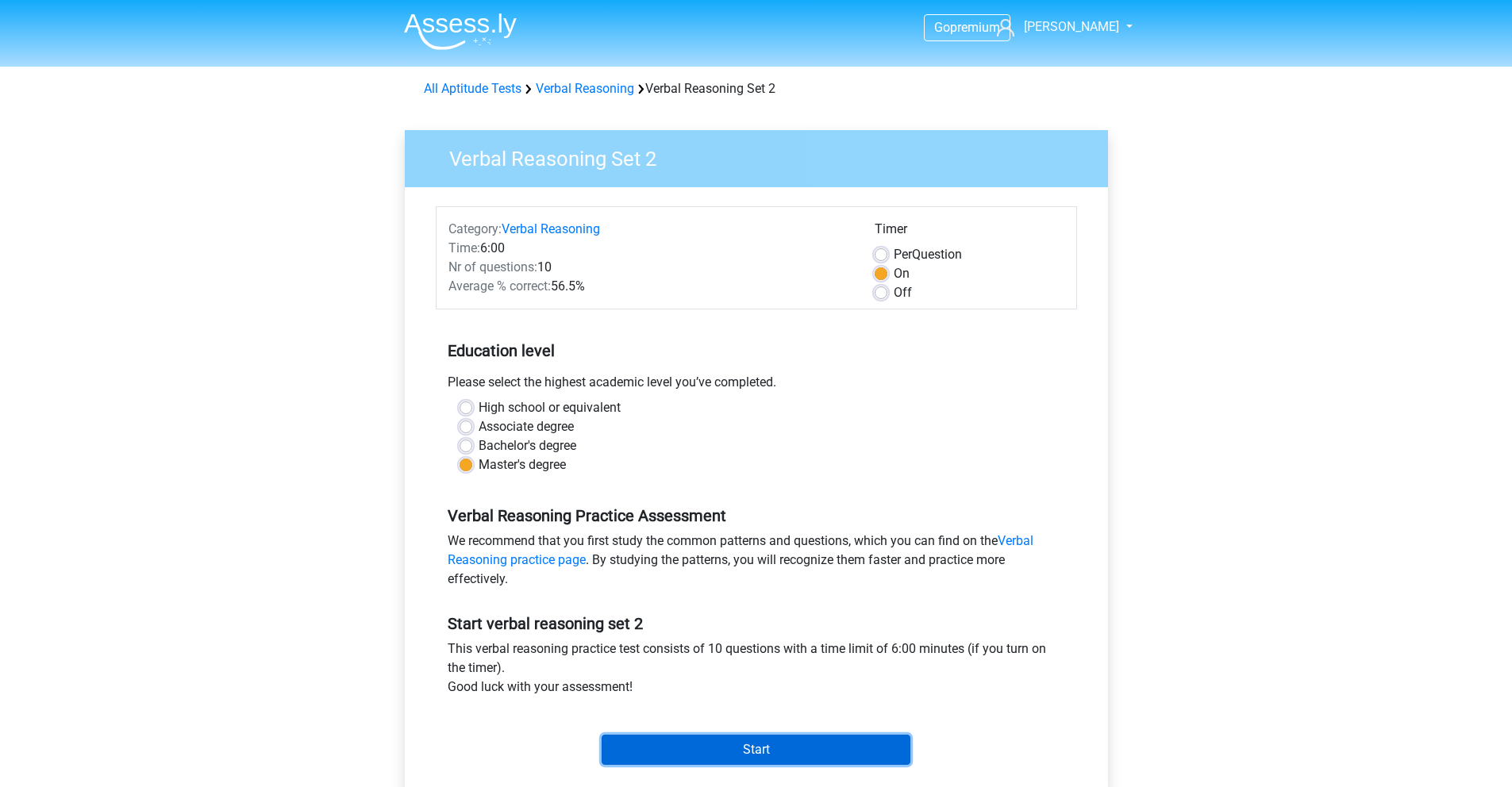
click at [709, 754] on input "Start" at bounding box center [756, 749] width 309 height 30
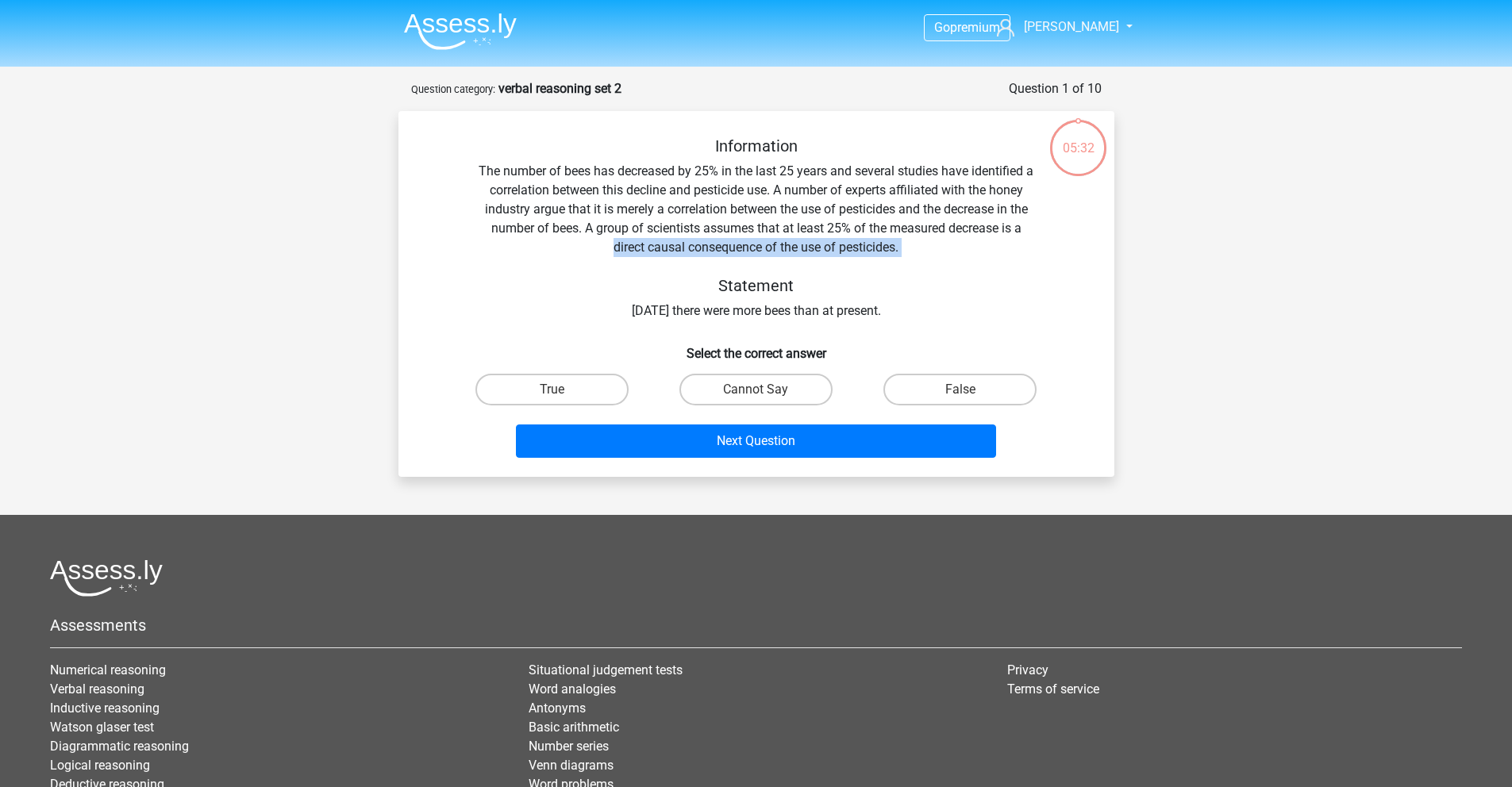
drag, startPoint x: 607, startPoint y: 244, endPoint x: 940, endPoint y: 260, distance: 333.4
click at [940, 260] on div "Information The number of bees has decreased by 25% in the last 25 years and se…" at bounding box center [756, 228] width 665 height 184
click at [588, 403] on label "True" at bounding box center [552, 389] width 154 height 32
click at [562, 400] on input "True" at bounding box center [556, 394] width 10 height 10
radio input "true"
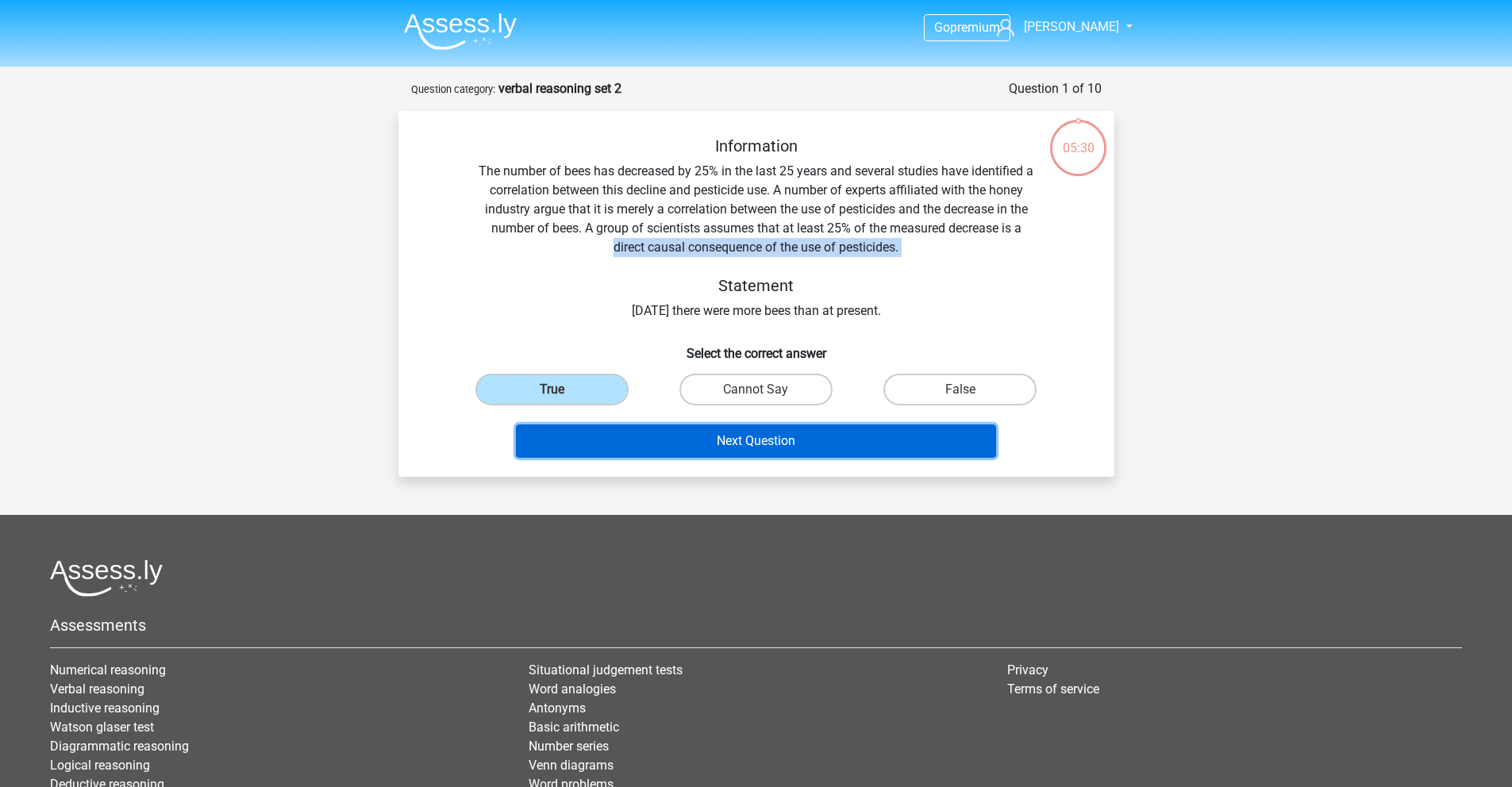
click at [721, 447] on button "Next Question" at bounding box center [756, 441] width 480 height 33
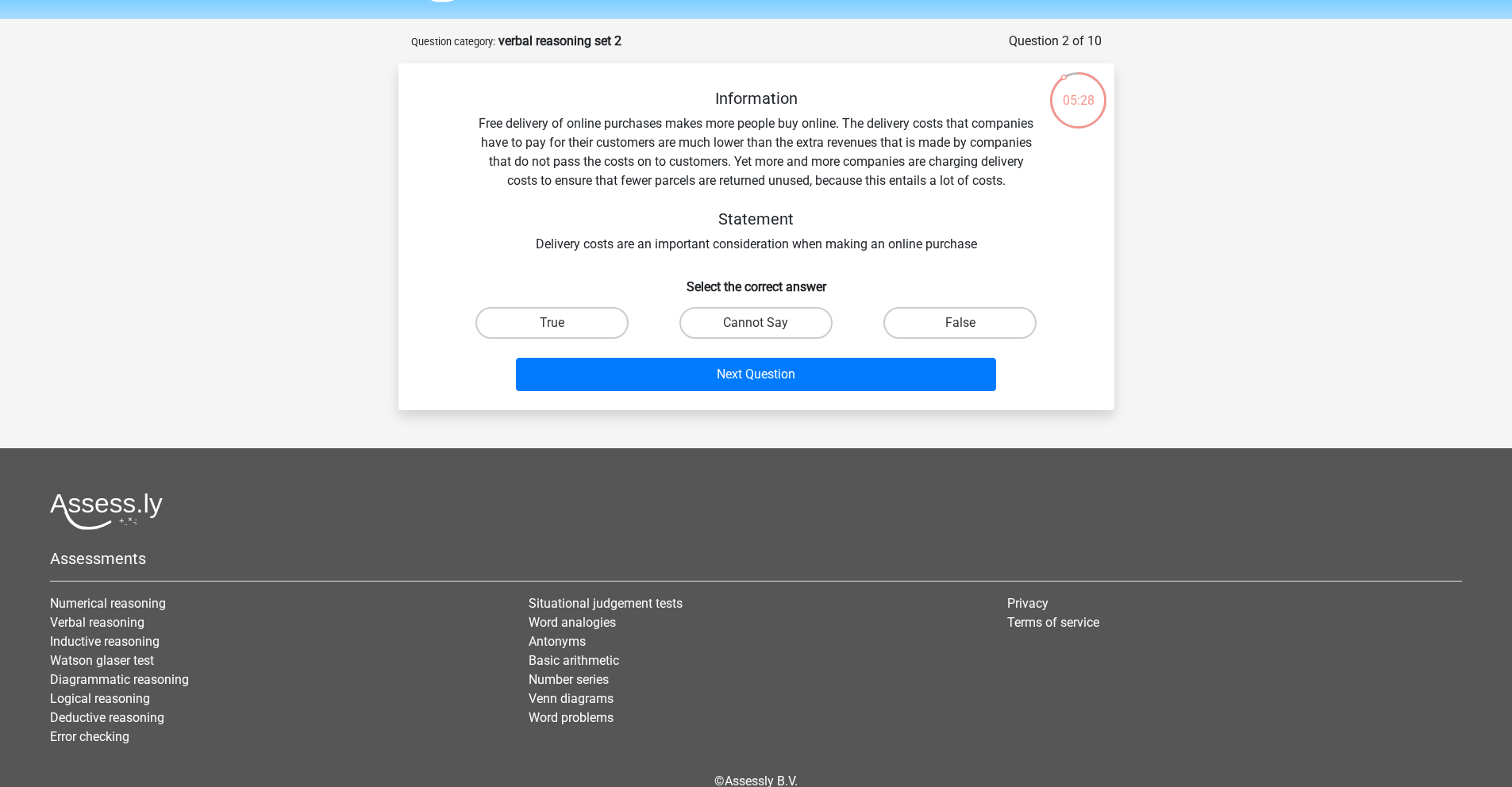
scroll to position [47, 0]
click at [761, 329] on input "Cannot Say" at bounding box center [760, 328] width 10 height 10
radio input "true"
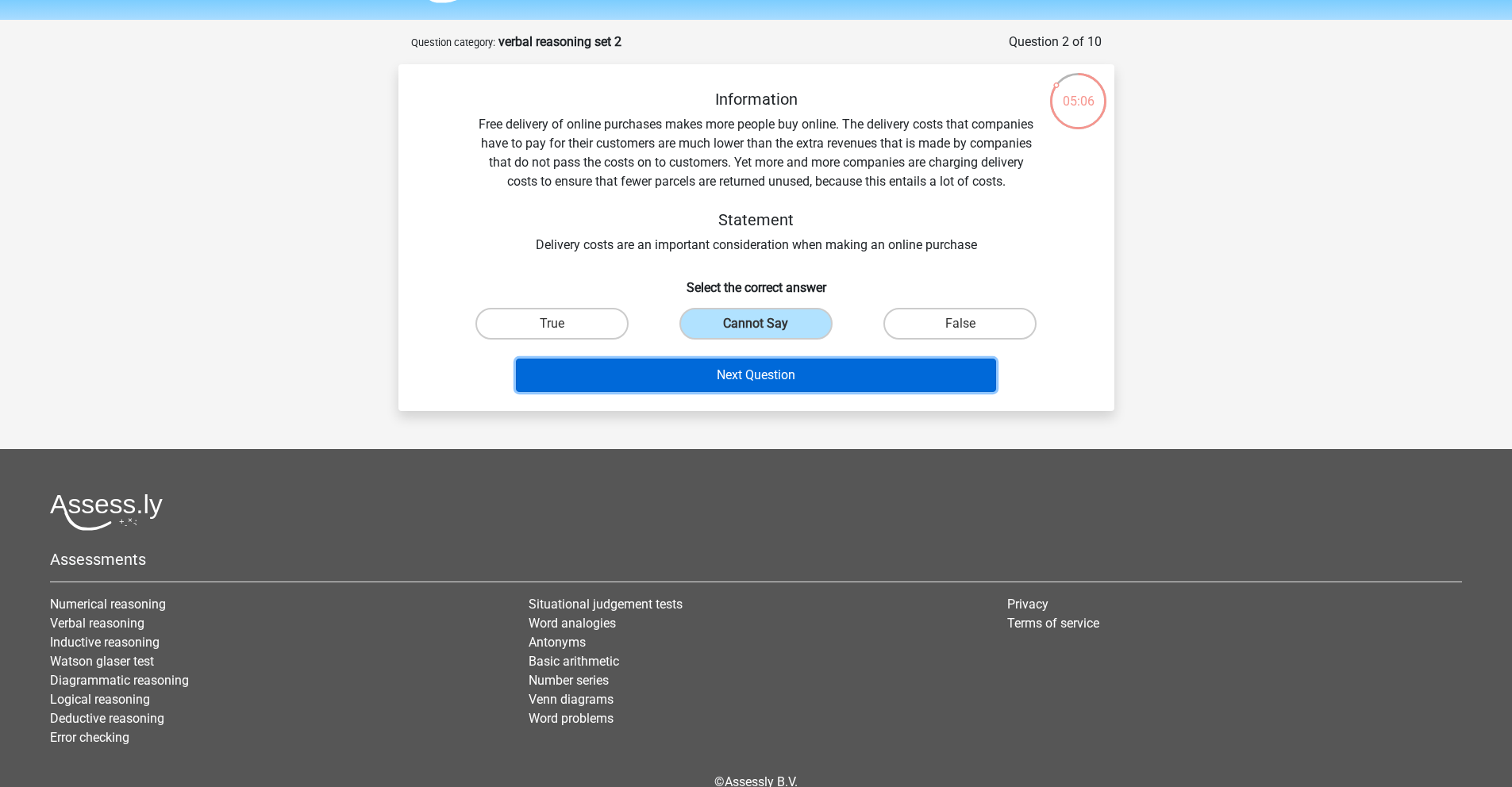
click at [762, 387] on button "Next Question" at bounding box center [756, 375] width 480 height 33
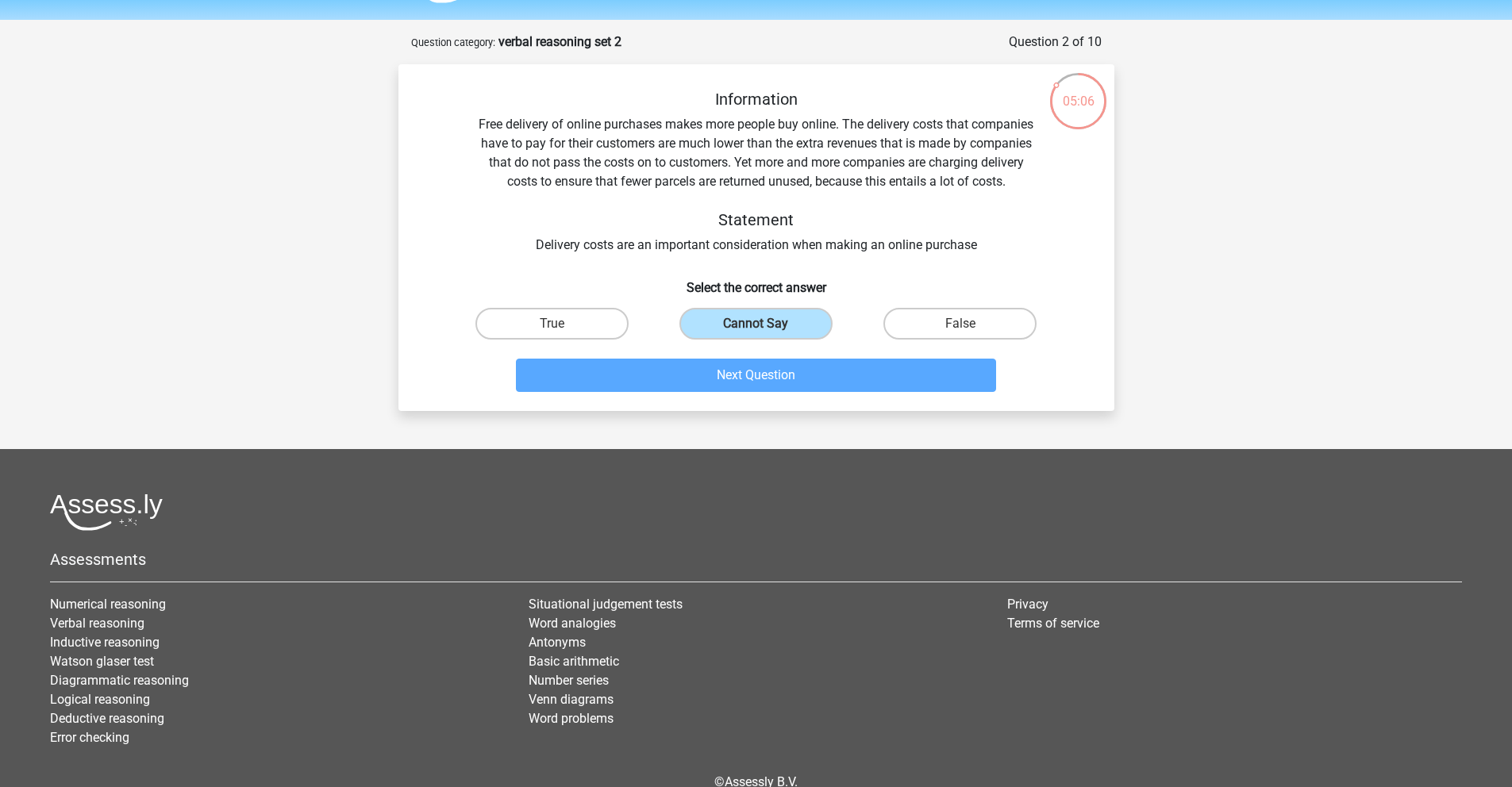
scroll to position [79, 0]
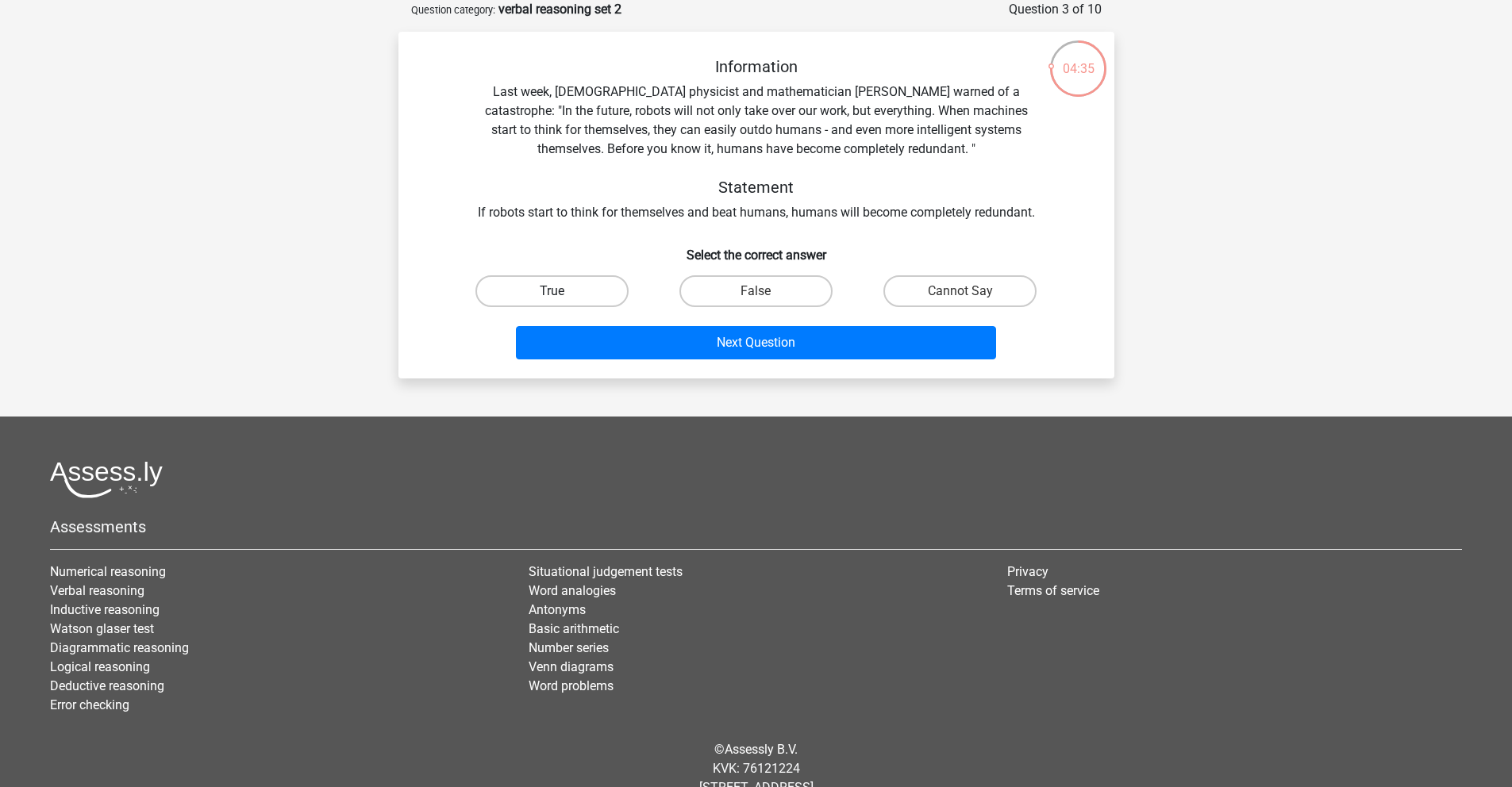
click at [576, 286] on label "True" at bounding box center [552, 291] width 154 height 32
click at [562, 291] on input "True" at bounding box center [556, 296] width 10 height 10
radio input "true"
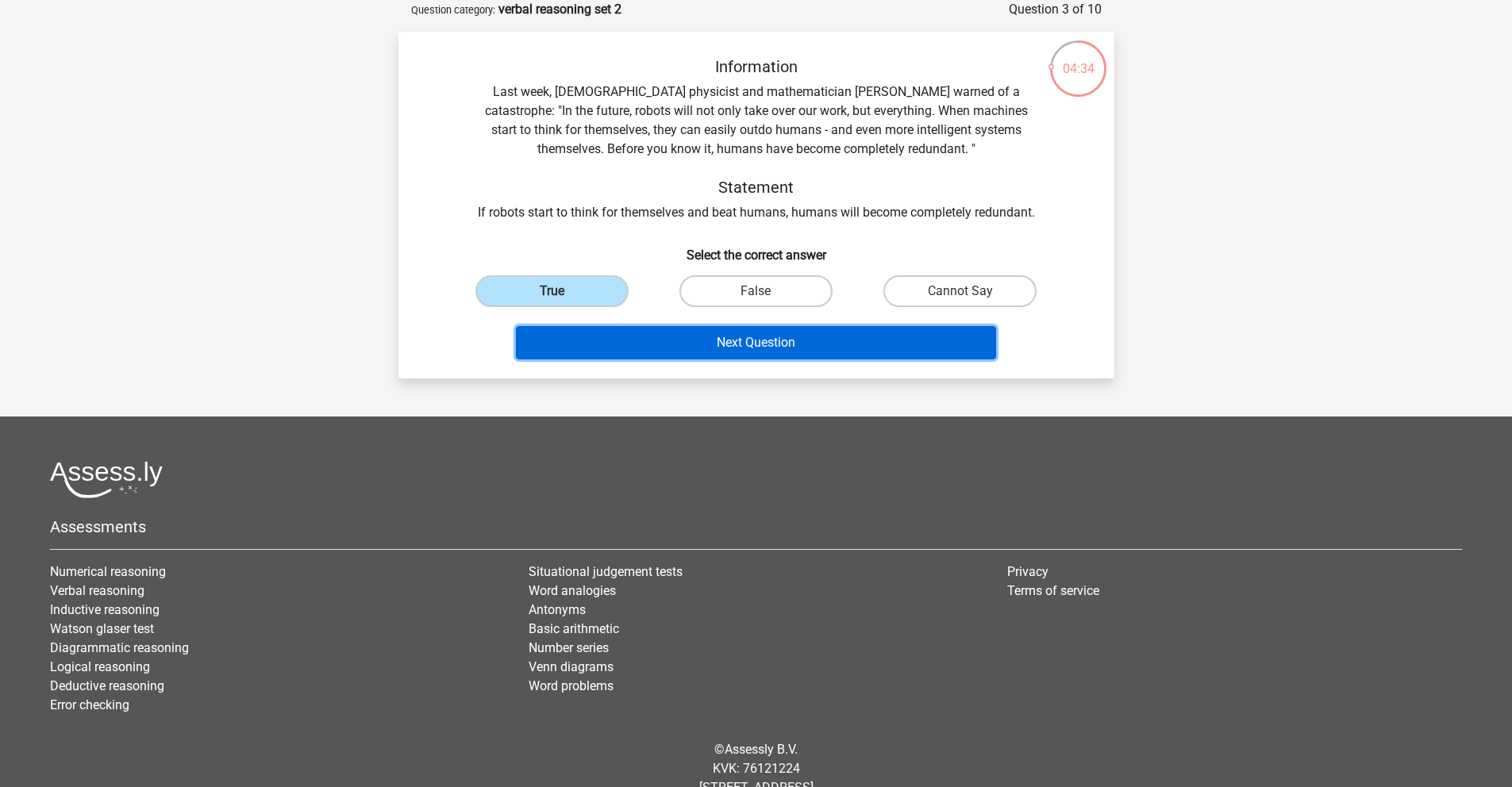
click at [728, 346] on button "Next Question" at bounding box center [756, 343] width 480 height 33
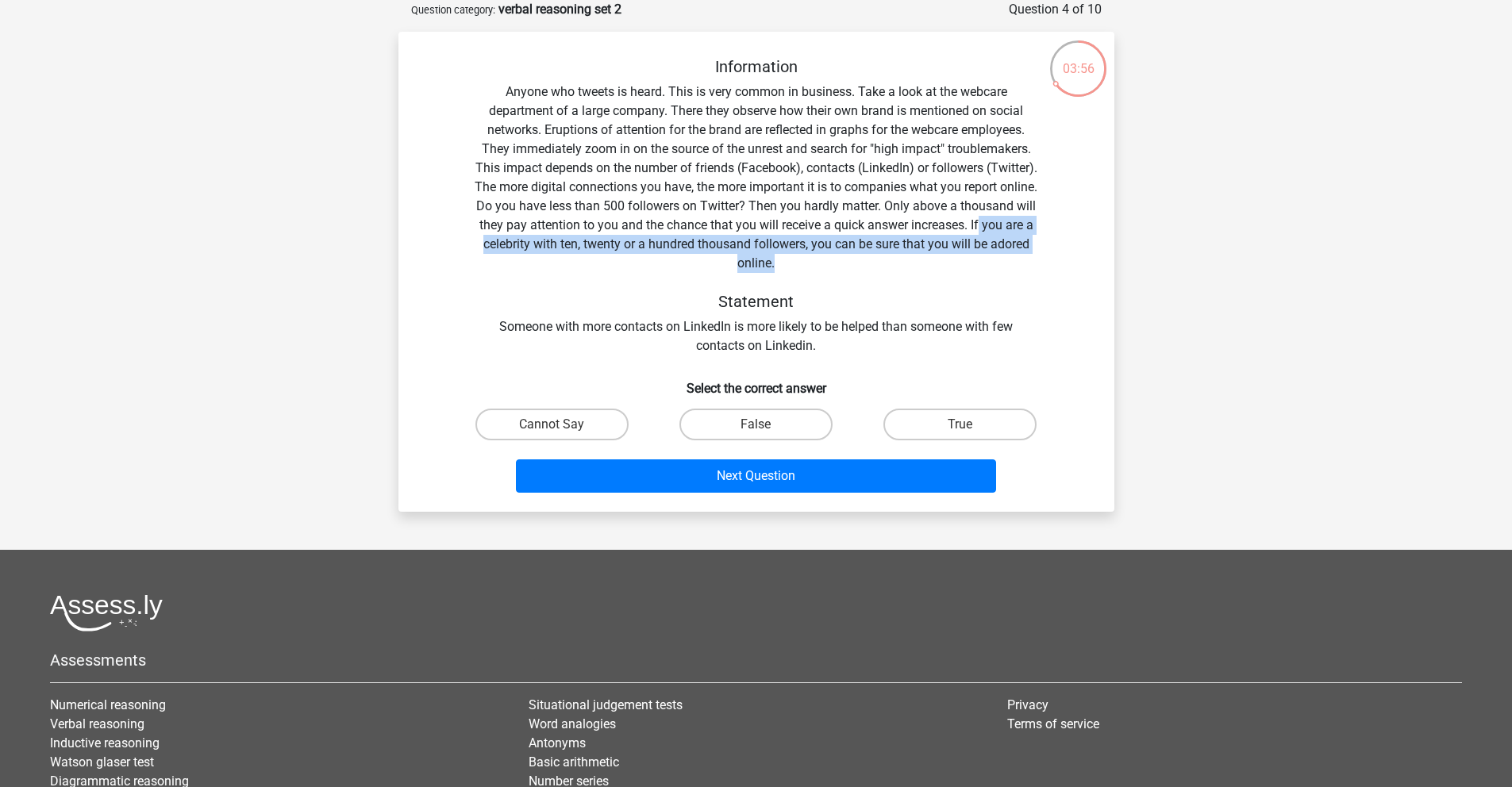
drag, startPoint x: 550, startPoint y: 246, endPoint x: 911, endPoint y: 271, distance: 361.9
click at [911, 271] on div "Information Anyone who tweets is heard. This is very common in business. Take a…" at bounding box center [756, 206] width 665 height 298
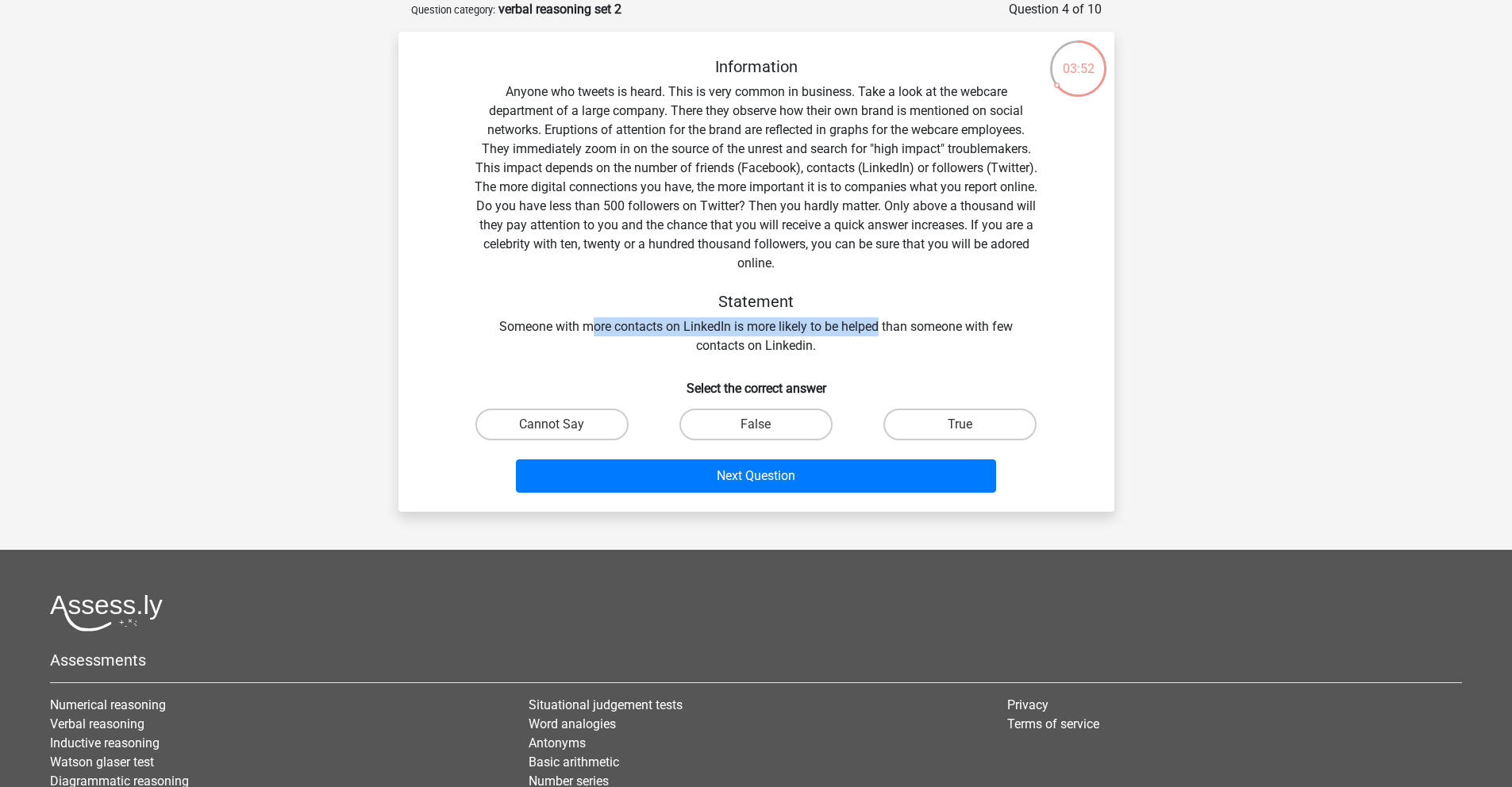
drag, startPoint x: 589, startPoint y: 328, endPoint x: 878, endPoint y: 328, distance: 289.0
click at [878, 328] on div "Information Anyone who tweets is heard. This is very common in business. Take a…" at bounding box center [756, 206] width 665 height 298
click at [968, 428] on input "True" at bounding box center [965, 429] width 10 height 10
radio input "true"
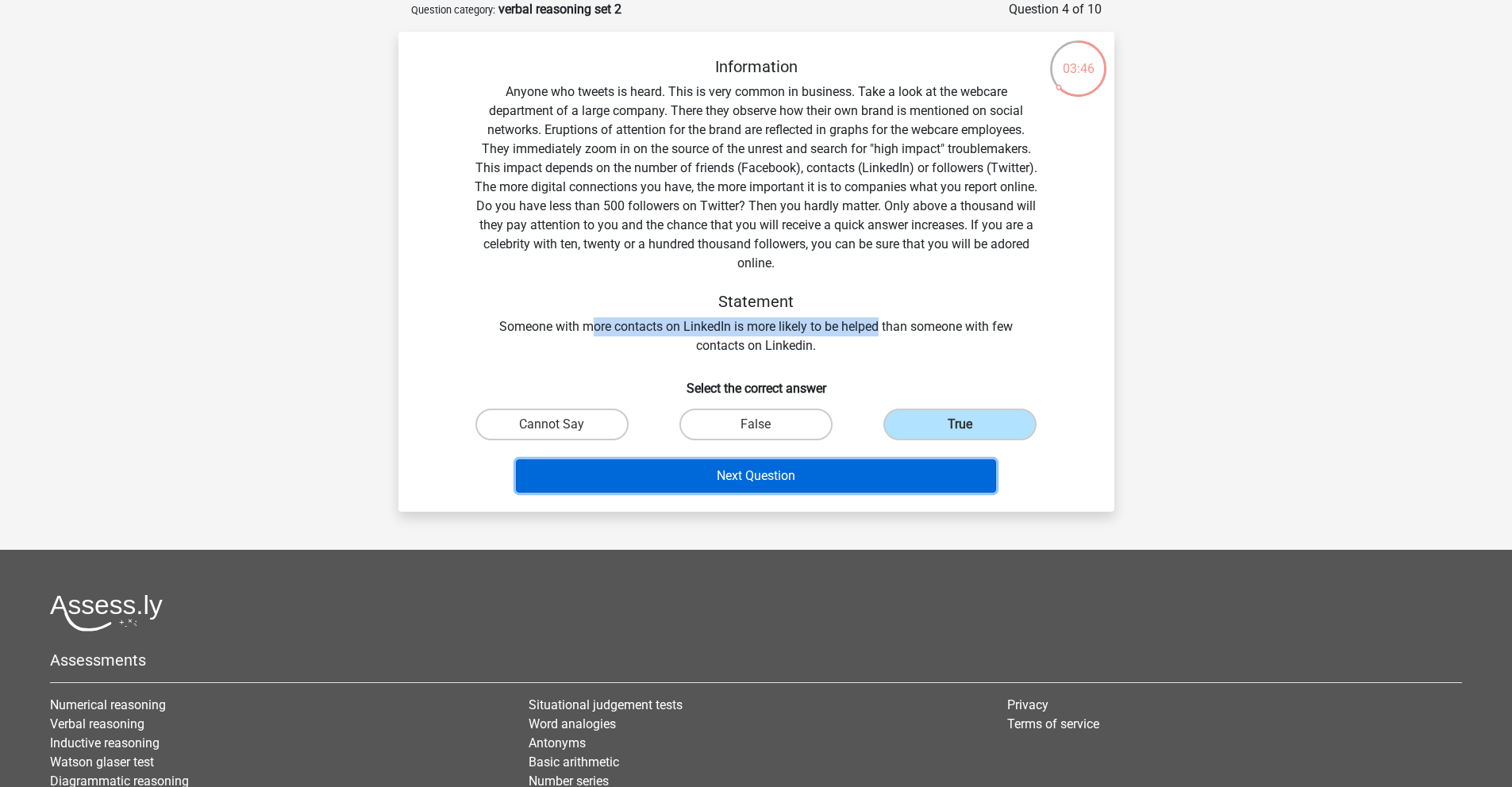
click at [844, 484] on button "Next Question" at bounding box center [756, 476] width 480 height 33
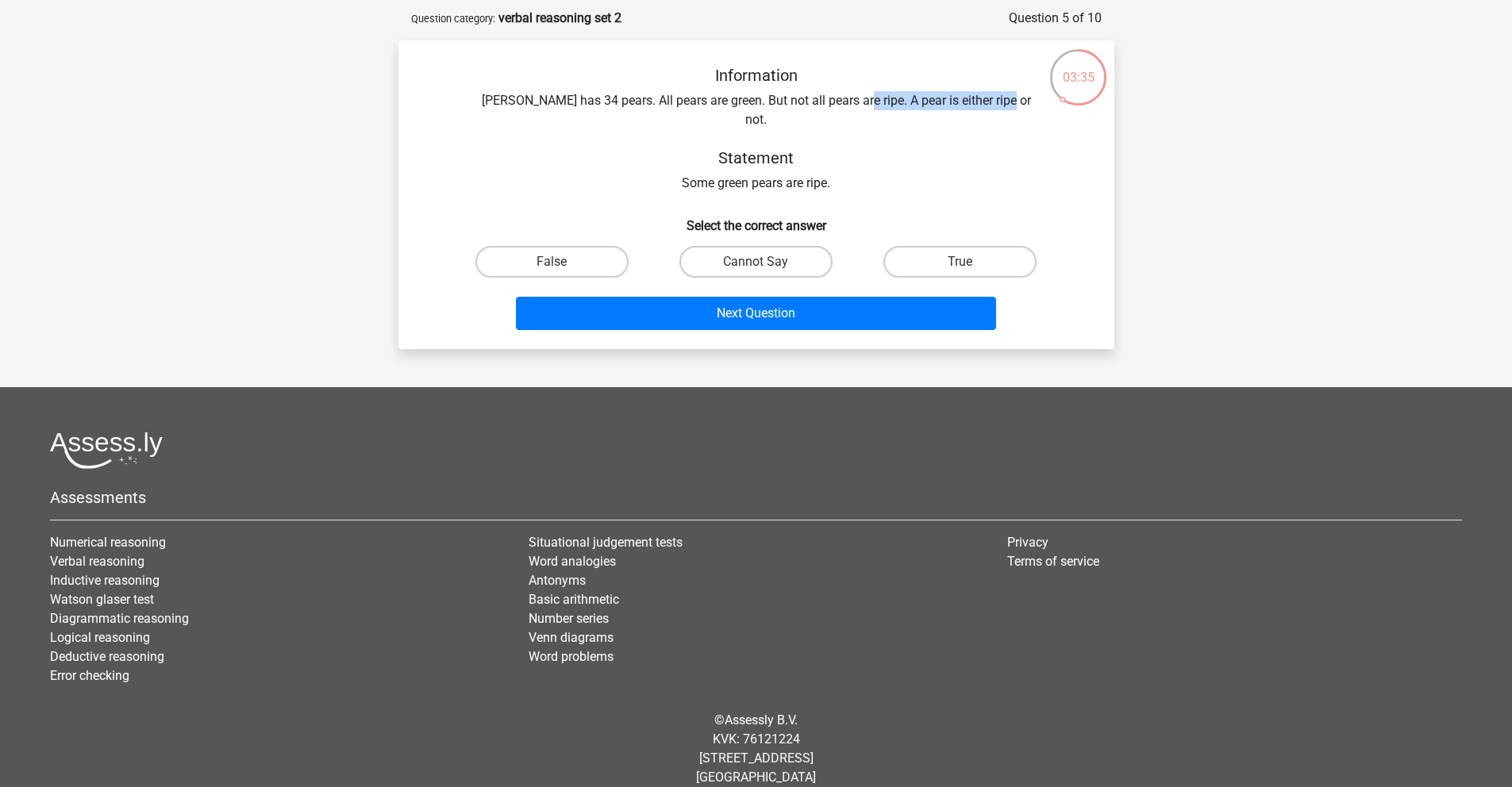
drag, startPoint x: 865, startPoint y: 99, endPoint x: 1022, endPoint y: 97, distance: 157.0
click at [1022, 97] on div "Information [PERSON_NAME] has 34 pears. All pears are green. But not all pears …" at bounding box center [756, 130] width 665 height 127
click at [922, 245] on label "True" at bounding box center [959, 261] width 154 height 32
click at [960, 262] on input "True" at bounding box center [965, 267] width 10 height 10
radio input "true"
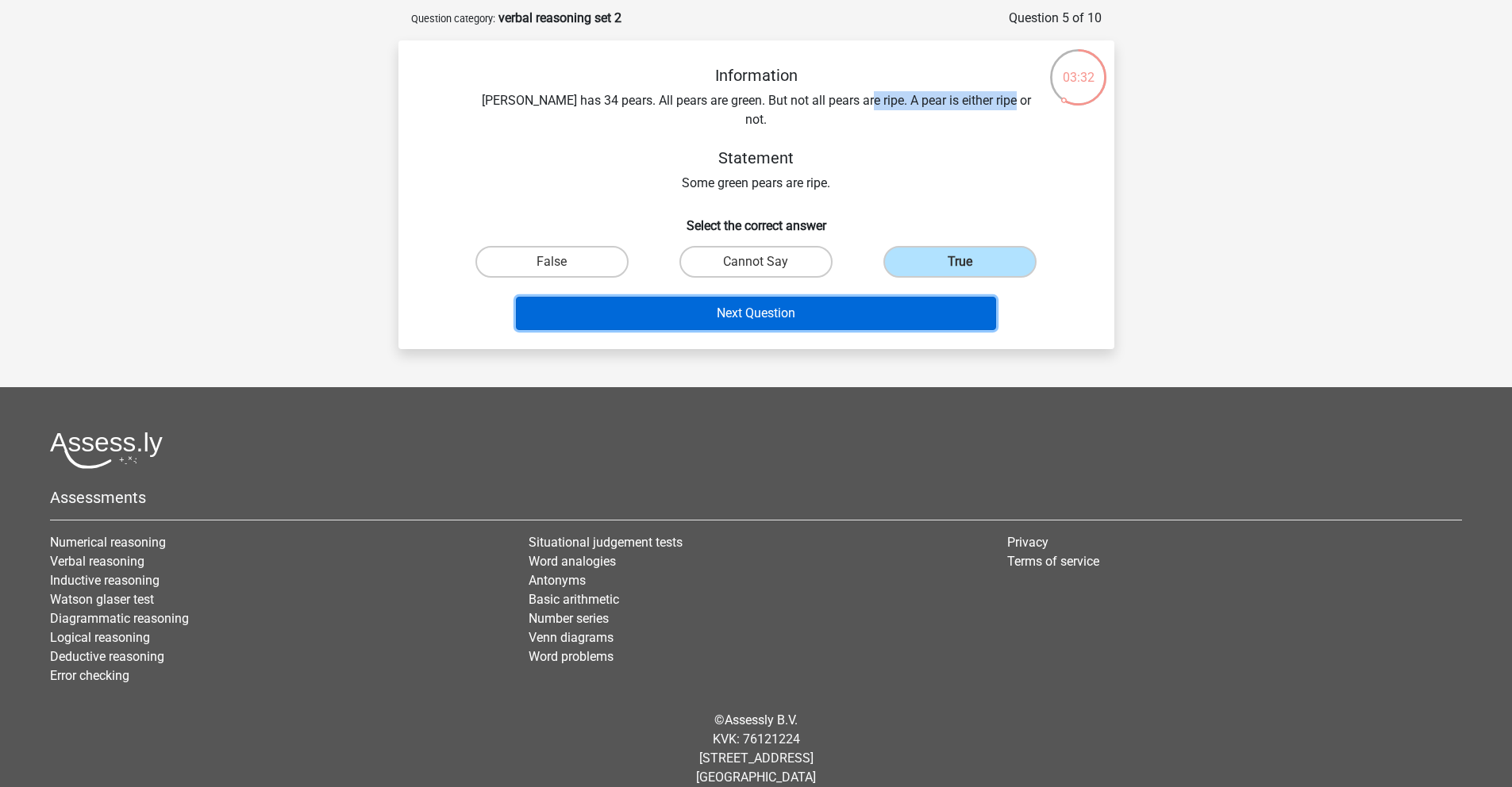
click at [807, 309] on button "Next Question" at bounding box center [756, 314] width 480 height 33
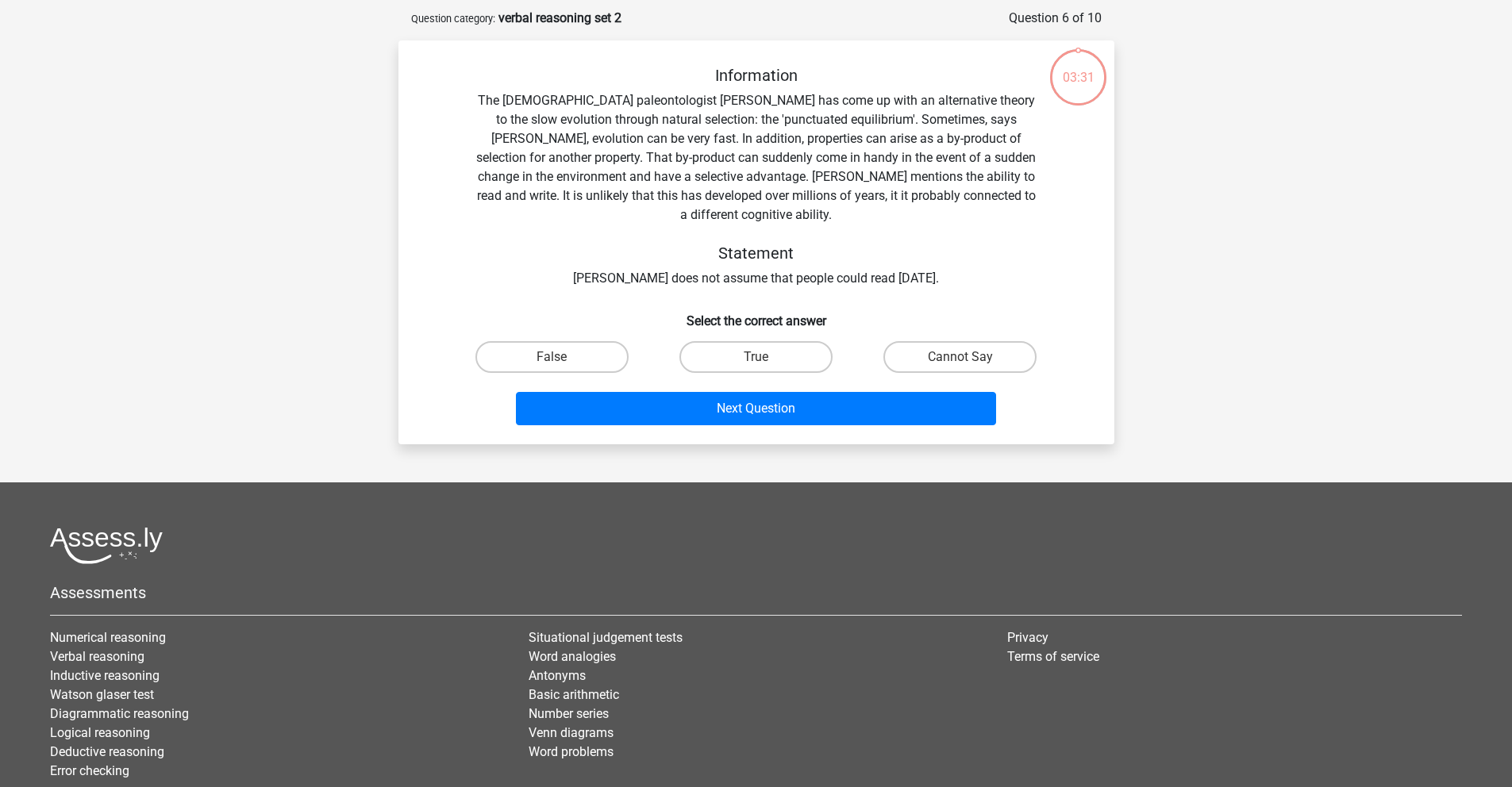
scroll to position [79, 0]
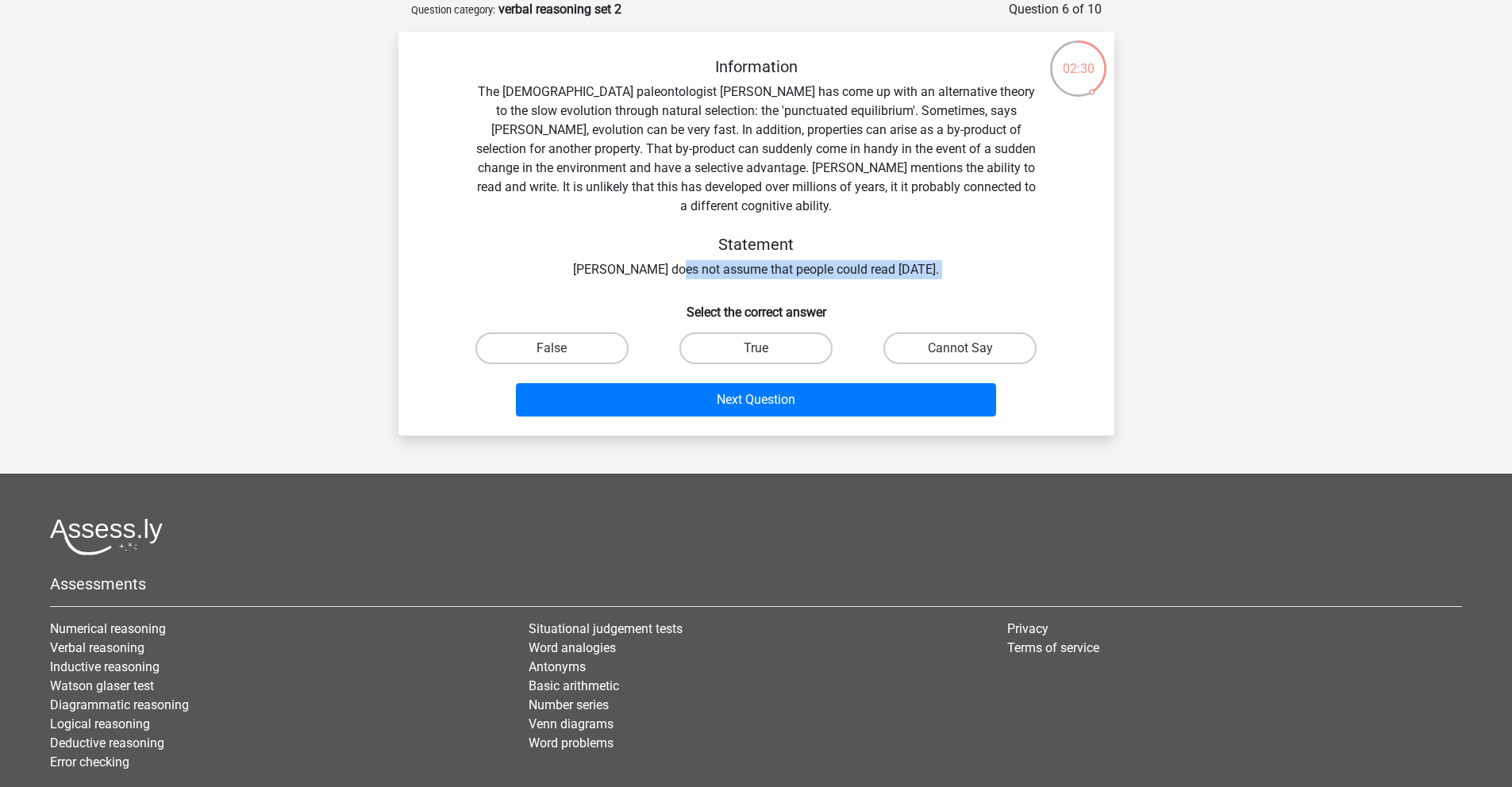
drag, startPoint x: 662, startPoint y: 251, endPoint x: 905, endPoint y: 266, distance: 243.5
click at [905, 266] on div "Information The [DEMOGRAPHIC_DATA] paleontologist [PERSON_NAME] has come up wit…" at bounding box center [756, 240] width 703 height 366
click at [836, 251] on div "Information The [DEMOGRAPHIC_DATA] paleontologist [PERSON_NAME] has come up wit…" at bounding box center [756, 168] width 665 height 222
click at [952, 333] on label "Cannot Say" at bounding box center [959, 348] width 154 height 32
click at [960, 348] on input "Cannot Say" at bounding box center [965, 353] width 10 height 10
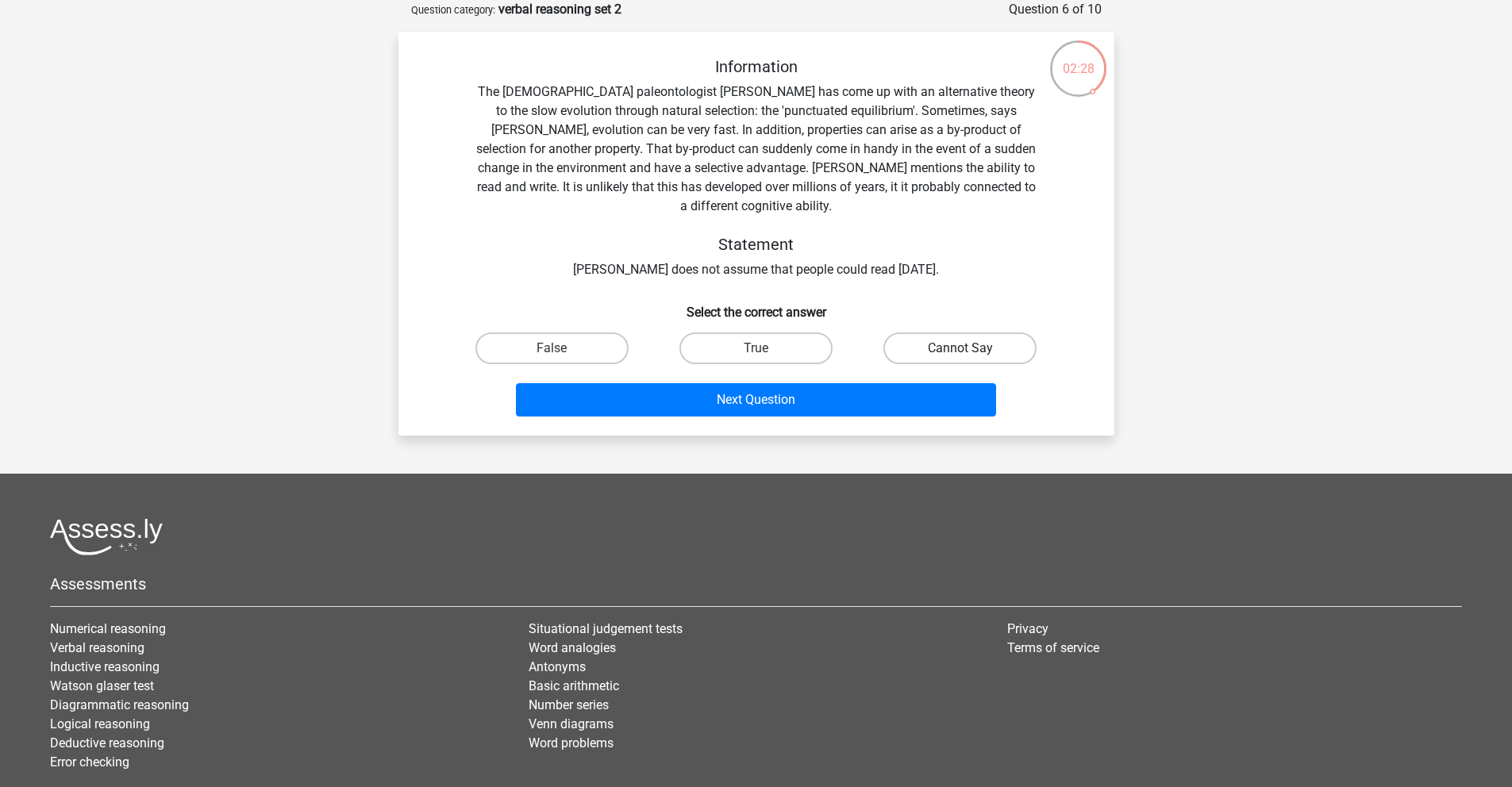
radio input "true"
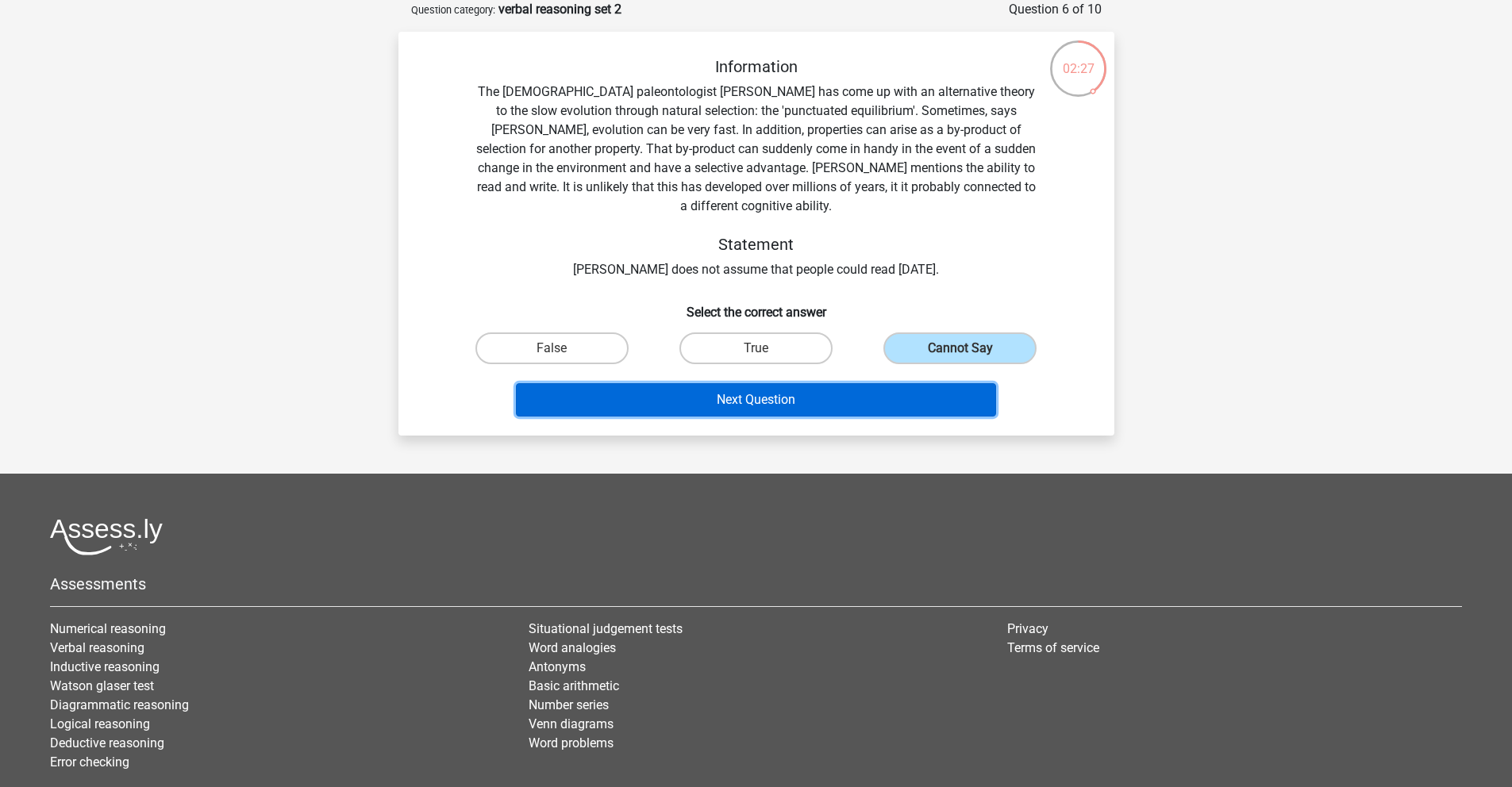
click at [905, 383] on button "Next Question" at bounding box center [756, 400] width 480 height 33
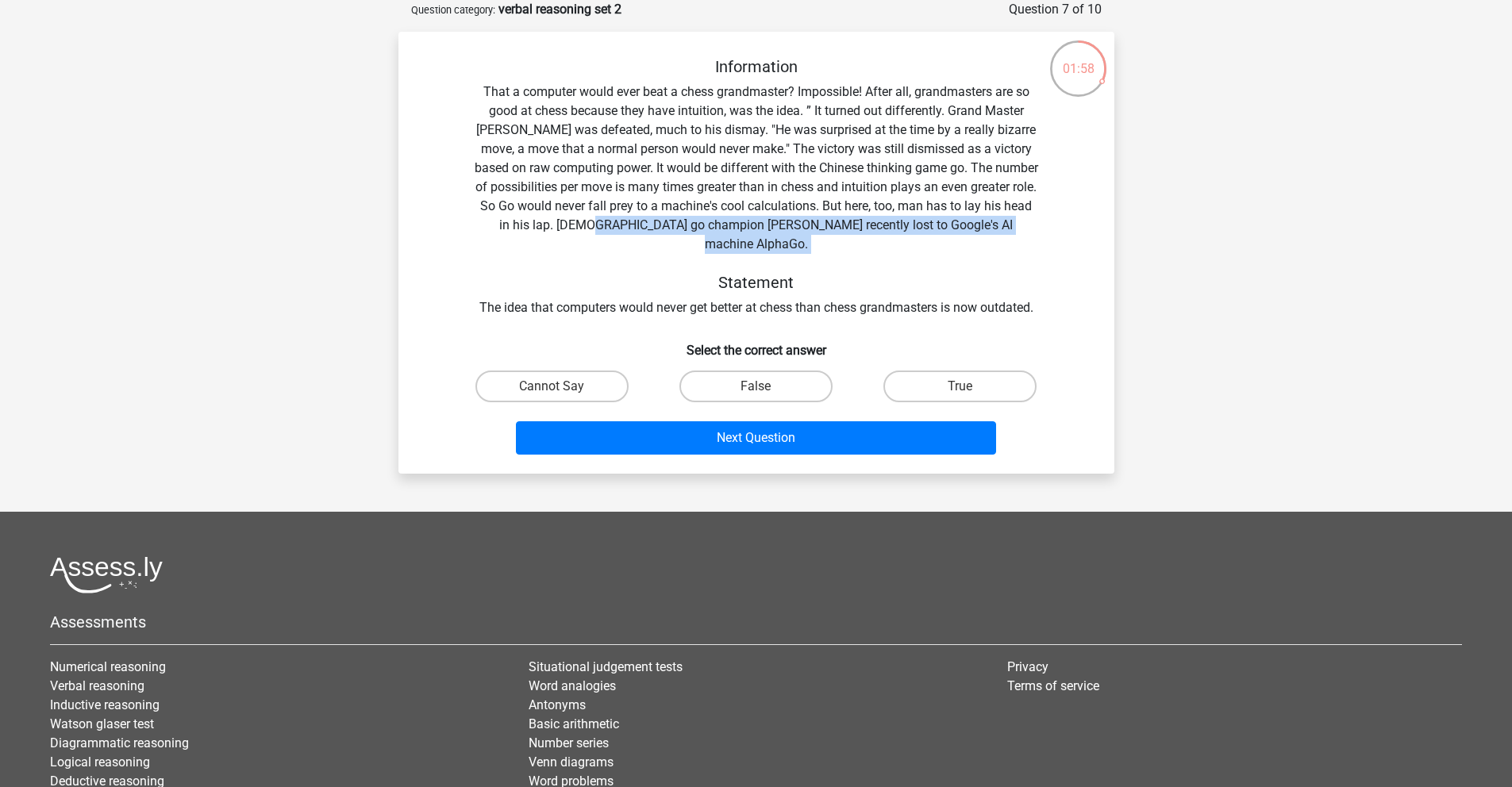
drag, startPoint x: 639, startPoint y: 227, endPoint x: 969, endPoint y: 237, distance: 330.2
click at [969, 237] on div "Information That a computer would ever beat a chess grandmaster? Impossible! Af…" at bounding box center [756, 187] width 665 height 260
click at [756, 276] on div "Information That a computer would ever beat a chess grandmaster? Impossible! Af…" at bounding box center [756, 187] width 665 height 260
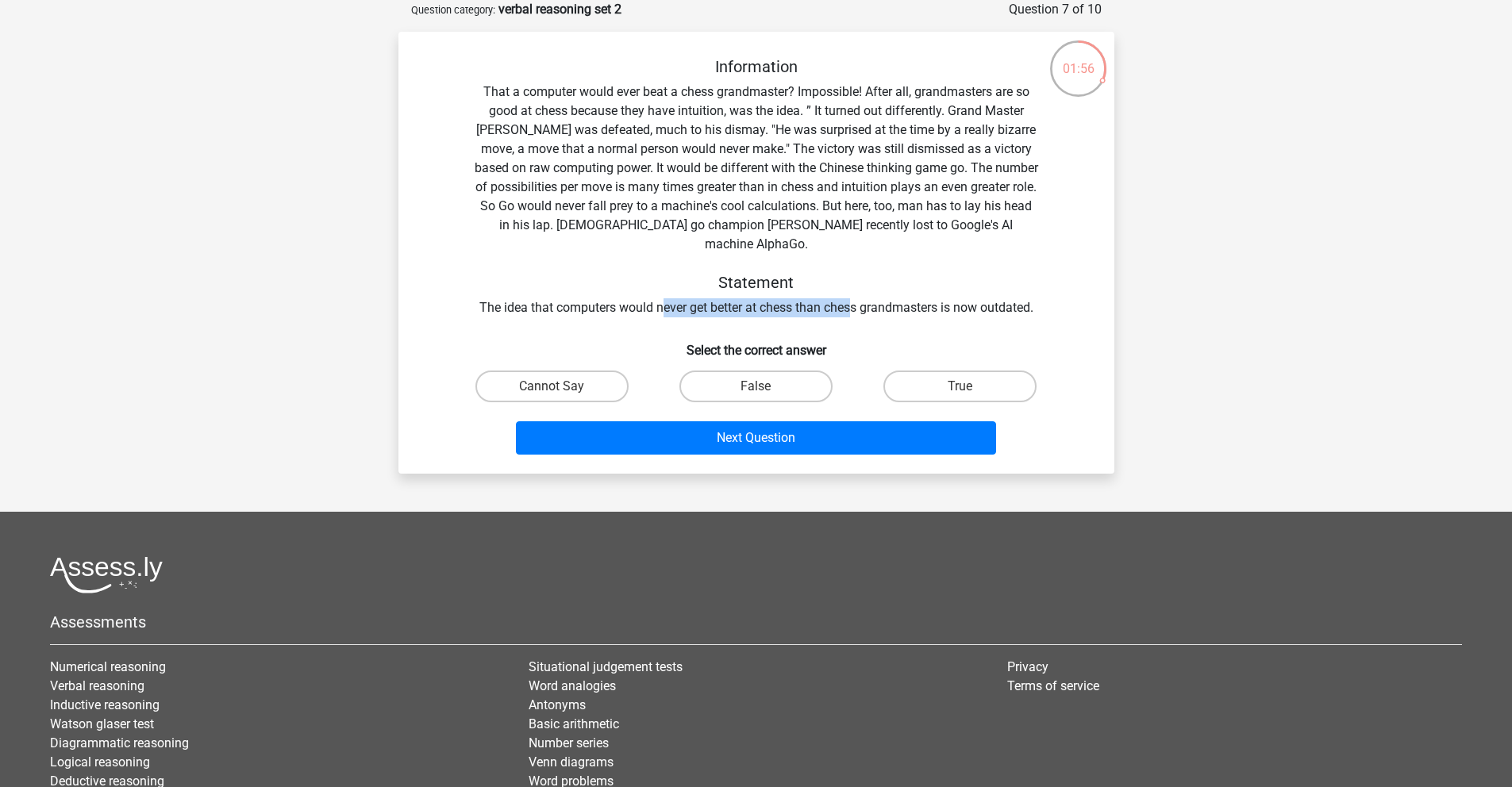
drag, startPoint x: 662, startPoint y: 292, endPoint x: 853, endPoint y: 291, distance: 191.0
click at [853, 291] on div "Information That a computer would ever beat a chess grandmaster? Impossible! Af…" at bounding box center [756, 187] width 665 height 260
click at [774, 371] on label "False" at bounding box center [756, 386] width 154 height 32
click at [766, 386] on input "False" at bounding box center [760, 391] width 10 height 10
radio input "true"
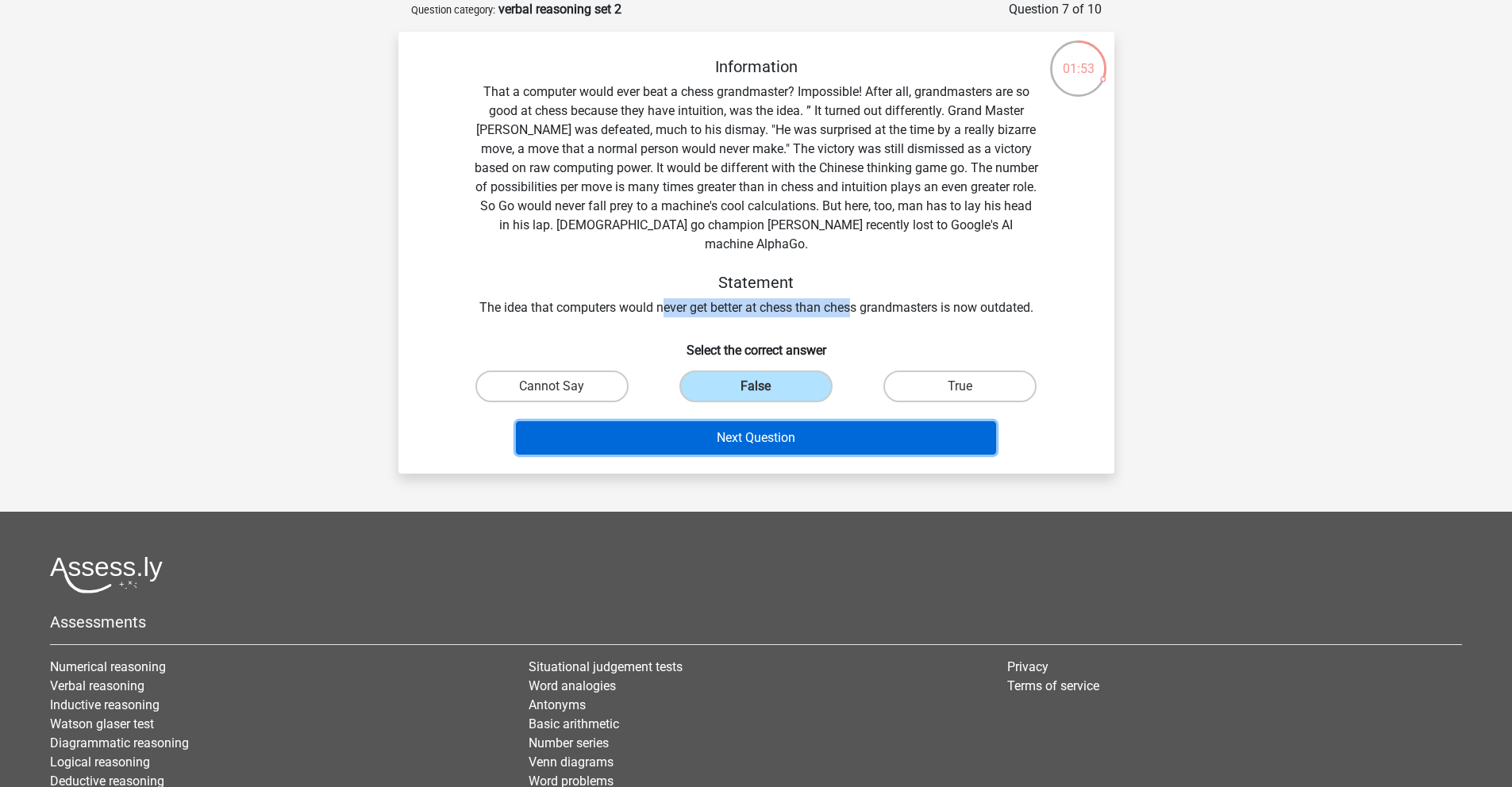
click at [786, 423] on button "Next Question" at bounding box center [756, 438] width 480 height 33
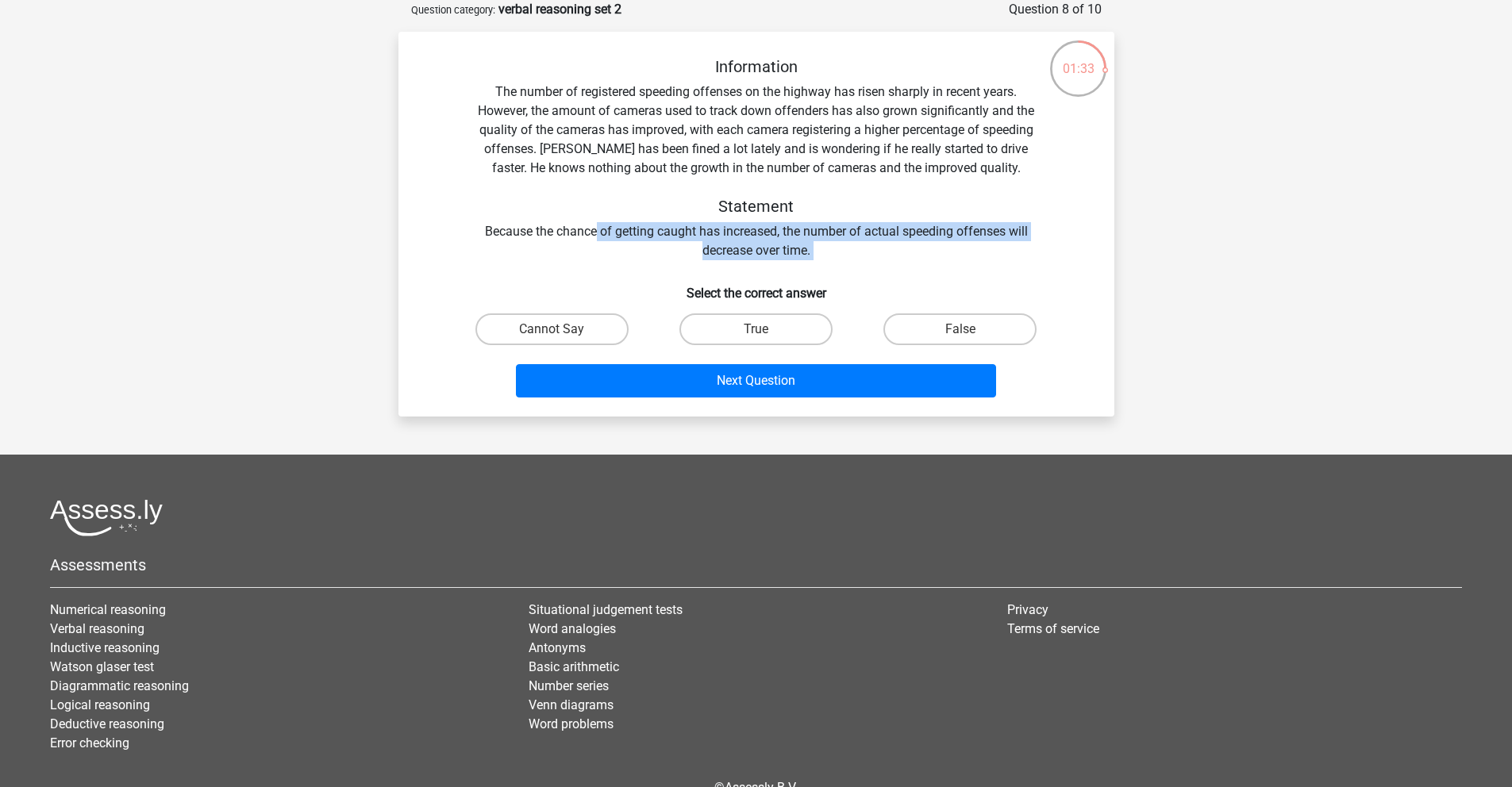
drag, startPoint x: 594, startPoint y: 234, endPoint x: 794, endPoint y: 262, distance: 202.0
click at [794, 262] on div "Information The number of registered speeding offenses on the highway has risen…" at bounding box center [756, 230] width 703 height 347
click at [599, 325] on label "Cannot Say" at bounding box center [552, 329] width 154 height 32
click at [562, 329] on input "Cannot Say" at bounding box center [556, 334] width 10 height 10
radio input "true"
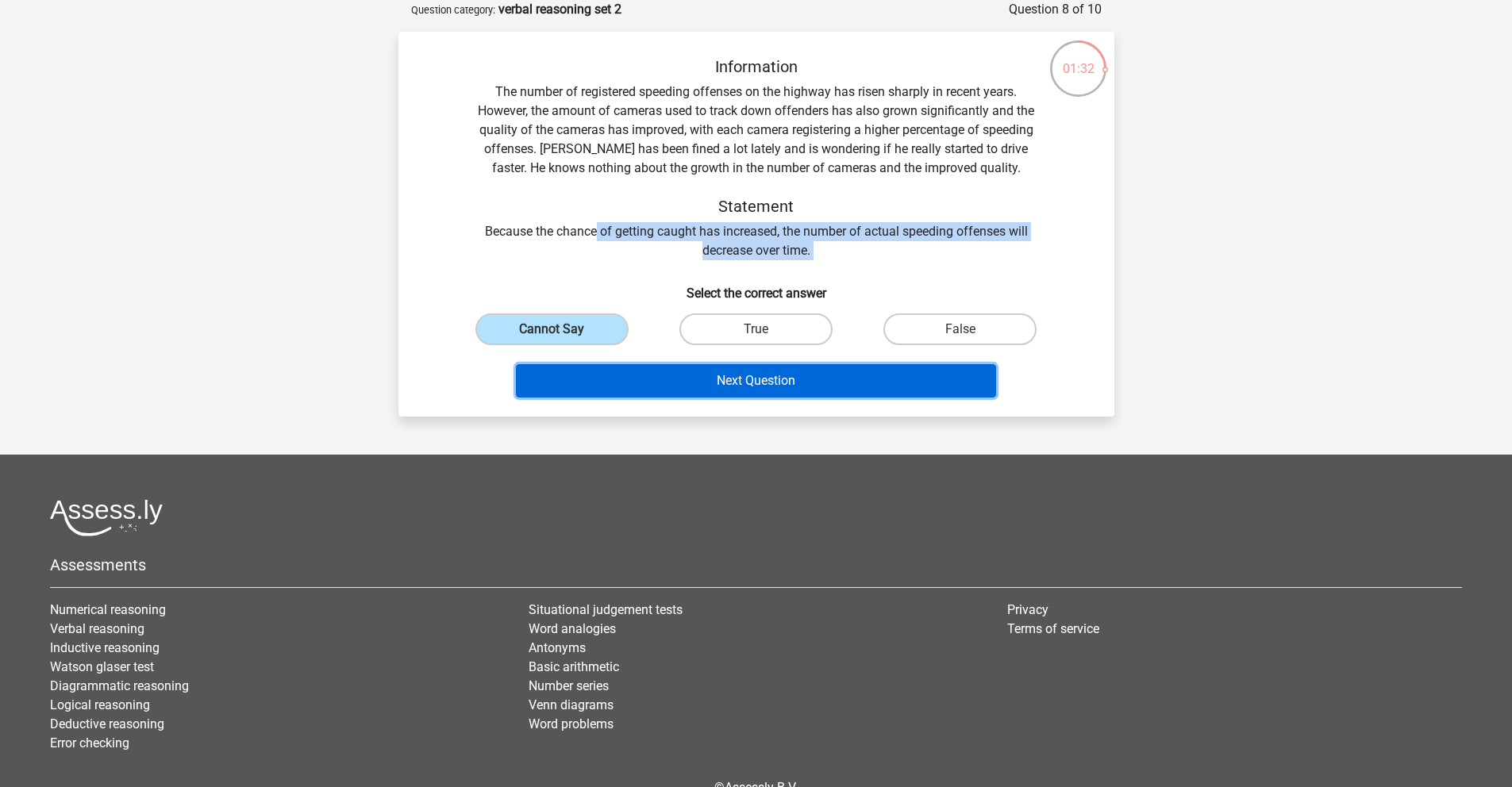
click at [737, 396] on button "Next Question" at bounding box center [756, 381] width 480 height 33
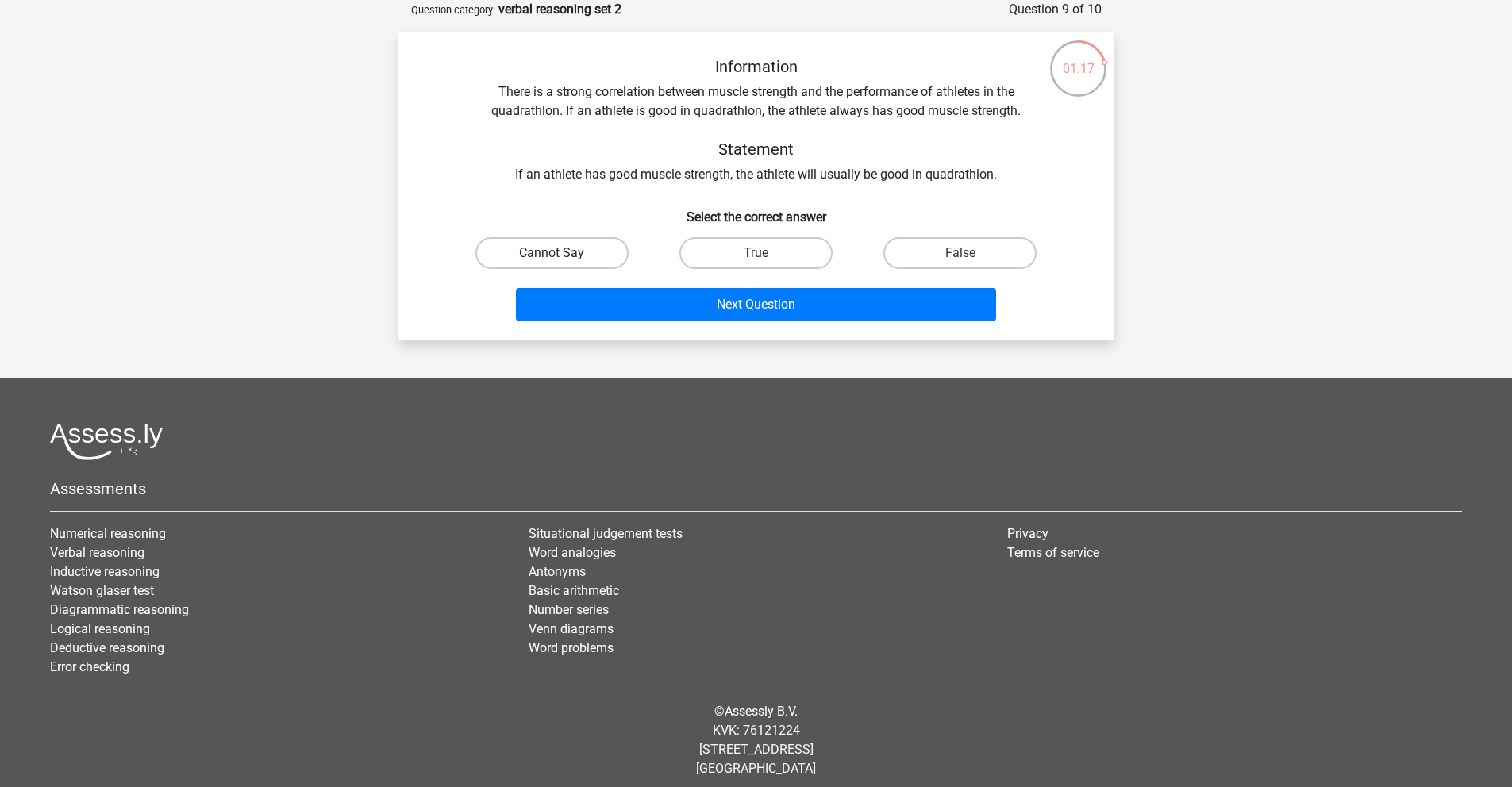
click at [592, 244] on label "Cannot Say" at bounding box center [552, 253] width 154 height 32
click at [562, 253] on input "Cannot Say" at bounding box center [556, 257] width 10 height 10
radio input "true"
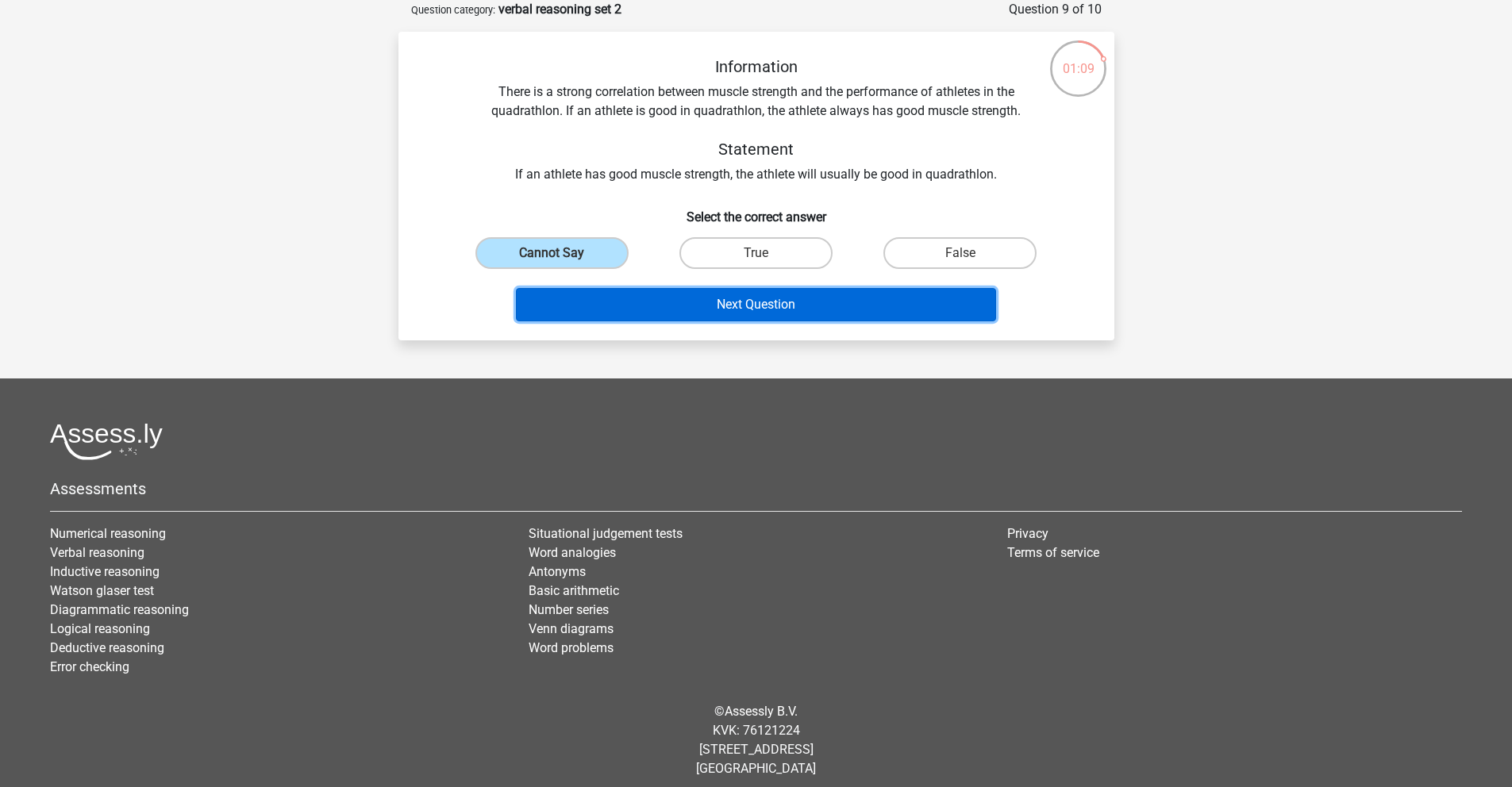
click at [778, 310] on button "Next Question" at bounding box center [756, 304] width 480 height 33
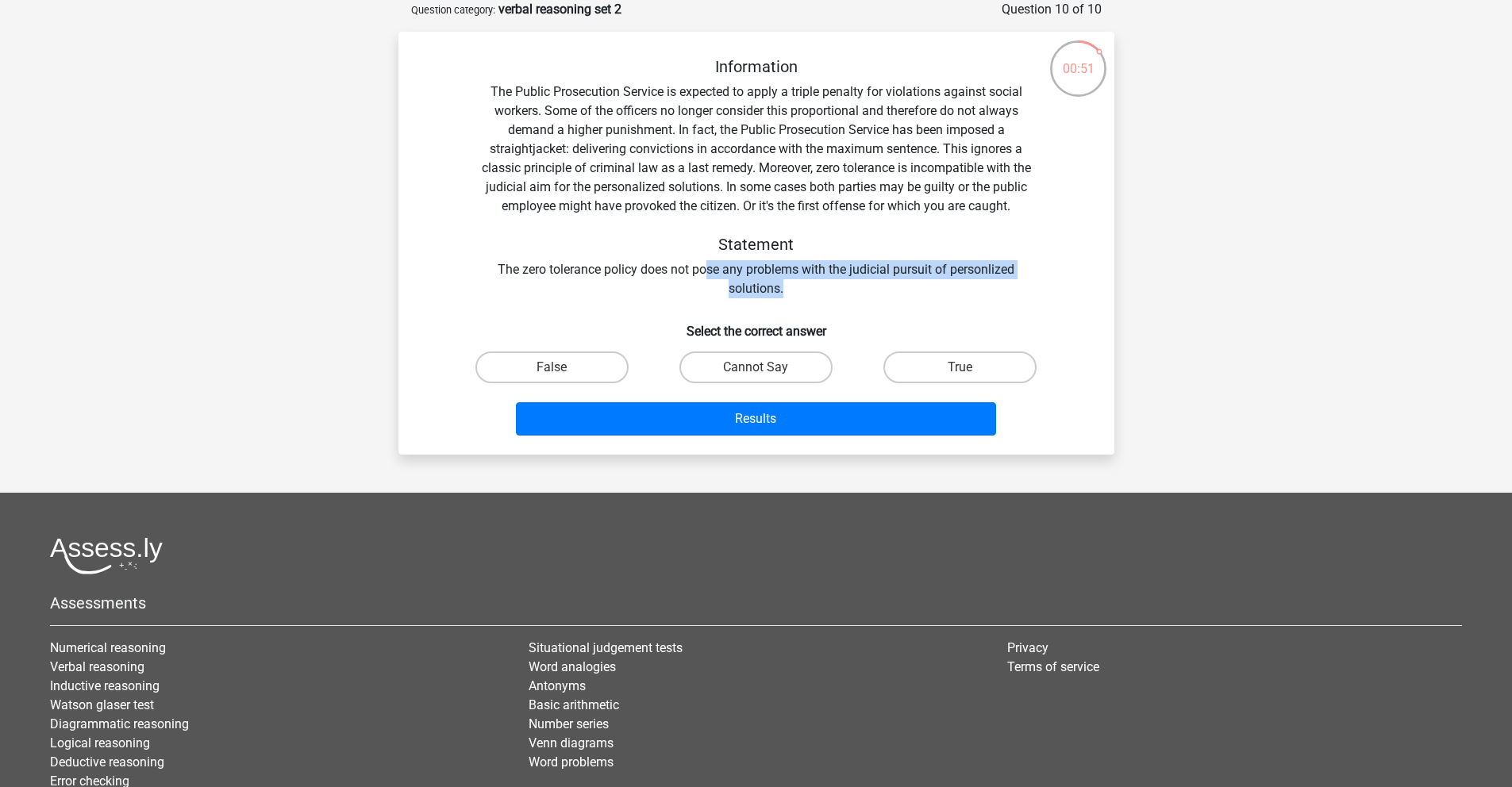
drag, startPoint x: 703, startPoint y: 275, endPoint x: 859, endPoint y: 294, distance: 157.2
click at [859, 294] on div "Information The Public Prosecution Service is expected to apply a triple penalt…" at bounding box center [756, 177] width 665 height 241
click at [599, 356] on label "False" at bounding box center [552, 367] width 154 height 32
click at [562, 367] on input "False" at bounding box center [556, 371] width 10 height 10
radio input "true"
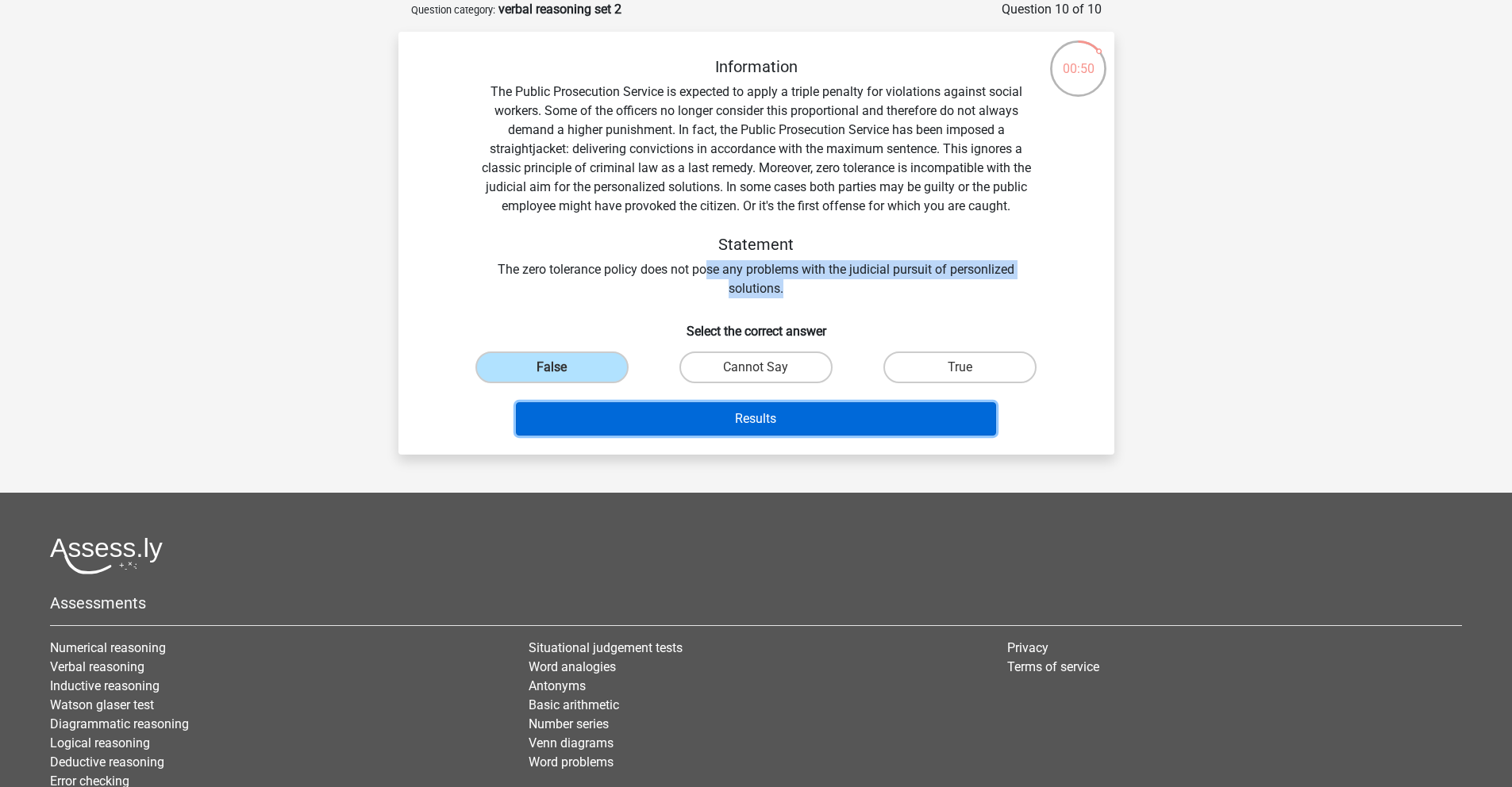
click at [708, 427] on button "Results" at bounding box center [756, 418] width 480 height 33
